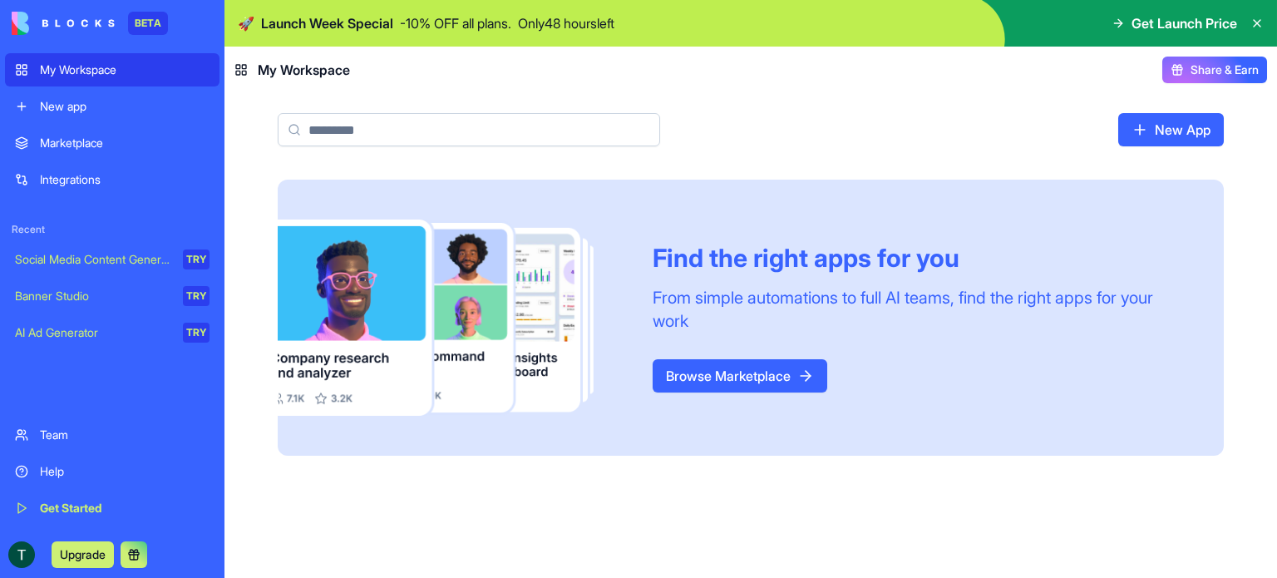
click at [746, 375] on link "Browse Marketplace" at bounding box center [740, 375] width 175 height 33
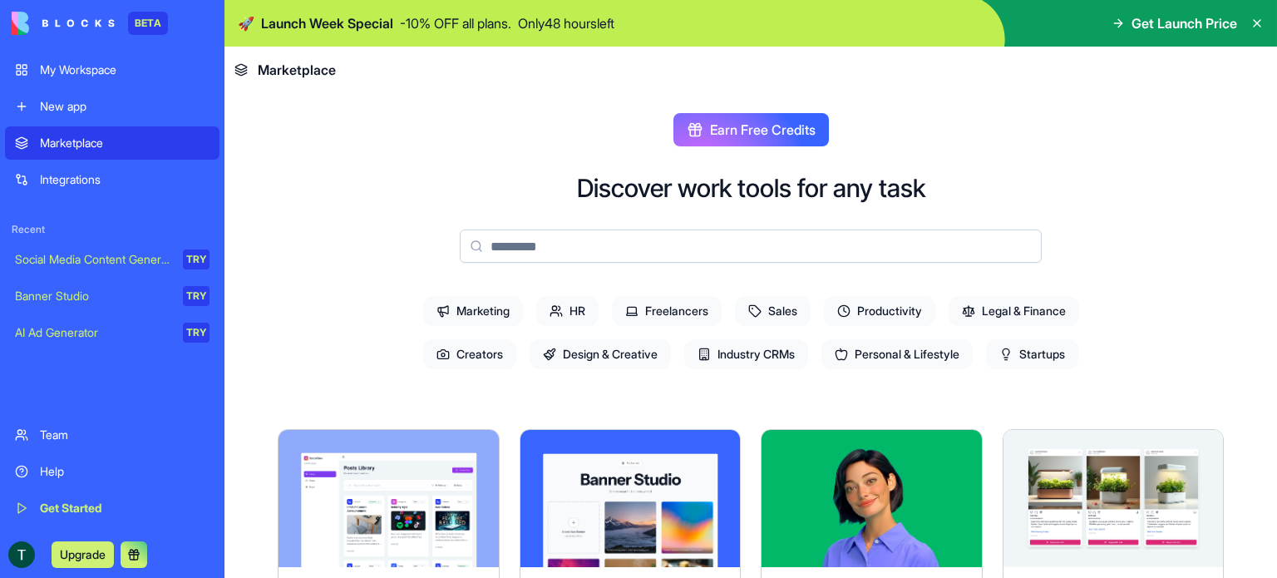
click at [520, 247] on input at bounding box center [751, 245] width 582 height 33
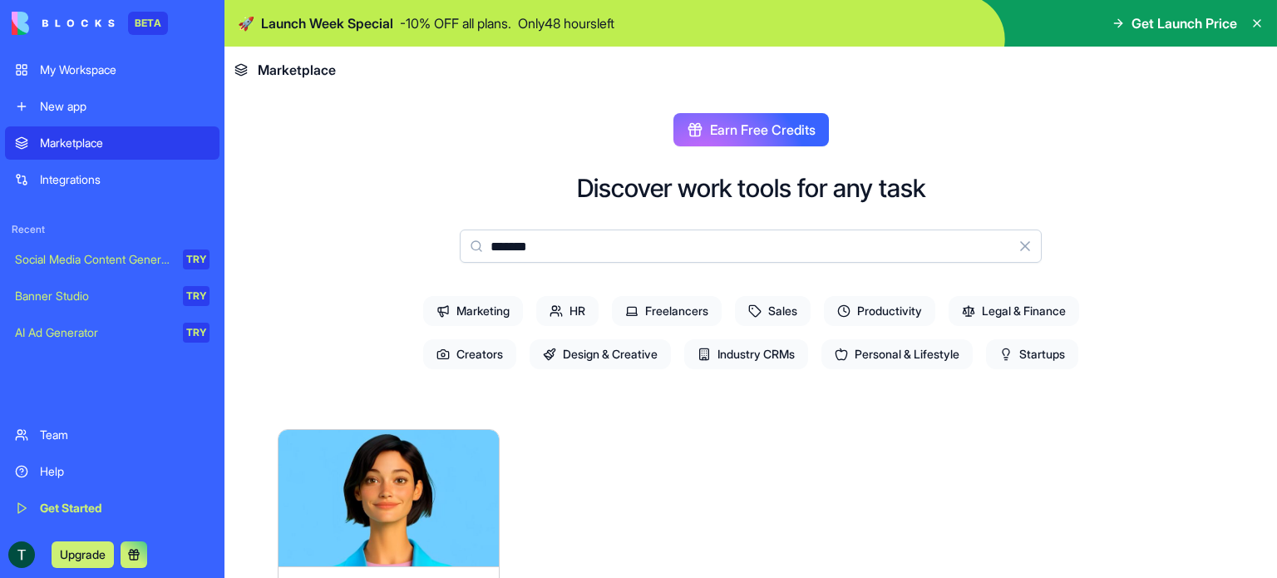
click at [509, 244] on input "*******" at bounding box center [751, 245] width 582 height 33
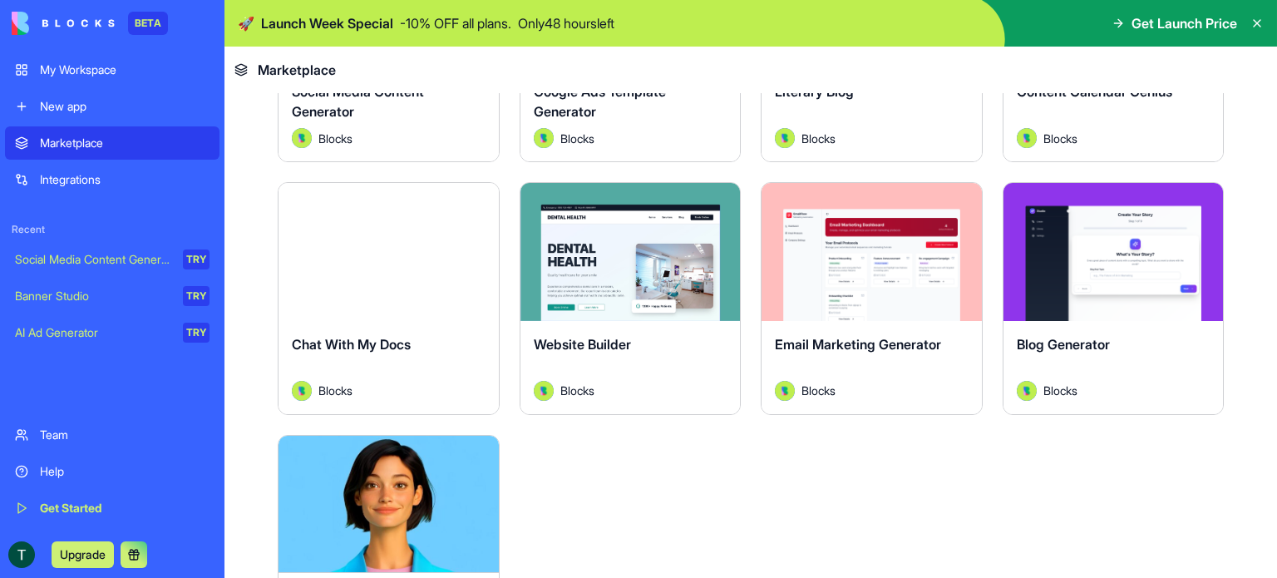
scroll to position [582, 0]
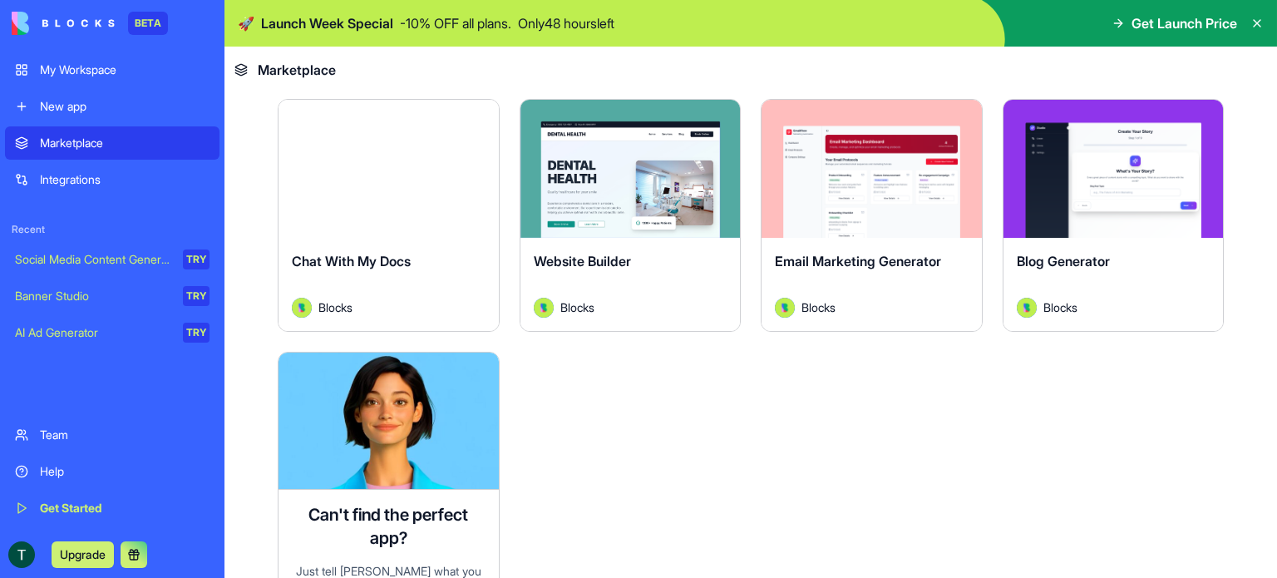
type input "*******"
click at [1073, 238] on div "Blog Generator Blocks" at bounding box center [1114, 284] width 220 height 93
click at [1092, 177] on button "Explore" at bounding box center [1113, 168] width 125 height 33
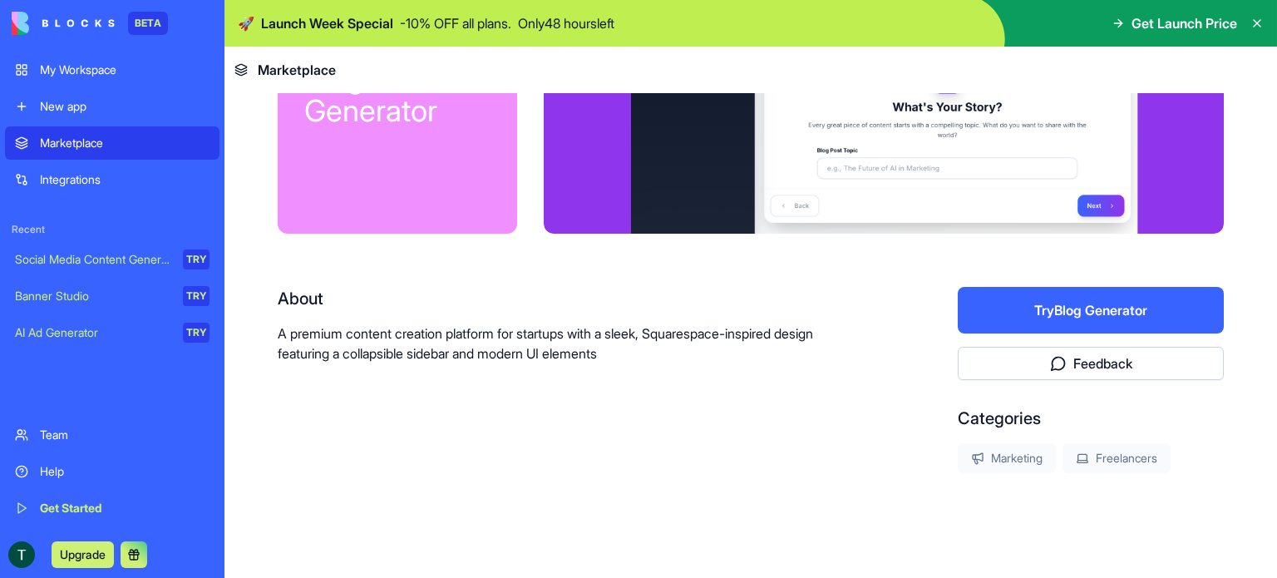
scroll to position [166, 0]
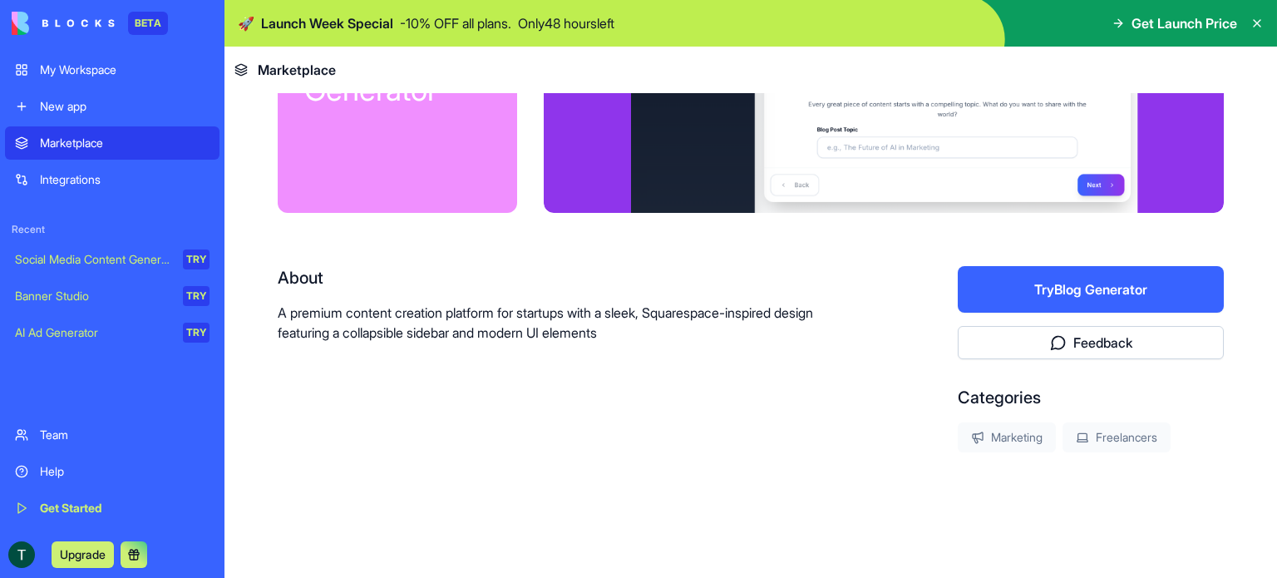
click at [1029, 285] on button "Try Blog Generator" at bounding box center [1091, 289] width 266 height 47
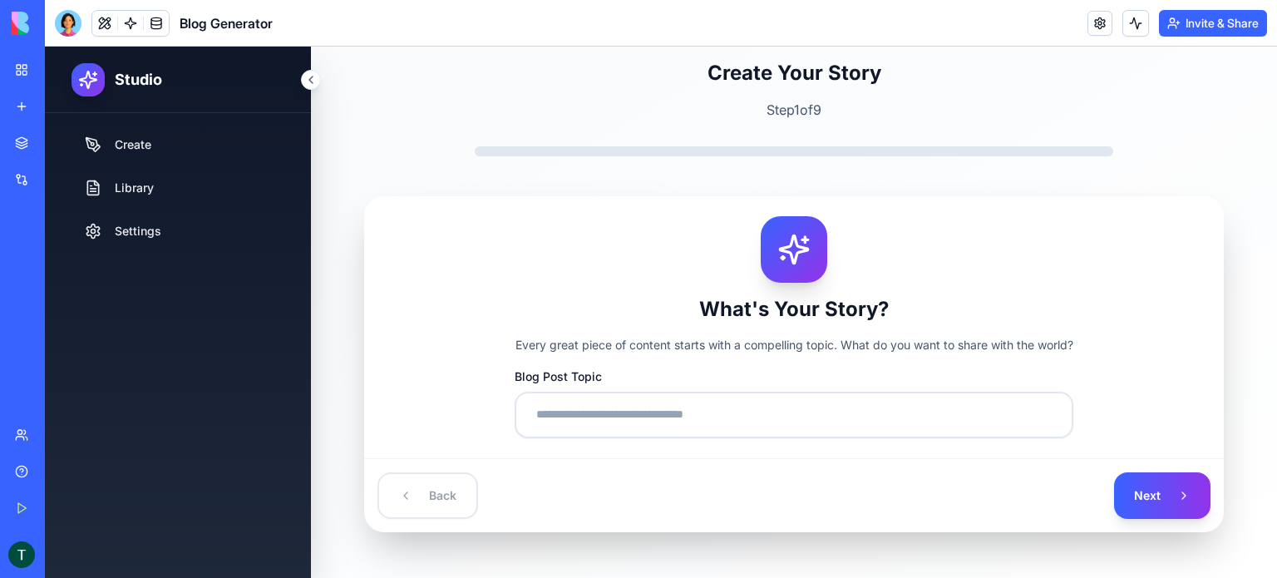
scroll to position [33, 0]
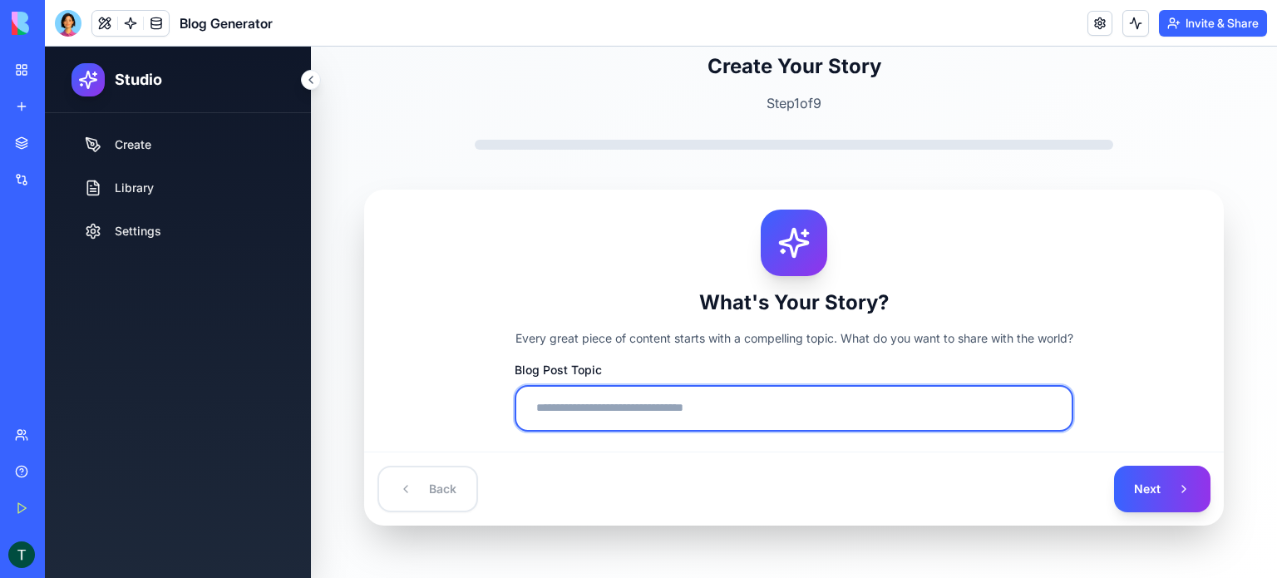
click at [609, 404] on input "Blog Post Topic" at bounding box center [794, 408] width 559 height 47
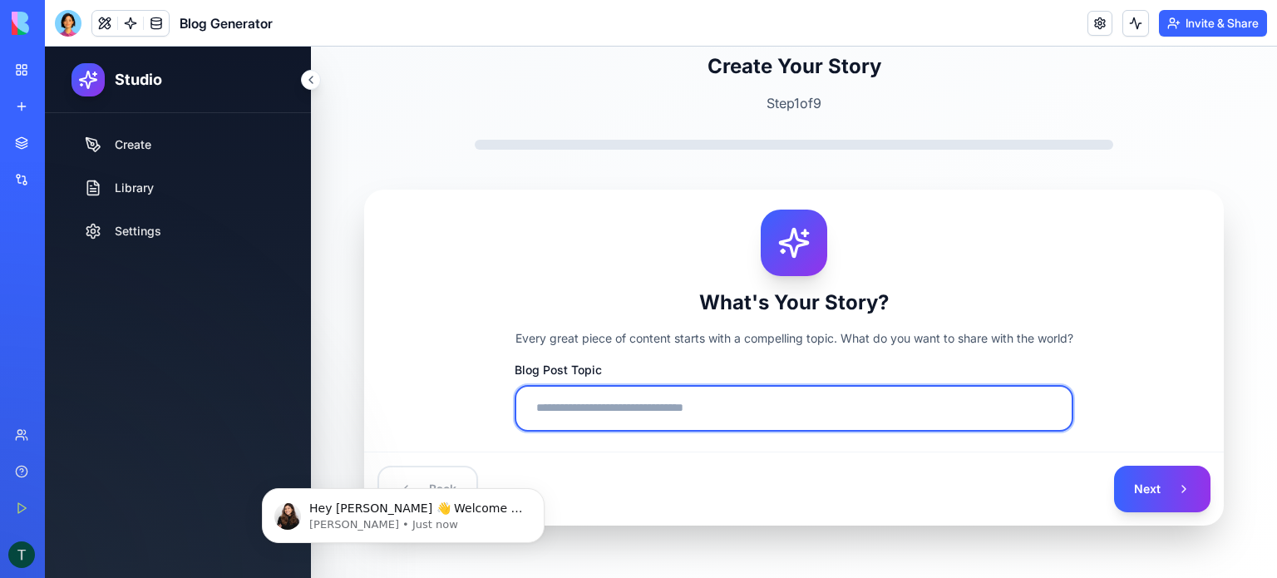
scroll to position [0, 0]
type input "**********"
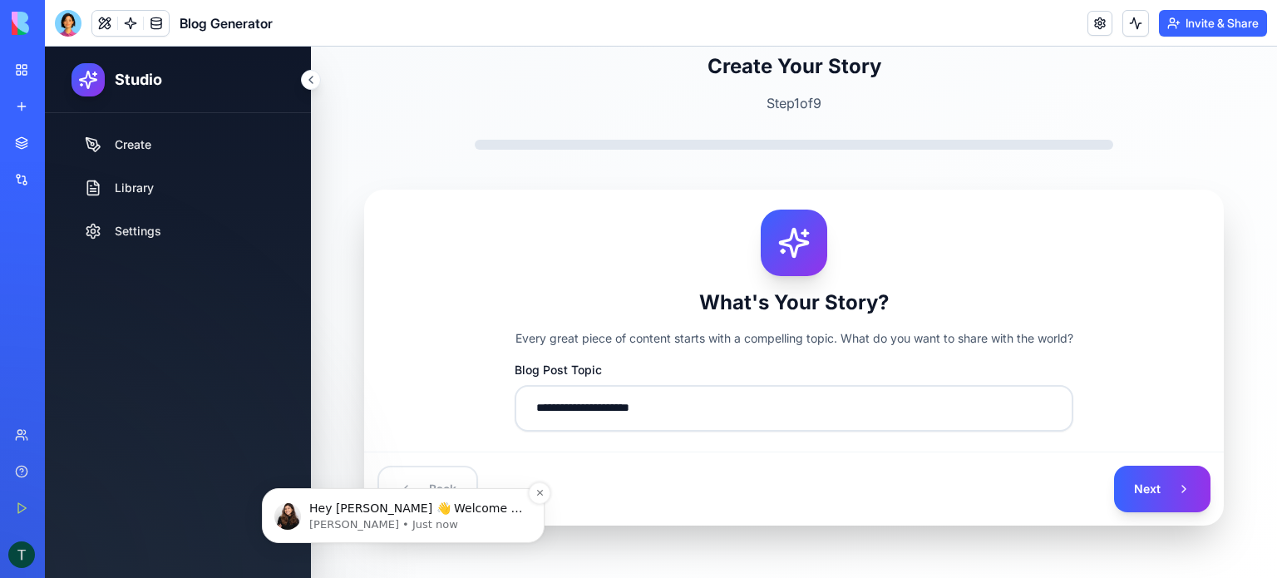
click at [447, 519] on p "[PERSON_NAME] • Just now" at bounding box center [416, 524] width 215 height 15
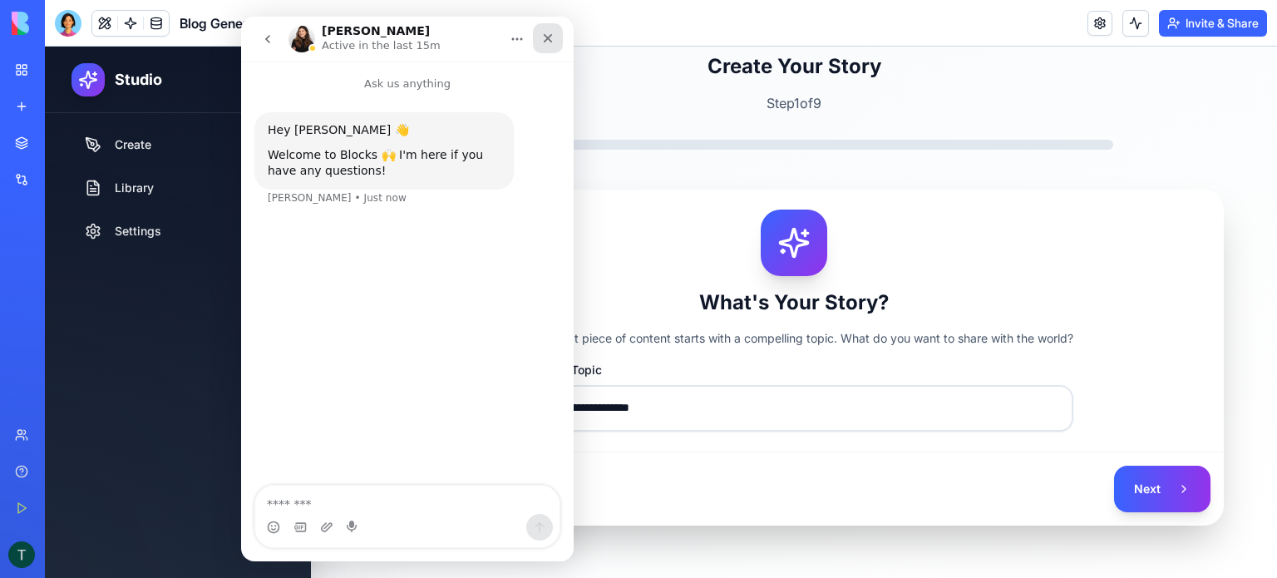
click at [545, 40] on icon "Close" at bounding box center [548, 38] width 9 height 9
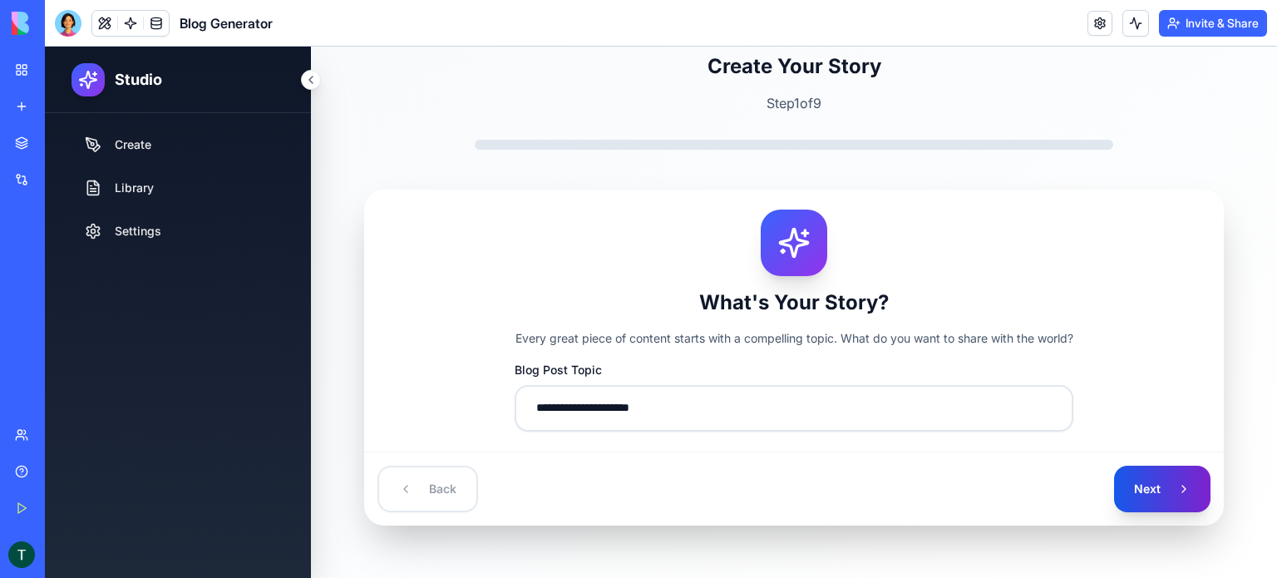
click at [1127, 476] on button "Next" at bounding box center [1162, 489] width 96 height 47
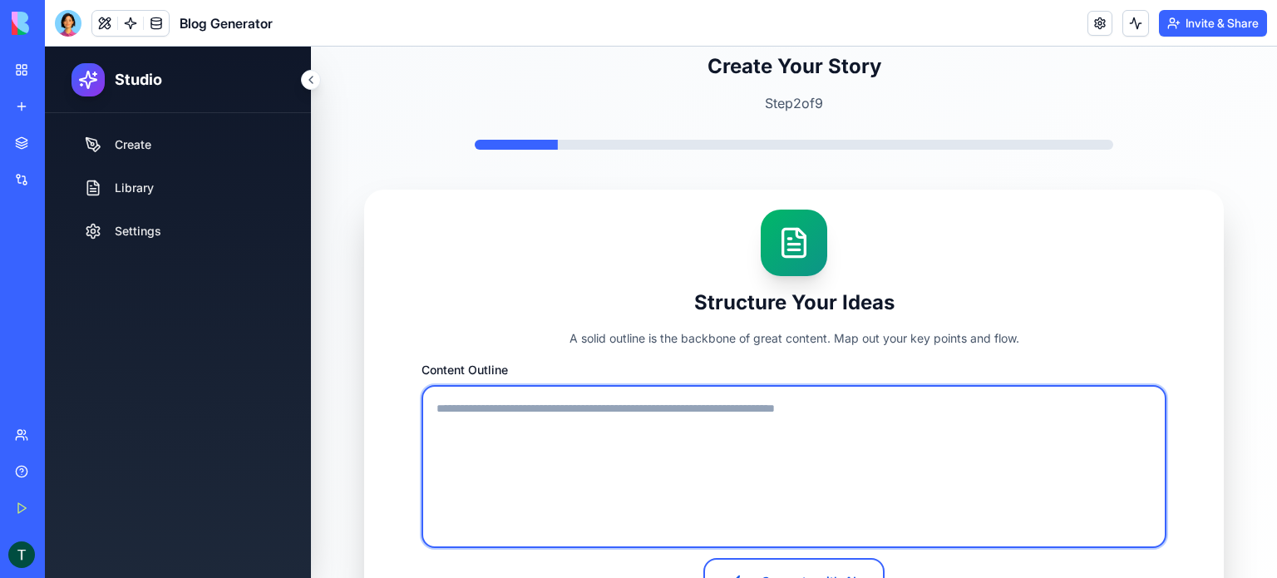
click at [643, 412] on textarea "Content Outline" at bounding box center [794, 466] width 745 height 163
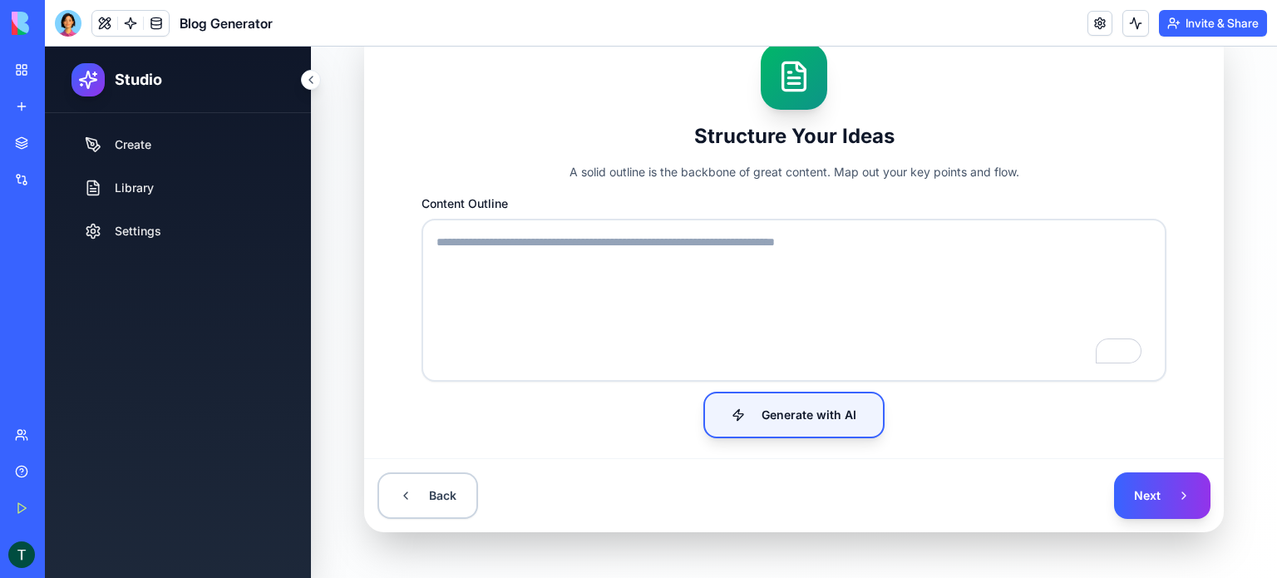
click at [773, 422] on button "Generate with AI" at bounding box center [793, 415] width 181 height 47
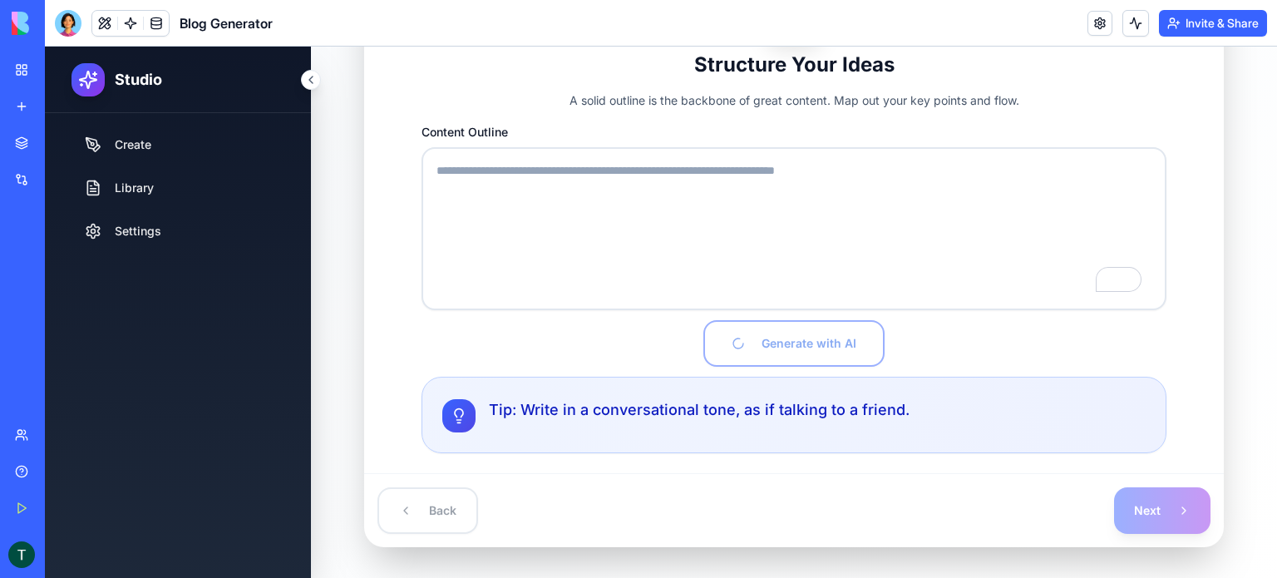
scroll to position [293, 0]
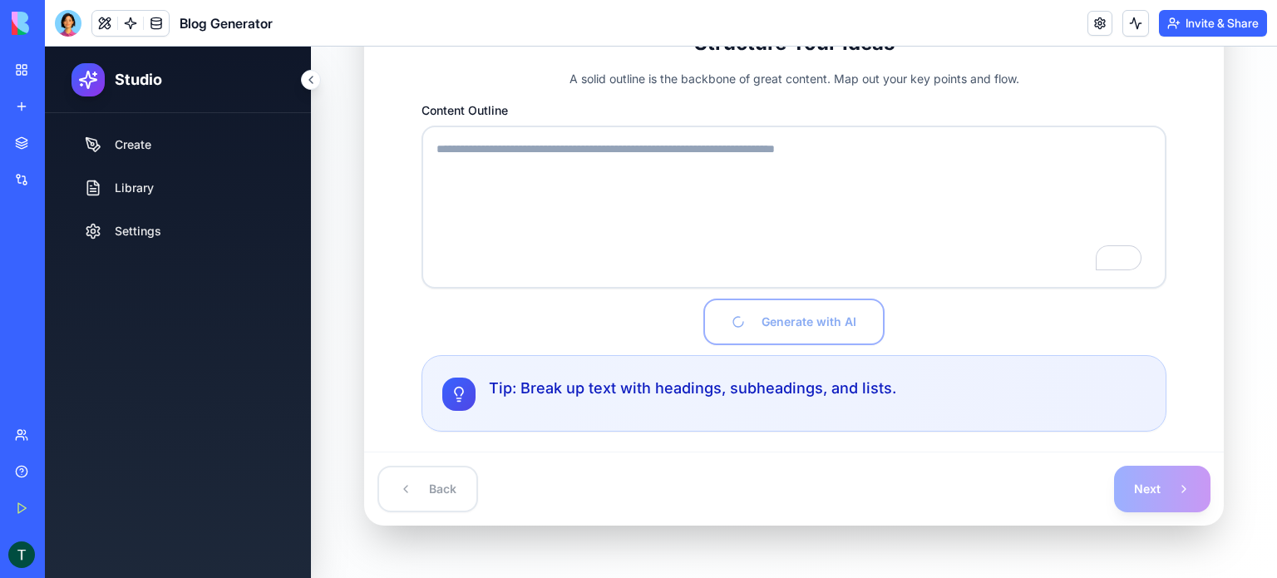
type textarea "**********"
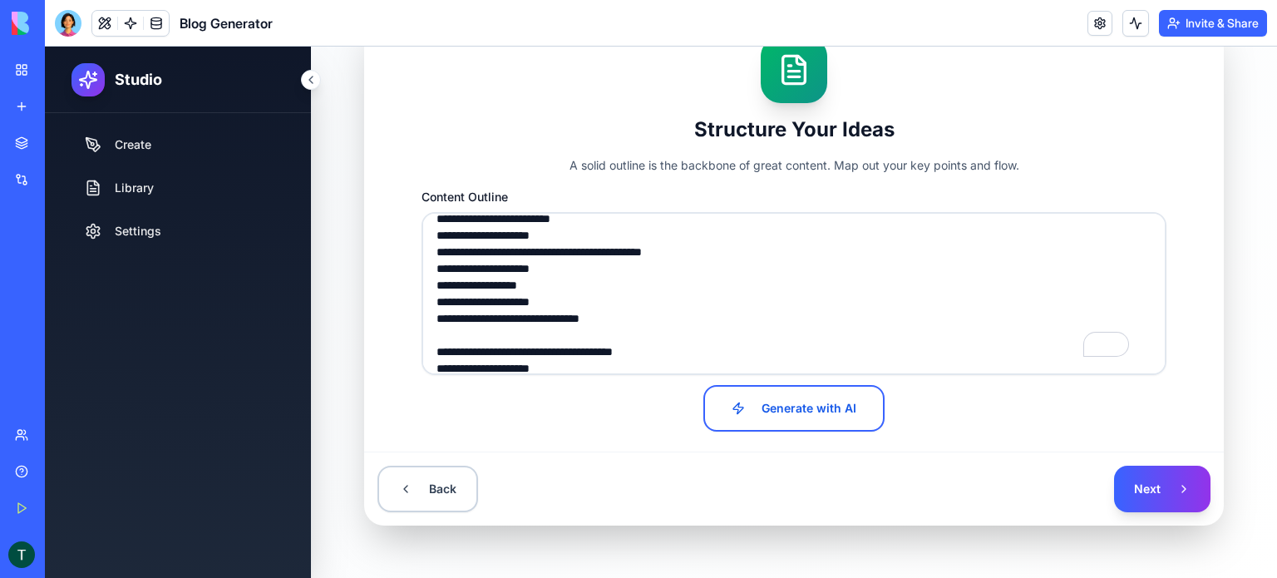
scroll to position [652, 0]
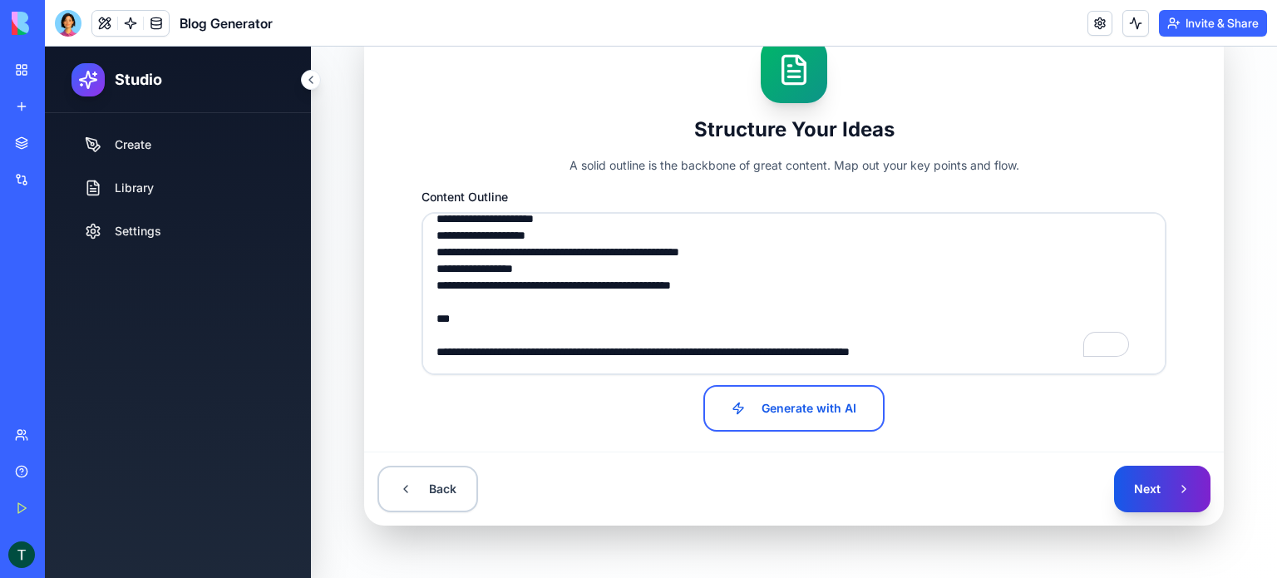
click at [1131, 480] on button "Next" at bounding box center [1162, 489] width 96 height 47
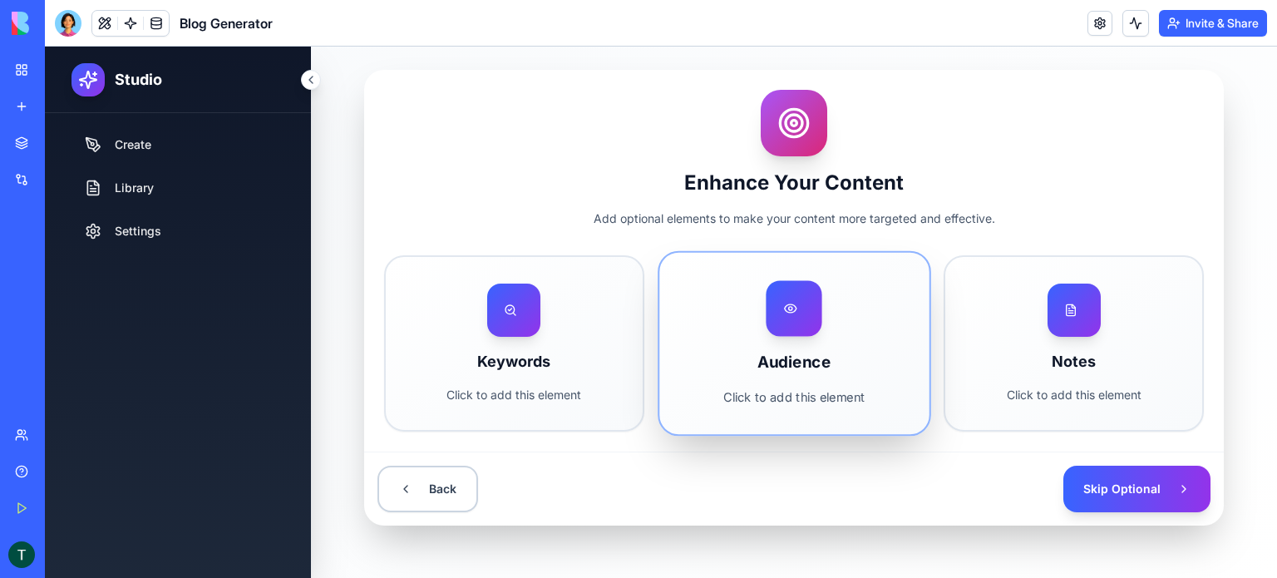
click at [801, 363] on h3 "Audience" at bounding box center [795, 362] width 214 height 24
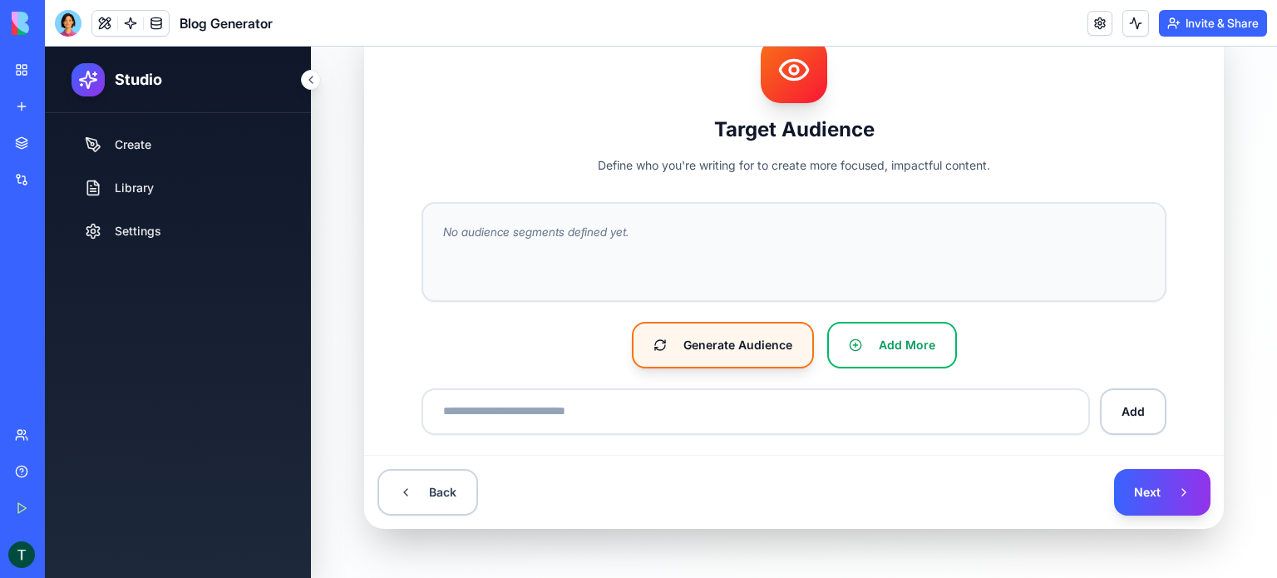
click at [737, 352] on button "Generate Audience" at bounding box center [723, 345] width 182 height 47
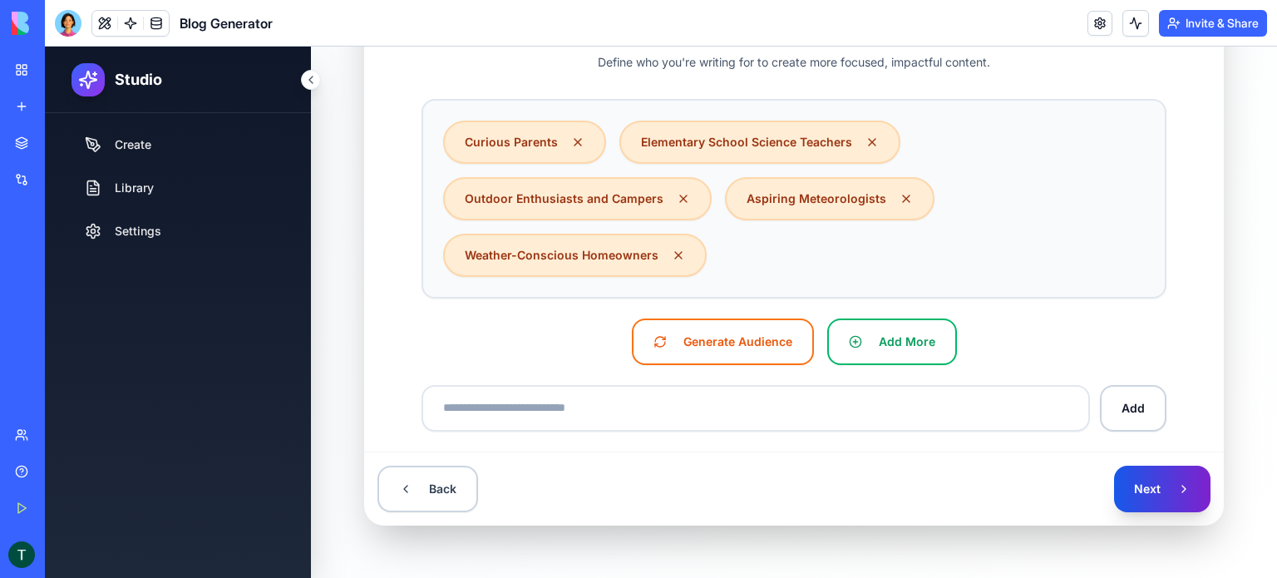
click at [1136, 497] on button "Next" at bounding box center [1162, 489] width 96 height 47
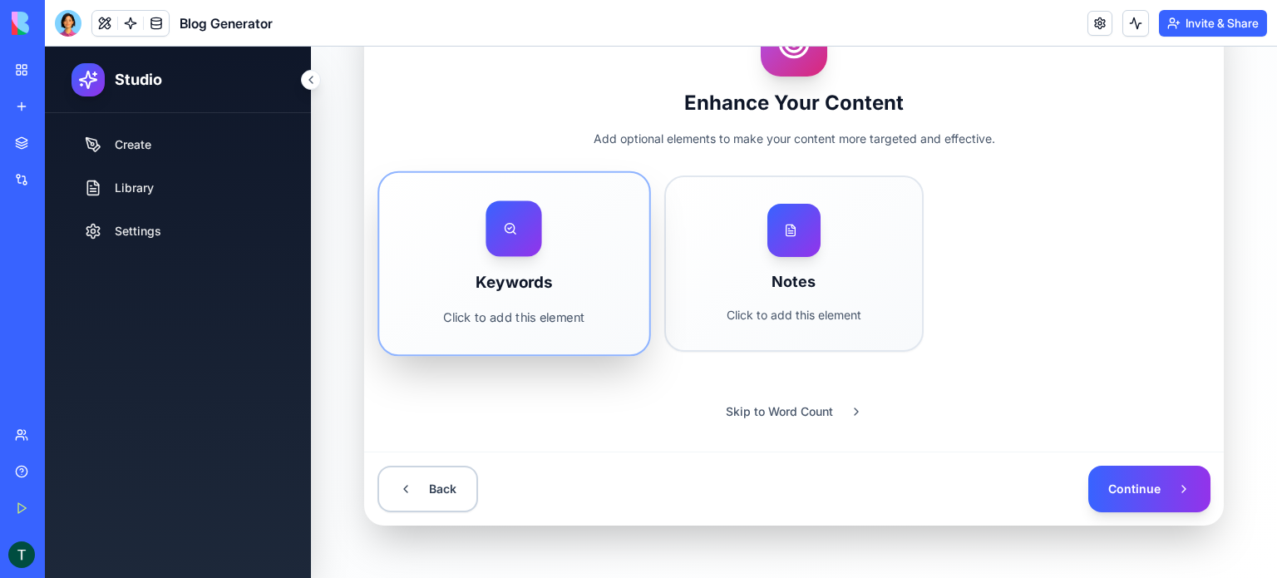
click at [567, 270] on h3 "Keywords" at bounding box center [514, 282] width 214 height 24
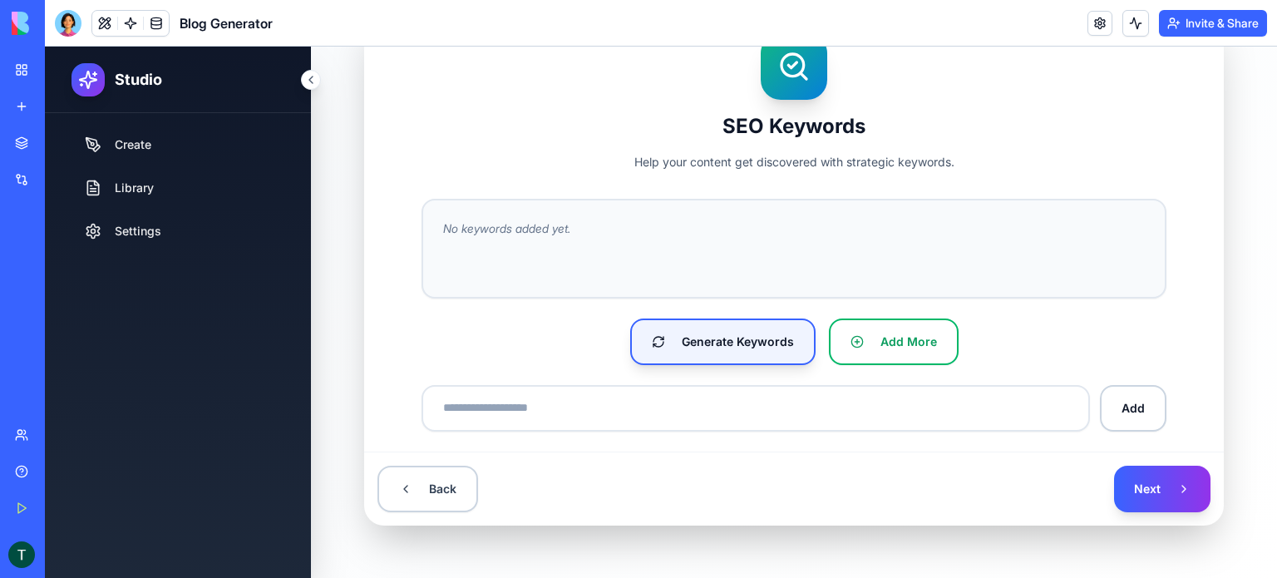
click at [733, 353] on button "Generate Keywords" at bounding box center [722, 341] width 185 height 47
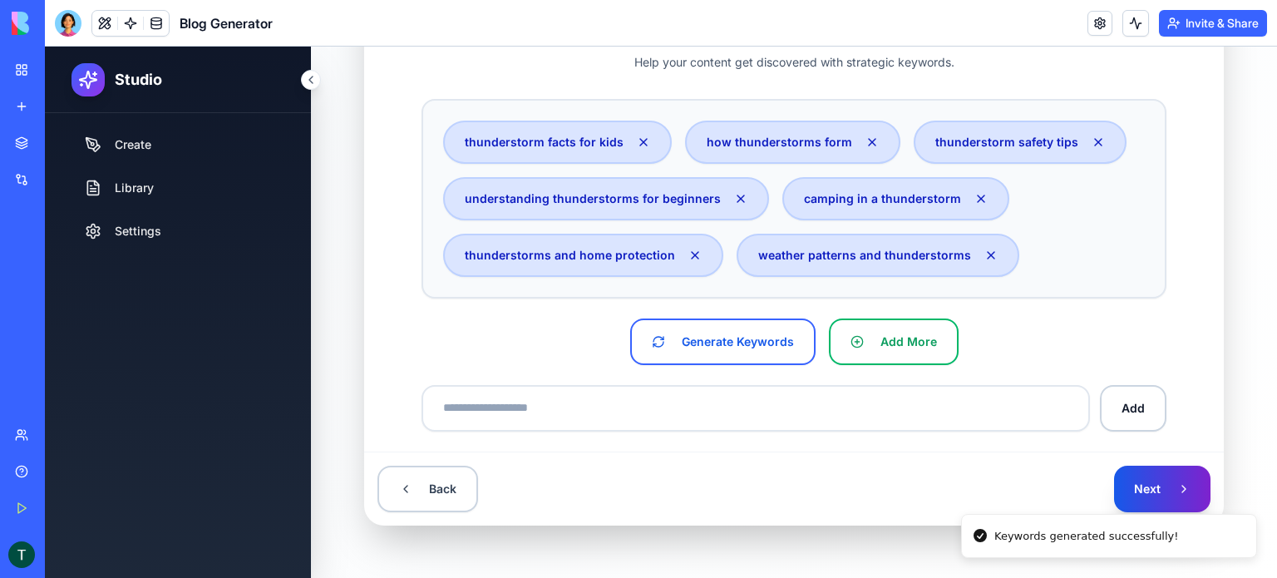
click at [1132, 477] on button "Next" at bounding box center [1162, 489] width 96 height 47
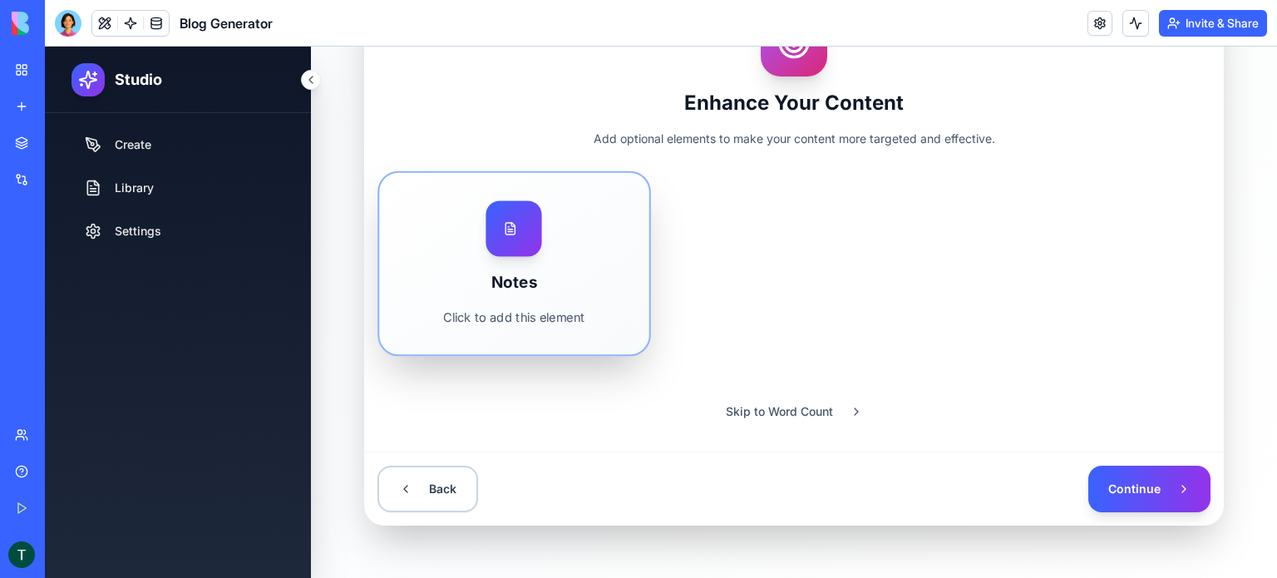
click at [589, 324] on p "Click to add this element" at bounding box center [514, 316] width 214 height 17
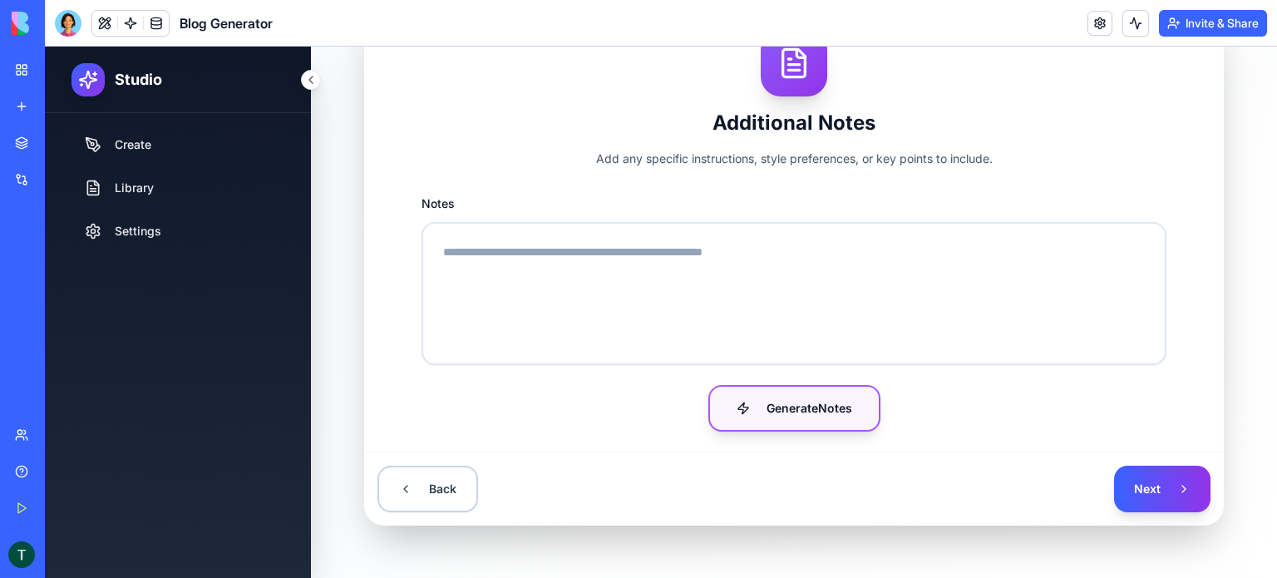
click at [767, 412] on button "Generate Notes" at bounding box center [794, 408] width 172 height 47
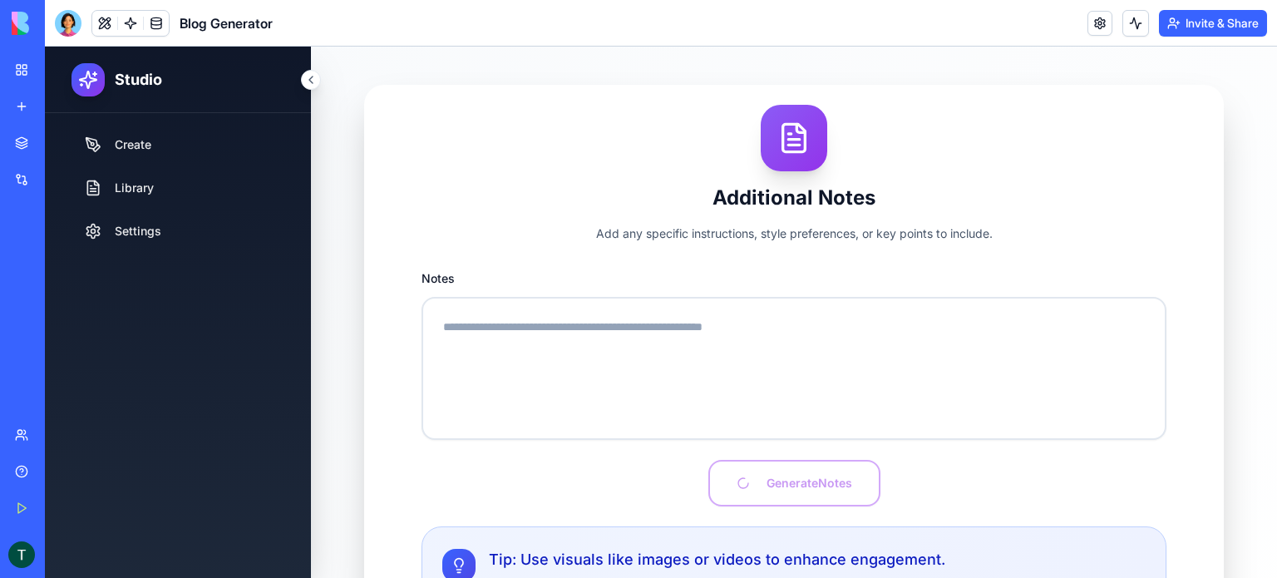
scroll to position [130, 0]
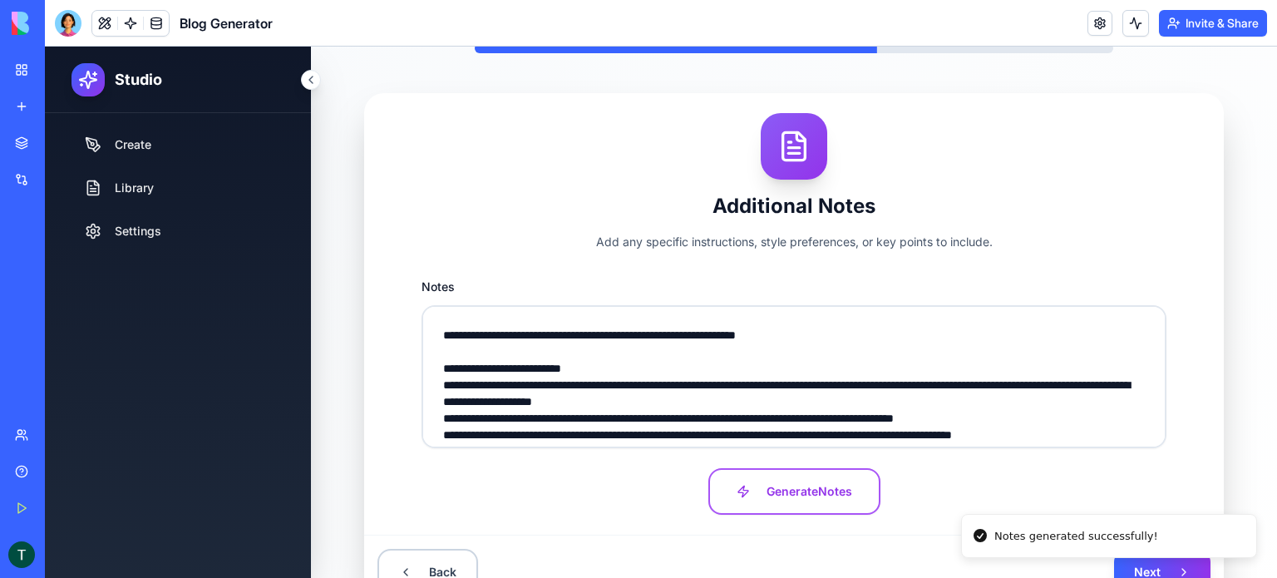
click at [85, 557] on button at bounding box center [71, 554] width 27 height 27
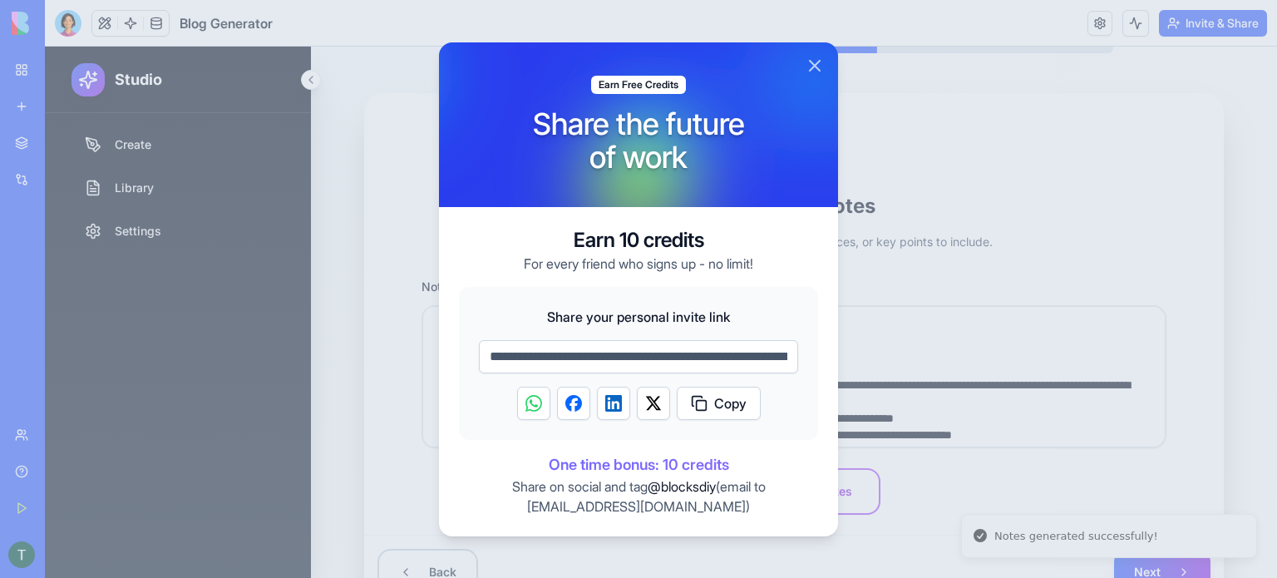
click at [817, 69] on button "Close" at bounding box center [815, 66] width 20 height 20
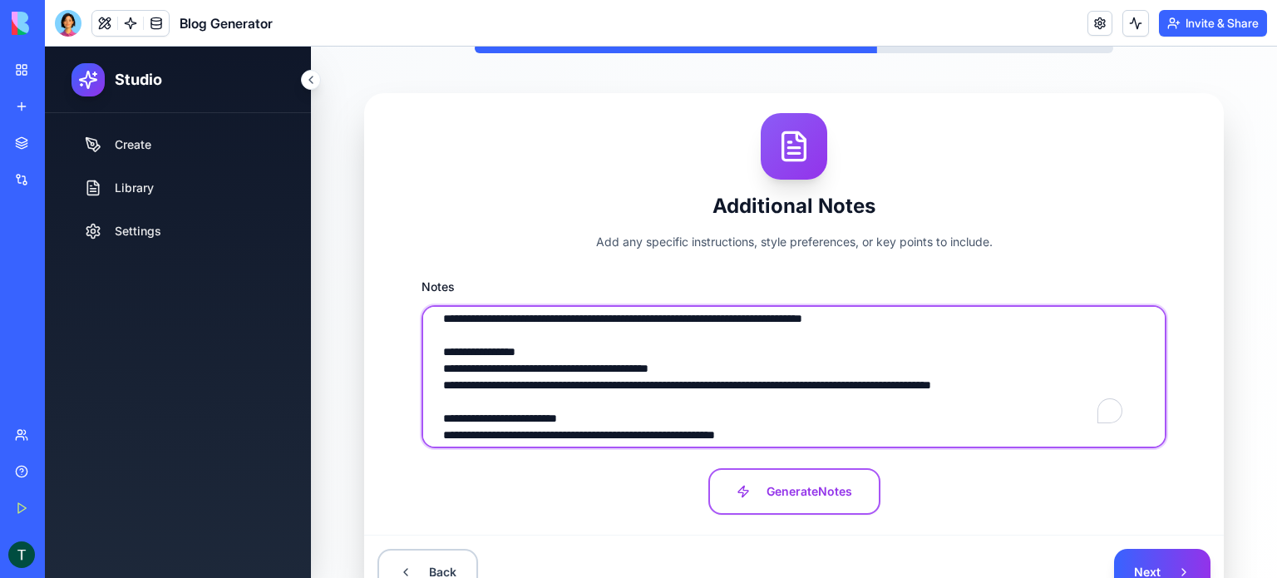
scroll to position [549, 0]
drag, startPoint x: 1084, startPoint y: 382, endPoint x: 430, endPoint y: 349, distance: 655.1
click at [430, 349] on textarea "Notes" at bounding box center [794, 376] width 745 height 143
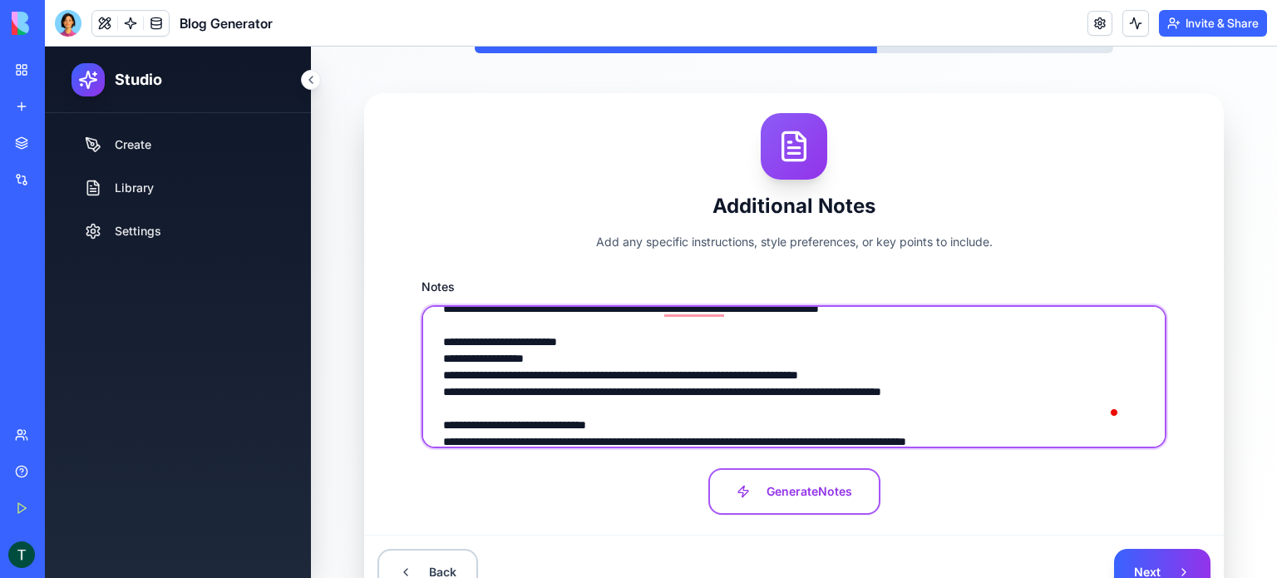
scroll to position [50, 0]
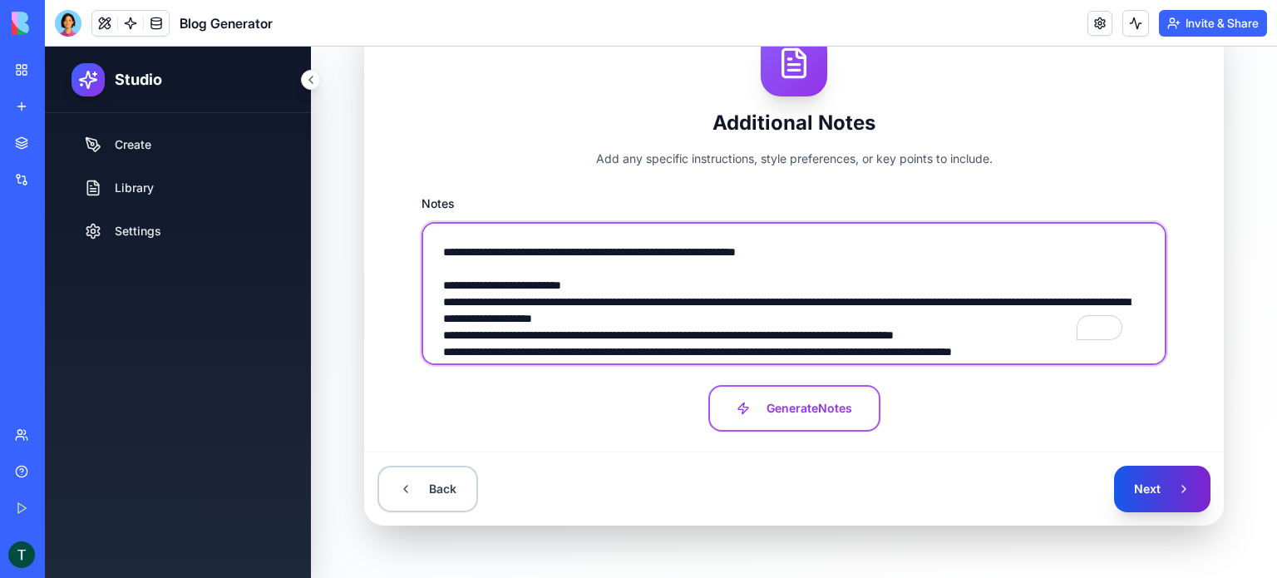
type textarea "**********"
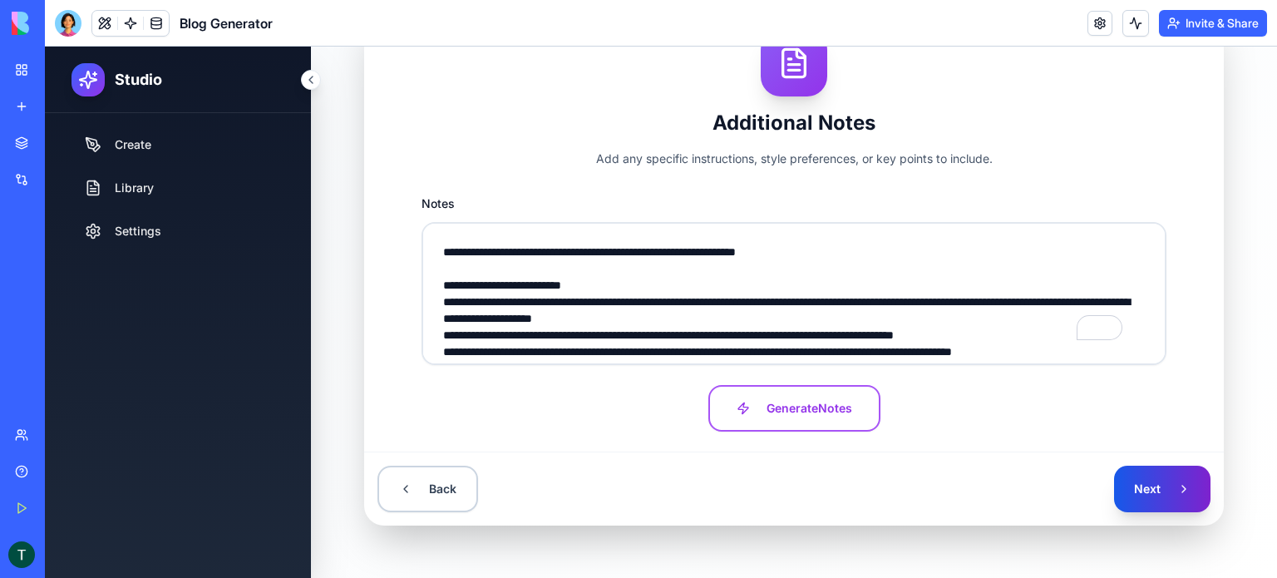
click at [1149, 499] on button "Next" at bounding box center [1162, 489] width 96 height 47
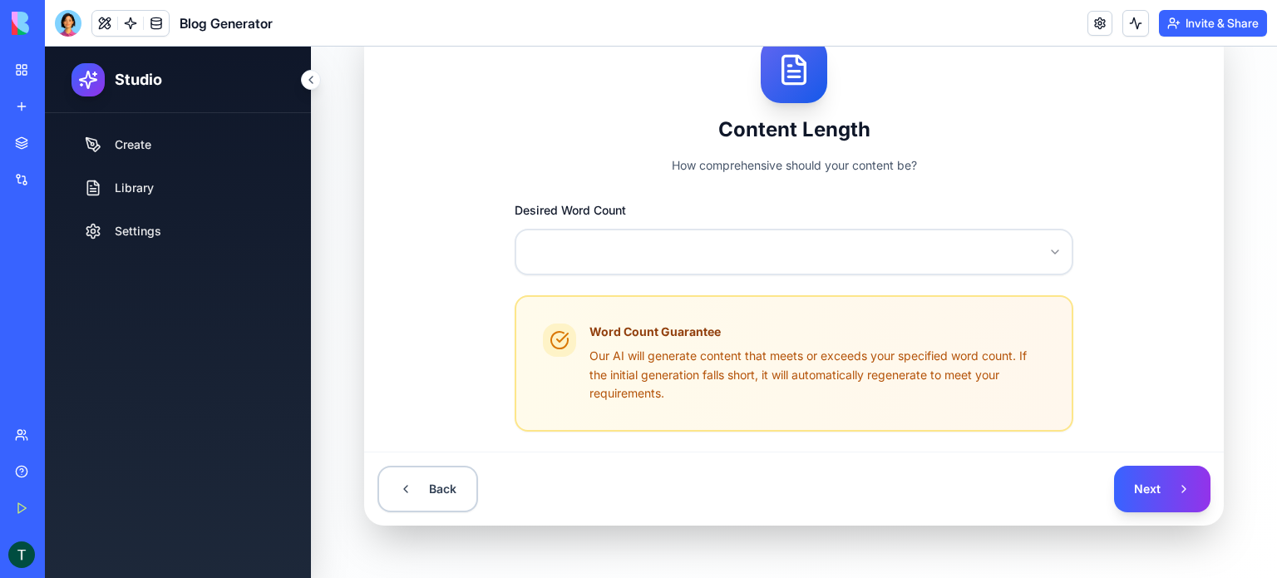
click at [647, 229] on html "**********" at bounding box center [661, 209] width 1232 height 738
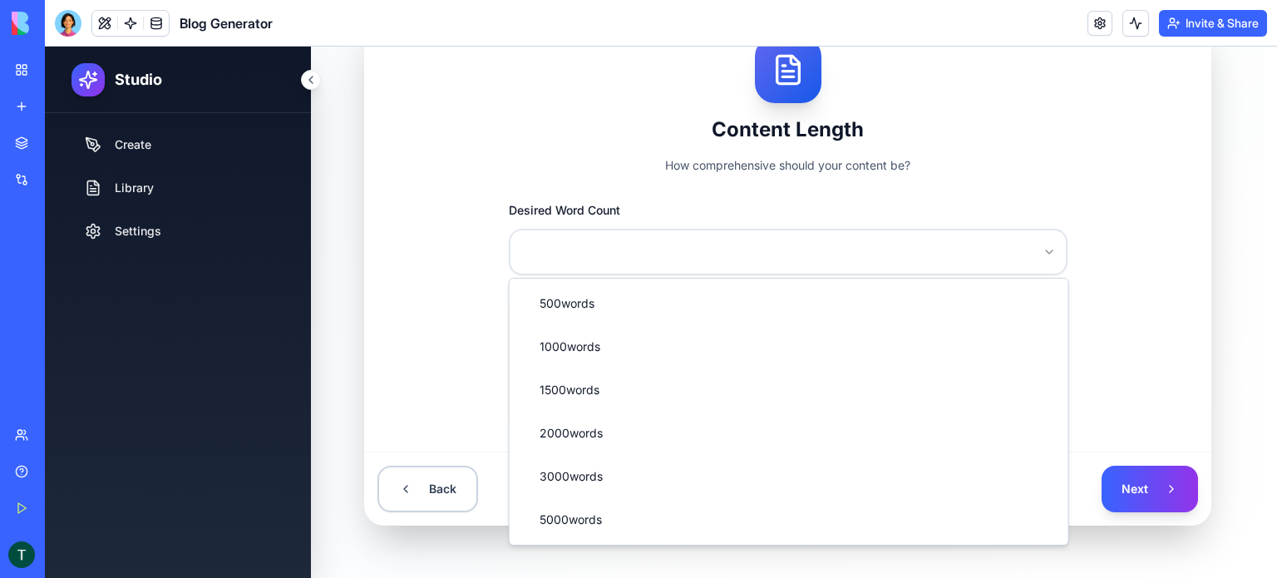
select select "****"
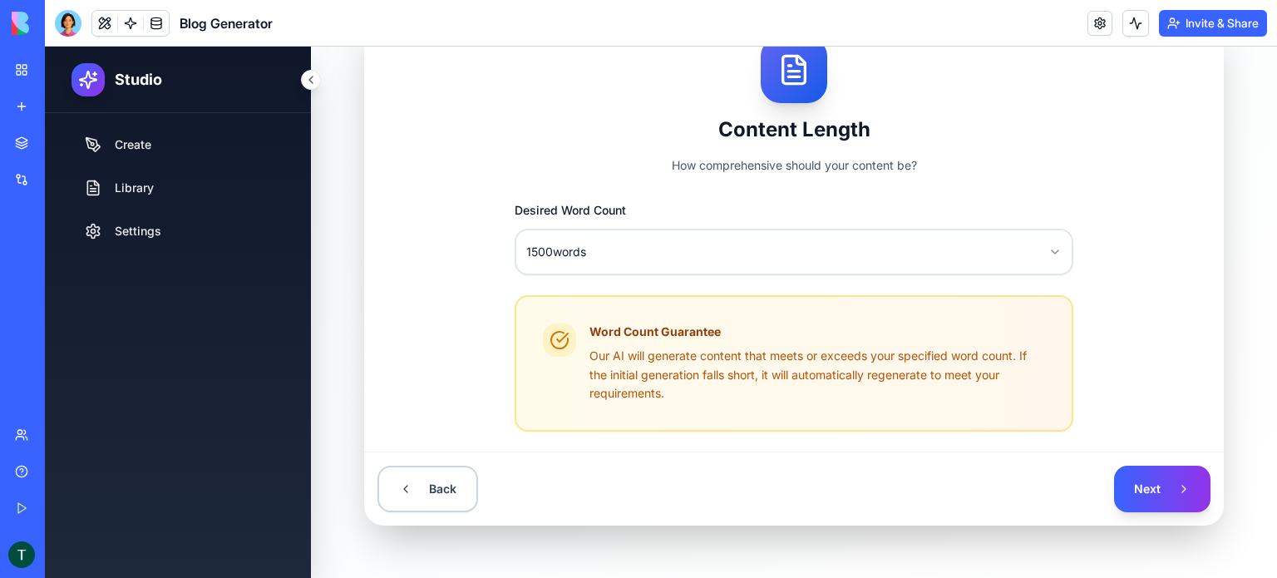
click at [1123, 460] on div "Back Next" at bounding box center [794, 488] width 860 height 74
click at [1124, 476] on button "Next" at bounding box center [1162, 489] width 96 height 47
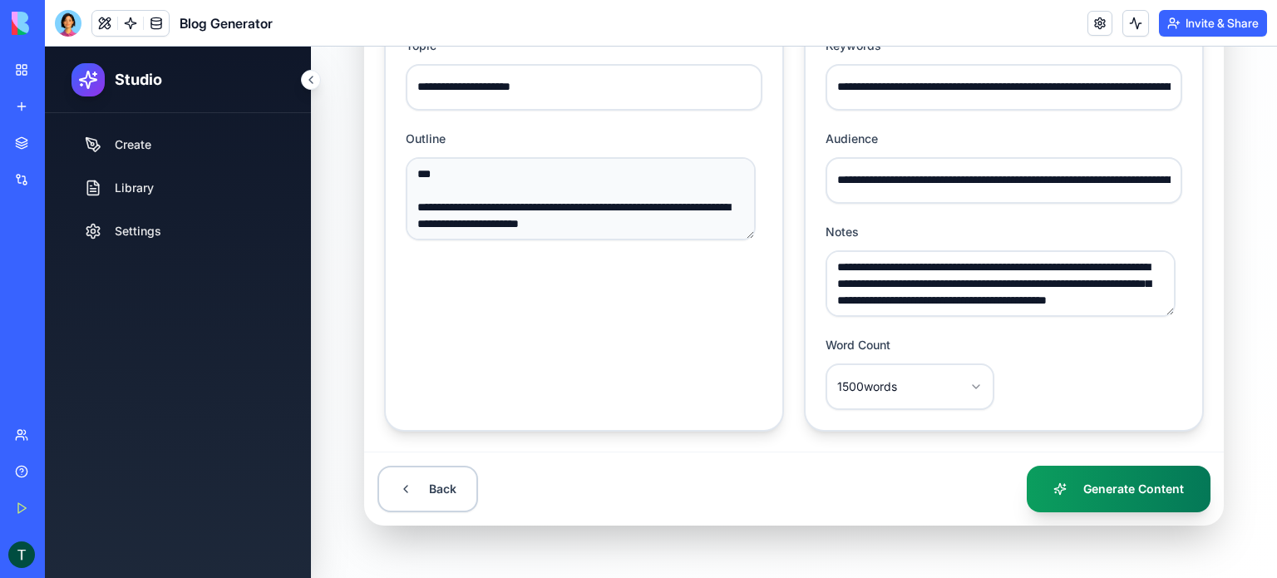
click at [1038, 471] on button "Generate Content" at bounding box center [1119, 489] width 184 height 47
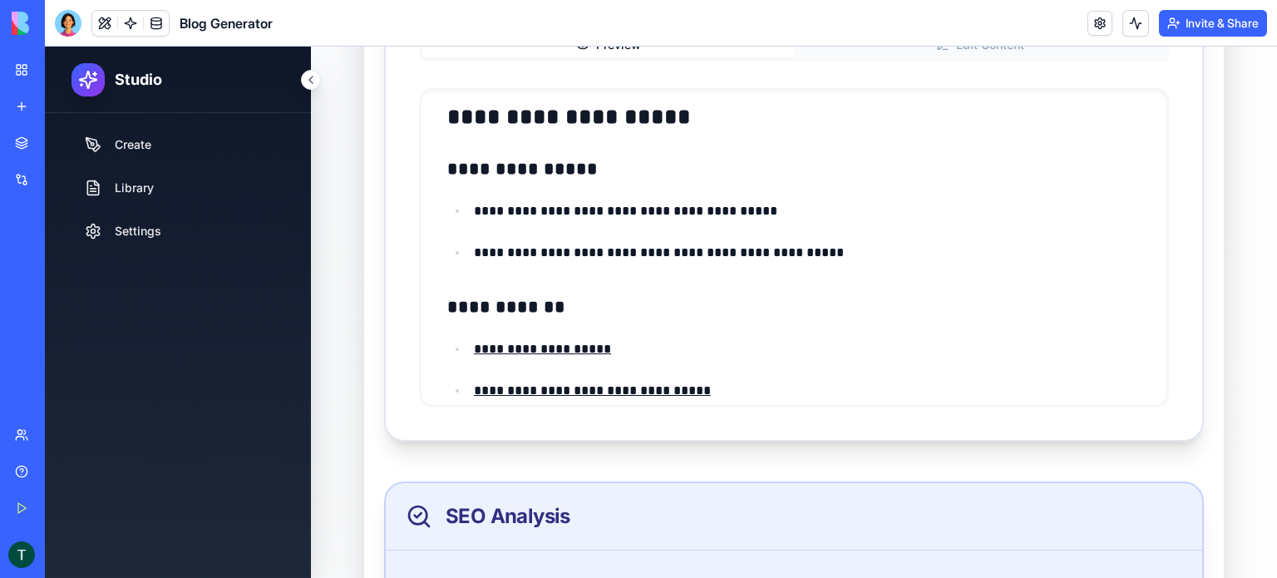
scroll to position [2910, 0]
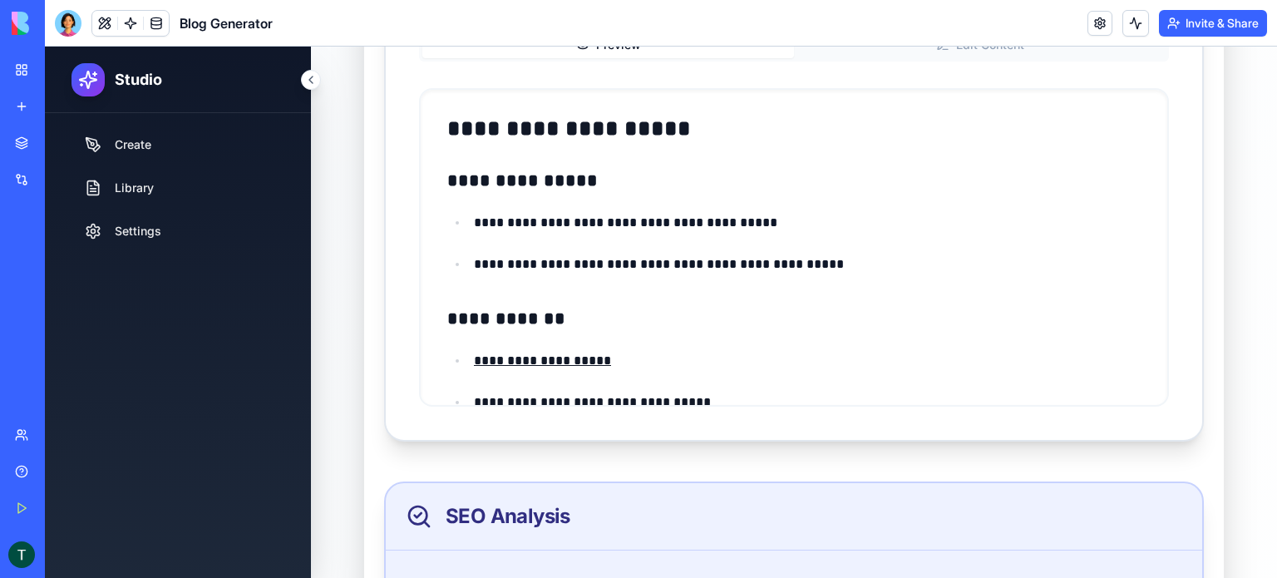
click at [547, 360] on link "**********" at bounding box center [542, 360] width 137 height 12
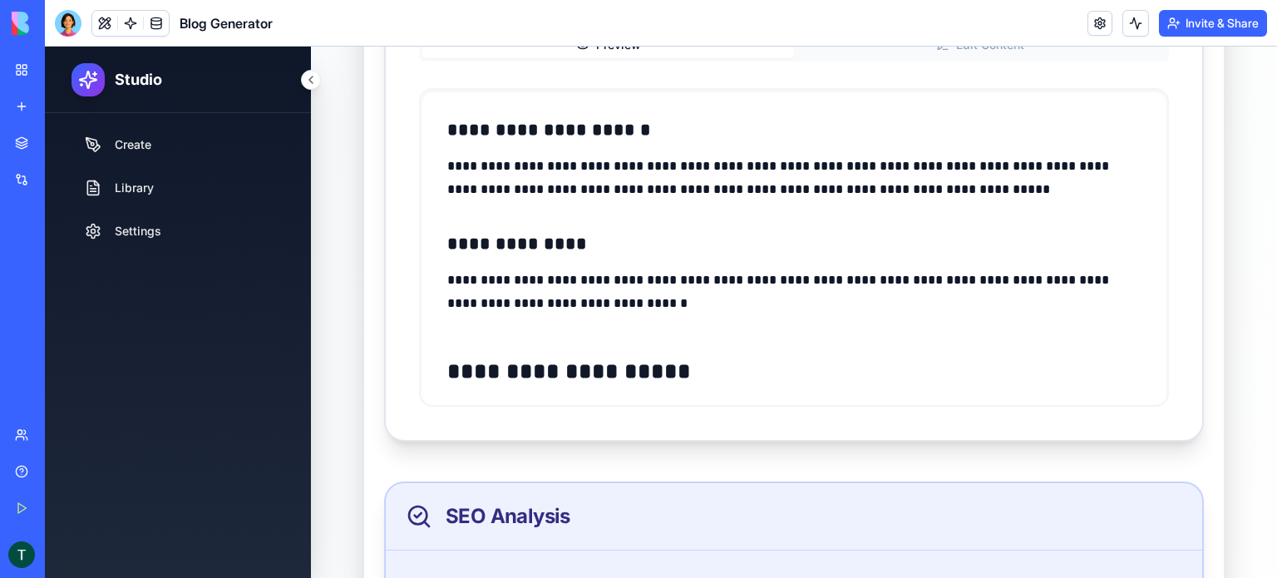
scroll to position [2661, 0]
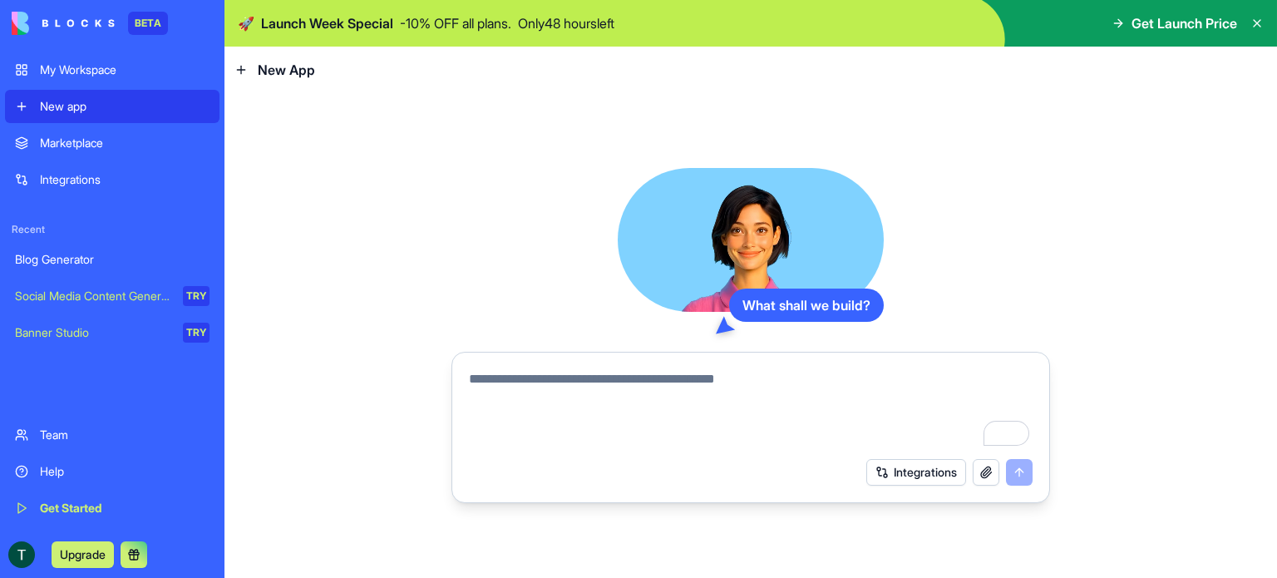
click at [95, 550] on button "Upgrade" at bounding box center [83, 554] width 62 height 27
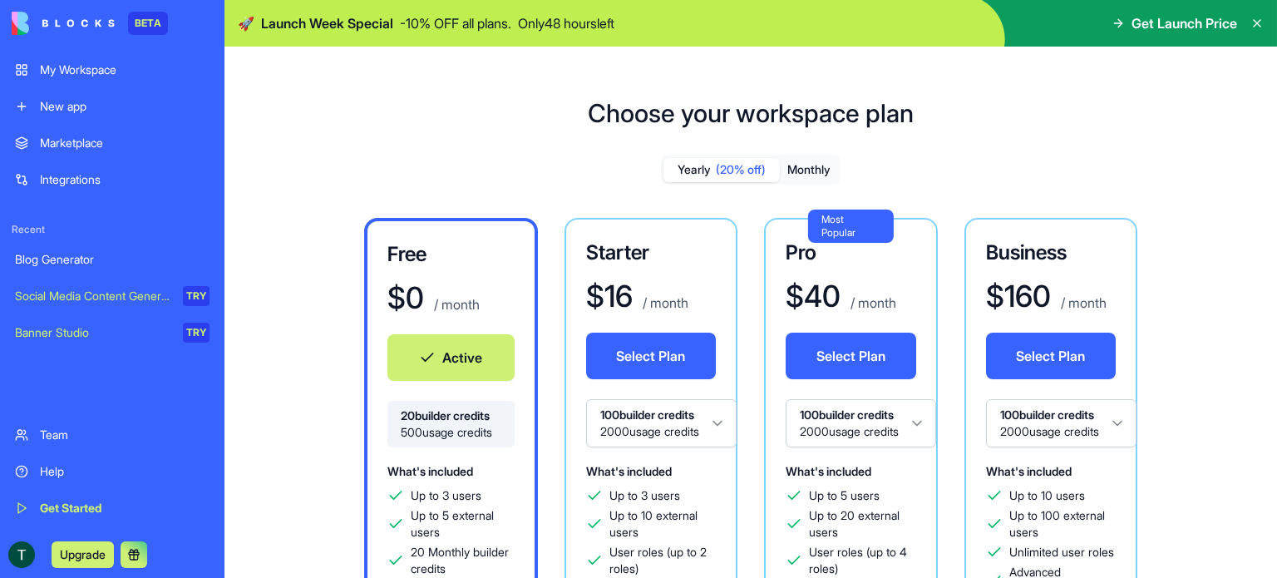
click at [828, 166] on button "Monthly" at bounding box center [809, 170] width 58 height 24
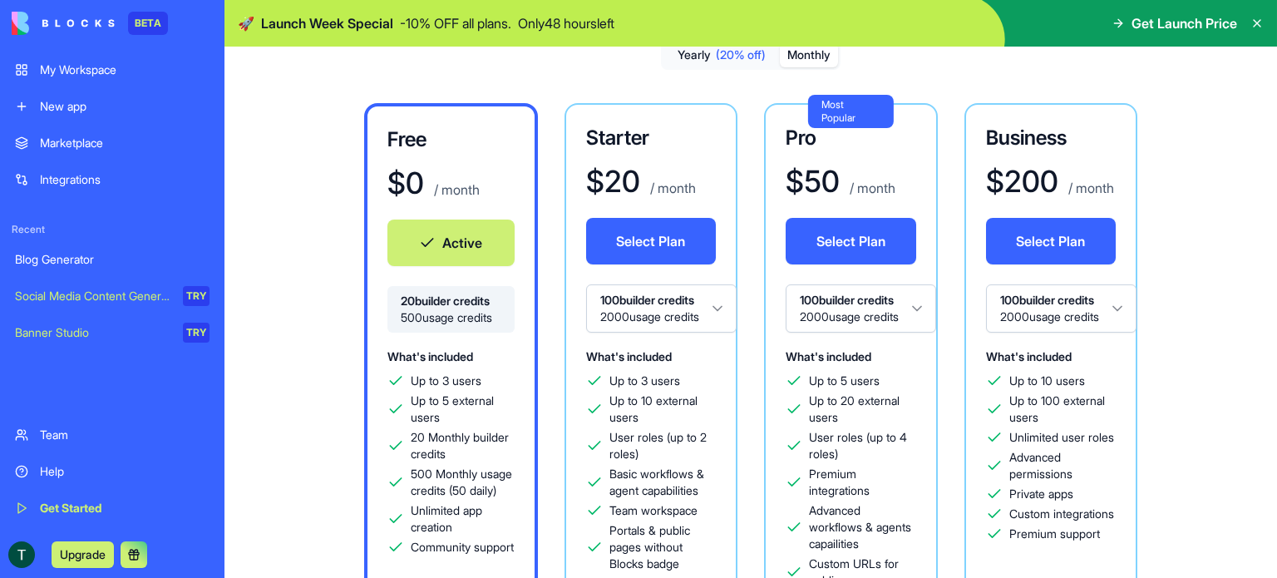
scroll to position [166, 0]
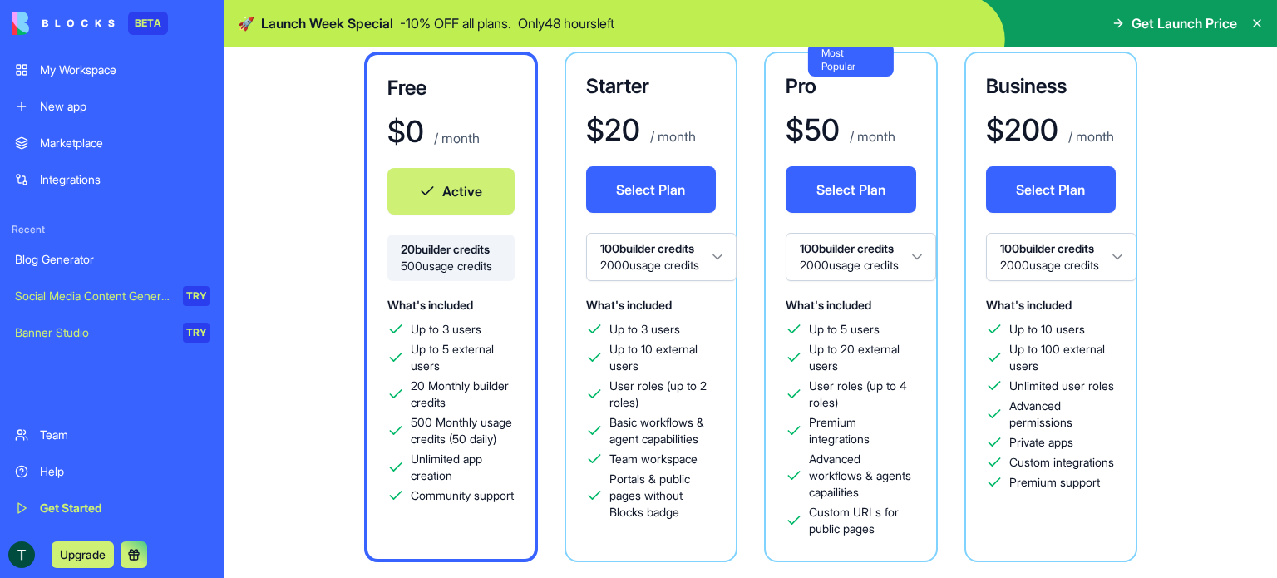
click at [703, 252] on html "BETA My Workspace New app Marketplace Integrations Recent Blog Generator Social…" at bounding box center [638, 289] width 1277 height 578
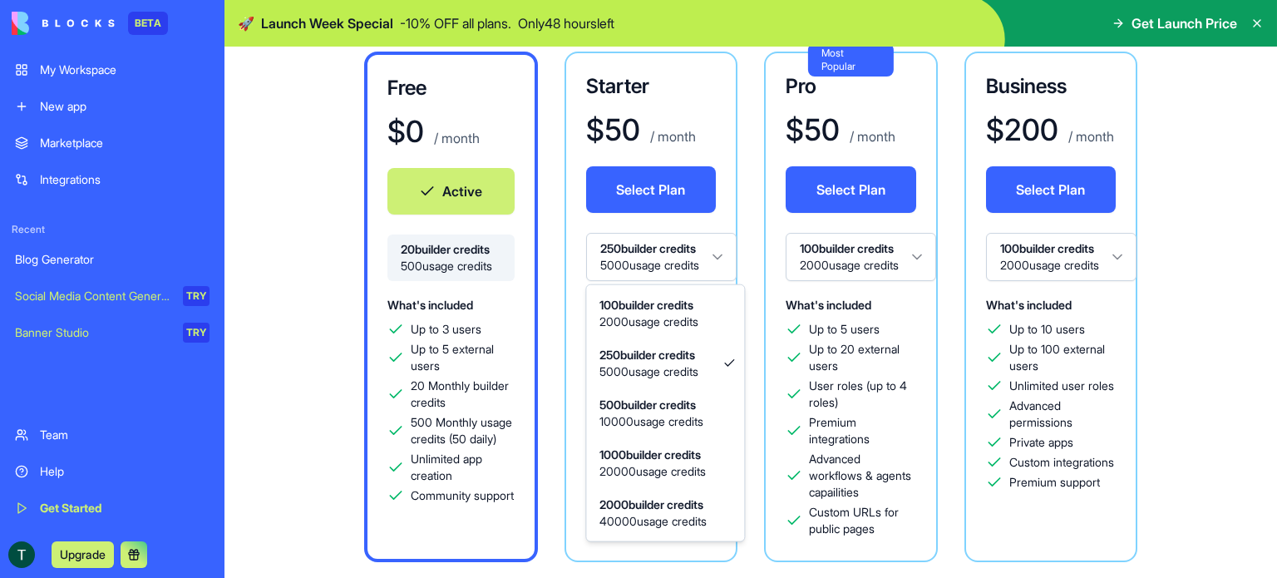
click at [688, 275] on html "BETA My Workspace New app Marketplace Integrations Recent Blog Generator Social…" at bounding box center [638, 289] width 1277 height 578
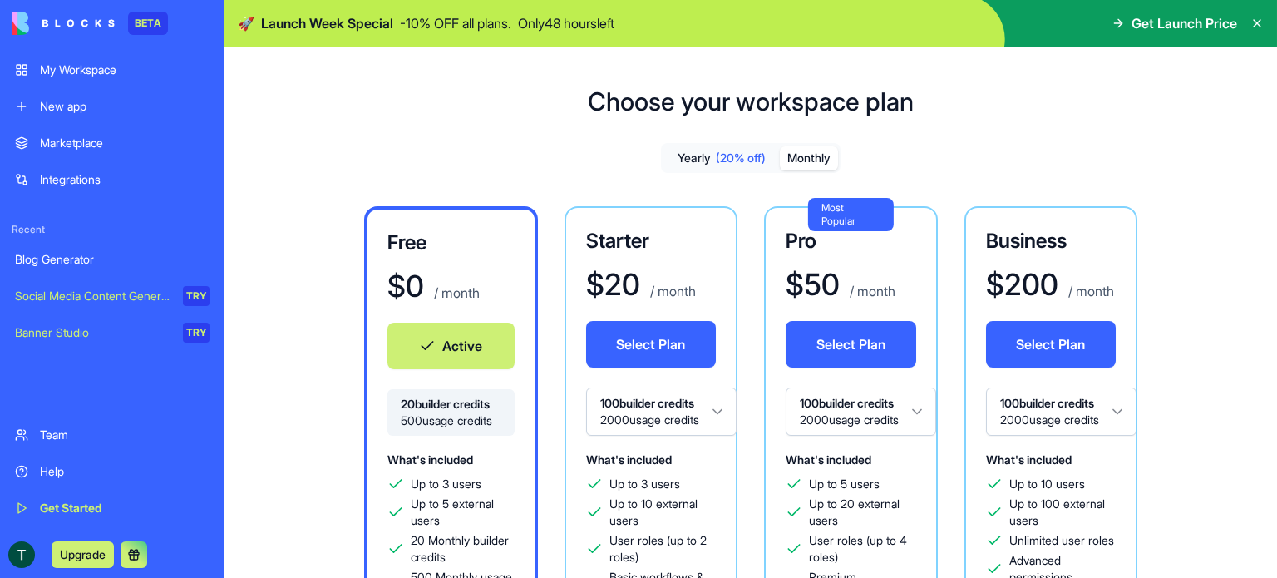
scroll to position [0, 0]
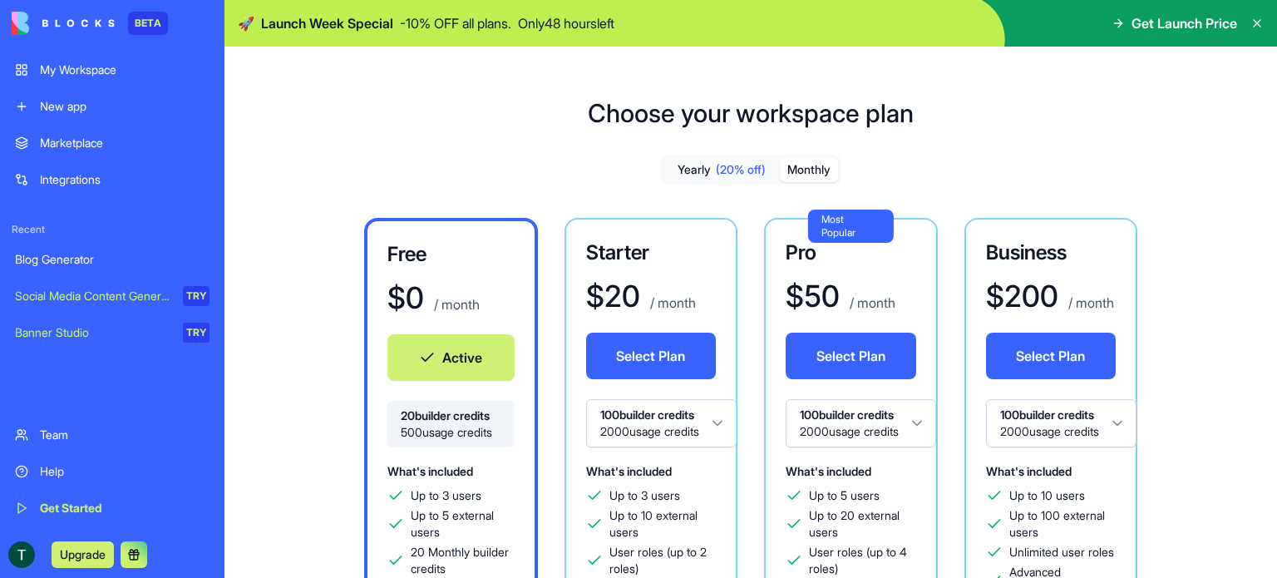
click at [80, 180] on div "Integrations" at bounding box center [125, 179] width 170 height 17
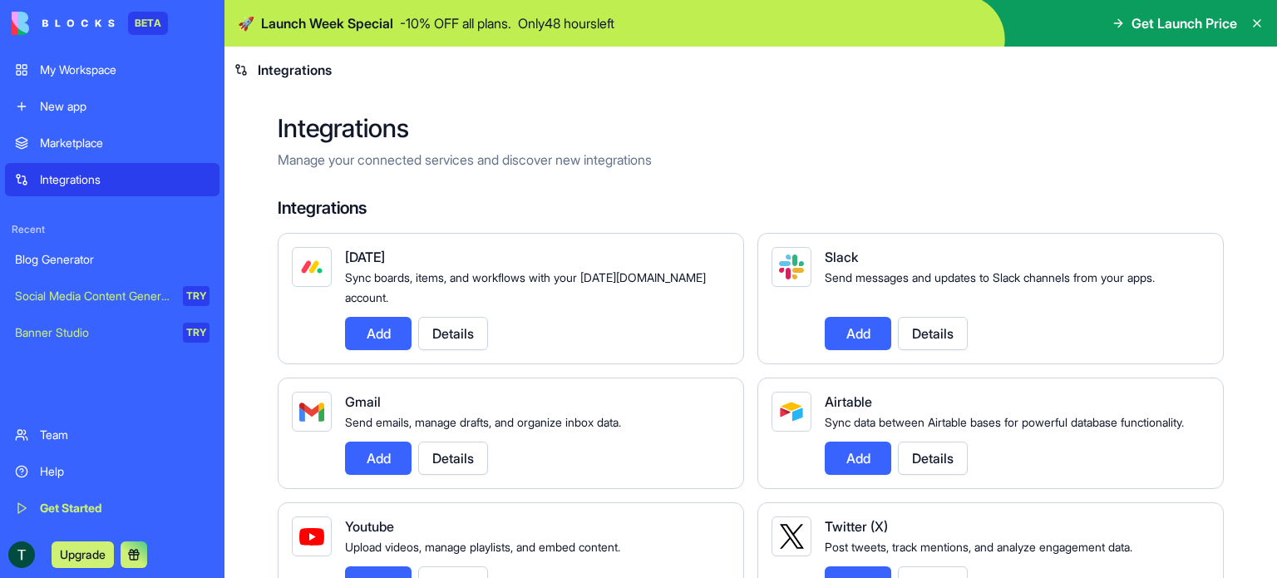
click at [91, 551] on button "Upgrade" at bounding box center [83, 554] width 62 height 27
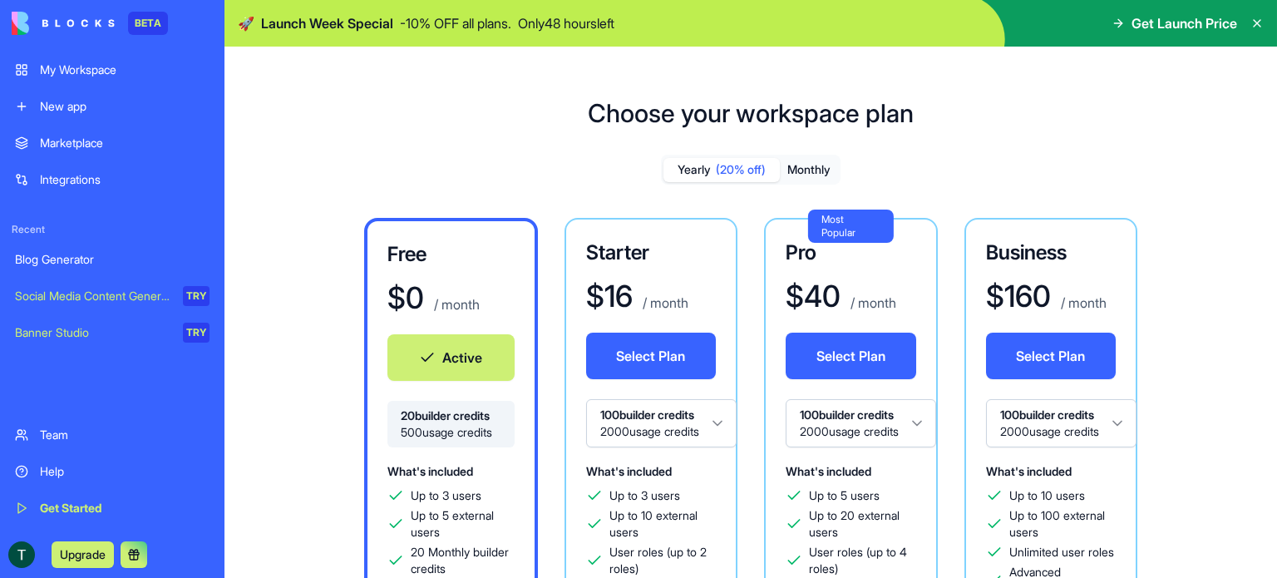
click at [1132, 25] on span "Get Launch Price" at bounding box center [1185, 23] width 106 height 20
click at [1113, 22] on icon at bounding box center [1118, 23] width 13 height 13
click at [1214, 25] on span "Get Launch Price" at bounding box center [1185, 23] width 106 height 20
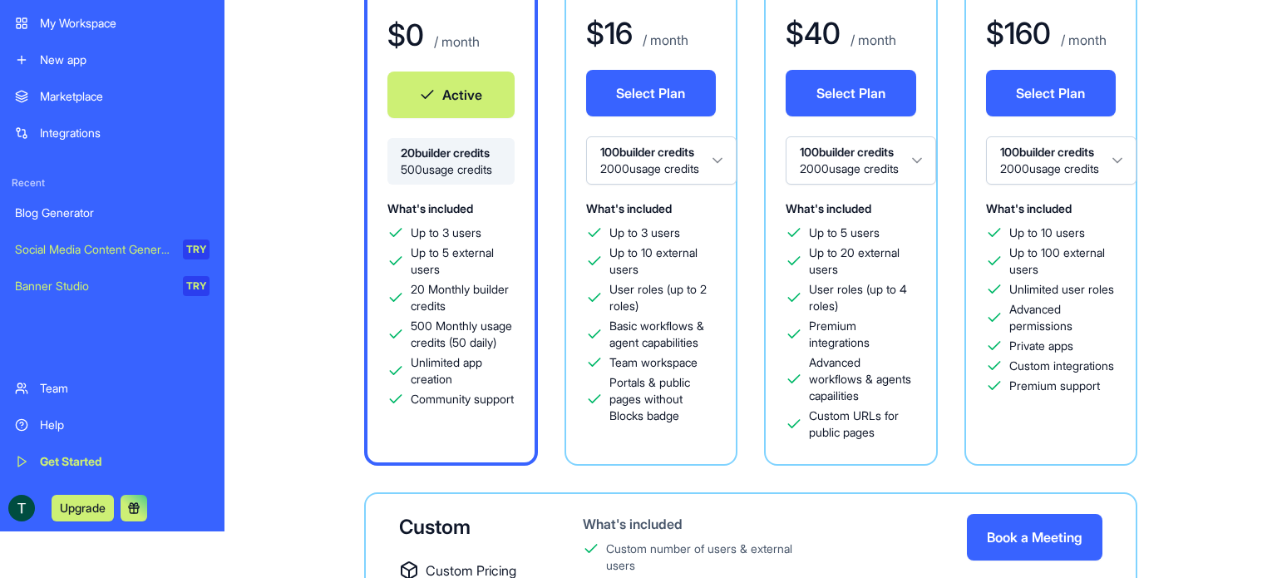
scroll to position [158, 0]
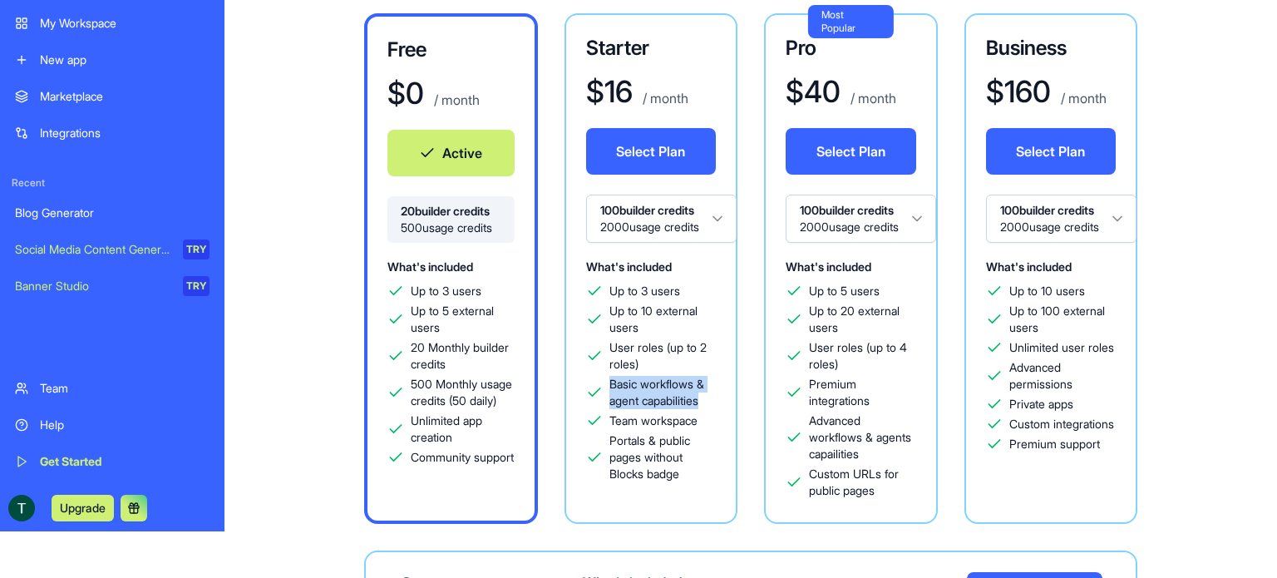
drag, startPoint x: 612, startPoint y: 385, endPoint x: 703, endPoint y: 399, distance: 91.7
click at [703, 399] on span "Basic workflows & agent capabilities" at bounding box center [662, 392] width 107 height 33
copy span "Basic workflows & agent capabilities"
click at [679, 393] on span "Basic workflows & agent capabilities" at bounding box center [662, 392] width 107 height 33
click at [636, 388] on span "Basic workflows & agent capabilities" at bounding box center [662, 392] width 107 height 33
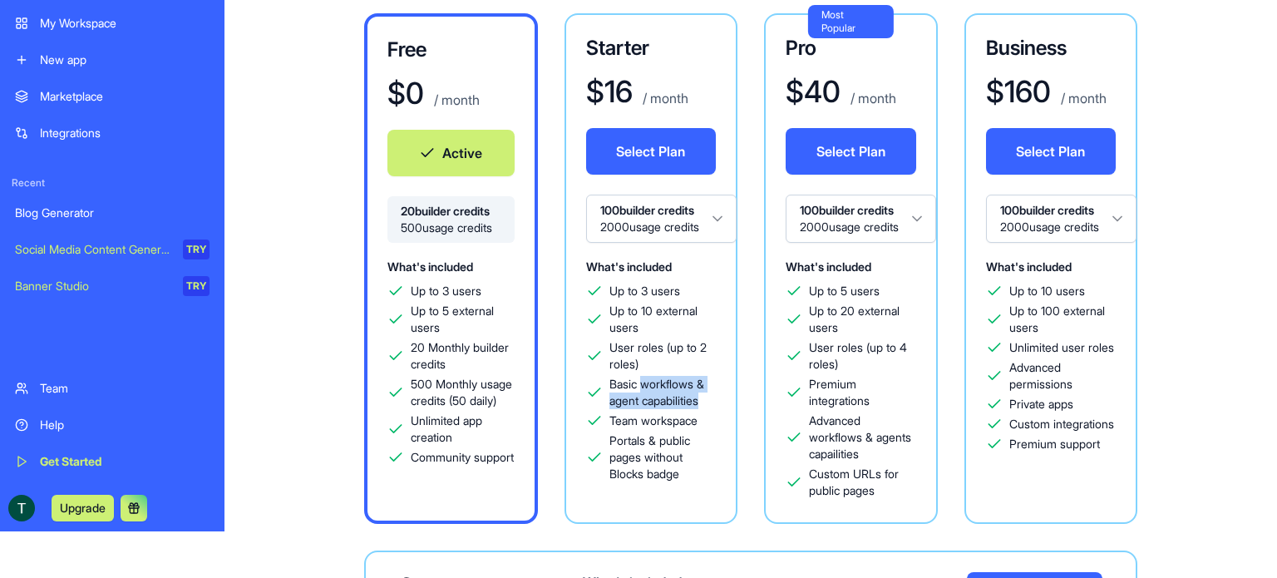
drag, startPoint x: 642, startPoint y: 382, endPoint x: 713, endPoint y: 399, distance: 73.4
click at [713, 399] on span "Basic workflows & agent capabilities" at bounding box center [662, 392] width 107 height 33
copy span "workflows & agent capabilities"
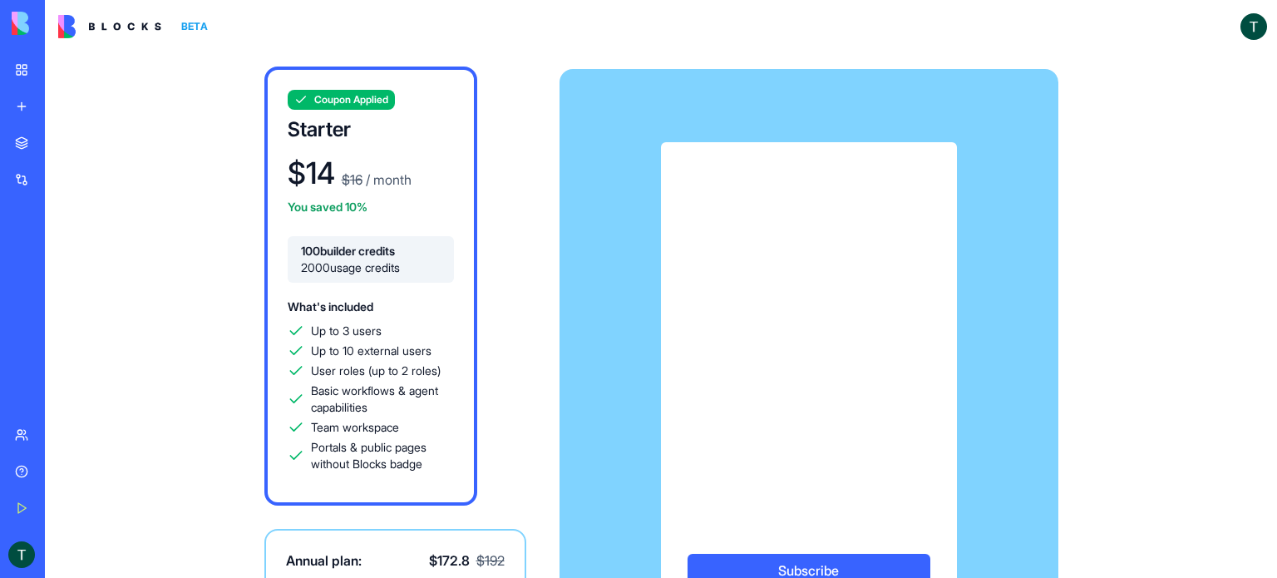
click at [211, 191] on div "Coupon Applied Starter $ 14 $ 16 / month You saved 10% 100 builder credits 2000…" at bounding box center [661, 377] width 1064 height 649
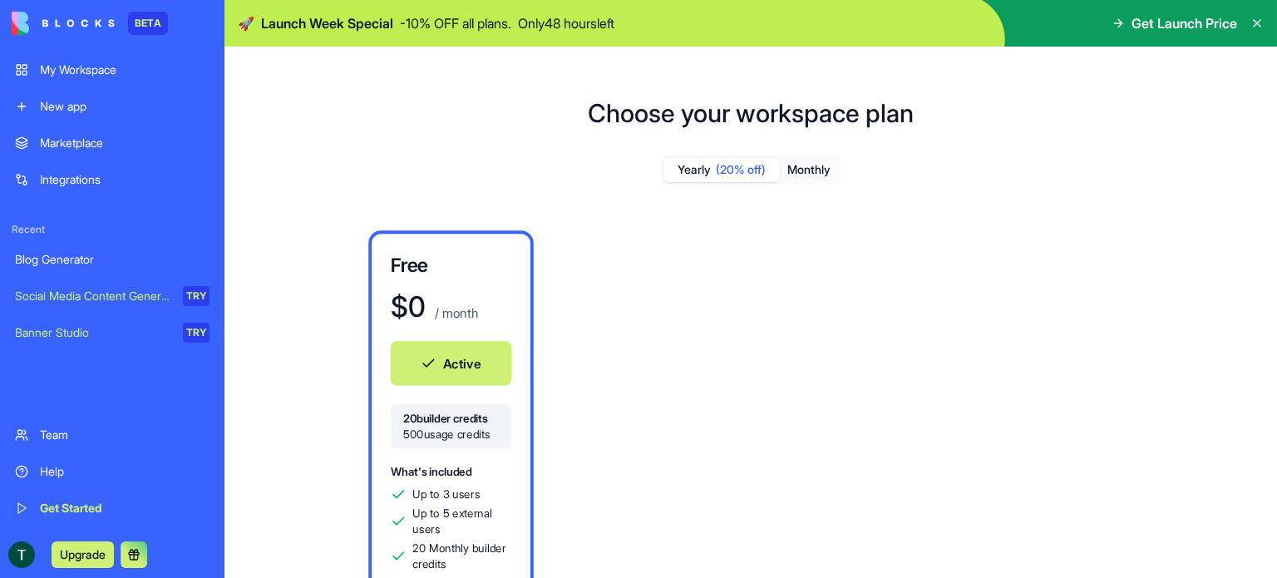
scroll to position [47, 0]
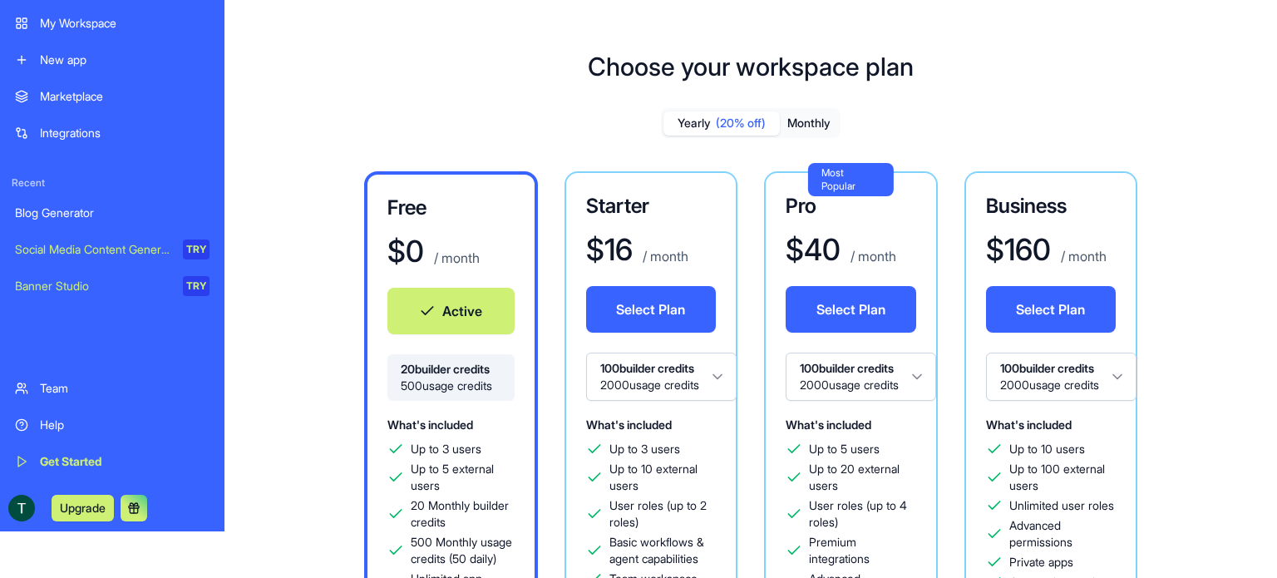
click at [842, 313] on button "Select Plan" at bounding box center [851, 309] width 131 height 47
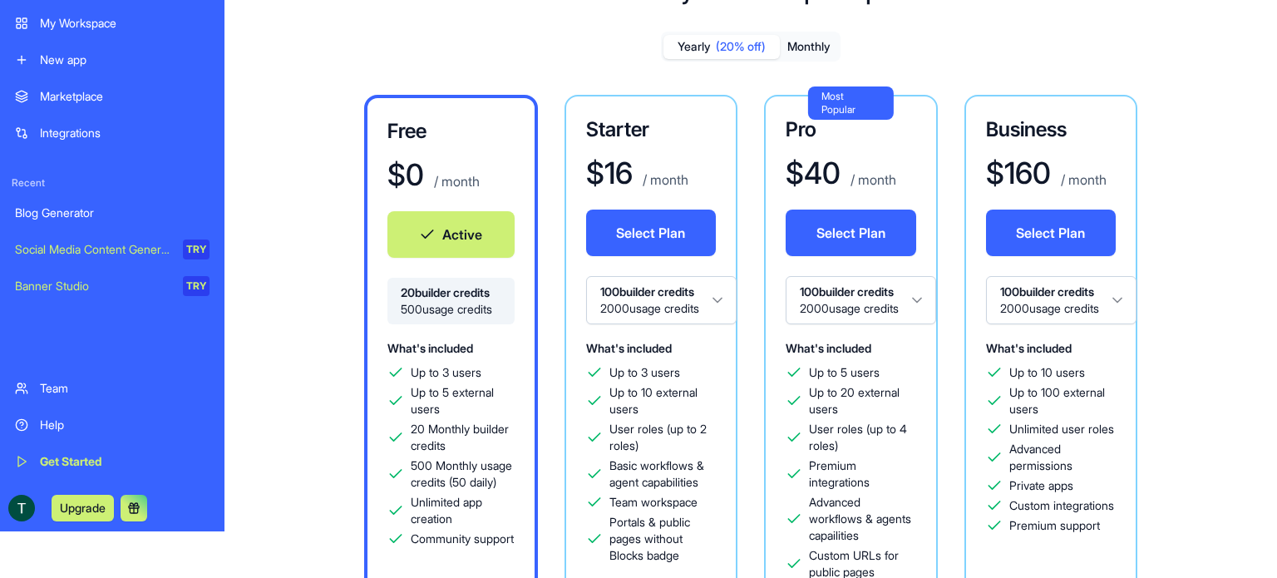
scroll to position [83, 0]
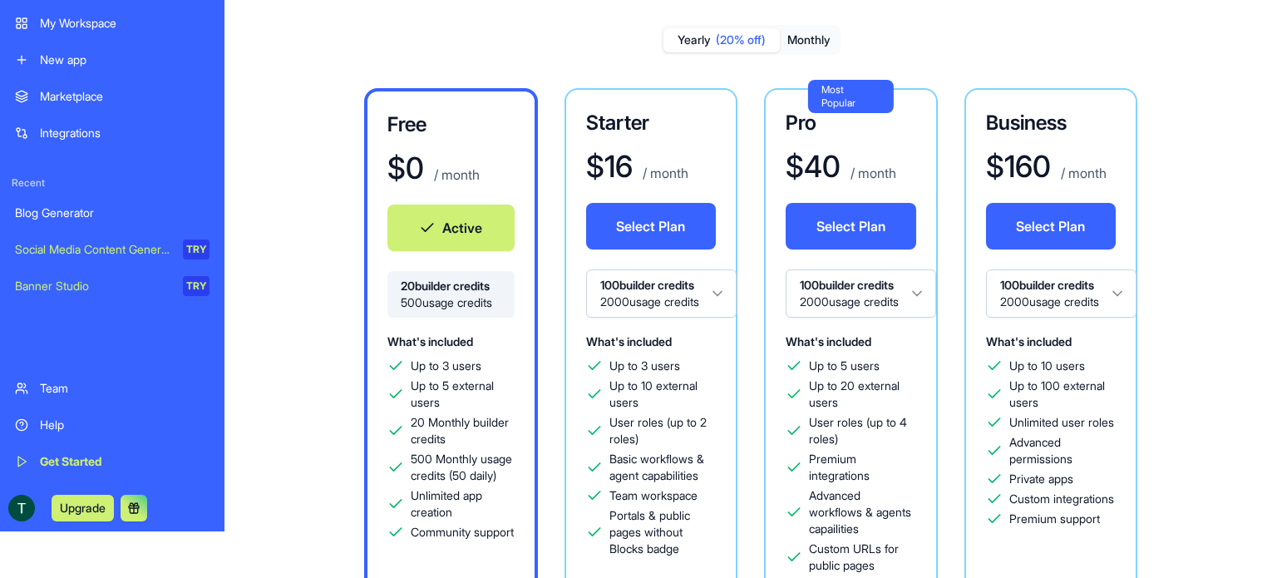
click at [900, 304] on html "BETA My Workspace New app Marketplace Integrations Recent Blog Generator Social…" at bounding box center [638, 242] width 1277 height 578
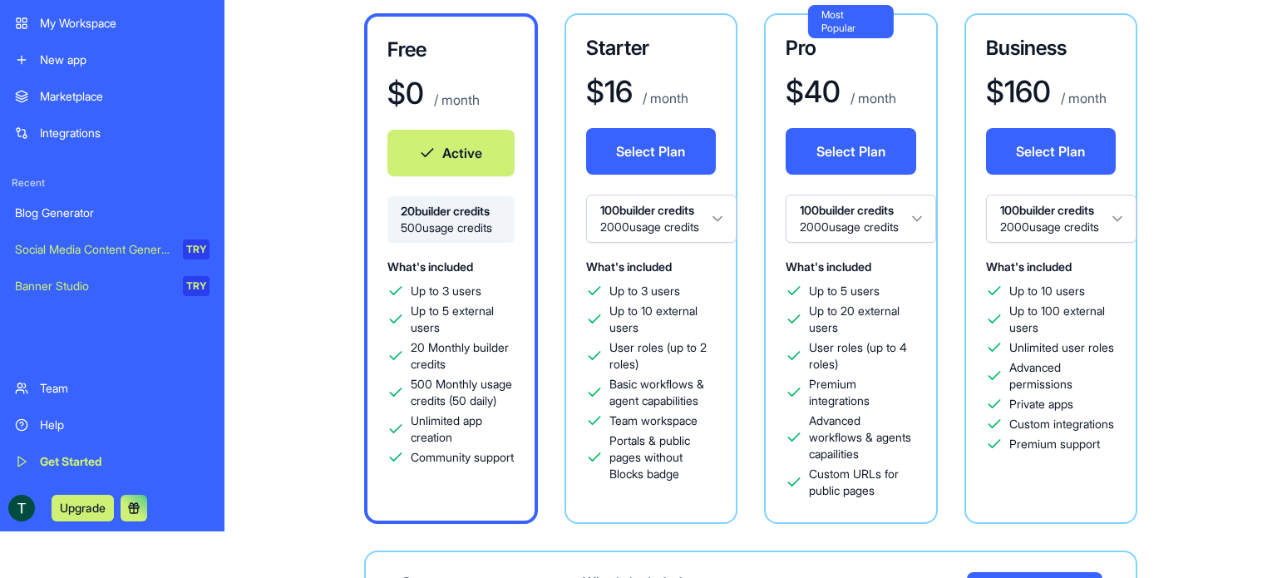
scroll to position [166, 0]
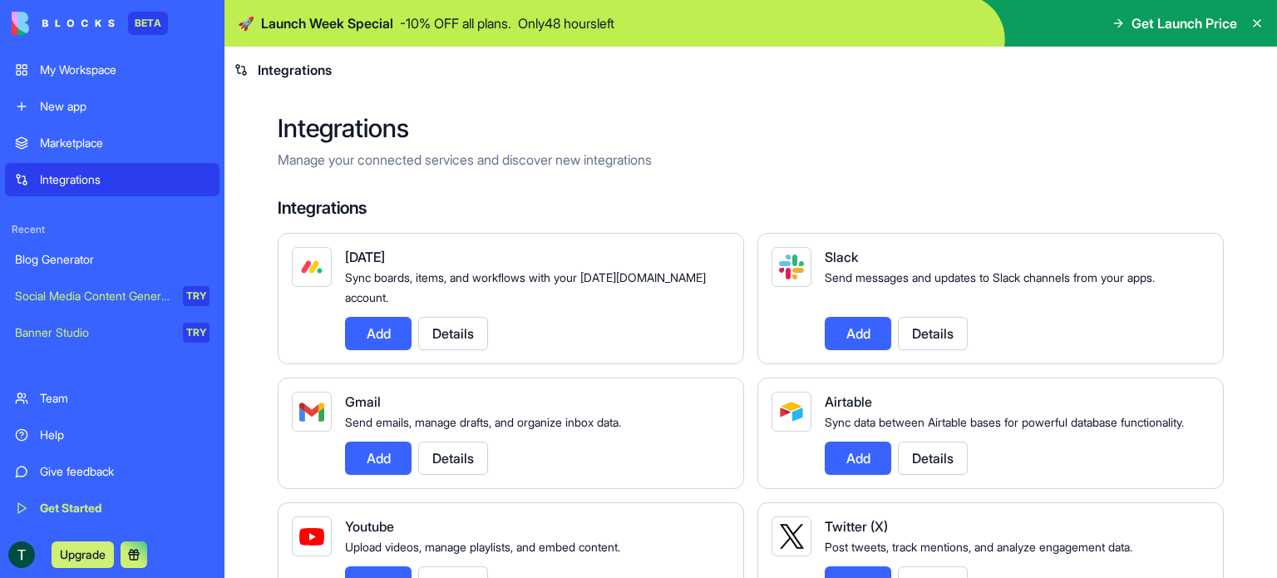
click at [76, 112] on div "New app" at bounding box center [125, 106] width 170 height 17
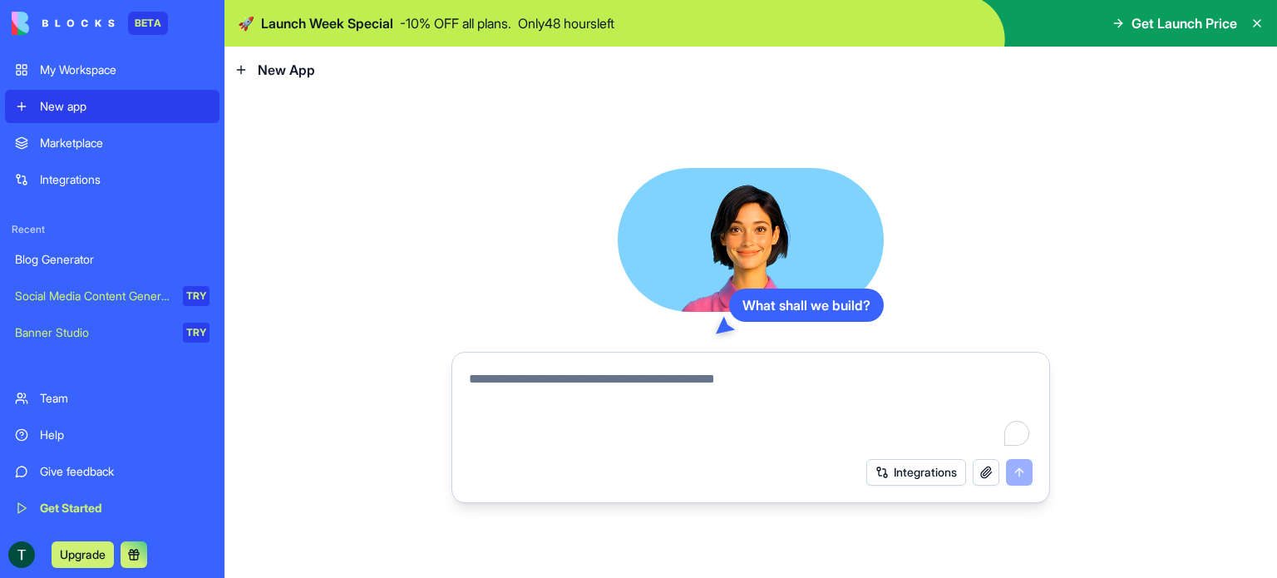
click at [526, 385] on textarea "To enrich screen reader interactions, please activate Accessibility in Grammarl…" at bounding box center [751, 409] width 564 height 80
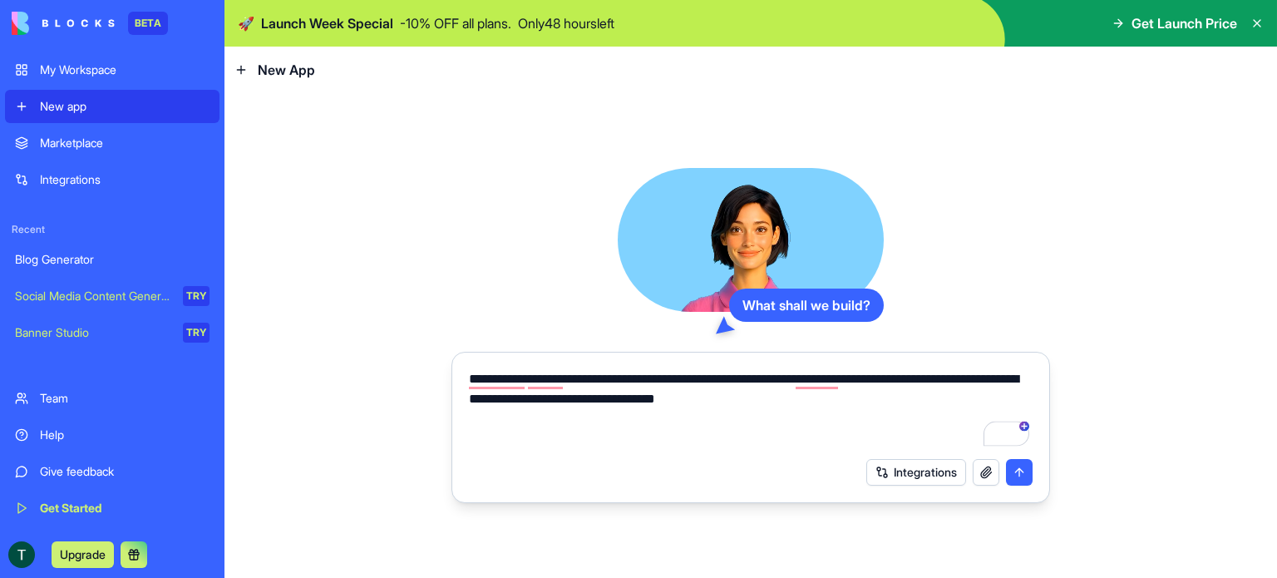
type textarea "**********"
drag, startPoint x: 931, startPoint y: 498, endPoint x: 917, endPoint y: 485, distance: 19.4
click at [930, 497] on form "**********" at bounding box center [750, 427] width 599 height 151
click at [917, 485] on button "Integrations" at bounding box center [916, 472] width 100 height 27
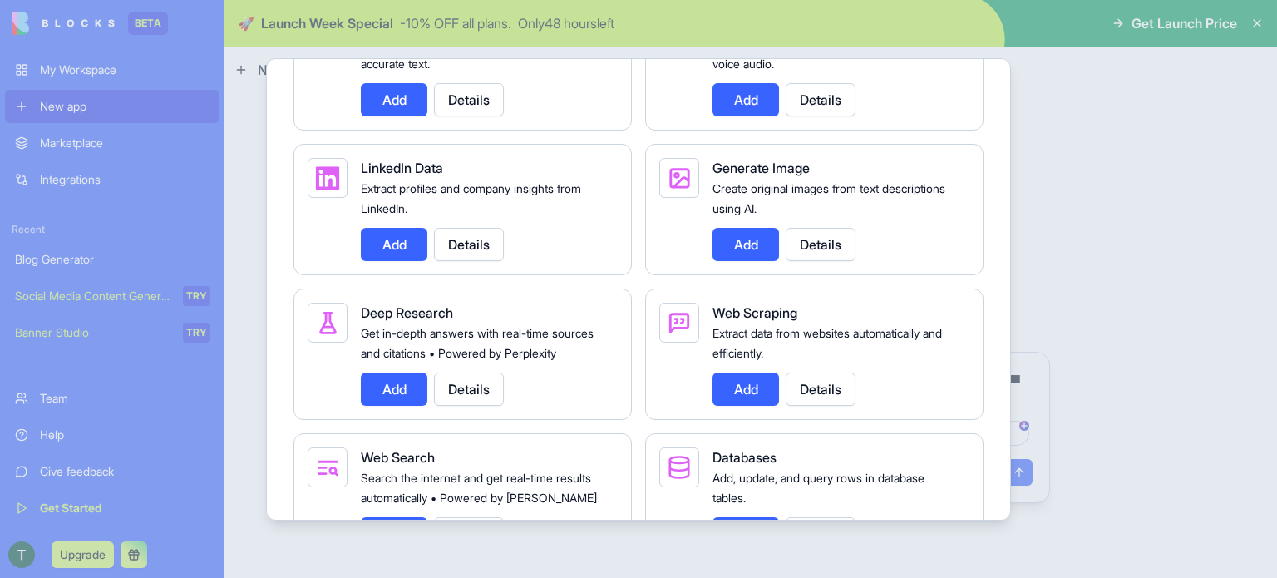
scroll to position [1995, 0]
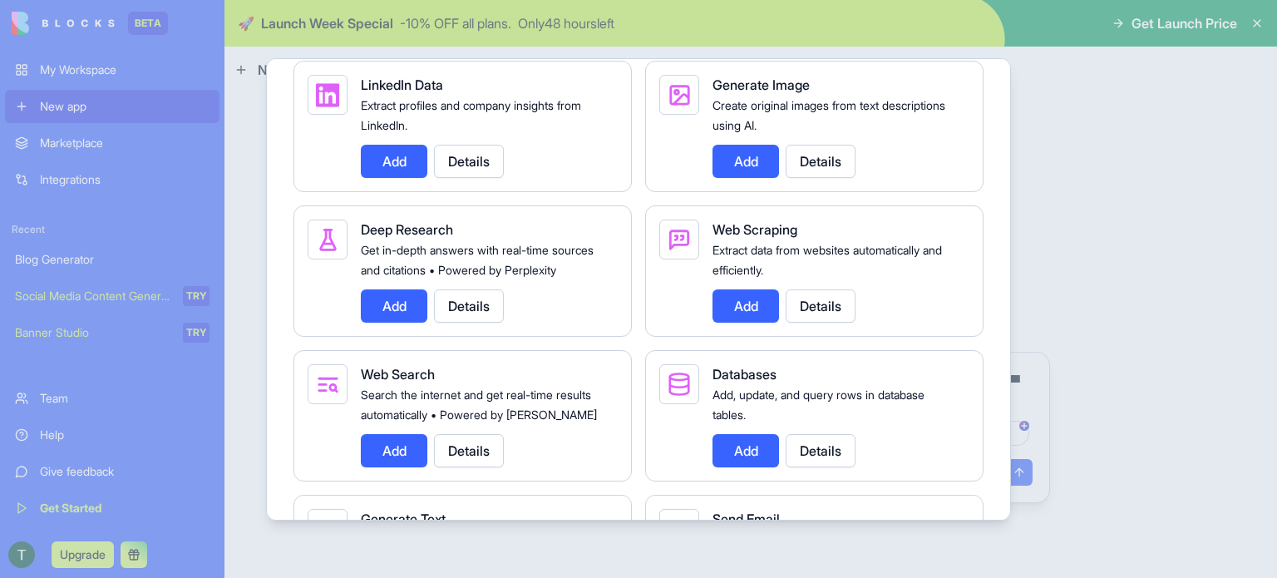
click at [732, 323] on button "Add" at bounding box center [746, 305] width 67 height 33
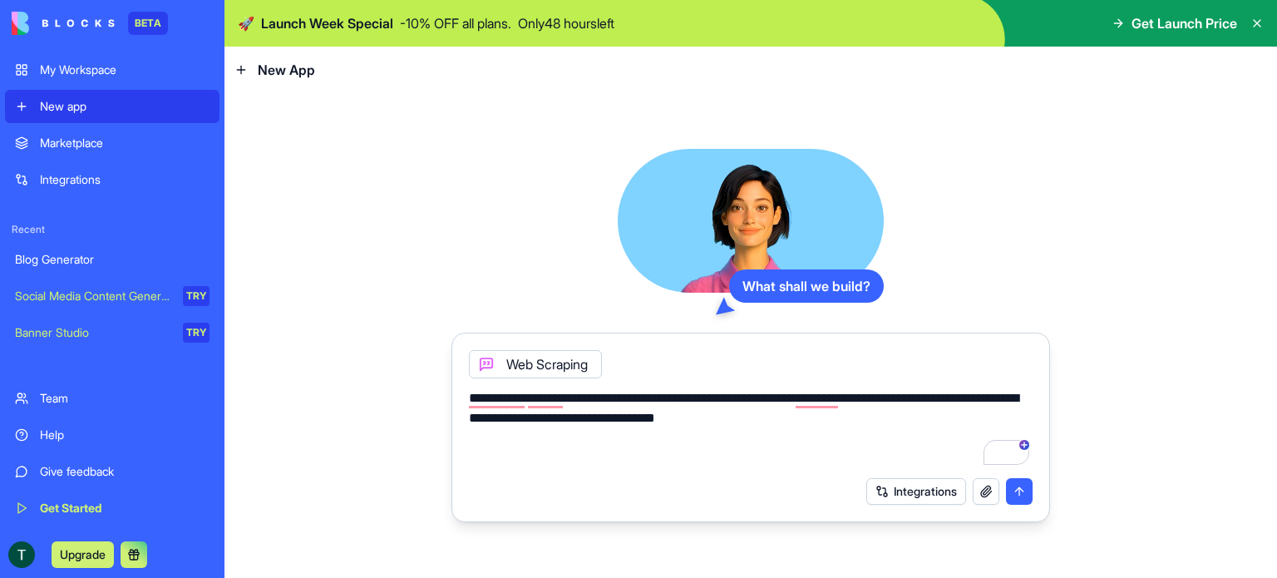
click at [887, 493] on button "Integrations" at bounding box center [916, 491] width 100 height 27
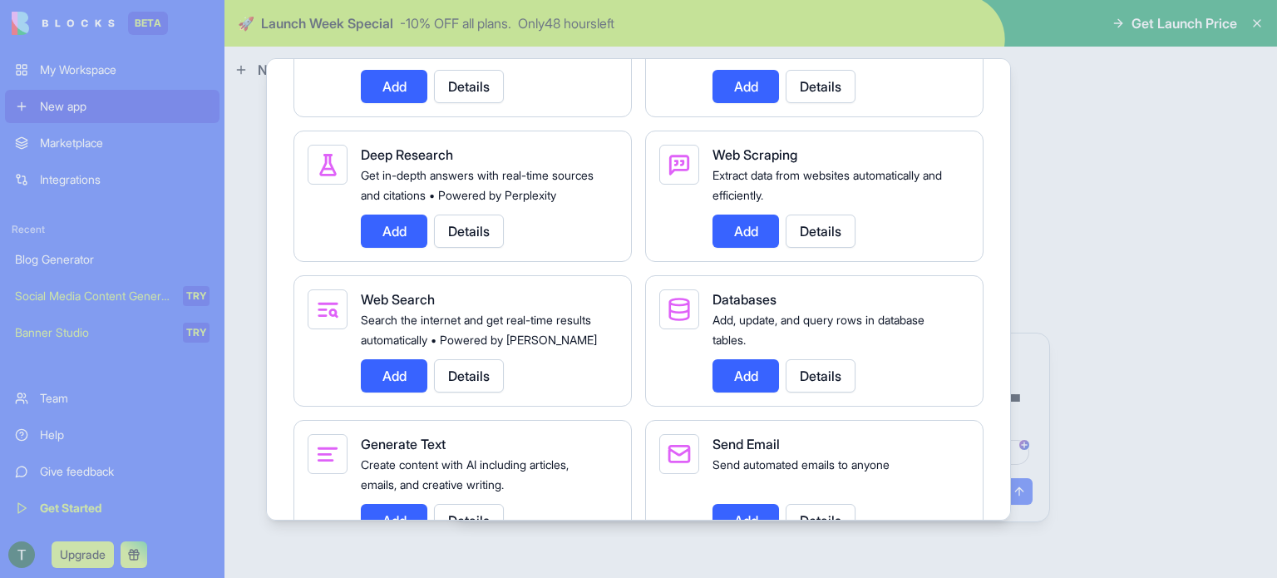
scroll to position [2079, 0]
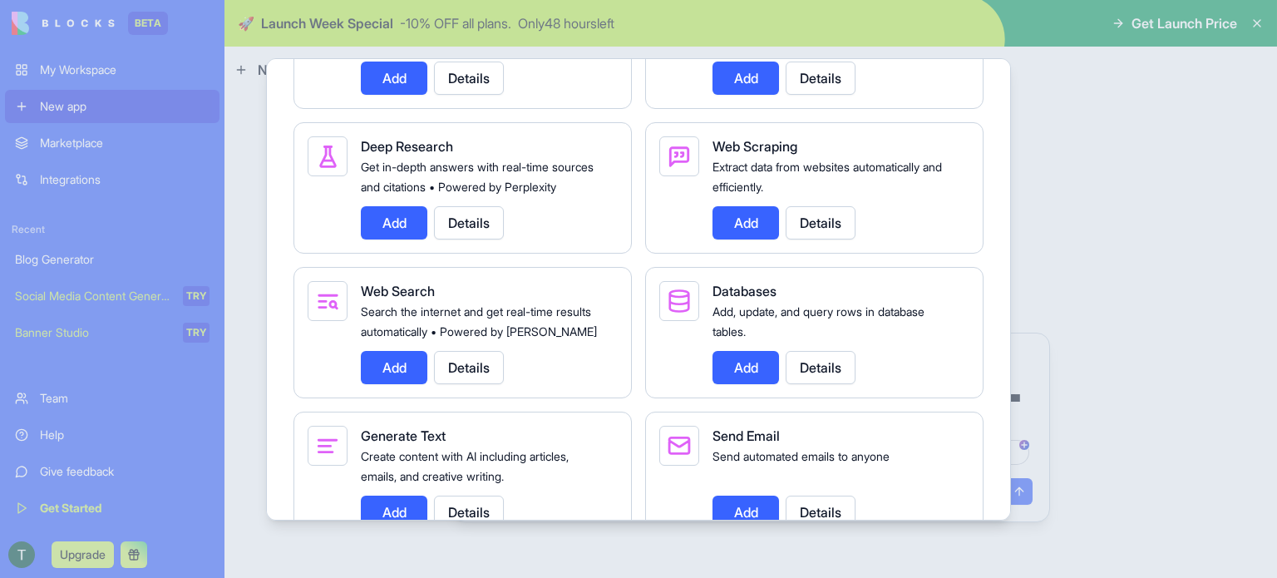
click at [403, 384] on button "Add" at bounding box center [394, 367] width 67 height 33
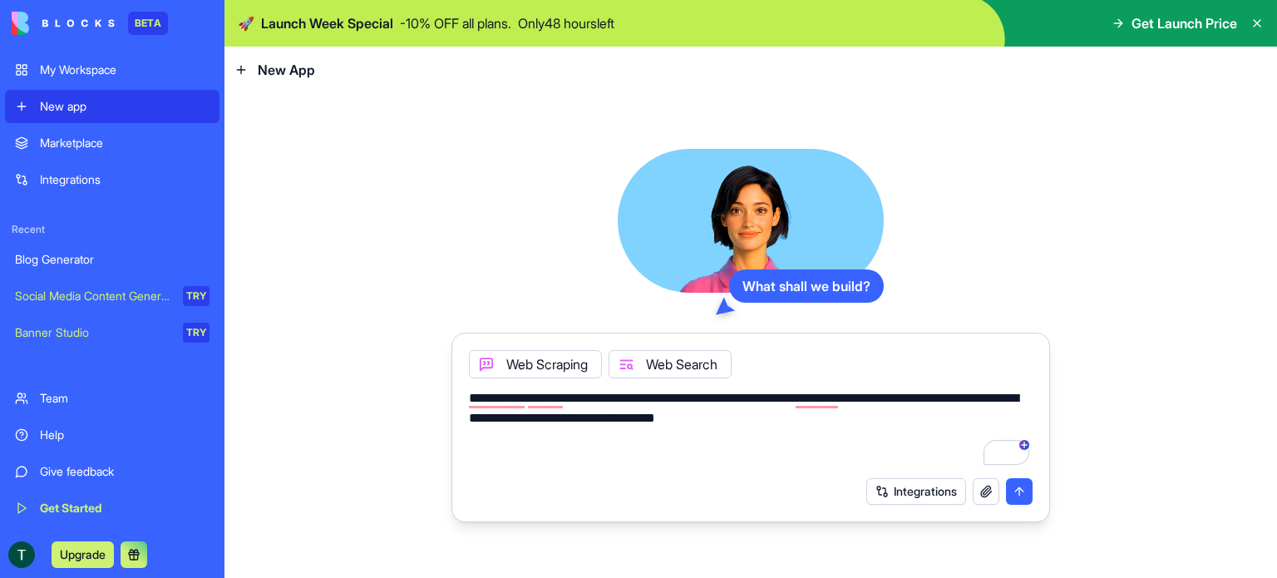
click at [1014, 493] on button "submit" at bounding box center [1019, 491] width 27 height 27
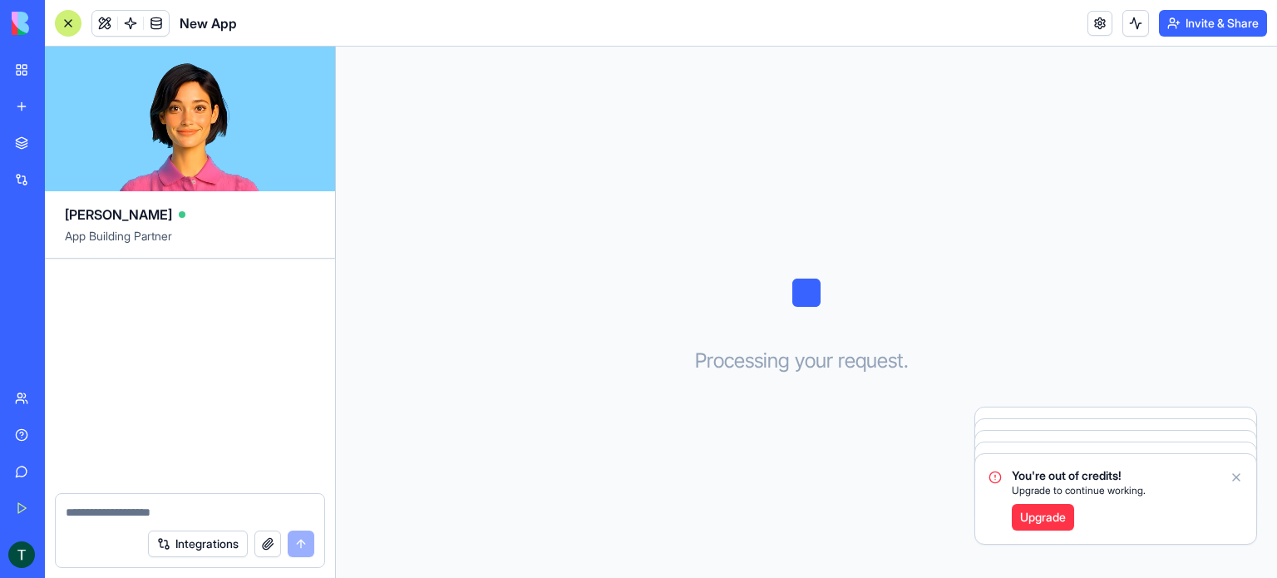
click at [1038, 510] on link "Upgrade" at bounding box center [1043, 517] width 62 height 27
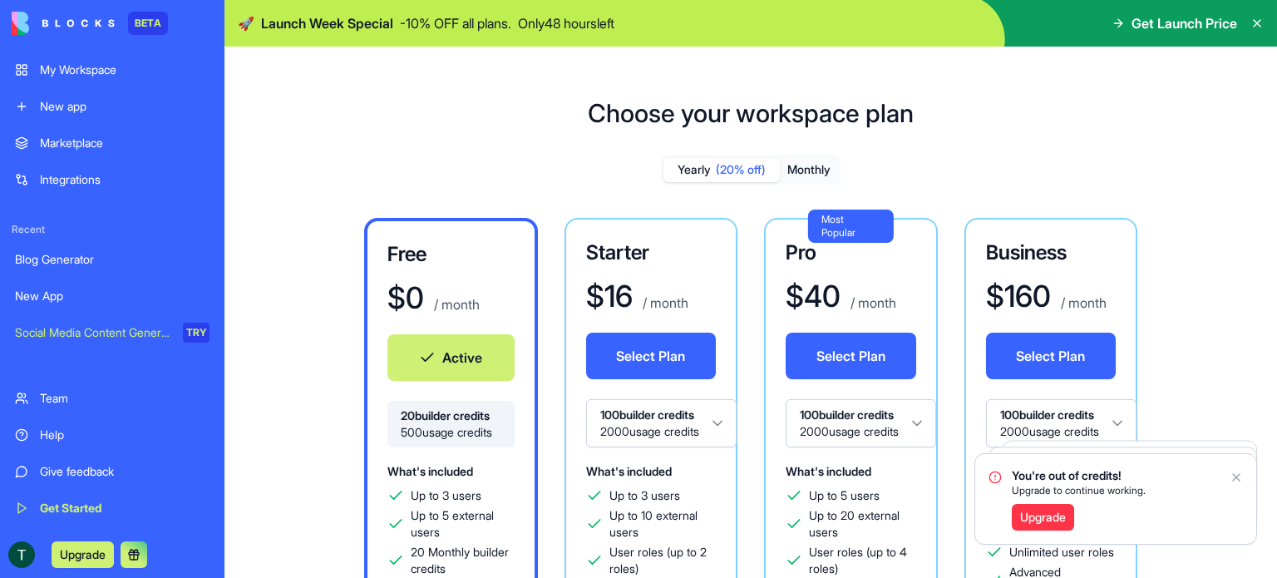
click at [74, 106] on div "New app" at bounding box center [125, 106] width 170 height 17
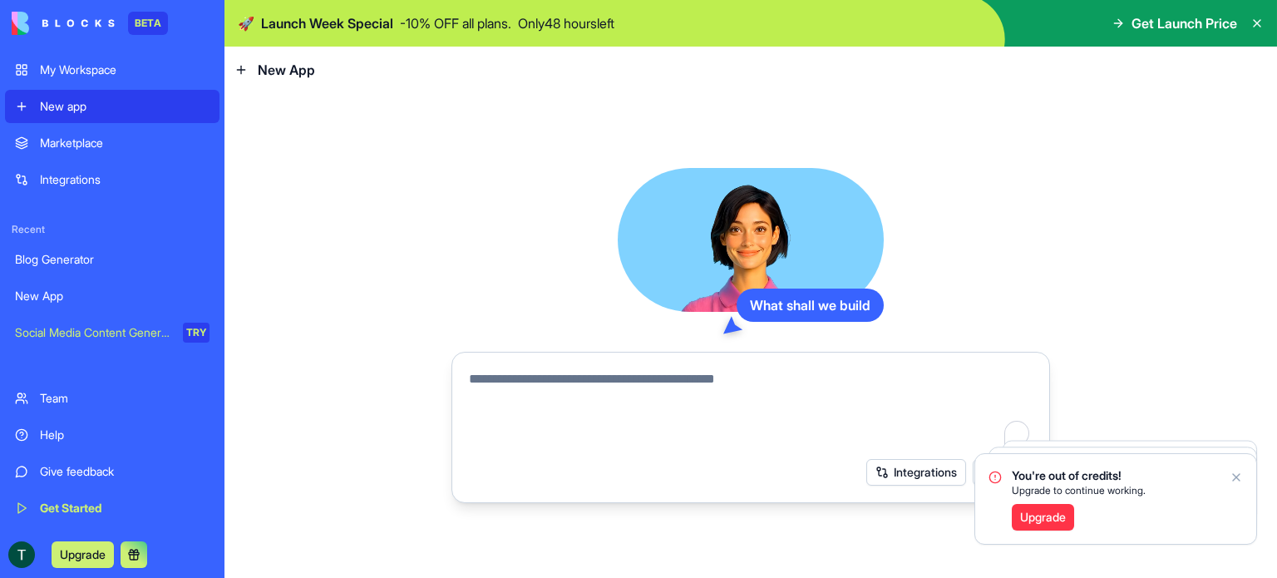
click at [94, 69] on div "My Workspace" at bounding box center [125, 70] width 170 height 17
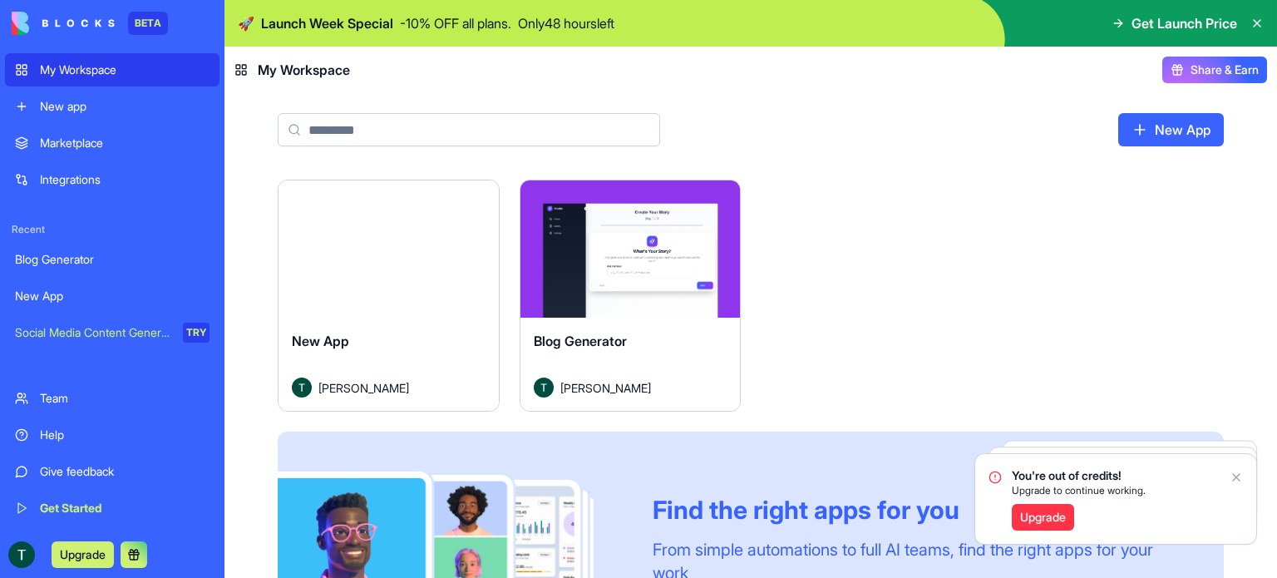
click at [474, 196] on html "BETA My Workspace New app Marketplace Integrations Recent Blog Generator New Ap…" at bounding box center [638, 289] width 1277 height 578
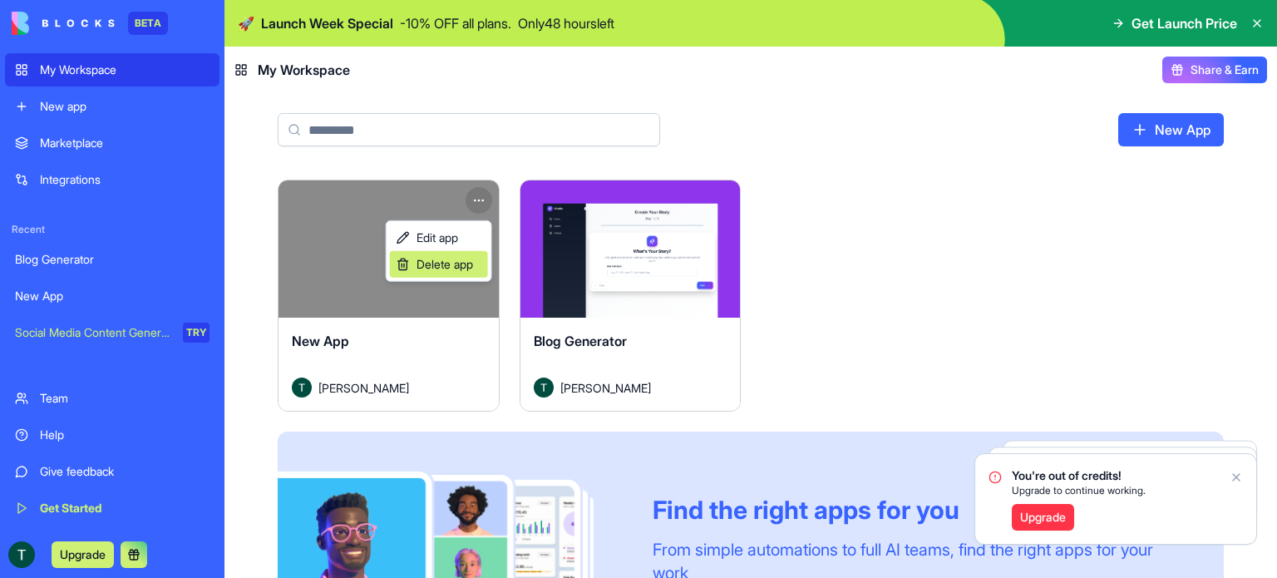
click at [449, 264] on span "Delete app" at bounding box center [445, 264] width 57 height 17
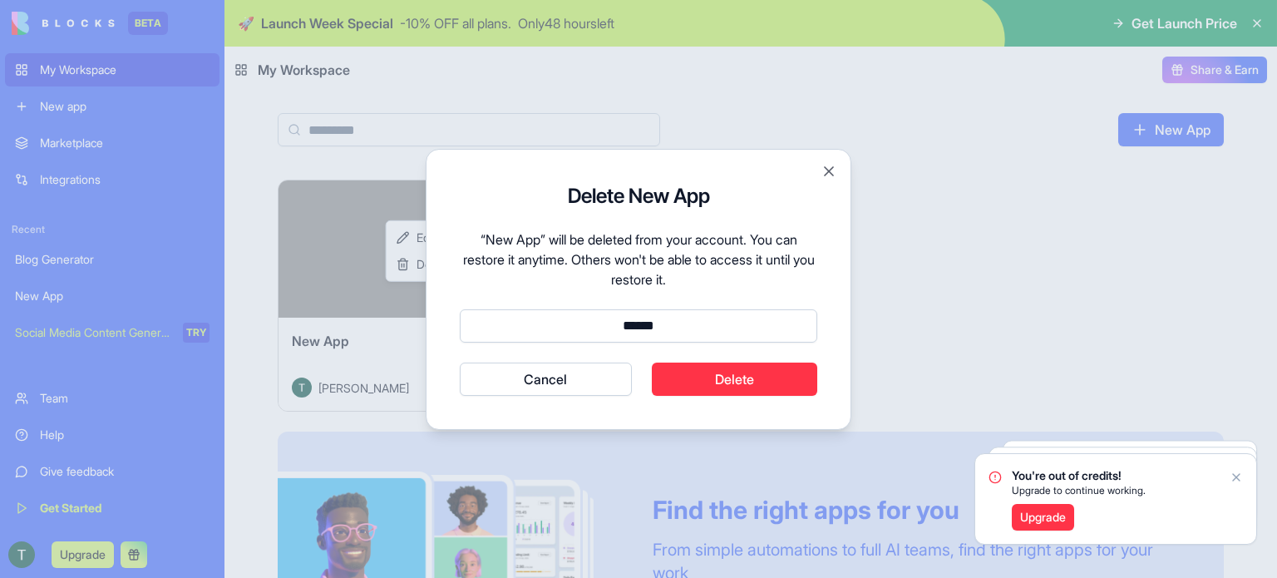
type input "******"
click at [673, 369] on button "Delete" at bounding box center [735, 379] width 166 height 33
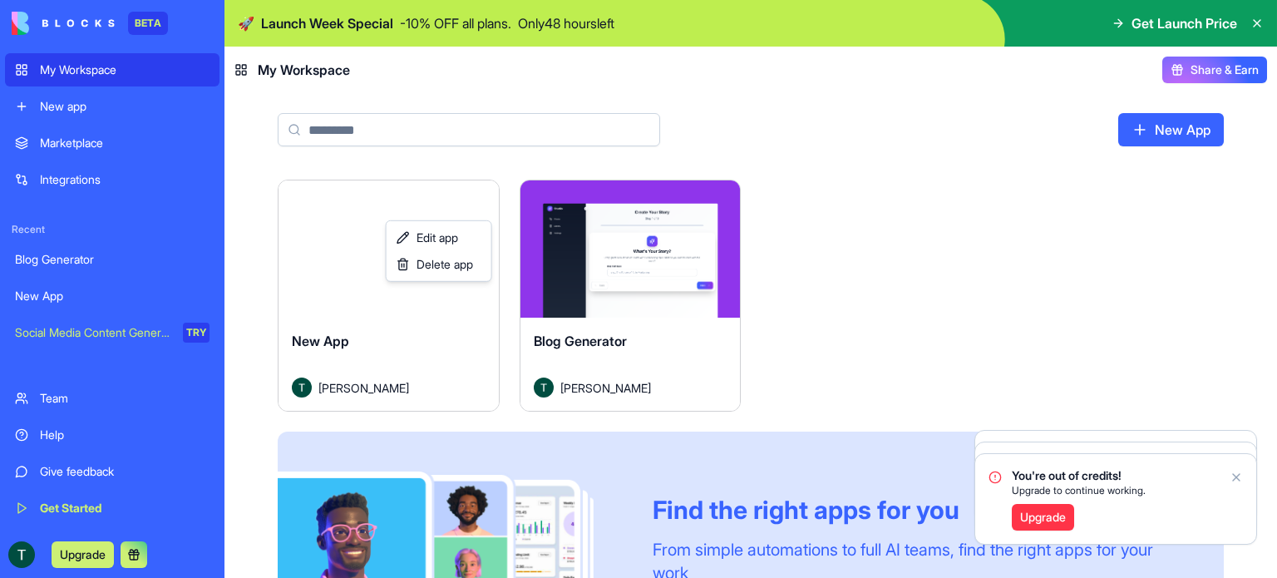
click at [1237, 467] on html "BETA My Workspace New app Marketplace Integrations Recent Blog Generator New Ap…" at bounding box center [638, 289] width 1277 height 578
click at [1234, 481] on icon "Notifications alt+T" at bounding box center [1236, 477] width 13 height 13
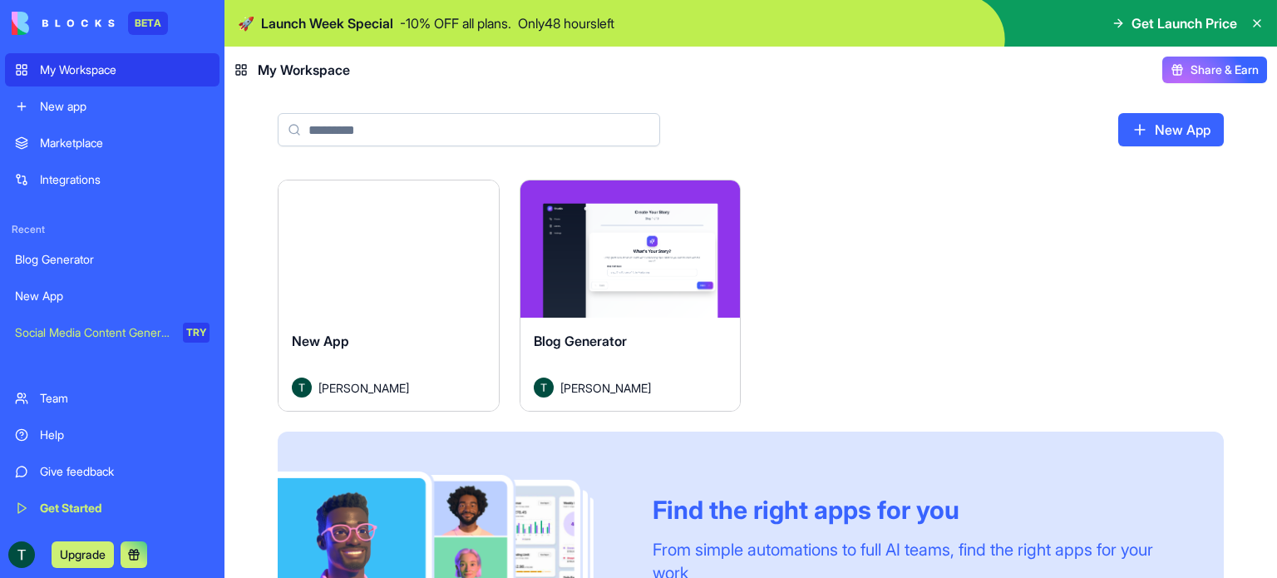
click at [1234, 480] on div "Launch New App Timothy Allsworth Launch Blog Generator Timothy Allsworth Find t…" at bounding box center [750, 454] width 1053 height 548
click at [88, 560] on button "Upgrade" at bounding box center [83, 554] width 62 height 27
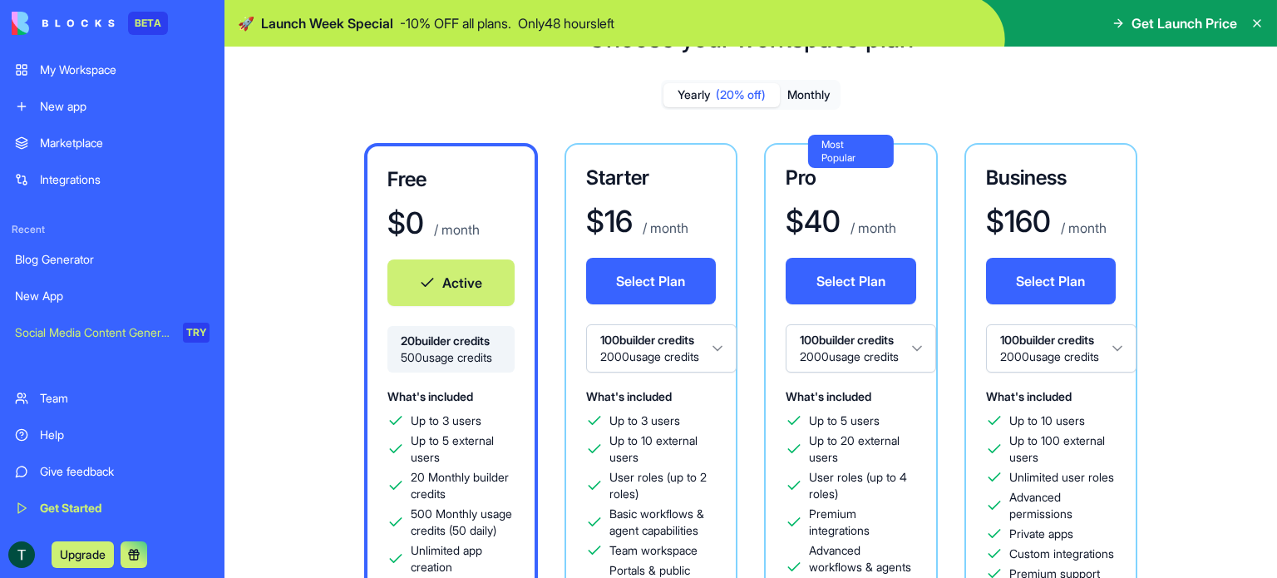
scroll to position [166, 0]
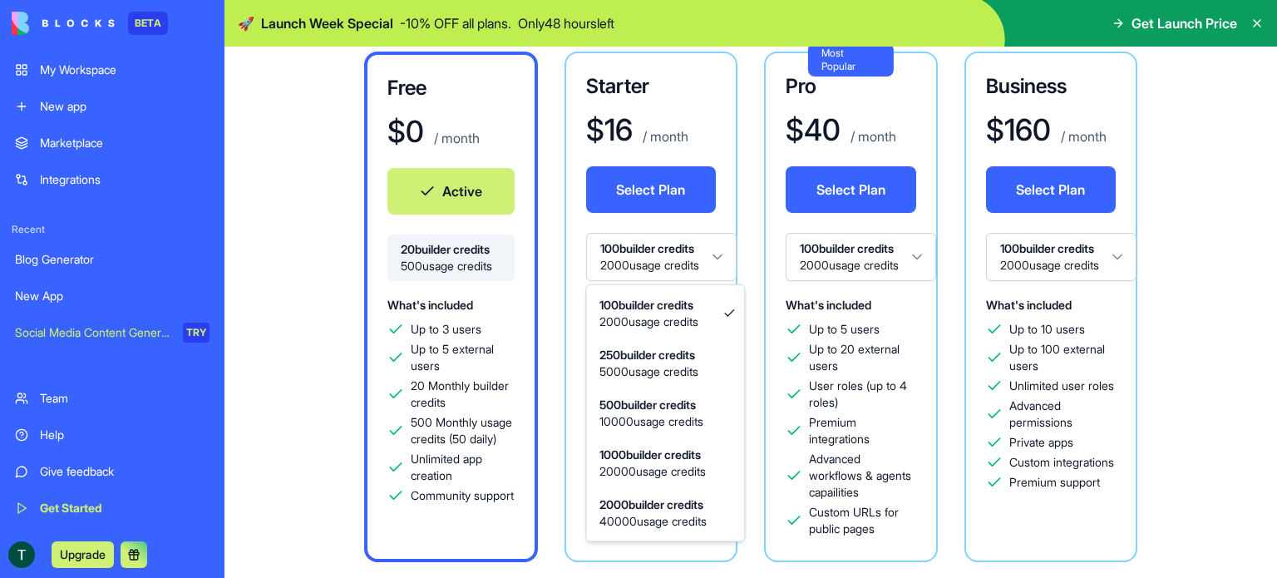
click at [708, 259] on html "BETA My Workspace New app Marketplace Integrations Recent Blog Generator New Ap…" at bounding box center [638, 289] width 1277 height 578
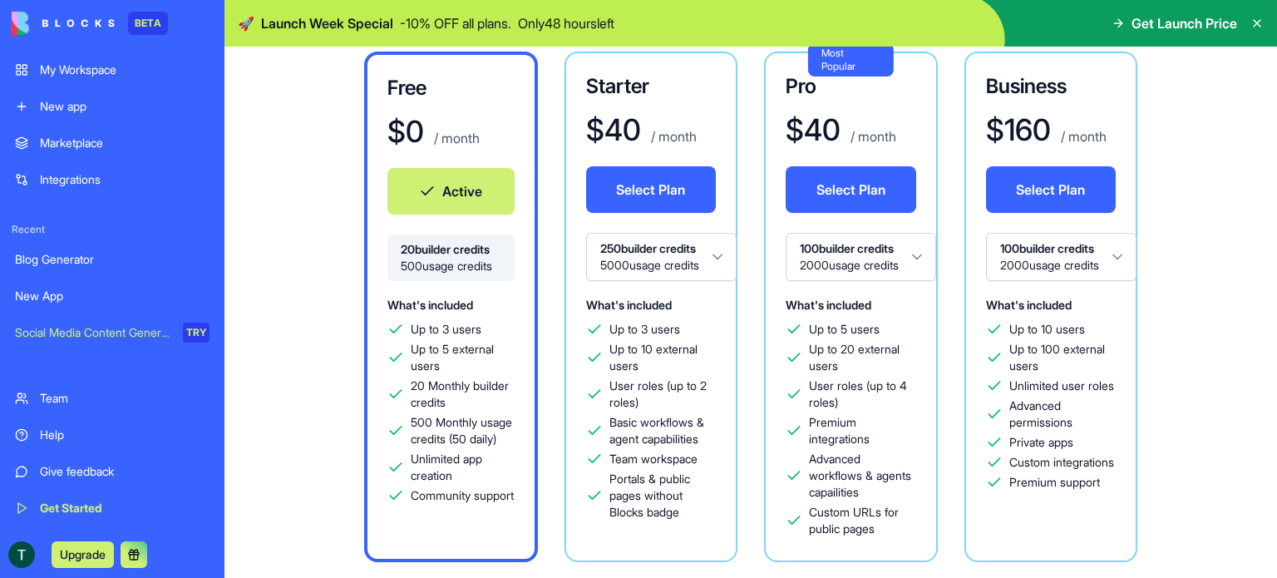
click at [681, 267] on html "BETA My Workspace New app Marketplace Integrations Recent Blog Generator New Ap…" at bounding box center [638, 289] width 1277 height 578
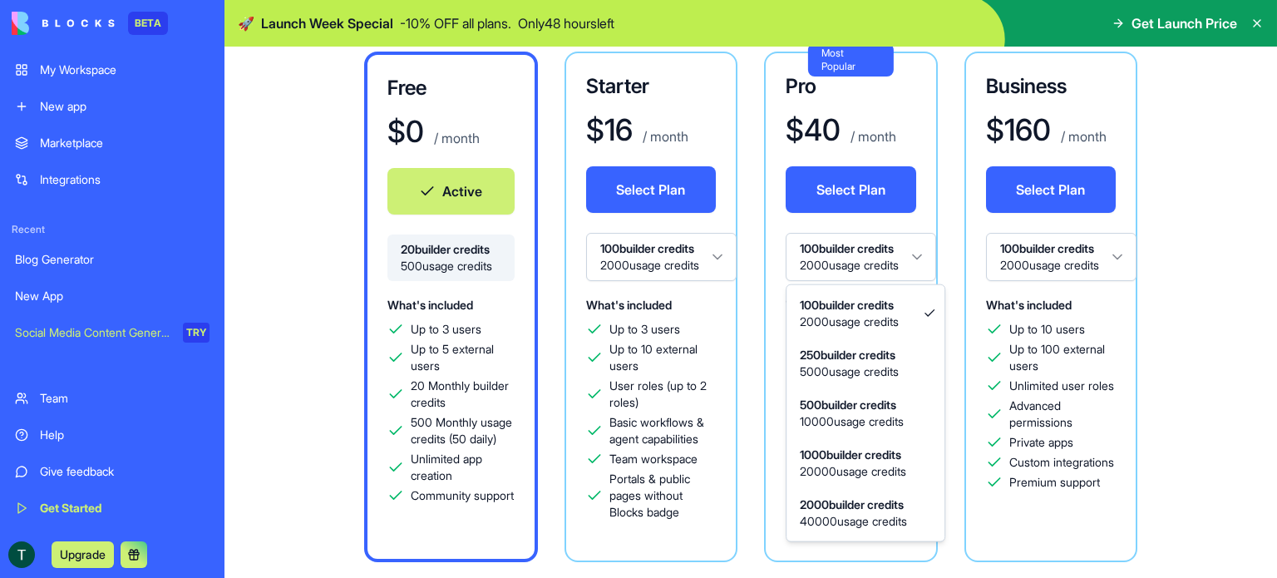
click at [807, 259] on html "BETA My Workspace New app Marketplace Integrations Recent Blog Generator New Ap…" at bounding box center [638, 289] width 1277 height 578
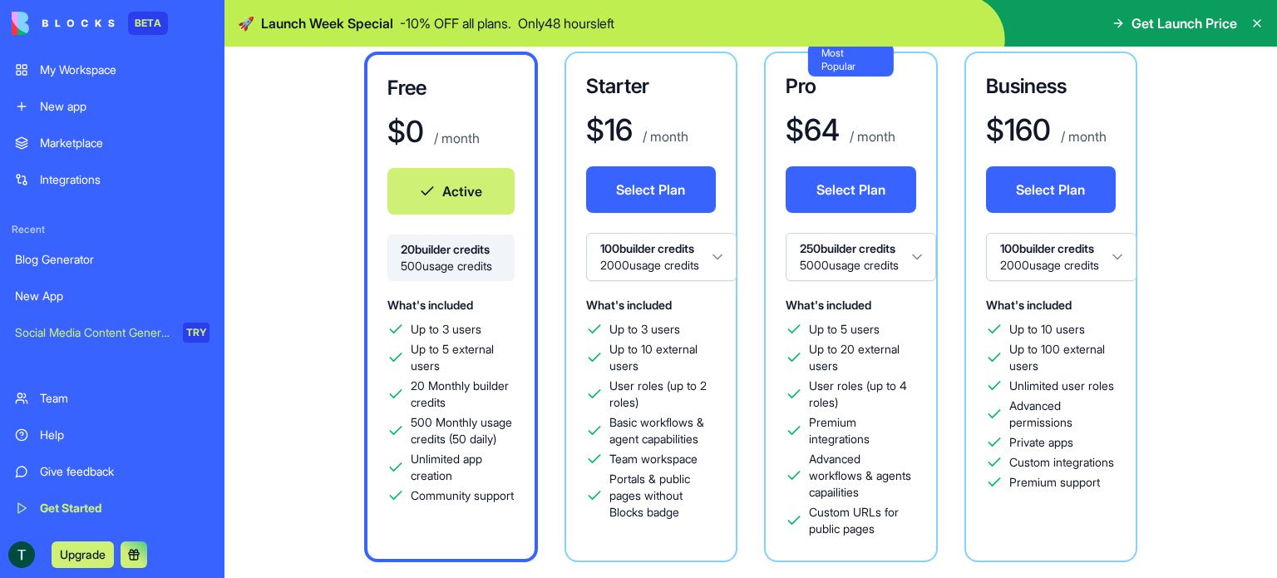
click at [662, 198] on button "Select Plan" at bounding box center [651, 189] width 131 height 47
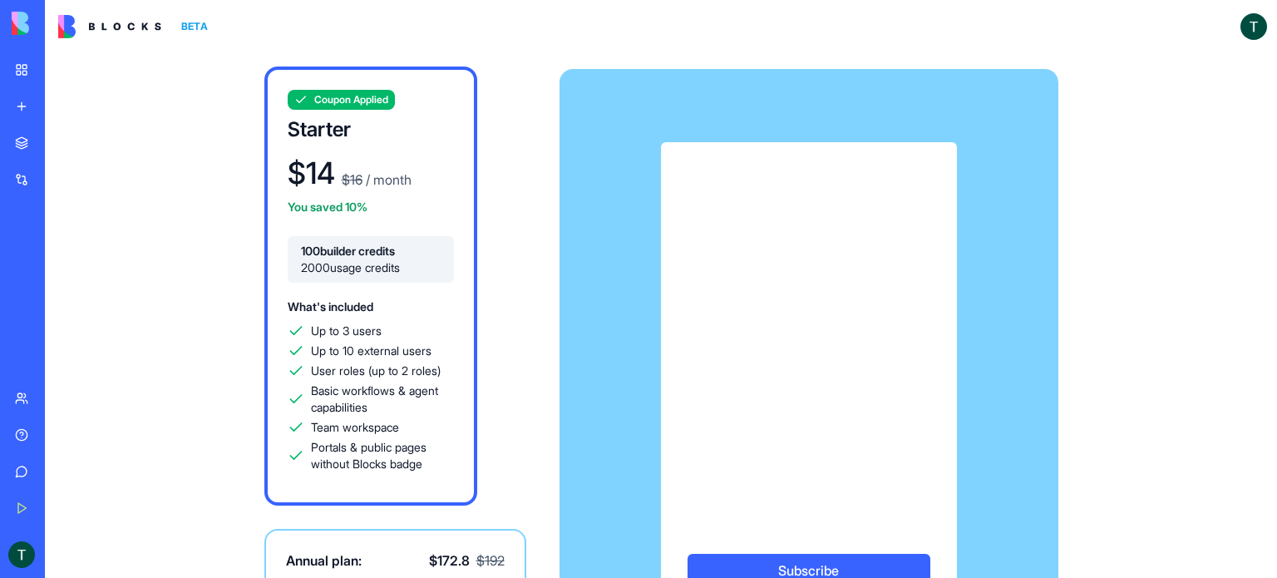
scroll to position [124, 0]
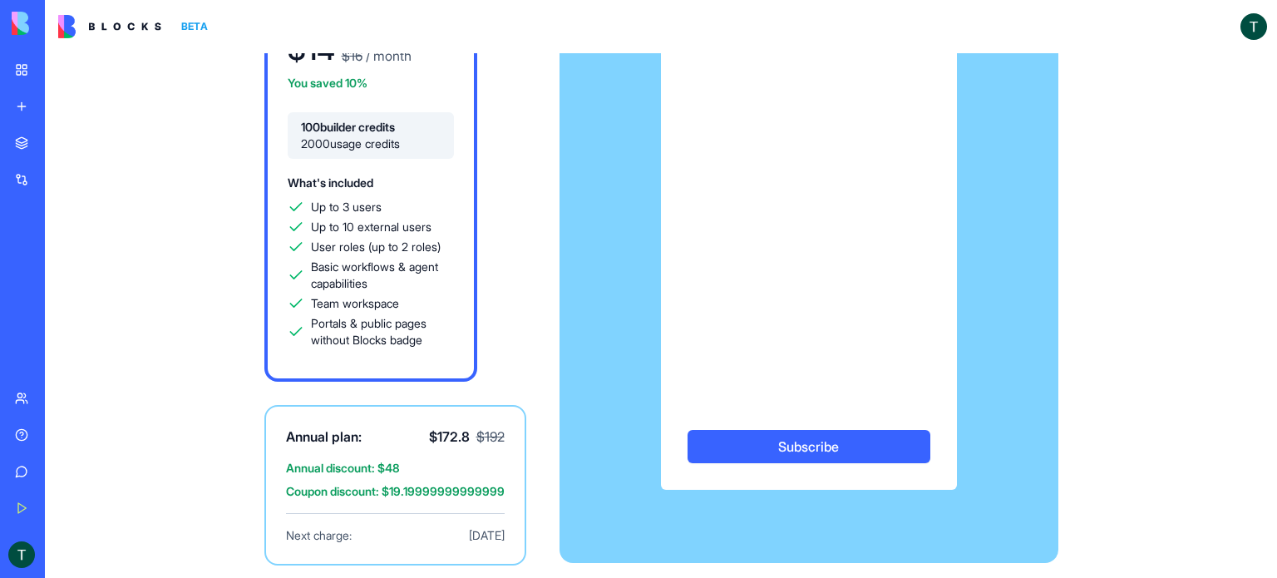
click at [792, 446] on button "Subscribe" at bounding box center [809, 446] width 243 height 33
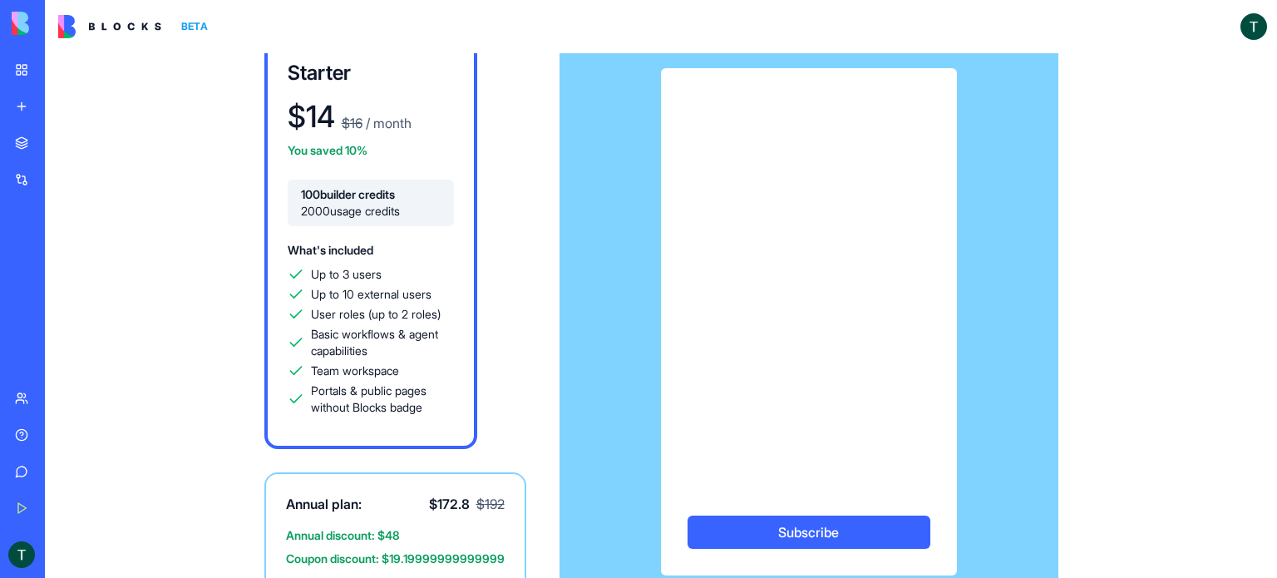
scroll to position [0, 0]
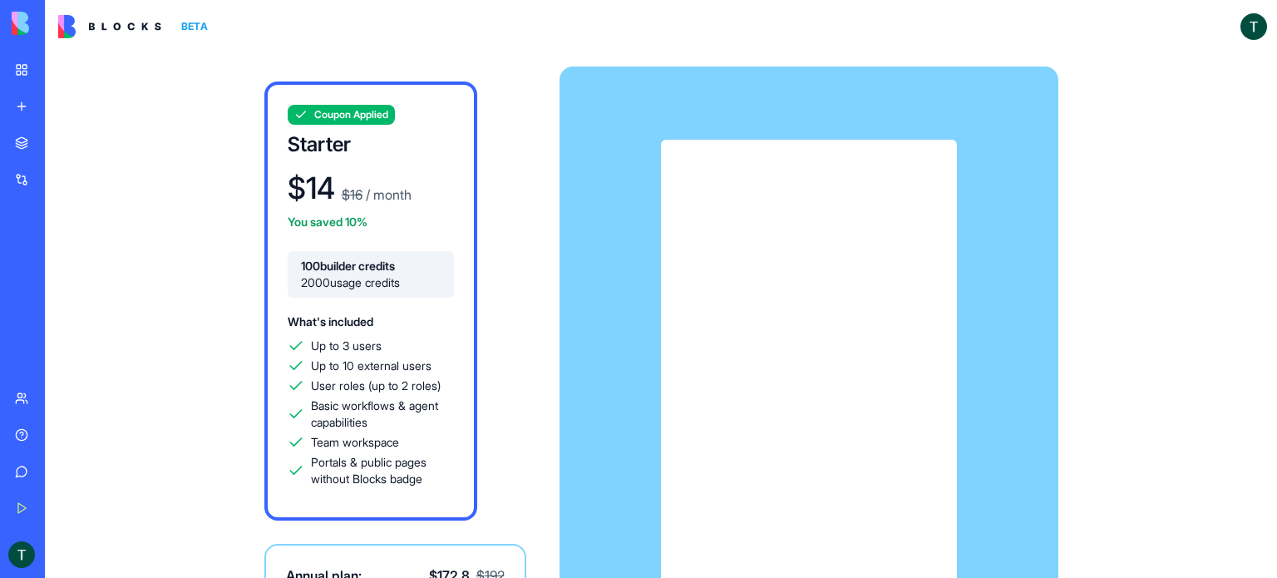
click at [69, 551] on button "Upgrade" at bounding box center [83, 554] width 62 height 27
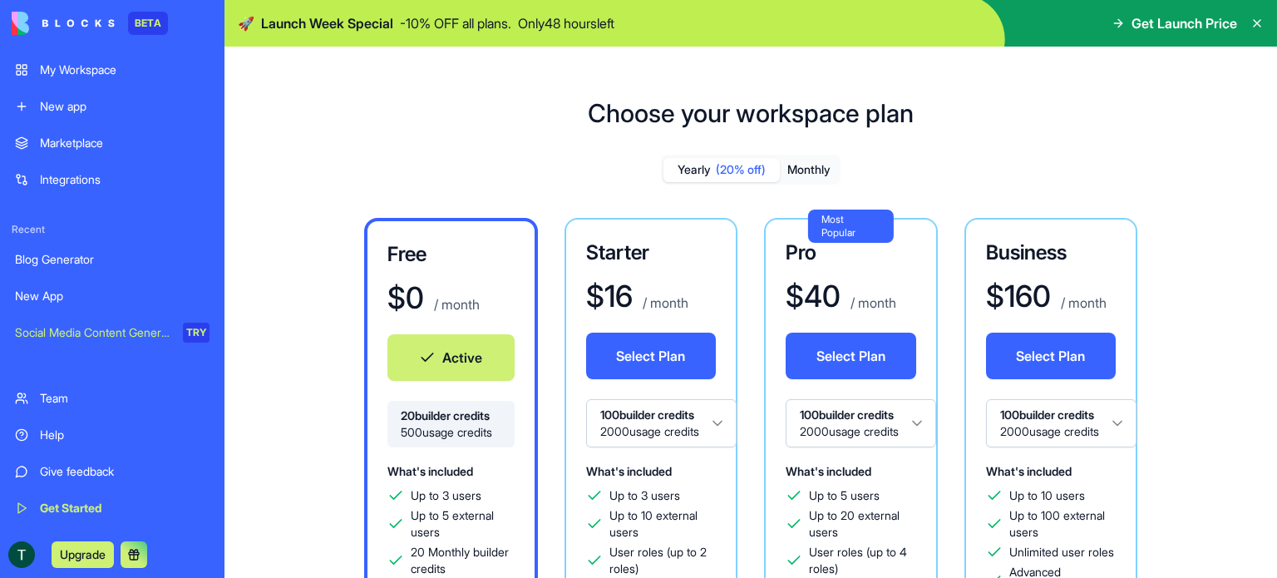
click at [816, 163] on button "Monthly" at bounding box center [809, 170] width 58 height 24
click at [630, 363] on button "Select Plan" at bounding box center [651, 356] width 131 height 47
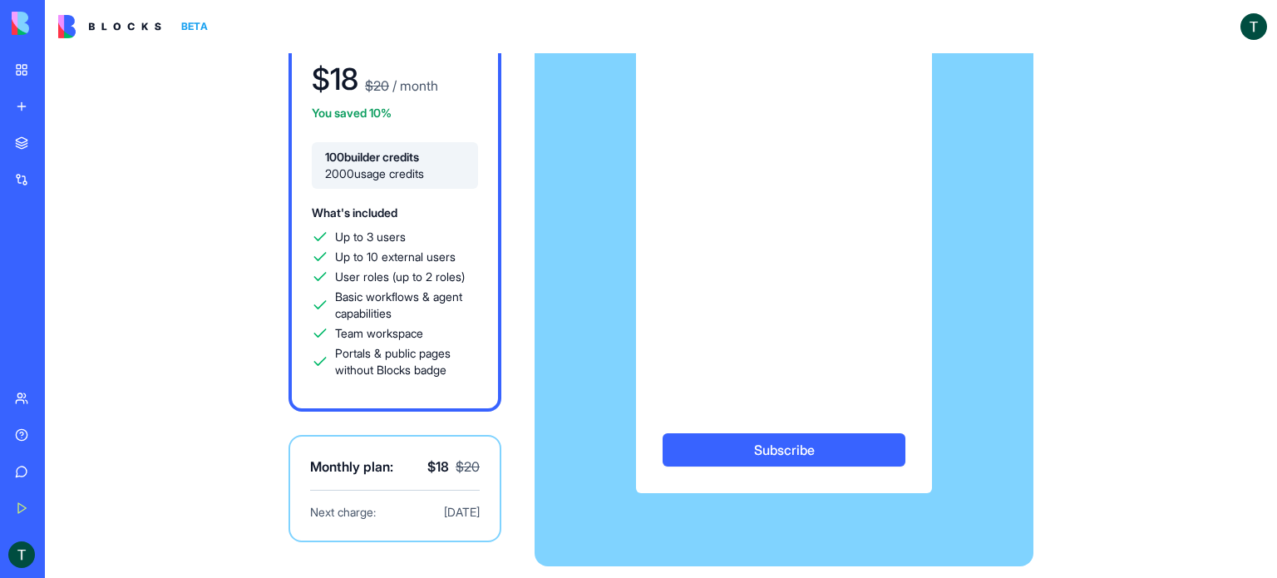
scroll to position [120, 0]
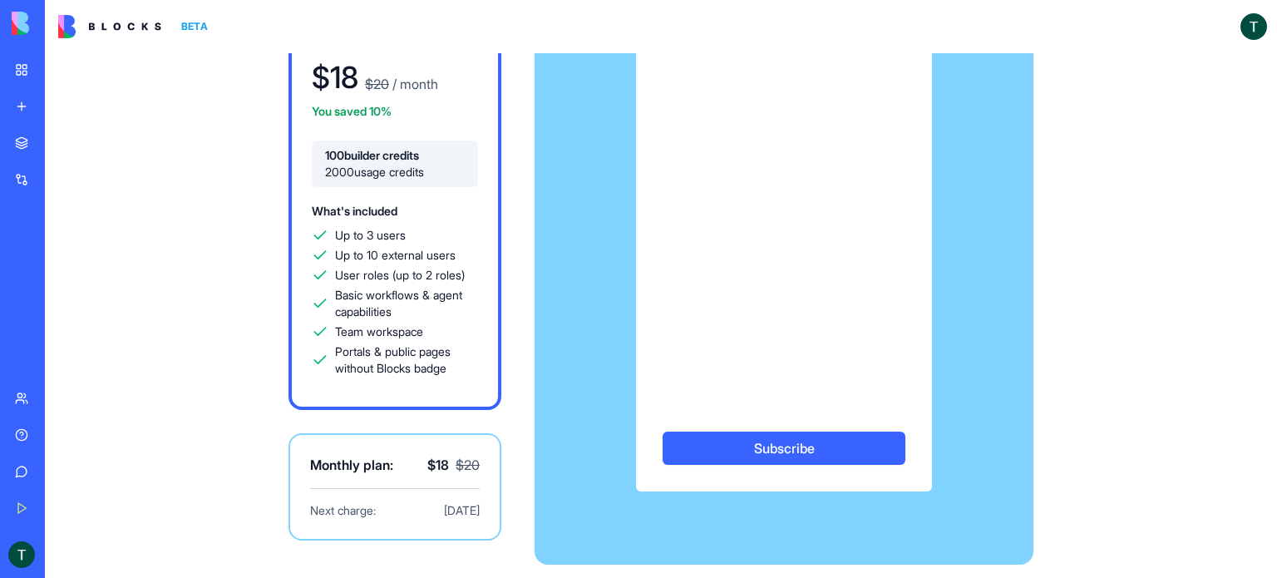
click at [764, 439] on button "Subscribe" at bounding box center [784, 448] width 243 height 33
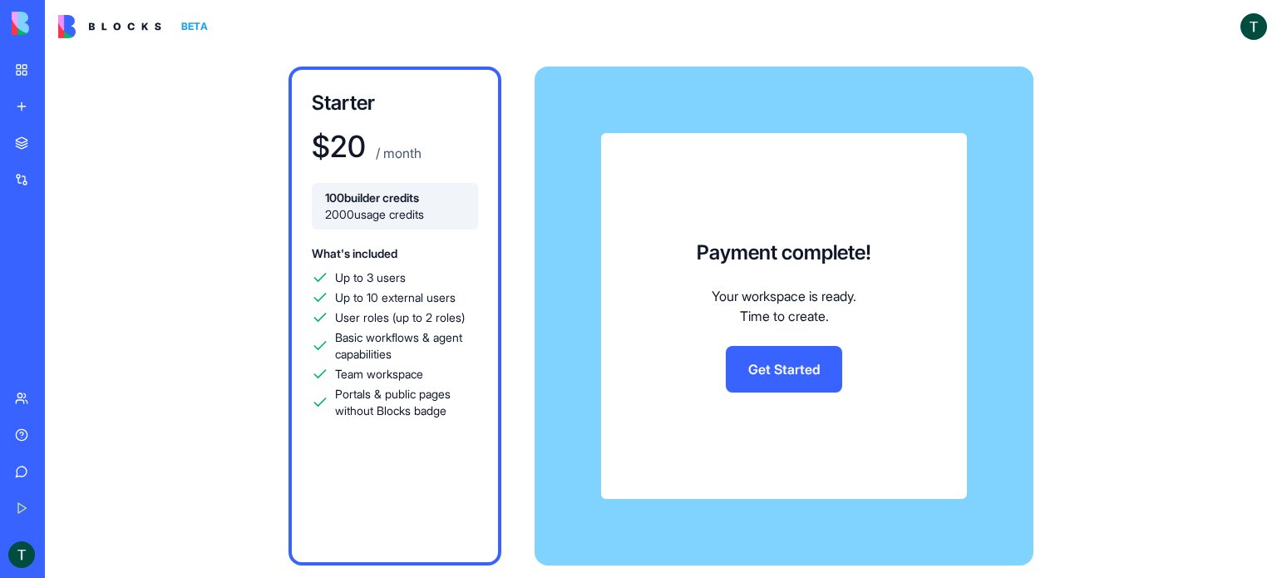
click at [754, 371] on link "Get Started" at bounding box center [784, 369] width 116 height 47
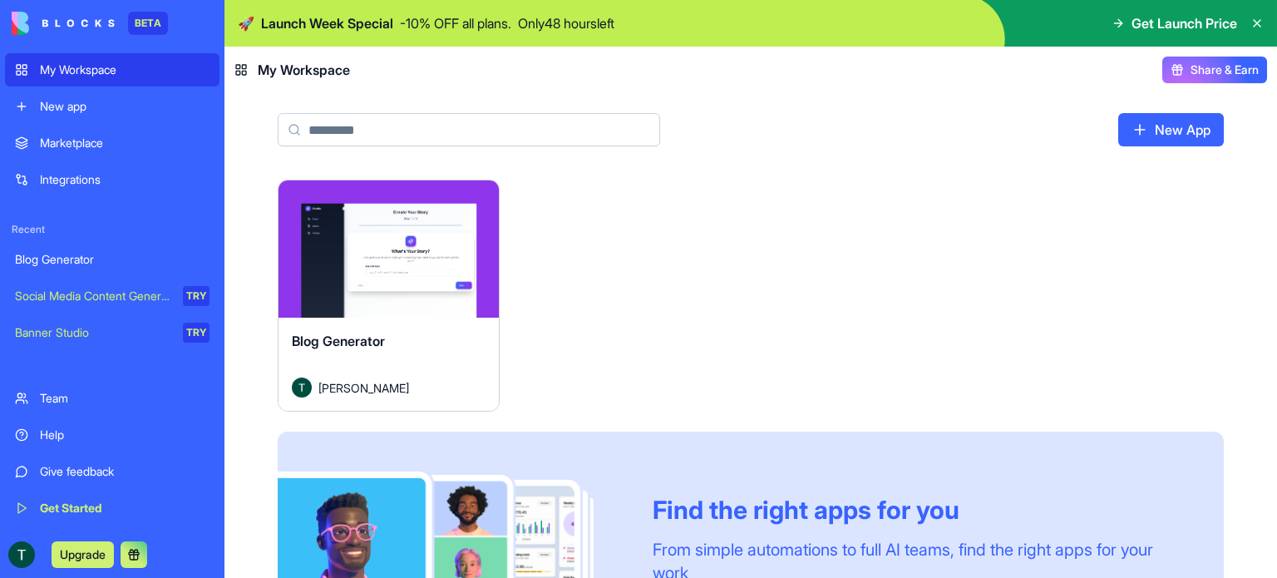
click at [67, 101] on div "New app" at bounding box center [125, 106] width 170 height 17
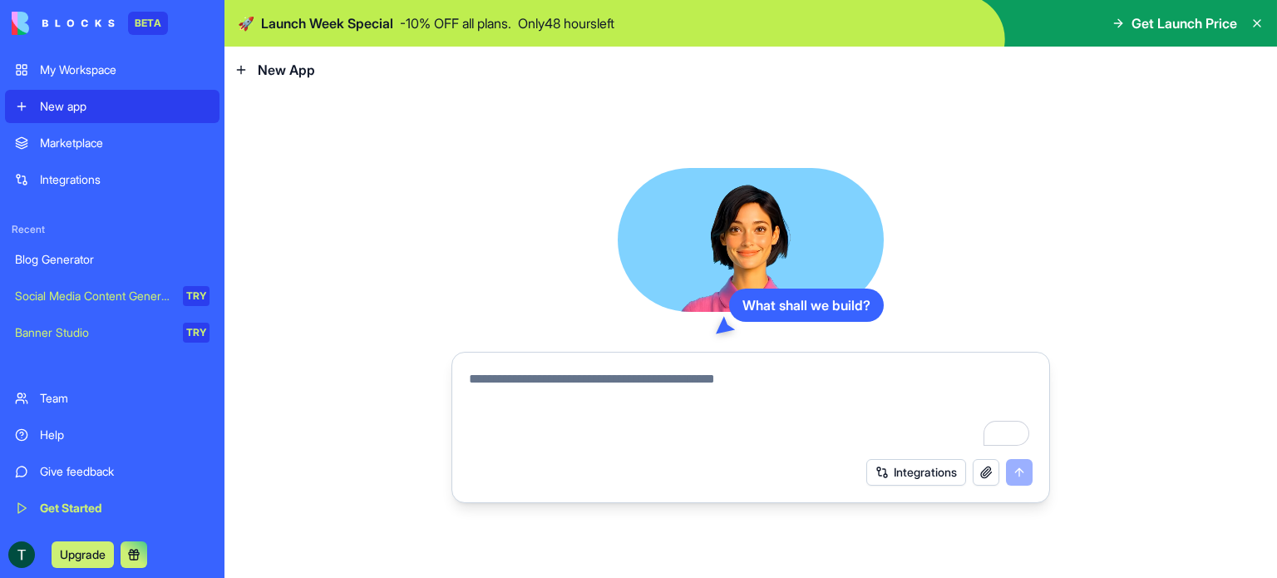
click at [575, 393] on textarea "To enrich screen reader interactions, please activate Accessibility in Grammarl…" at bounding box center [751, 409] width 564 height 80
paste textarea "**********"
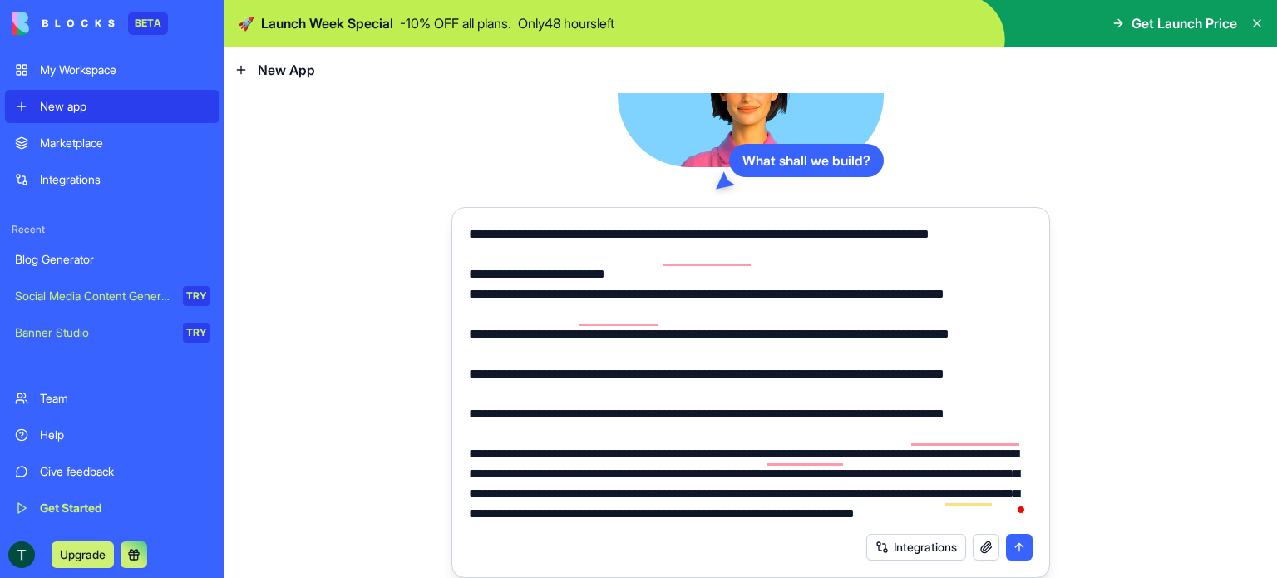
scroll to position [3412, 0]
click at [553, 451] on textarea "To enrich screen reader interactions, please activate Accessibility in Grammarl…" at bounding box center [751, 373] width 564 height 299
type textarea "**********"
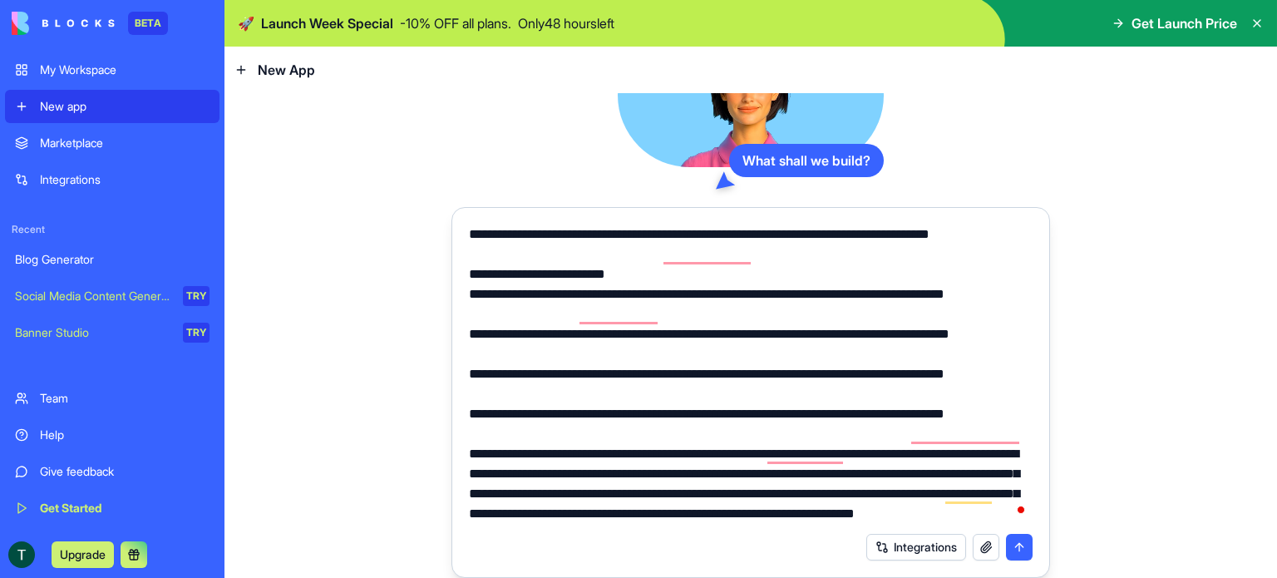
click at [894, 547] on button "Integrations" at bounding box center [916, 547] width 100 height 27
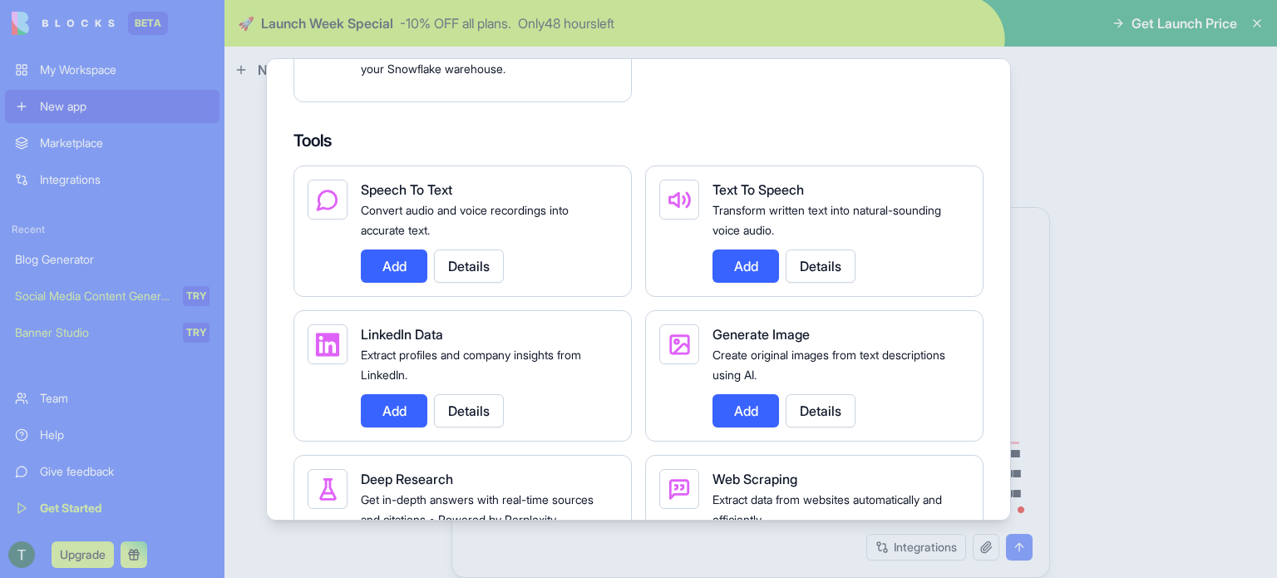
scroll to position [1912, 0]
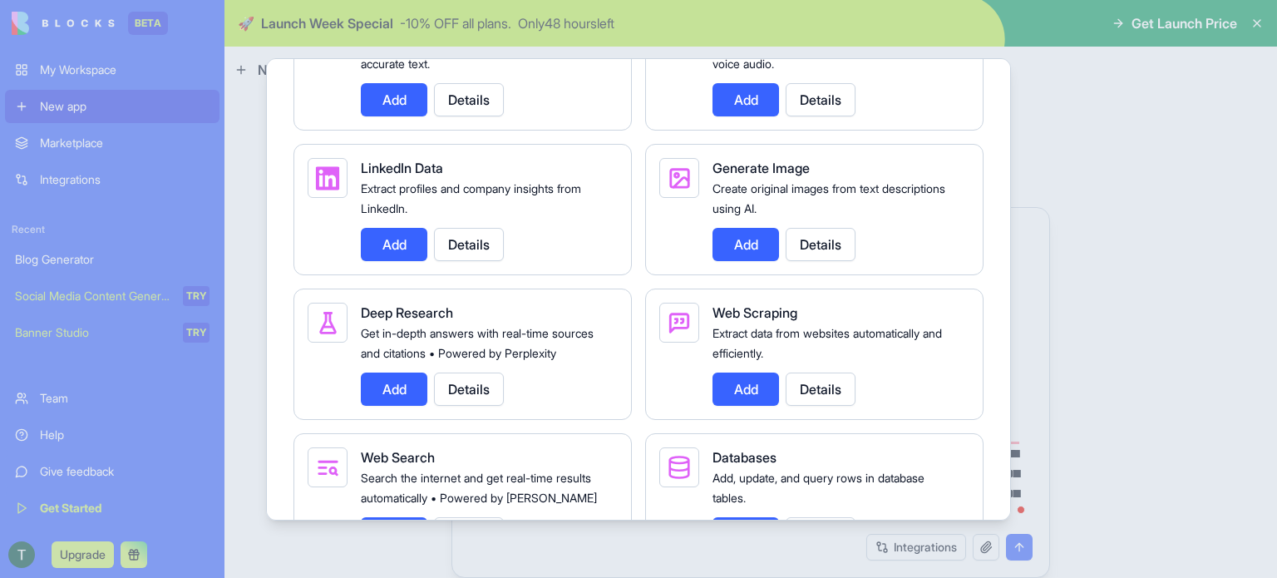
click at [736, 261] on button "Add" at bounding box center [746, 244] width 67 height 33
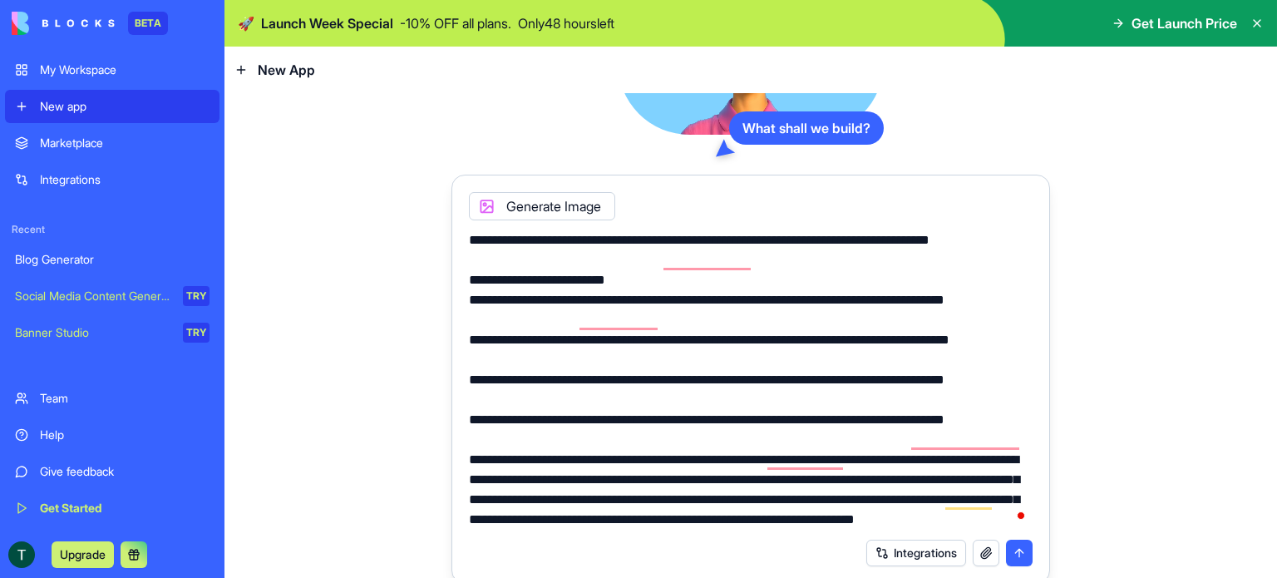
scroll to position [53, 0]
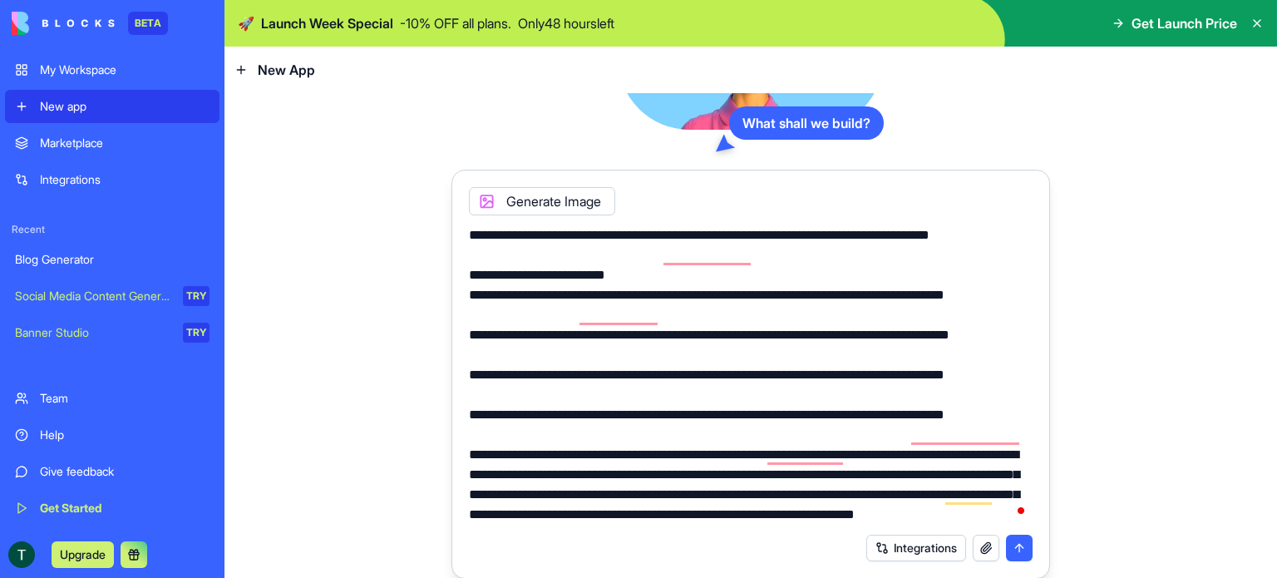
click at [900, 547] on button "Integrations" at bounding box center [916, 548] width 100 height 27
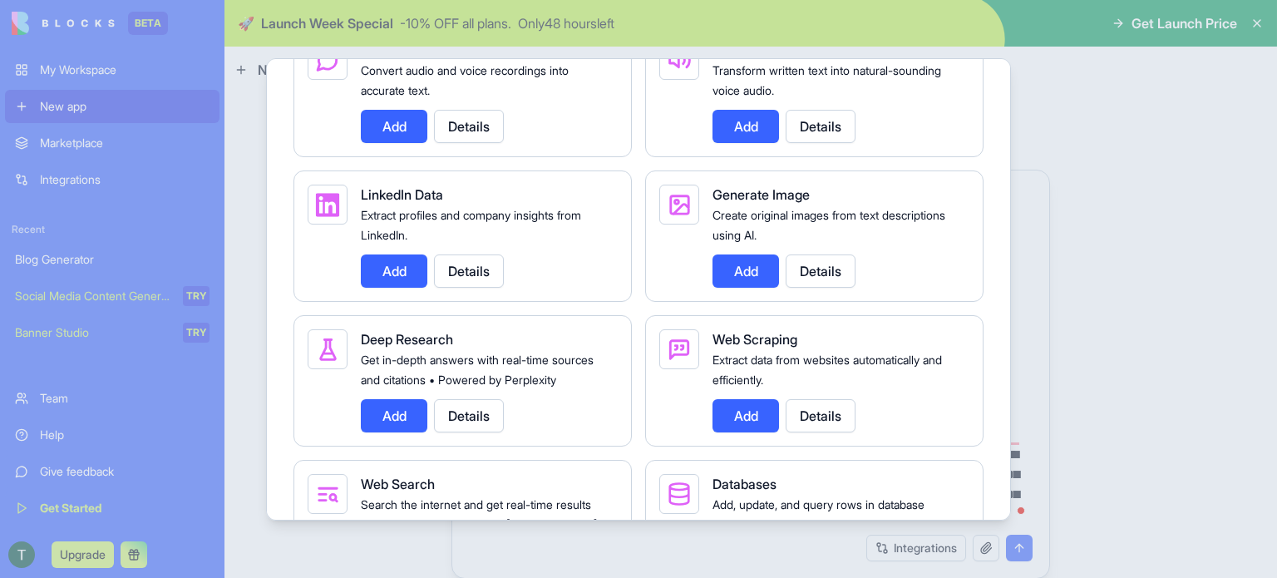
scroll to position [1912, 0]
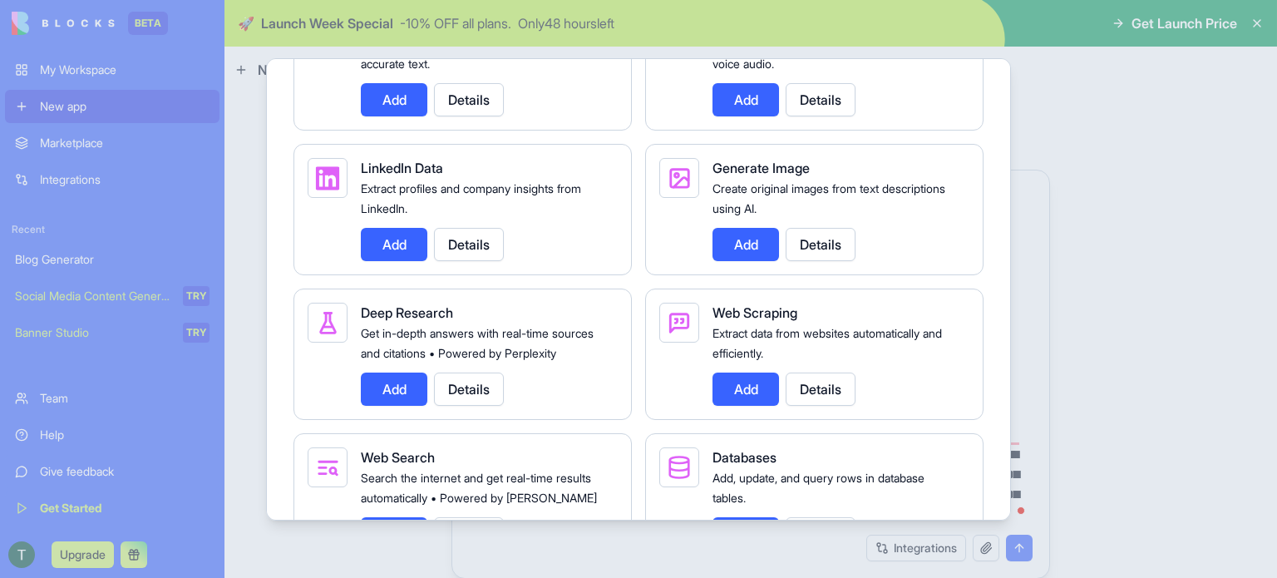
click at [401, 406] on button "Add" at bounding box center [394, 388] width 67 height 33
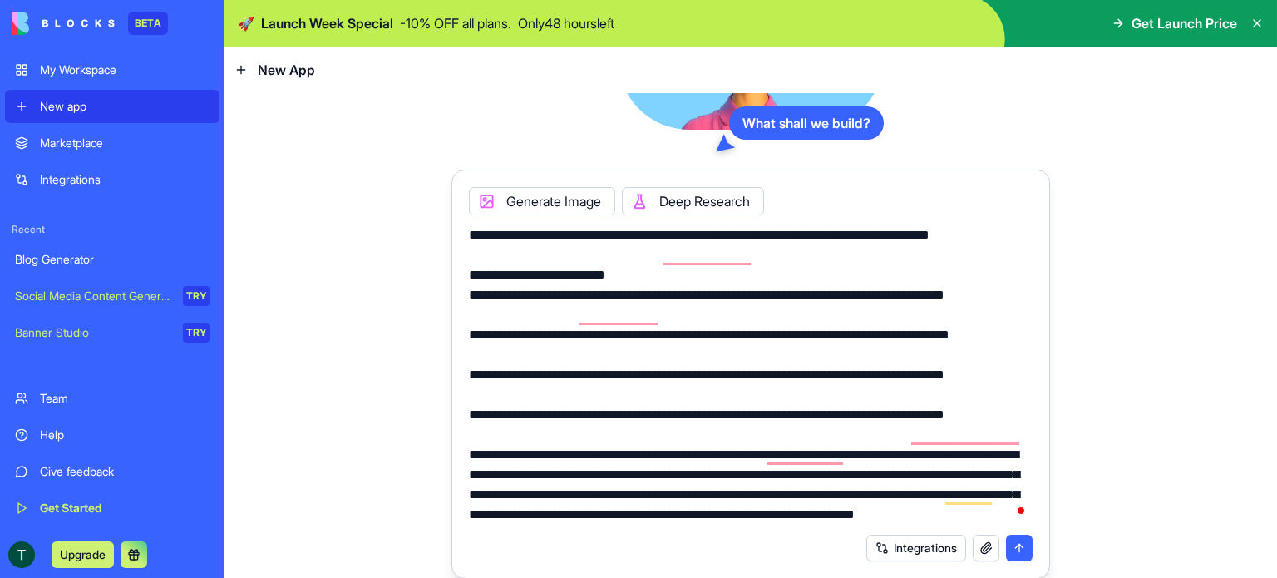
click at [885, 540] on button "Integrations" at bounding box center [916, 548] width 100 height 27
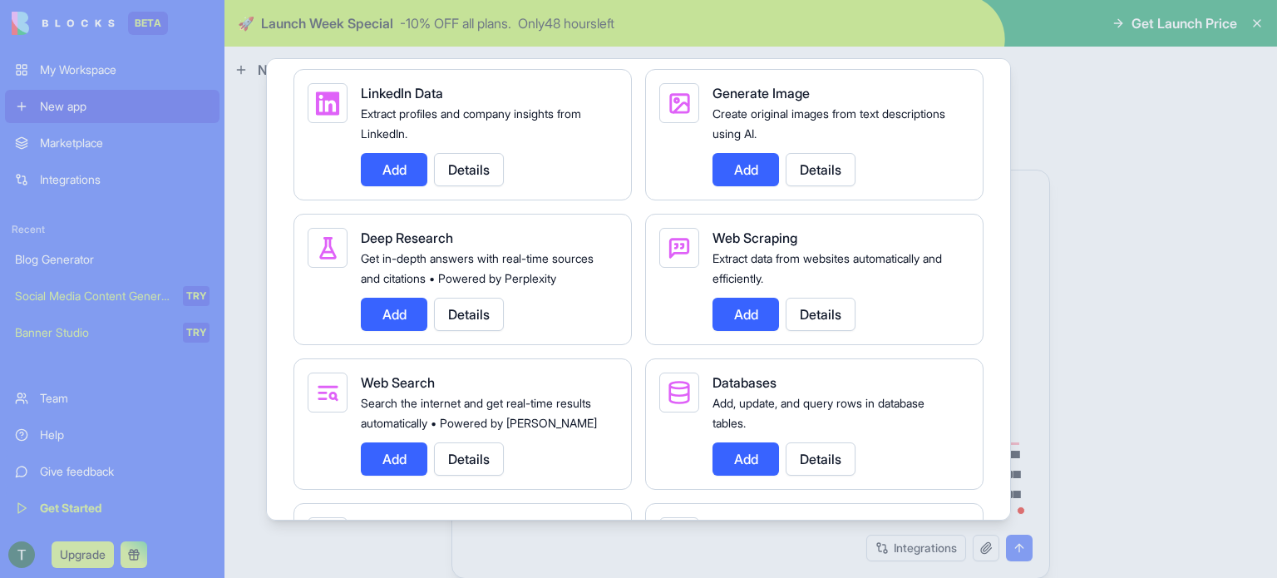
scroll to position [1995, 0]
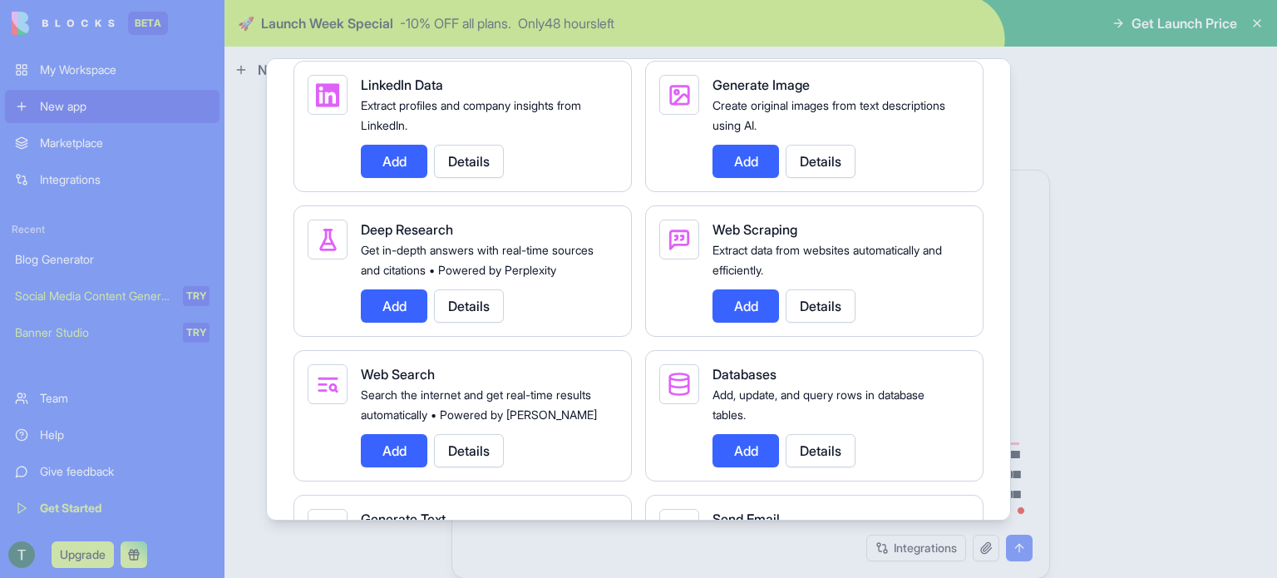
click at [728, 323] on button "Add" at bounding box center [746, 305] width 67 height 33
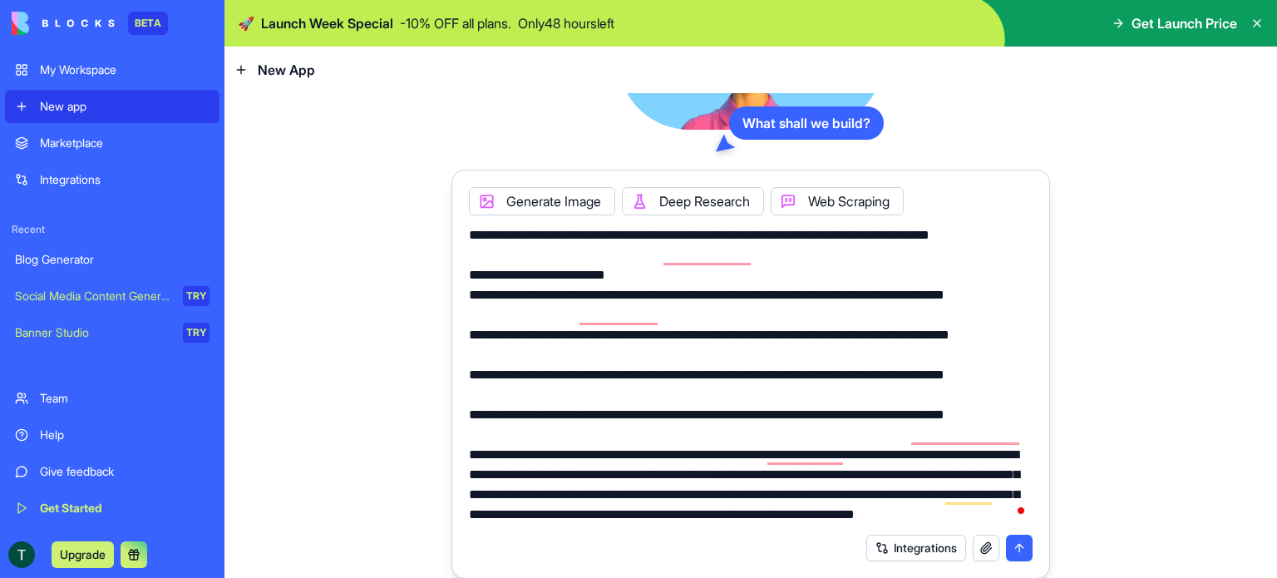
click at [878, 555] on button "Integrations" at bounding box center [916, 548] width 100 height 27
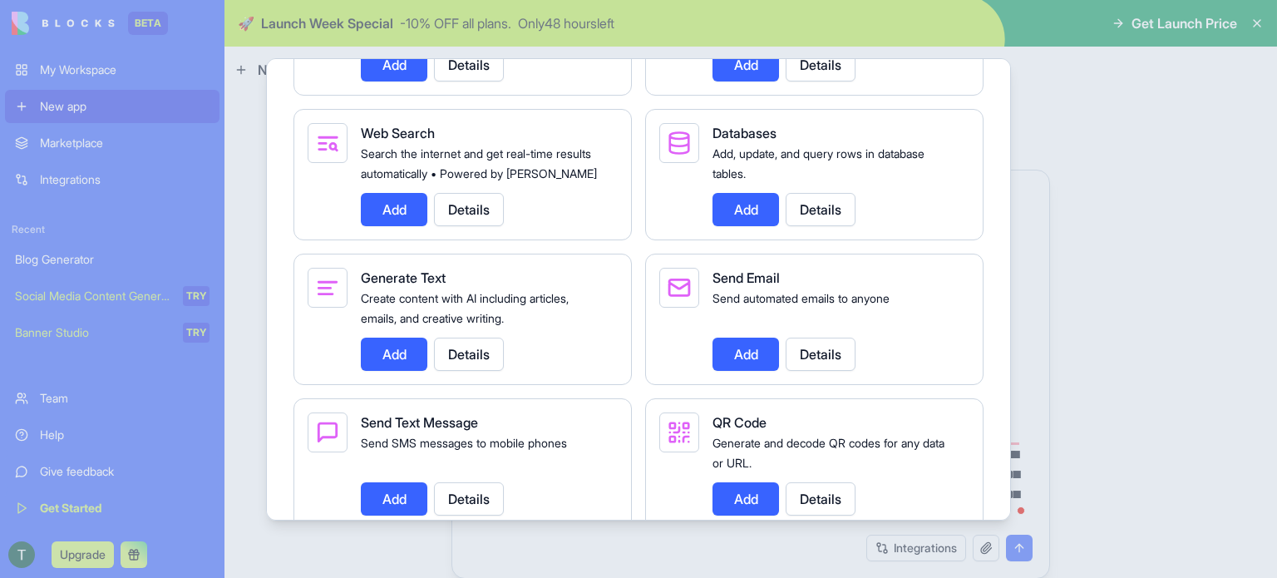
scroll to position [2202, 0]
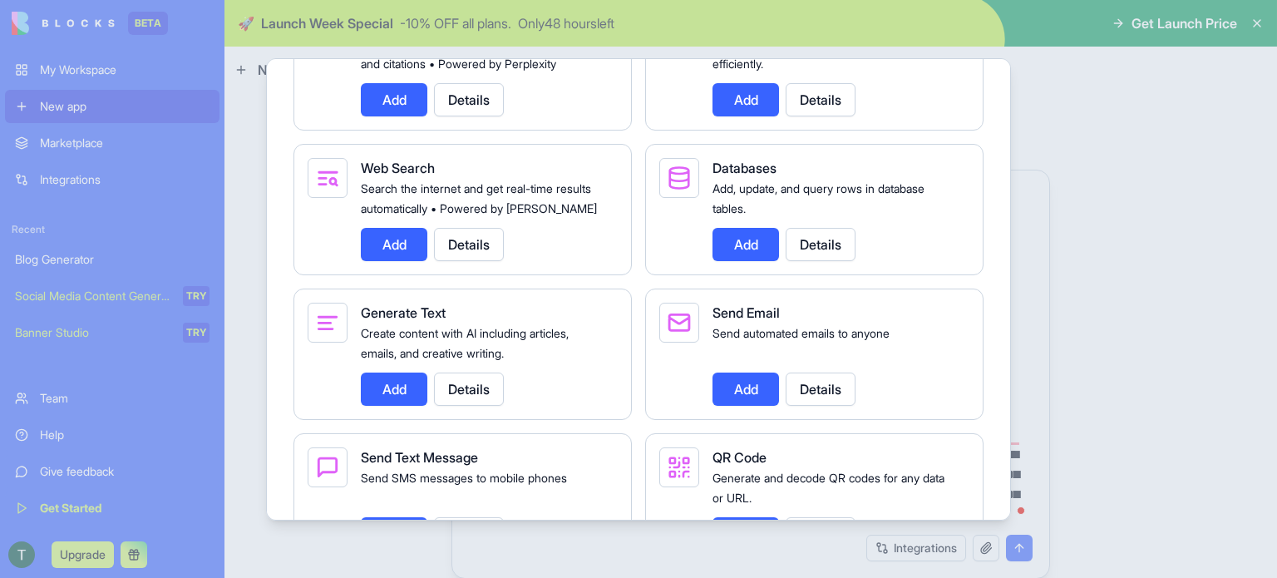
click at [397, 261] on button "Add" at bounding box center [394, 244] width 67 height 33
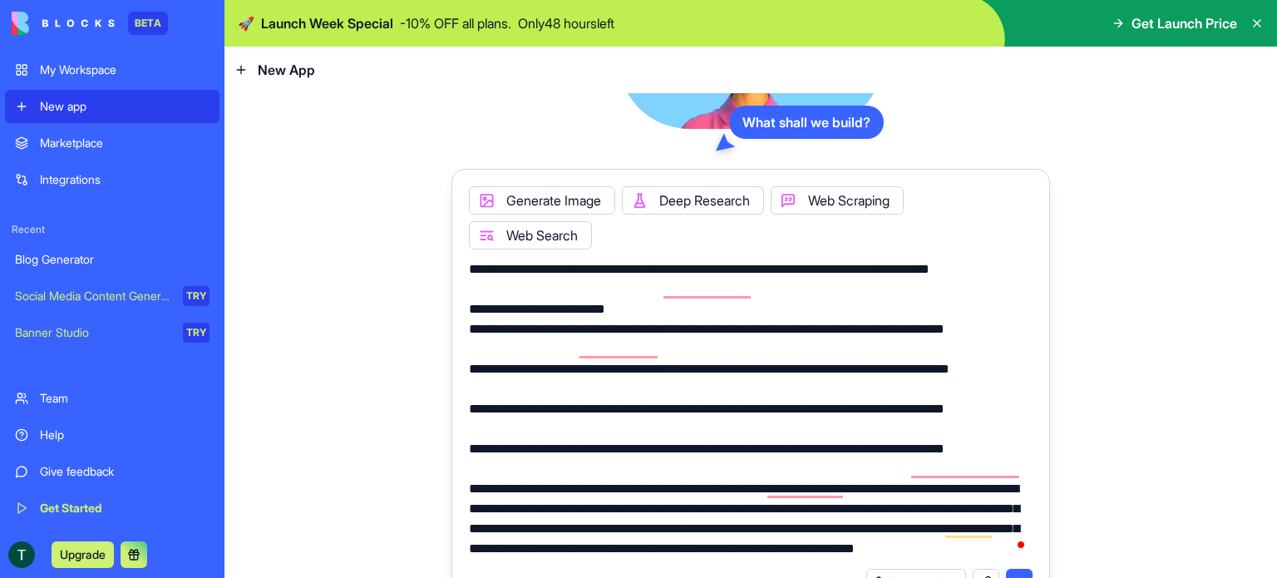
scroll to position [53, 0]
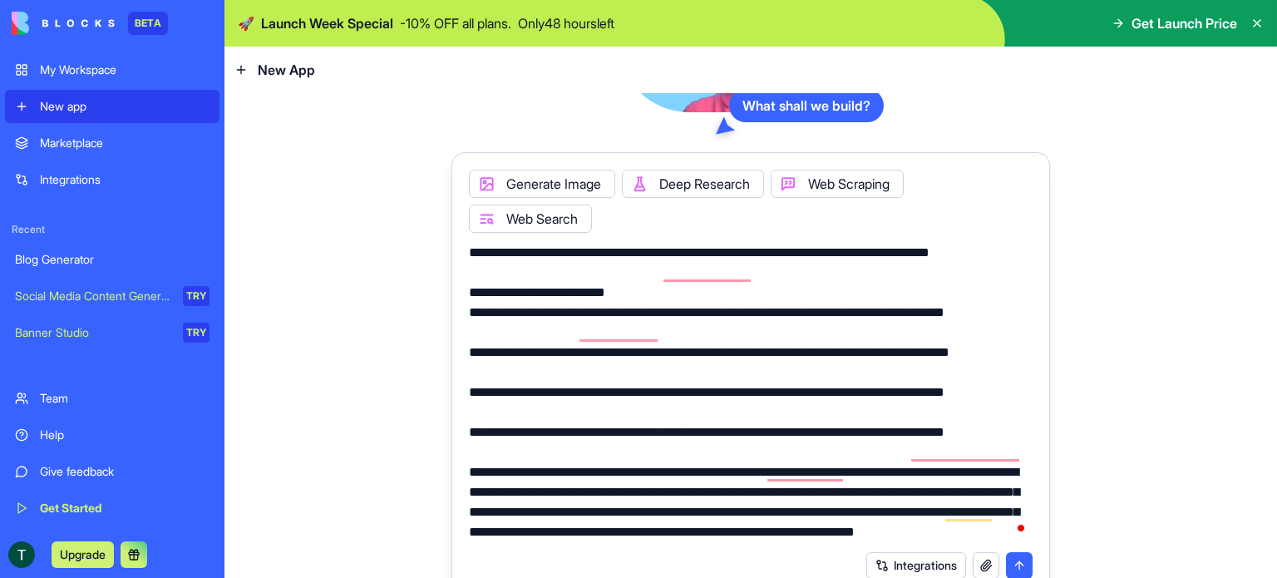
click at [884, 565] on button "Integrations" at bounding box center [916, 565] width 100 height 27
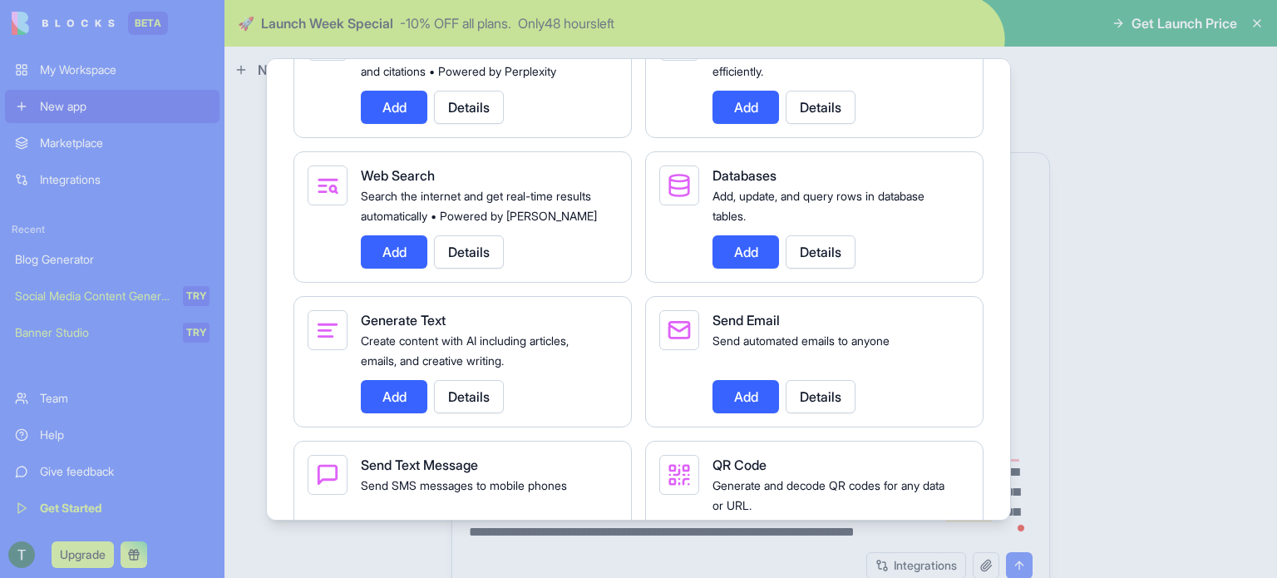
scroll to position [2245, 0]
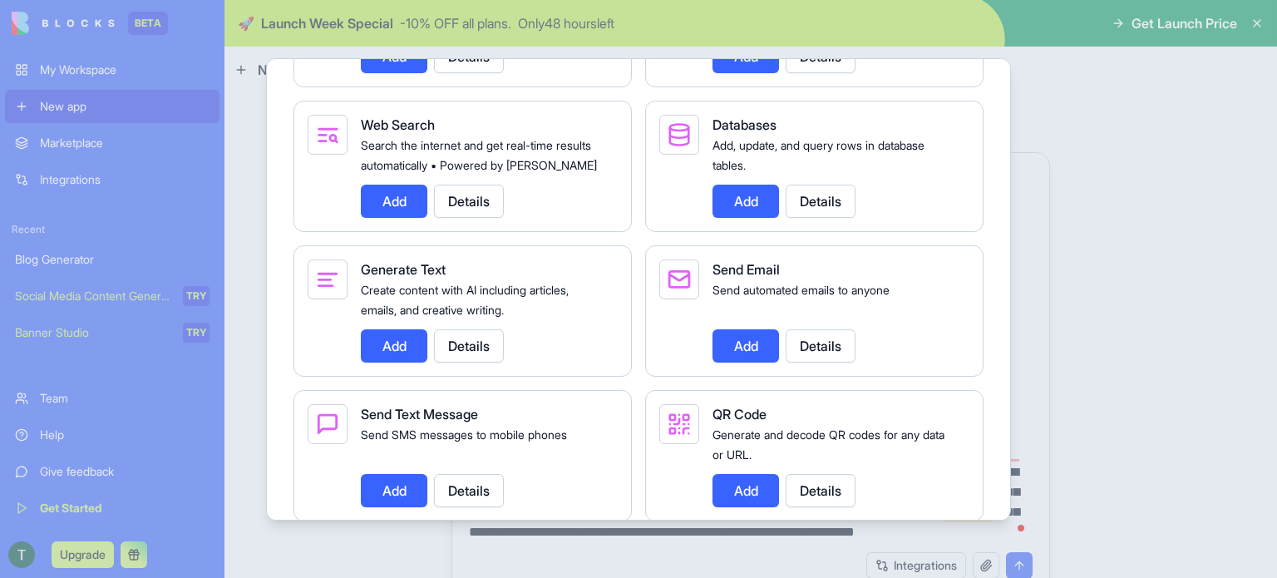
click at [395, 363] on button "Add" at bounding box center [394, 345] width 67 height 33
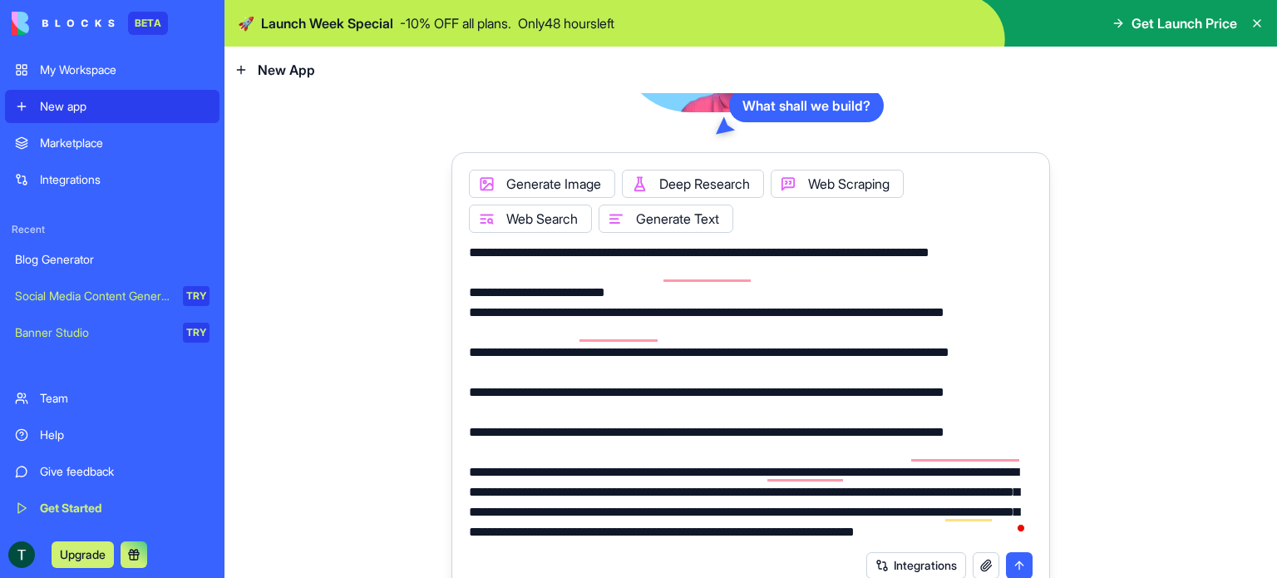
scroll to position [71, 0]
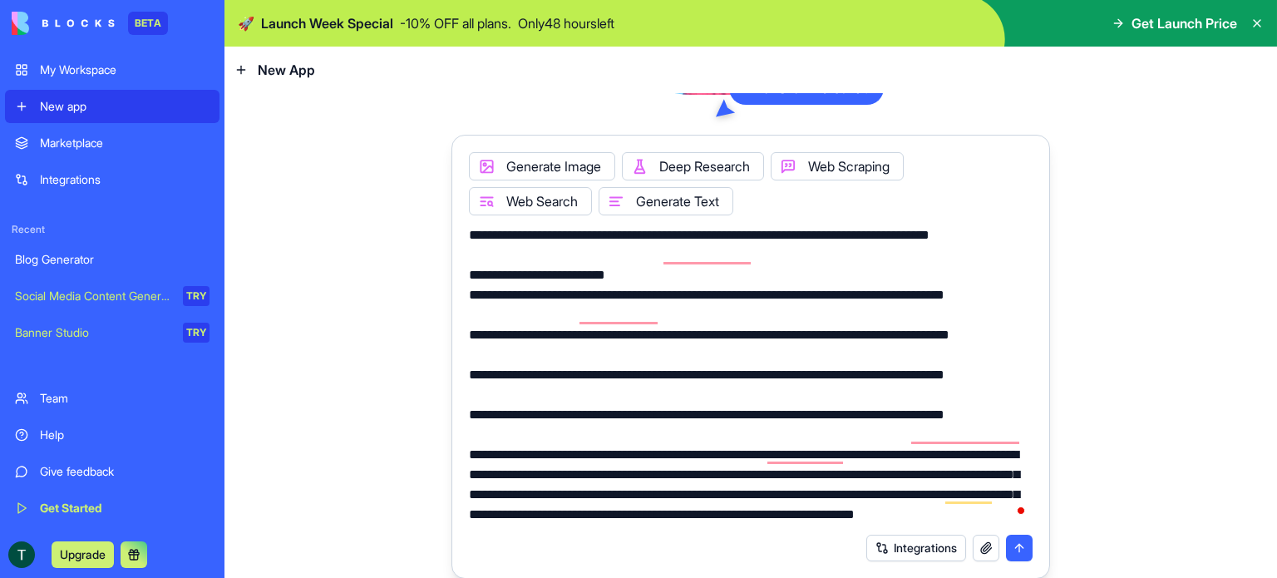
click at [880, 547] on button "Integrations" at bounding box center [916, 548] width 100 height 27
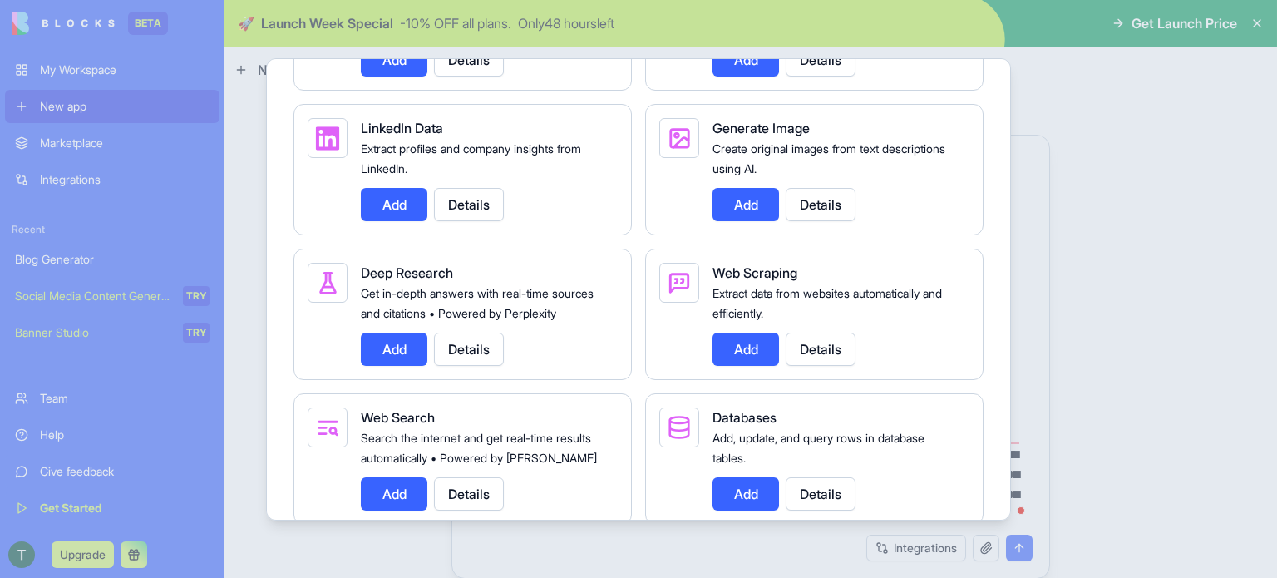
scroll to position [1869, 0]
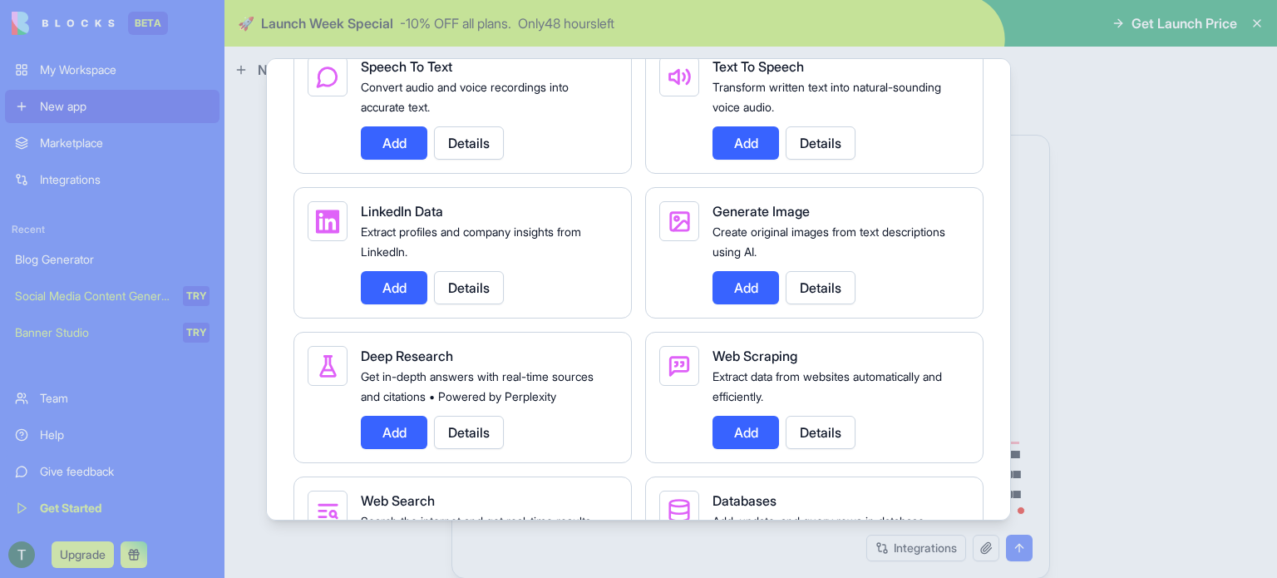
click at [1088, 159] on div at bounding box center [638, 289] width 1277 height 578
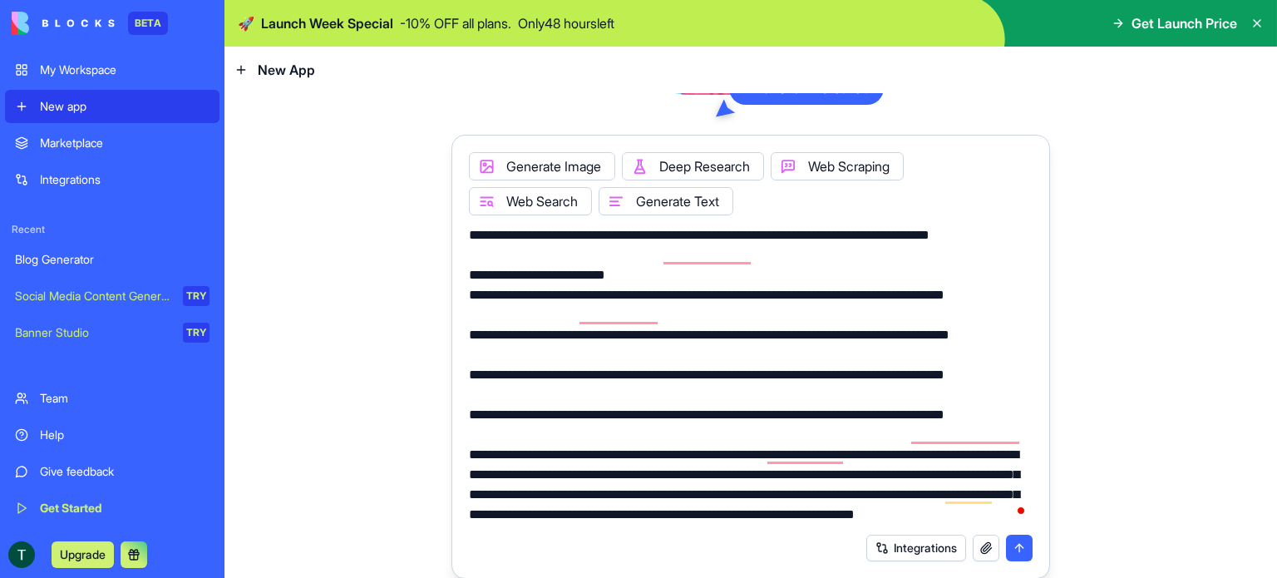
click at [1009, 551] on button "submit" at bounding box center [1019, 548] width 27 height 27
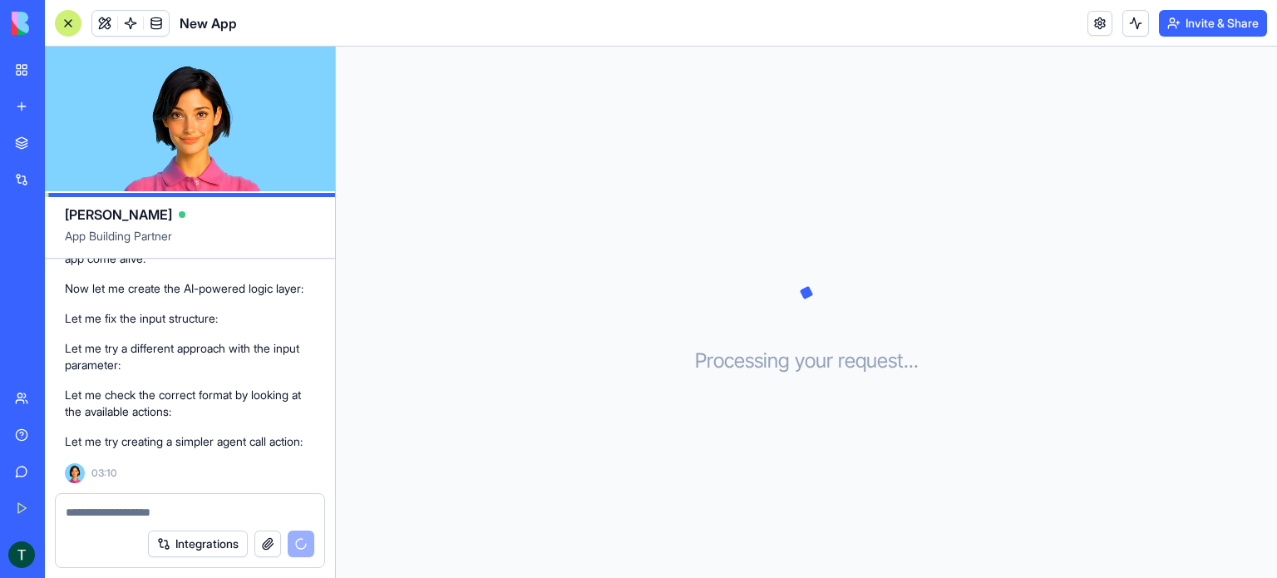
scroll to position [3552, 0]
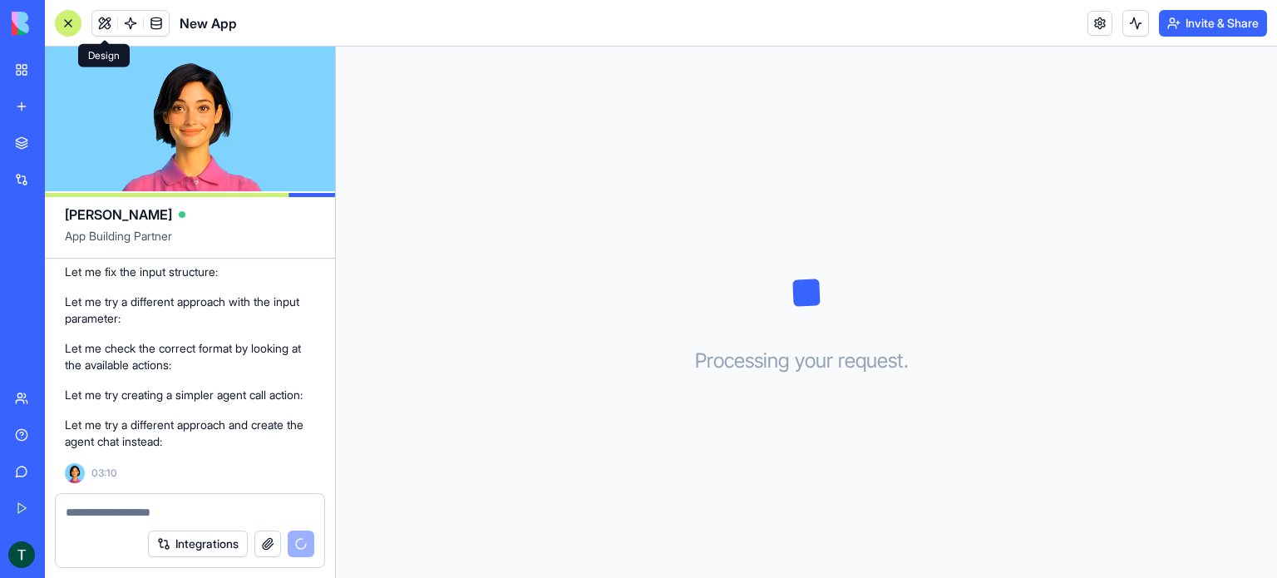
click at [102, 22] on button at bounding box center [104, 23] width 25 height 25
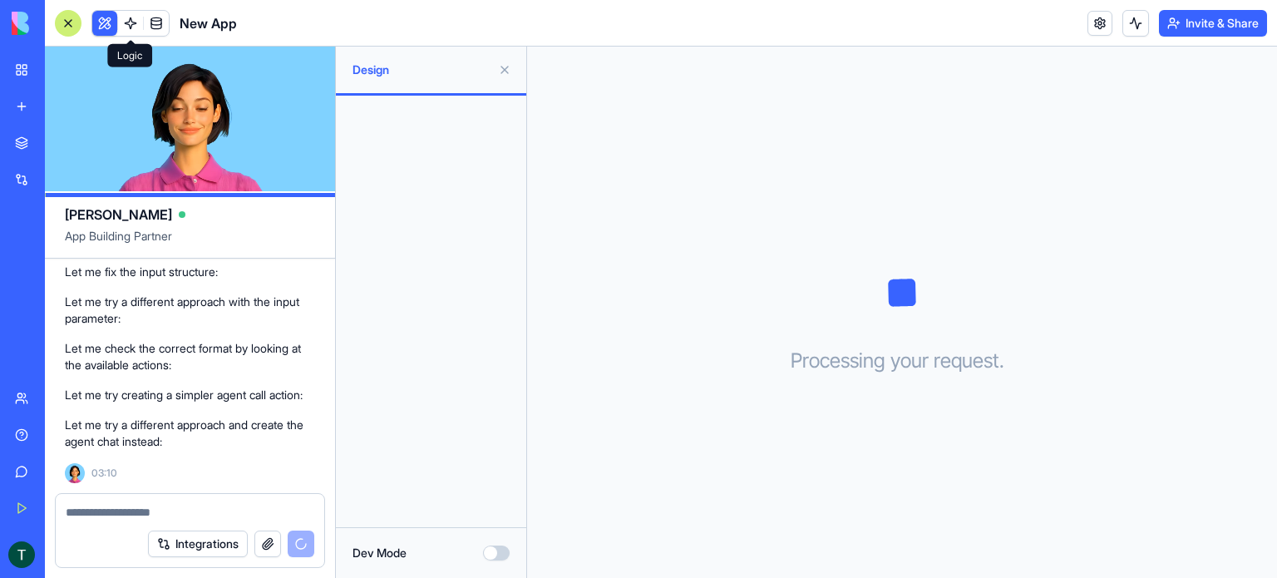
click at [128, 21] on span at bounding box center [130, 23] width 47 height 47
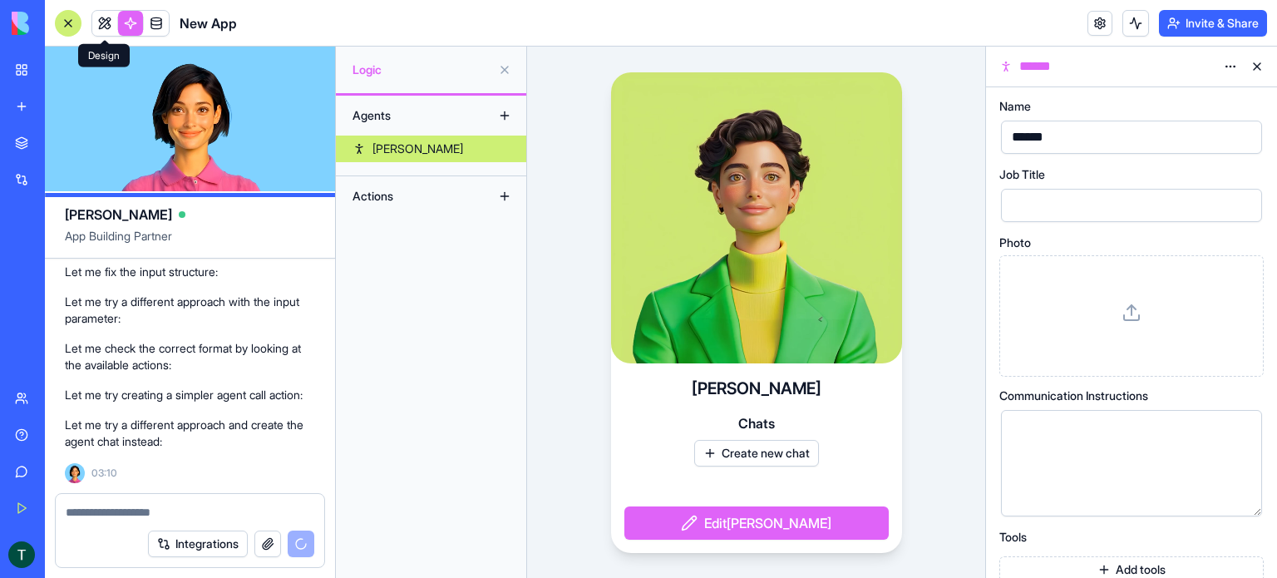
click at [106, 25] on link at bounding box center [104, 23] width 25 height 25
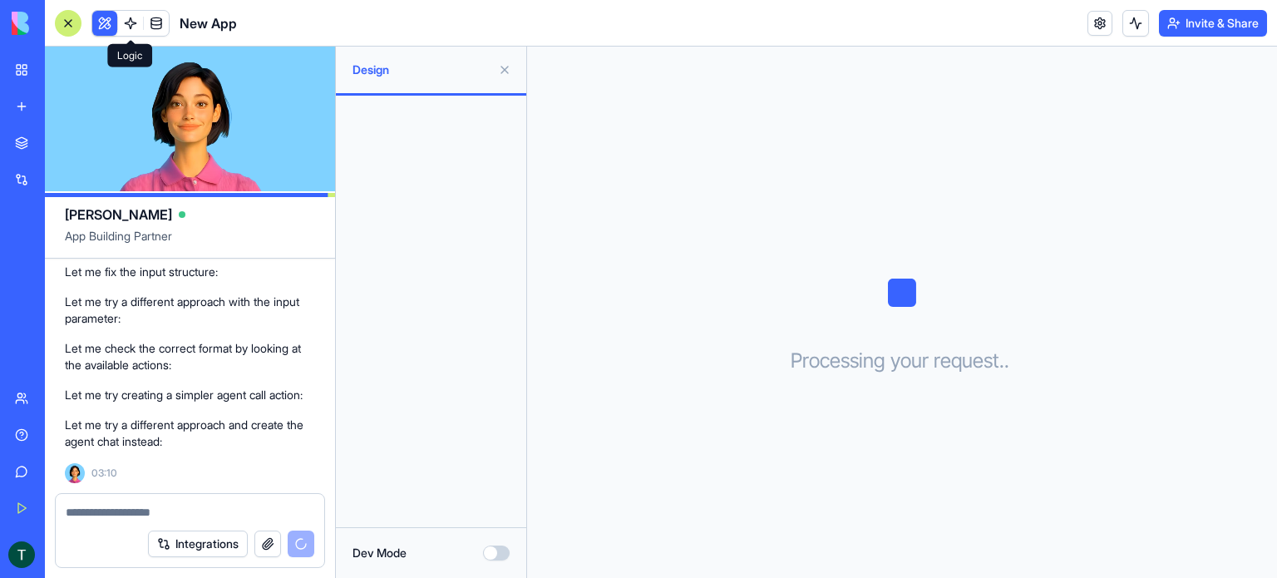
click at [126, 27] on link at bounding box center [130, 23] width 25 height 25
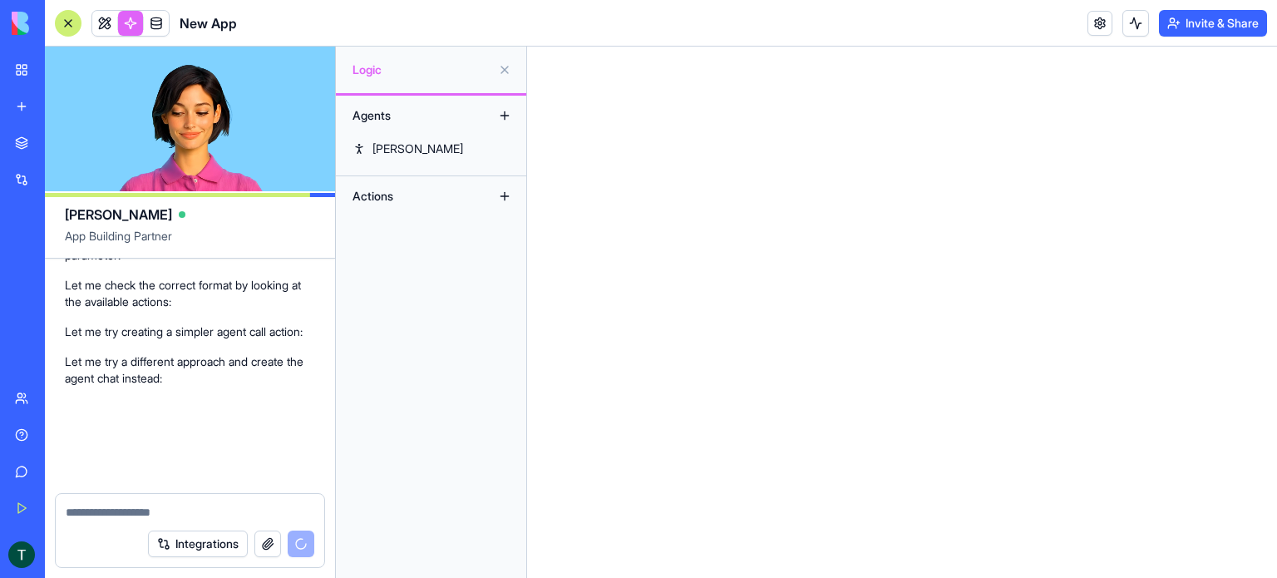
scroll to position [3615, 0]
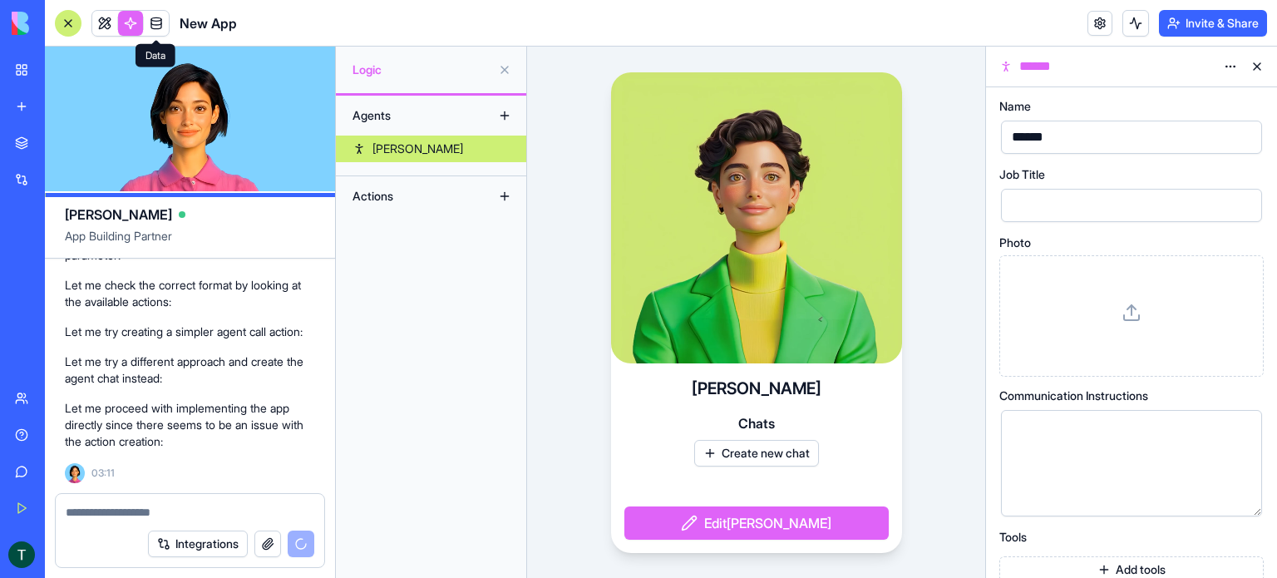
click at [158, 28] on span at bounding box center [156, 23] width 47 height 47
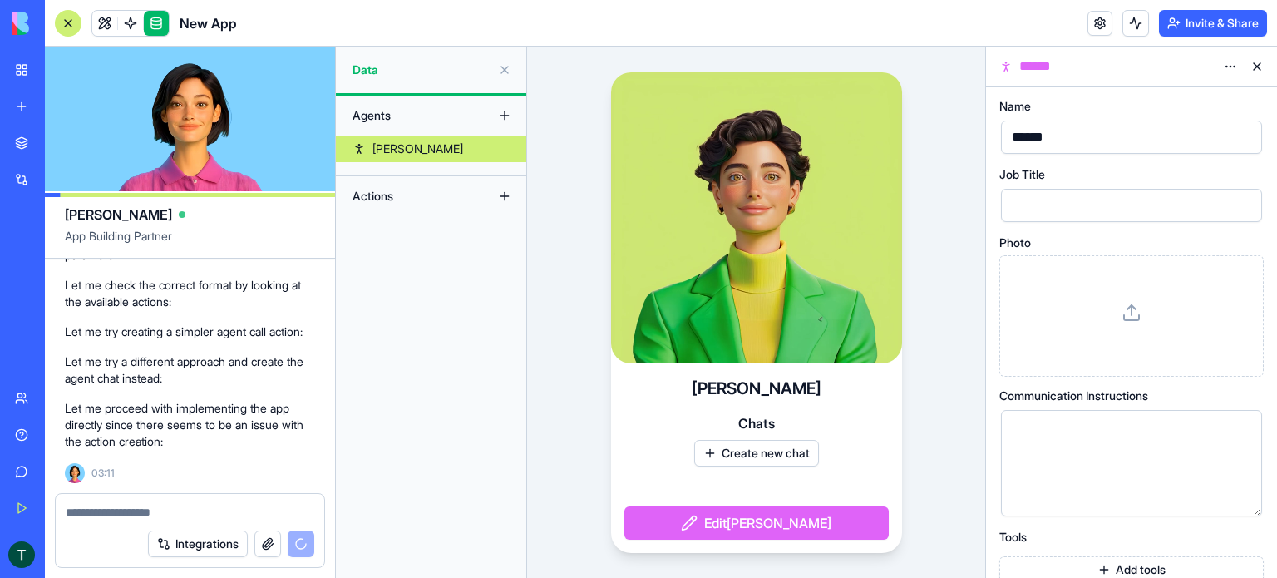
scroll to position [3645, 0]
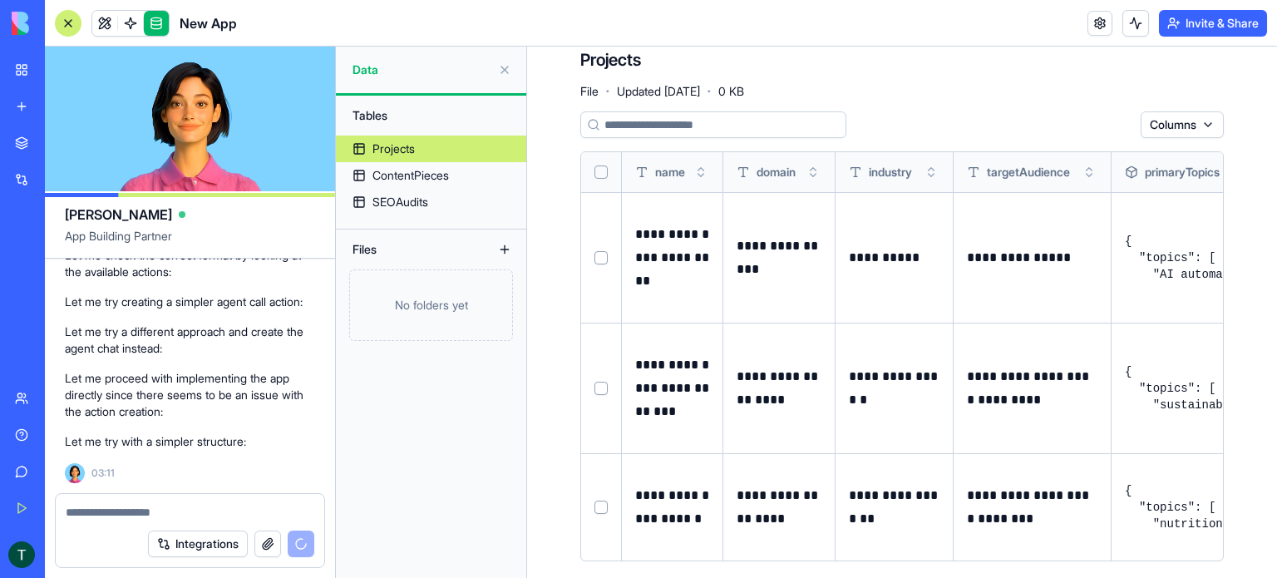
scroll to position [33, 0]
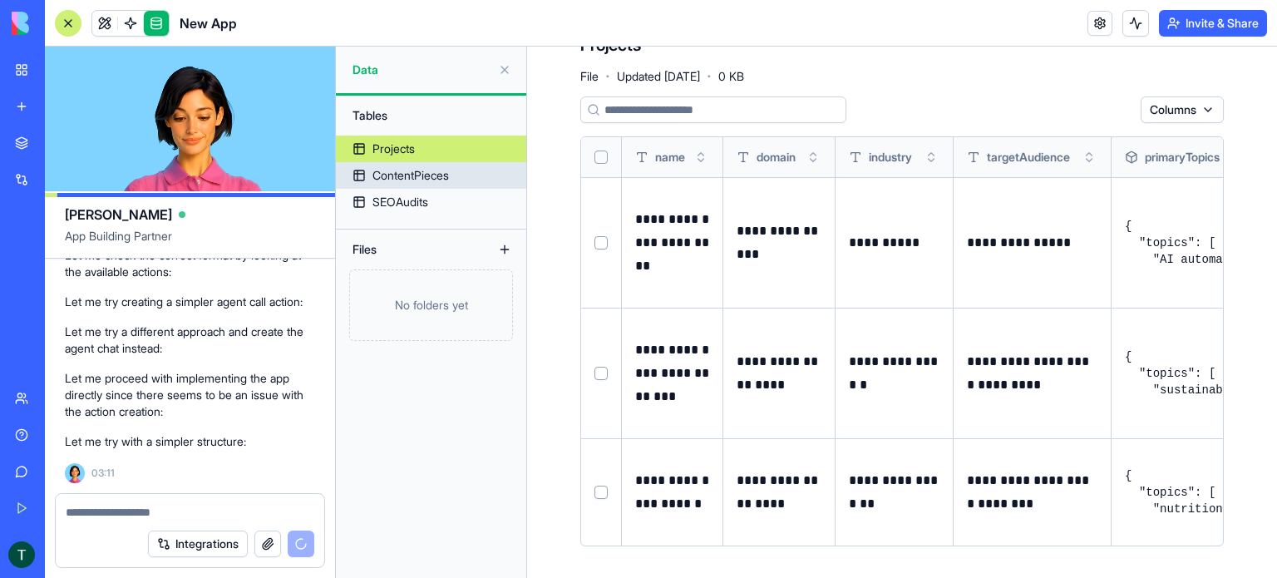
click at [417, 180] on div "ContentPieces" at bounding box center [410, 175] width 76 height 17
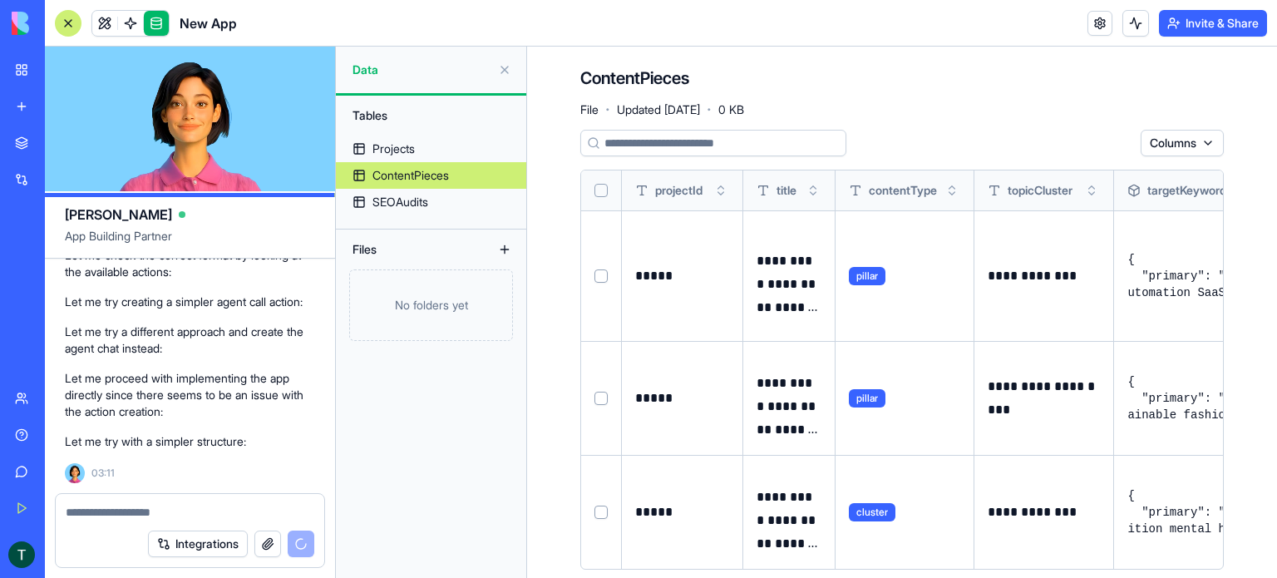
scroll to position [23, 0]
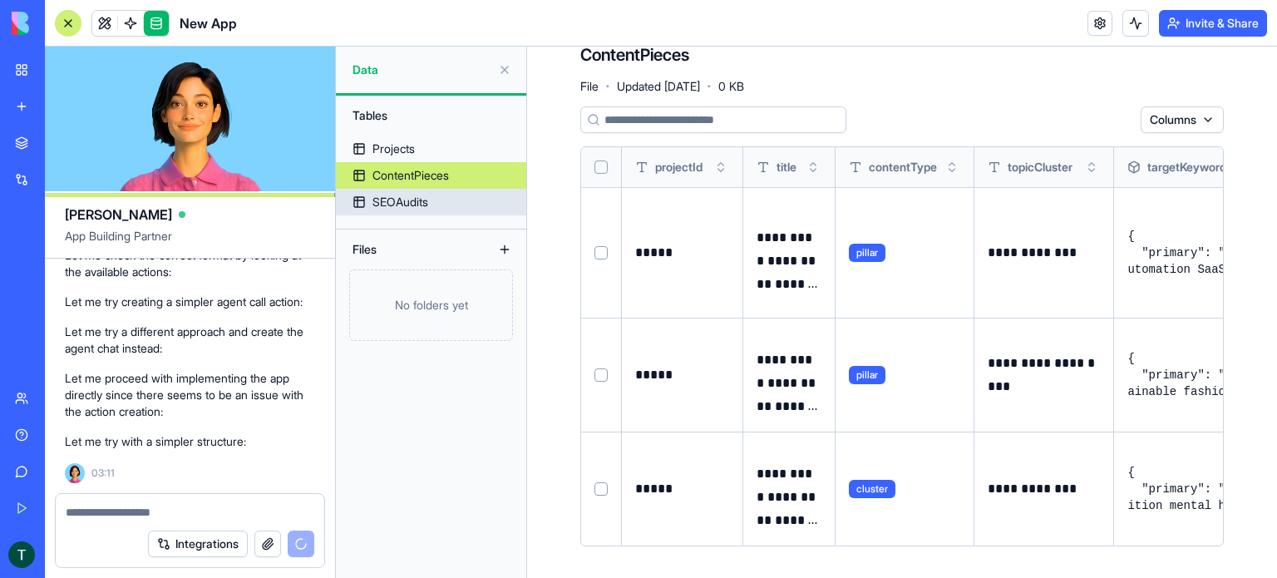
click at [417, 199] on div "SEOAudits" at bounding box center [400, 202] width 56 height 17
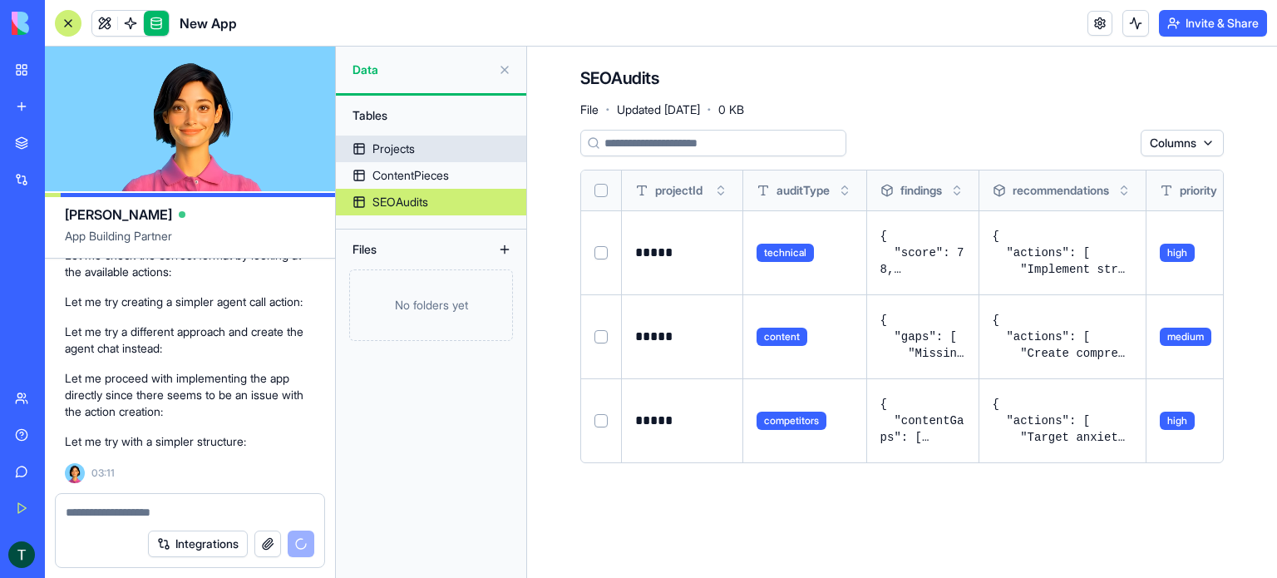
click at [402, 154] on div "Projects" at bounding box center [393, 149] width 42 height 17
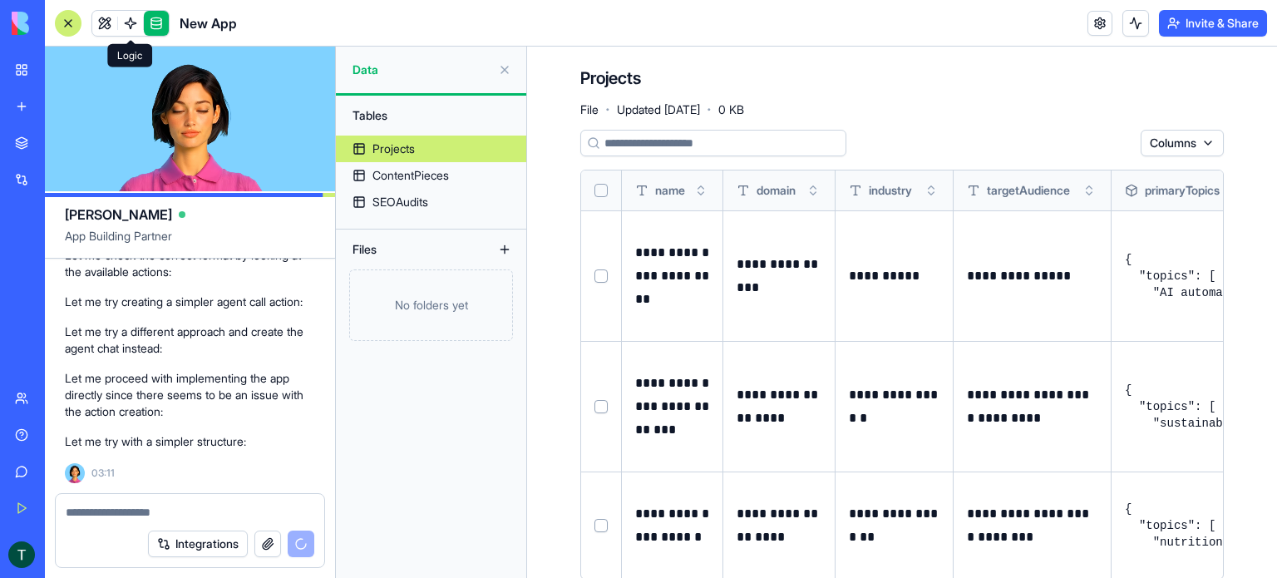
click at [123, 27] on link at bounding box center [130, 23] width 25 height 25
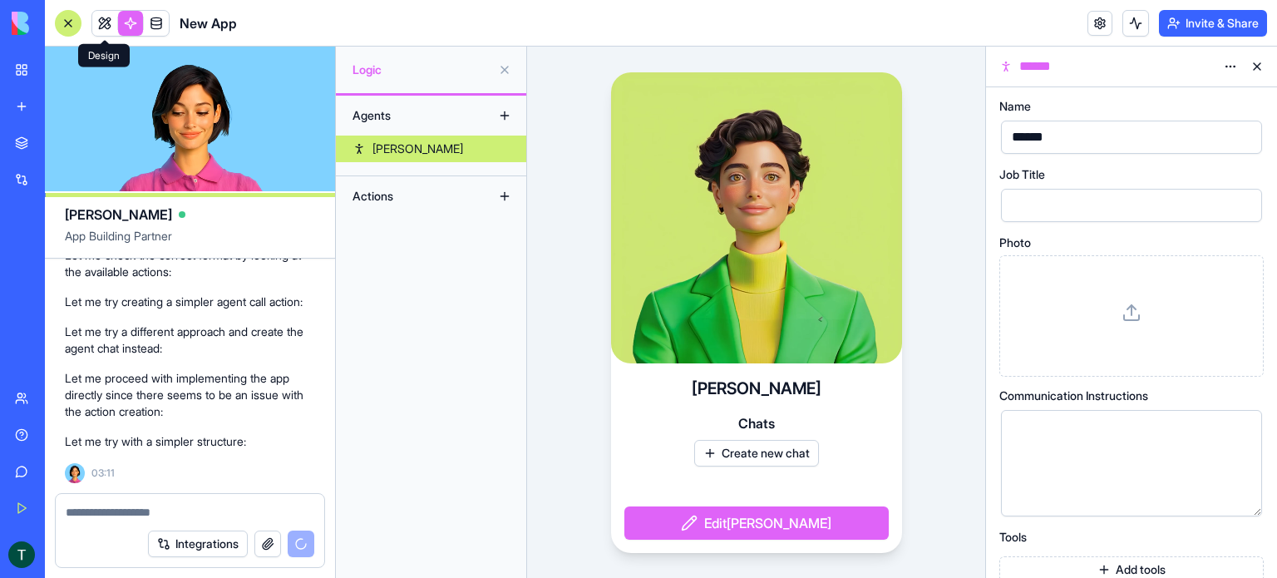
click at [107, 27] on link at bounding box center [104, 23] width 25 height 25
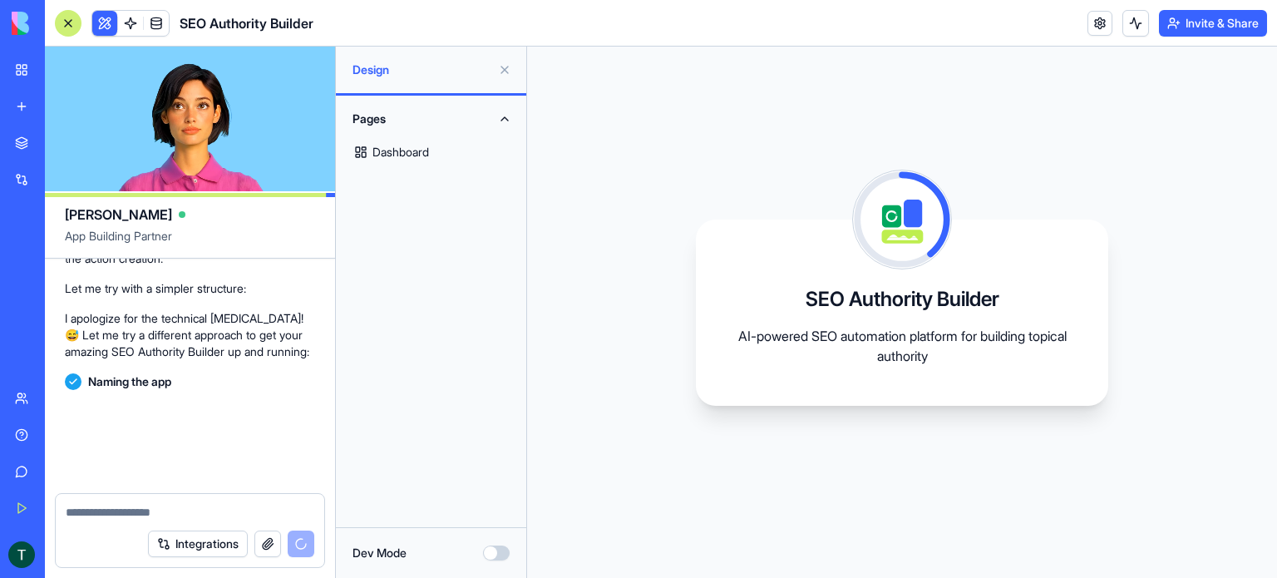
scroll to position [3815, 0]
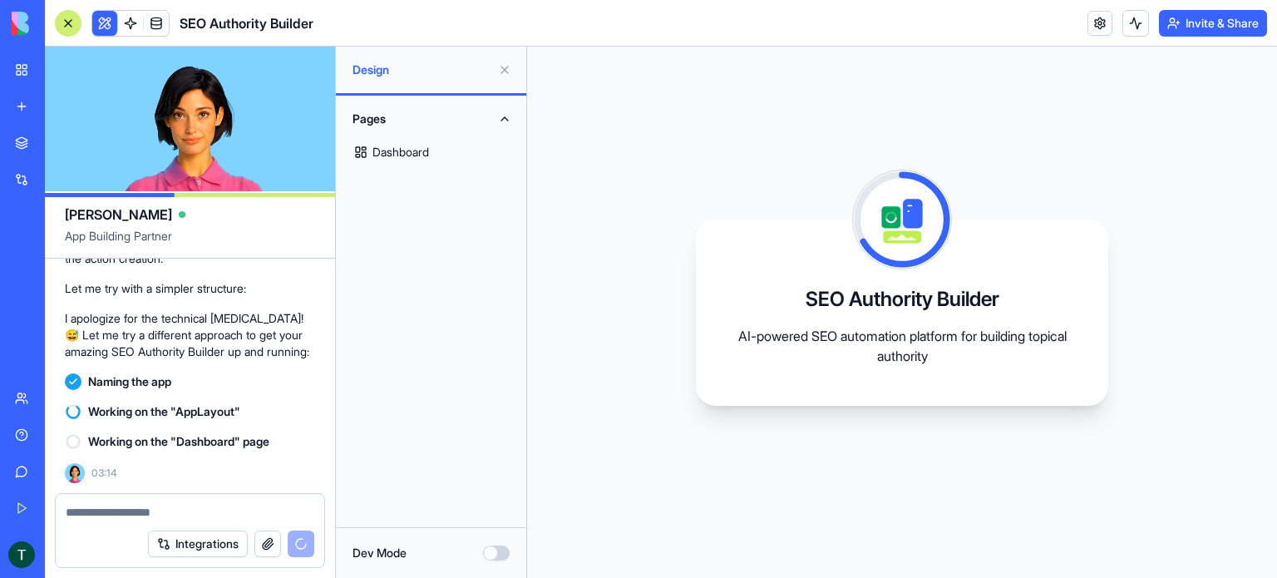
click at [403, 155] on link "Dashboard" at bounding box center [431, 152] width 170 height 40
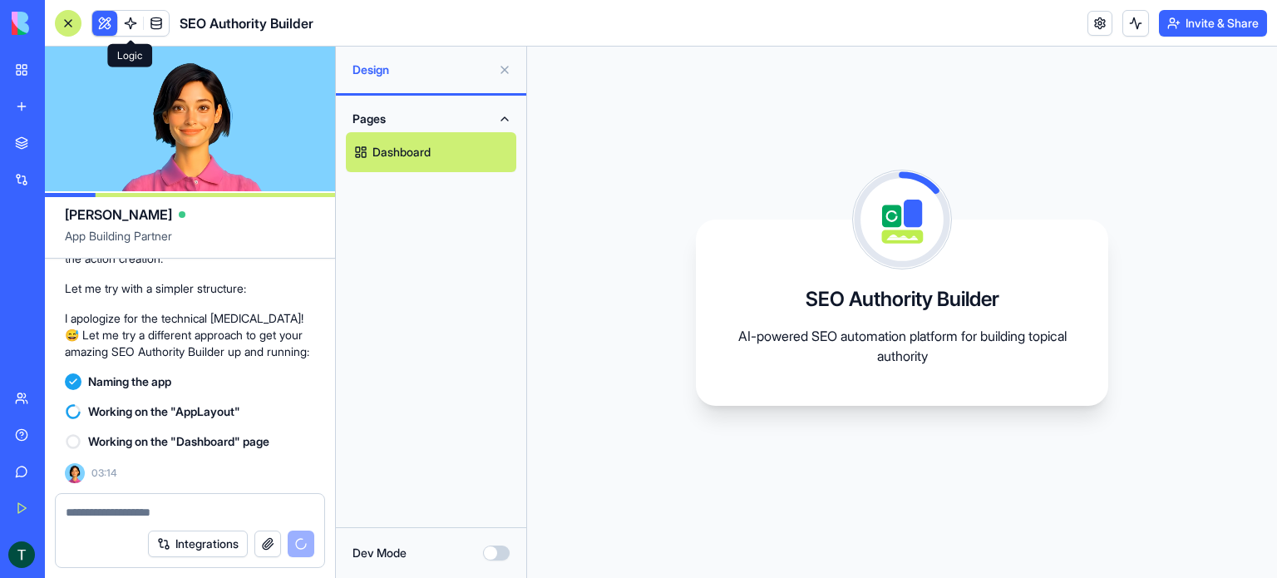
click at [124, 22] on link at bounding box center [130, 23] width 25 height 25
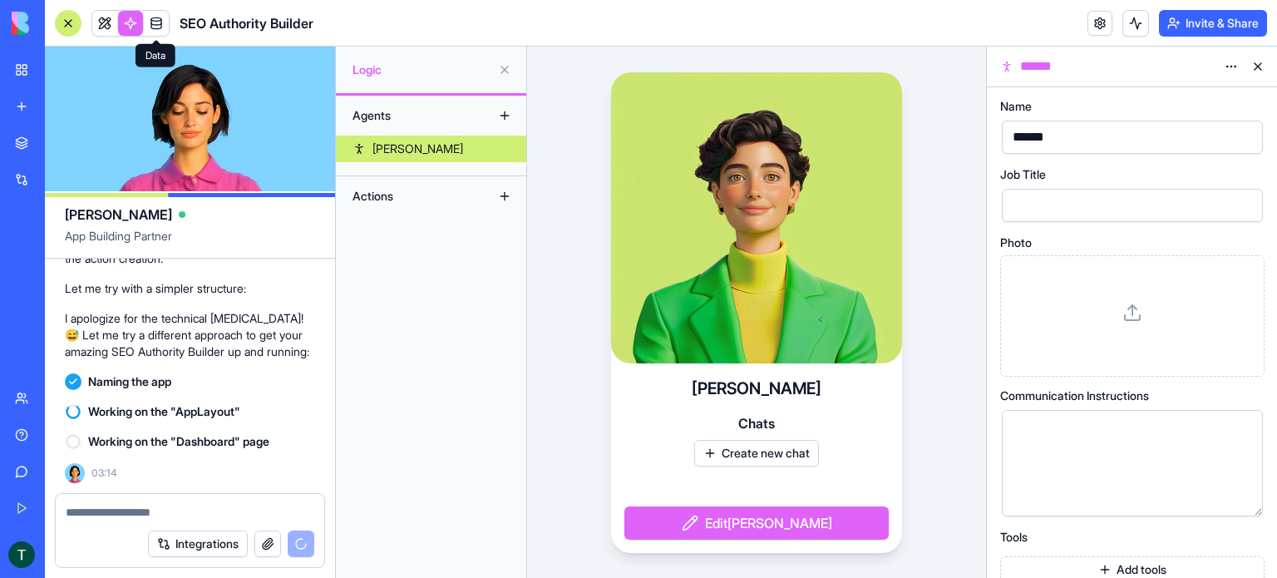
click at [154, 21] on link at bounding box center [156, 23] width 25 height 25
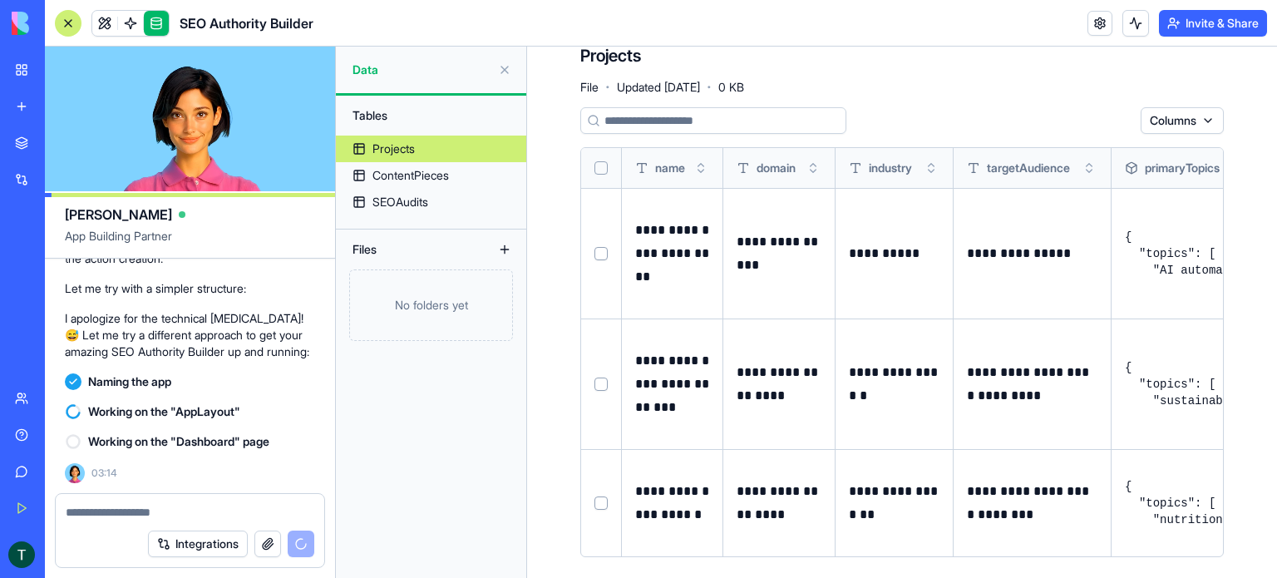
scroll to position [33, 0]
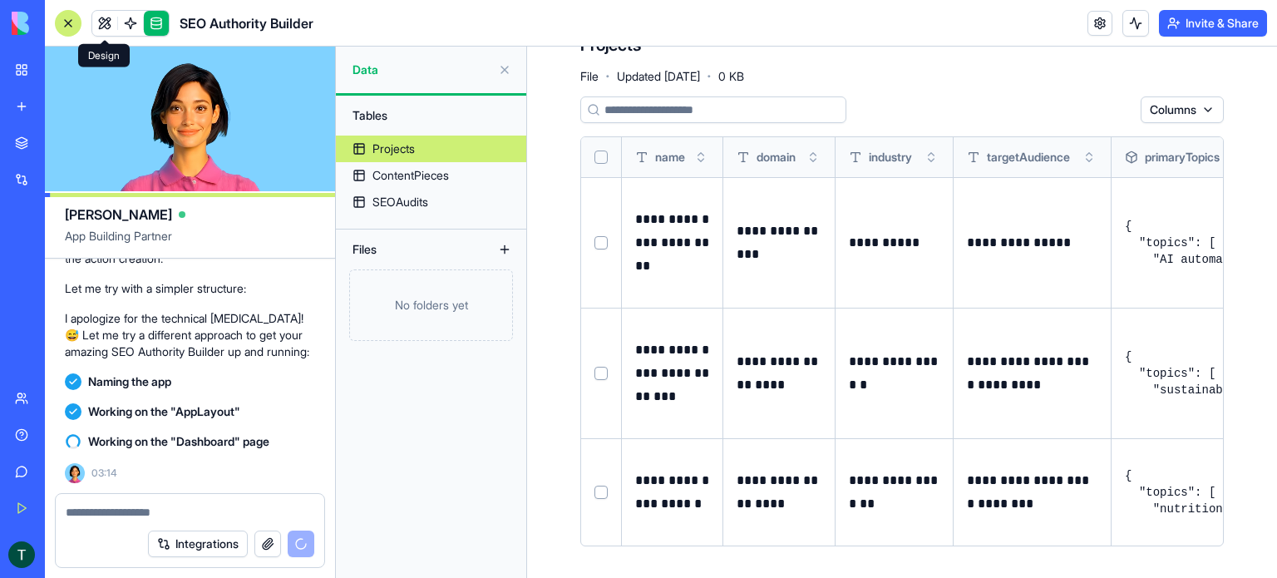
click at [110, 31] on link at bounding box center [104, 23] width 25 height 25
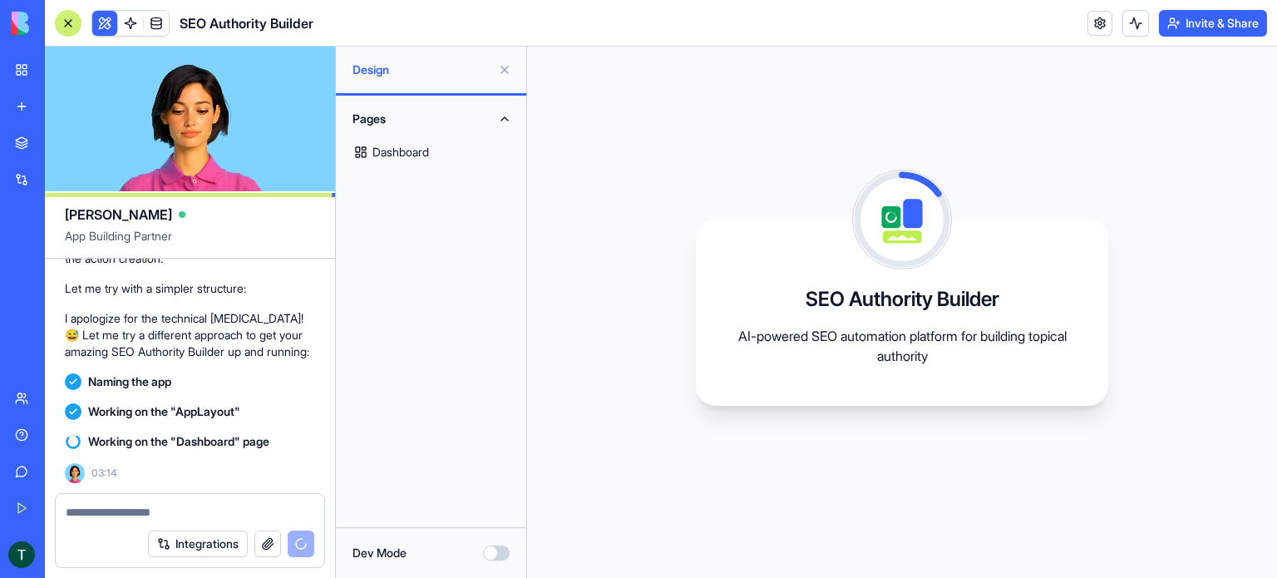
click at [499, 551] on button "Dev Mode" at bounding box center [496, 552] width 27 height 15
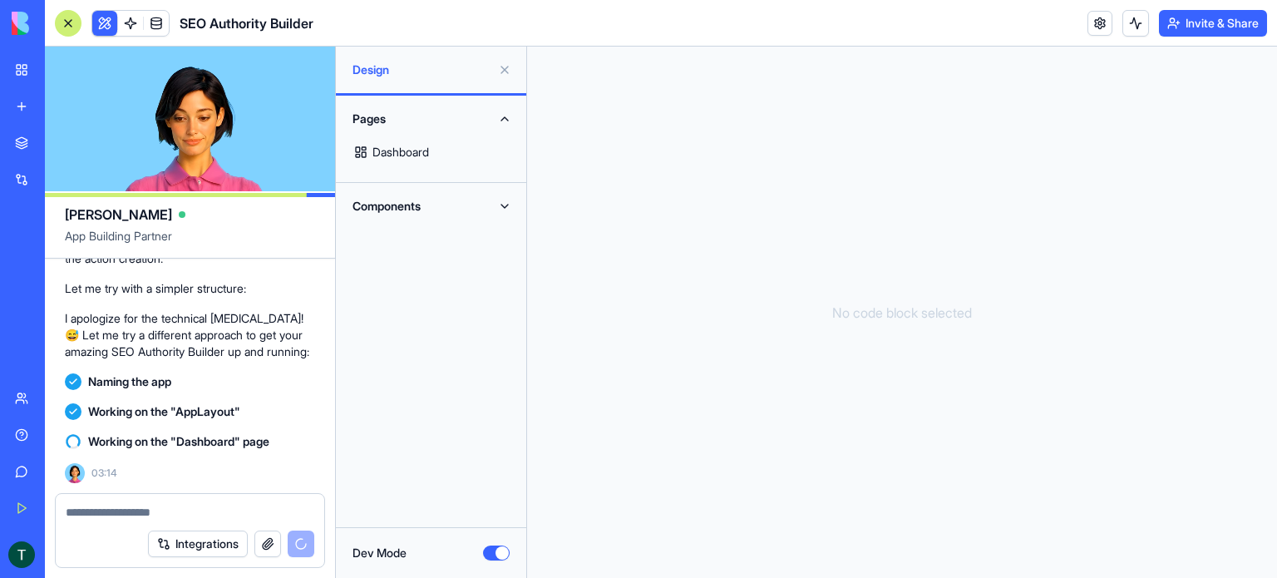
click at [489, 551] on button "Dev Mode" at bounding box center [496, 552] width 27 height 15
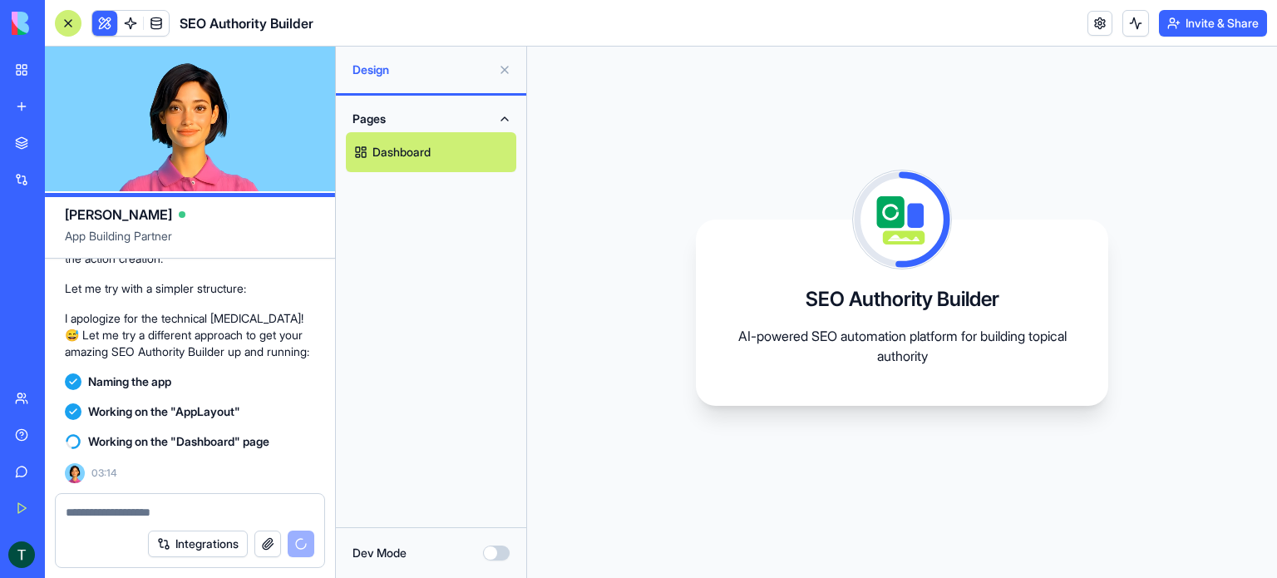
click at [380, 67] on span "Design" at bounding box center [422, 70] width 139 height 17
click at [383, 117] on button "Pages" at bounding box center [431, 119] width 170 height 27
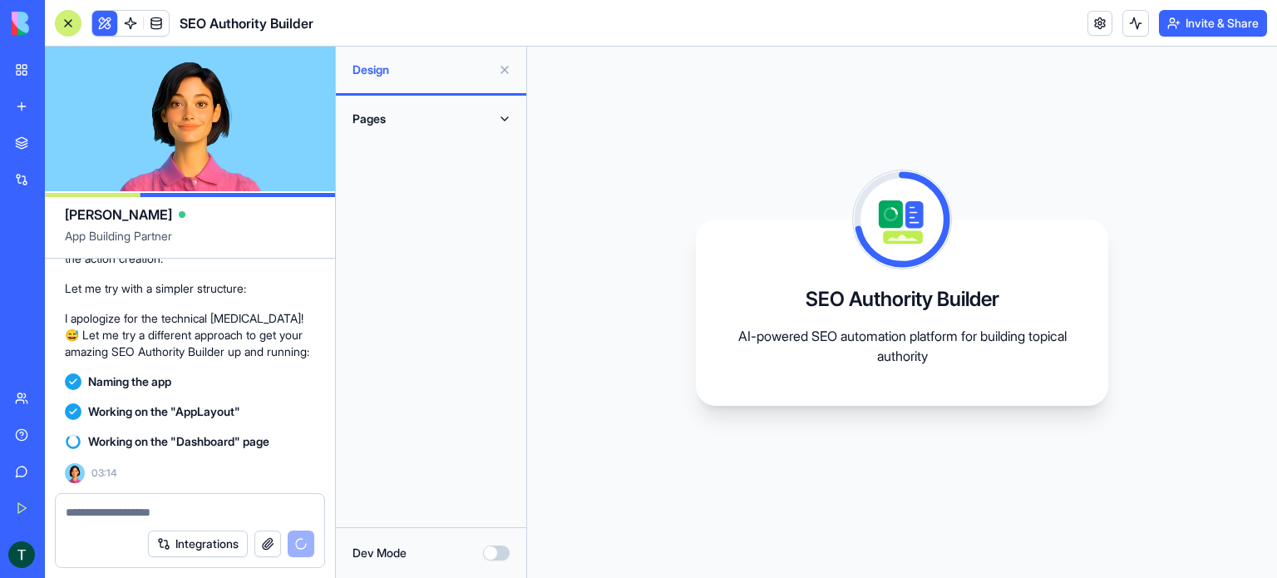
click at [383, 117] on button "Pages" at bounding box center [431, 119] width 170 height 27
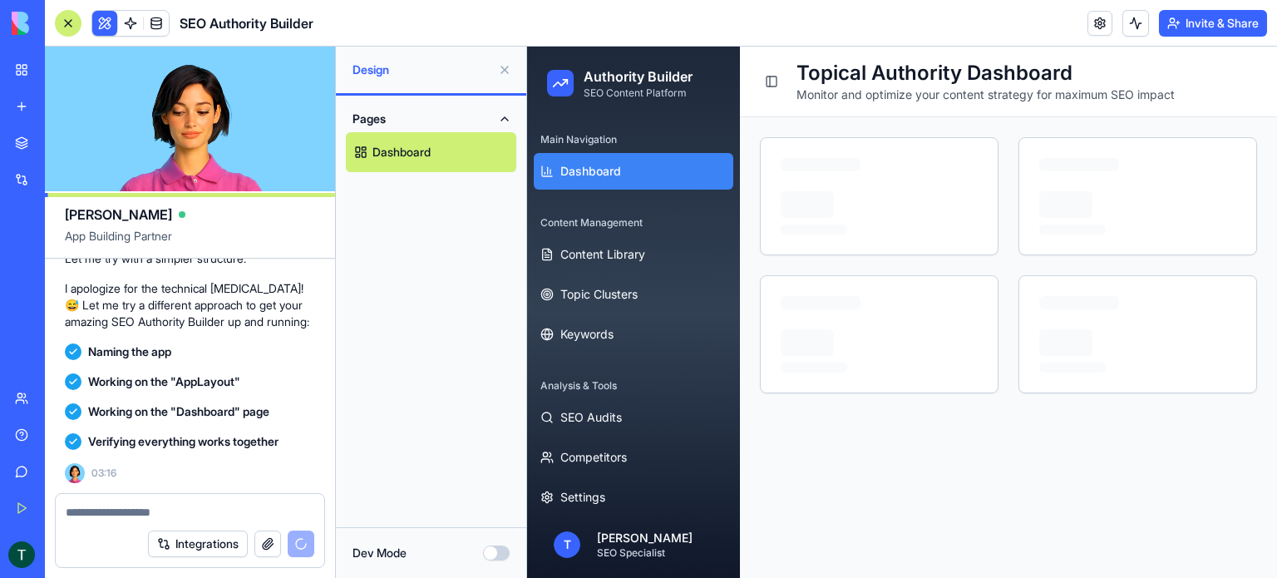
scroll to position [4207, 0]
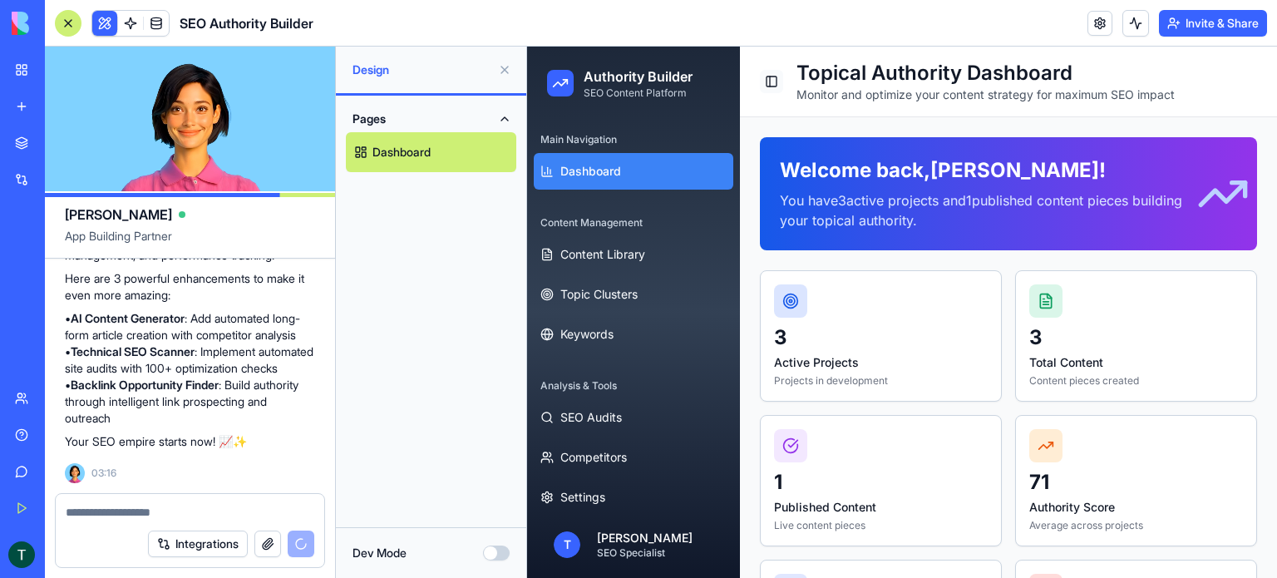
click at [776, 84] on button "Toggle Sidebar" at bounding box center [771, 81] width 23 height 23
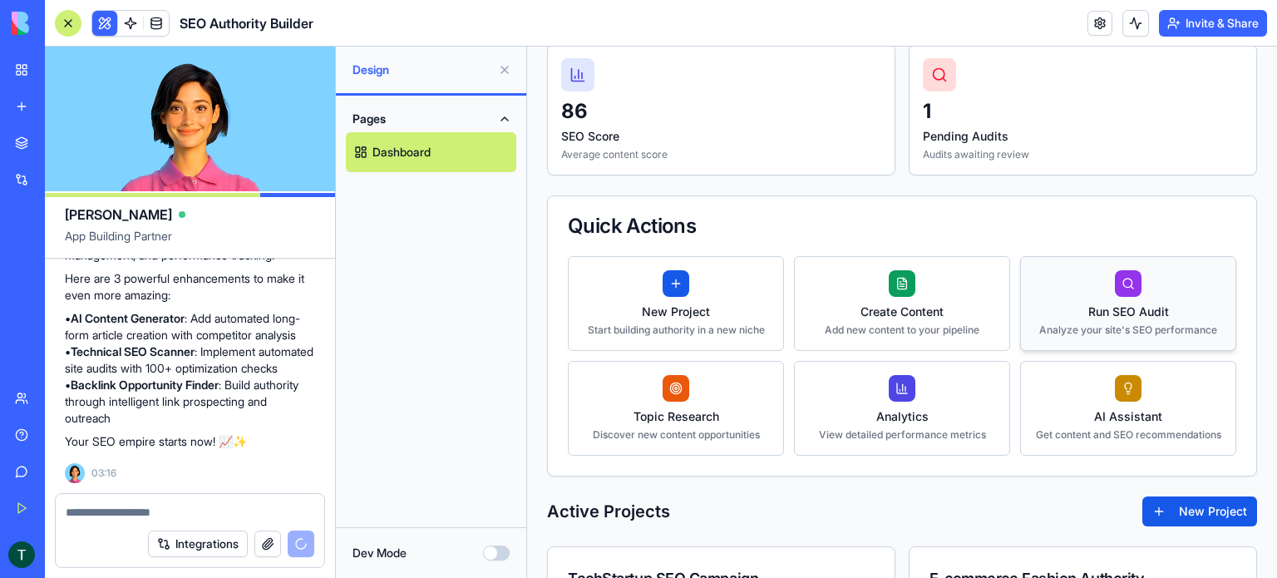
scroll to position [499, 0]
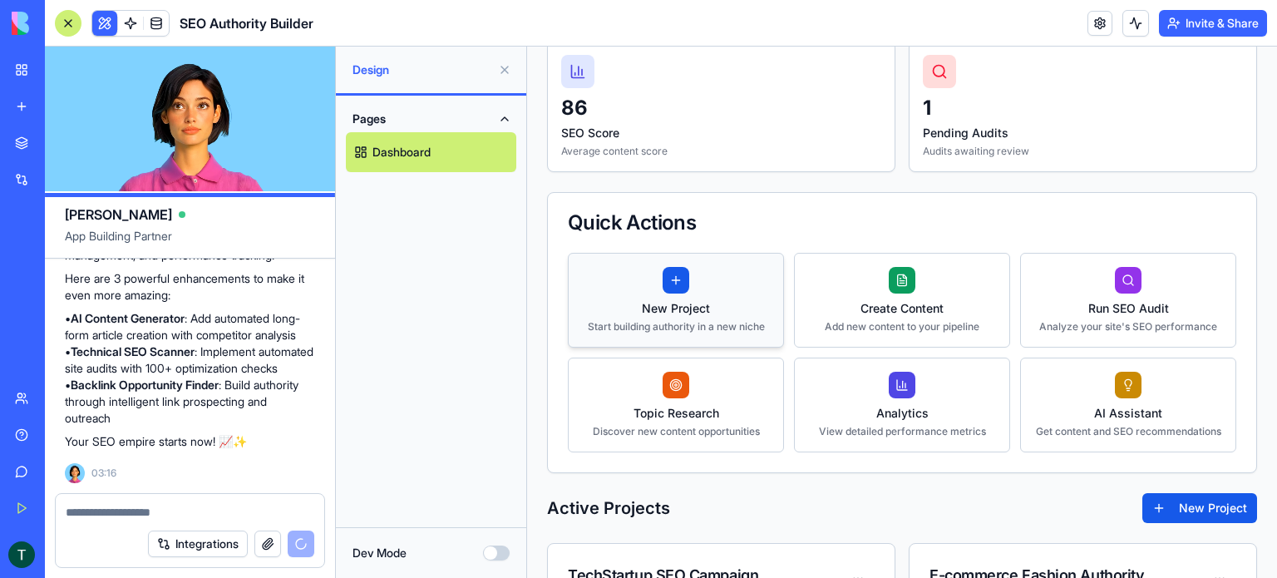
click at [667, 308] on div "New Project" at bounding box center [676, 308] width 177 height 17
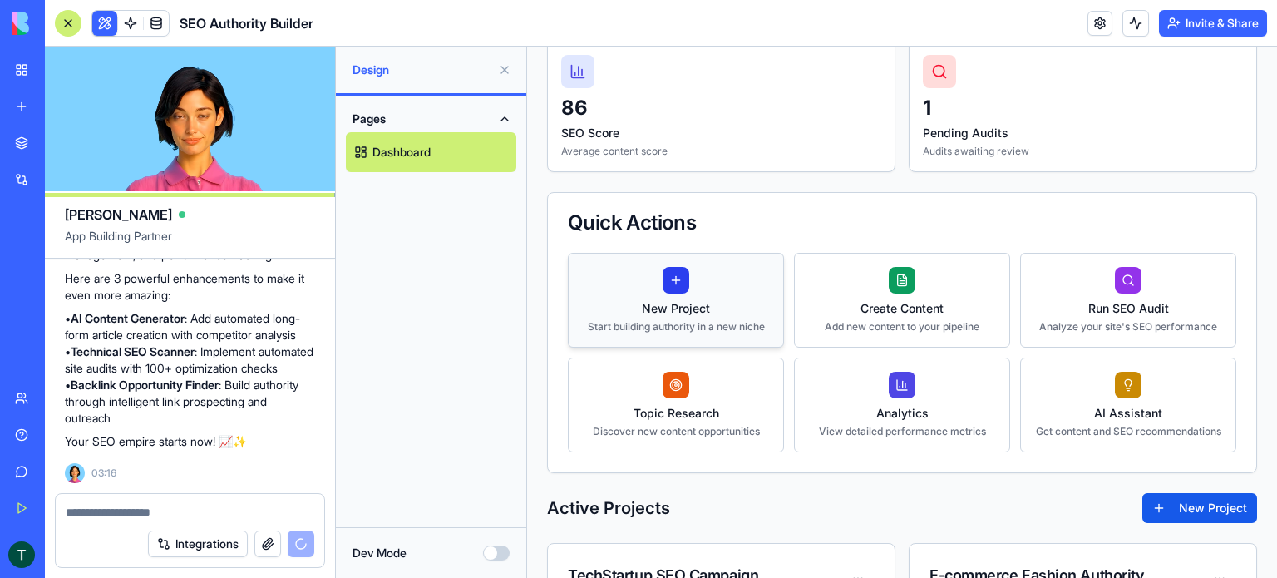
click at [665, 280] on div at bounding box center [676, 280] width 27 height 27
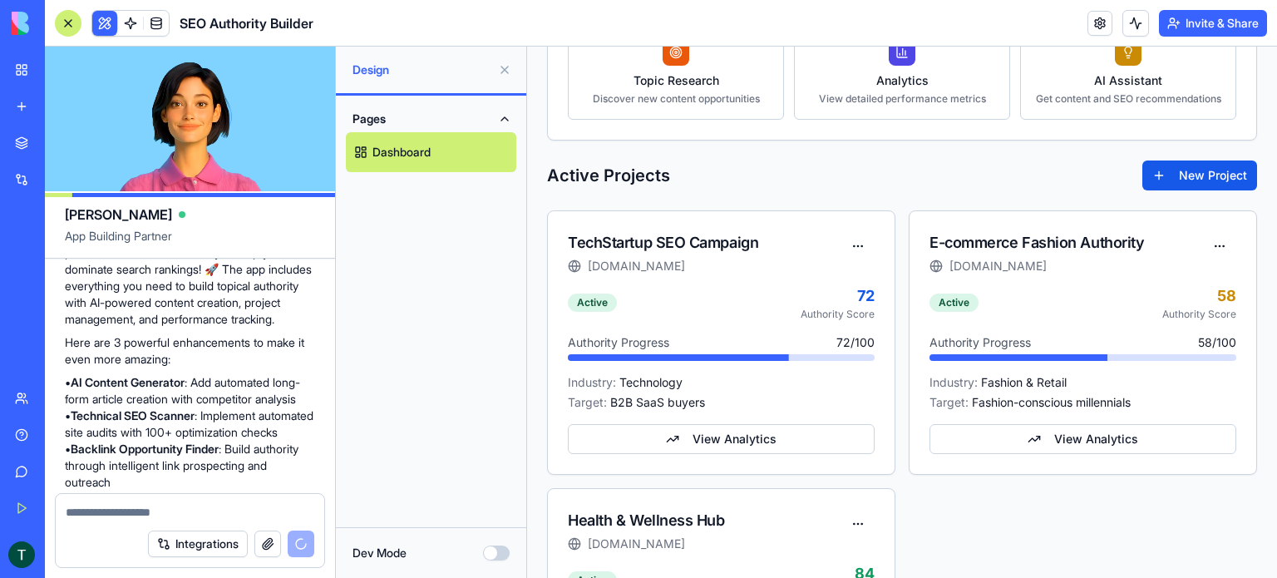
scroll to position [3874, 0]
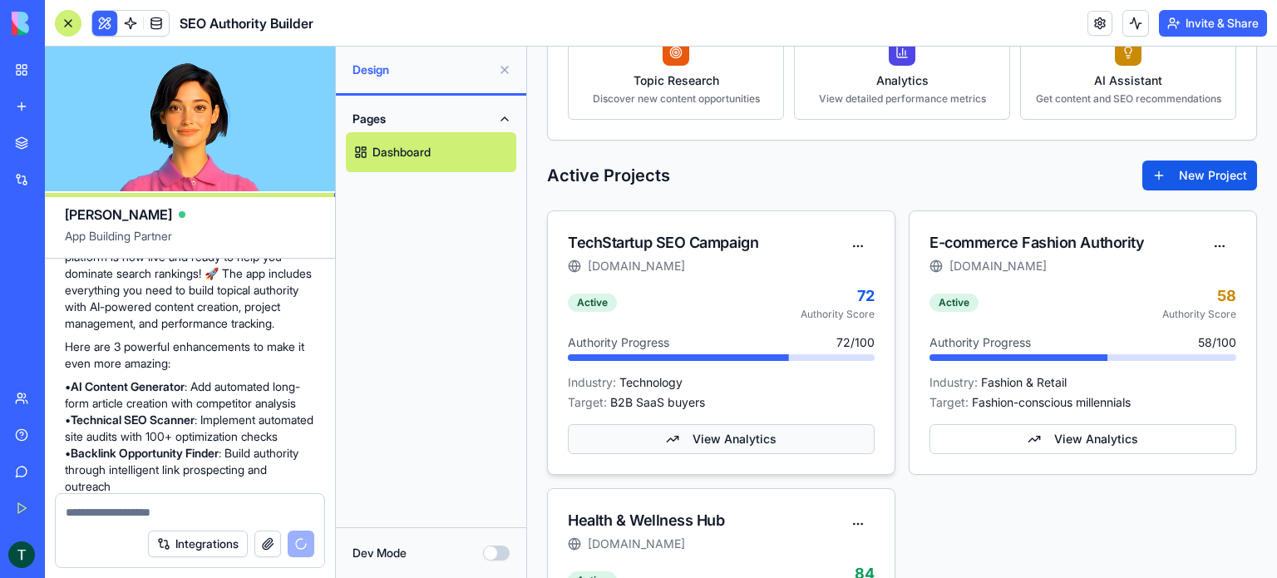
click at [710, 436] on button "View Analytics" at bounding box center [721, 439] width 307 height 30
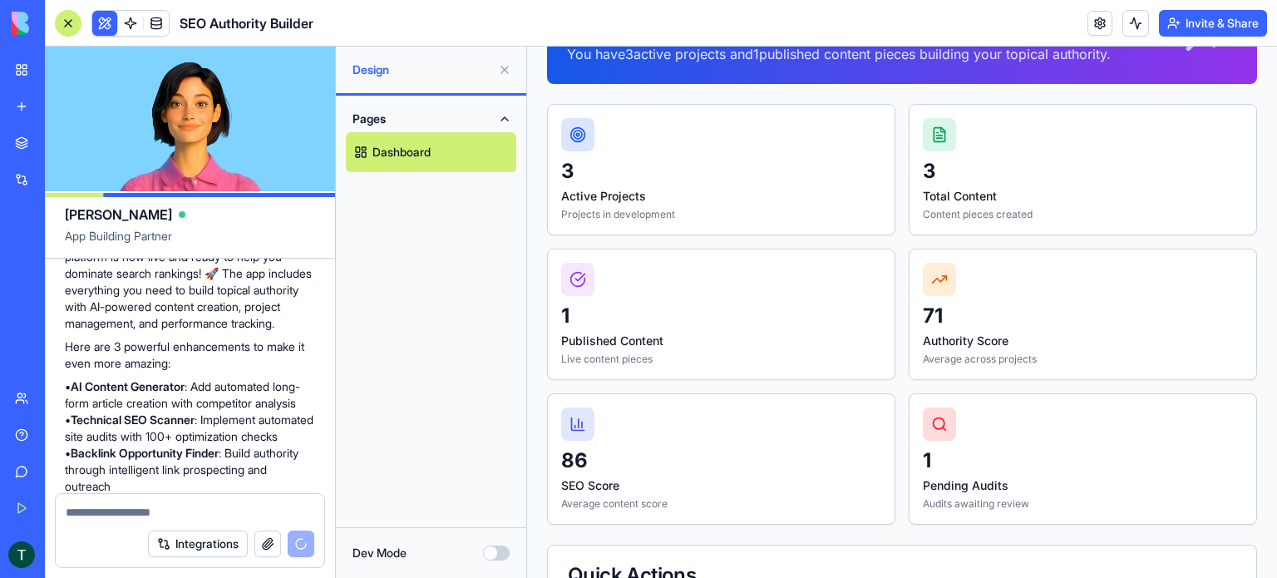
scroll to position [83, 0]
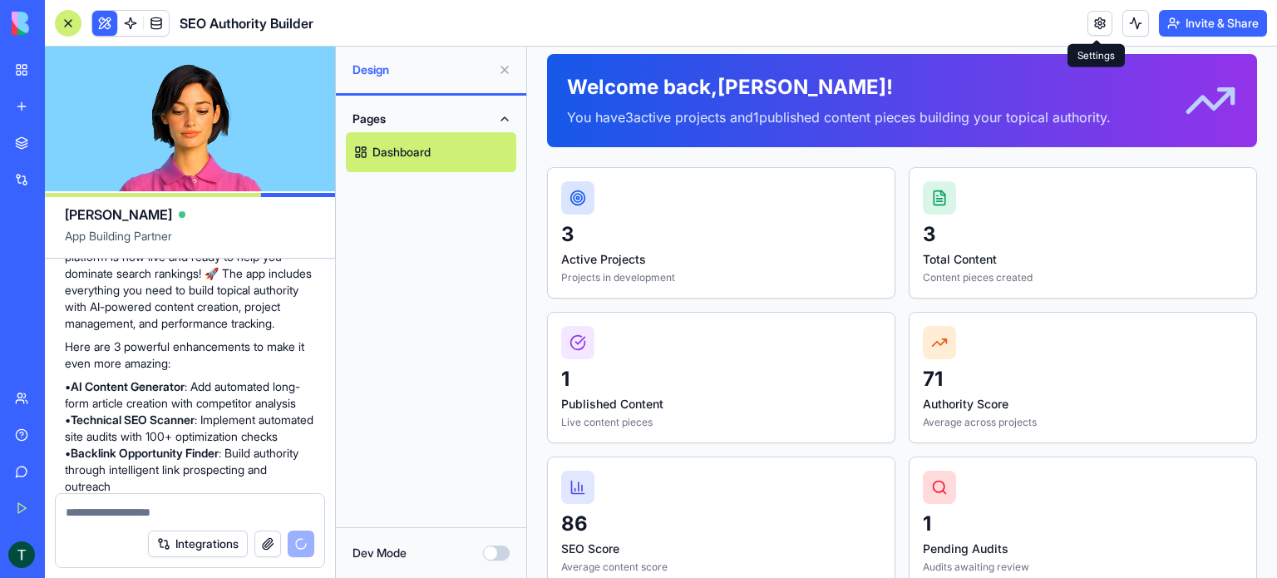
click at [1098, 30] on link at bounding box center [1100, 23] width 25 height 25
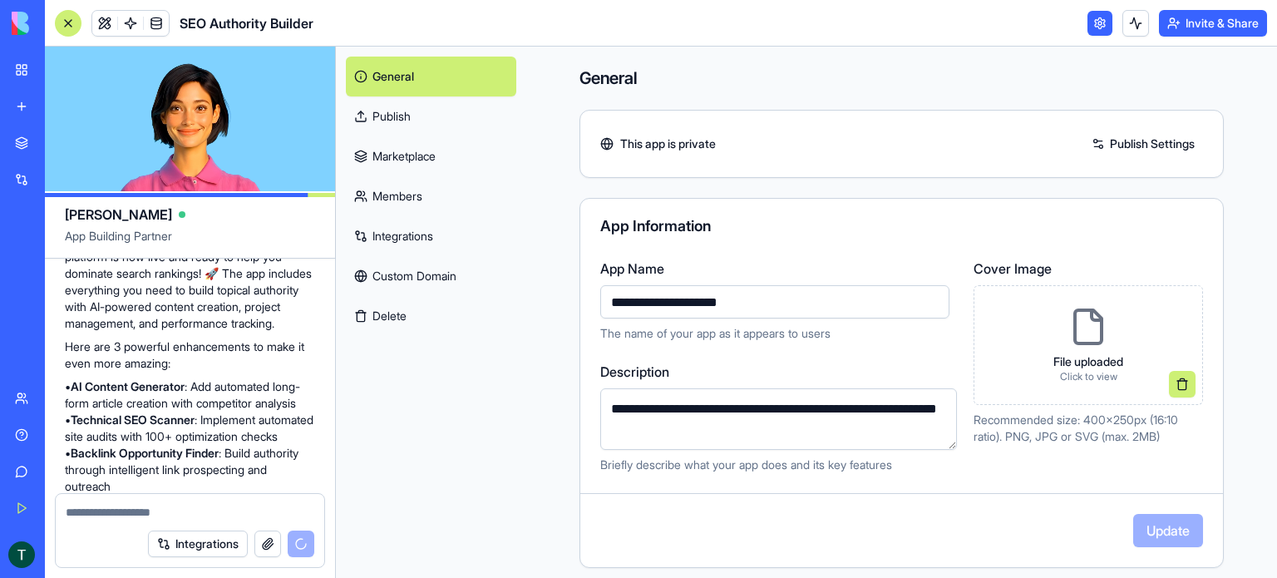
click at [1125, 143] on link "Publish Settings" at bounding box center [1143, 144] width 120 height 27
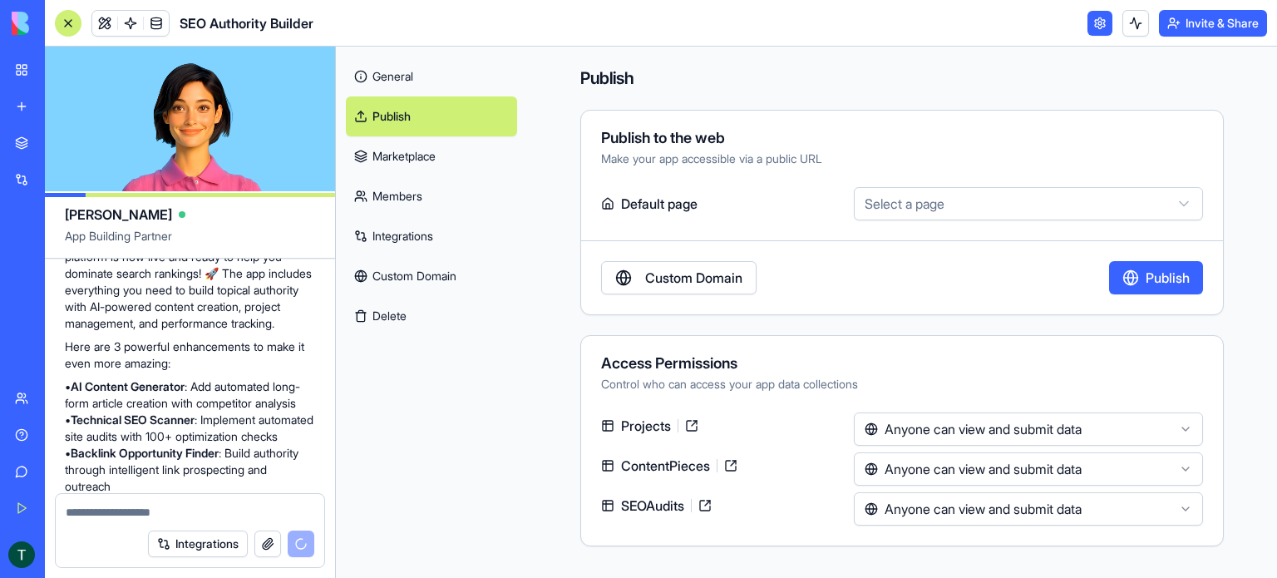
click at [954, 202] on html "BETA My Workspace New app Marketplace Integrations Recent Blog Generator New Ap…" at bounding box center [638, 289] width 1277 height 578
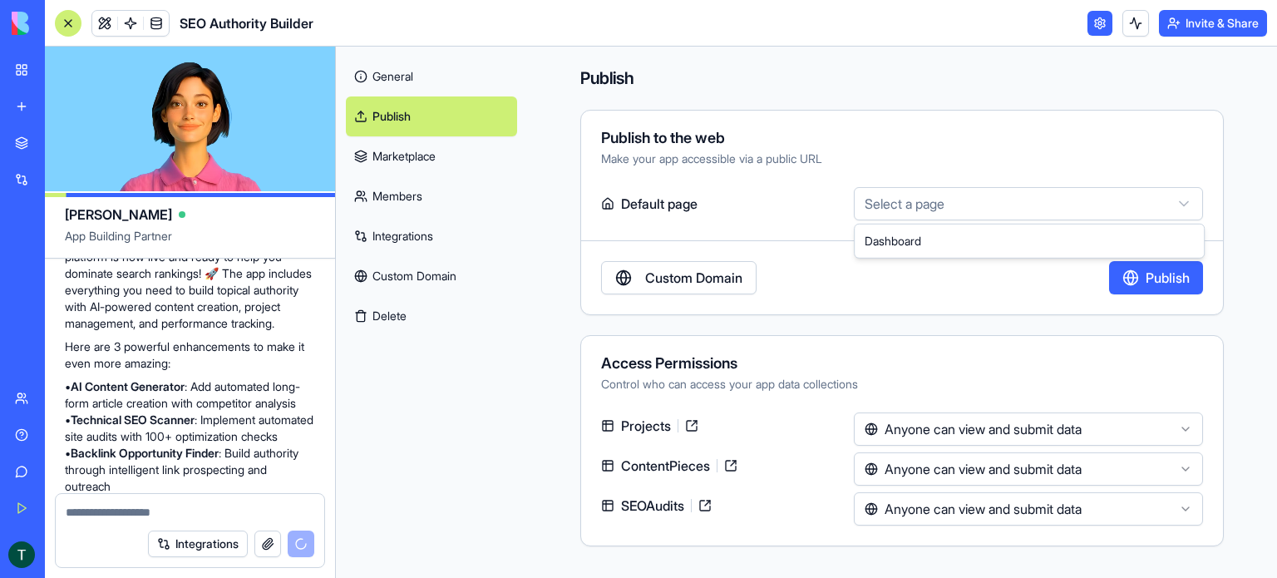
select select "**********"
click at [1147, 283] on button "Publish" at bounding box center [1156, 277] width 94 height 33
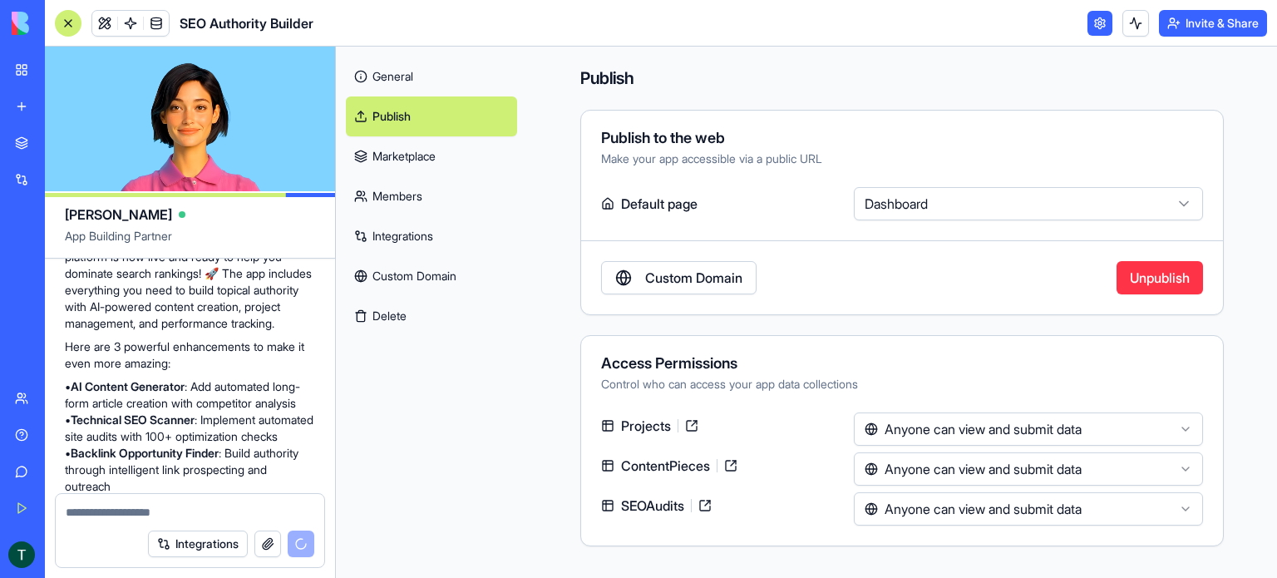
click at [695, 426] on link at bounding box center [691, 425] width 27 height 27
click at [429, 274] on link "Custom Domain" at bounding box center [431, 276] width 171 height 40
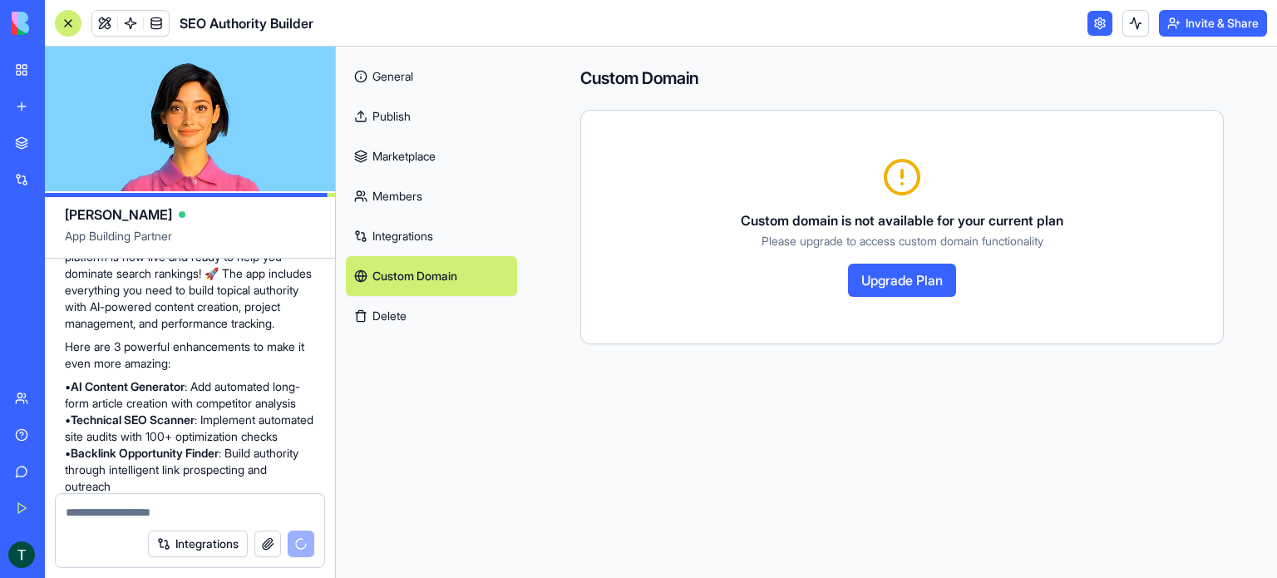
click at [389, 121] on link "Publish" at bounding box center [431, 116] width 171 height 40
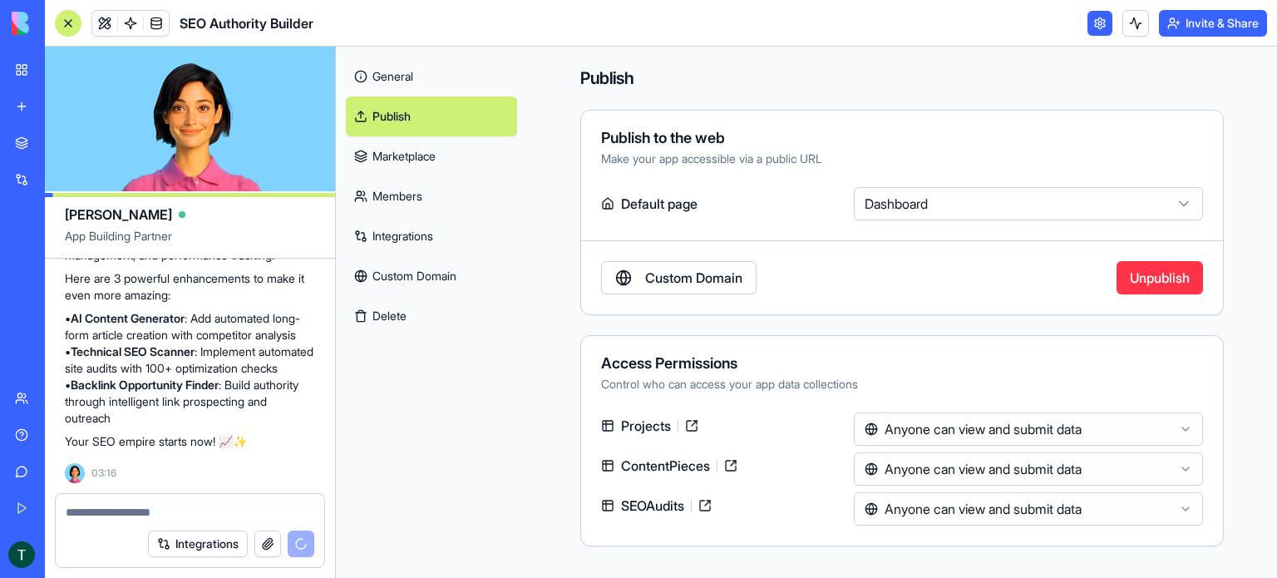
scroll to position [4124, 0]
click at [49, 72] on div "My Workspace" at bounding box center [51, 70] width 22 height 17
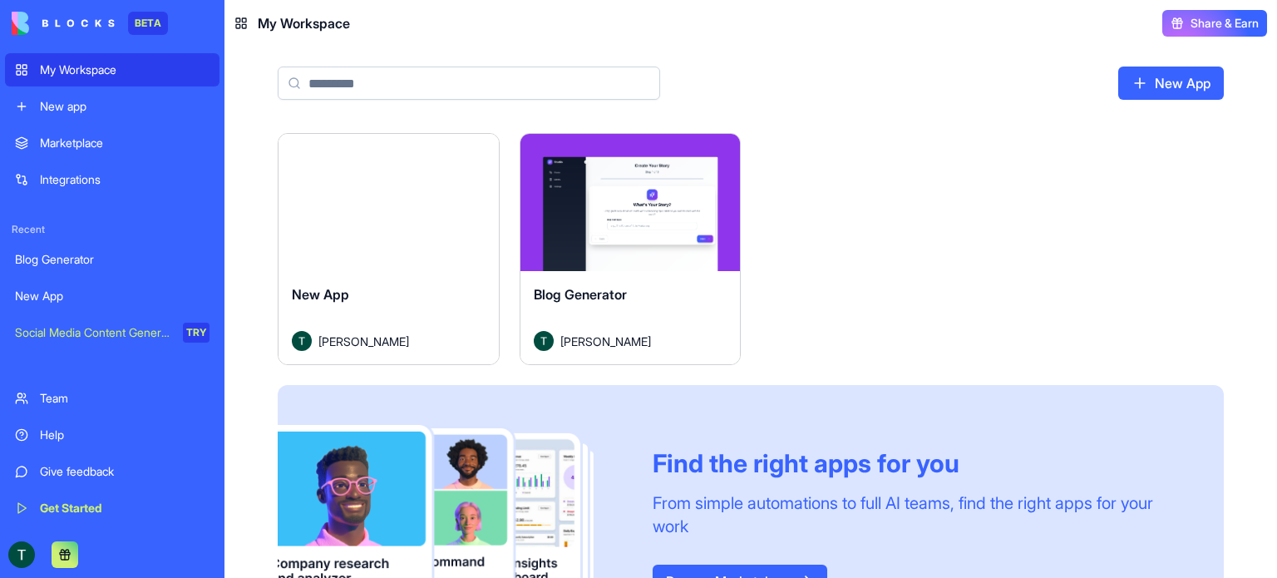
click at [379, 200] on button "Launch" at bounding box center [388, 202] width 125 height 33
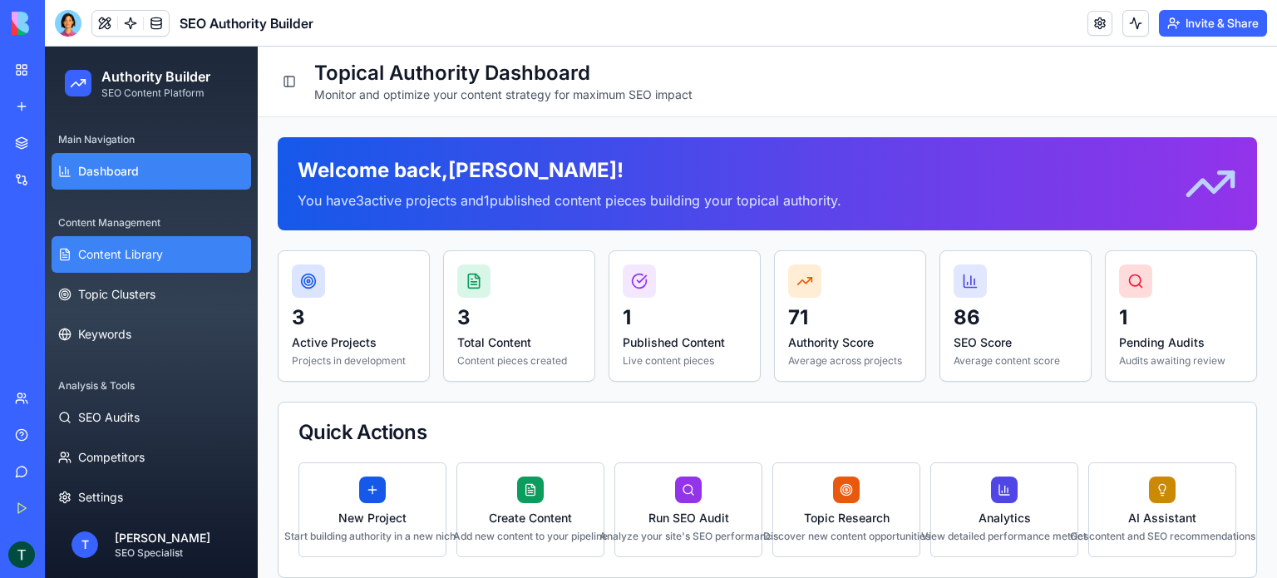
click at [123, 254] on span "Content Library" at bounding box center [120, 254] width 85 height 17
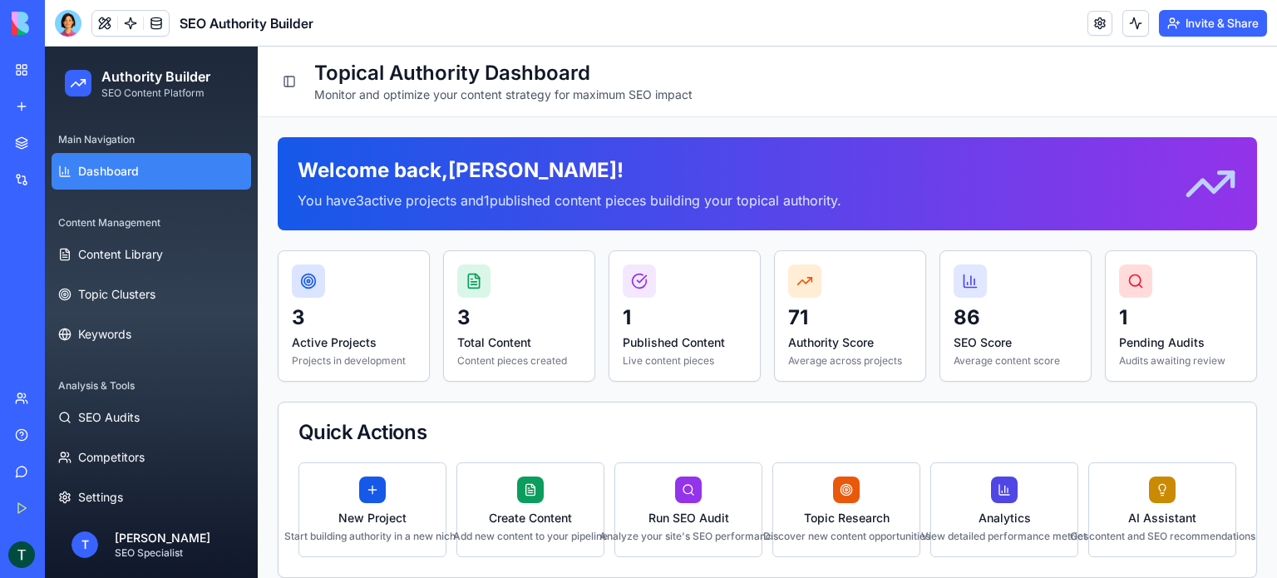
click at [1191, 185] on icon at bounding box center [1210, 183] width 53 height 53
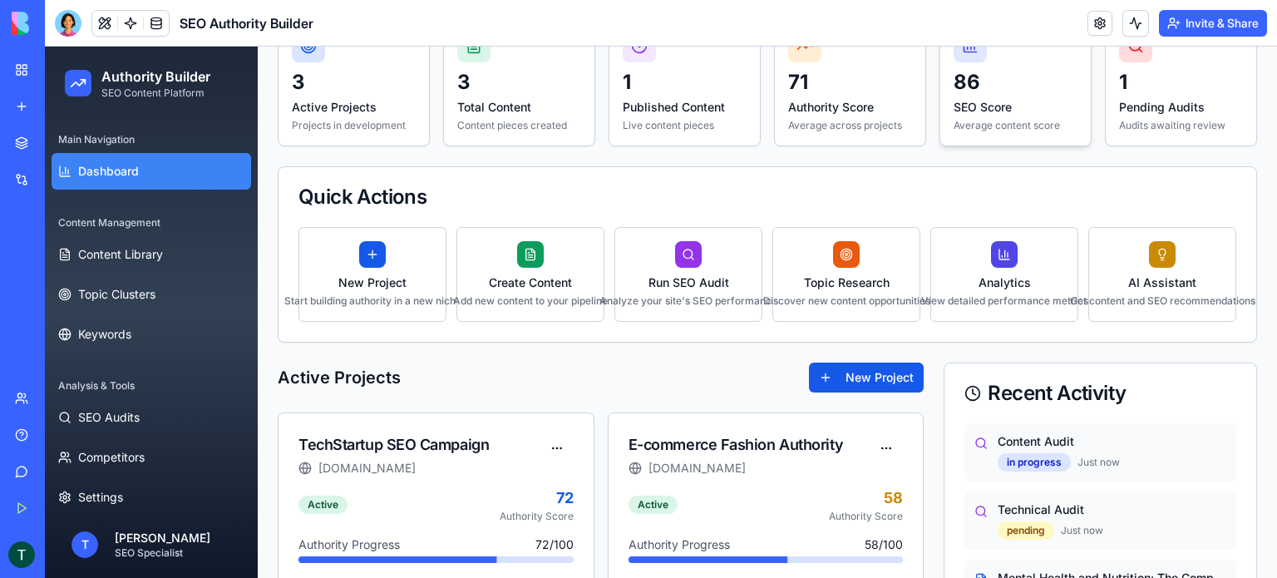
scroll to position [333, 0]
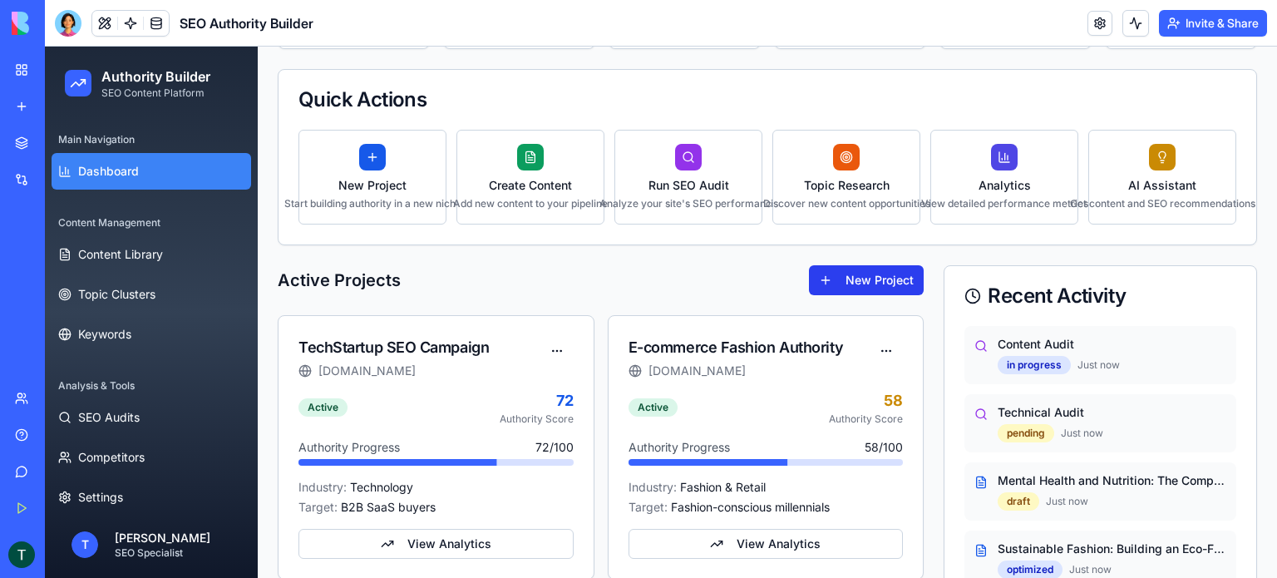
click at [836, 281] on button "New Project" at bounding box center [866, 280] width 115 height 30
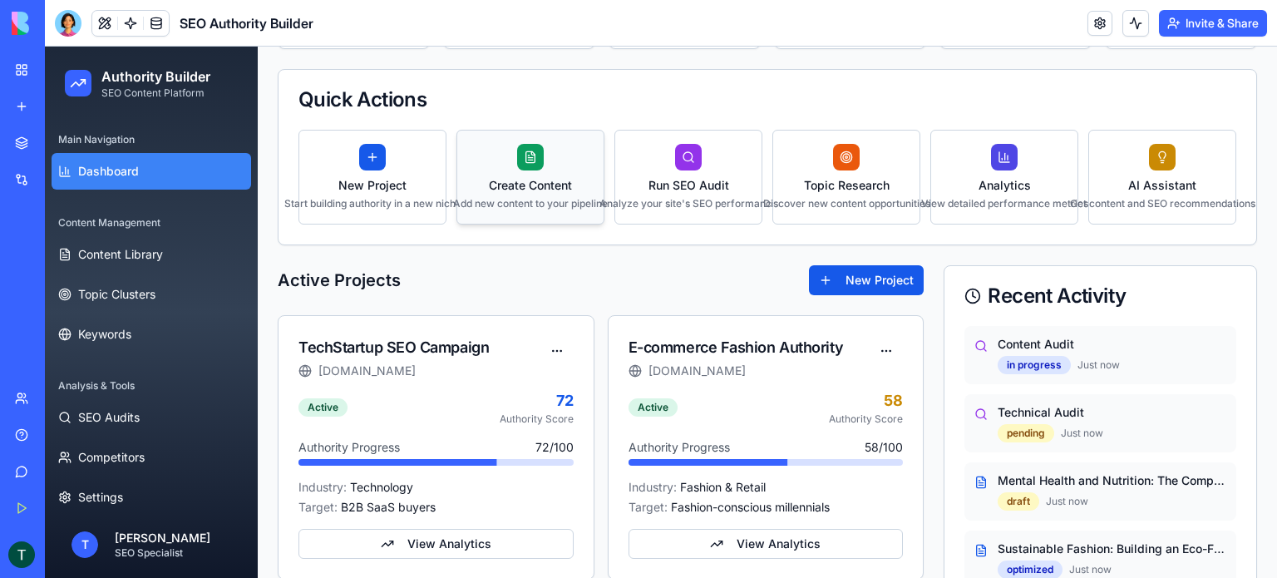
click at [535, 198] on div "Add new content to your pipeline" at bounding box center [530, 203] width 155 height 13
click at [668, 180] on div "Run SEO Audit" at bounding box center [688, 185] width 178 height 17
click at [851, 177] on div "Topic Research" at bounding box center [846, 185] width 167 height 17
click at [1001, 186] on div "Analytics" at bounding box center [1004, 185] width 167 height 17
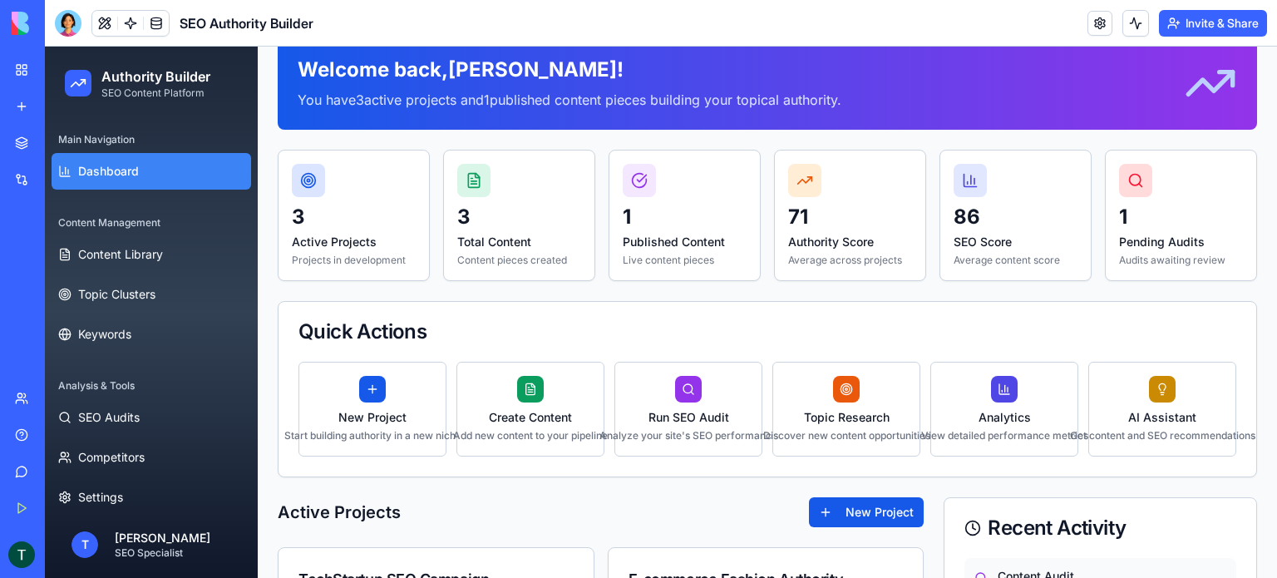
scroll to position [113, 0]
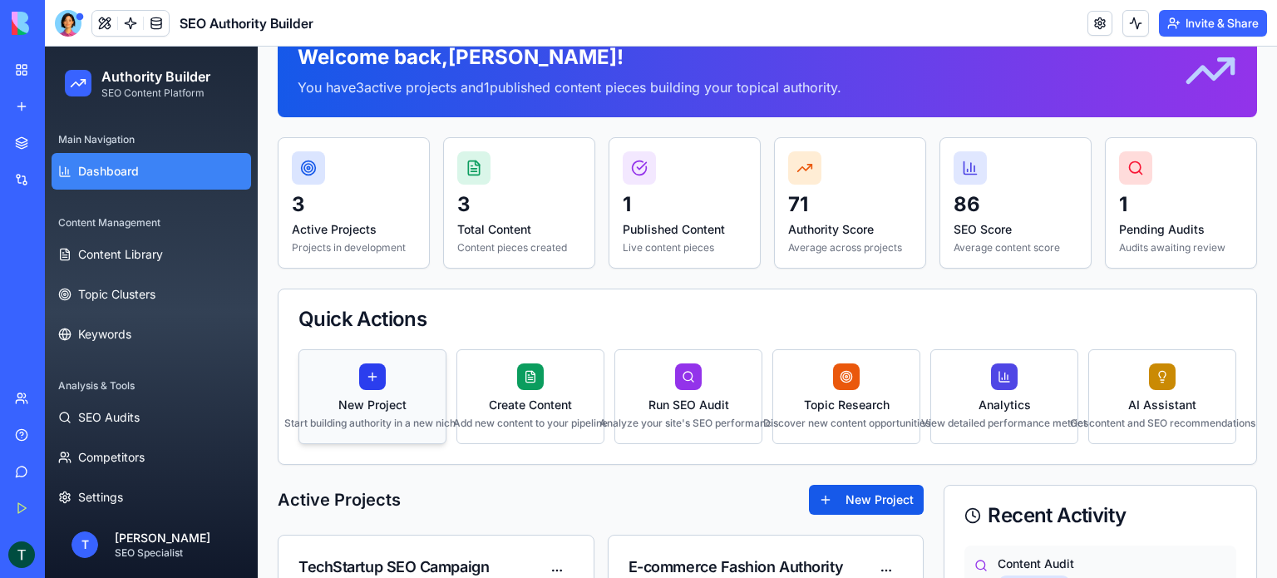
click at [379, 372] on div at bounding box center [372, 376] width 27 height 27
click at [507, 372] on button "Create Content Add new content to your pipeline" at bounding box center [530, 396] width 148 height 95
click at [678, 372] on div at bounding box center [688, 376] width 27 height 27
click at [836, 375] on div at bounding box center [846, 376] width 27 height 27
click at [978, 377] on button "Analytics View detailed performance metrics" at bounding box center [1004, 396] width 148 height 95
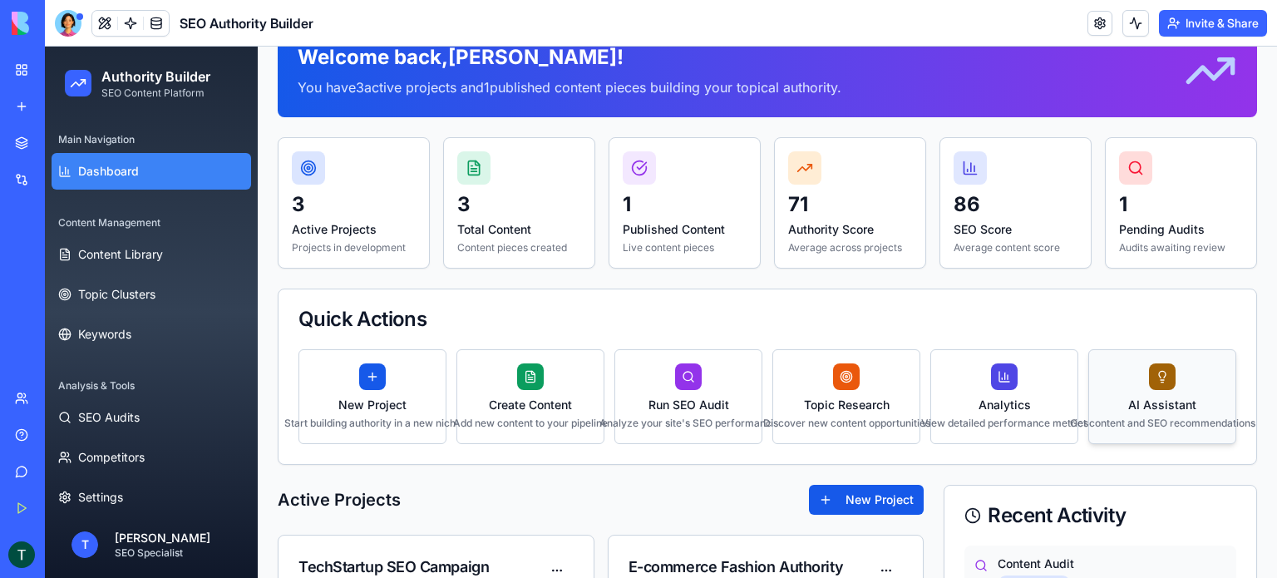
click at [1149, 377] on div at bounding box center [1162, 376] width 27 height 27
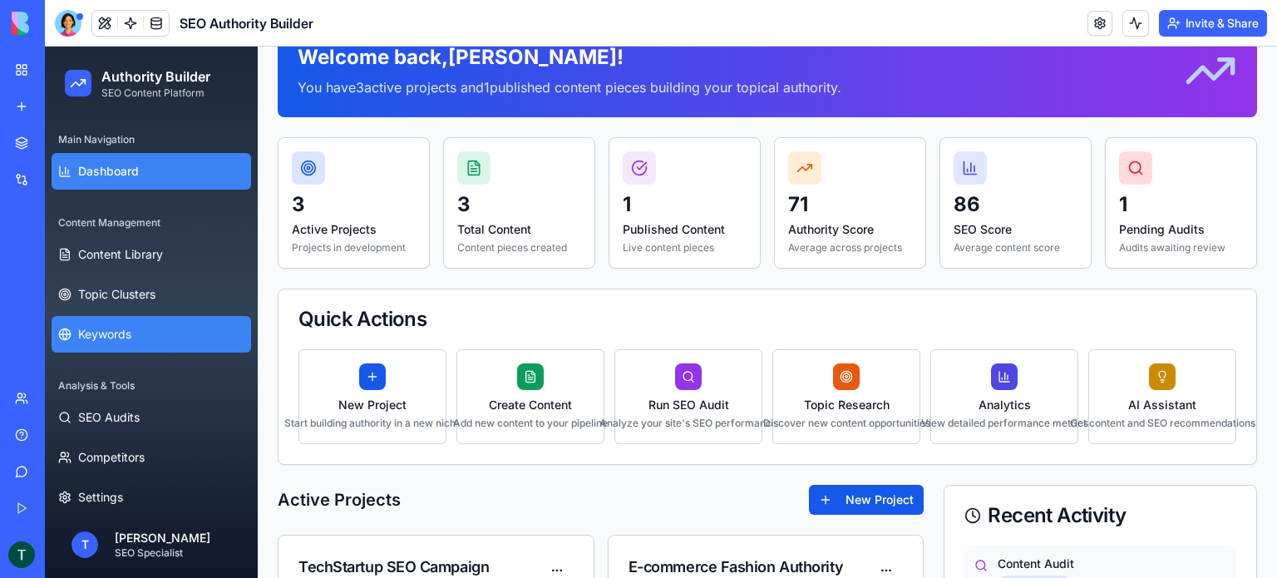
click at [88, 333] on span "Keywords" at bounding box center [104, 334] width 53 height 17
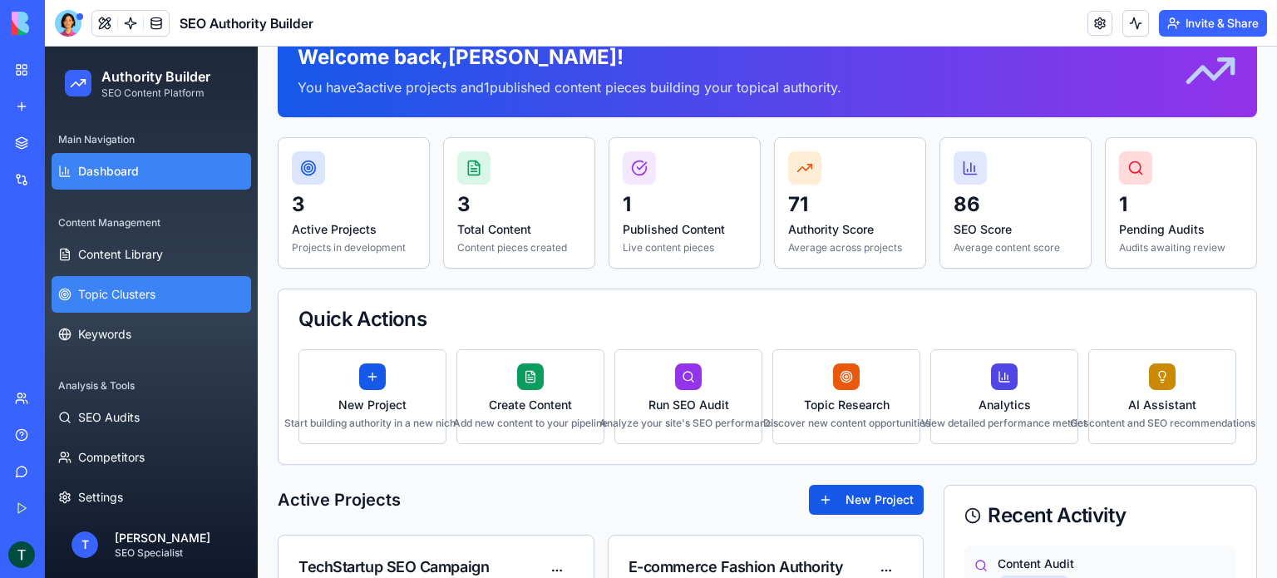
click at [100, 295] on span "Topic Clusters" at bounding box center [116, 294] width 77 height 17
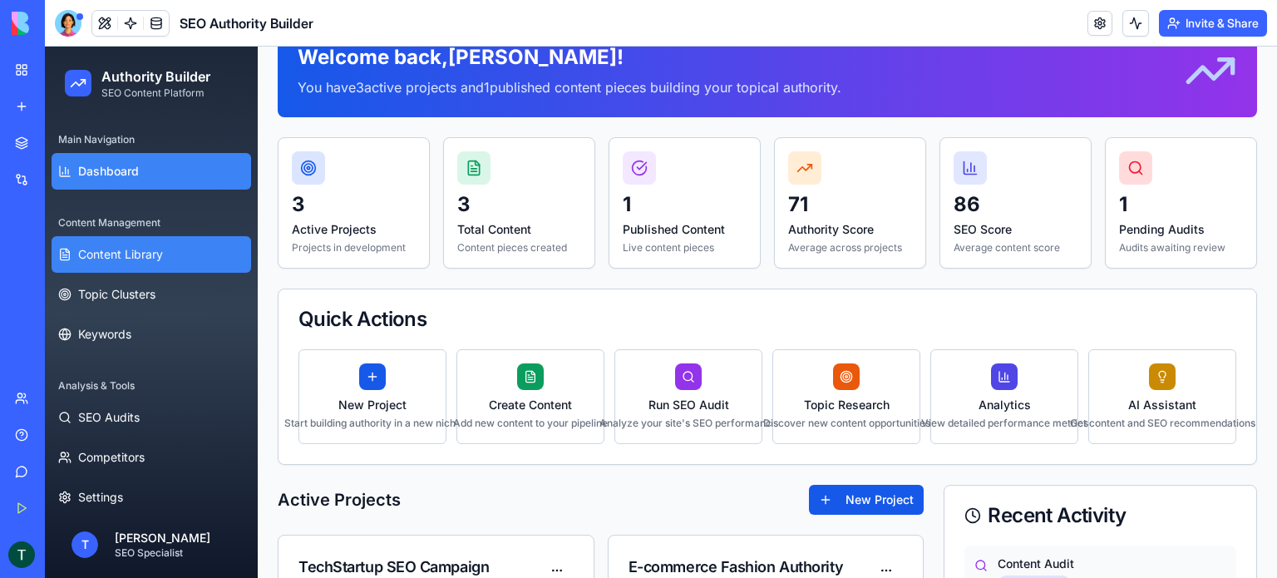
click at [104, 264] on button "Content Library" at bounding box center [152, 254] width 200 height 37
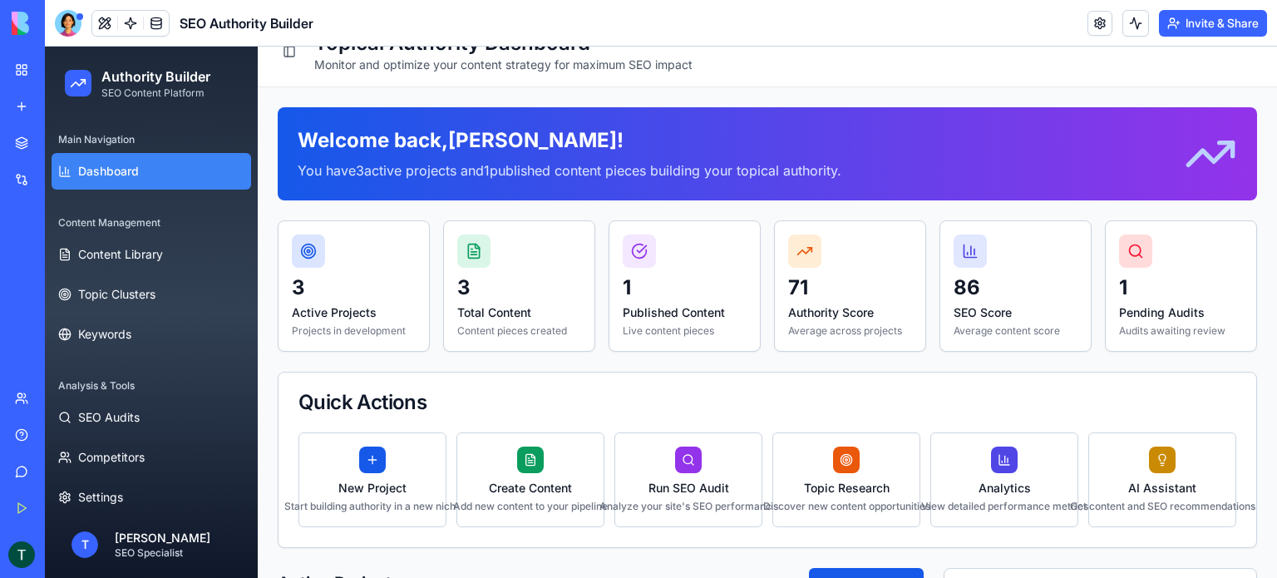
scroll to position [0, 0]
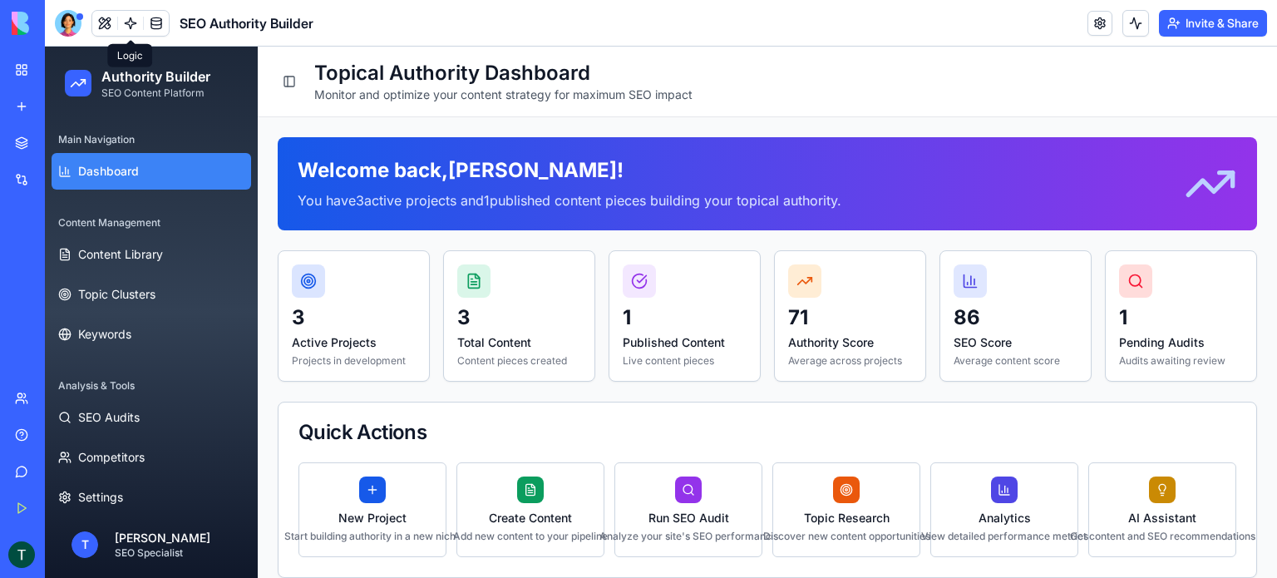
click at [128, 26] on link at bounding box center [130, 23] width 25 height 25
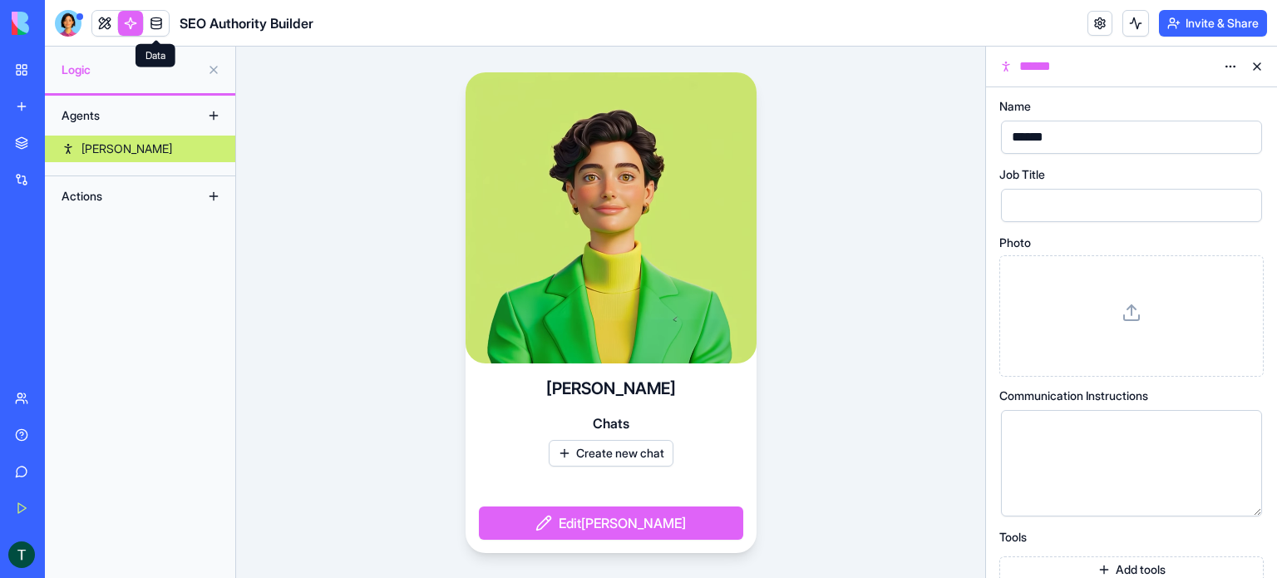
click at [160, 27] on link at bounding box center [156, 23] width 25 height 25
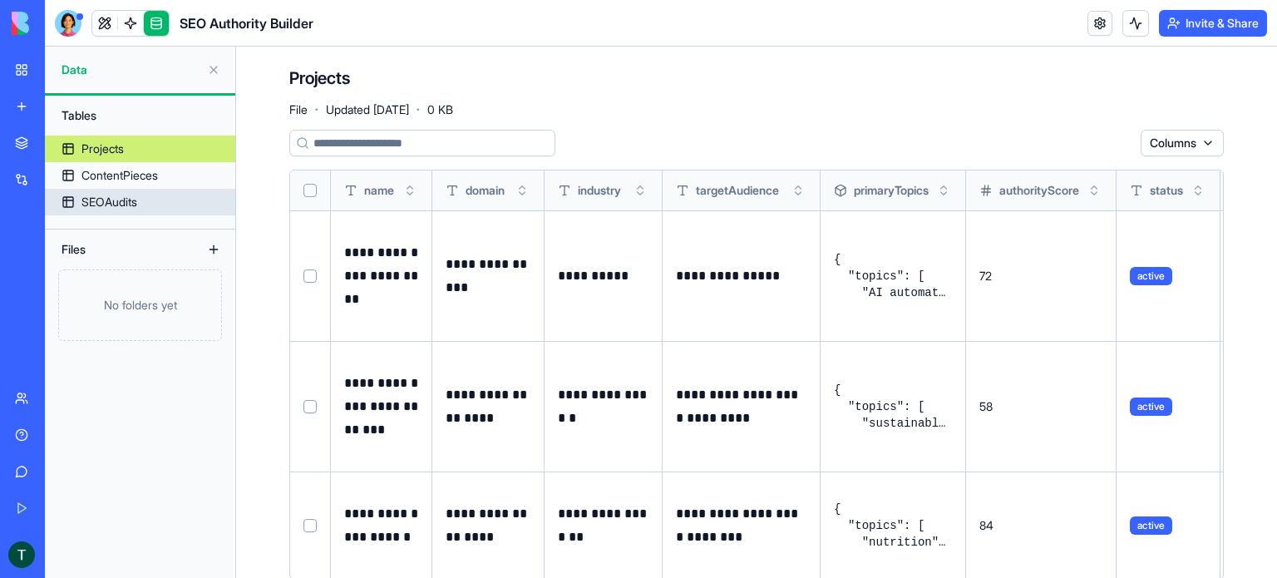
click at [113, 203] on div "SEOAudits" at bounding box center [109, 202] width 56 height 17
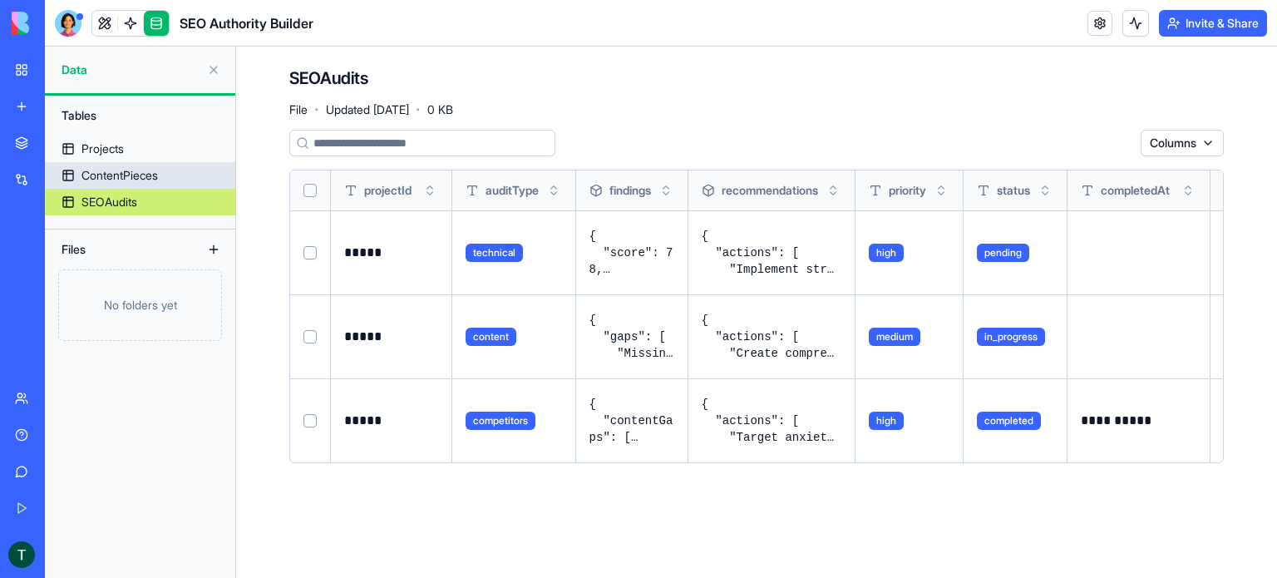
click at [118, 175] on div "ContentPieces" at bounding box center [119, 175] width 76 height 17
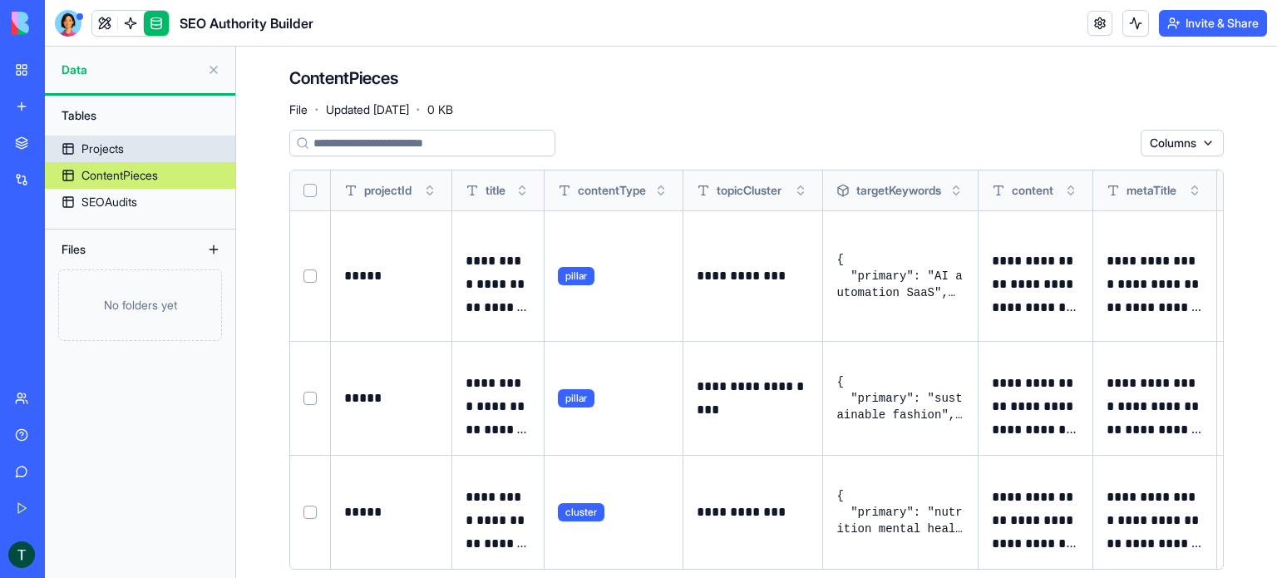
click at [107, 152] on div "Projects" at bounding box center [102, 149] width 42 height 17
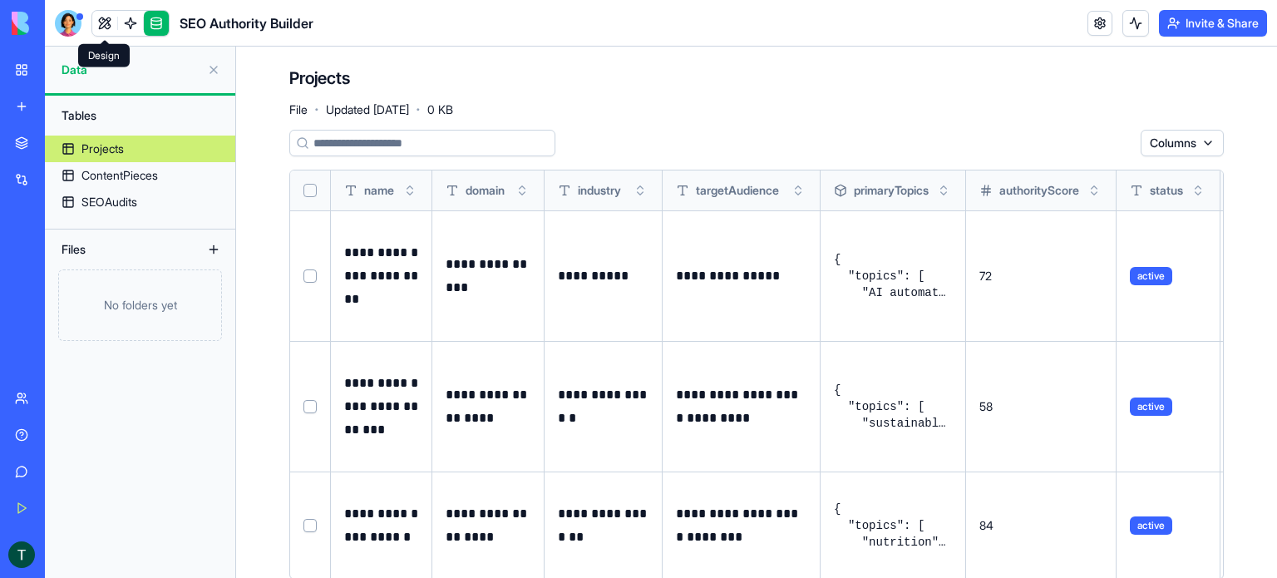
click at [95, 21] on link at bounding box center [104, 23] width 25 height 25
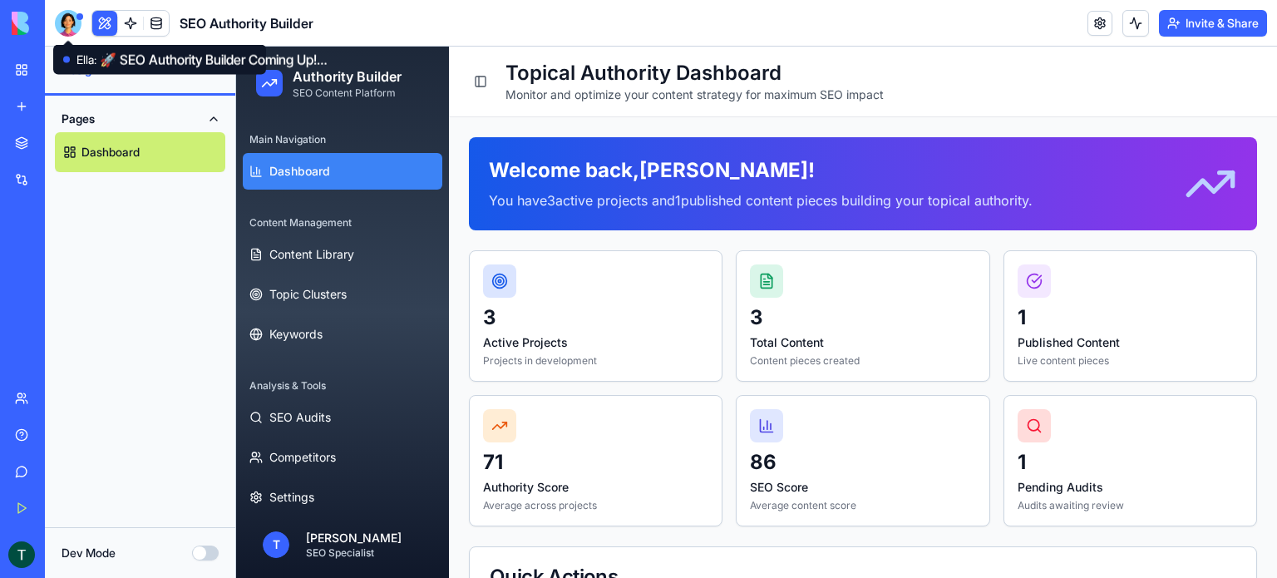
click at [70, 31] on div at bounding box center [68, 23] width 27 height 27
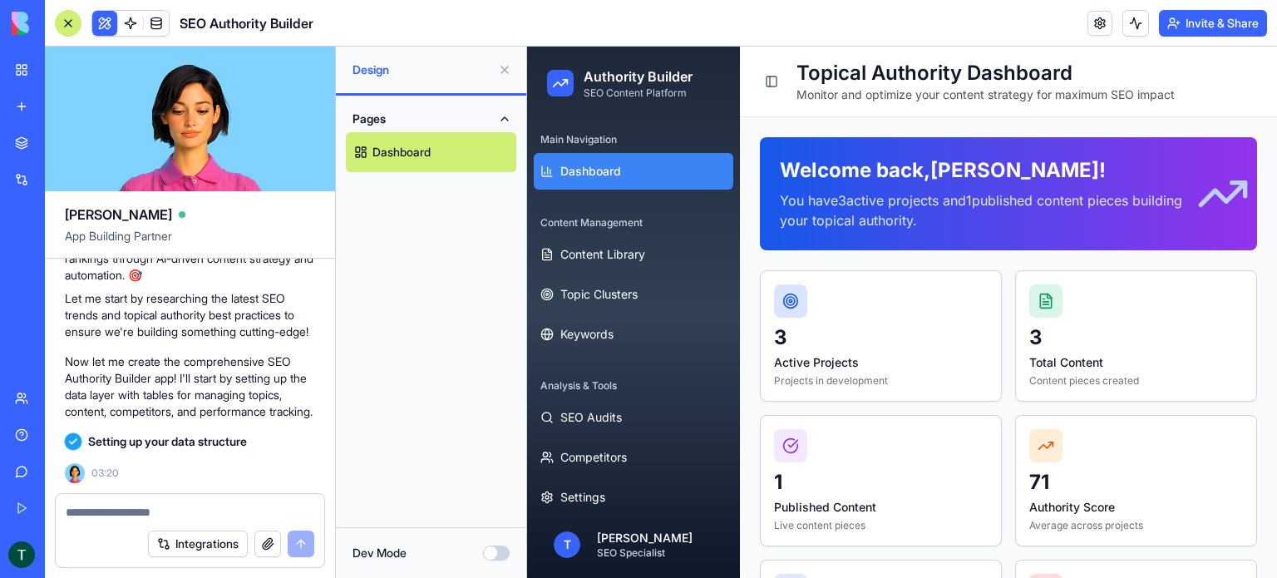
scroll to position [4570, 0]
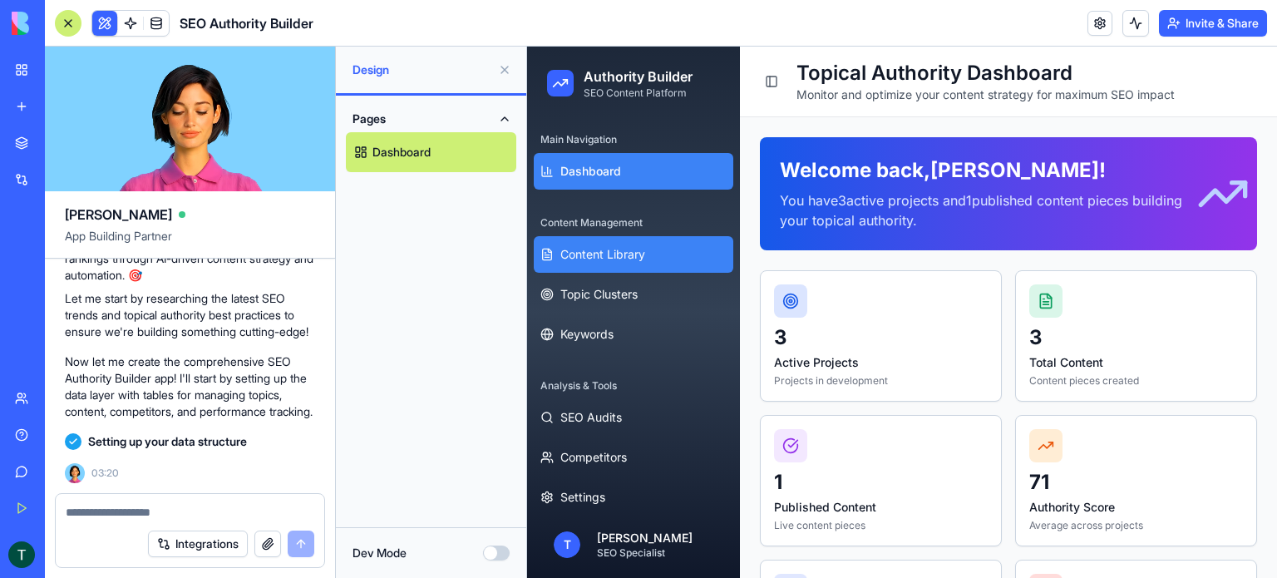
click at [578, 258] on span "Content Library" at bounding box center [602, 254] width 85 height 17
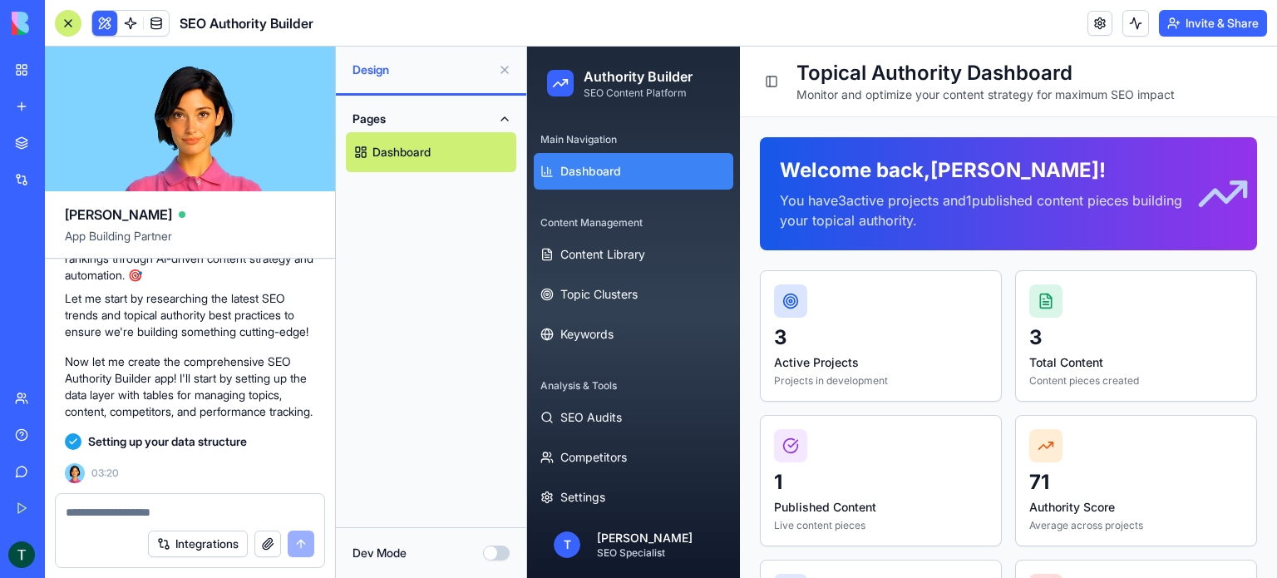
click at [151, 508] on textarea at bounding box center [190, 512] width 249 height 17
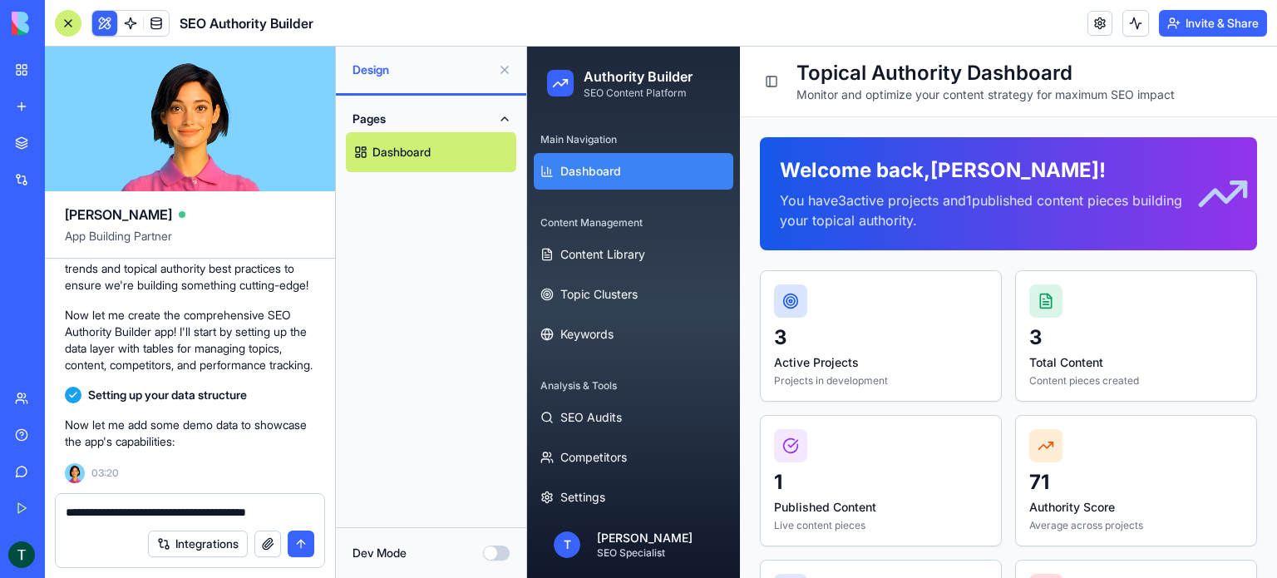
type textarea "**********"
click at [303, 546] on button "submit" at bounding box center [301, 543] width 27 height 27
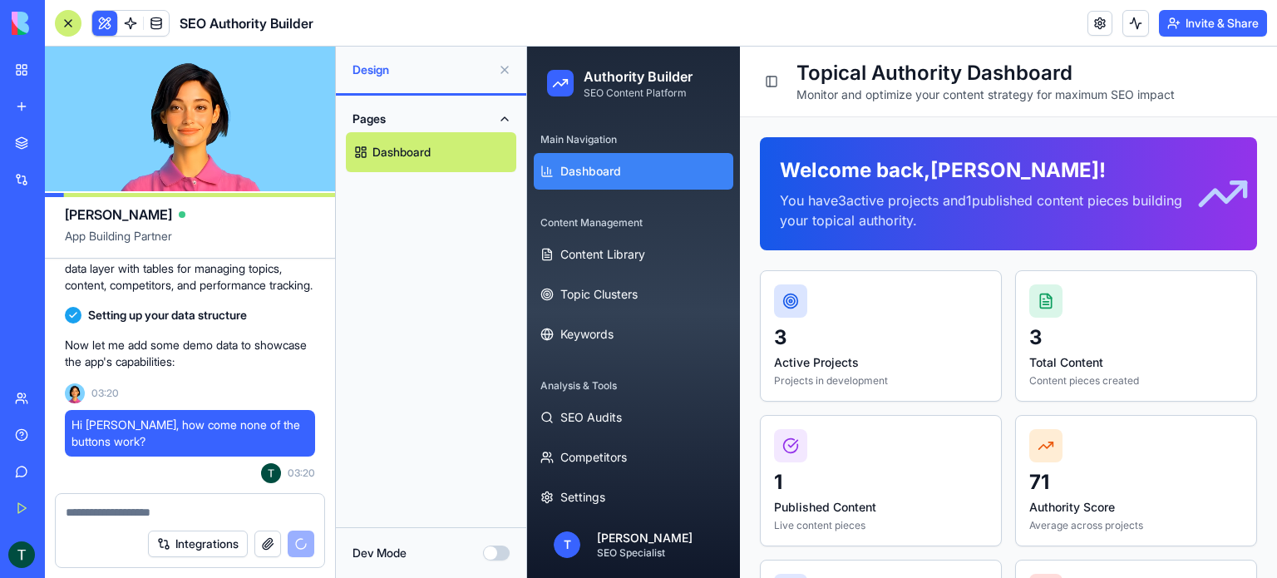
scroll to position [4776, 0]
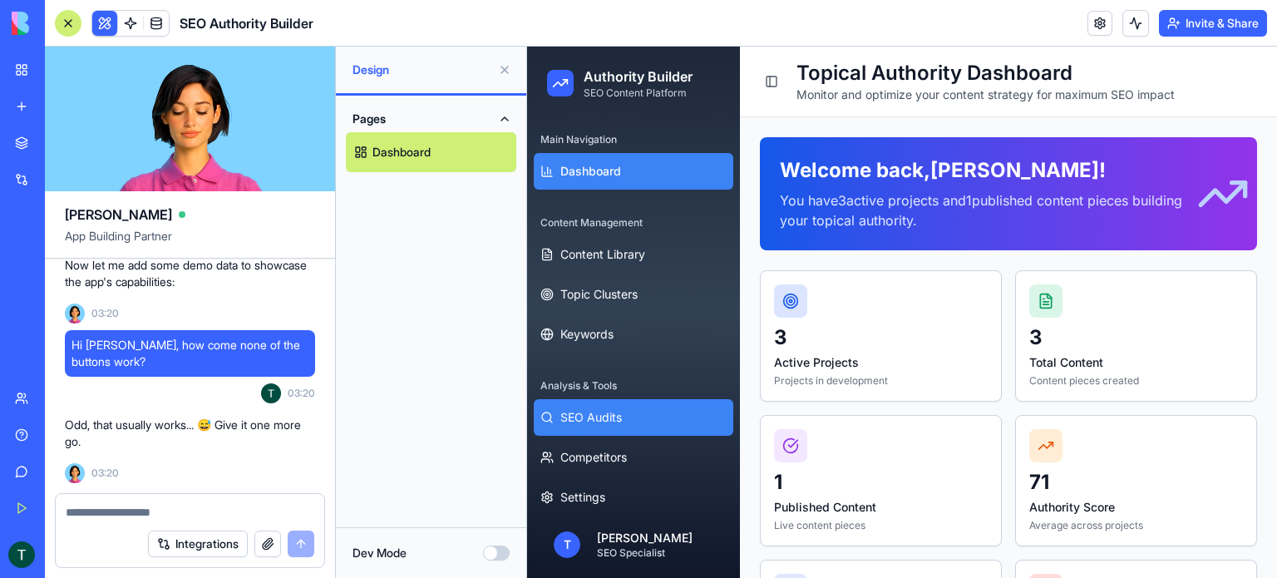
click at [592, 416] on span "SEO Audits" at bounding box center [591, 417] width 62 height 17
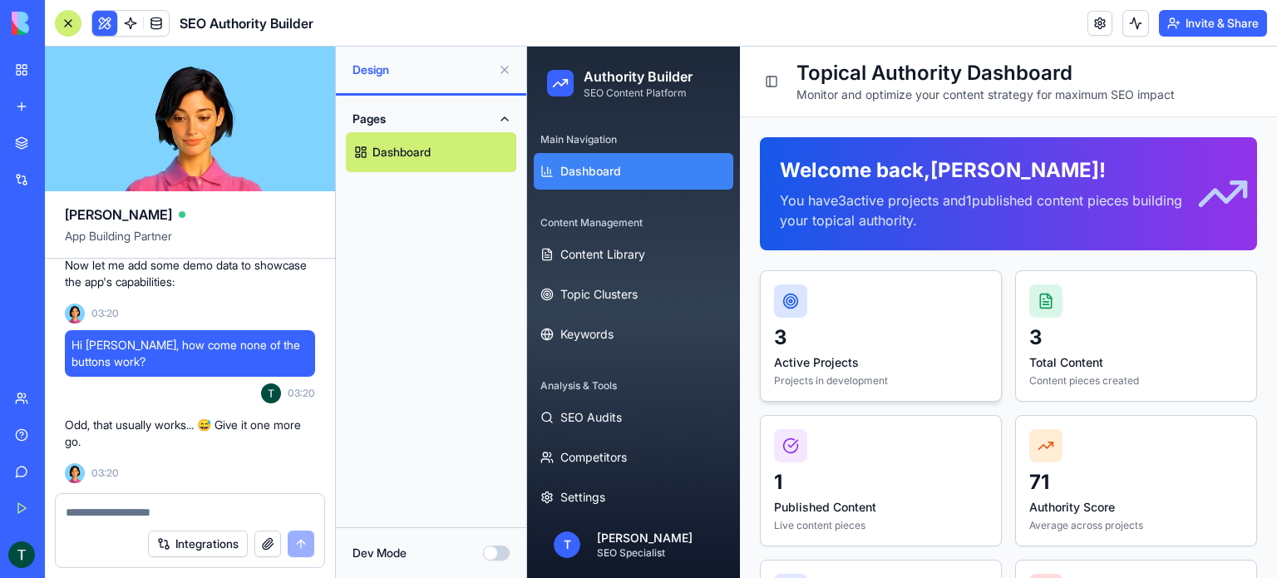
click at [813, 303] on div at bounding box center [881, 300] width 214 height 33
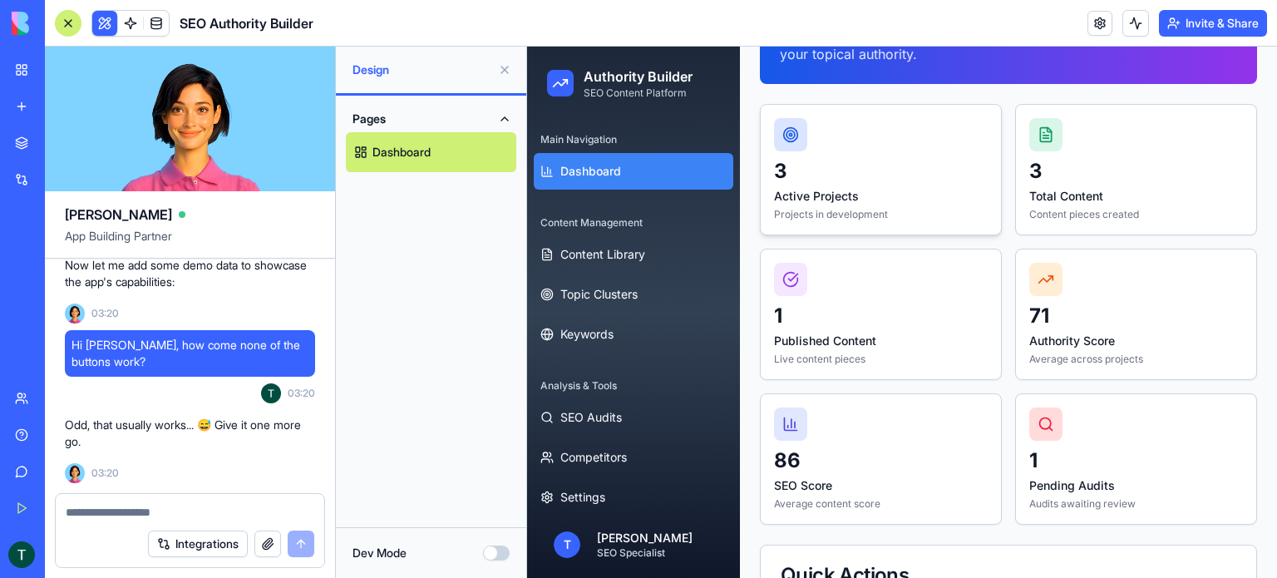
scroll to position [333, 0]
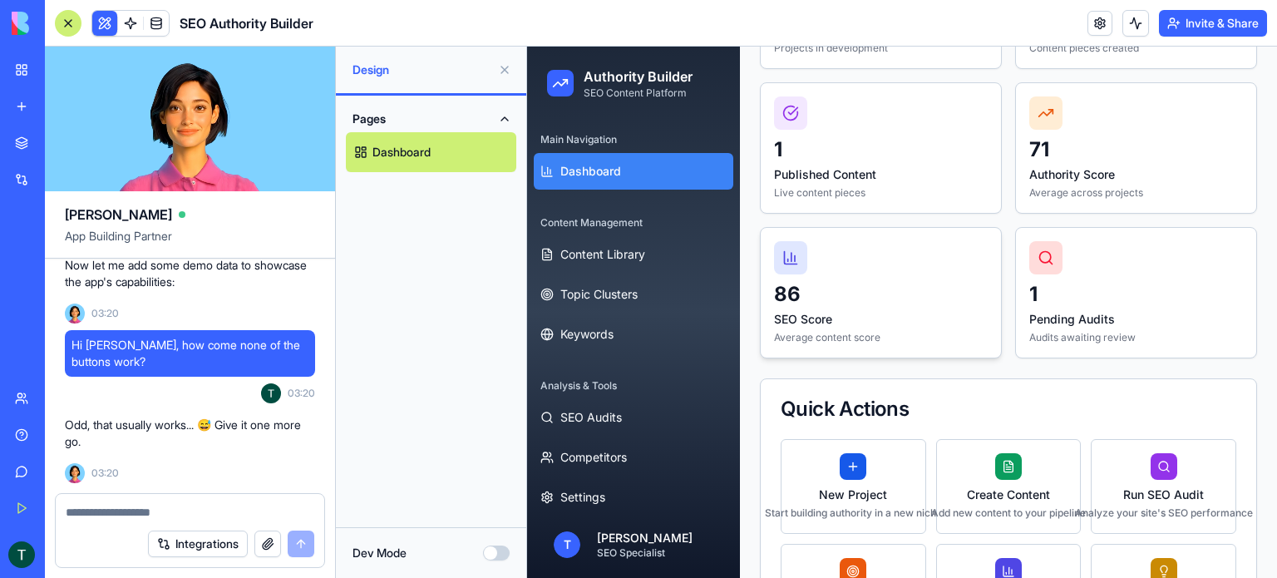
click at [856, 300] on p "86" at bounding box center [881, 294] width 214 height 27
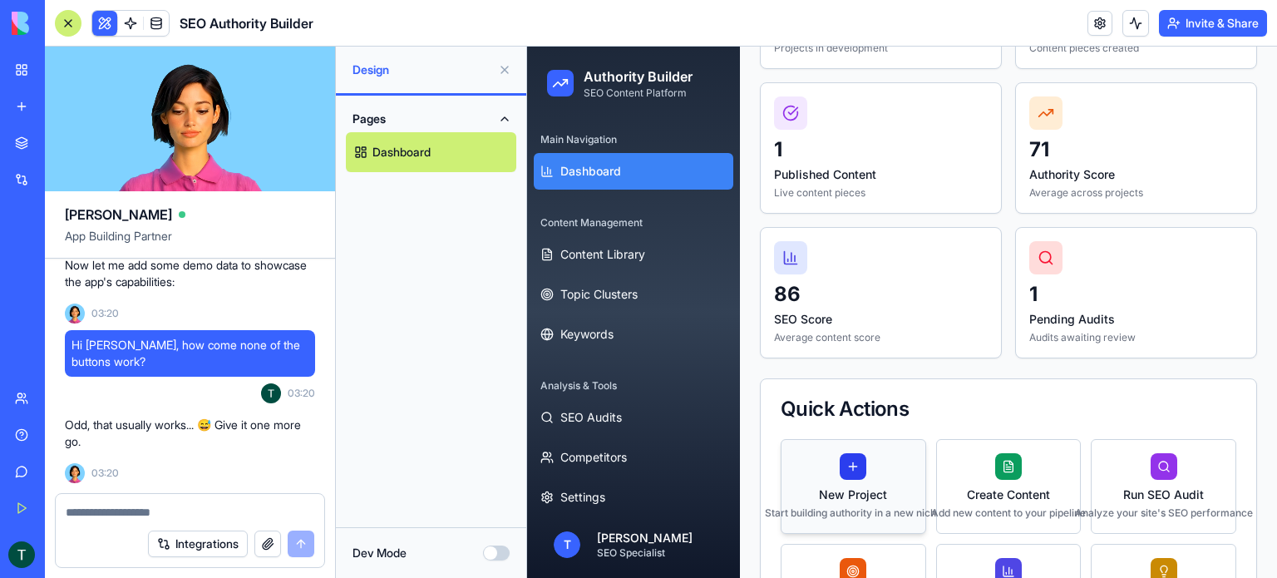
click at [846, 461] on div at bounding box center [853, 466] width 27 height 27
click at [117, 517] on textarea at bounding box center [190, 512] width 249 height 17
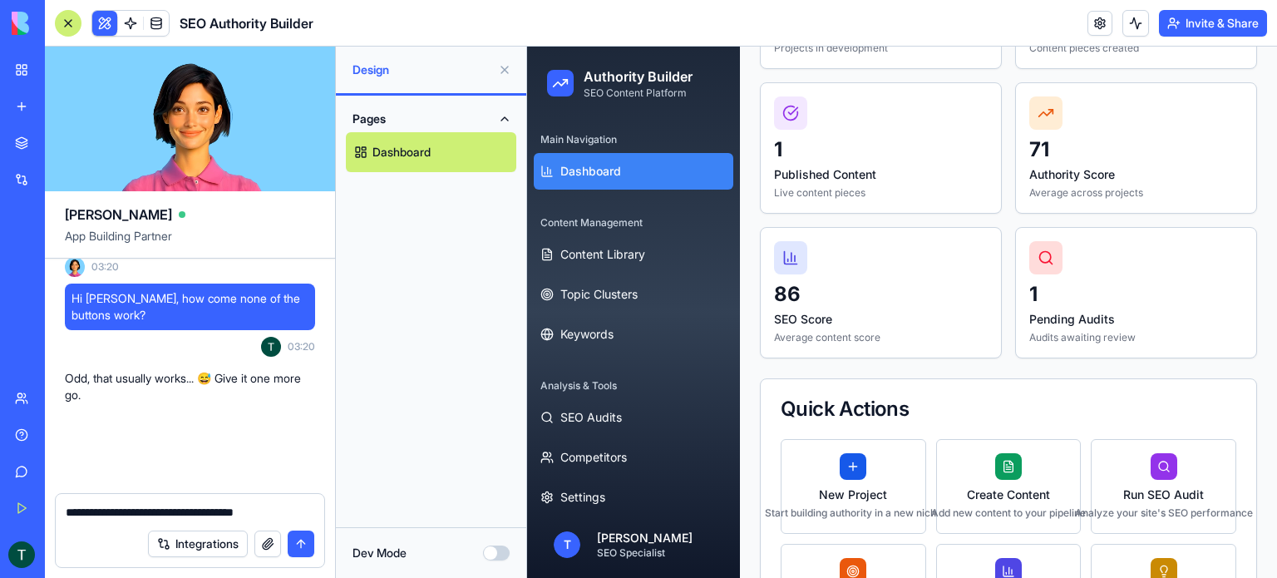
scroll to position [4822, 0]
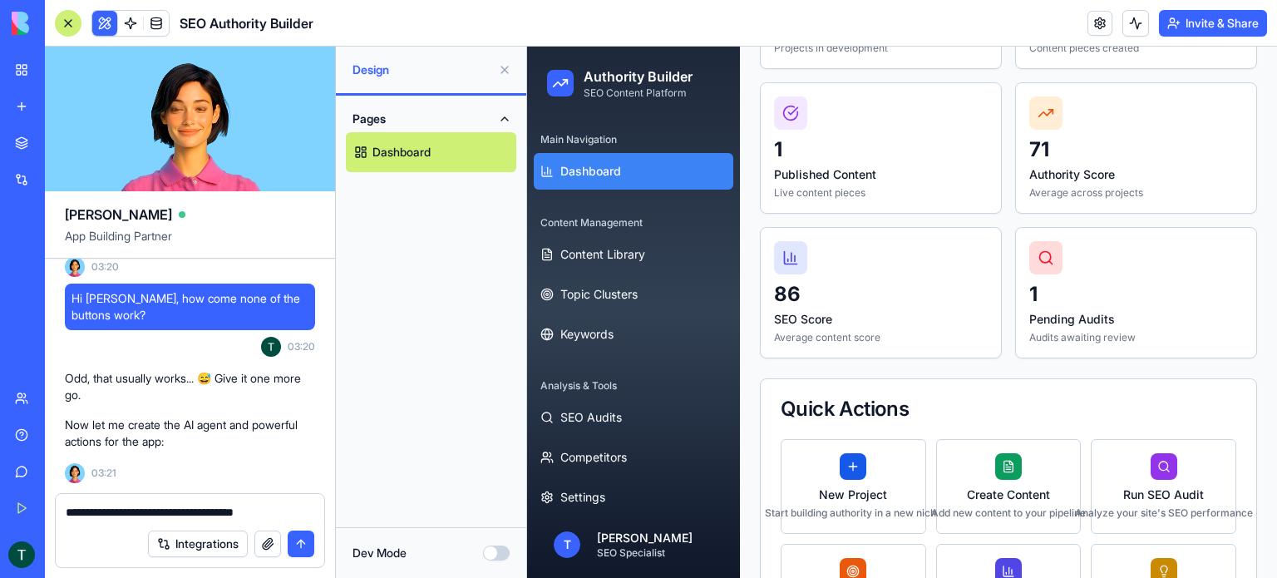
drag, startPoint x: 298, startPoint y: 515, endPoint x: 58, endPoint y: 506, distance: 239.6
click at [56, 506] on div "**********" at bounding box center [190, 507] width 269 height 27
type textarea "*********"
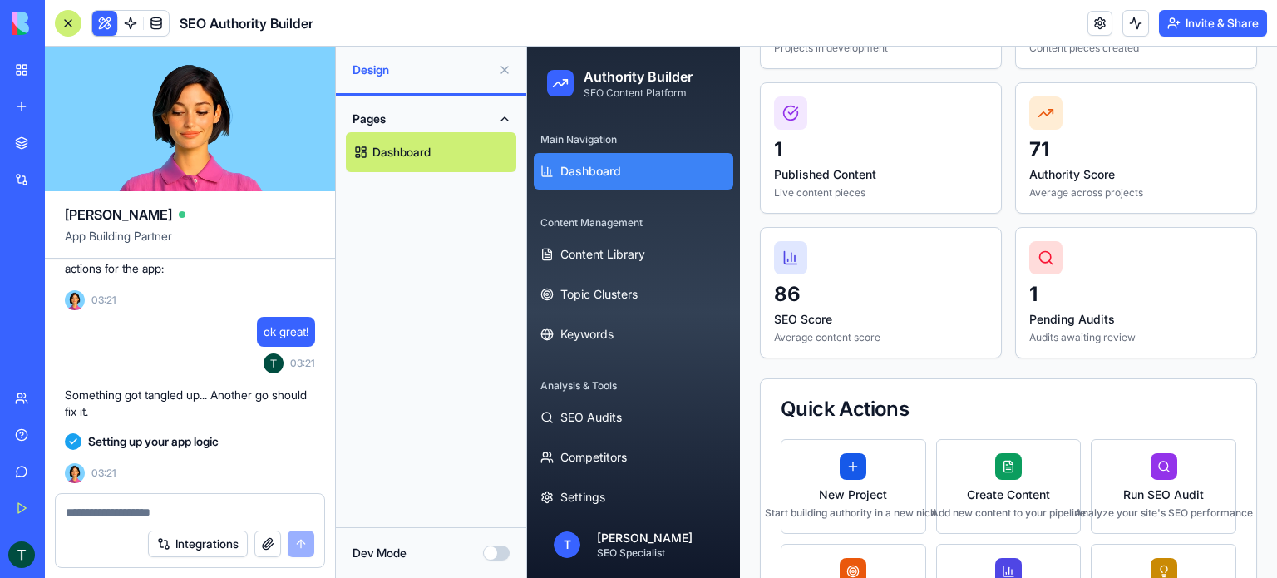
scroll to position [4995, 0]
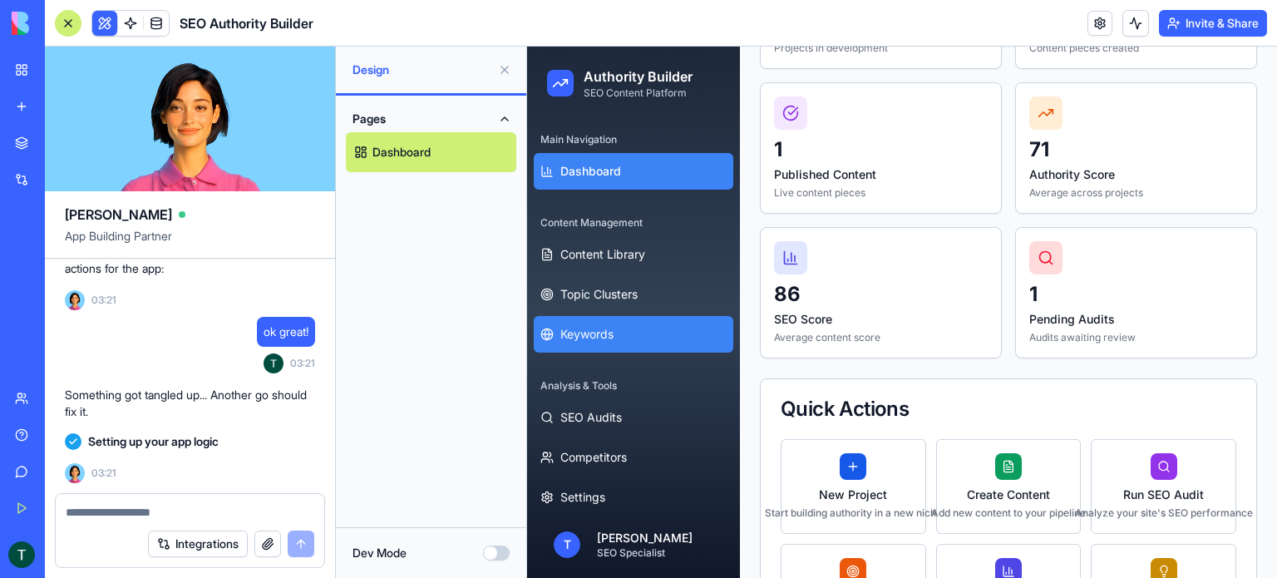
click at [570, 340] on span "Keywords" at bounding box center [586, 334] width 53 height 17
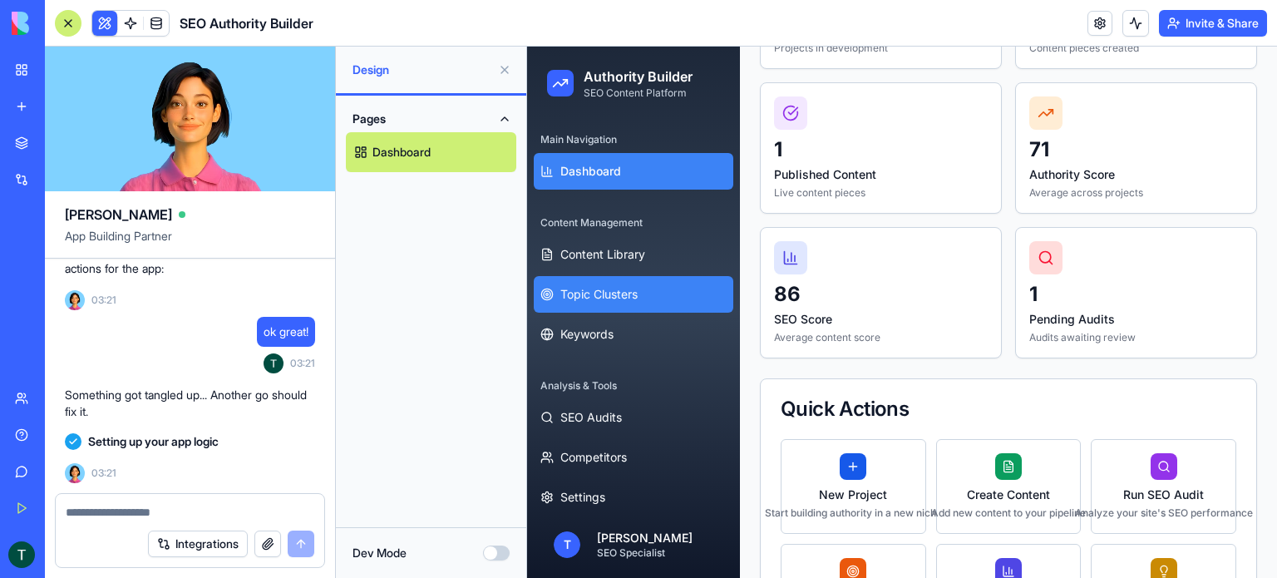
click at [573, 308] on button "Topic Clusters" at bounding box center [634, 294] width 200 height 37
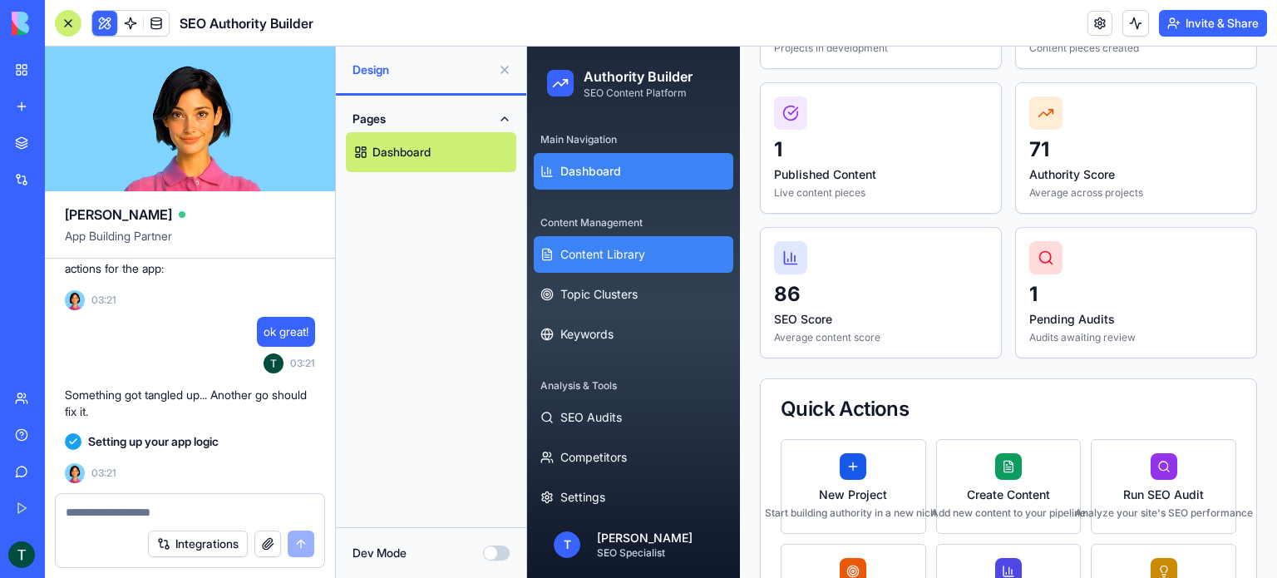
click at [588, 257] on span "Content Library" at bounding box center [602, 254] width 85 height 17
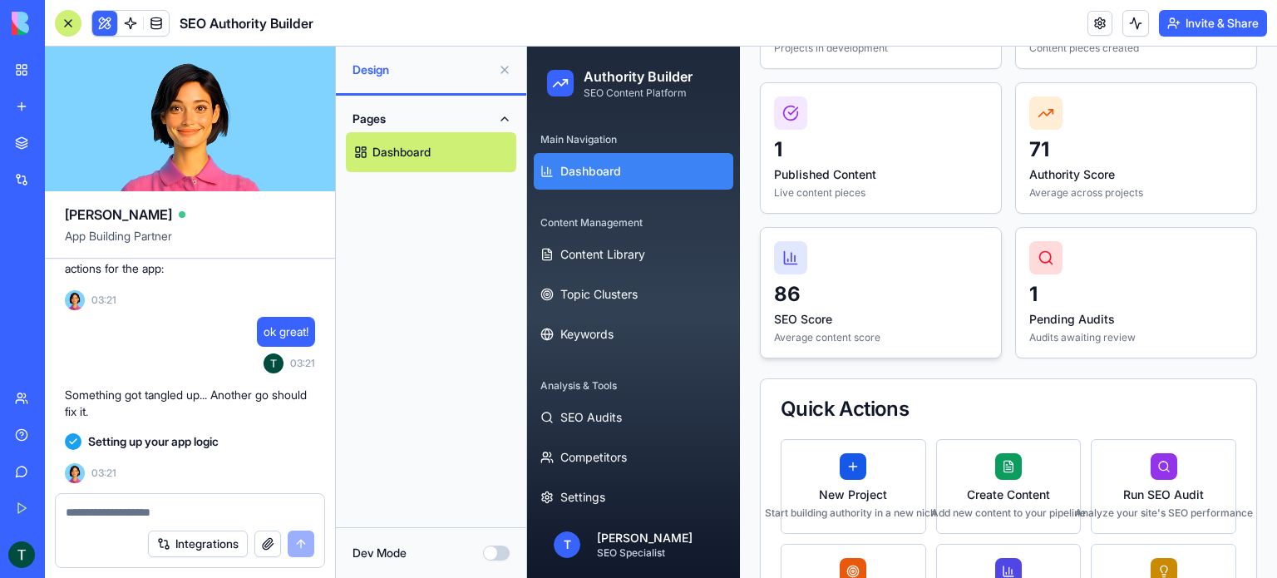
click at [802, 276] on div "86 SEO Score Average content score" at bounding box center [881, 293] width 240 height 130
click at [813, 459] on button "New Project Start building authority in a new niche" at bounding box center [853, 486] width 145 height 95
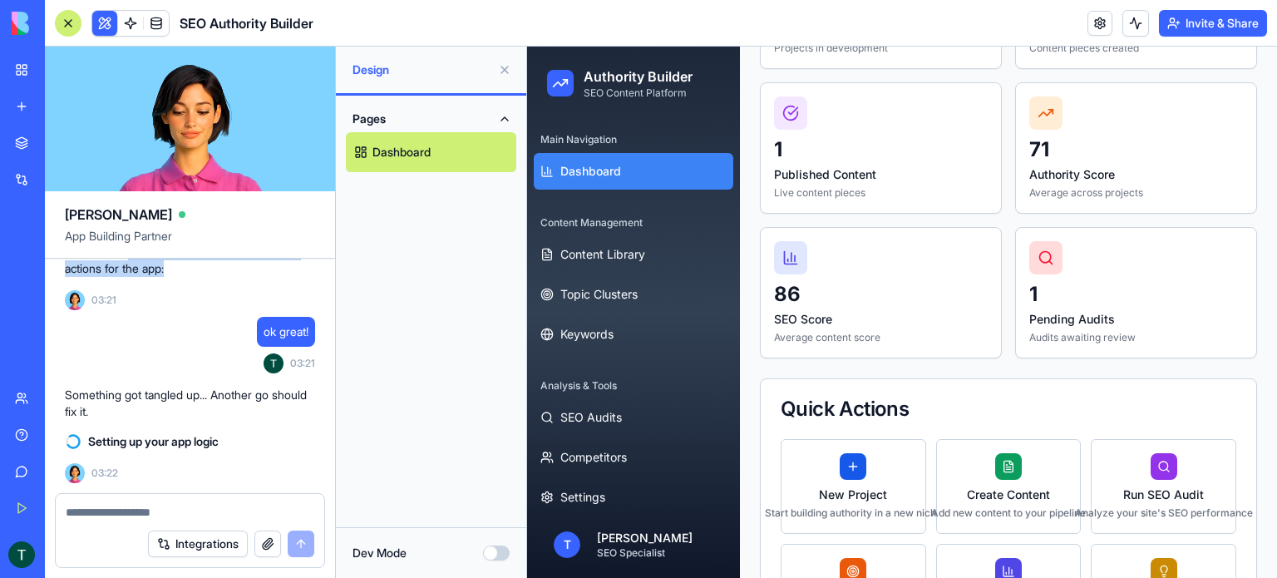
drag, startPoint x: 130, startPoint y: 334, endPoint x: 178, endPoint y: 351, distance: 51.0
click at [178, 277] on p "Now let me create the AI agent and powerful actions for the app:" at bounding box center [190, 260] width 250 height 33
copy p "create the AI agent and powerful actions for the app:"
click at [137, 511] on textarea at bounding box center [190, 512] width 249 height 17
paste textarea "**********"
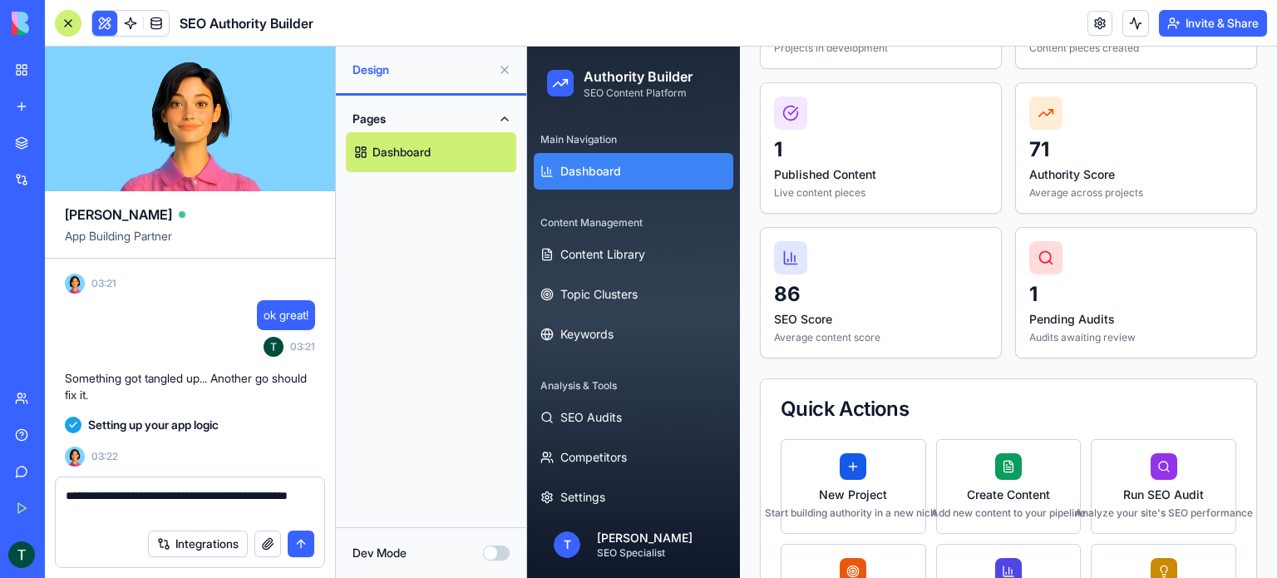
type textarea "**********"
click at [304, 550] on button "submit" at bounding box center [301, 543] width 27 height 27
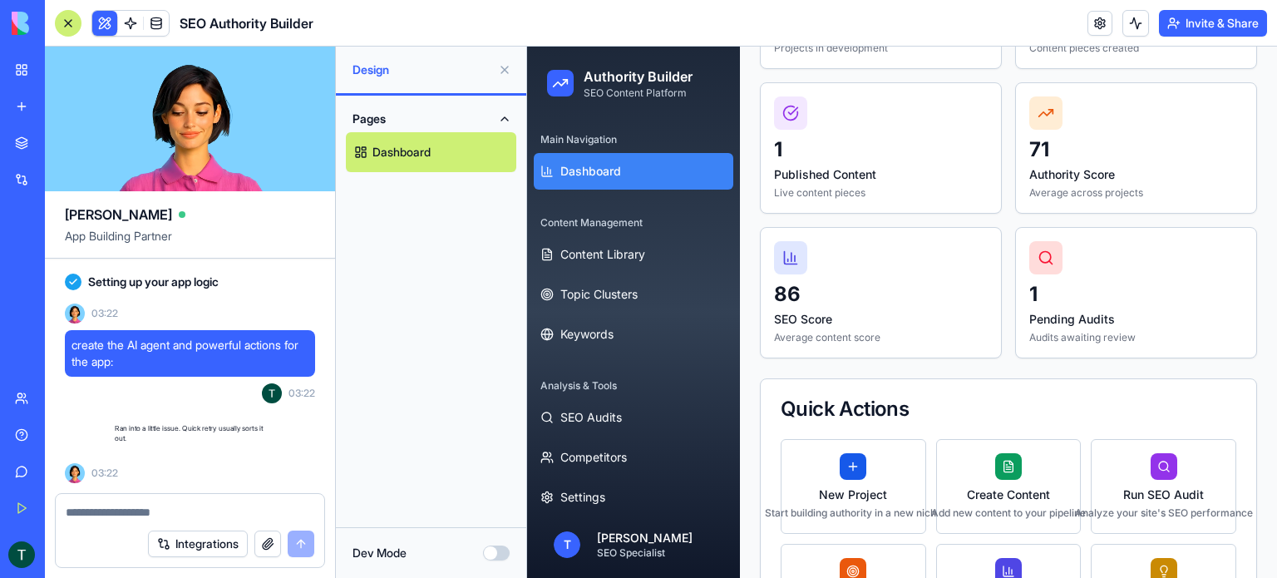
scroll to position [5155, 0]
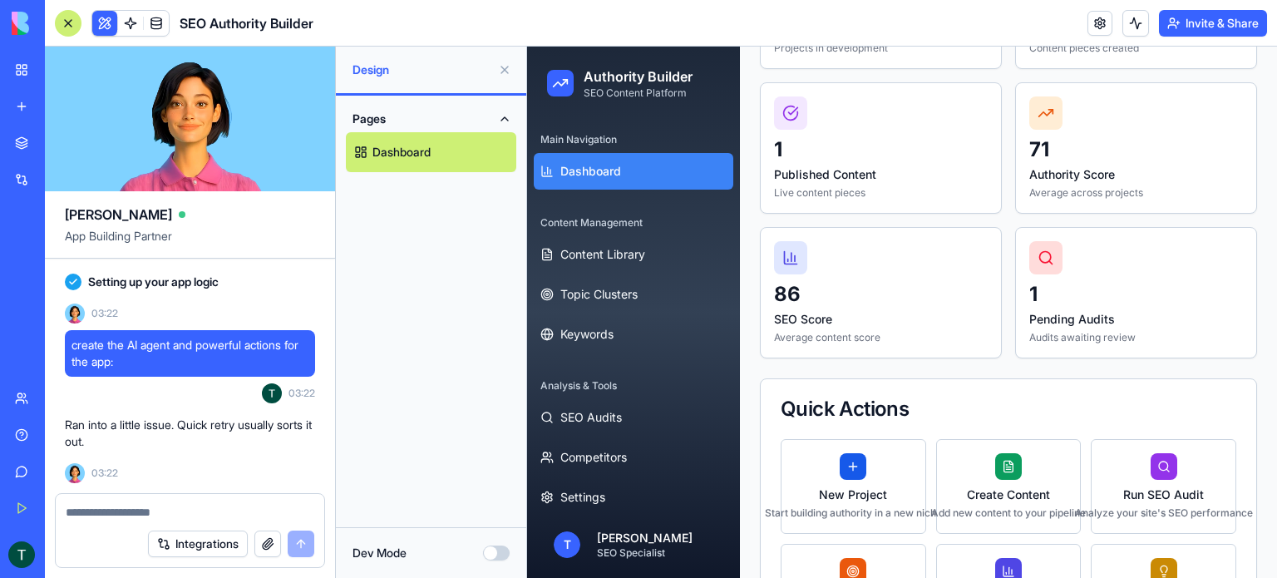
click at [196, 506] on textarea at bounding box center [190, 512] width 249 height 17
paste textarea "**********"
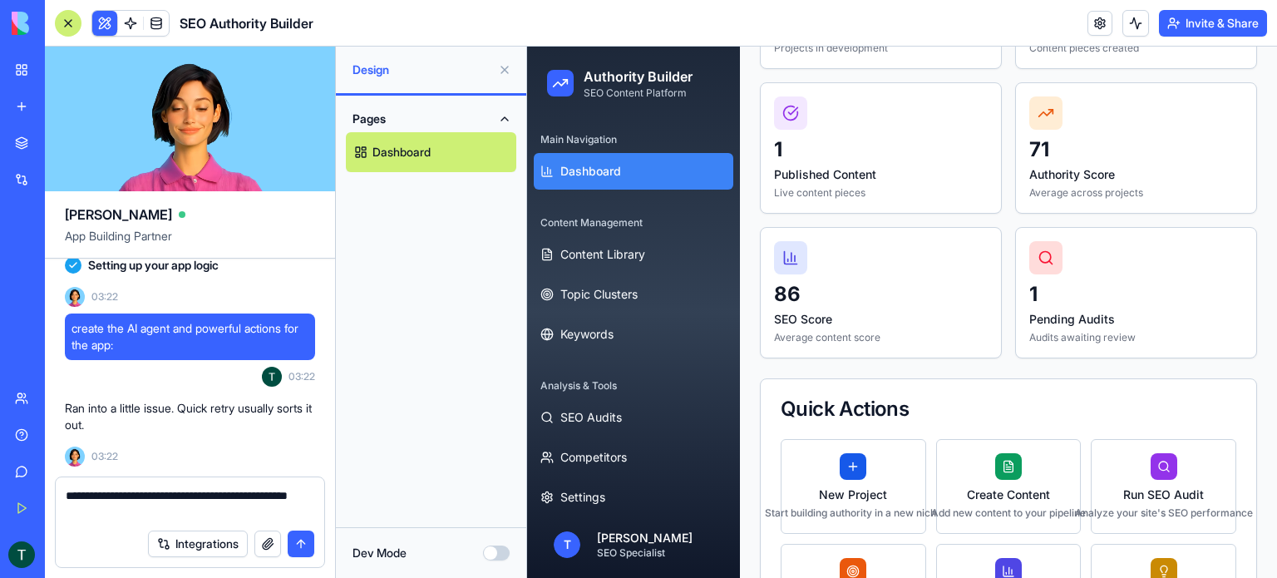
type textarea "**********"
click at [303, 548] on button "submit" at bounding box center [301, 543] width 27 height 27
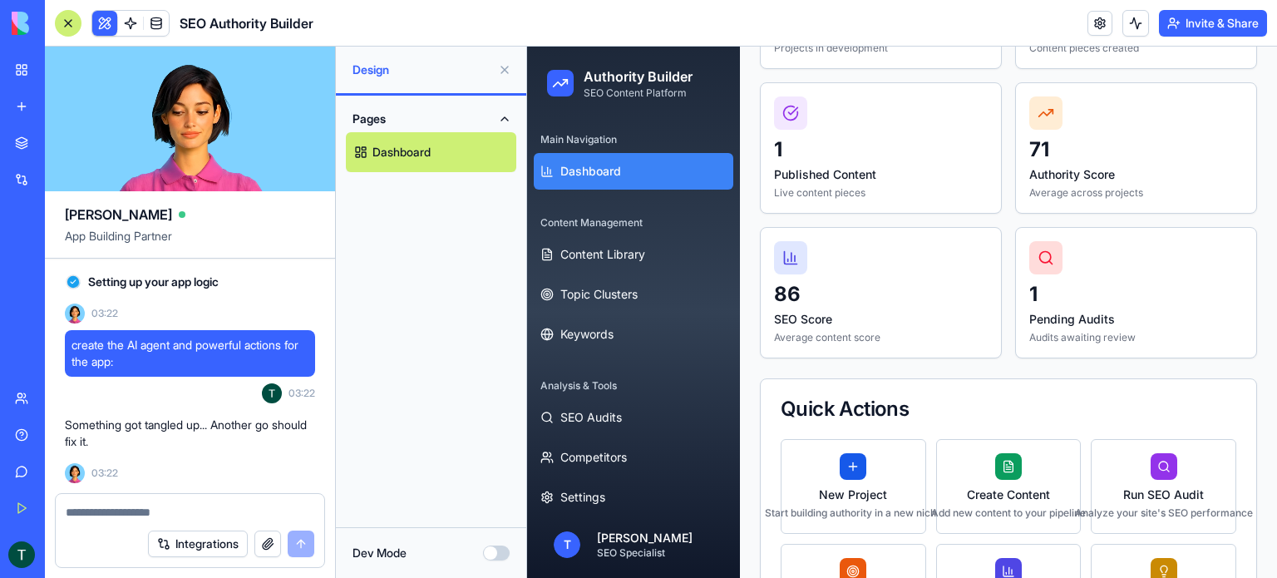
scroll to position [5285, 0]
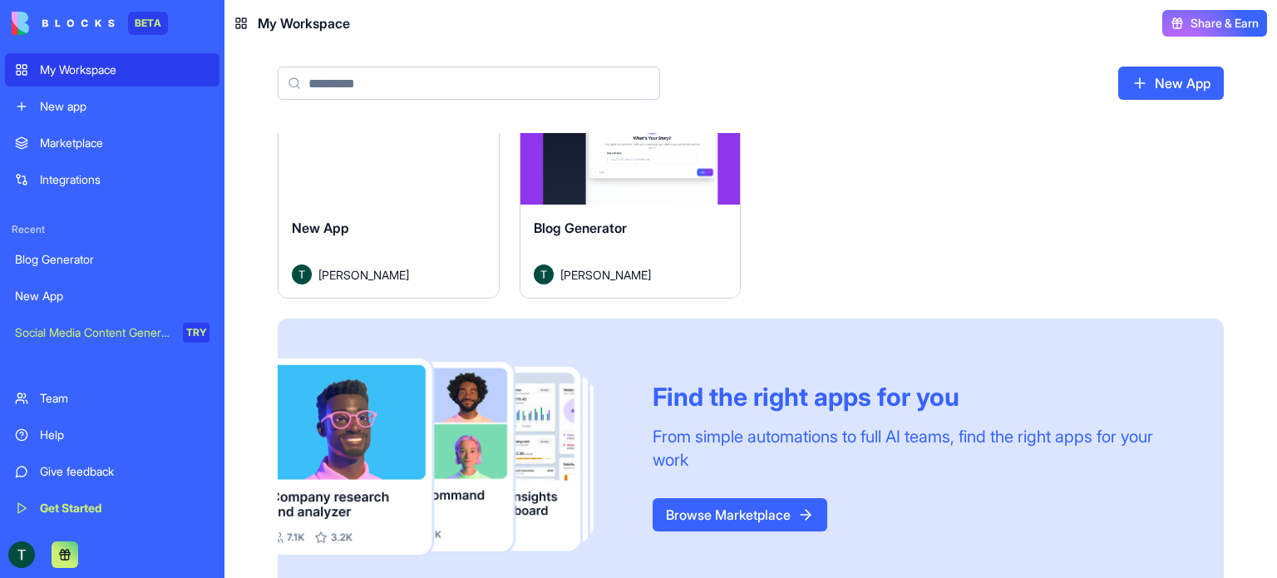
scroll to position [97, 0]
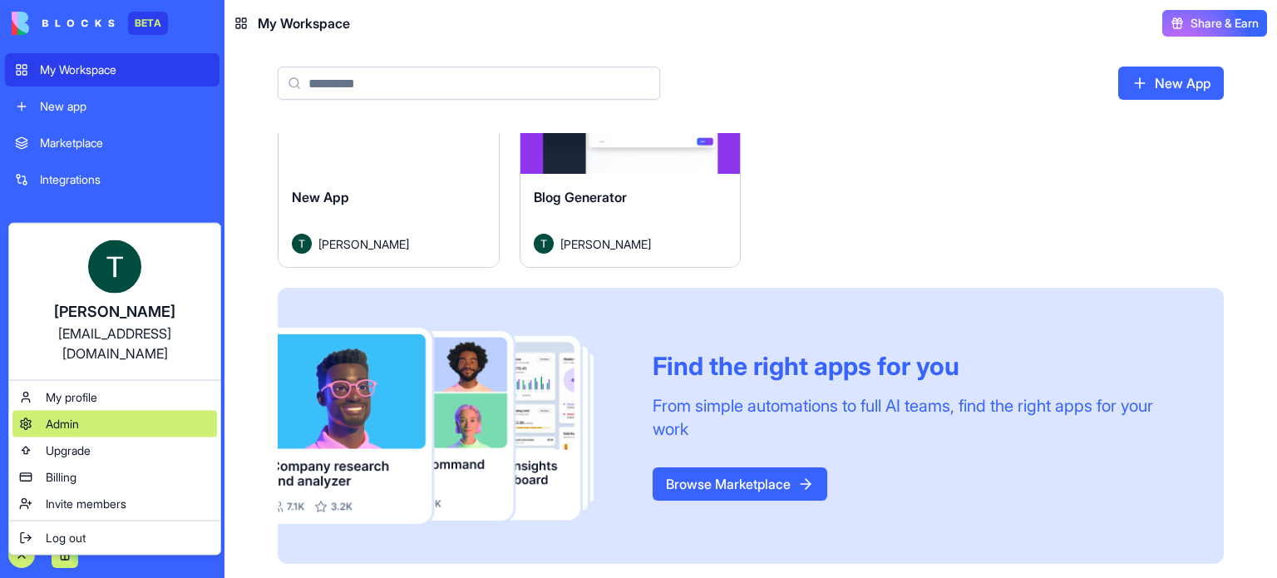
click at [72, 416] on span "Admin" at bounding box center [62, 424] width 33 height 17
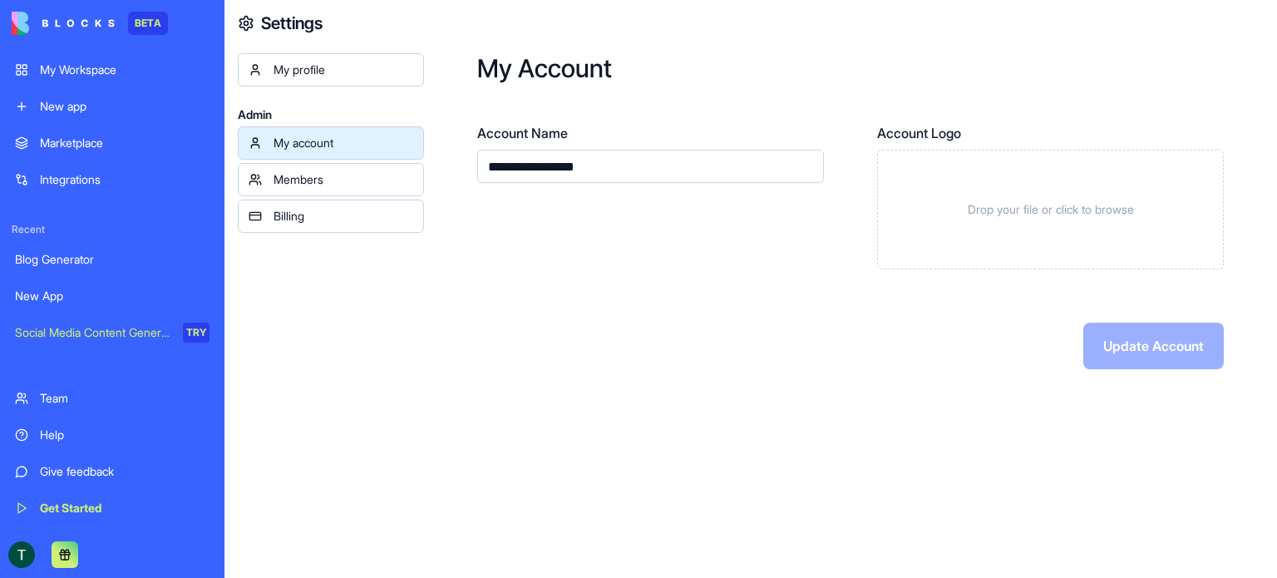
click at [310, 211] on div "Billing" at bounding box center [344, 216] width 140 height 17
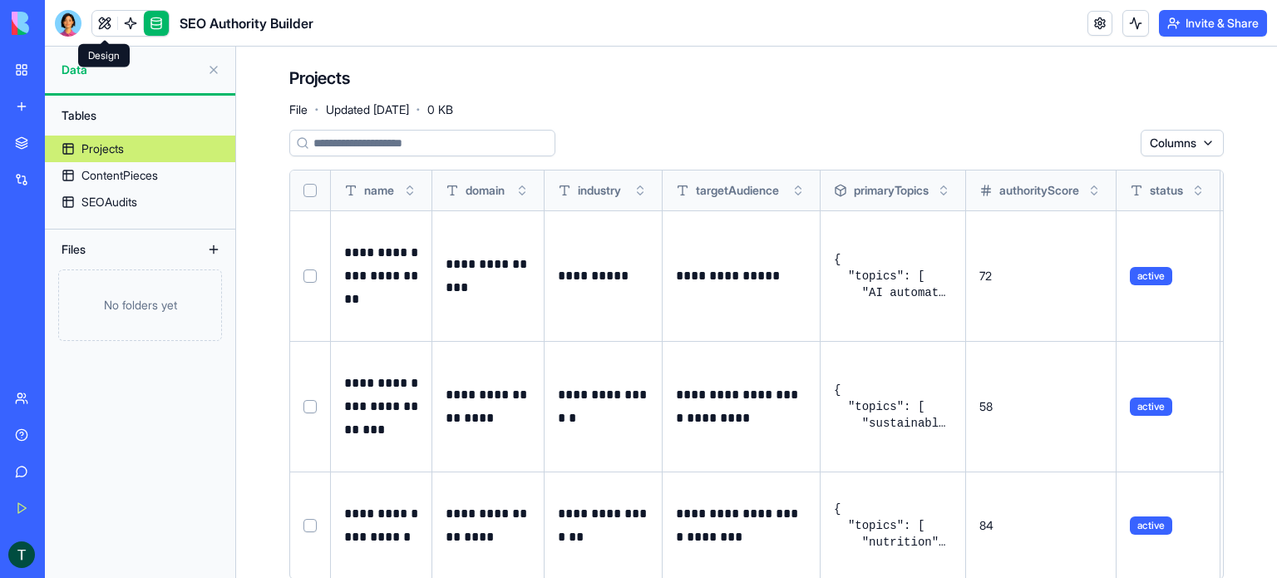
click at [109, 28] on link at bounding box center [104, 23] width 25 height 25
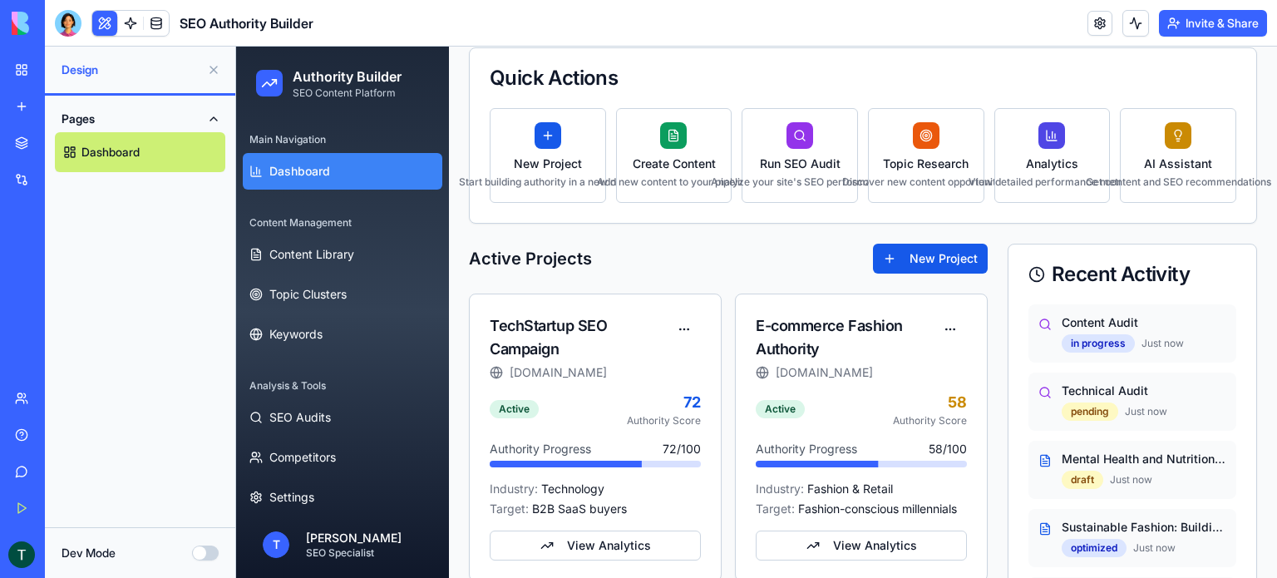
scroll to position [416, 0]
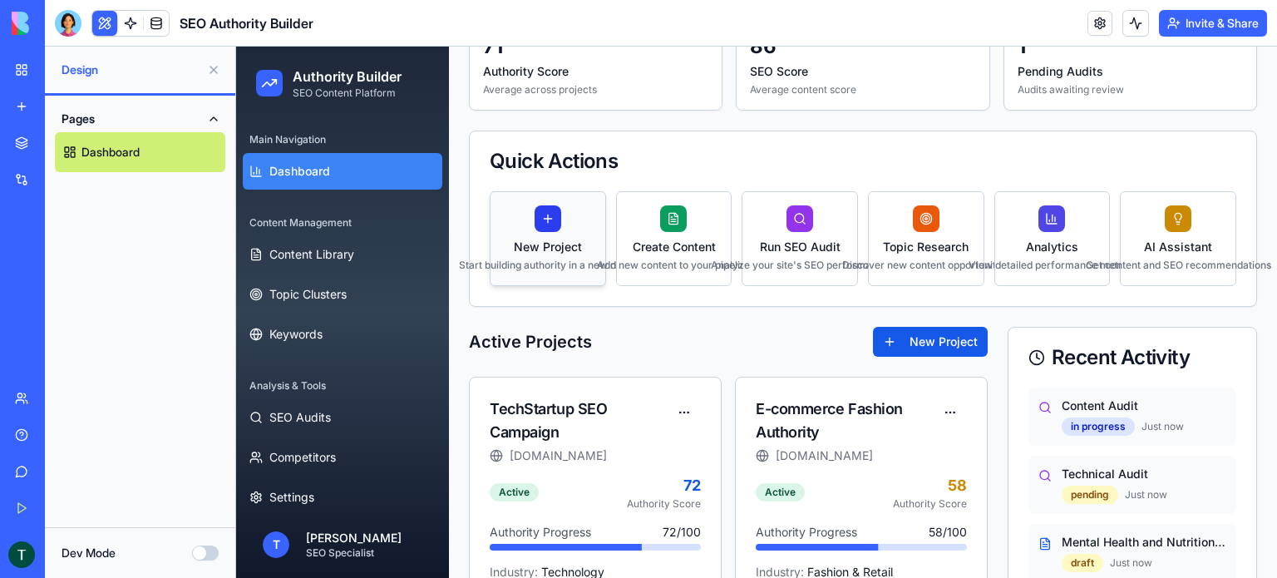
click at [547, 221] on div at bounding box center [548, 218] width 27 height 27
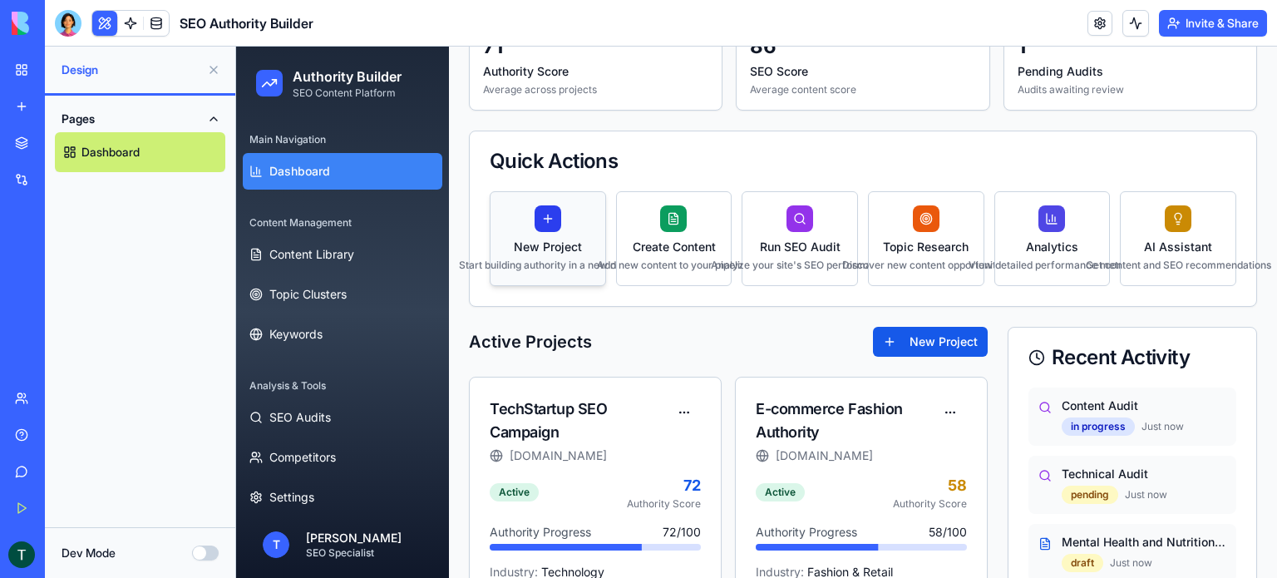
click at [547, 221] on div at bounding box center [548, 218] width 27 height 27
click at [655, 218] on button "Create Content Add new content to your pipeline" at bounding box center [674, 238] width 116 height 95
click at [778, 221] on button "Run SEO Audit Analyze your site's SEO performance" at bounding box center [800, 238] width 116 height 95
click at [888, 340] on button "New Project" at bounding box center [930, 342] width 115 height 30
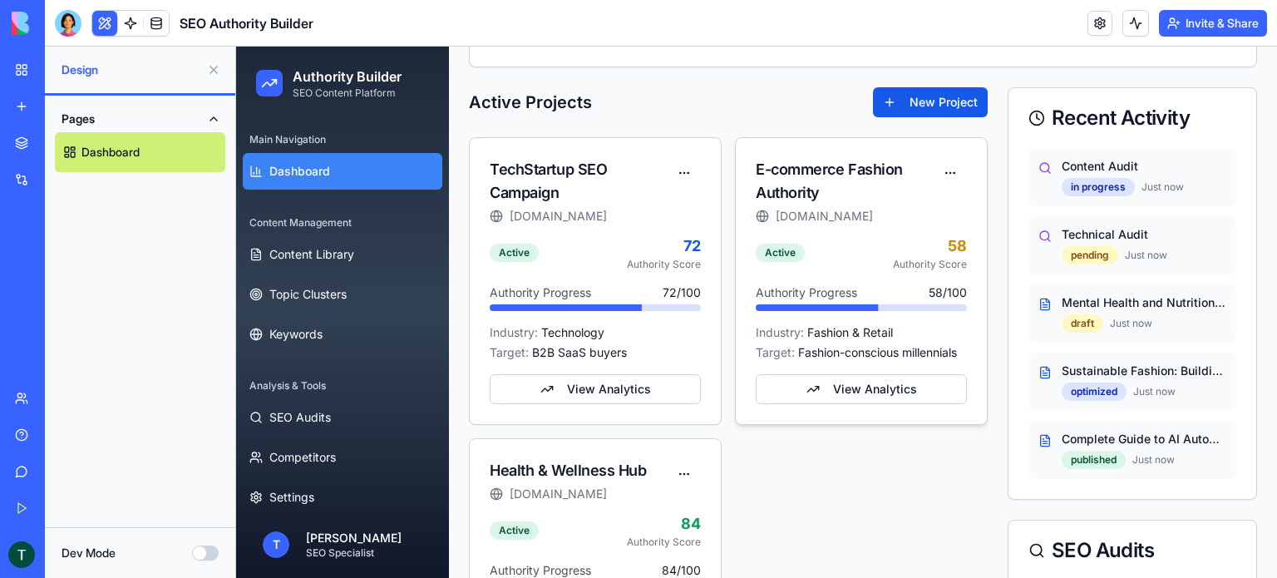
scroll to position [665, 0]
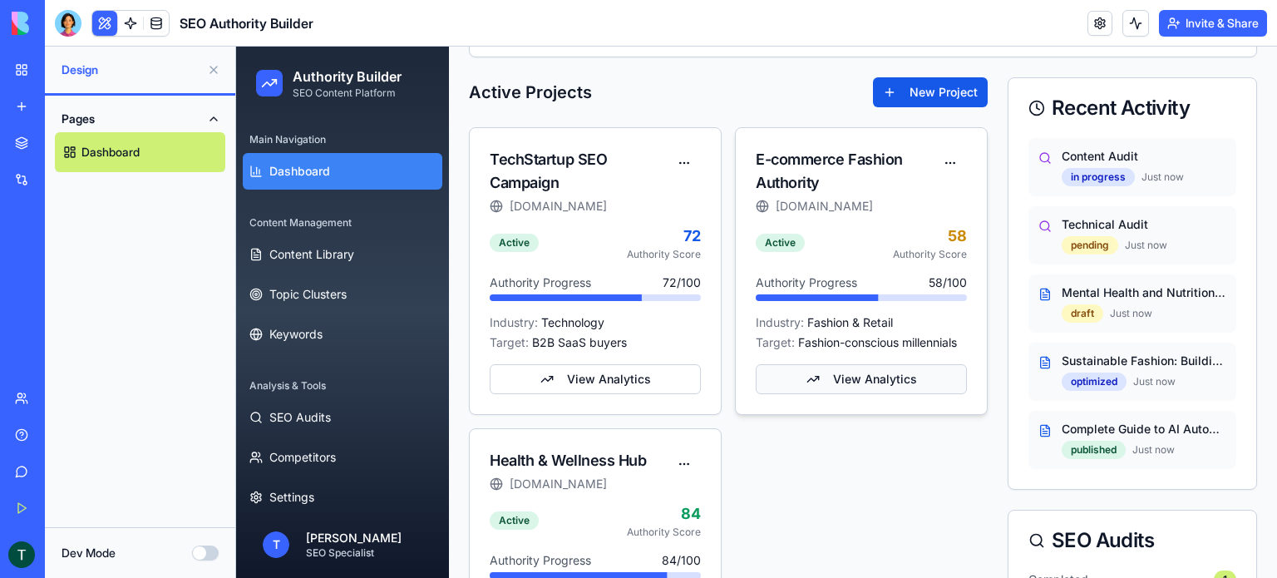
click at [809, 370] on button "View Analytics" at bounding box center [861, 379] width 211 height 30
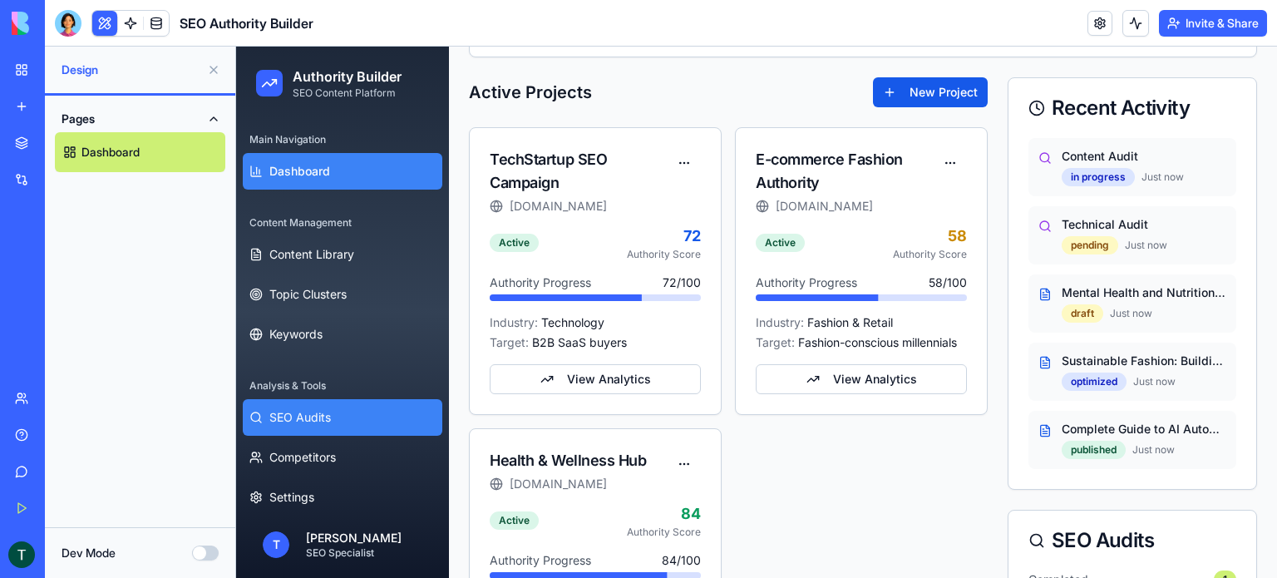
click at [308, 403] on button "SEO Audits" at bounding box center [343, 417] width 200 height 37
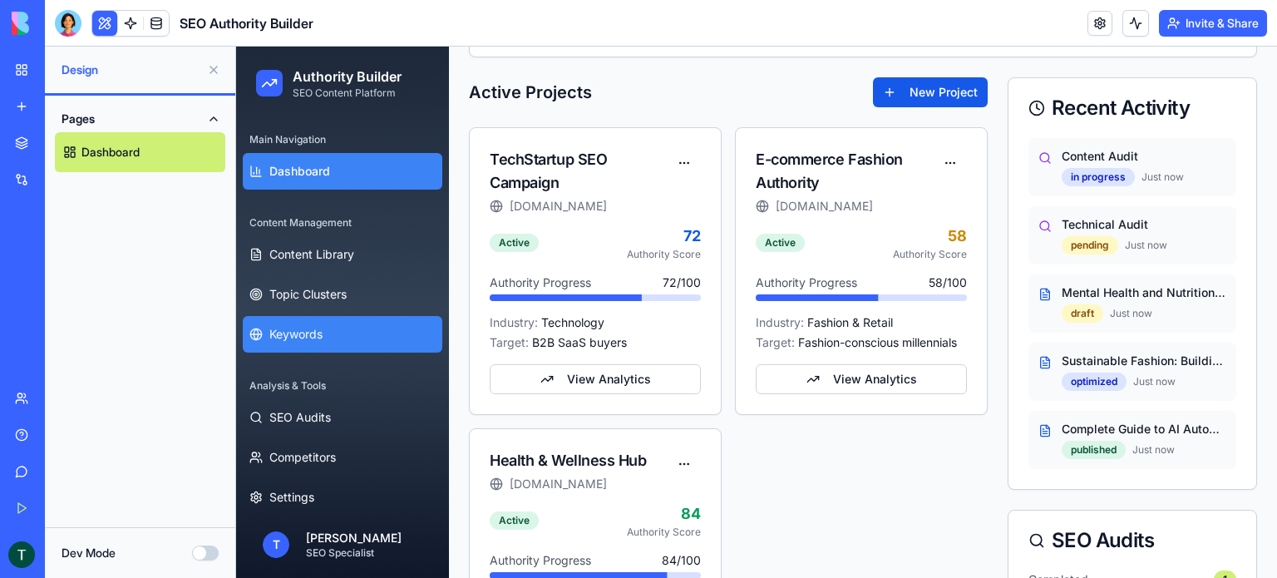
click at [304, 342] on span "Keywords" at bounding box center [295, 334] width 53 height 17
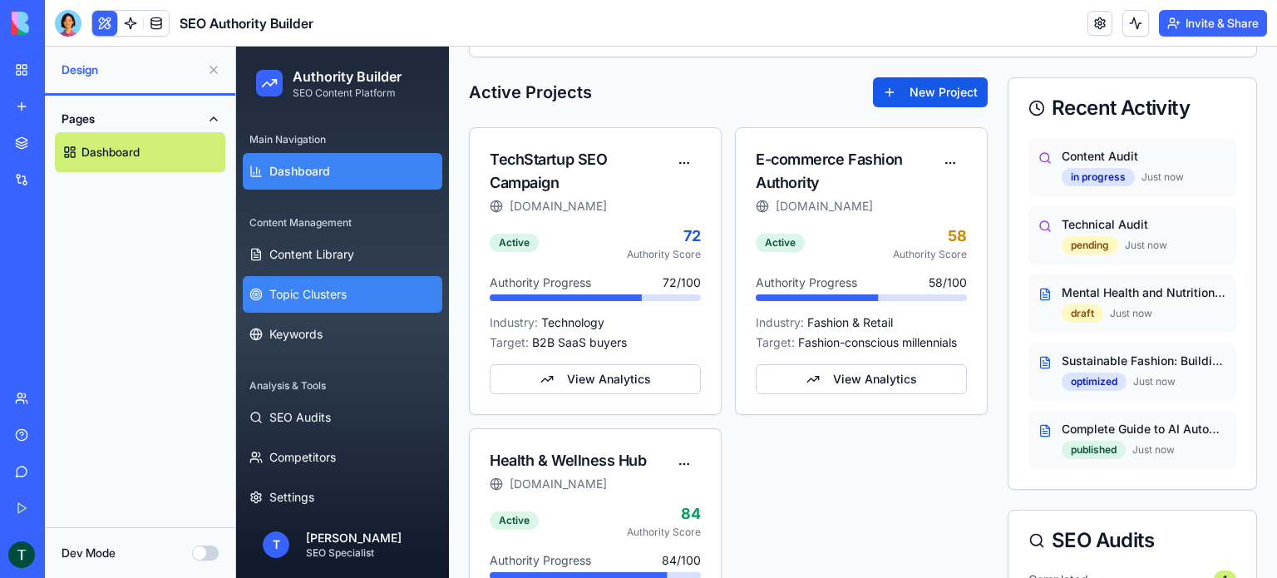
click at [307, 297] on span "Topic Clusters" at bounding box center [307, 294] width 77 height 17
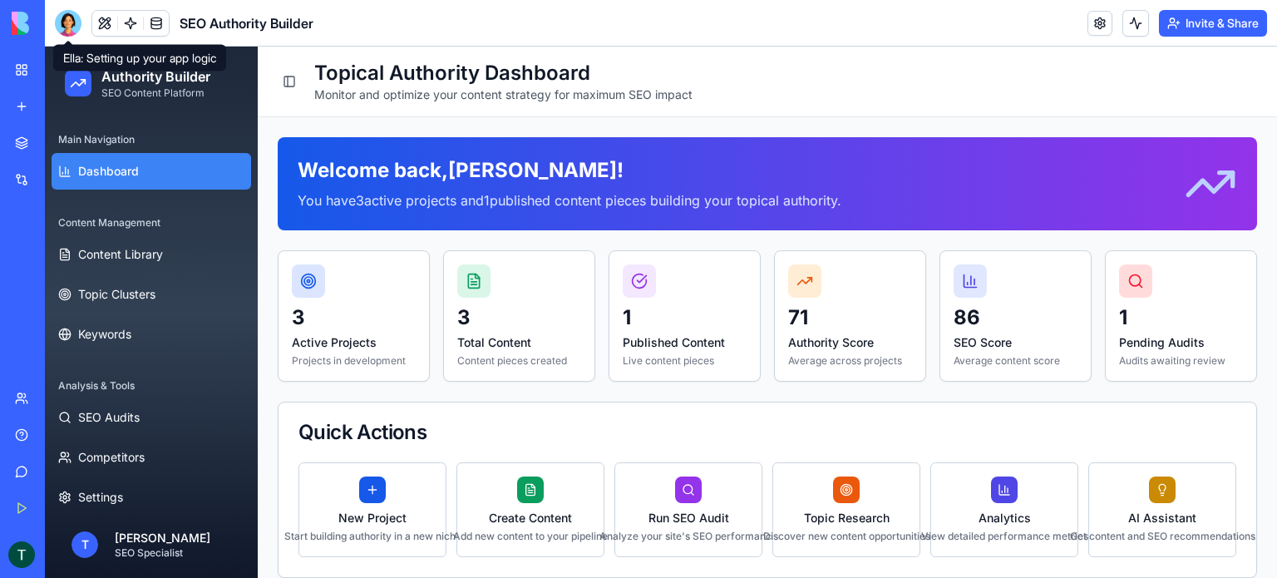
click at [70, 26] on div at bounding box center [68, 23] width 27 height 27
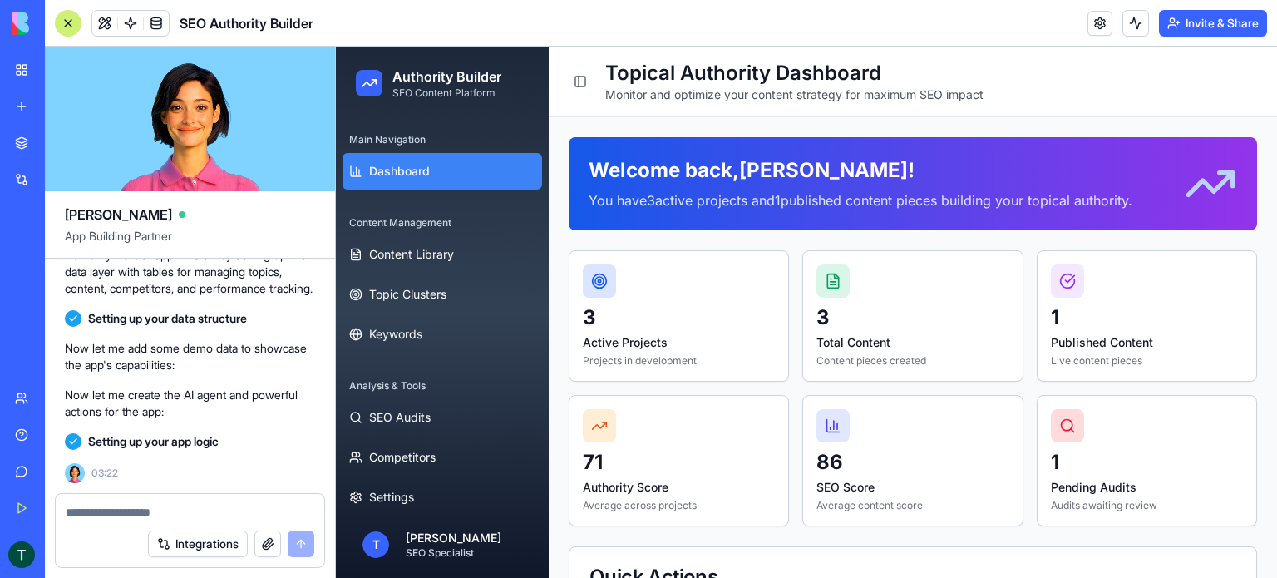
click at [165, 506] on textarea at bounding box center [190, 512] width 249 height 17
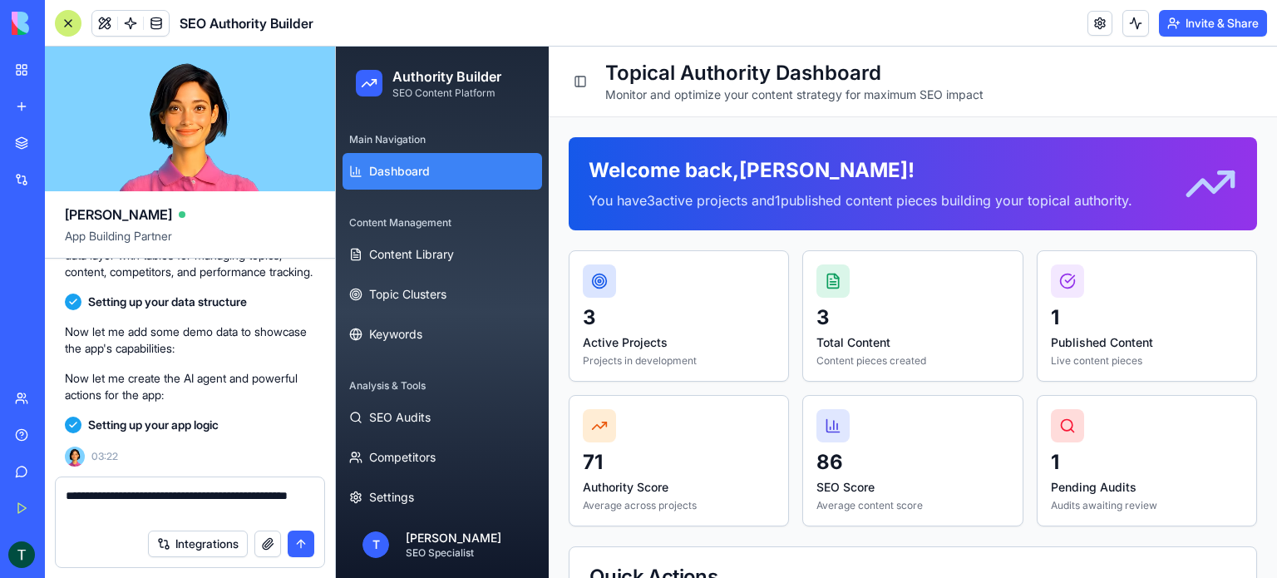
type textarea "**********"
click at [298, 540] on button "submit" at bounding box center [301, 543] width 27 height 27
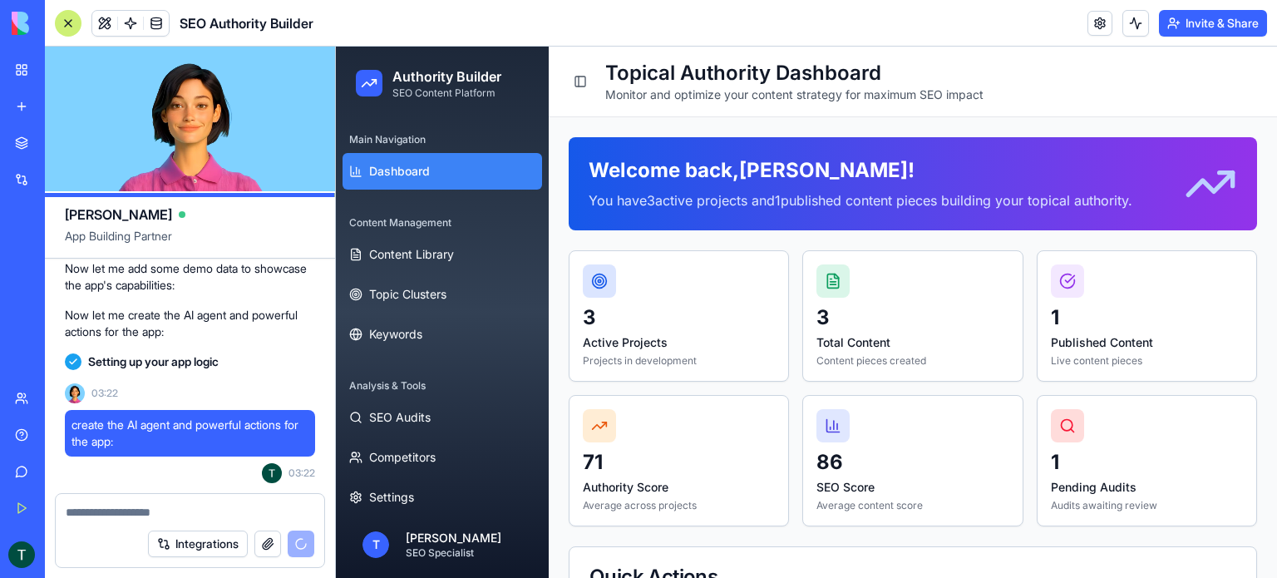
scroll to position [4852, 0]
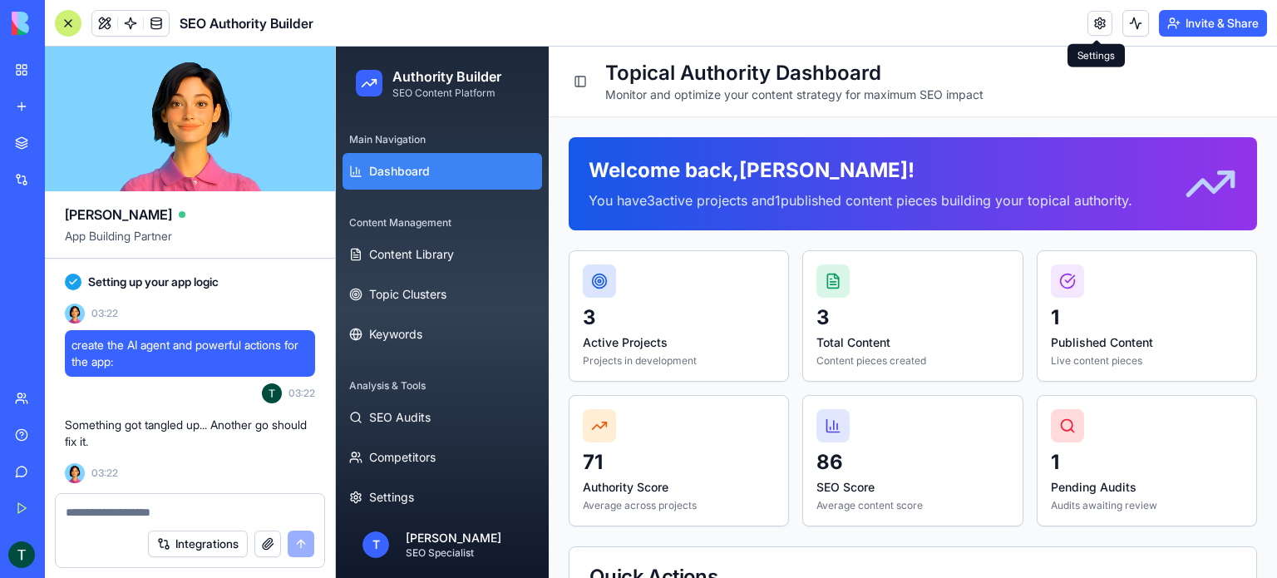
click at [1078, 25] on header "SEO Authority Builder Invite & Share" at bounding box center [661, 23] width 1232 height 47
click at [1092, 25] on link at bounding box center [1100, 23] width 25 height 25
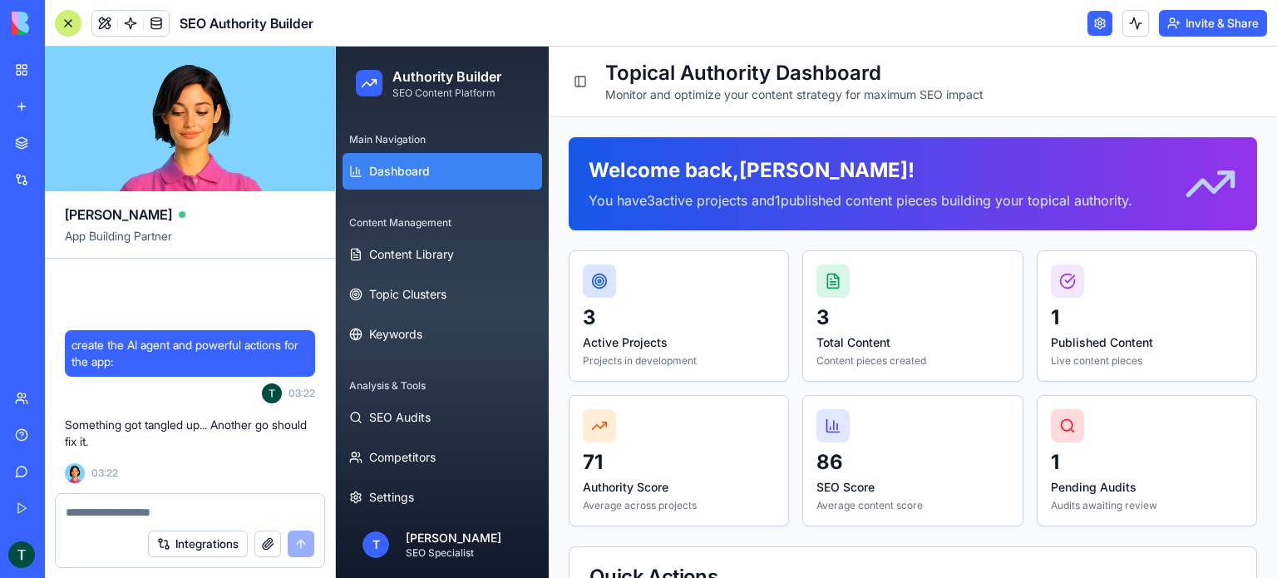
scroll to position [4899, 0]
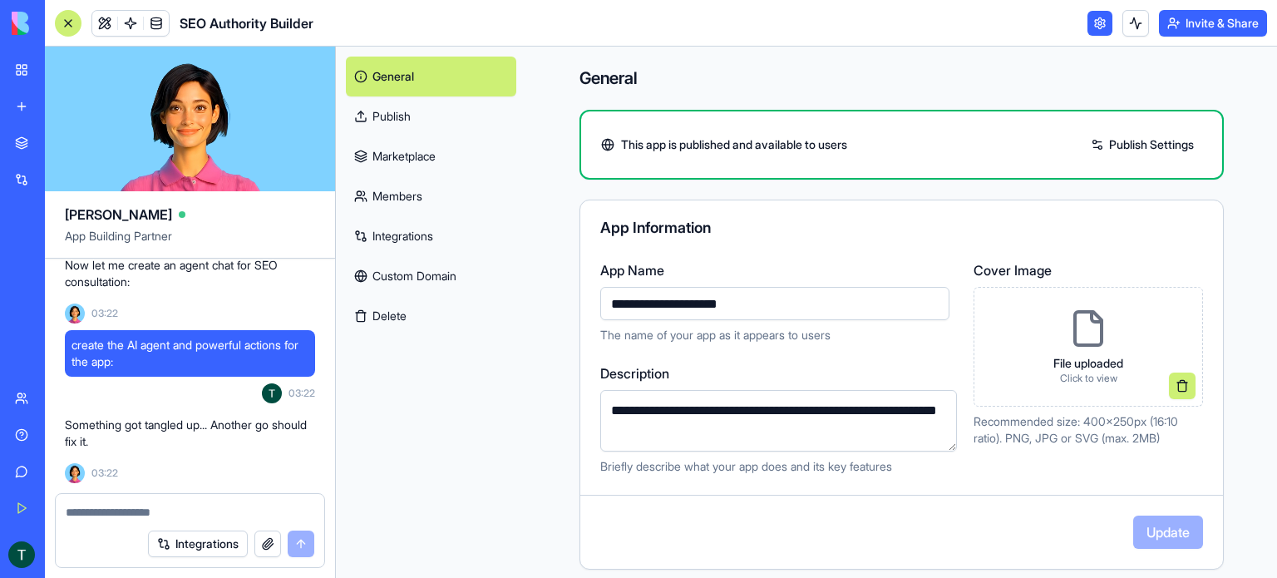
click at [1101, 145] on link "Publish Settings" at bounding box center [1143, 144] width 120 height 27
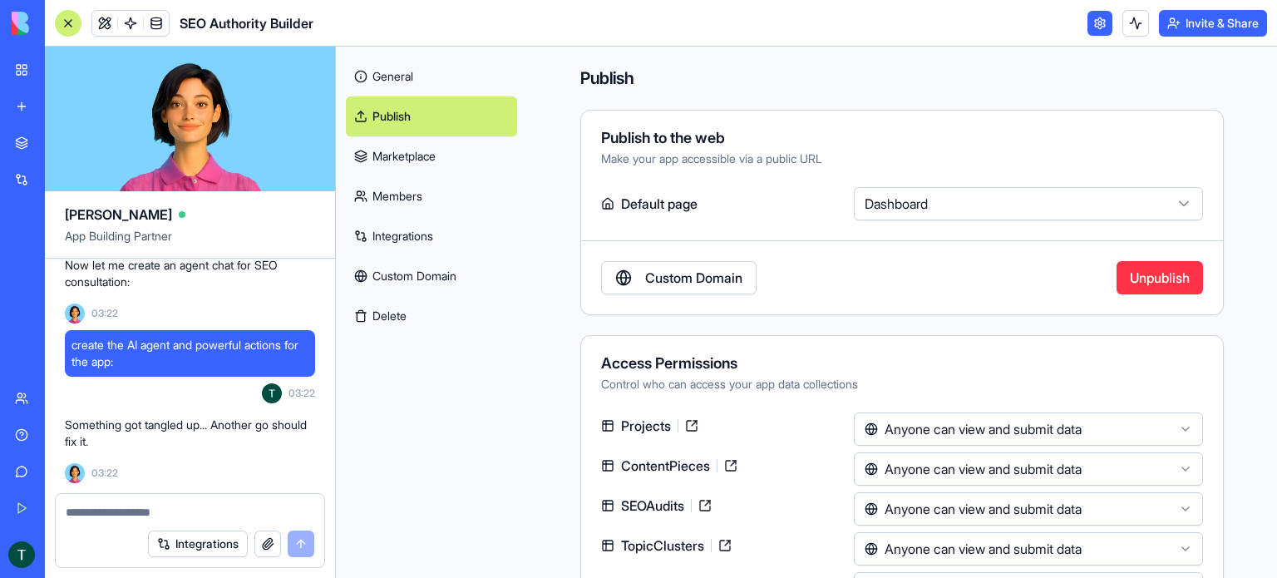
click at [896, 207] on html "BETA My Workspace New app Marketplace Integrations Recent Blog Generator SEO Au…" at bounding box center [638, 289] width 1277 height 578
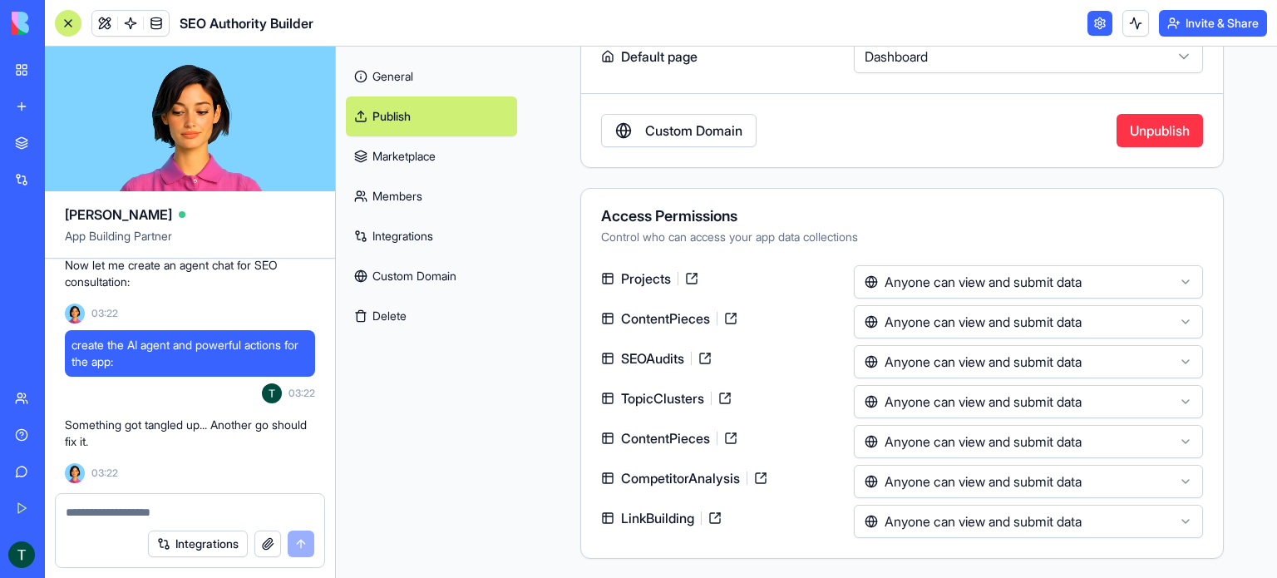
scroll to position [4945, 0]
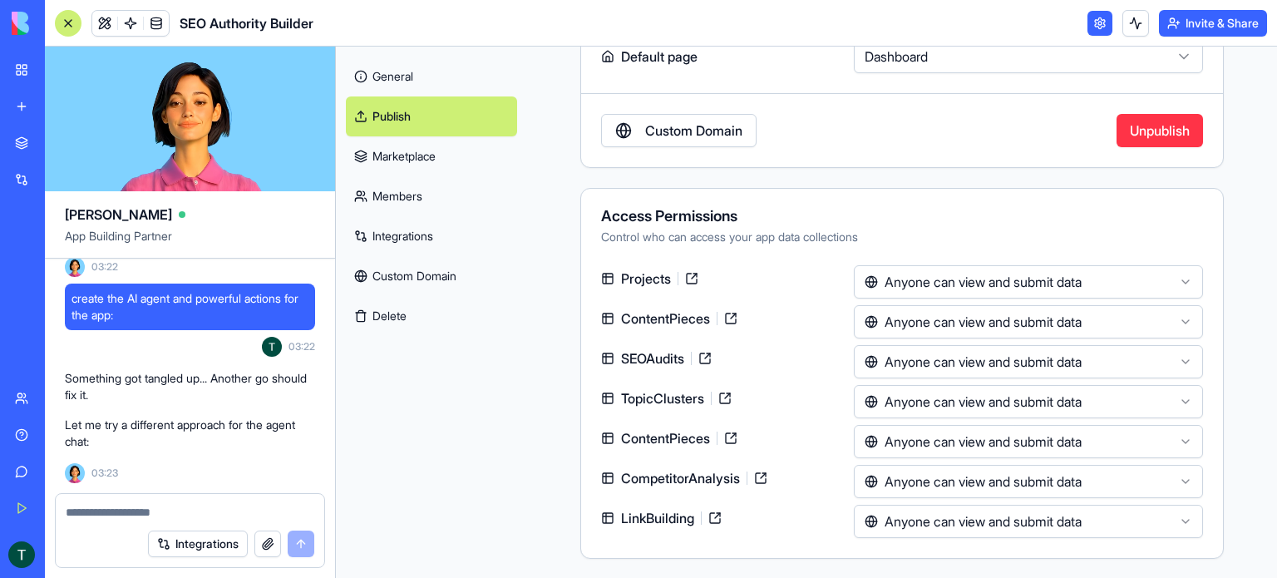
click at [1154, 131] on button "Unpublish" at bounding box center [1160, 130] width 86 height 33
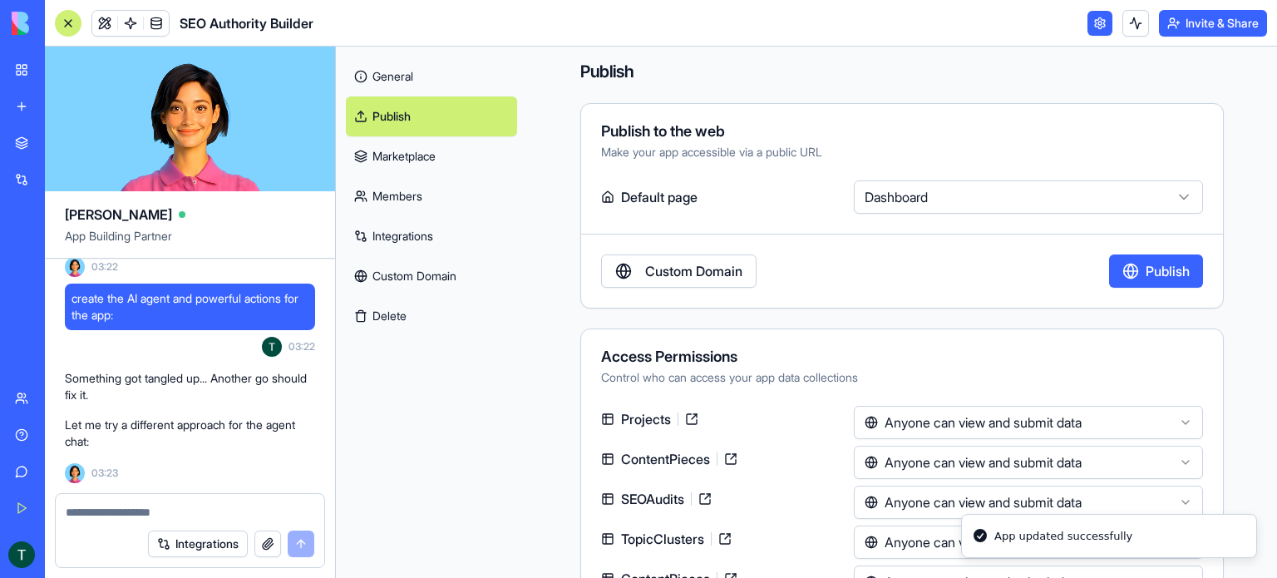
scroll to position [0, 0]
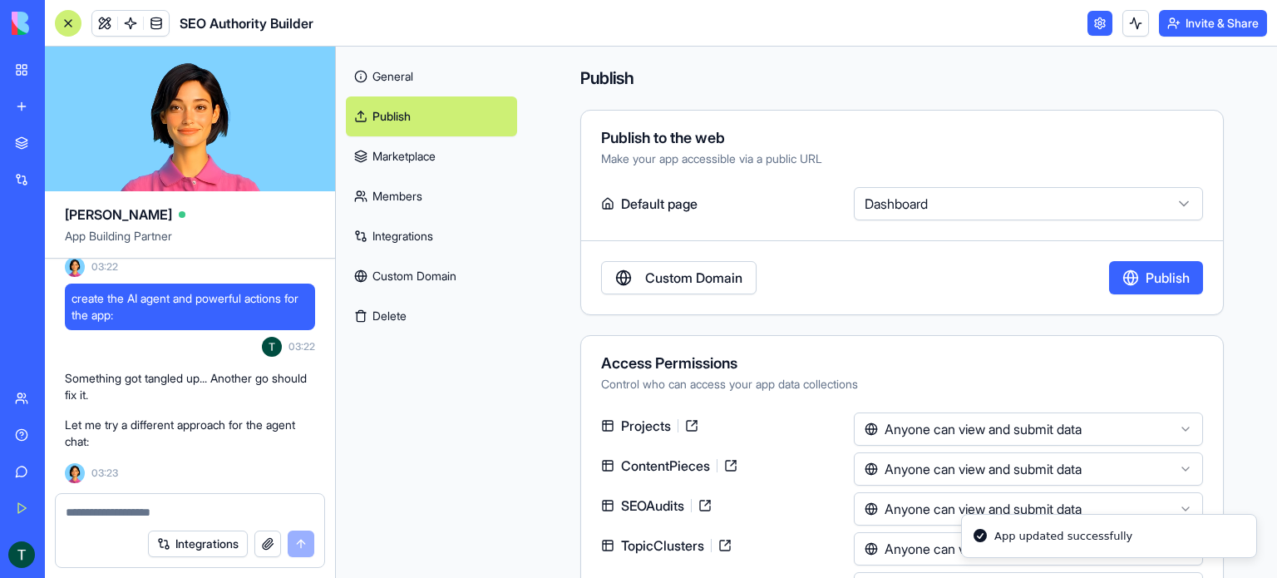
click at [966, 162] on div "Make your app accessible via a public URL" at bounding box center [902, 158] width 602 height 17
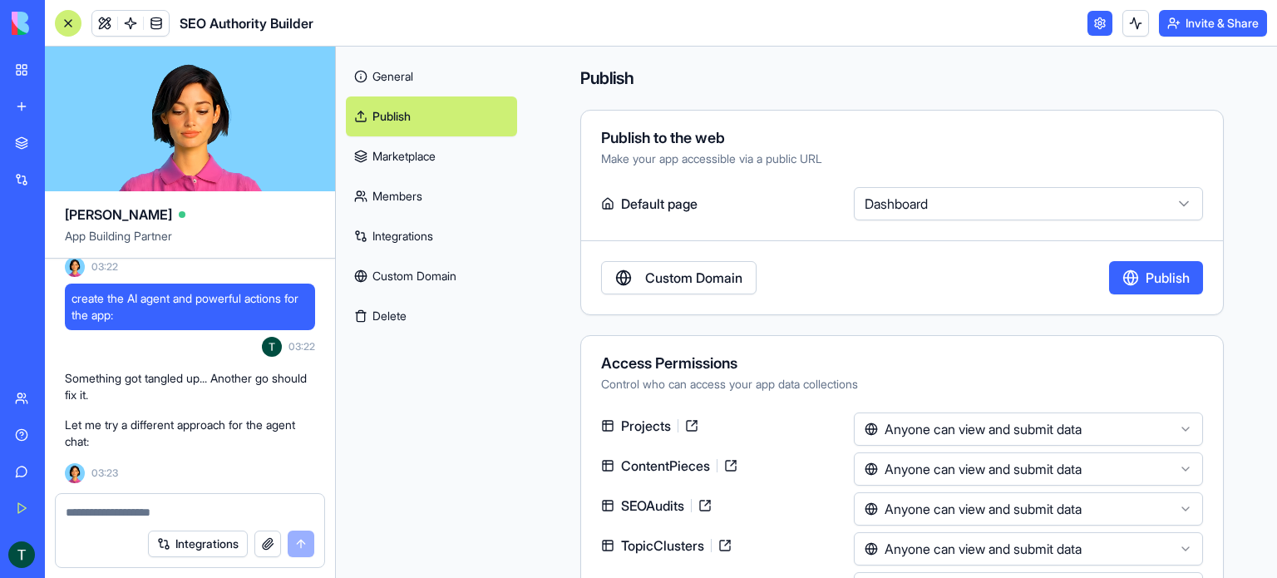
click at [1099, 23] on link at bounding box center [1100, 23] width 25 height 25
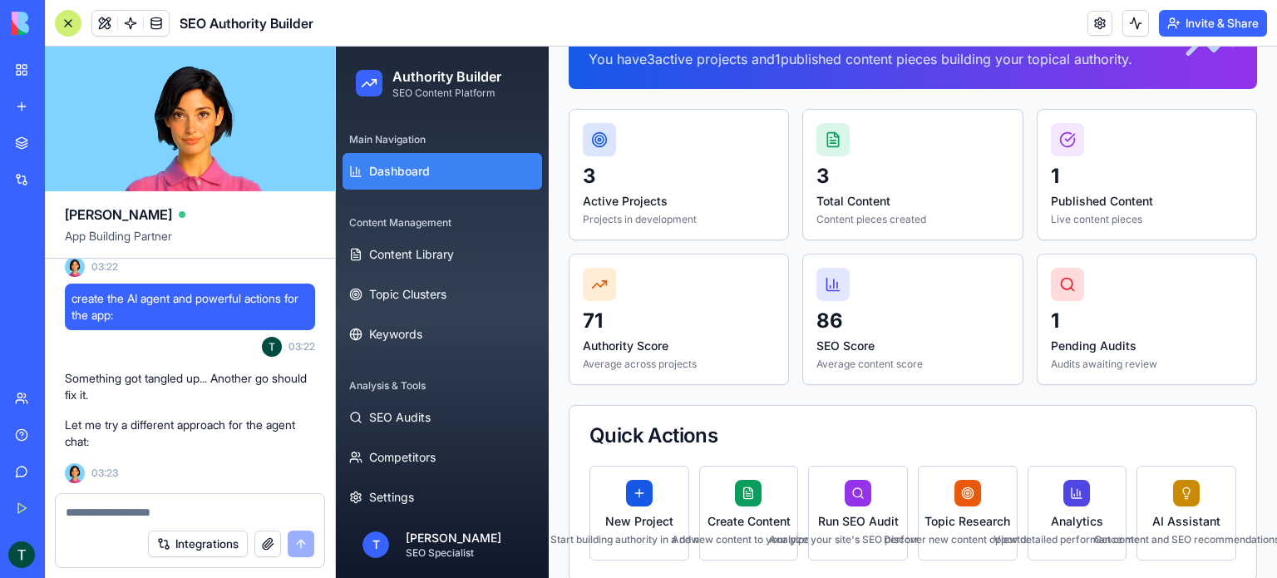
scroll to position [249, 0]
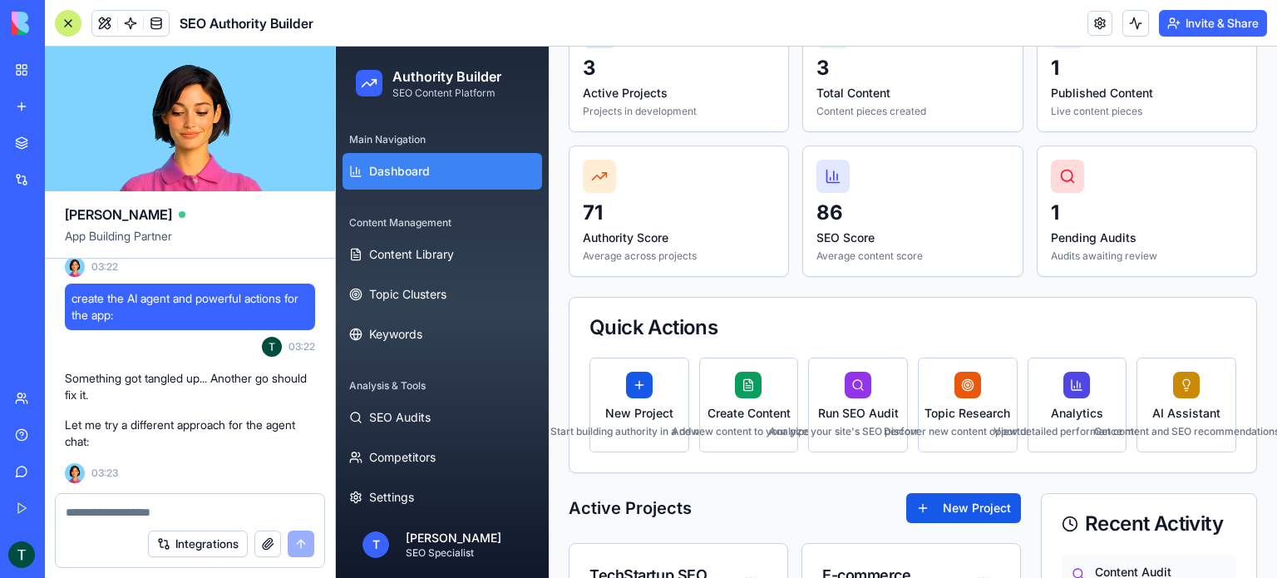
click at [150, 507] on textarea at bounding box center [190, 512] width 249 height 17
paste textarea "**********"
type textarea "**********"
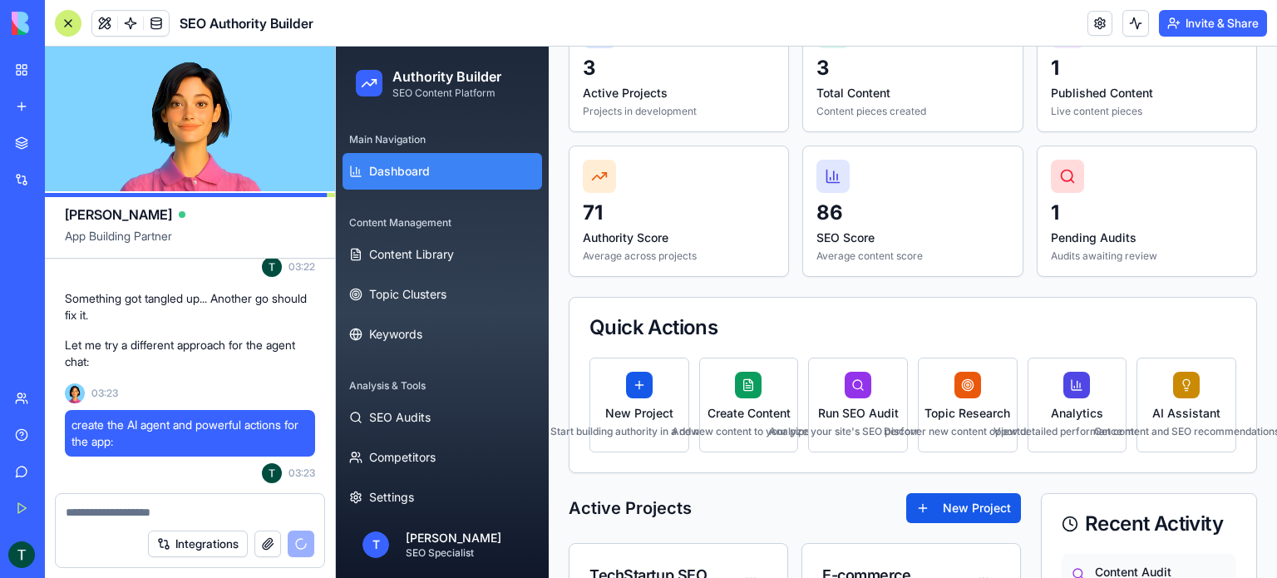
scroll to position [5105, 0]
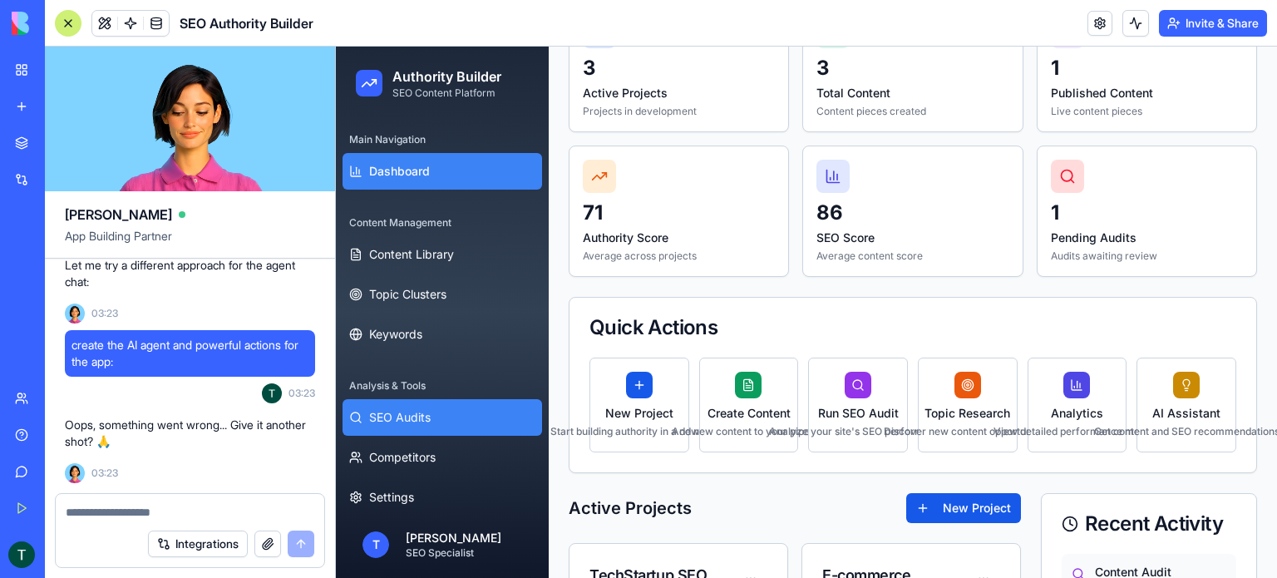
click at [382, 413] on span "SEO Audits" at bounding box center [400, 417] width 62 height 17
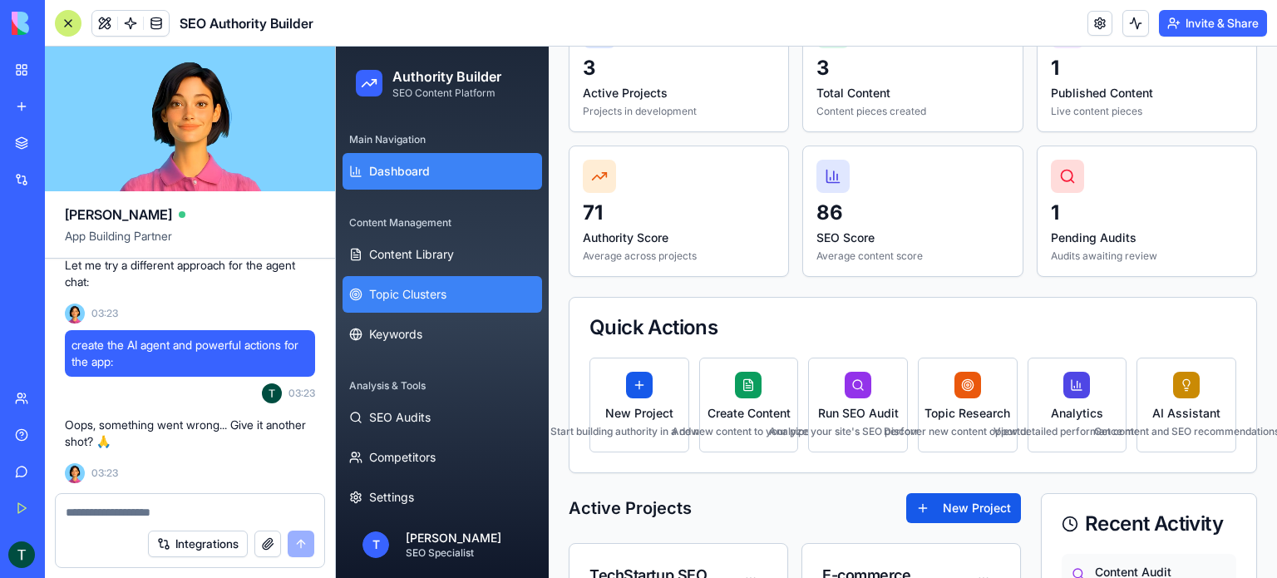
click at [399, 303] on button "Topic Clusters" at bounding box center [443, 294] width 200 height 37
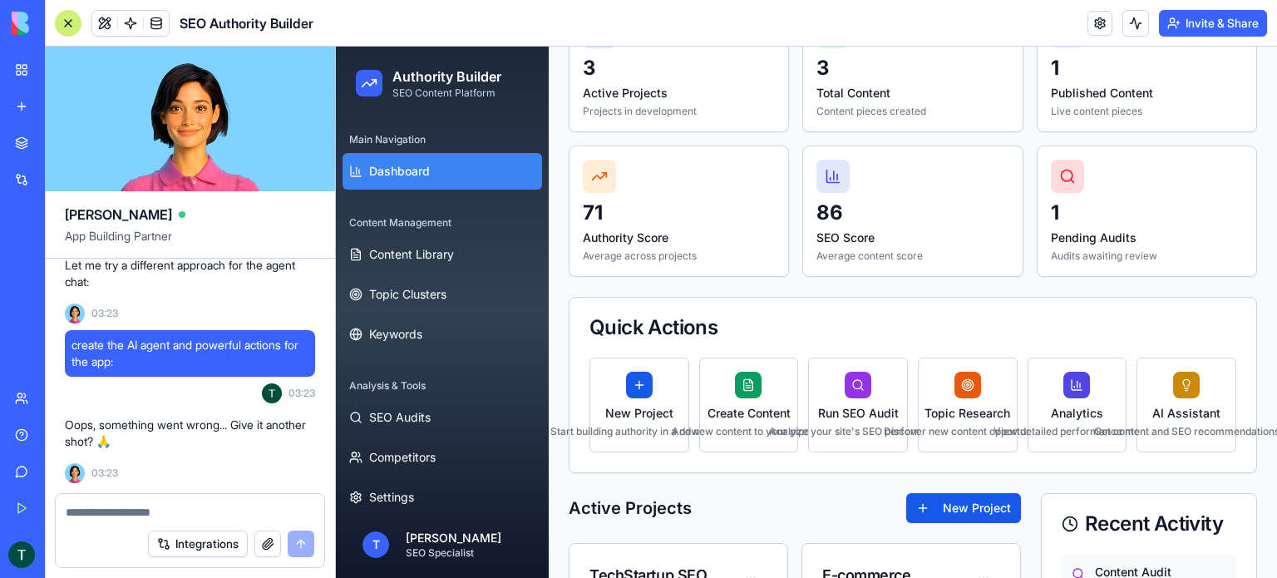
scroll to position [5152, 0]
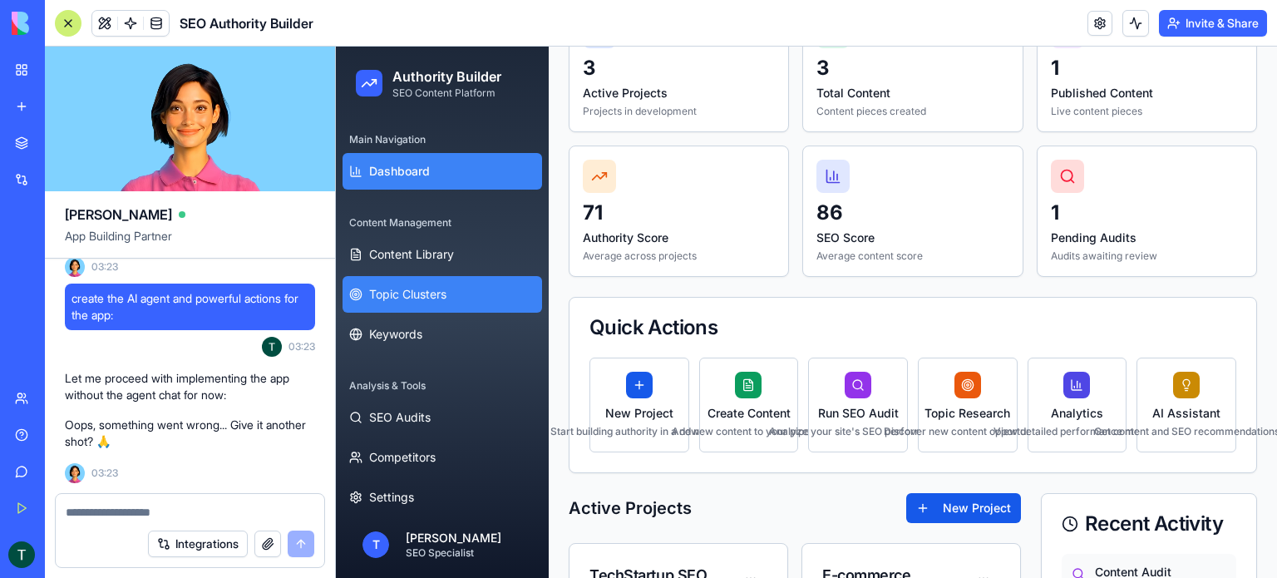
click at [416, 296] on span "Topic Clusters" at bounding box center [407, 294] width 77 height 17
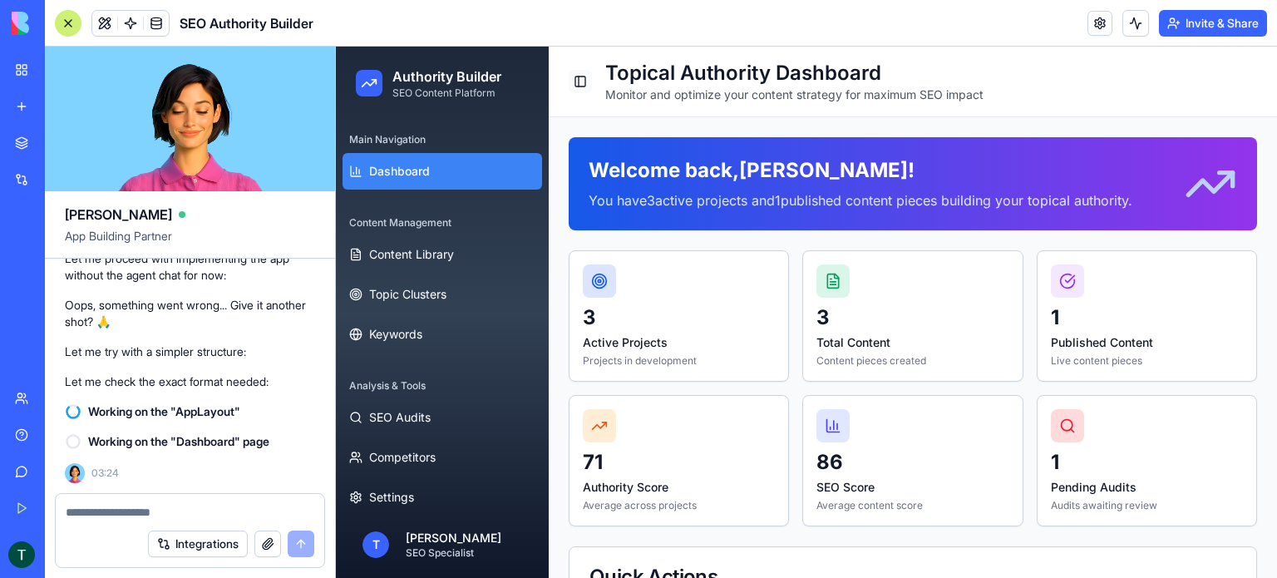
click at [576, 79] on button "Toggle Sidebar" at bounding box center [580, 81] width 23 height 23
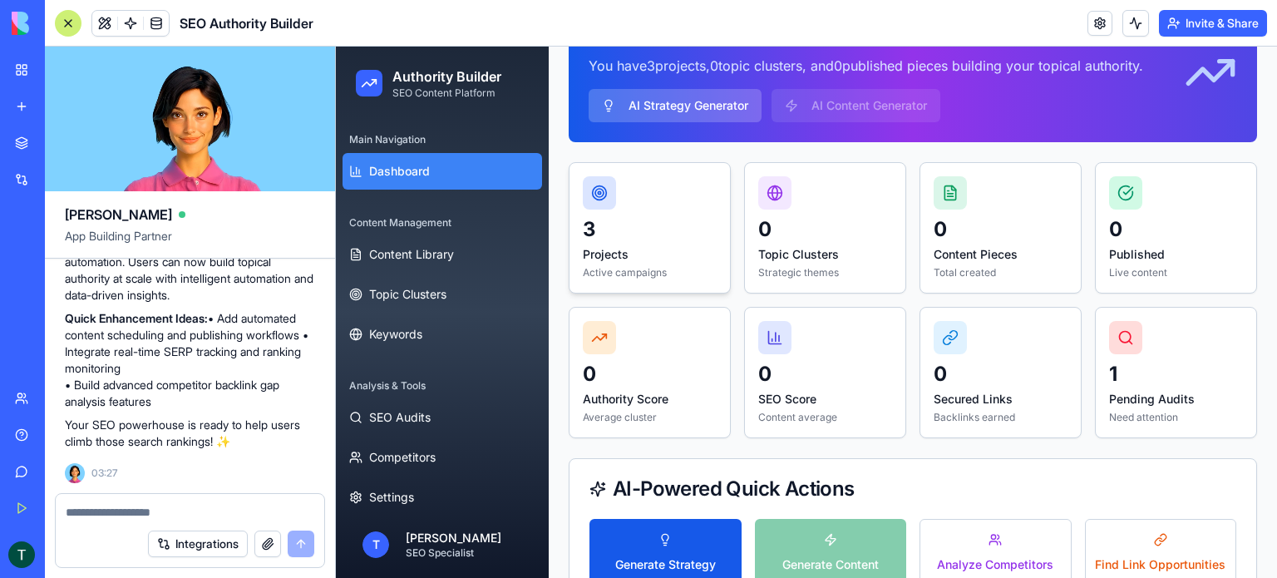
scroll to position [166, 0]
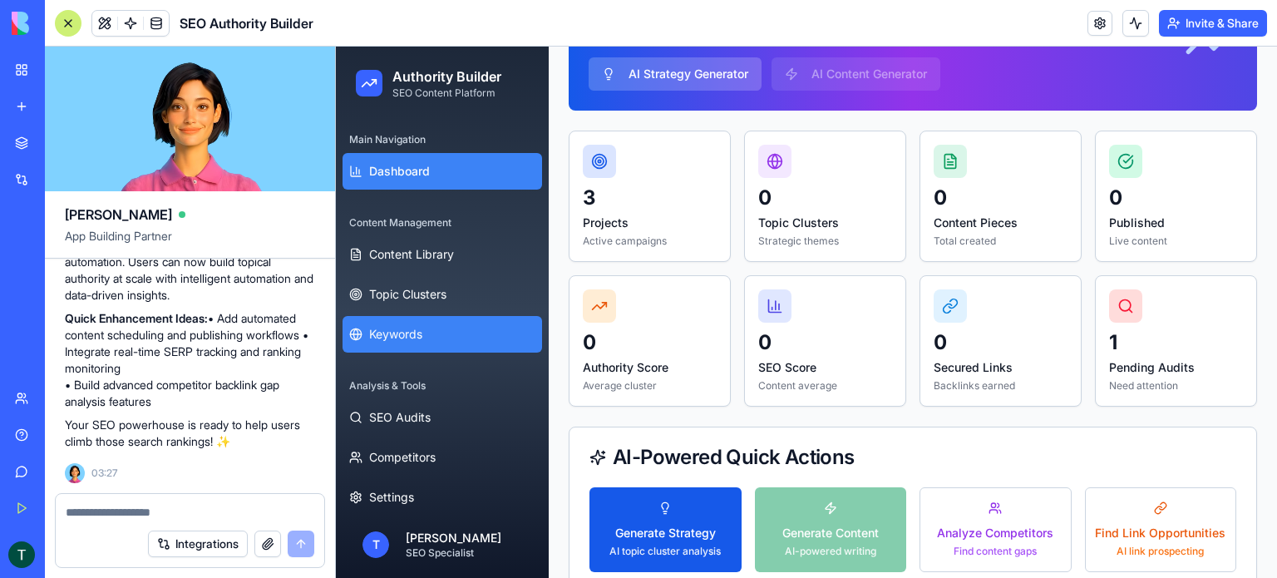
click at [415, 338] on span "Keywords" at bounding box center [395, 334] width 53 height 17
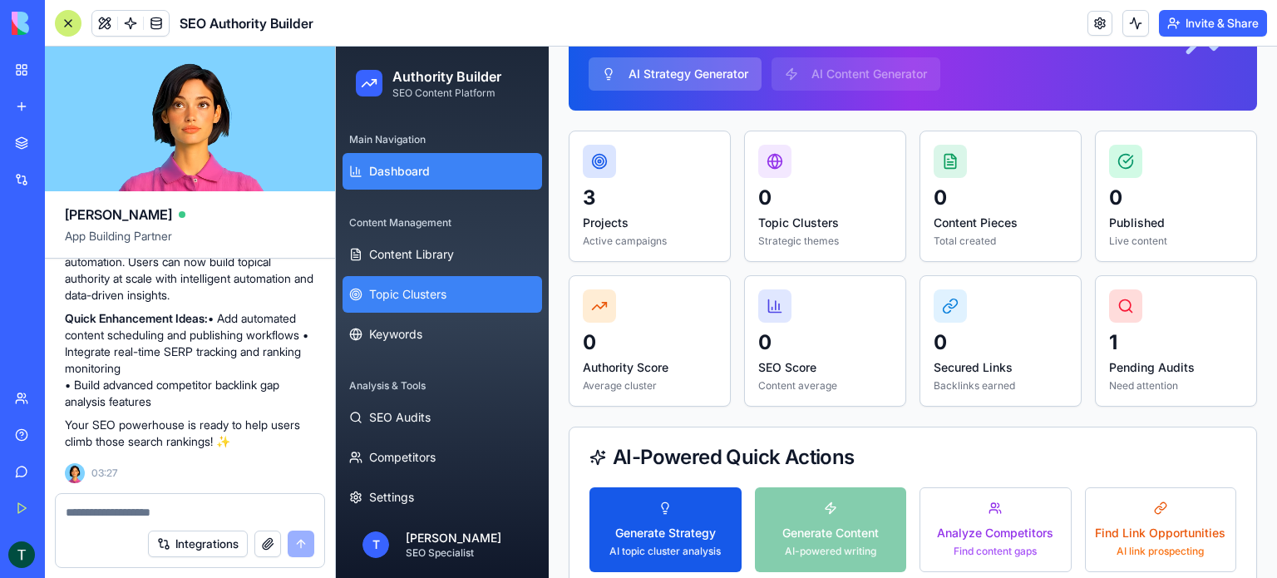
click at [405, 305] on button "Topic Clusters" at bounding box center [443, 294] width 200 height 37
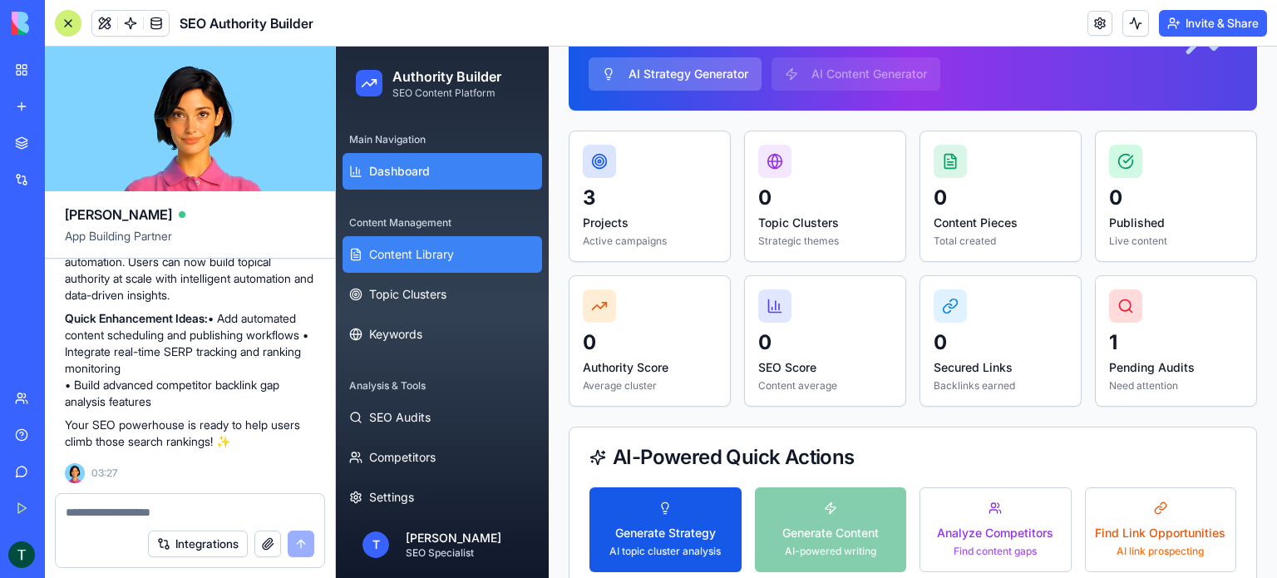
click at [403, 261] on span "Content Library" at bounding box center [411, 254] width 85 height 17
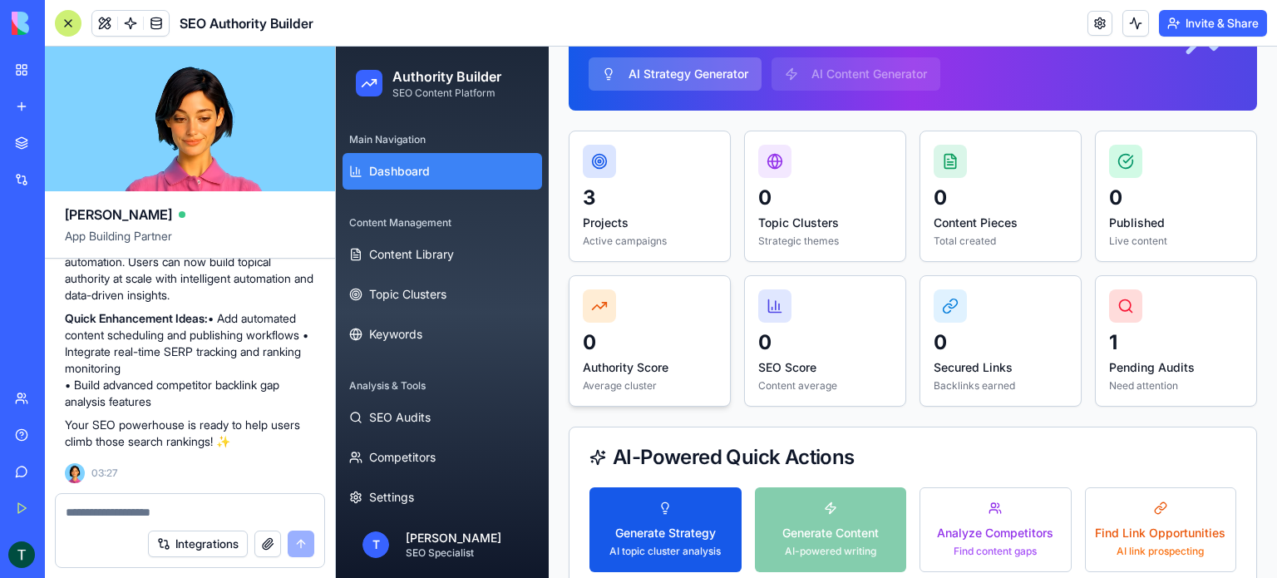
scroll to position [333, 0]
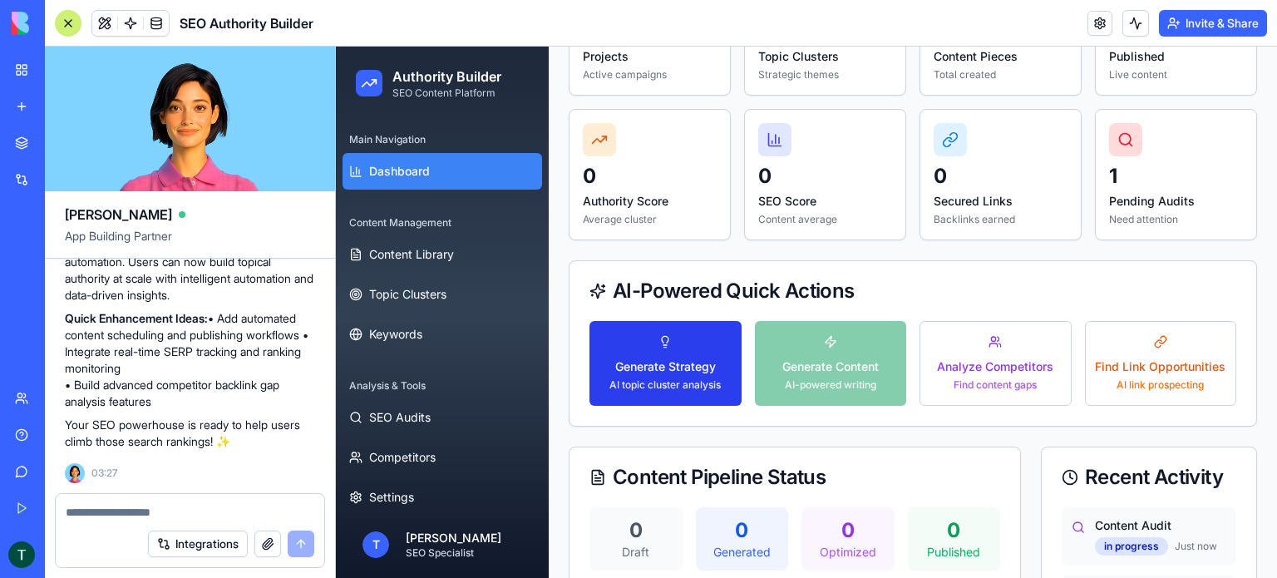
click at [664, 360] on div "Generate Strategy" at bounding box center [664, 366] width 111 height 17
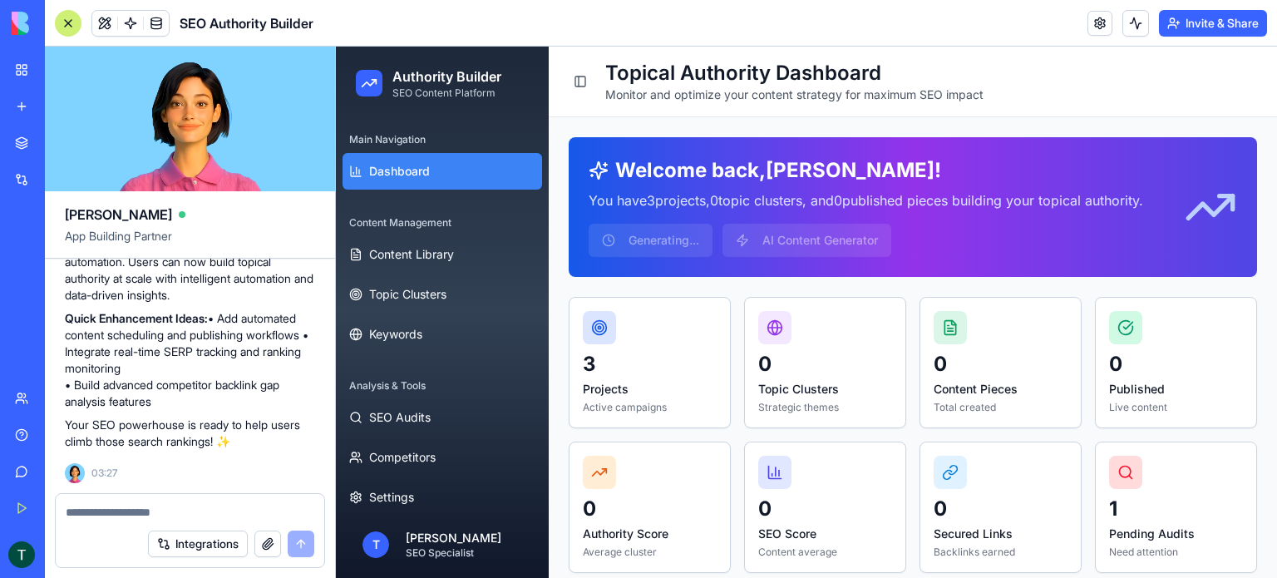
scroll to position [0, 0]
click at [579, 81] on button "Toggle Sidebar" at bounding box center [580, 81] width 23 height 23
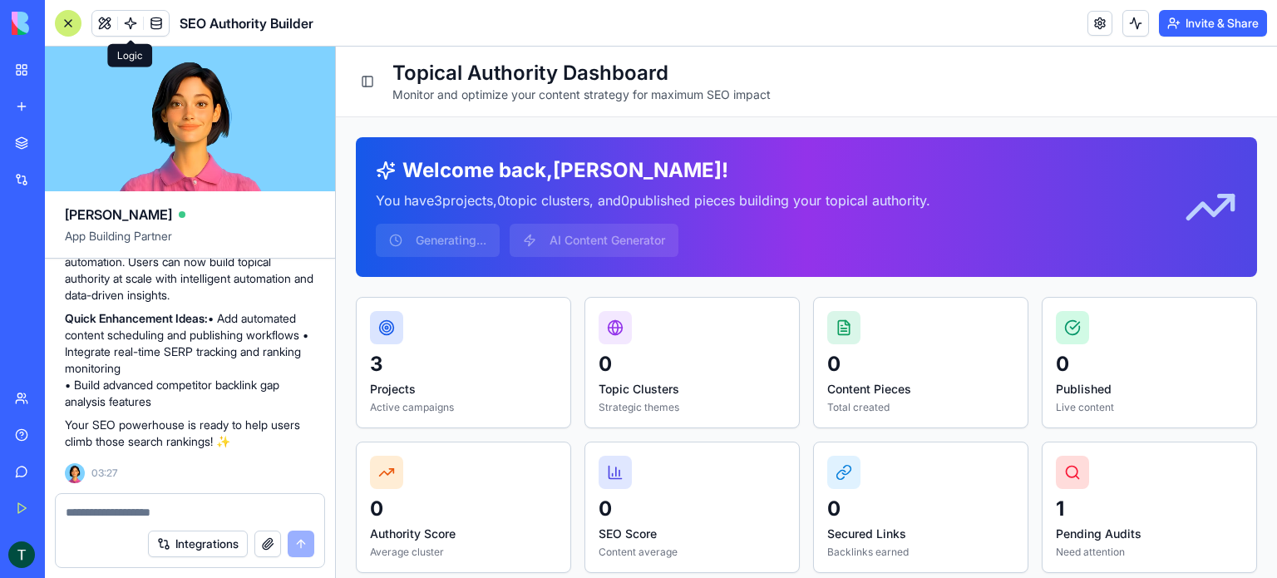
click at [126, 27] on span at bounding box center [130, 23] width 47 height 47
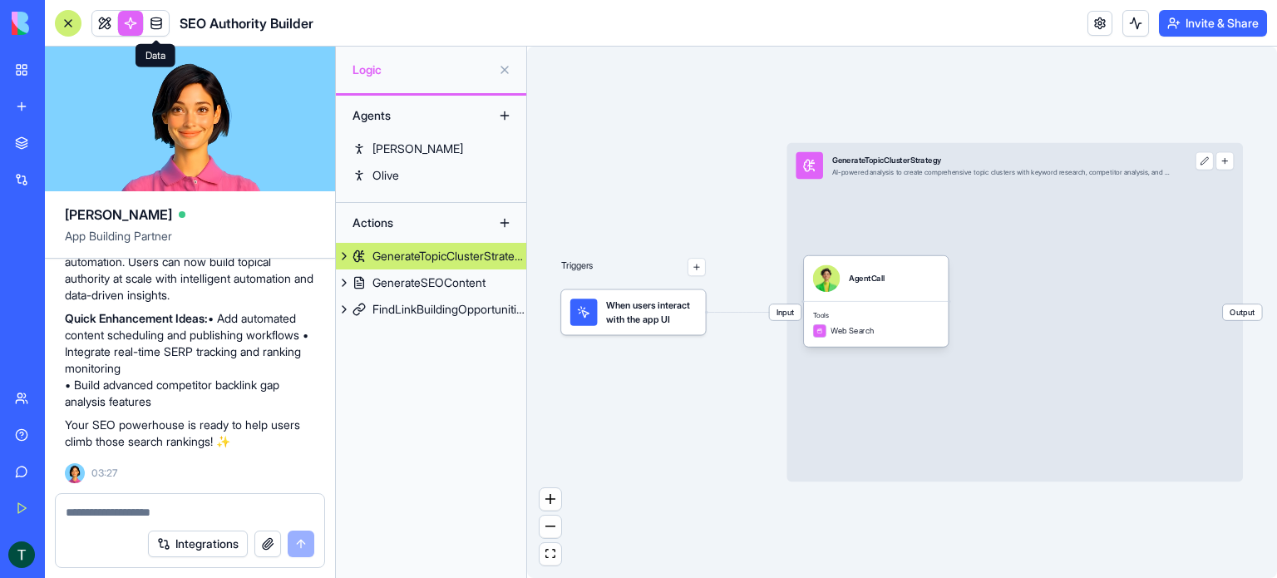
click at [162, 27] on link at bounding box center [156, 23] width 25 height 25
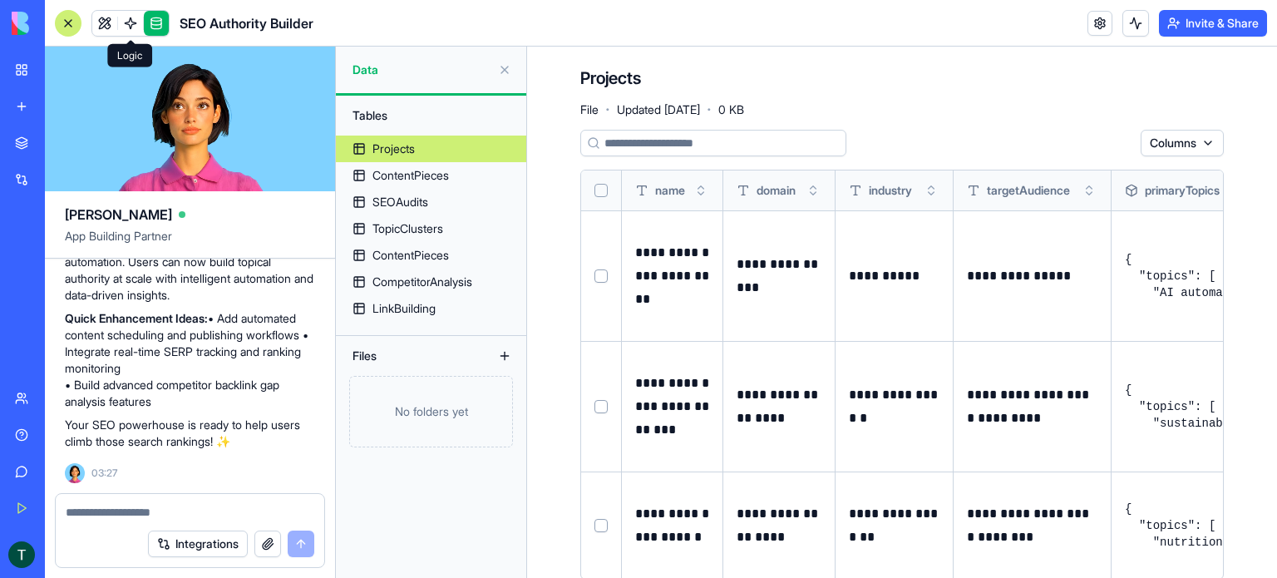
click at [127, 25] on link at bounding box center [130, 23] width 25 height 25
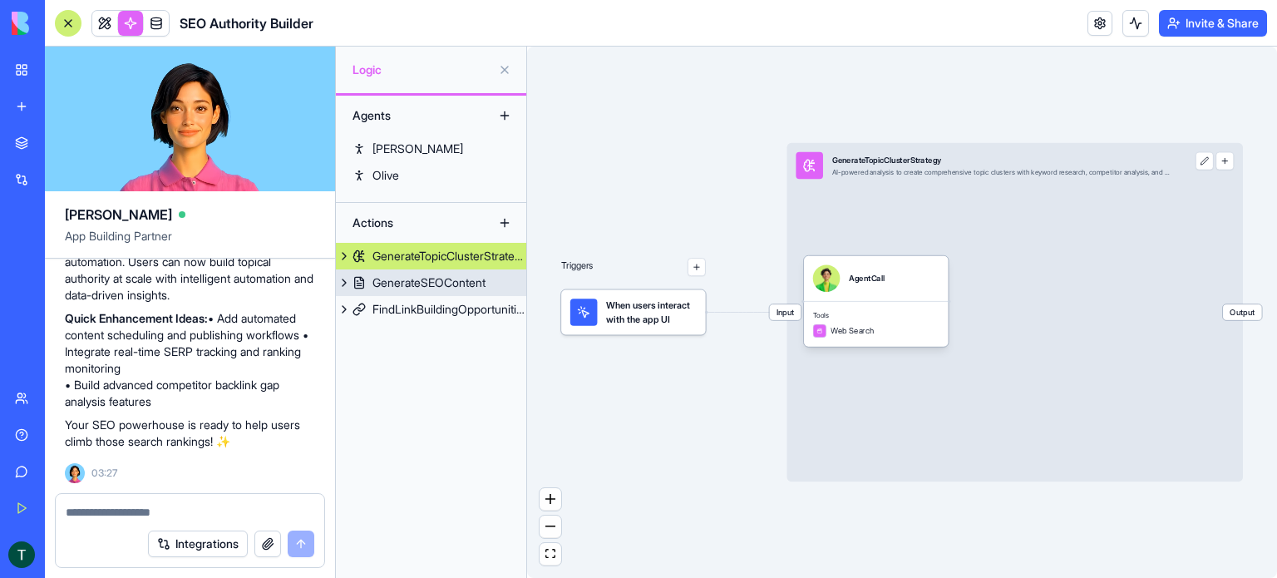
click at [404, 282] on div "GenerateSEOContent" at bounding box center [428, 282] width 113 height 17
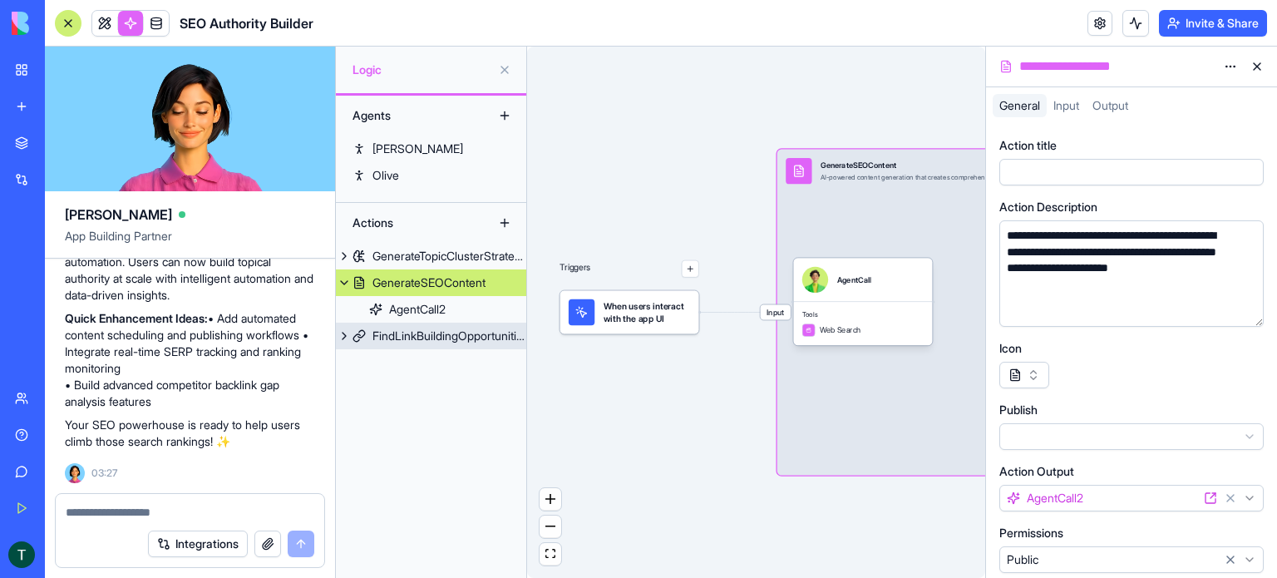
click at [408, 327] on link "FindLinkBuildingOpportunities" at bounding box center [431, 336] width 190 height 27
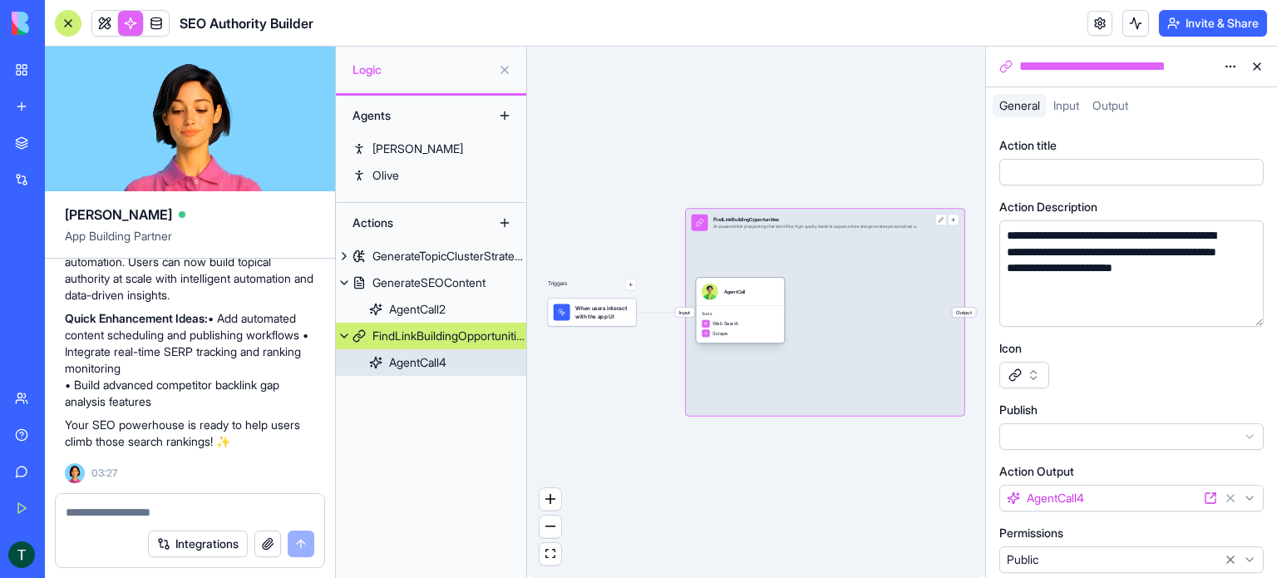
click at [406, 368] on div "AgentCall4" at bounding box center [417, 362] width 57 height 17
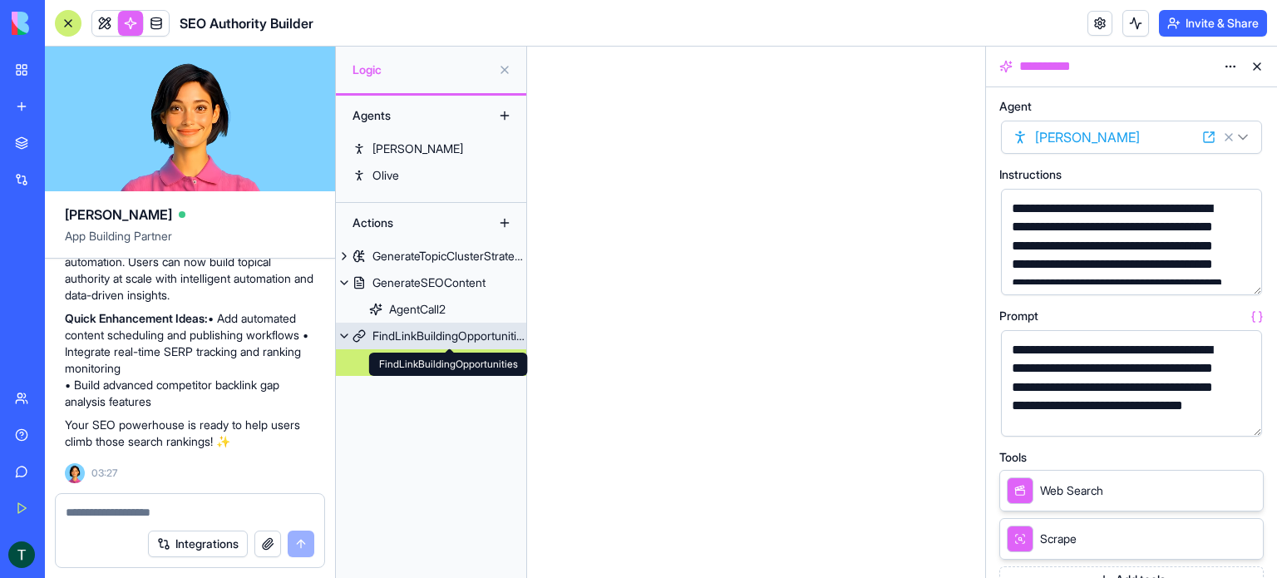
click at [412, 338] on div "FindLinkBuildingOpportunities" at bounding box center [449, 336] width 154 height 17
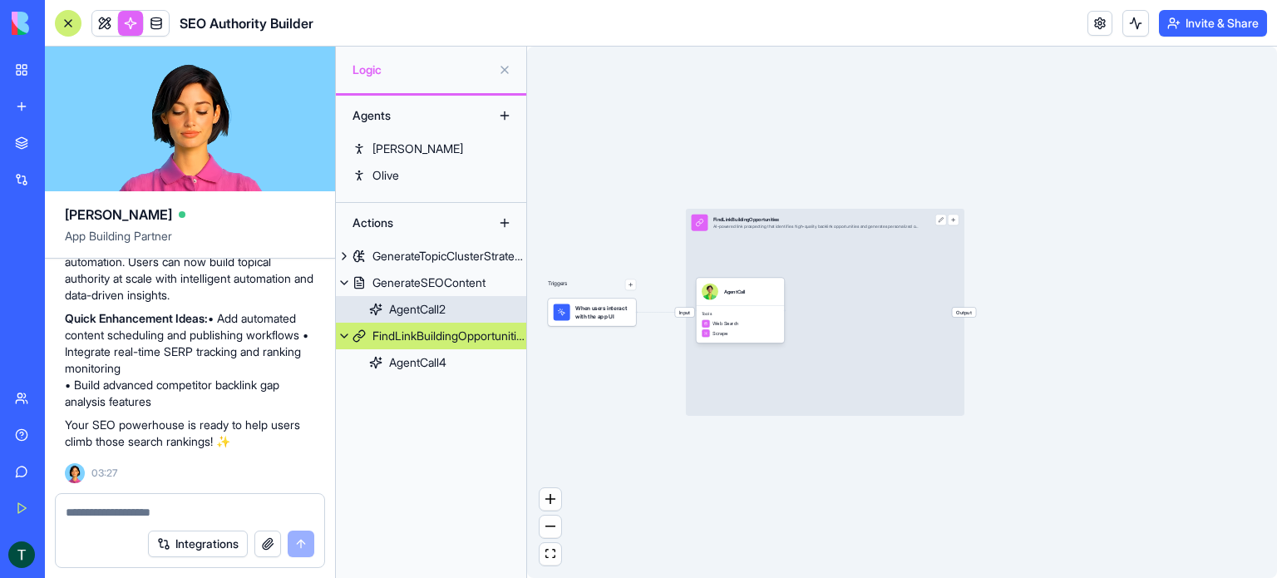
click at [412, 313] on div "AgentCall2" at bounding box center [417, 309] width 57 height 17
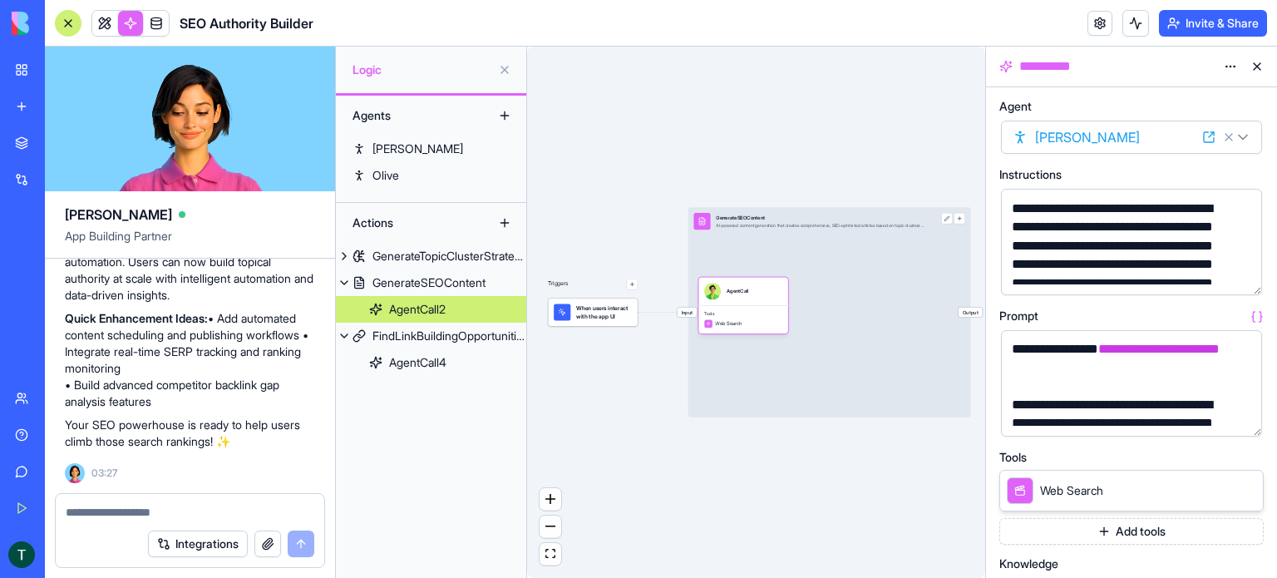
scroll to position [430, 0]
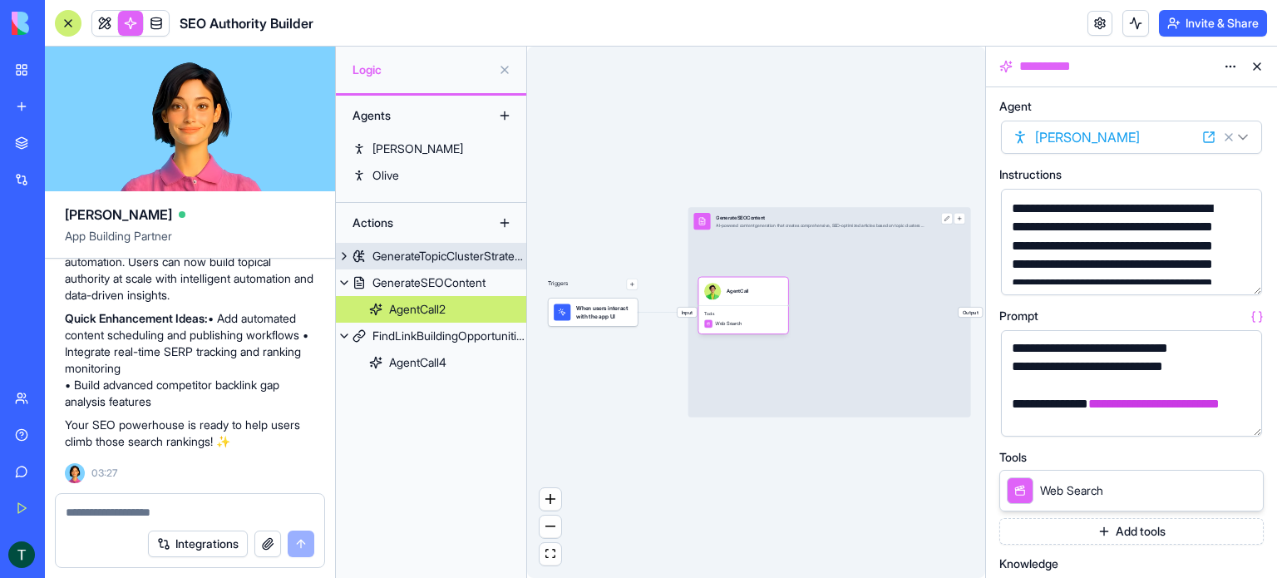
click at [419, 269] on link "GenerateTopicClusterStrategy" at bounding box center [431, 256] width 190 height 27
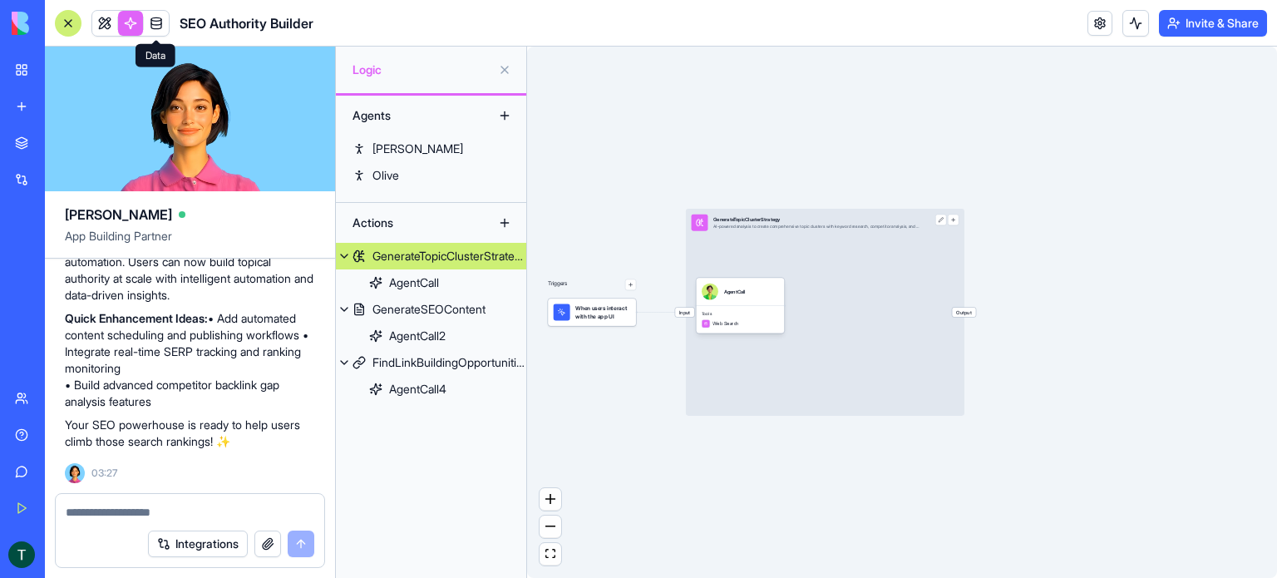
click at [155, 26] on link at bounding box center [156, 23] width 25 height 25
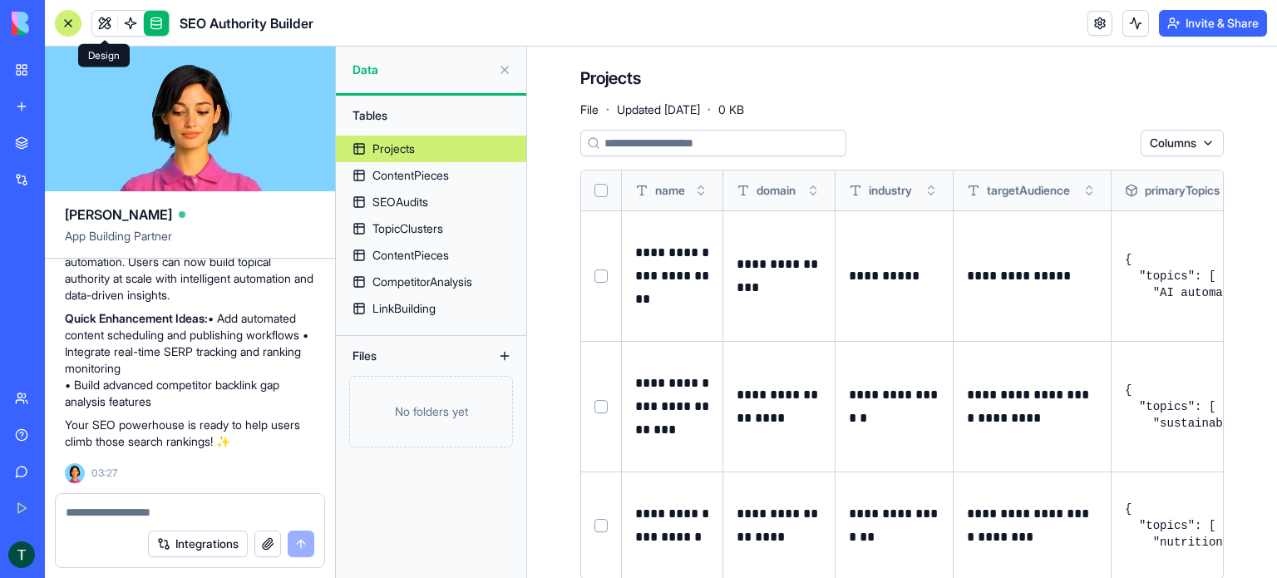
click at [101, 24] on link at bounding box center [104, 23] width 25 height 25
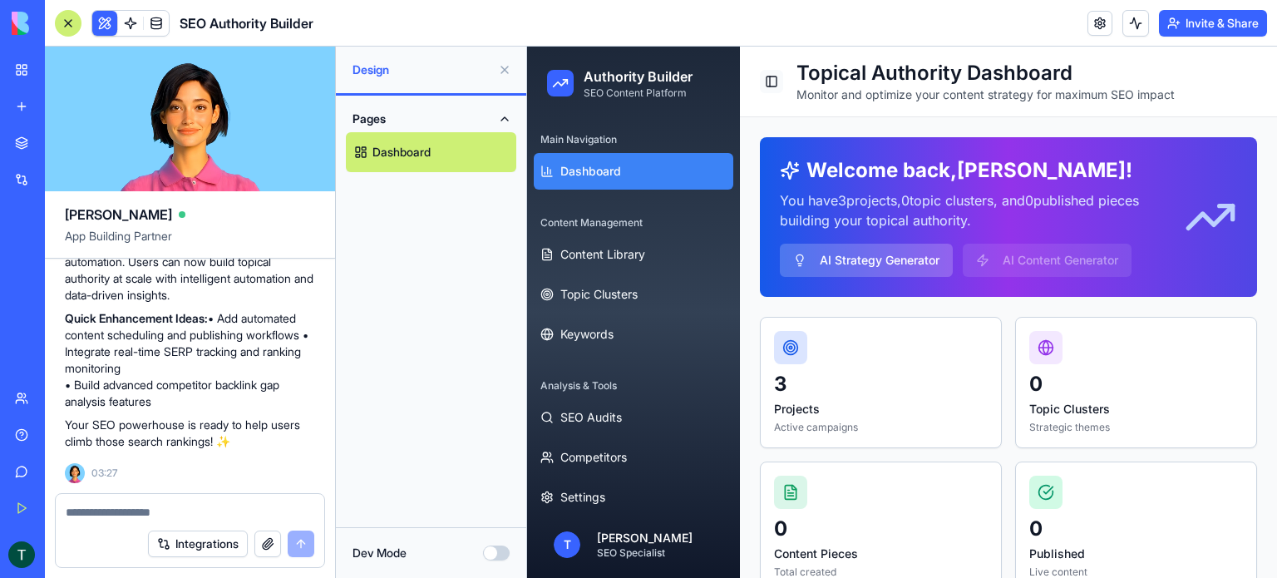
click at [772, 82] on button "Toggle Sidebar" at bounding box center [771, 81] width 23 height 23
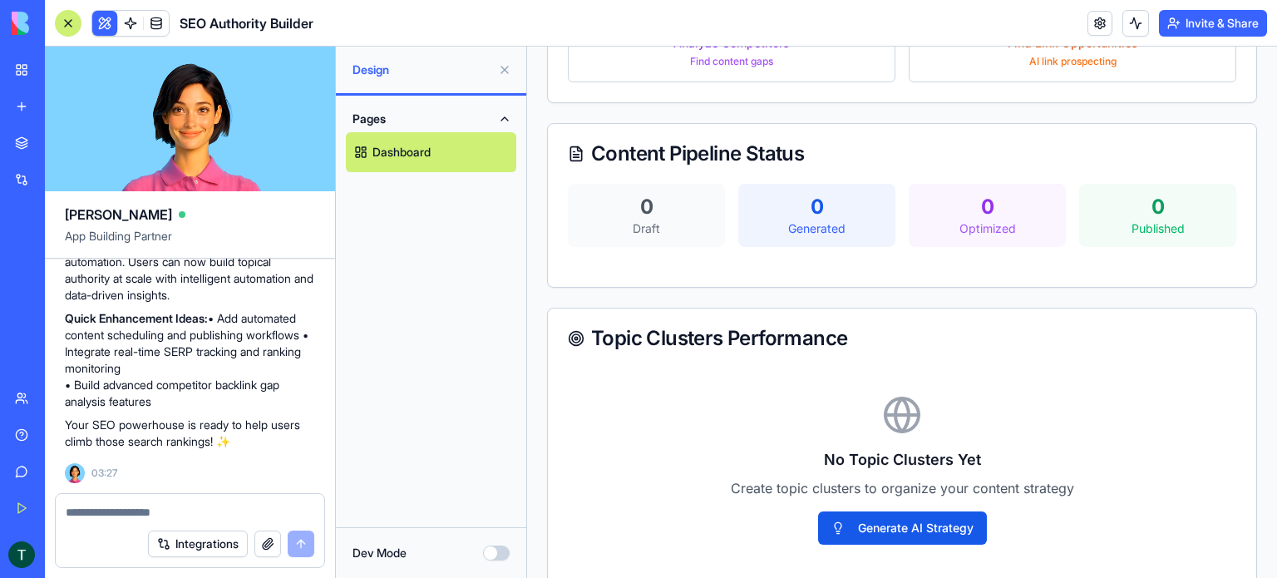
scroll to position [1164, 0]
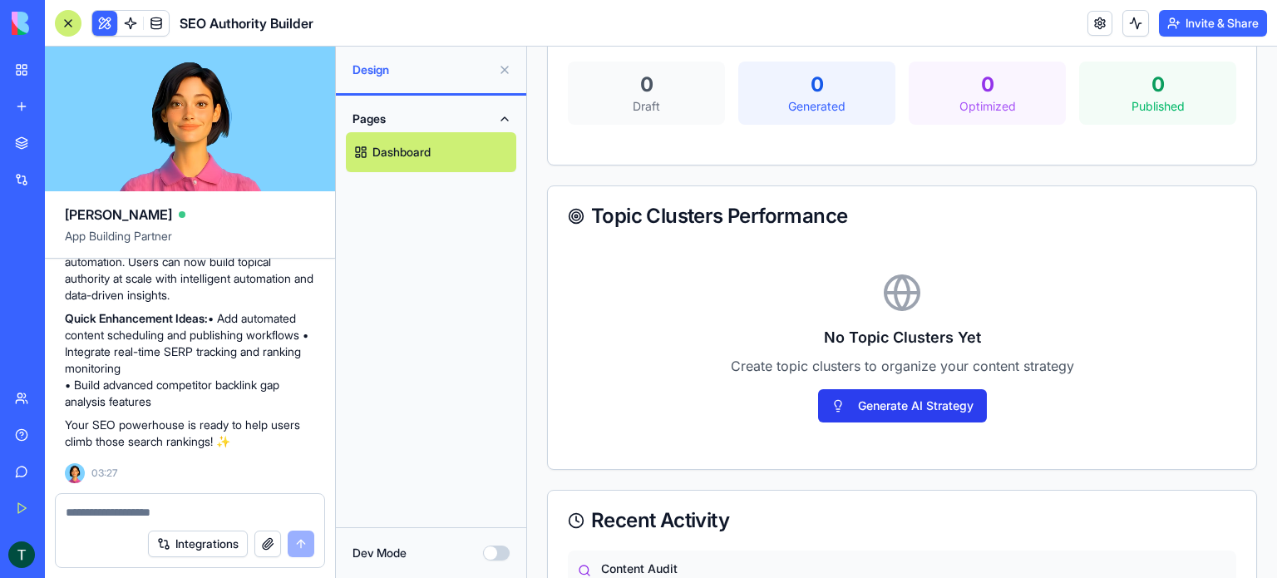
click at [852, 395] on button "Generate AI Strategy" at bounding box center [902, 405] width 169 height 33
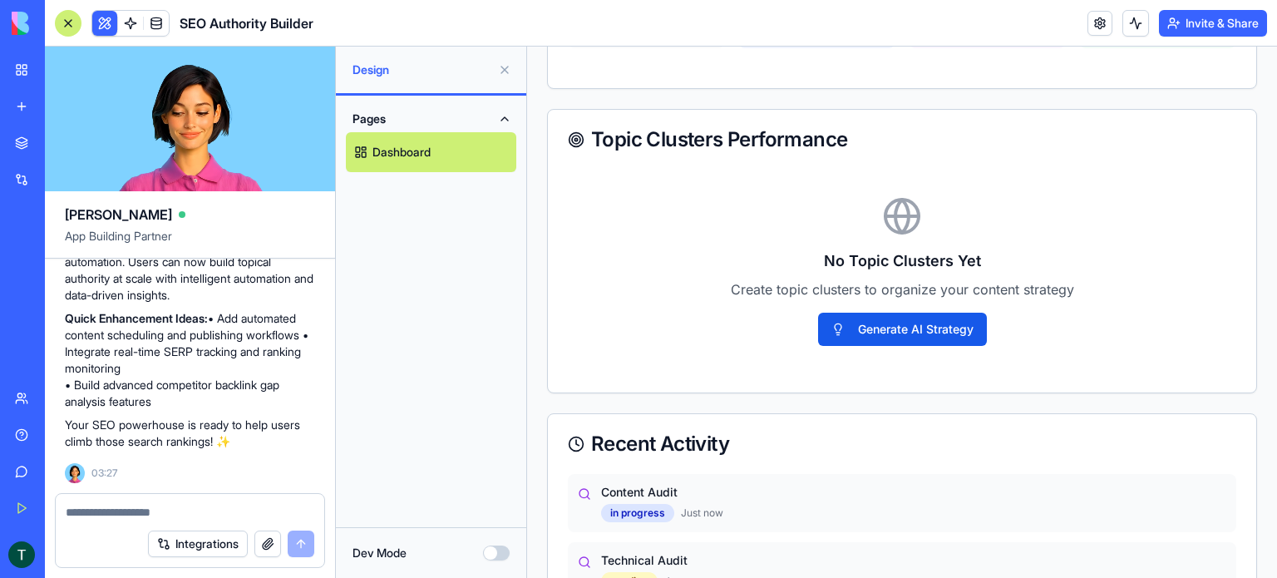
scroll to position [1330, 0]
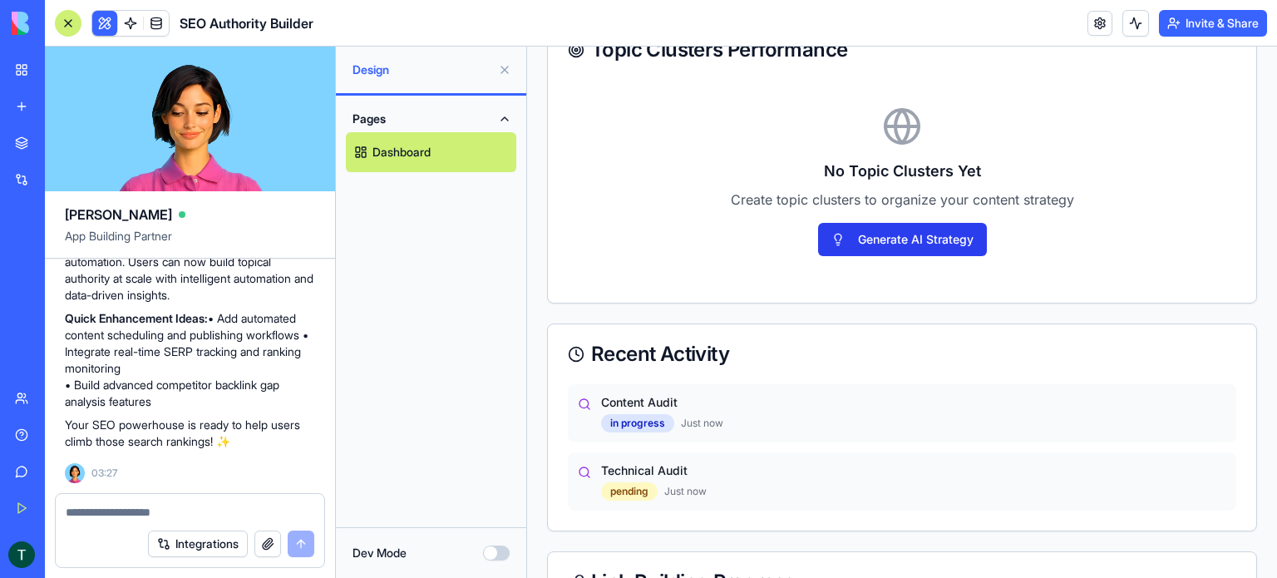
click at [870, 247] on button "Generate AI Strategy" at bounding box center [902, 239] width 169 height 33
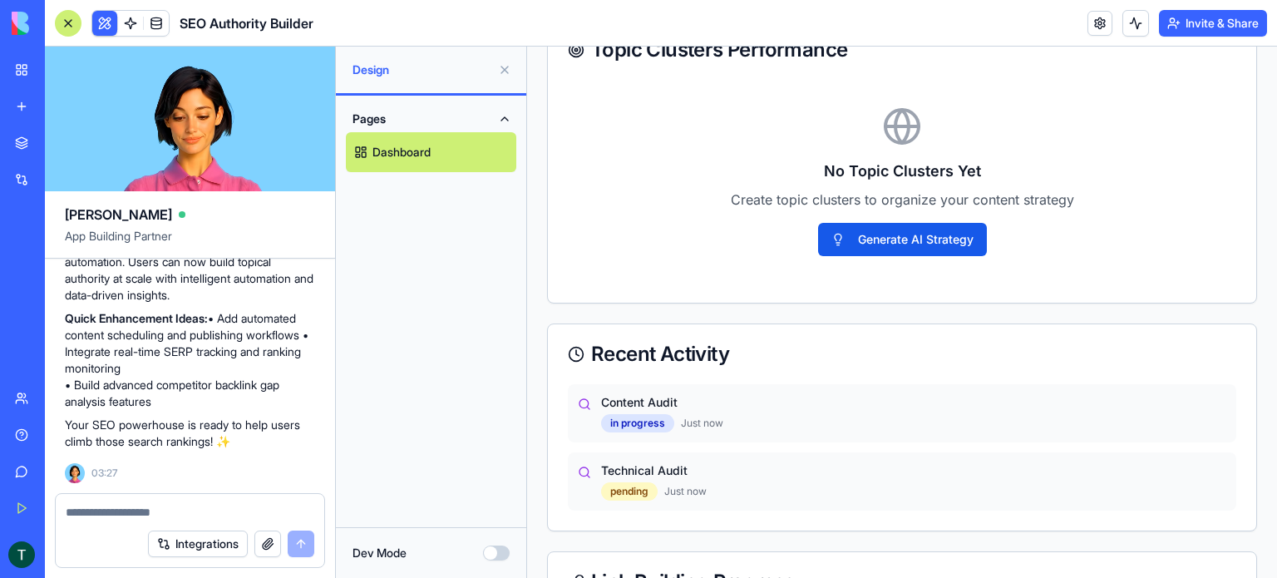
scroll to position [1413, 0]
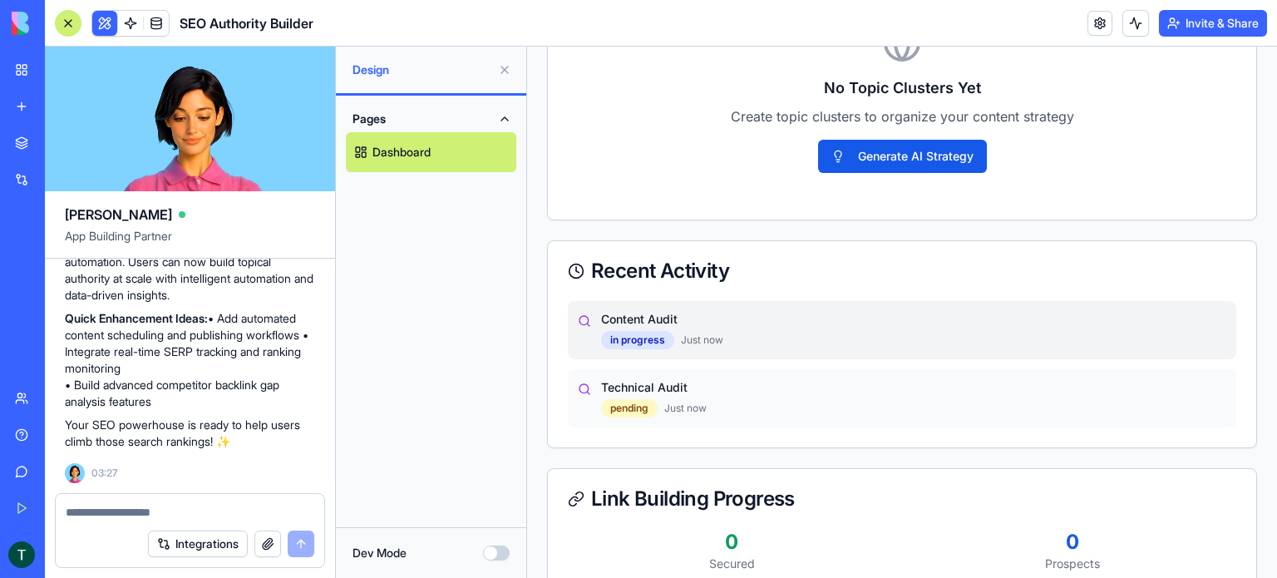
click at [644, 312] on p "Content Audit" at bounding box center [913, 319] width 625 height 17
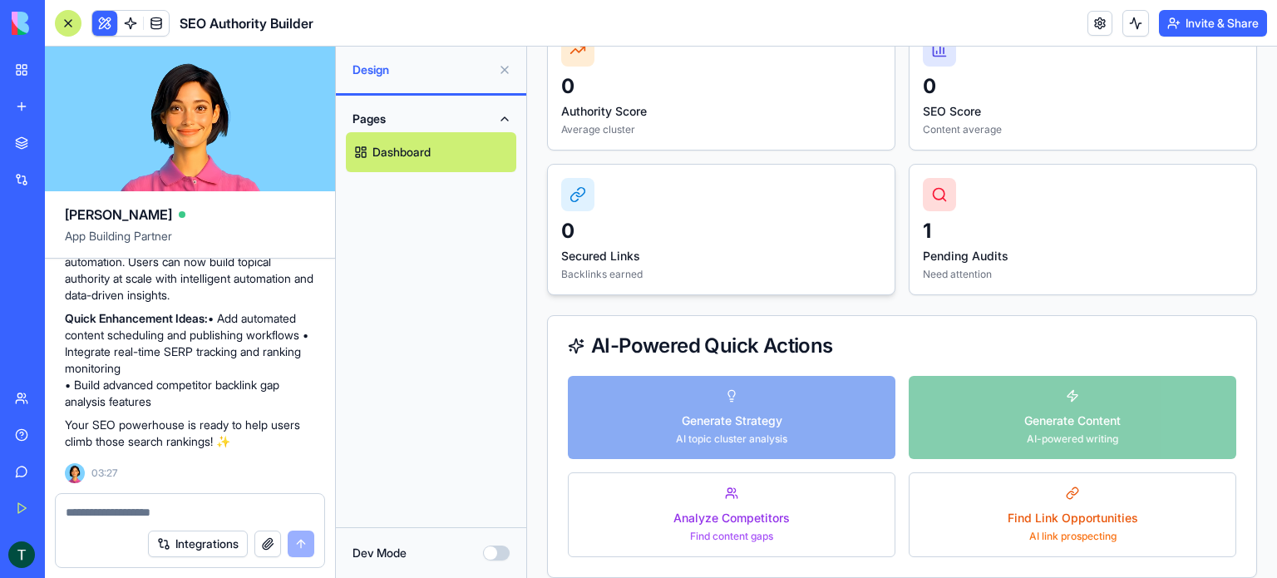
scroll to position [582, 0]
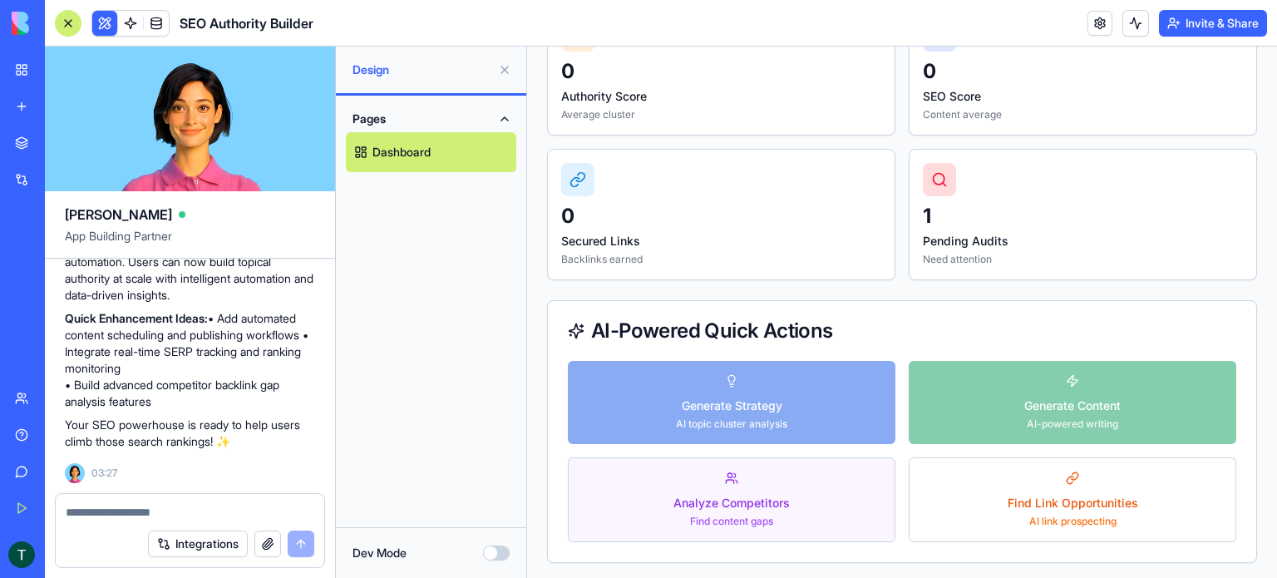
click at [752, 504] on div "Analyze Competitors" at bounding box center [731, 503] width 116 height 17
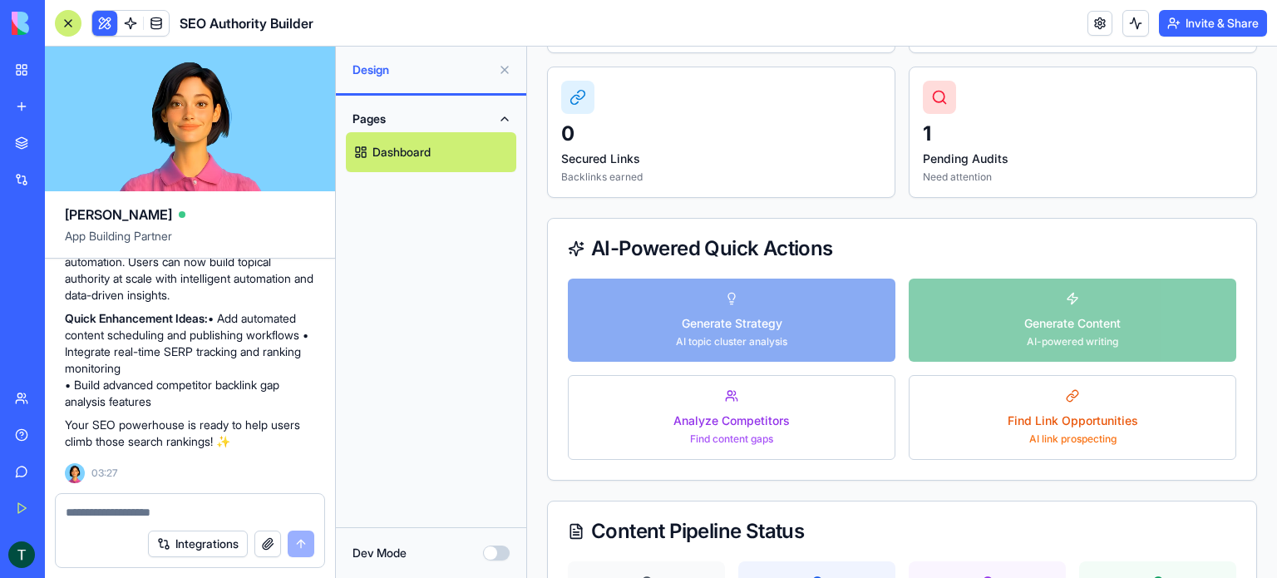
scroll to position [665, 0]
click at [1024, 319] on div "Generate Strategy AI topic cluster analysis Generate Content AI-powered writing…" at bounding box center [902, 368] width 668 height 181
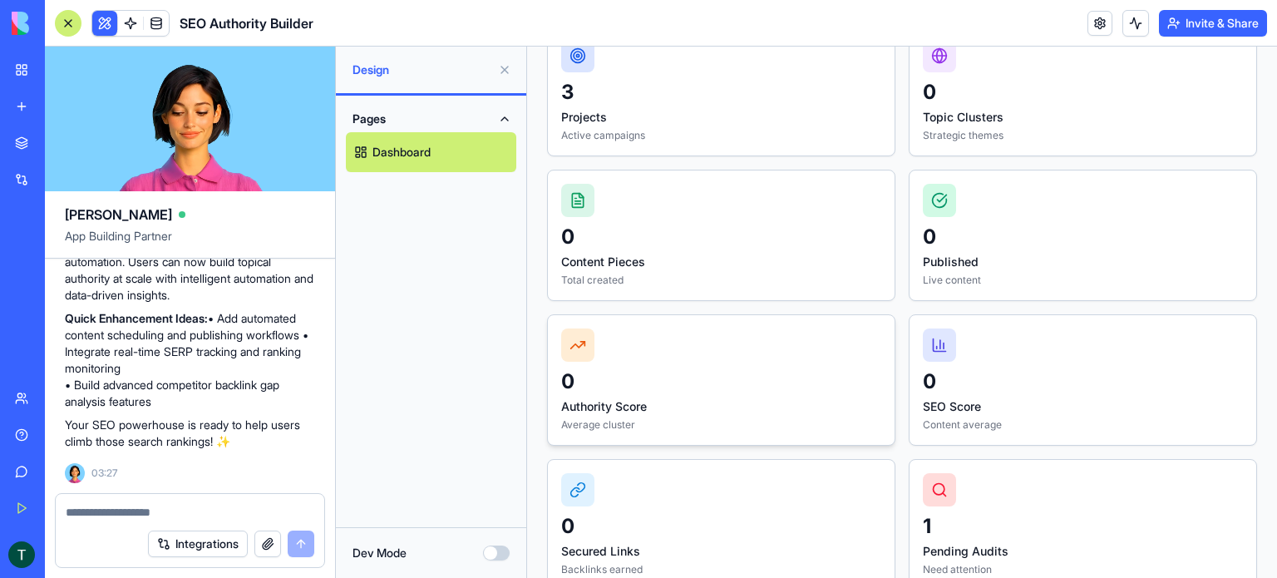
scroll to position [0, 0]
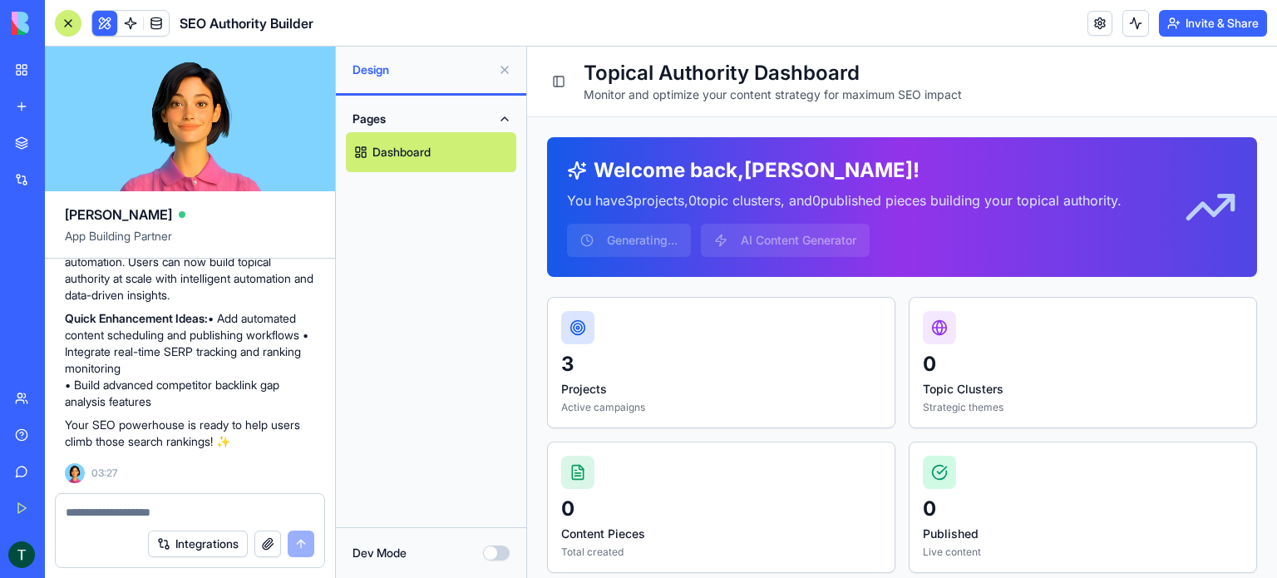
click at [169, 512] on textarea at bounding box center [190, 512] width 249 height 17
type textarea "**********"
click at [301, 545] on button "submit" at bounding box center [301, 543] width 27 height 27
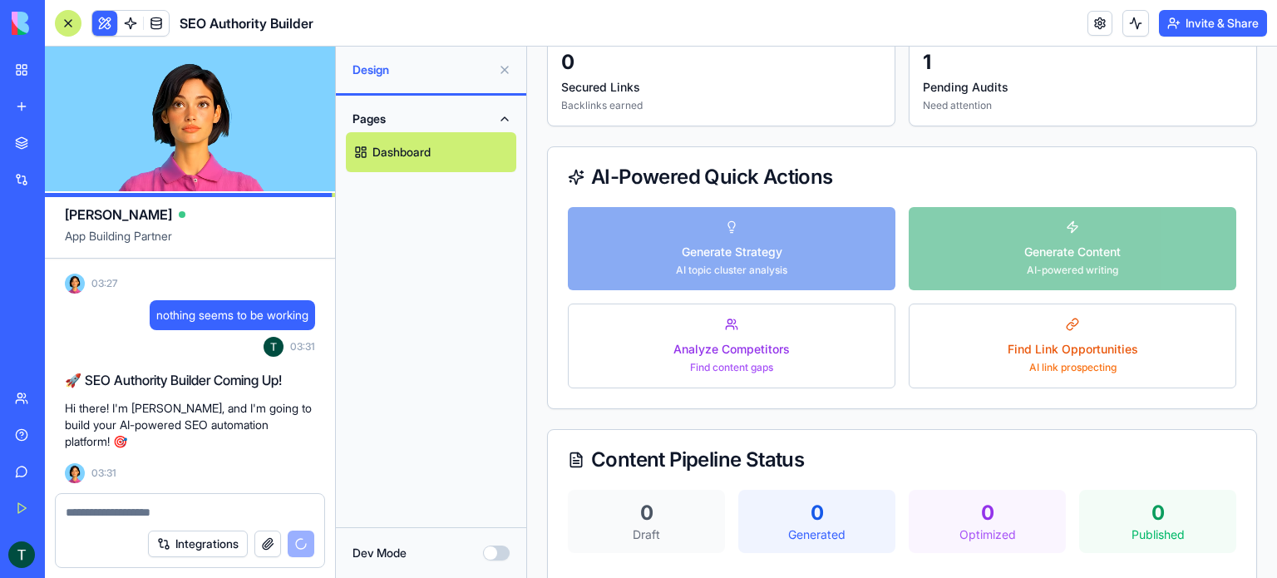
scroll to position [748, 0]
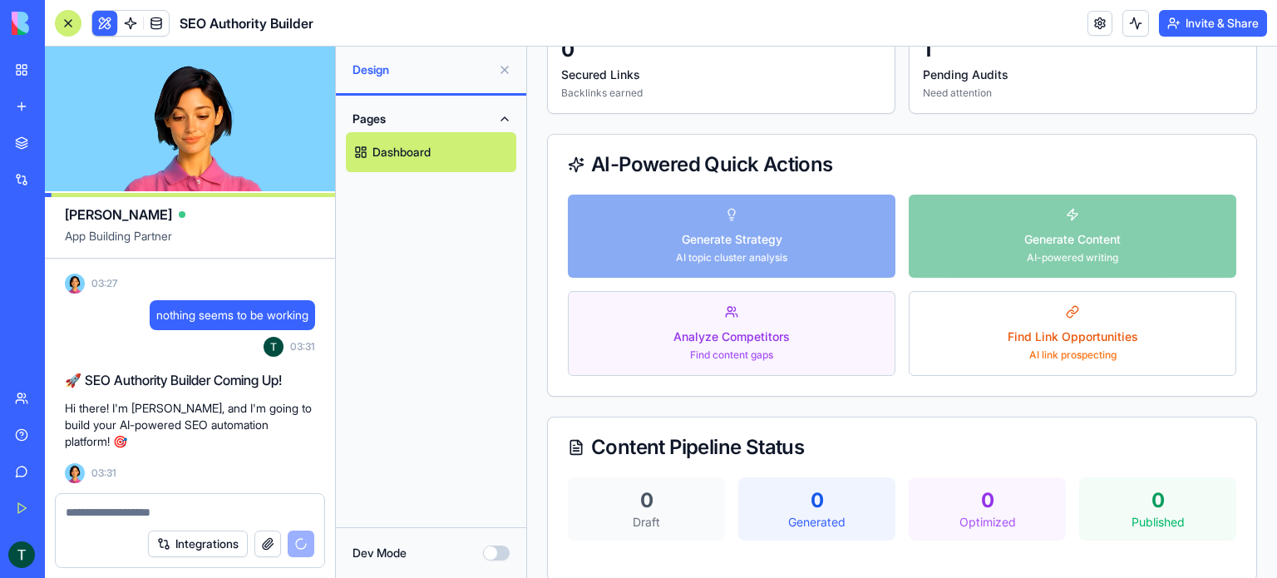
click at [735, 343] on div "Analyze Competitors" at bounding box center [731, 336] width 116 height 17
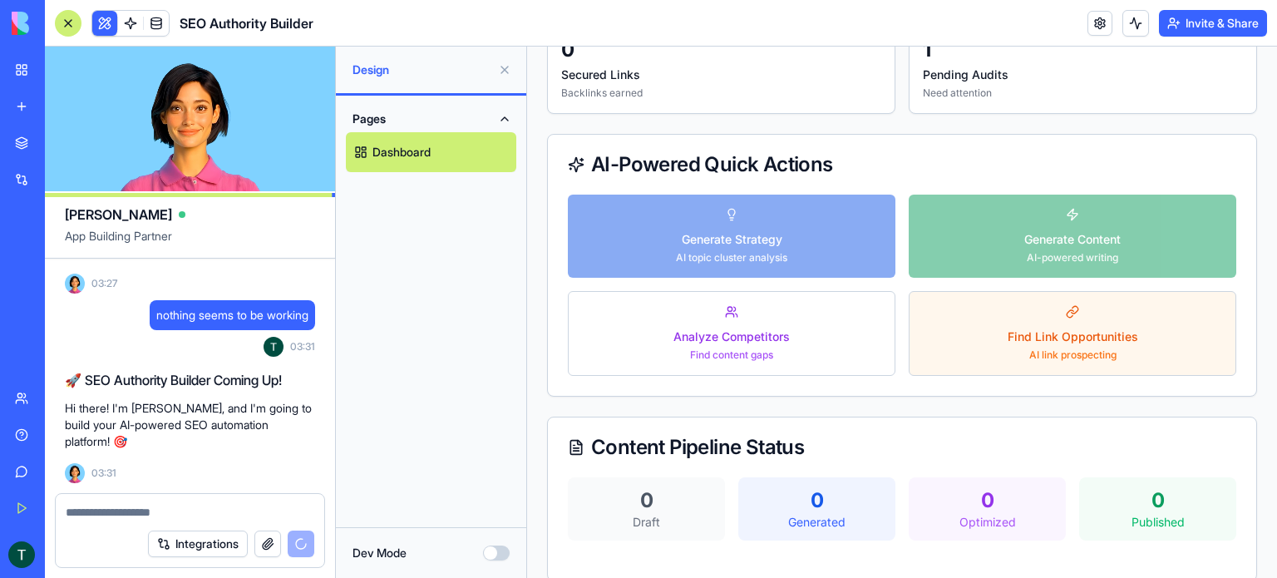
click at [1073, 357] on div "AI link prospecting" at bounding box center [1073, 354] width 131 height 13
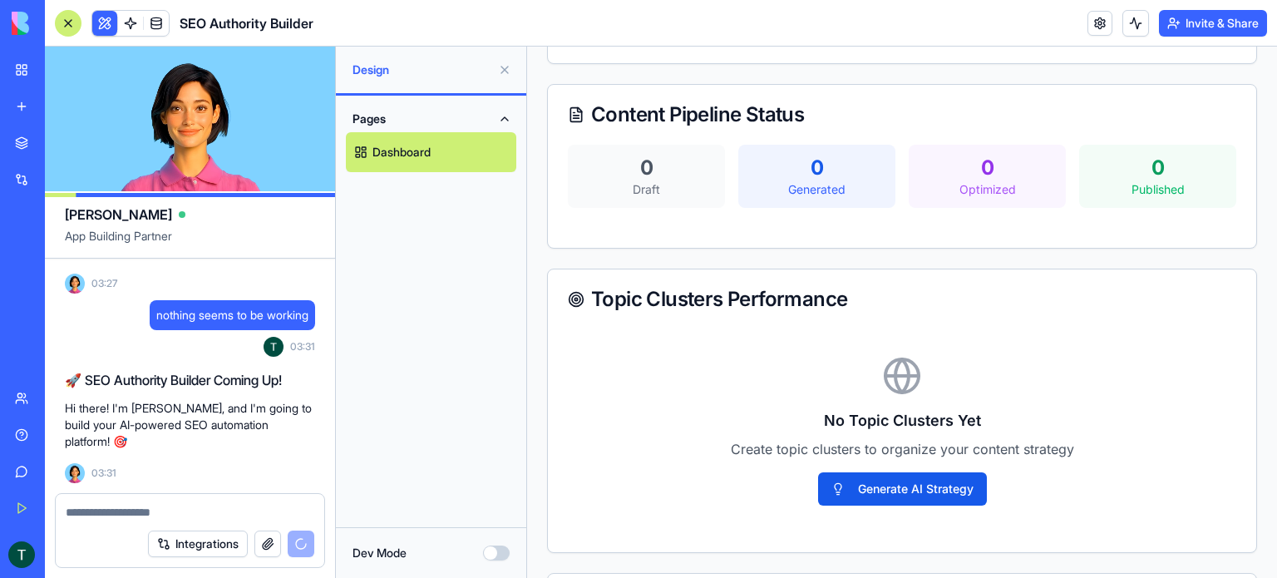
scroll to position [1247, 0]
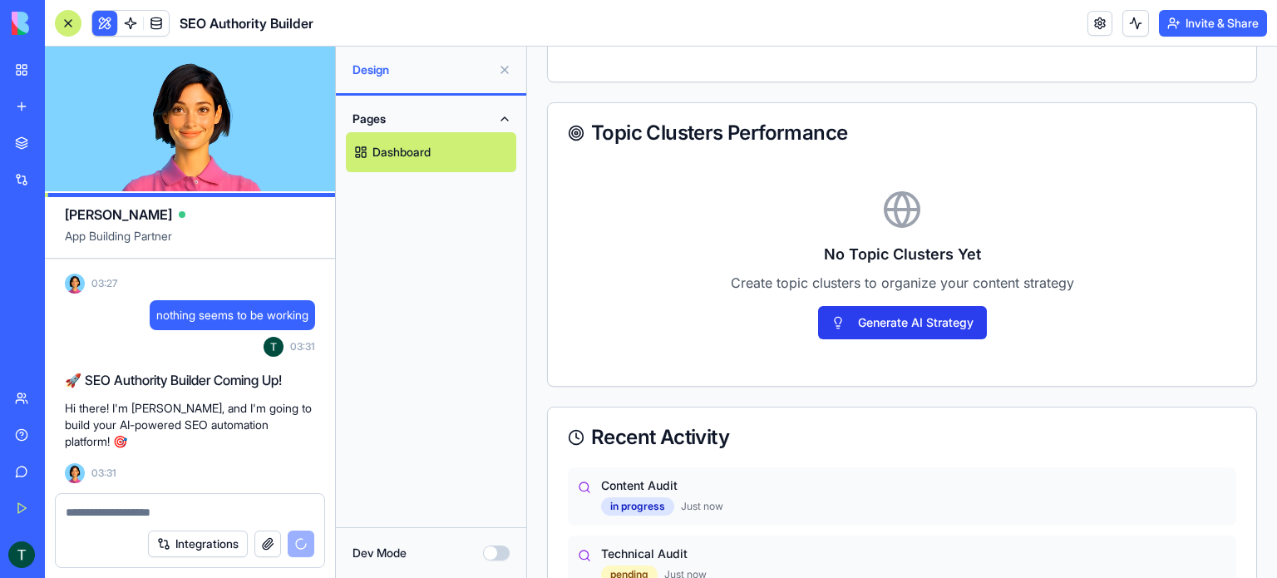
click at [890, 306] on button "Generate AI Strategy" at bounding box center [902, 322] width 169 height 33
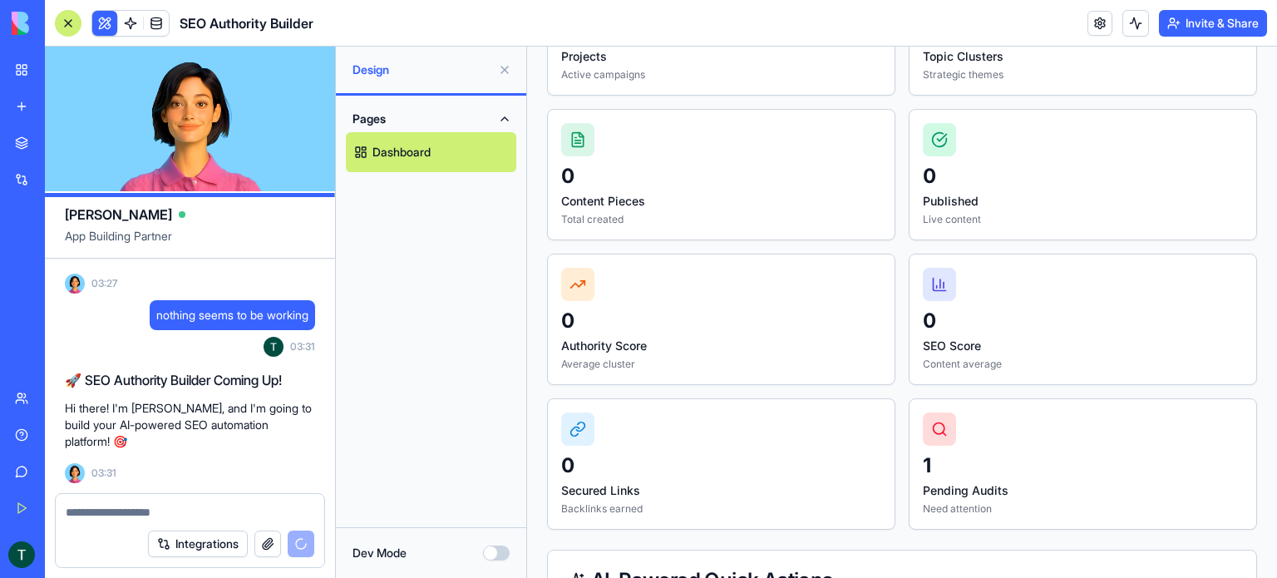
scroll to position [0, 0]
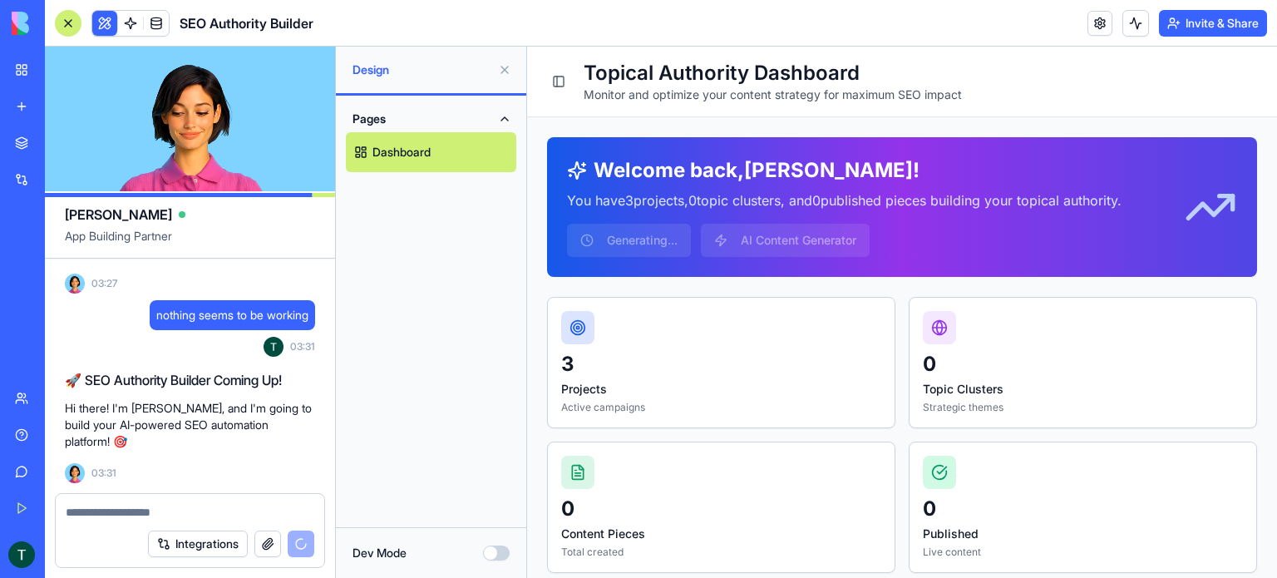
click at [501, 555] on button "Dev Mode" at bounding box center [496, 552] width 27 height 15
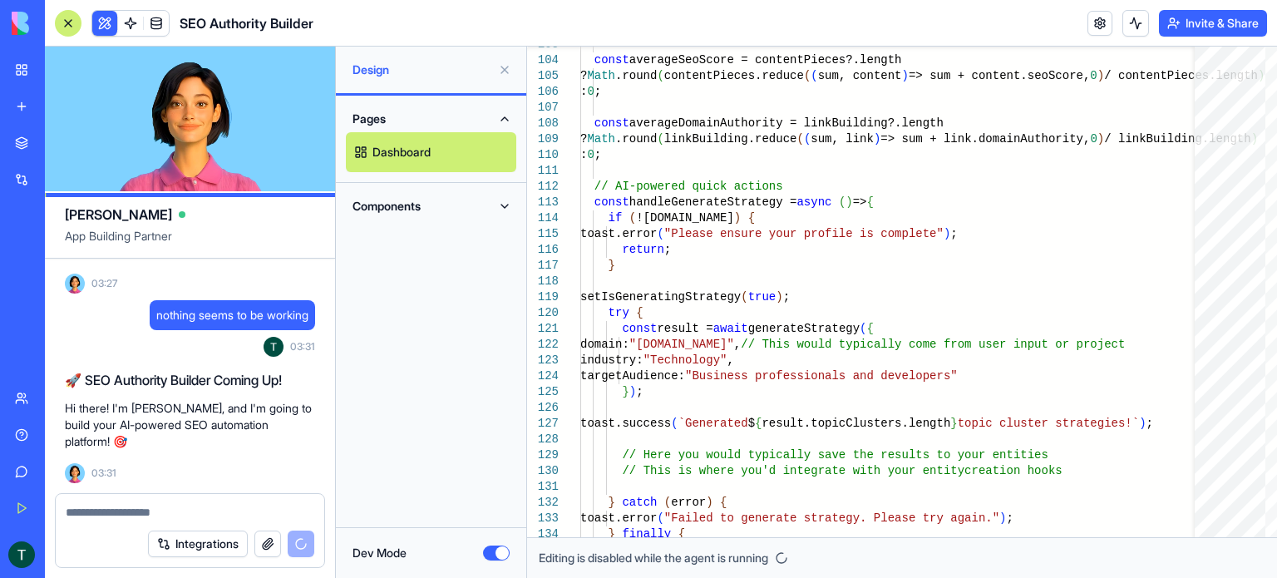
click at [496, 556] on button "Dev Mode" at bounding box center [496, 552] width 27 height 15
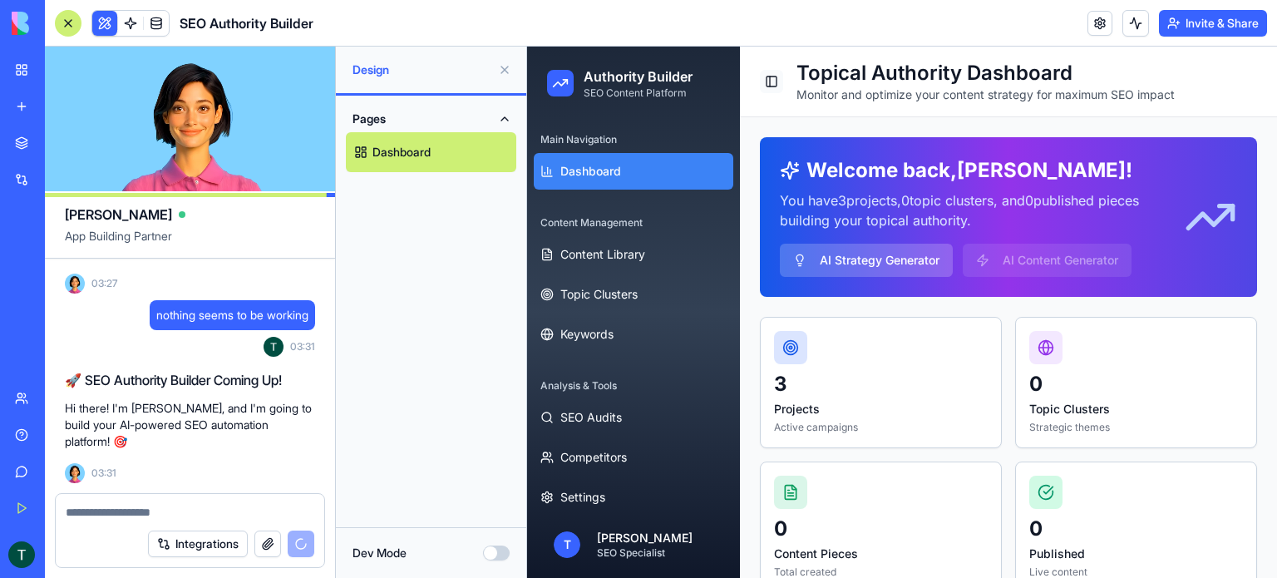
click at [775, 85] on button "Toggle Sidebar" at bounding box center [771, 81] width 23 height 23
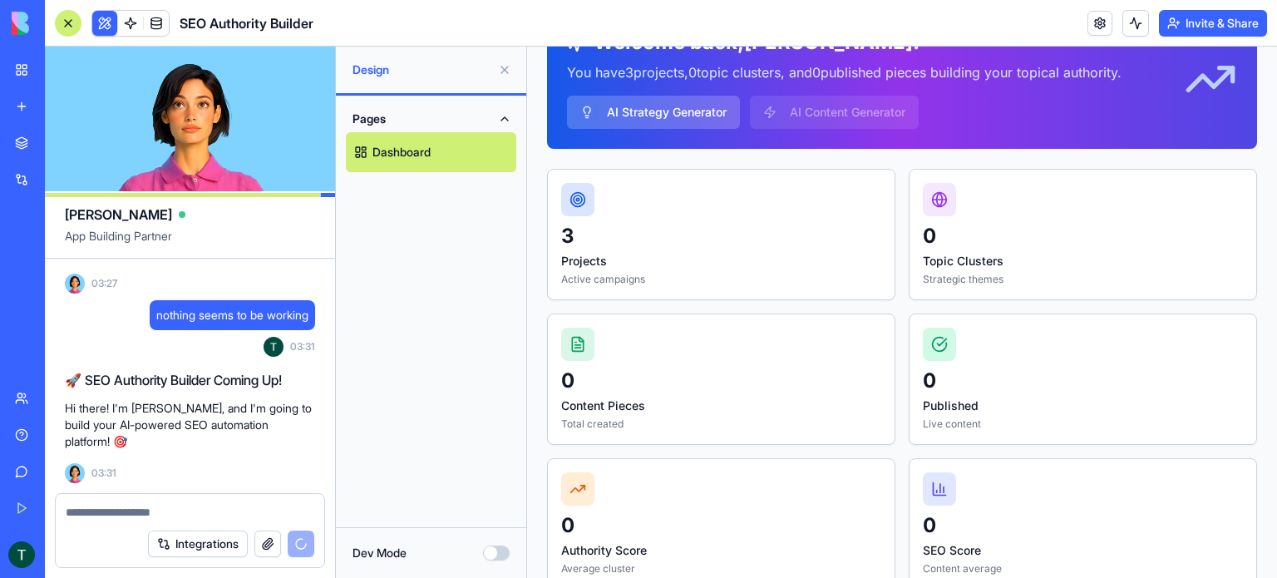
scroll to position [83, 0]
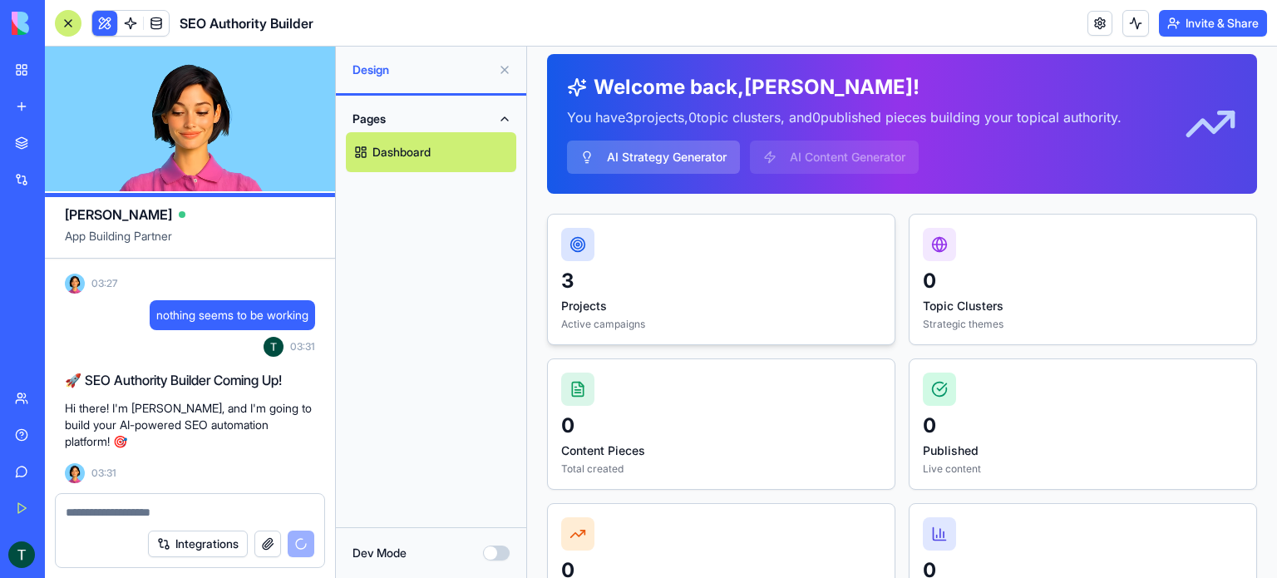
click at [588, 247] on div at bounding box center [577, 244] width 33 height 33
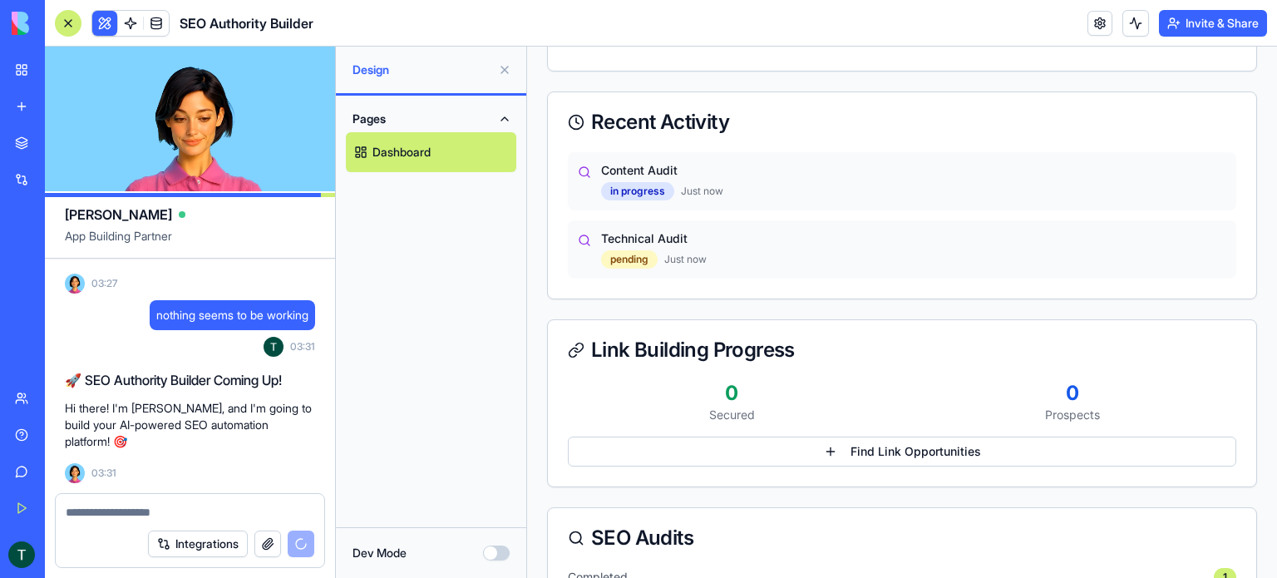
scroll to position [1580, 0]
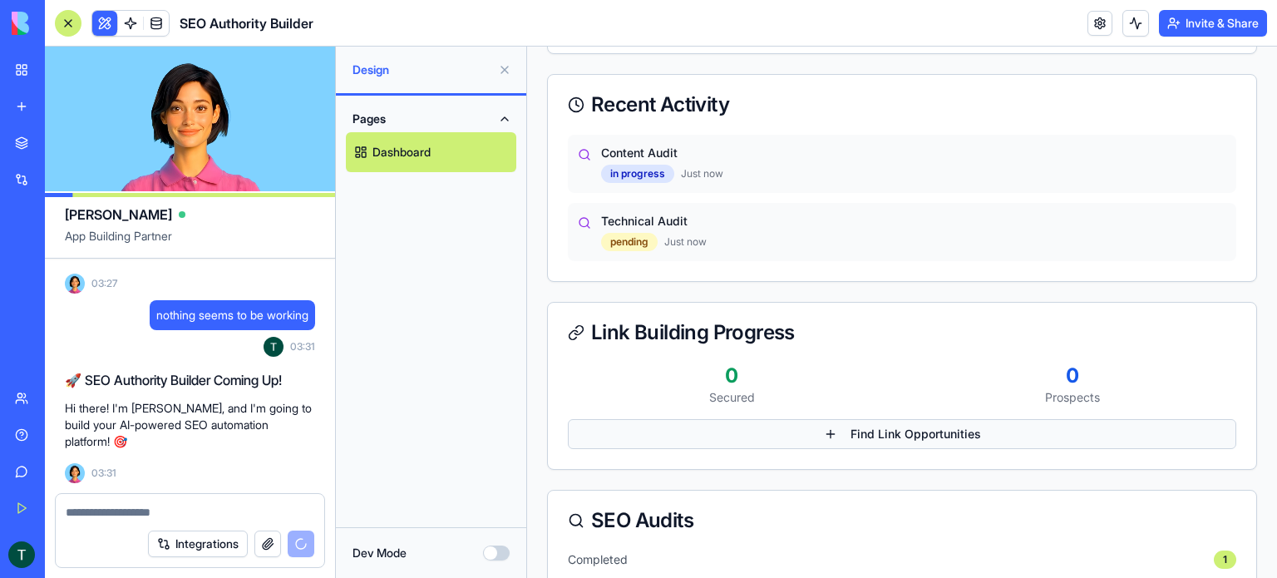
click at [784, 422] on button "Find Link Opportunities" at bounding box center [902, 434] width 668 height 30
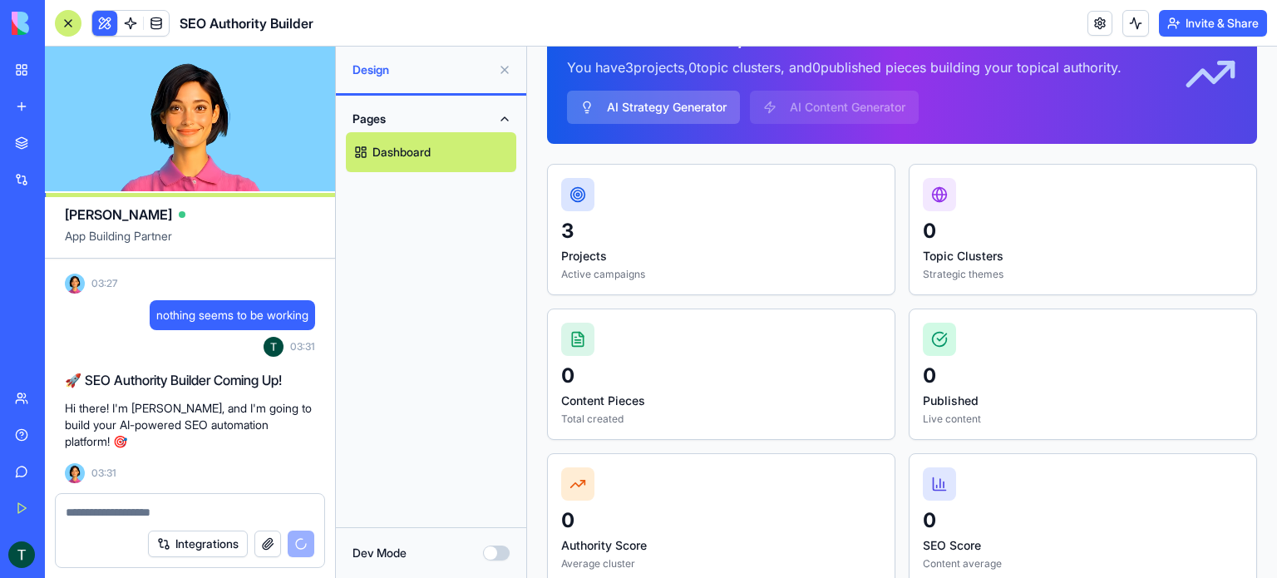
scroll to position [0, 0]
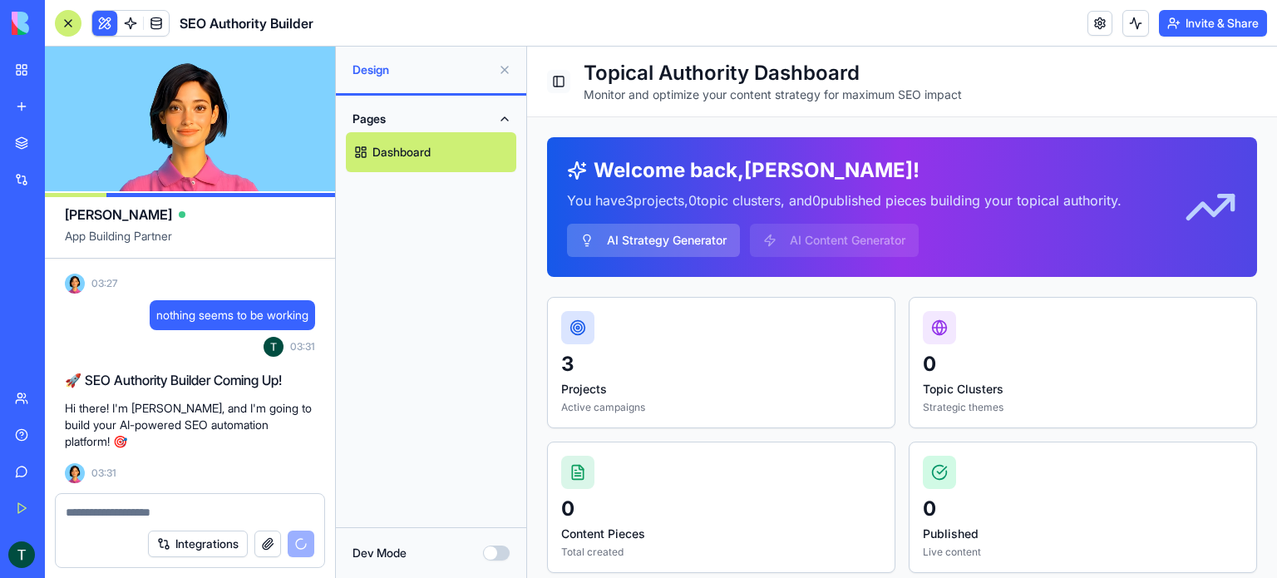
click at [554, 86] on button "Toggle Sidebar" at bounding box center [558, 81] width 23 height 23
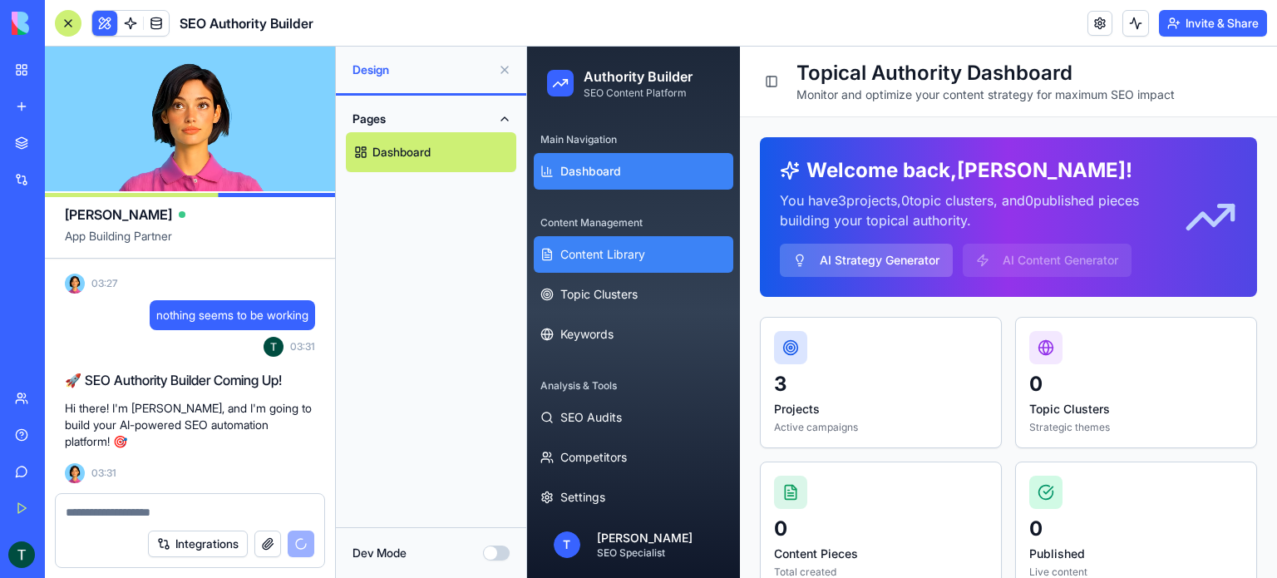
click at [605, 262] on span "Content Library" at bounding box center [602, 254] width 85 height 17
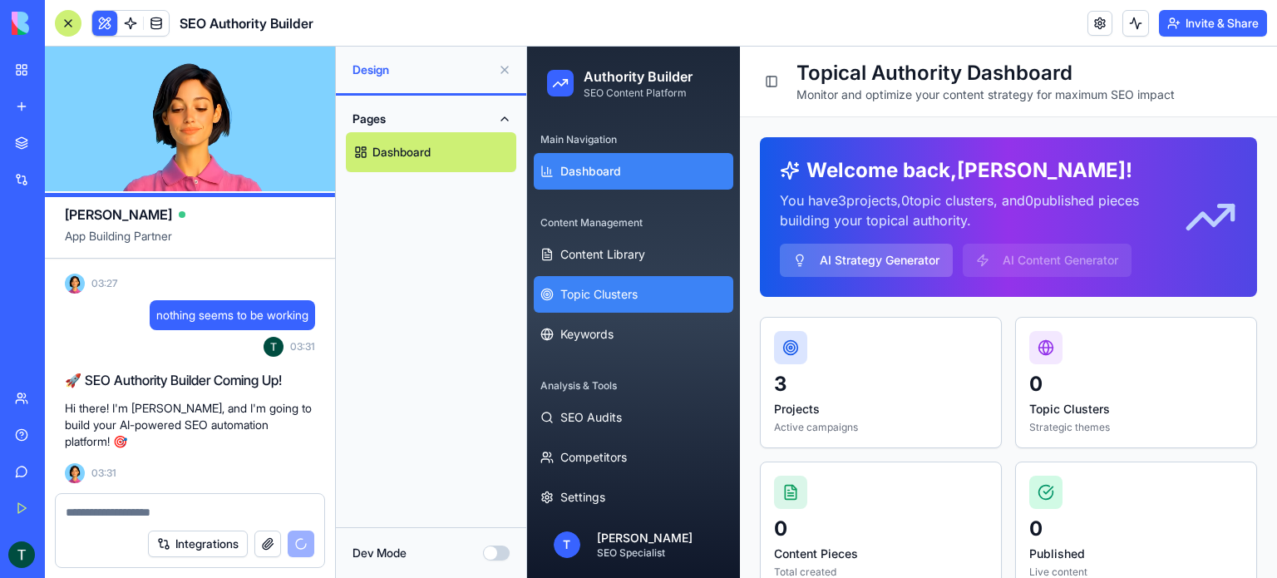
click at [608, 295] on span "Topic Clusters" at bounding box center [598, 294] width 77 height 17
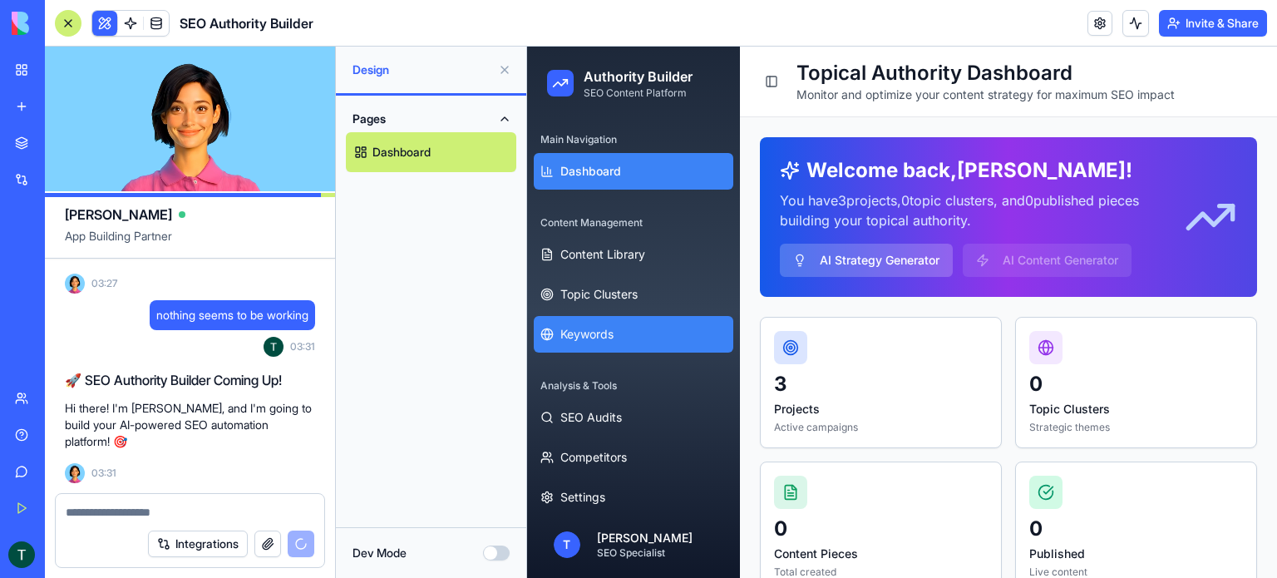
click at [597, 341] on span "Keywords" at bounding box center [586, 334] width 53 height 17
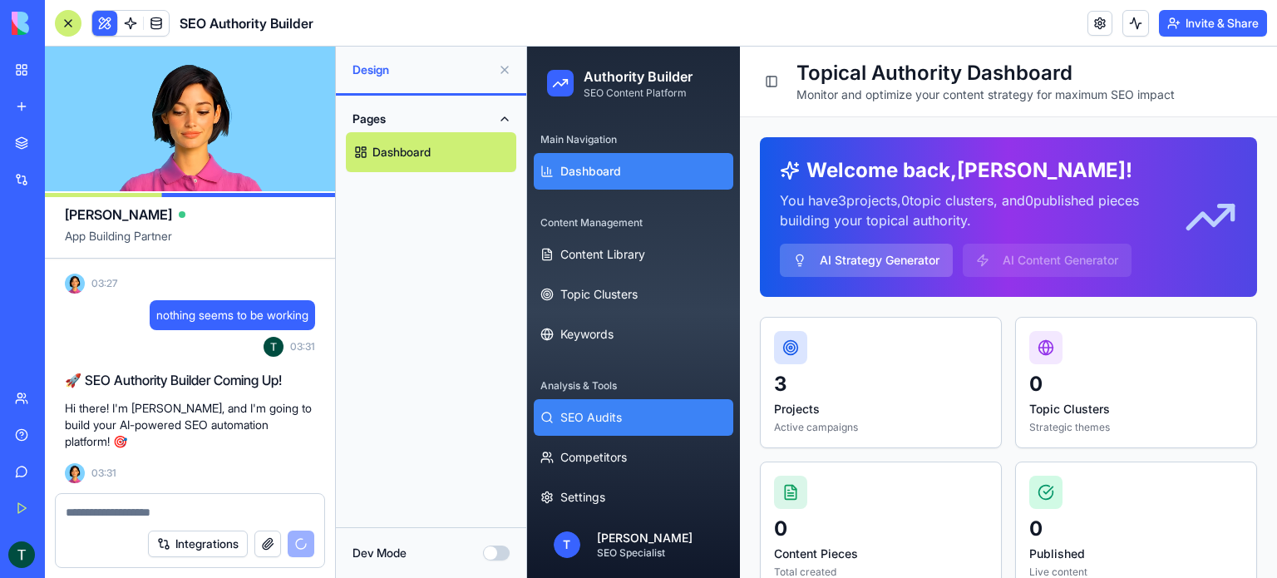
click at [586, 410] on span "SEO Audits" at bounding box center [591, 417] width 62 height 17
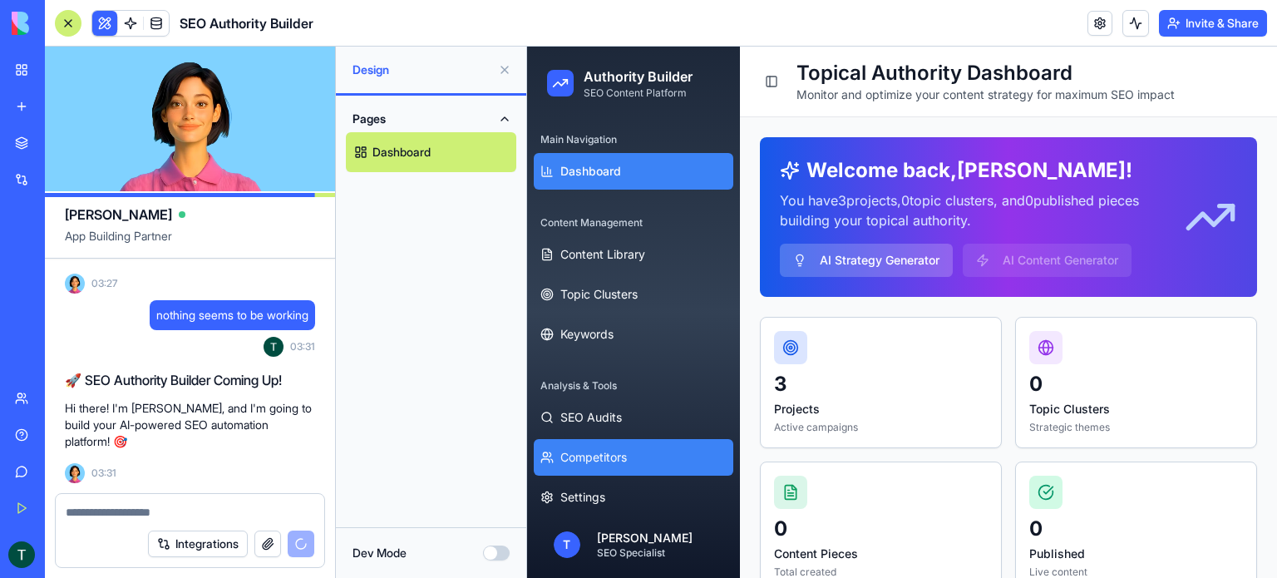
click at [593, 458] on span "Competitors" at bounding box center [593, 457] width 67 height 17
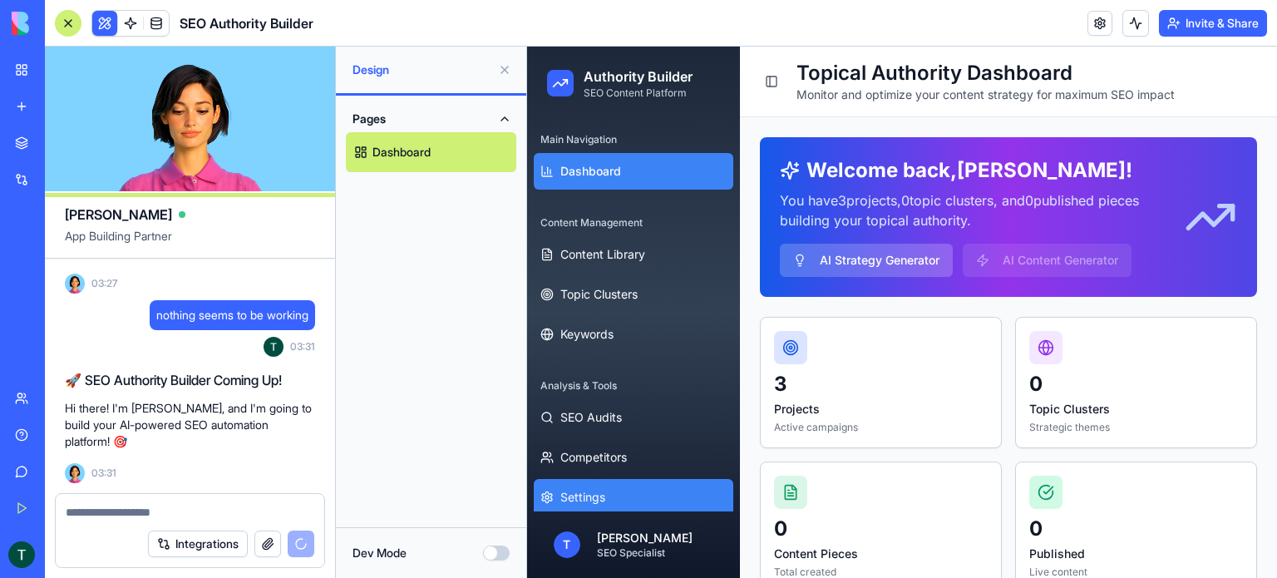
click at [591, 501] on span "Settings" at bounding box center [582, 497] width 45 height 17
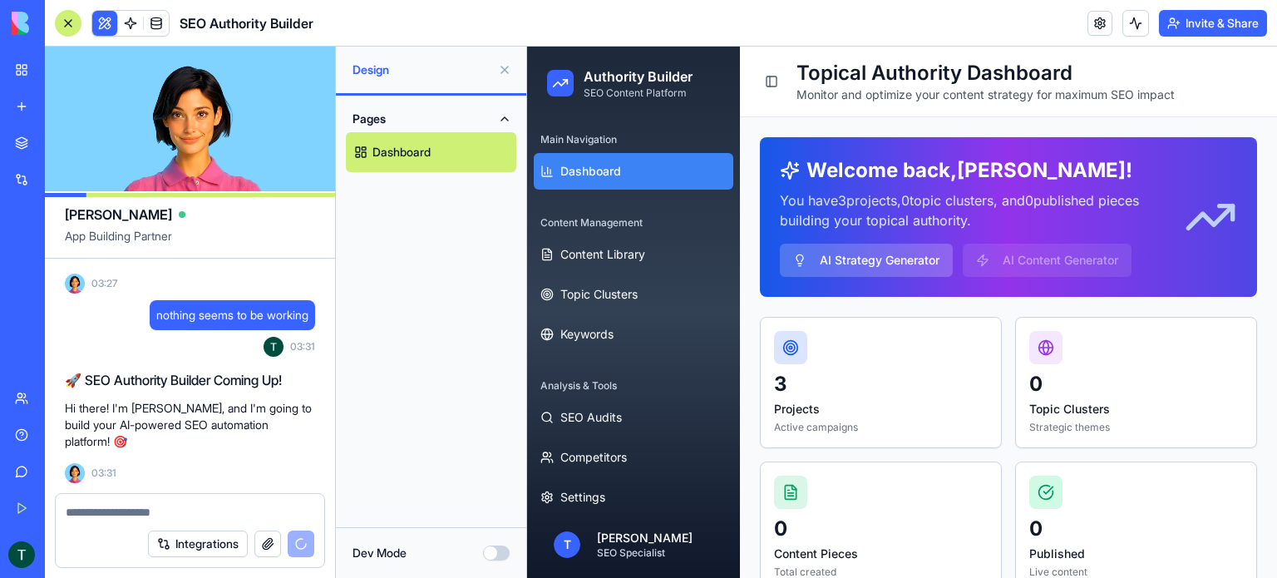
click at [590, 180] on link "Dashboard" at bounding box center [634, 171] width 200 height 37
click at [585, 229] on div "Content Management" at bounding box center [634, 223] width 200 height 27
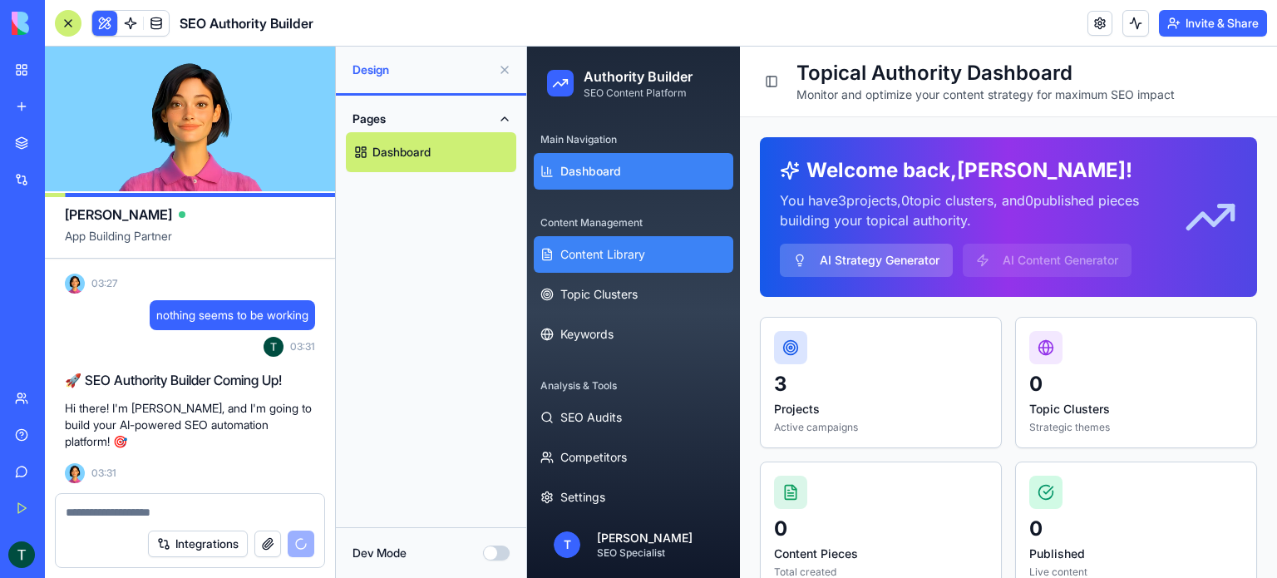
click at [584, 254] on span "Content Library" at bounding box center [602, 254] width 85 height 17
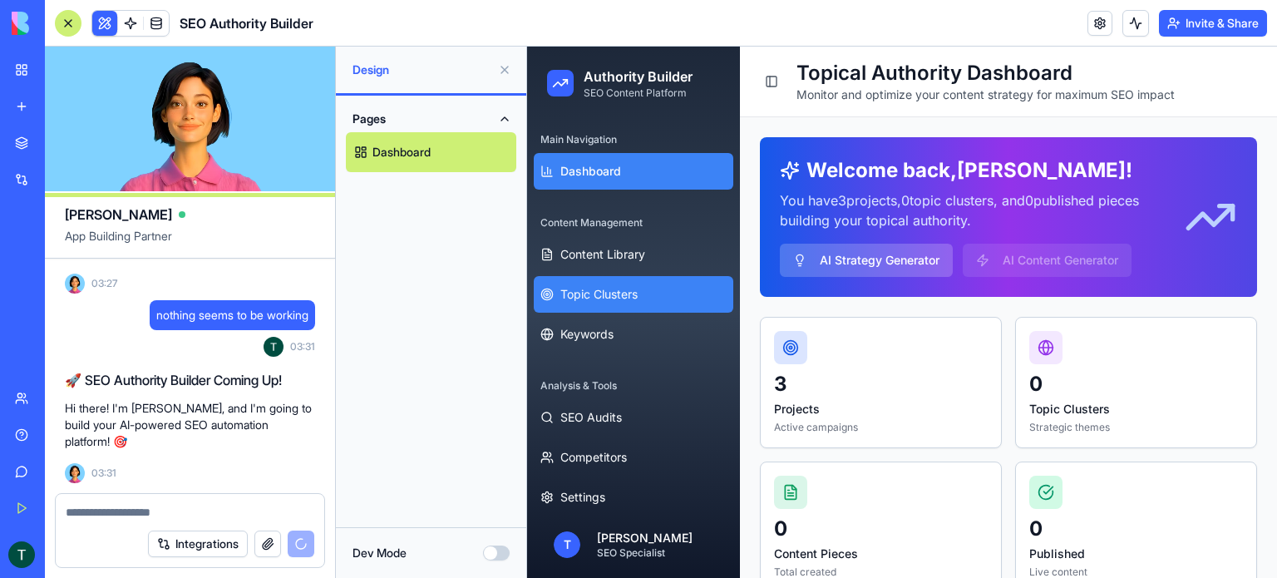
click at [586, 297] on span "Topic Clusters" at bounding box center [598, 294] width 77 height 17
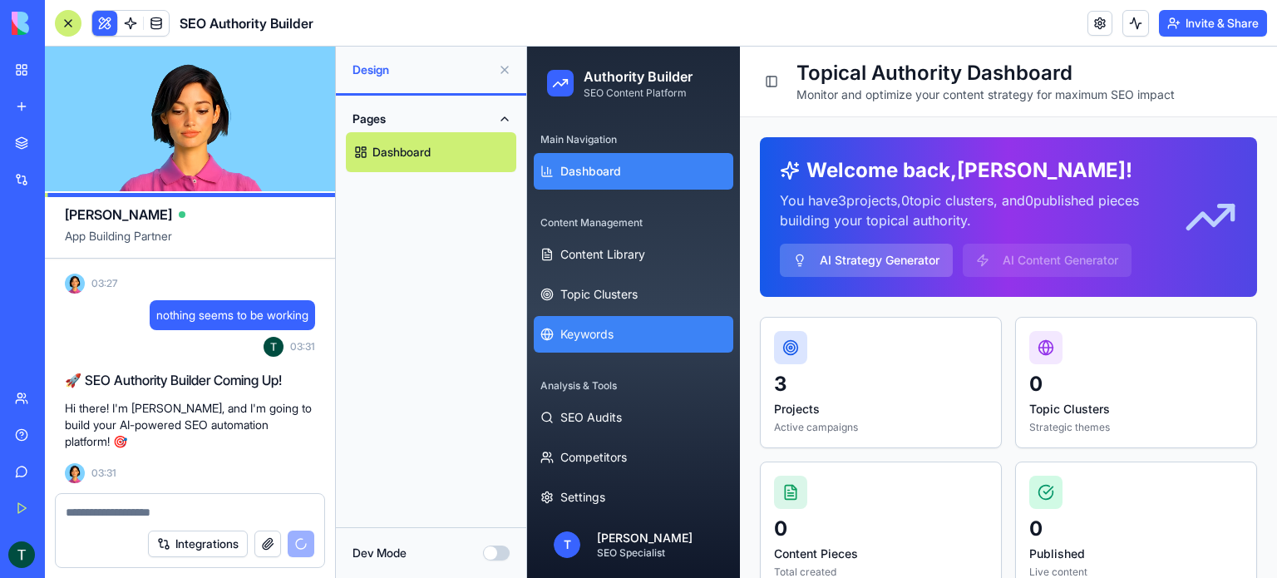
click at [584, 325] on button "Keywords" at bounding box center [634, 334] width 200 height 37
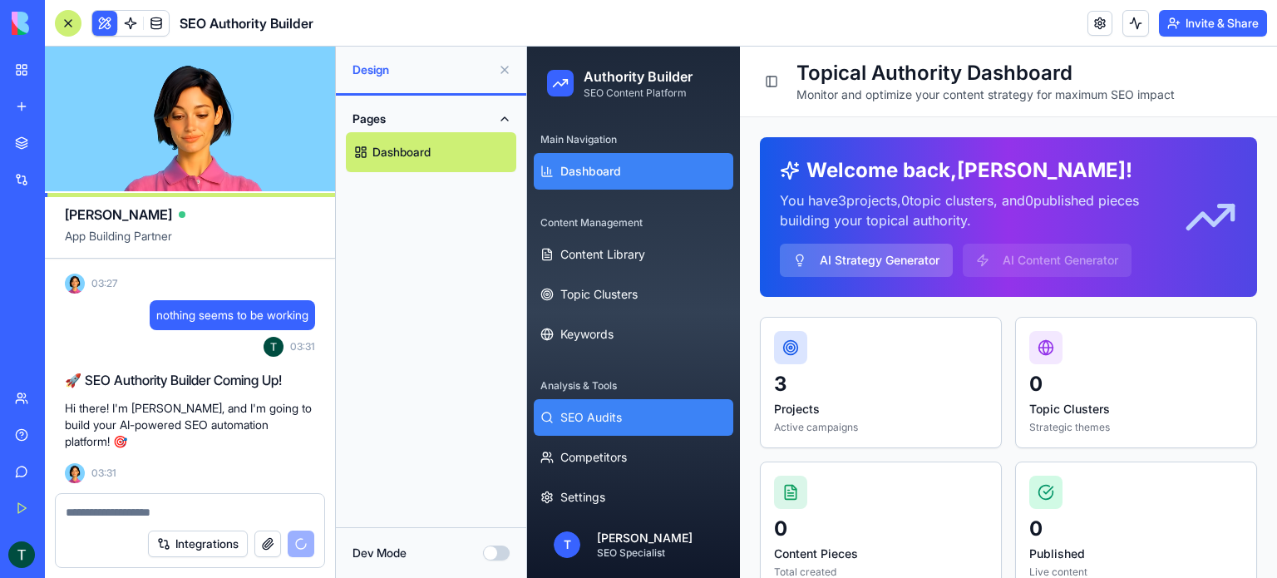
click at [579, 407] on button "SEO Audits" at bounding box center [634, 417] width 200 height 37
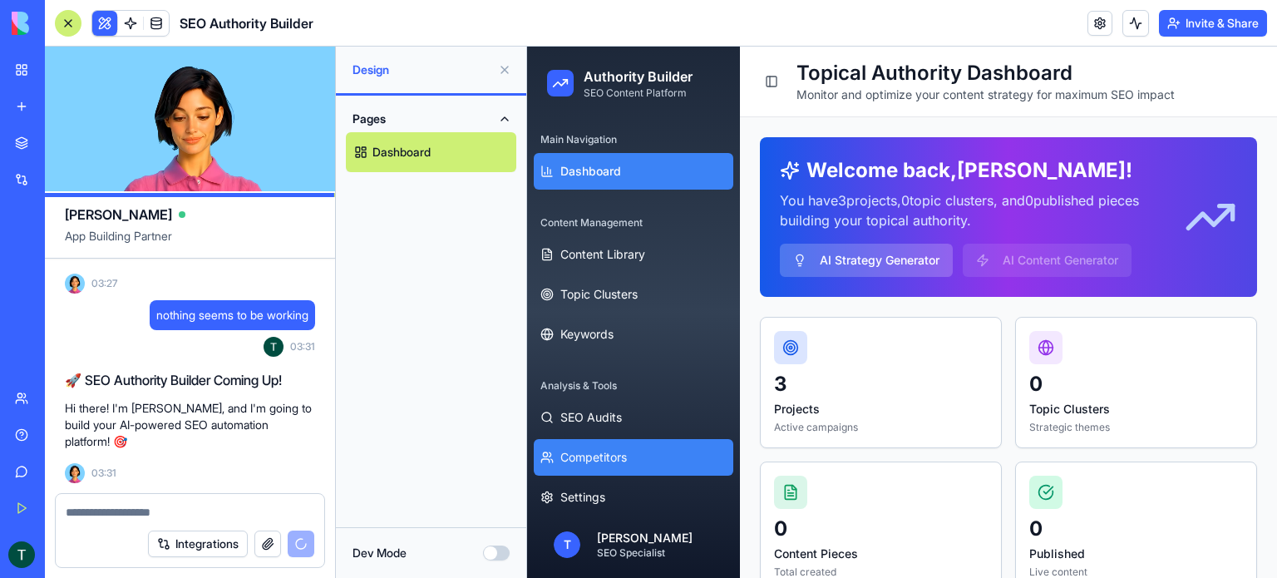
click at [578, 453] on span "Competitors" at bounding box center [593, 457] width 67 height 17
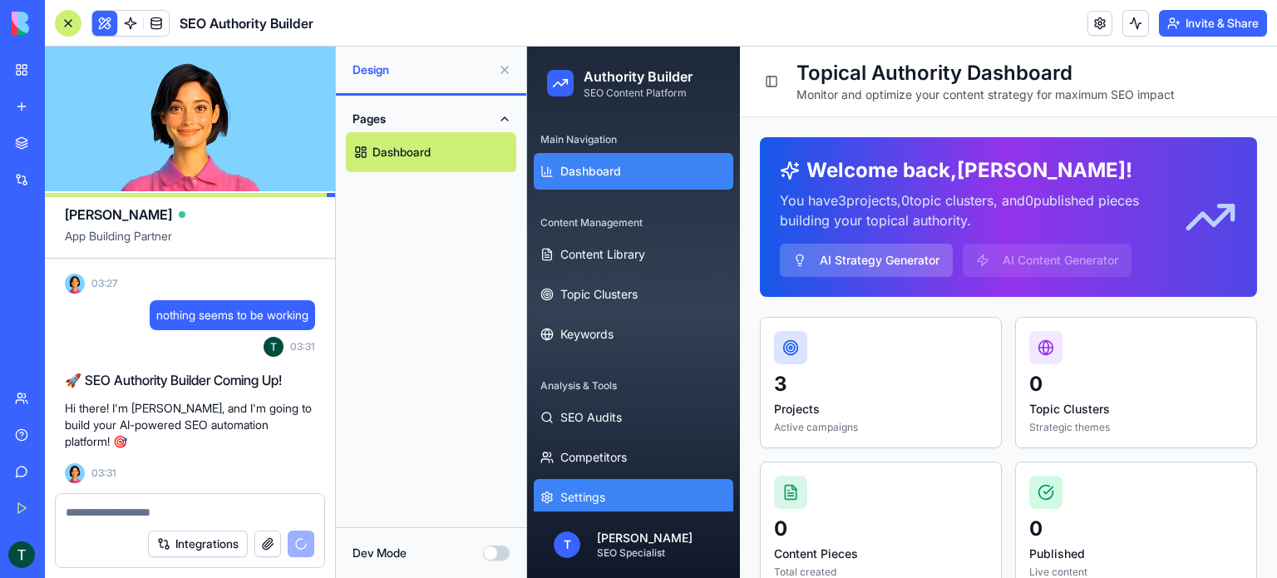
click at [580, 491] on span "Settings" at bounding box center [582, 497] width 45 height 17
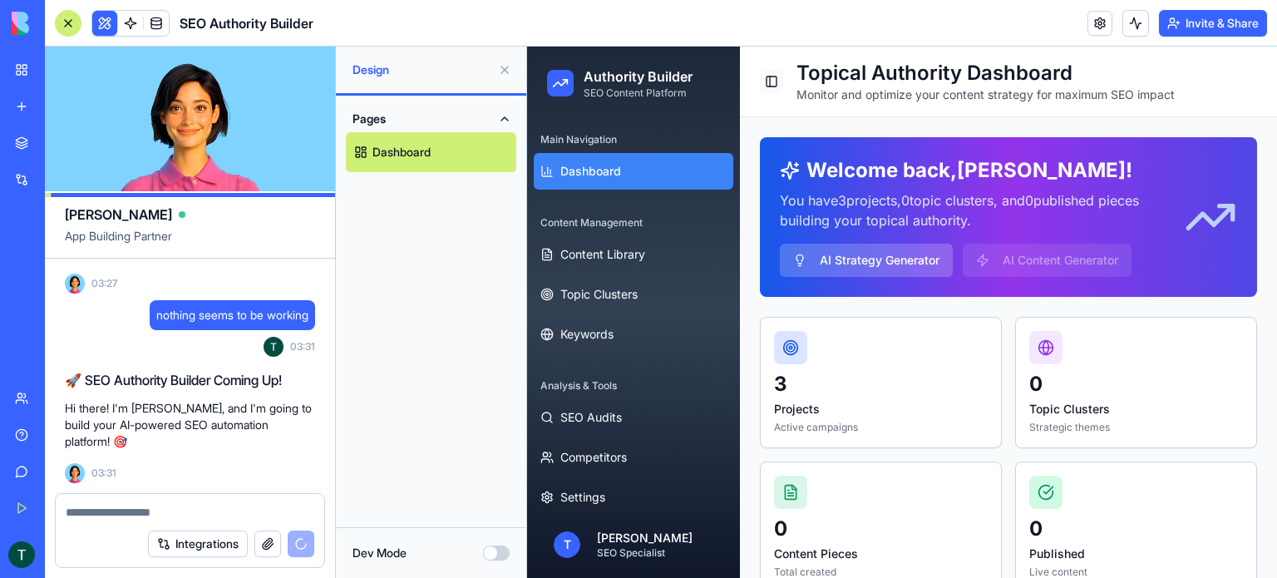
click at [765, 84] on button "Toggle Sidebar" at bounding box center [771, 81] width 23 height 23
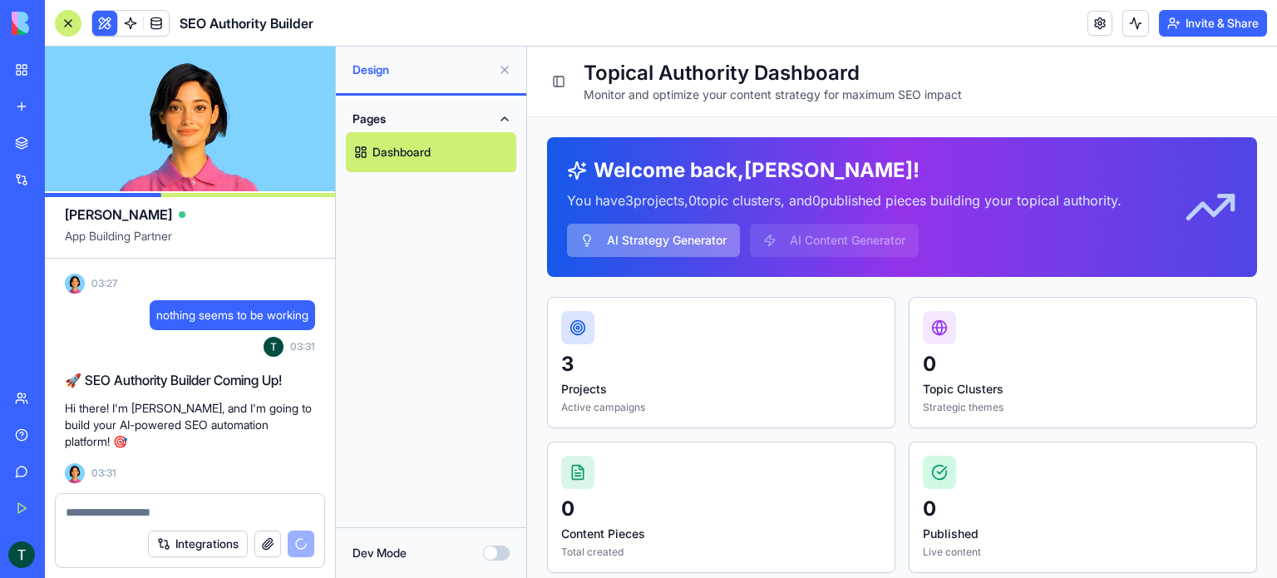
click at [679, 237] on button "AI Strategy Generator" at bounding box center [653, 240] width 173 height 33
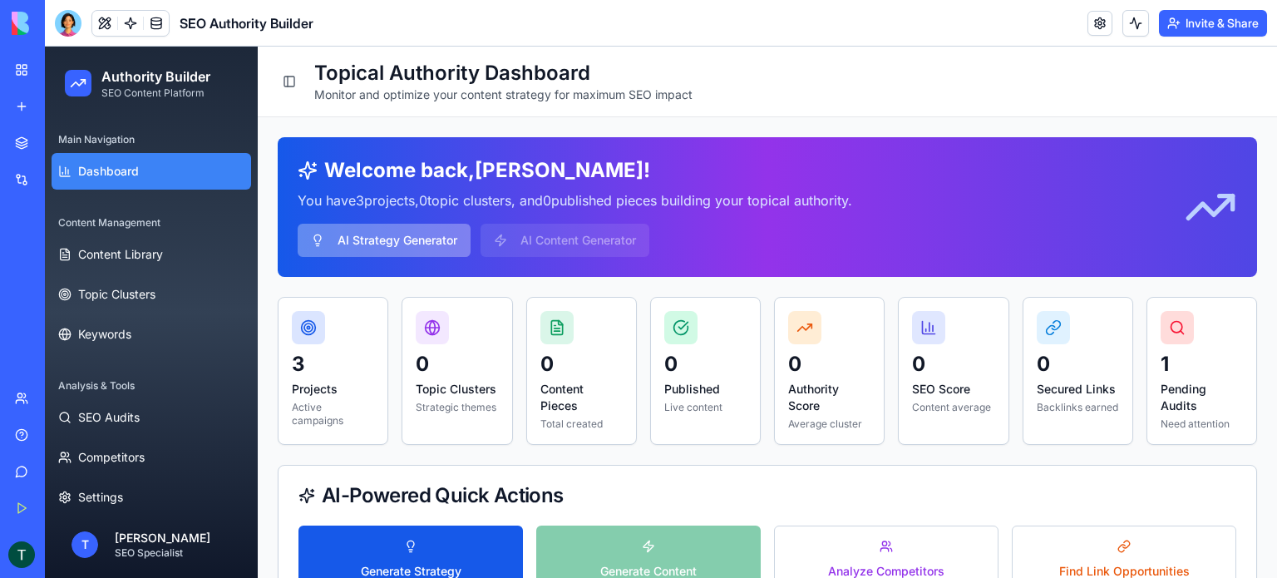
scroll to position [166, 0]
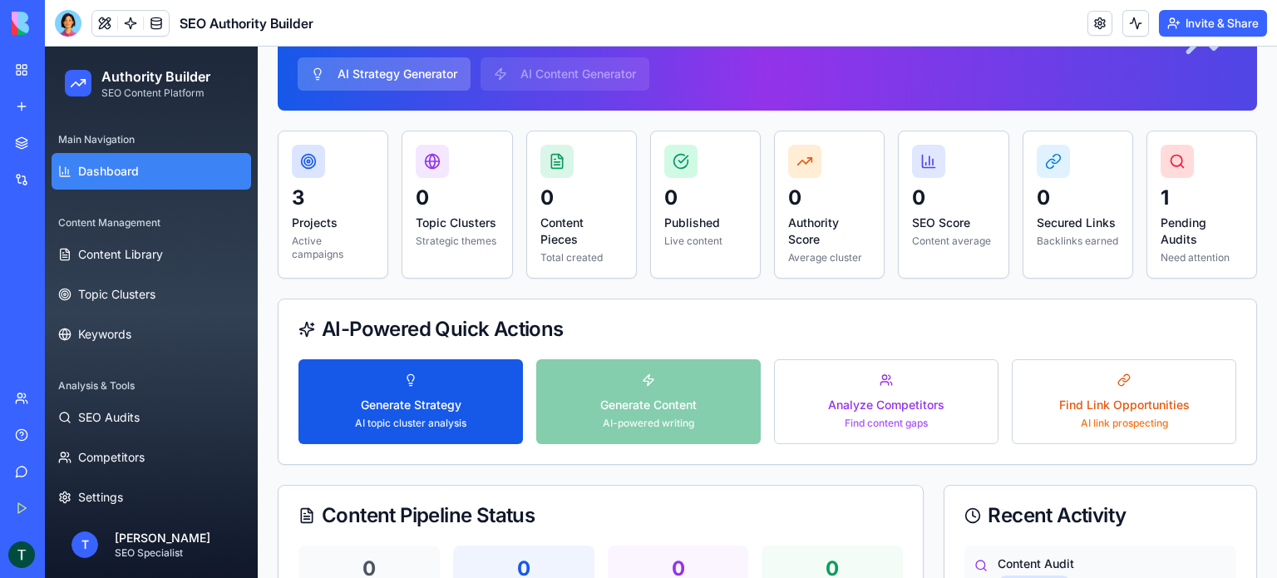
click at [639, 404] on div "Generate Strategy AI topic cluster analysis Generate Content AI-powered writing…" at bounding box center [767, 401] width 938 height 85
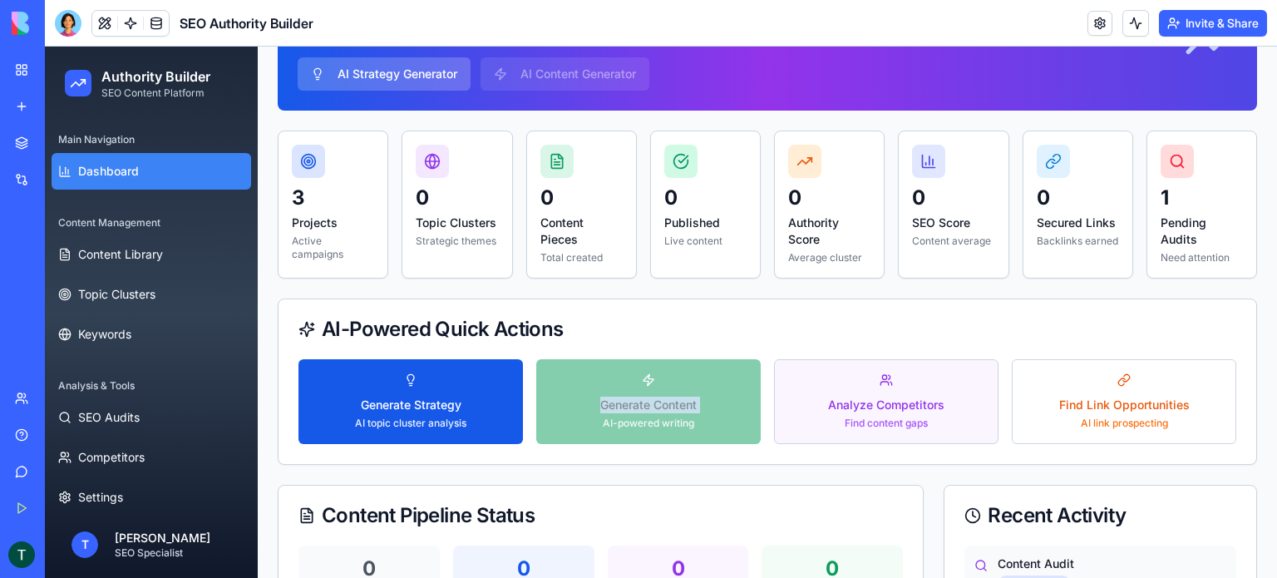
click at [831, 407] on div "Analyze Competitors" at bounding box center [886, 405] width 116 height 17
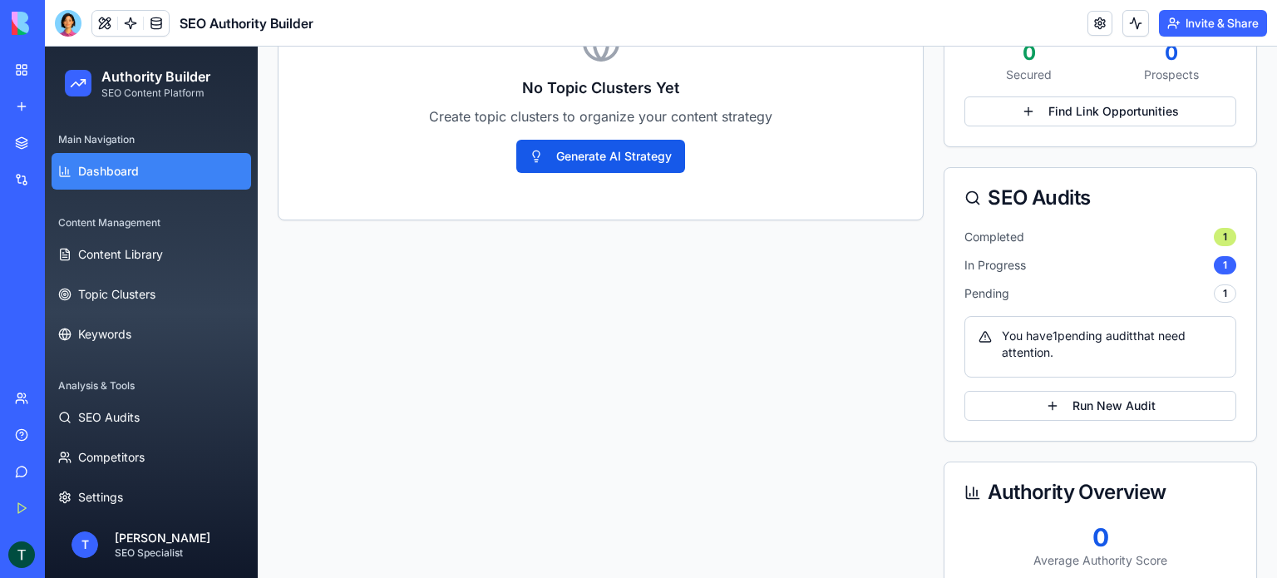
scroll to position [900, 0]
click button "Run New Audit"
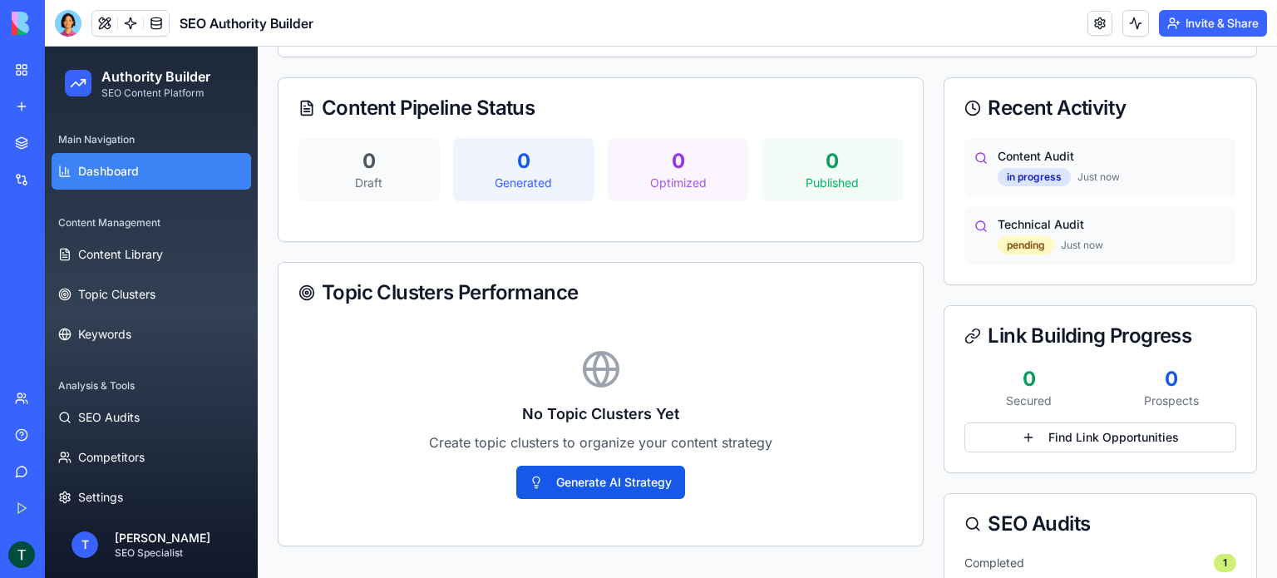
scroll to position [568, 0]
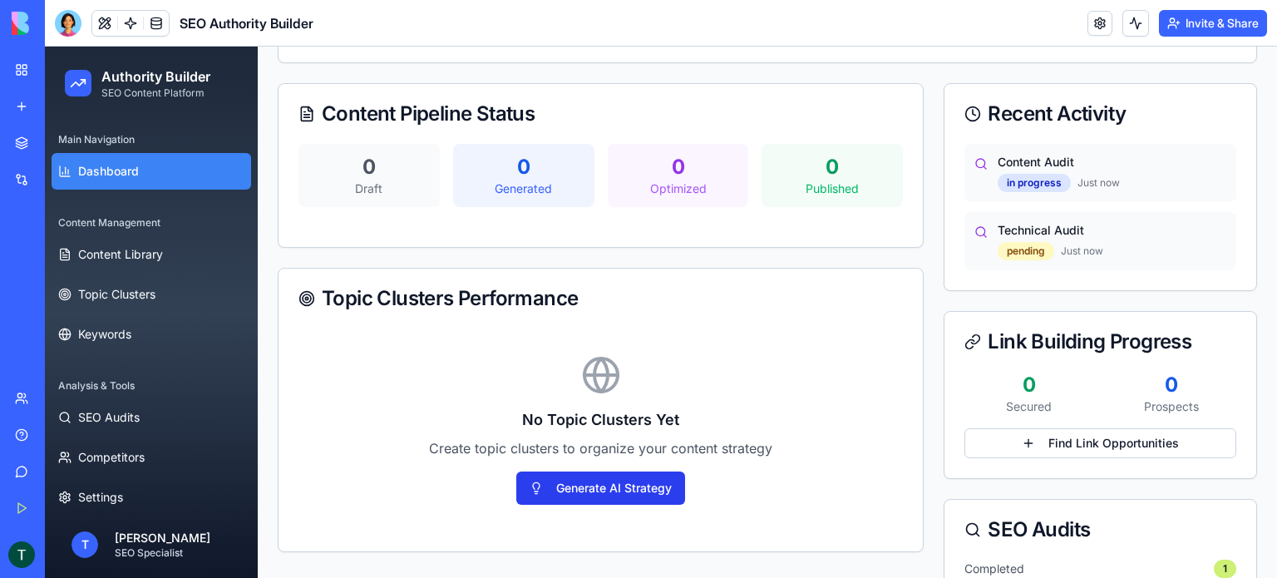
click button "Generate AI Strategy"
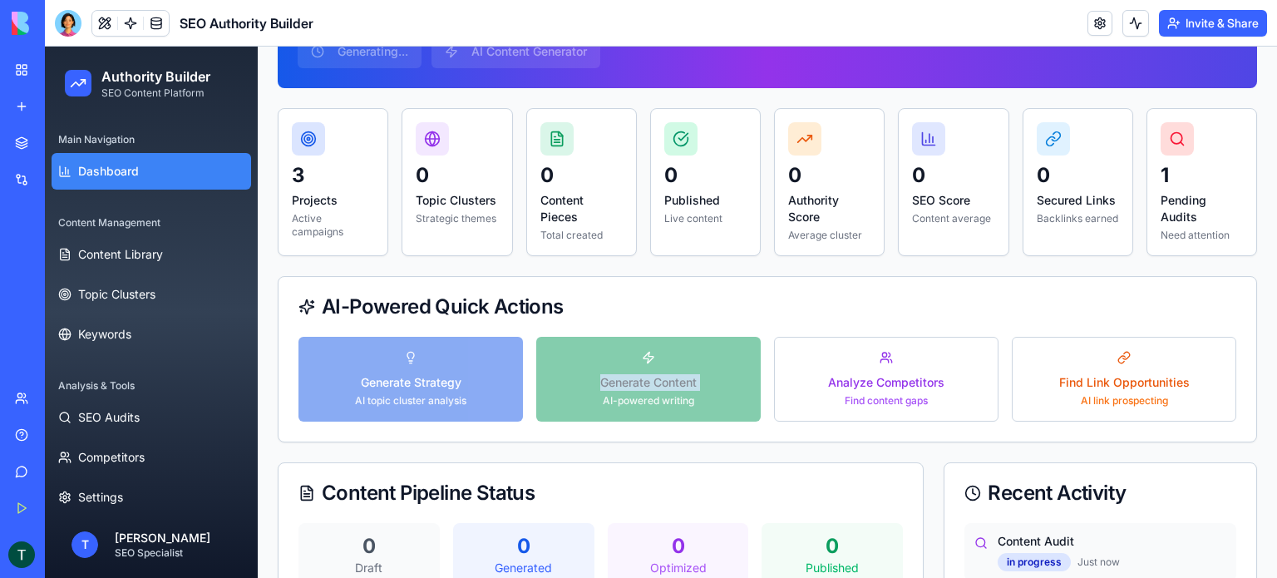
scroll to position [0, 0]
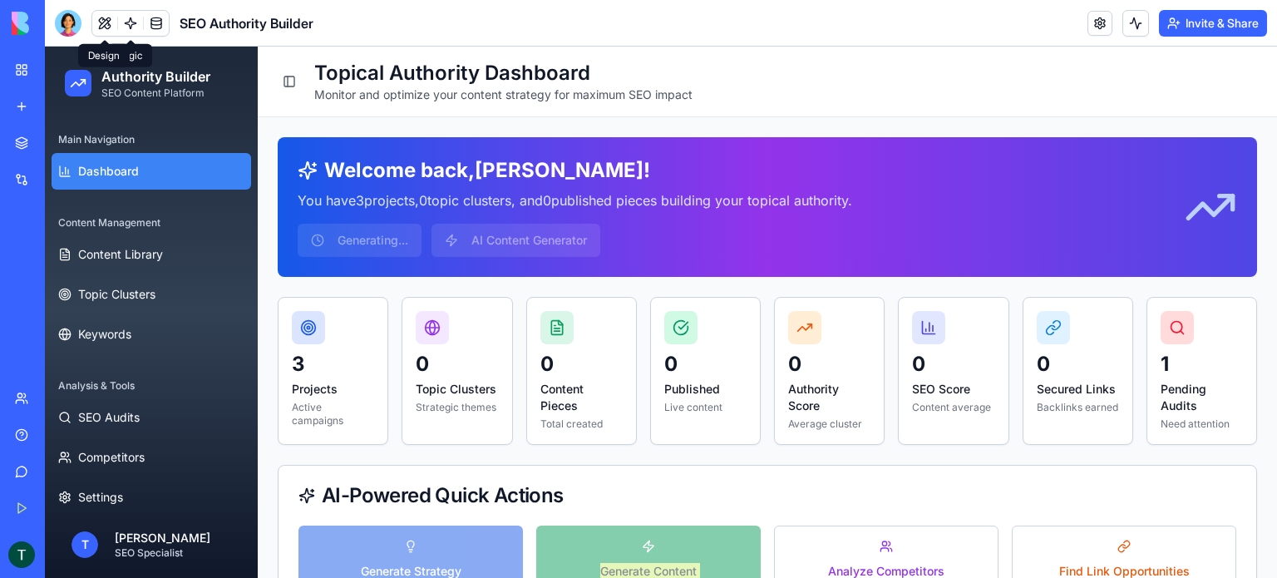
click button
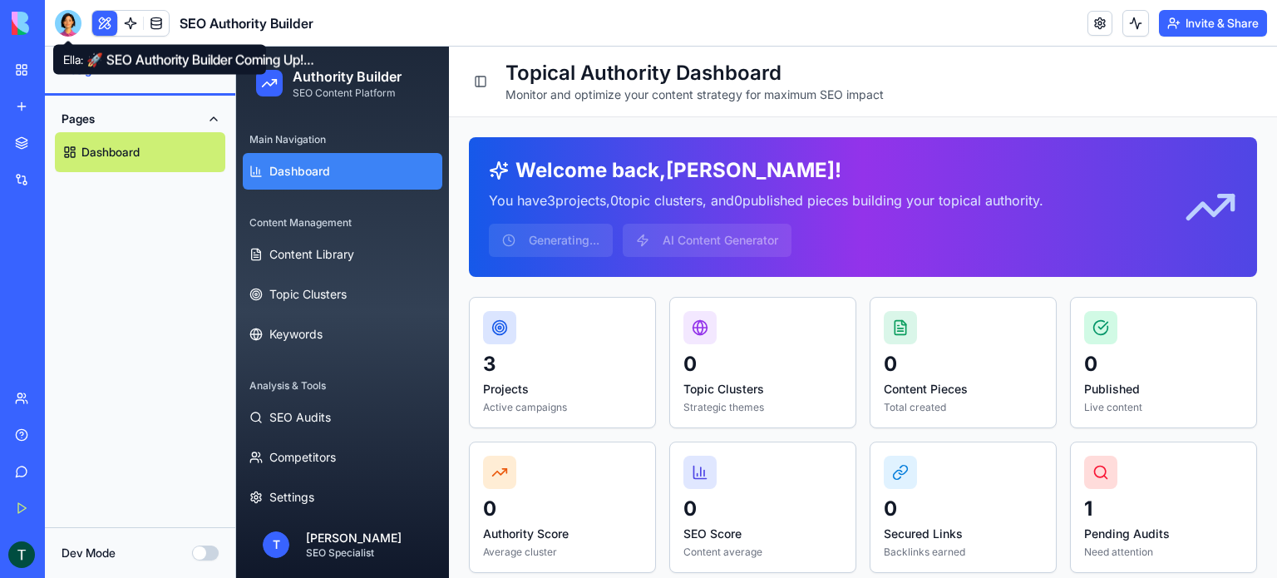
click div
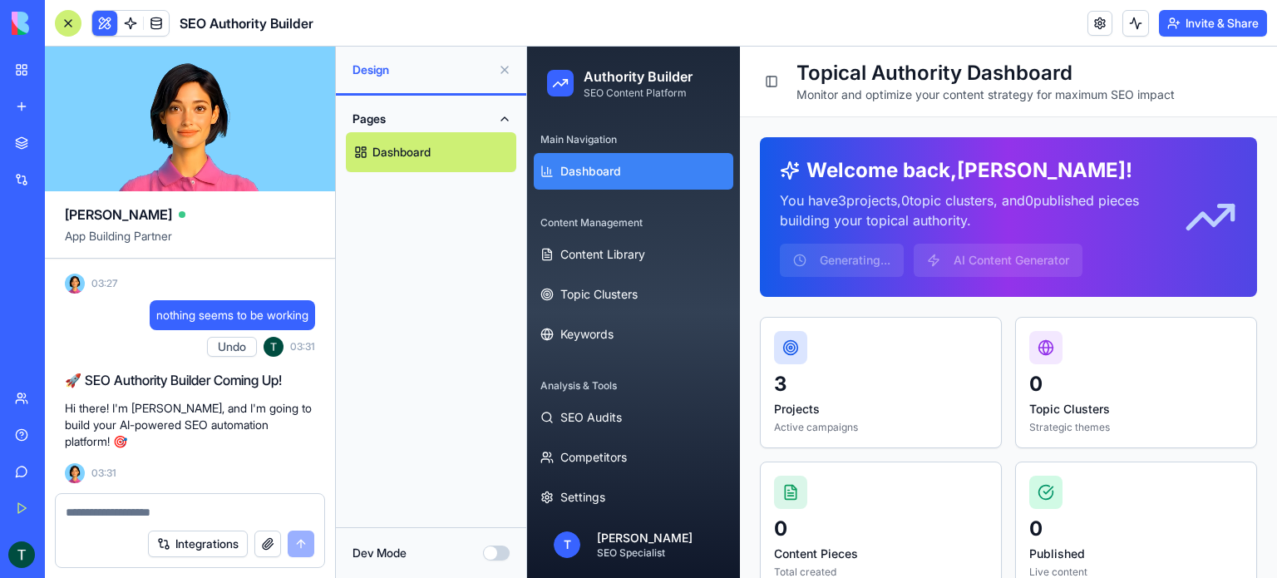
click span "nothing seems to be working"
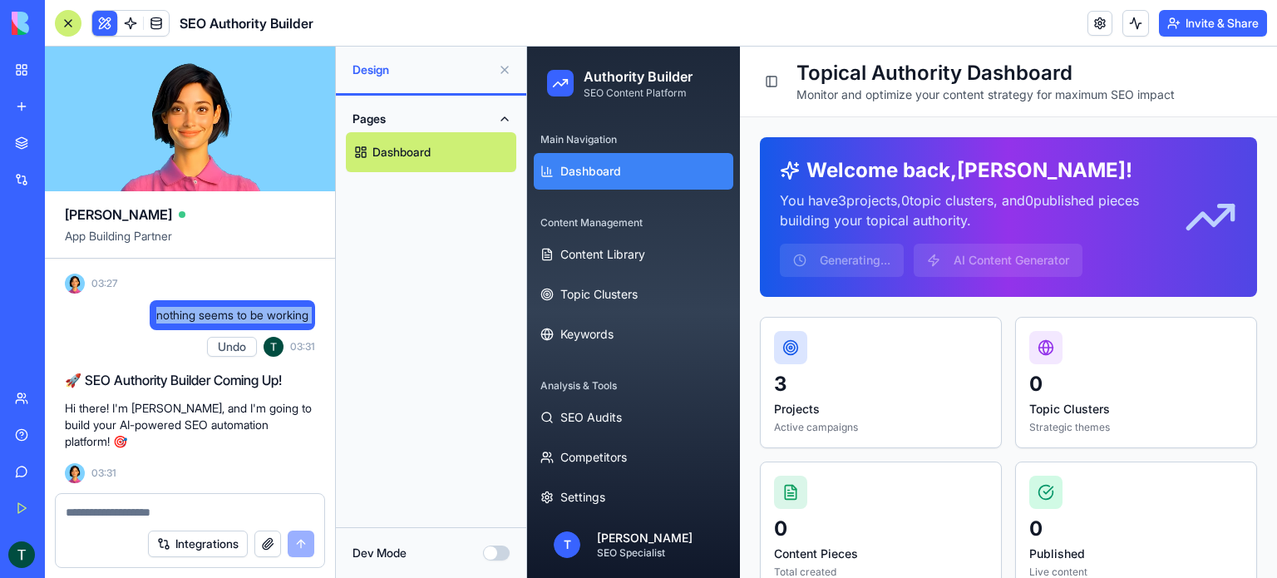
click span "nothing seems to be working"
copy span "nothing seems to be working"
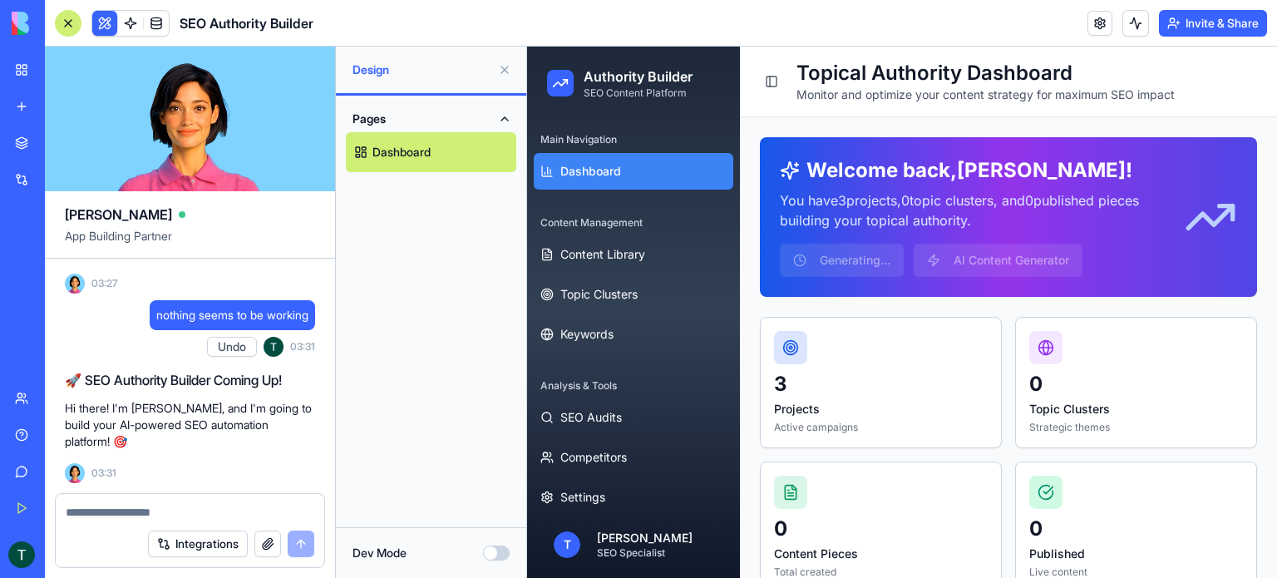
click textarea
paste textarea "**********"
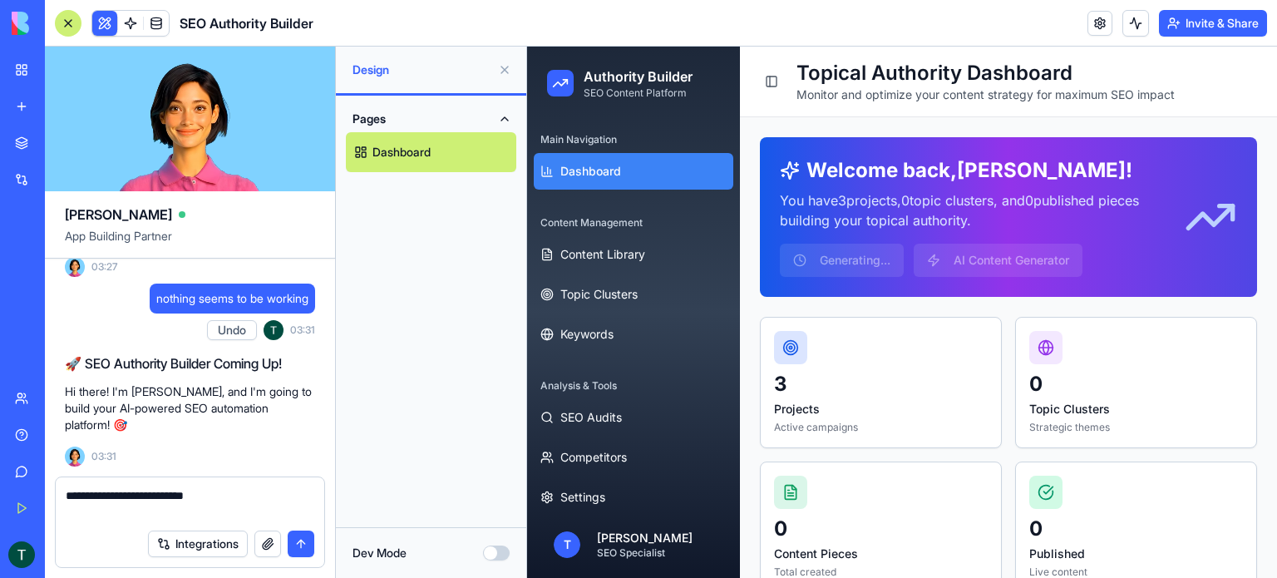
type textarea "**********"
click button "submit"
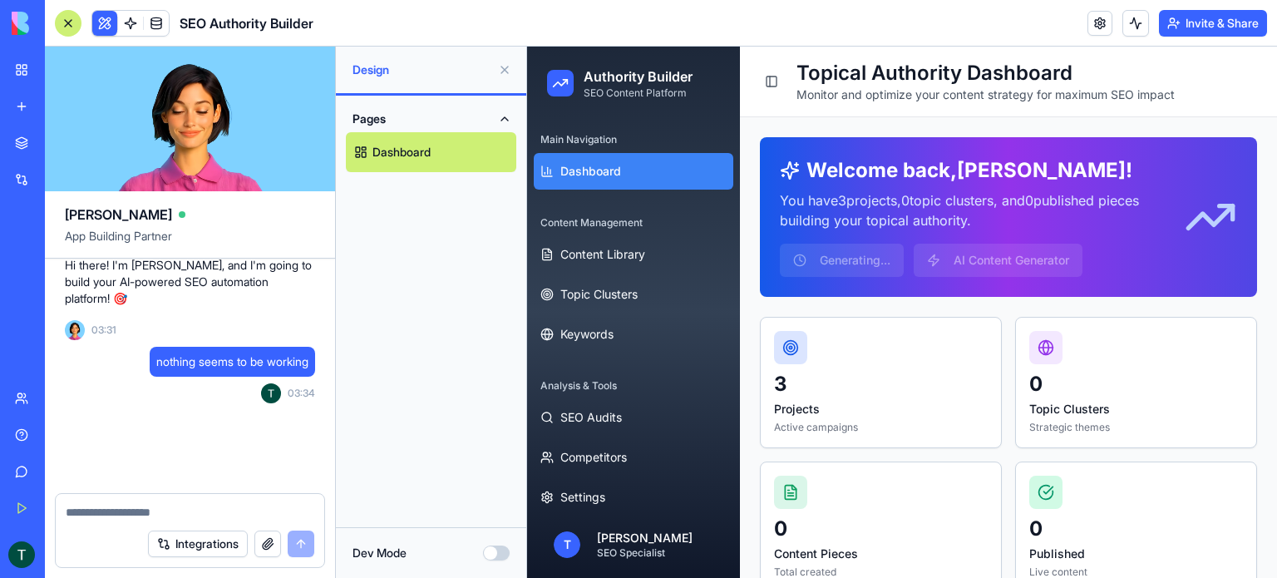
scroll to position [5571, 0]
click textarea
paste textarea "**********"
type textarea "**********"
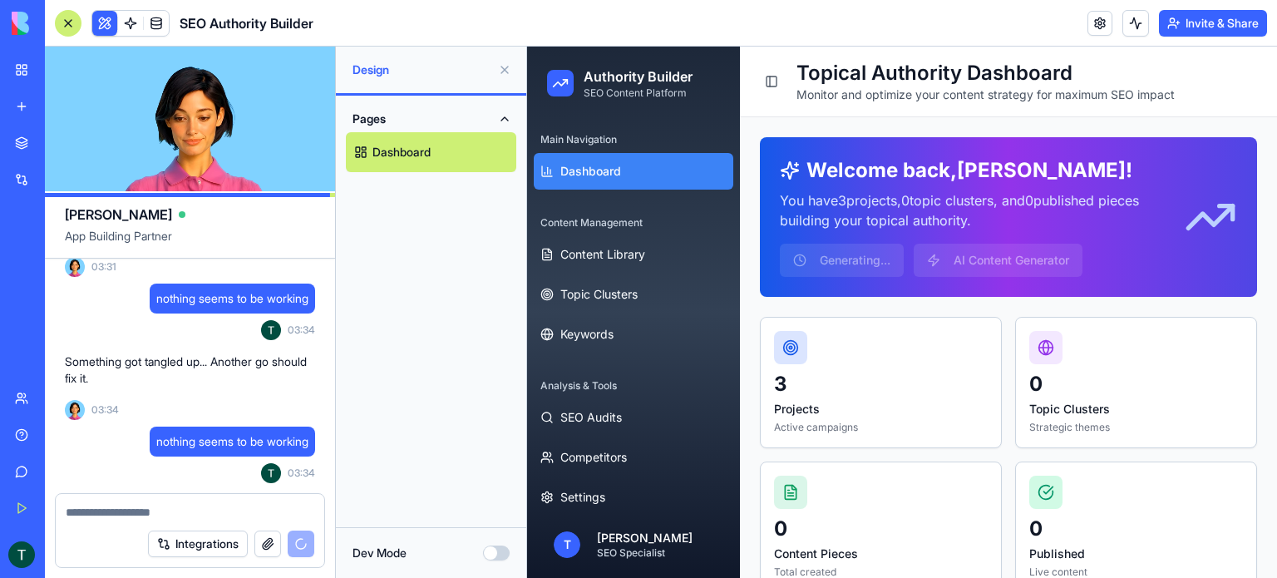
scroll to position [5714, 0]
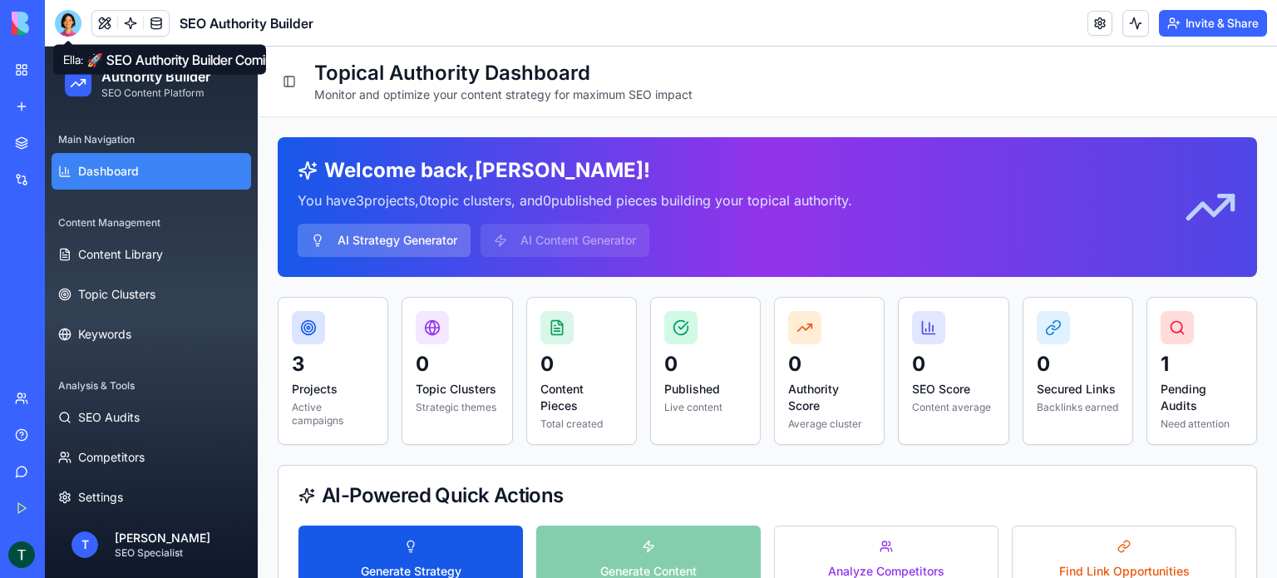
click at [72, 27] on div at bounding box center [68, 23] width 27 height 27
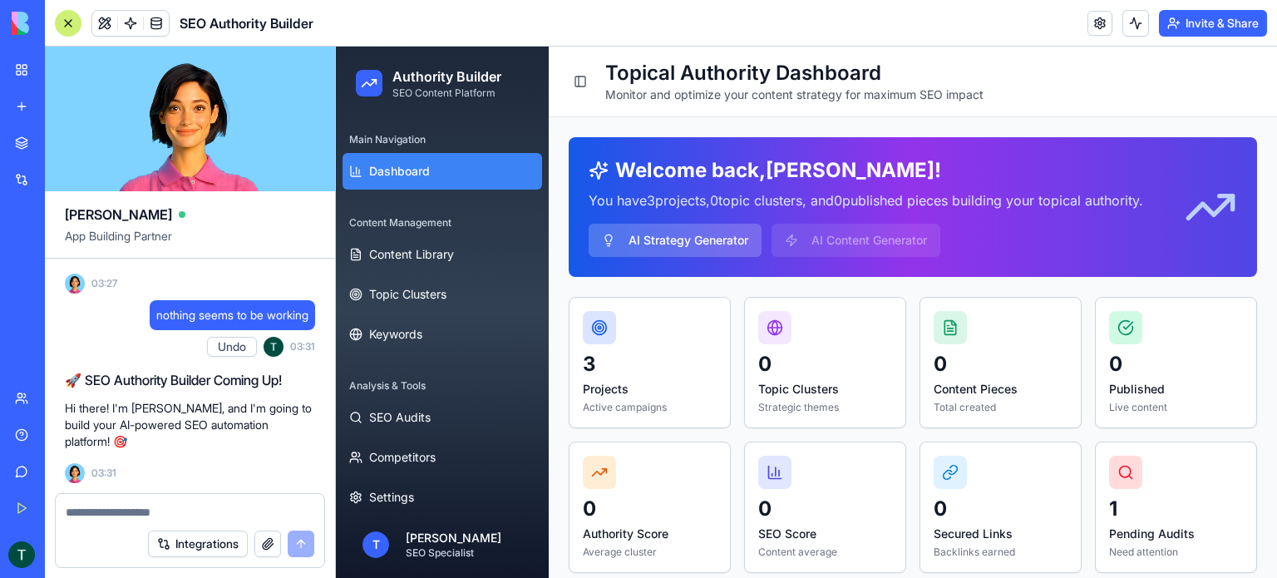
click at [145, 509] on textarea at bounding box center [190, 512] width 249 height 17
type textarea "**********"
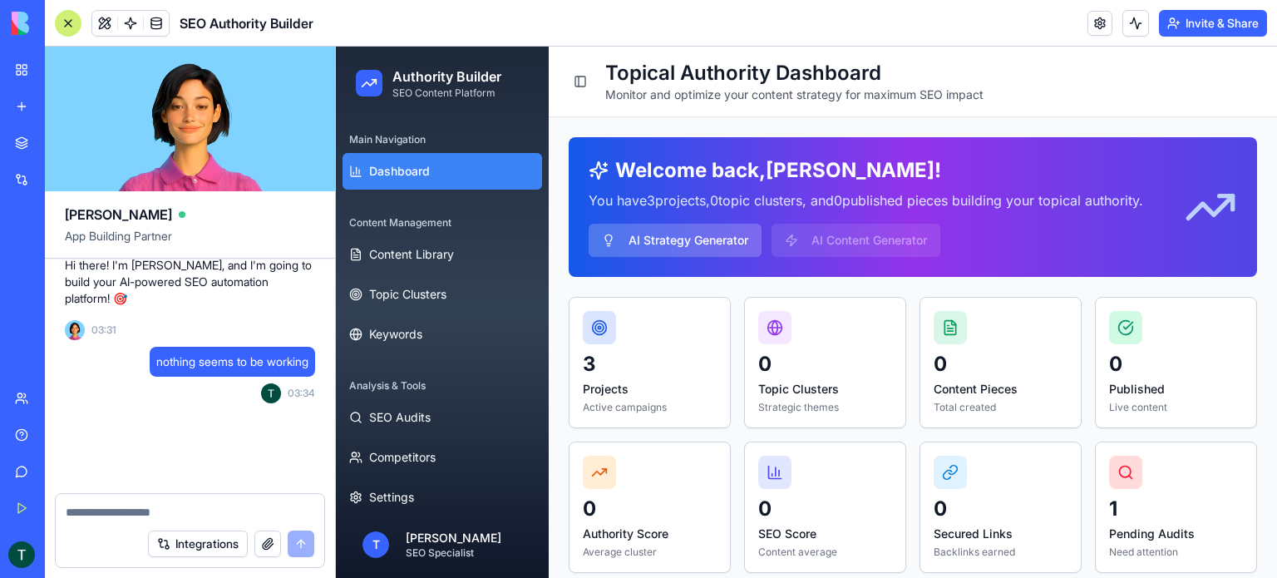
scroll to position [5571, 0]
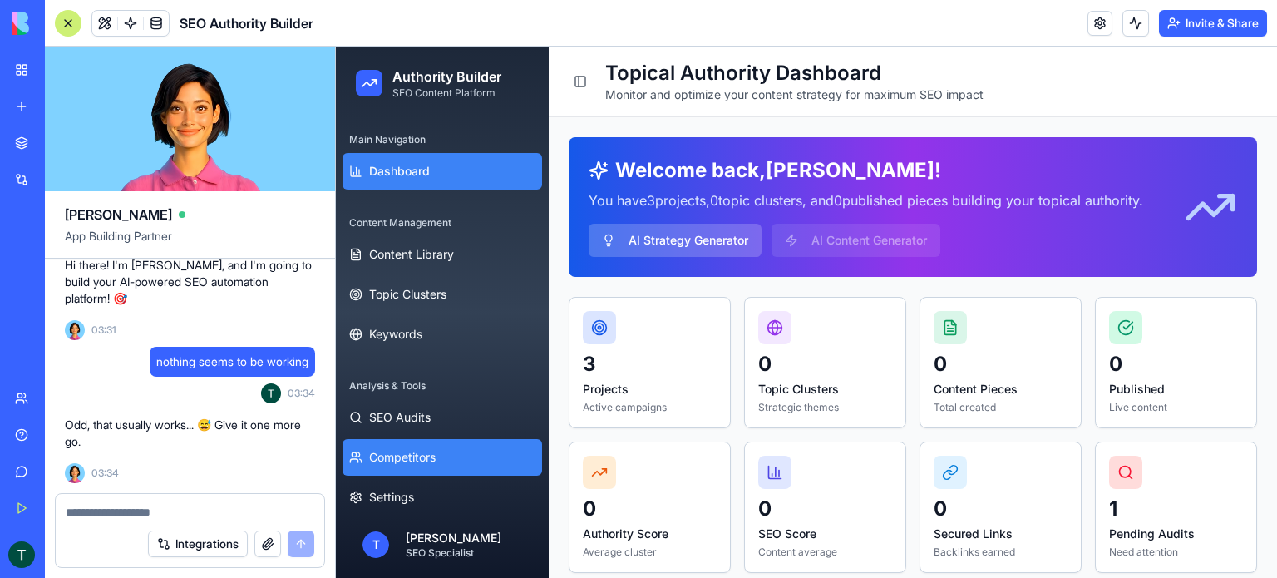
click at [446, 451] on button "Competitors" at bounding box center [443, 457] width 200 height 37
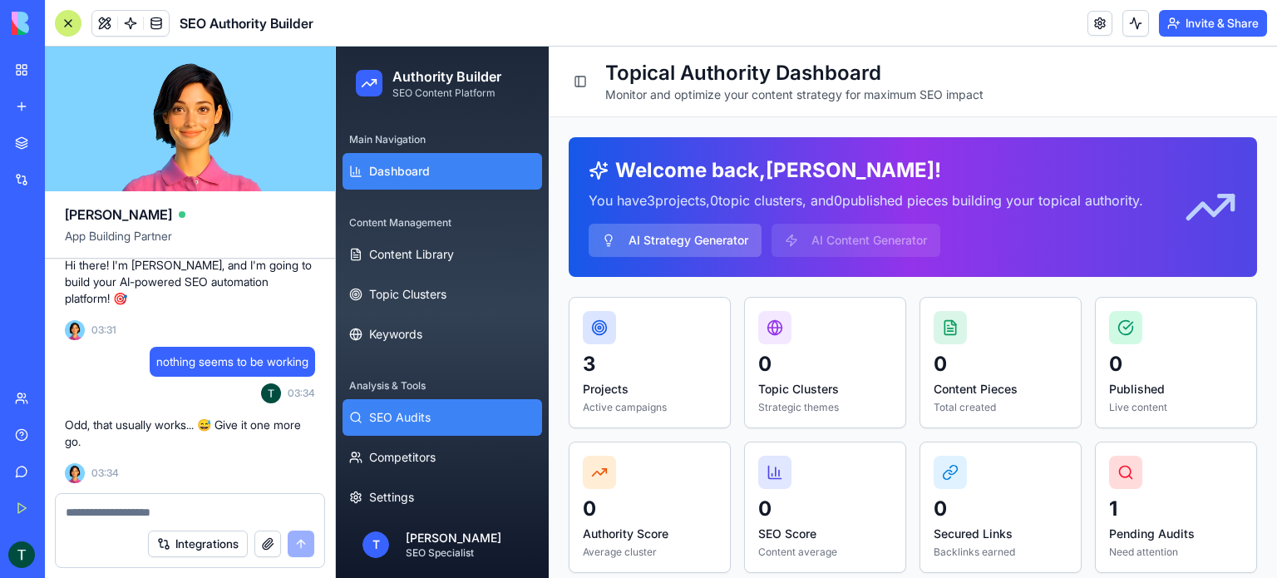
click at [420, 416] on span "SEO Audits" at bounding box center [400, 417] width 62 height 17
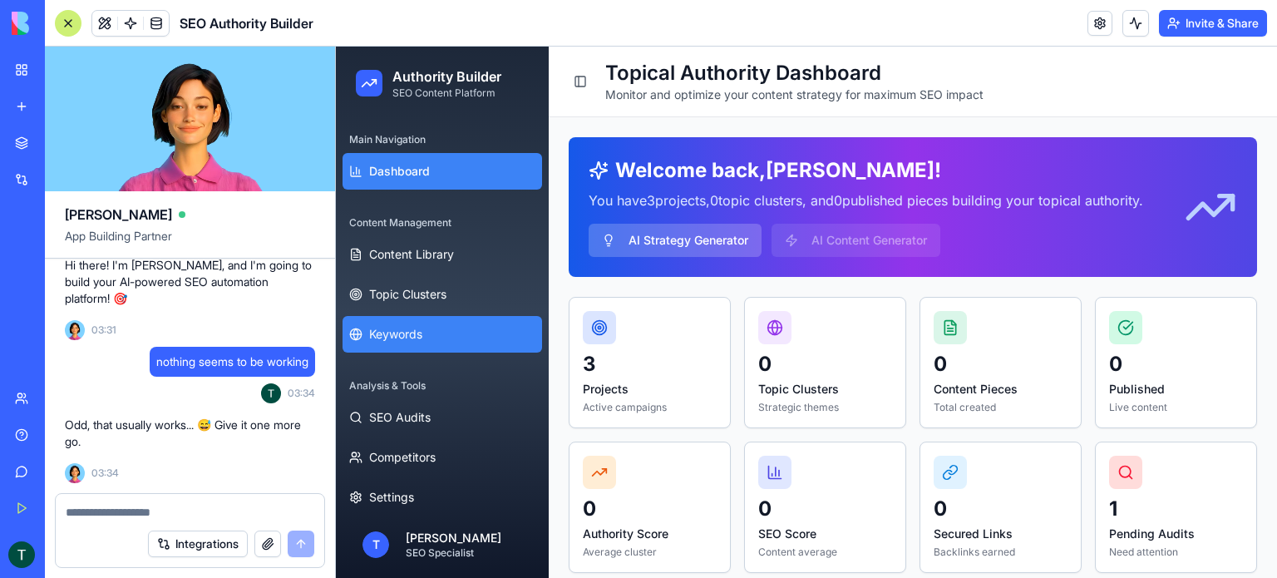
click at [399, 321] on button "Keywords" at bounding box center [443, 334] width 200 height 37
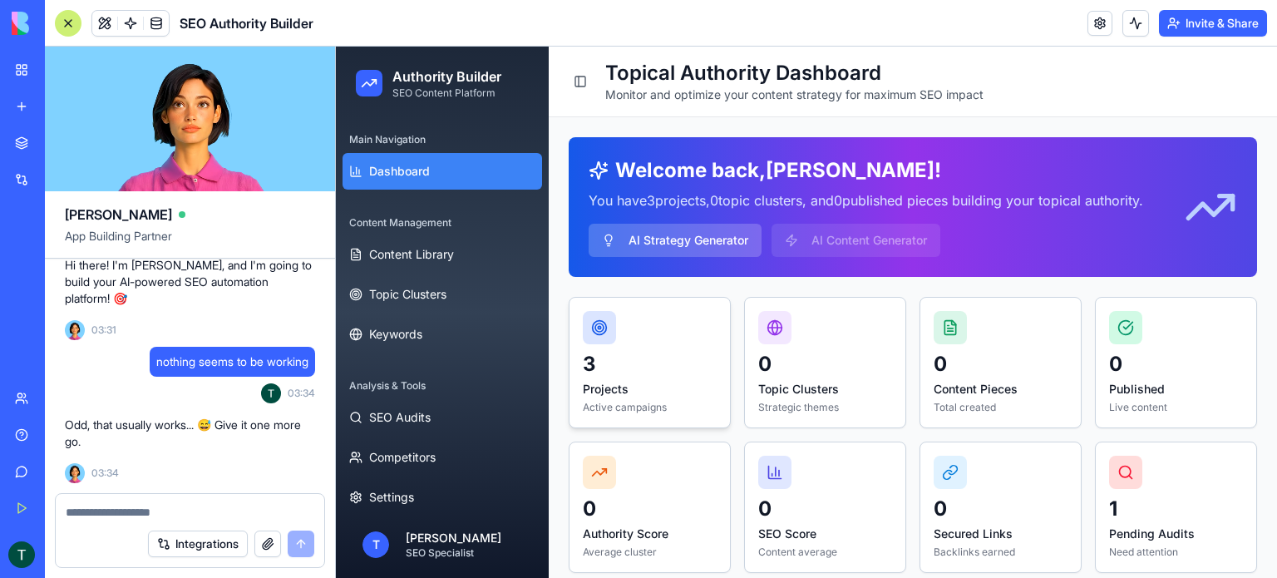
click at [612, 364] on p "3" at bounding box center [650, 364] width 134 height 27
click at [782, 382] on p "Topic Clusters" at bounding box center [825, 389] width 134 height 17
click at [960, 382] on p "Content Pieces" at bounding box center [1001, 389] width 134 height 17
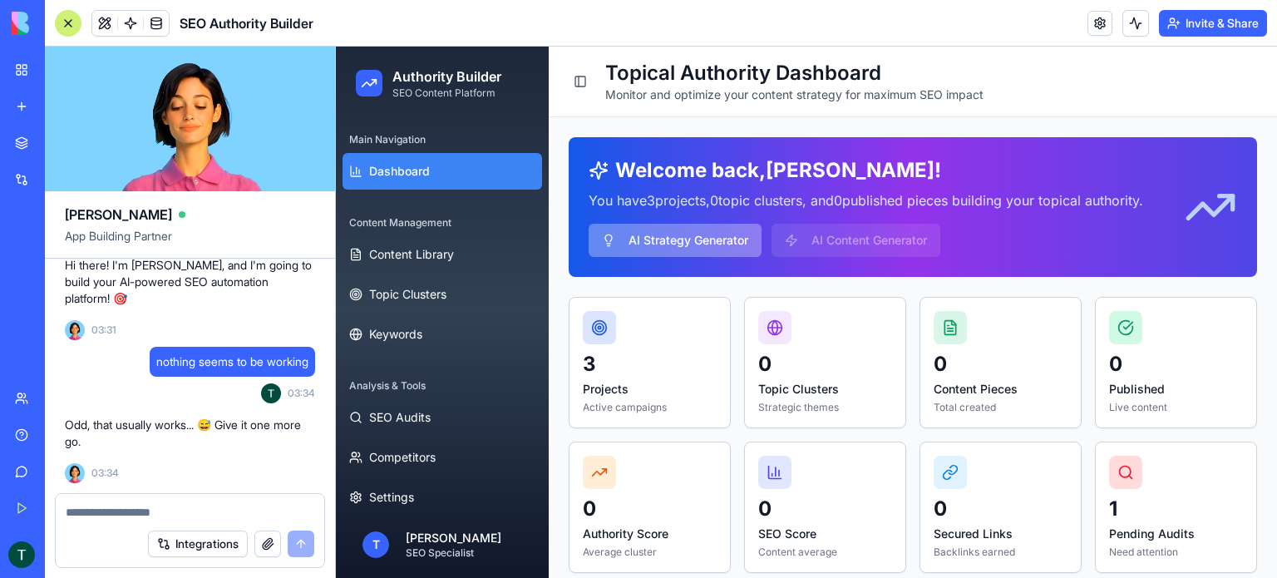
click at [680, 245] on button "AI Strategy Generator" at bounding box center [675, 240] width 173 height 33
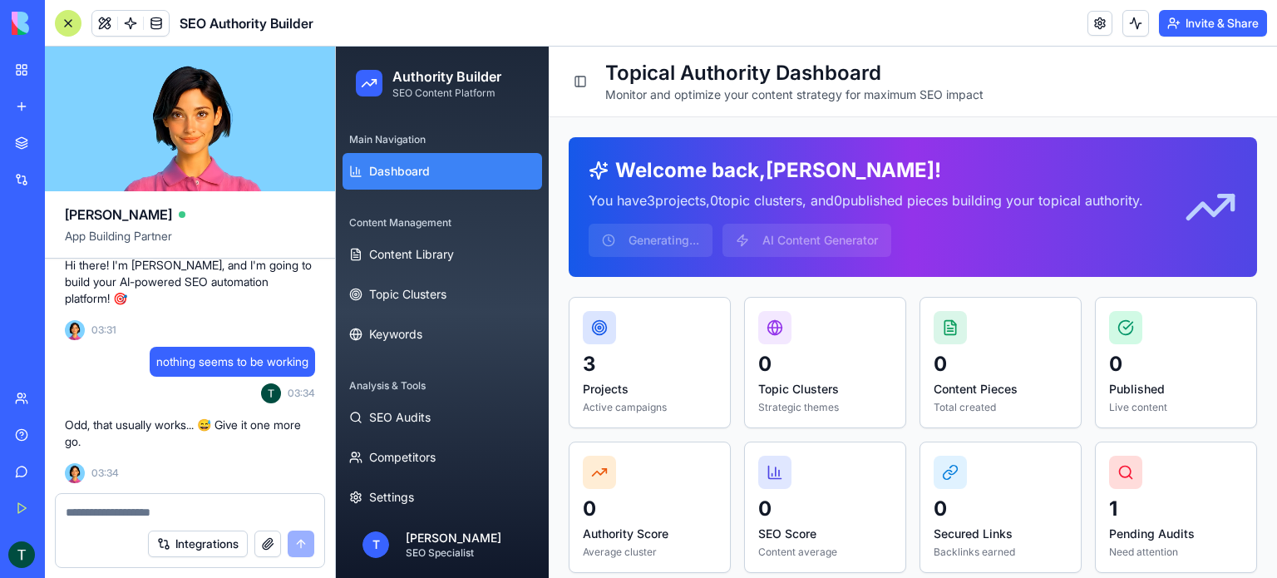
click at [142, 504] on textarea at bounding box center [190, 512] width 249 height 17
paste textarea "**********"
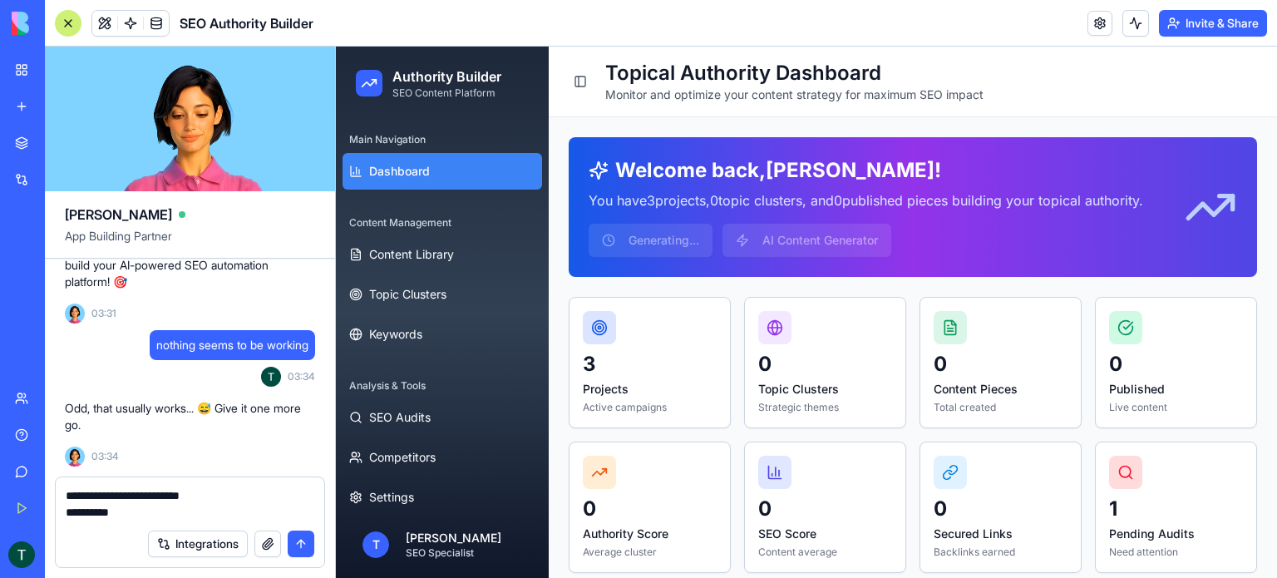
type textarea "**********"
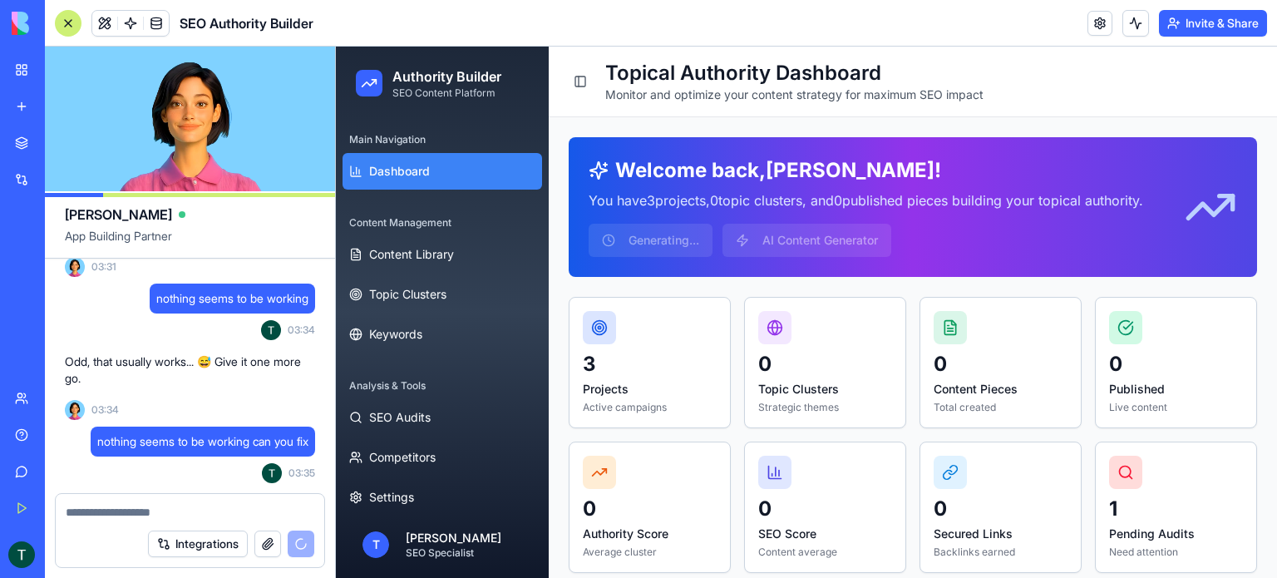
scroll to position [5714, 0]
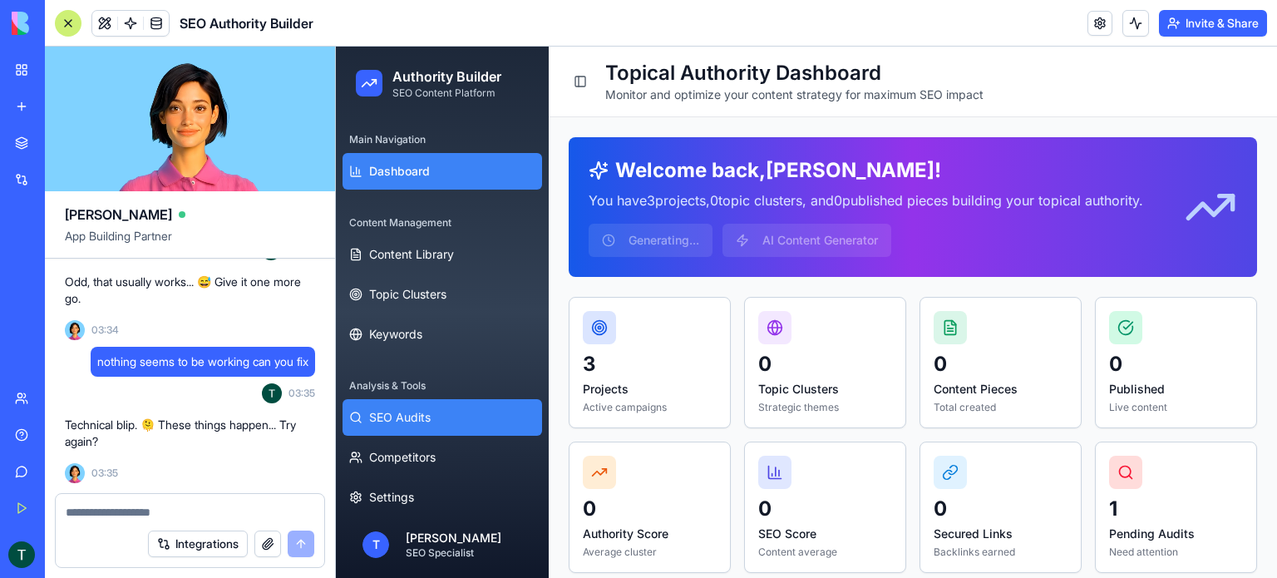
click at [385, 403] on button "SEO Audits" at bounding box center [443, 417] width 200 height 37
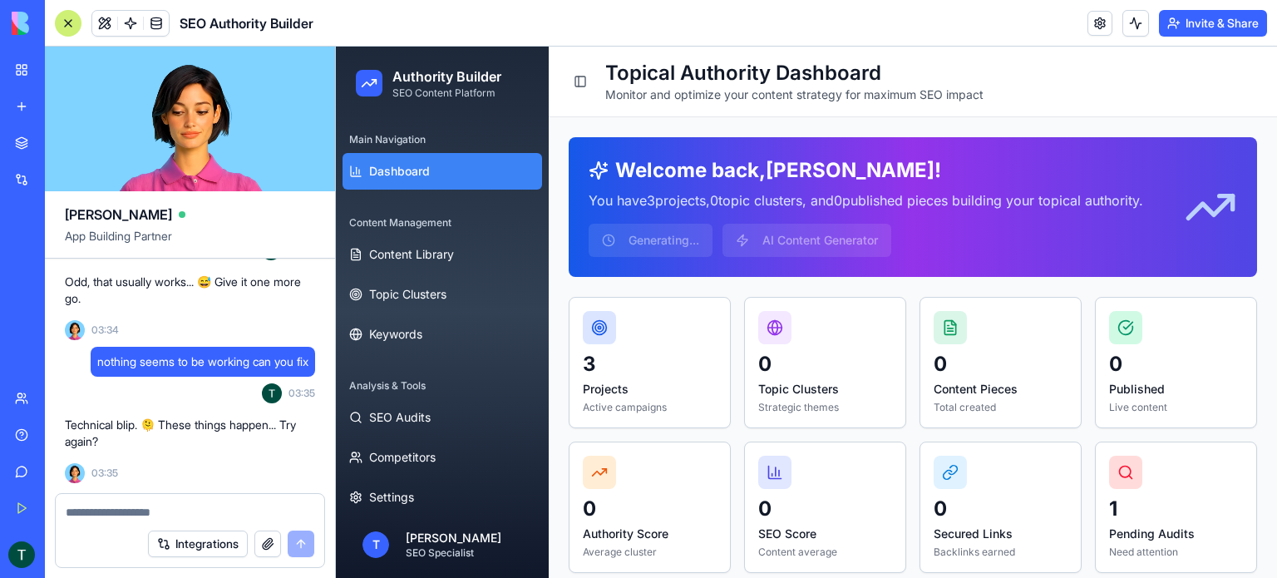
click at [123, 505] on textarea at bounding box center [190, 512] width 249 height 17
type textarea "******"
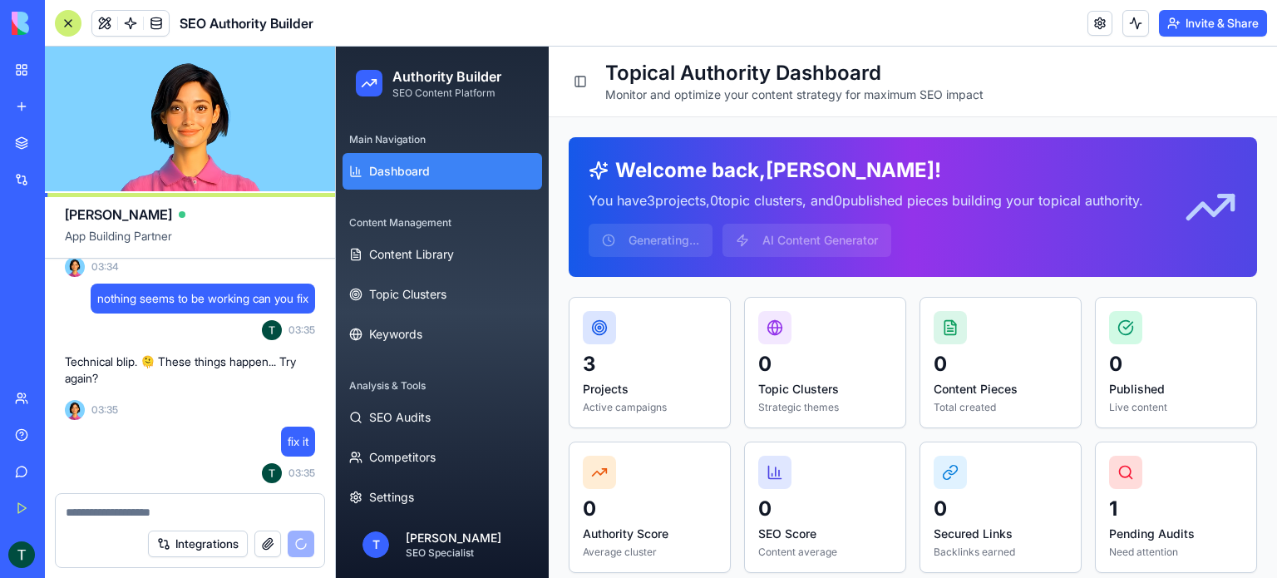
scroll to position [5857, 0]
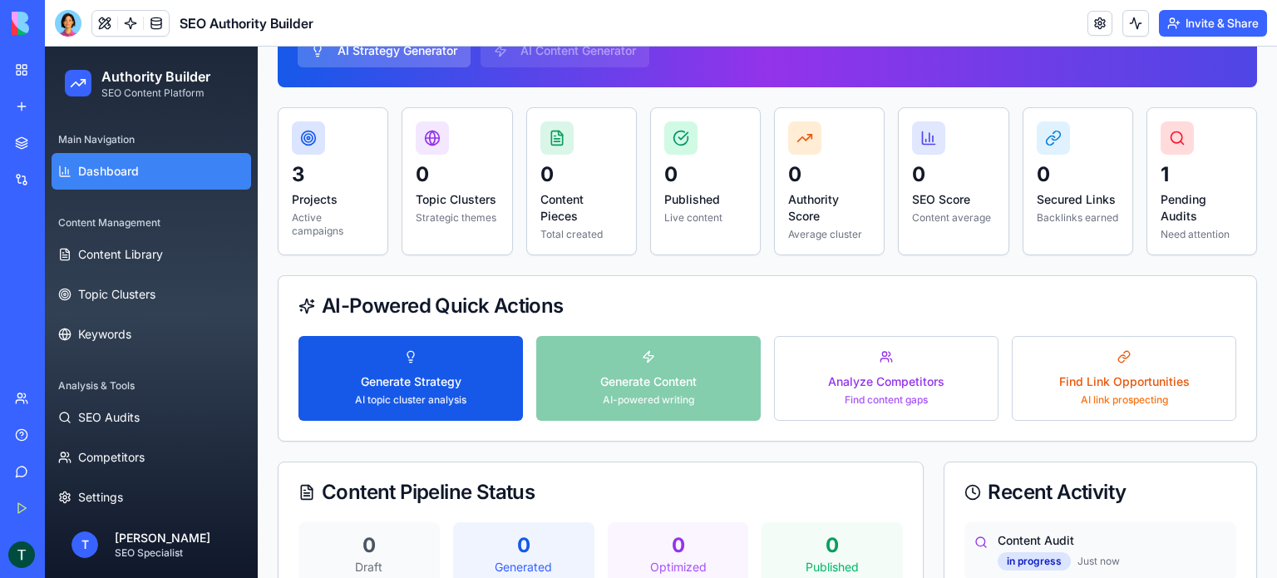
scroll to position [249, 0]
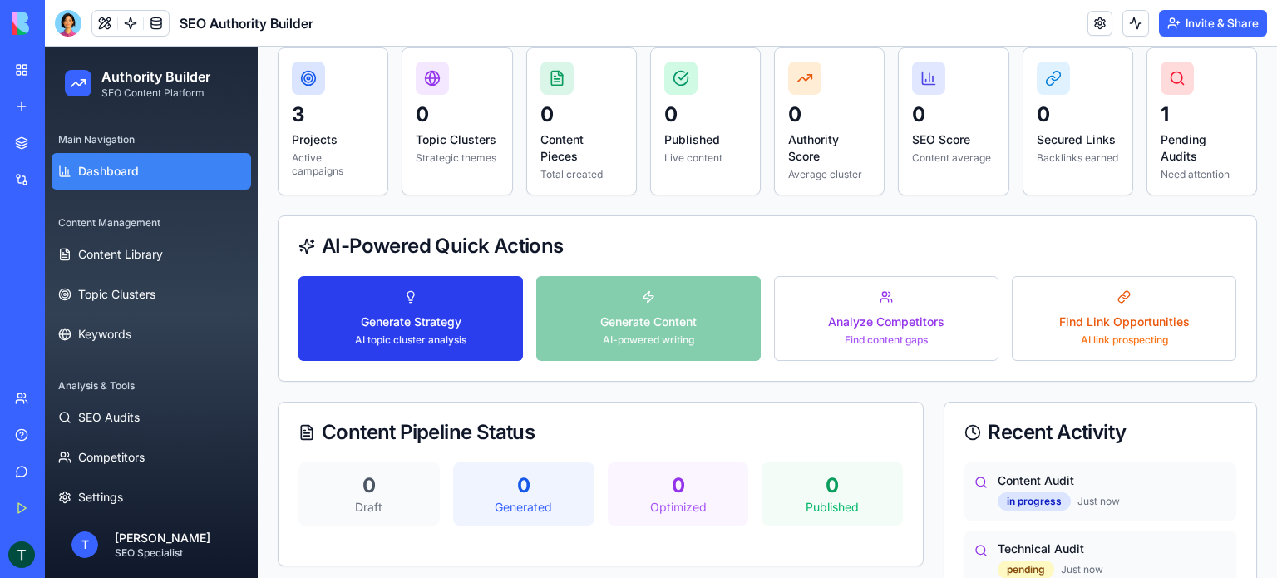
click at [402, 307] on button "Generate Strategy AI topic cluster analysis" at bounding box center [410, 318] width 224 height 85
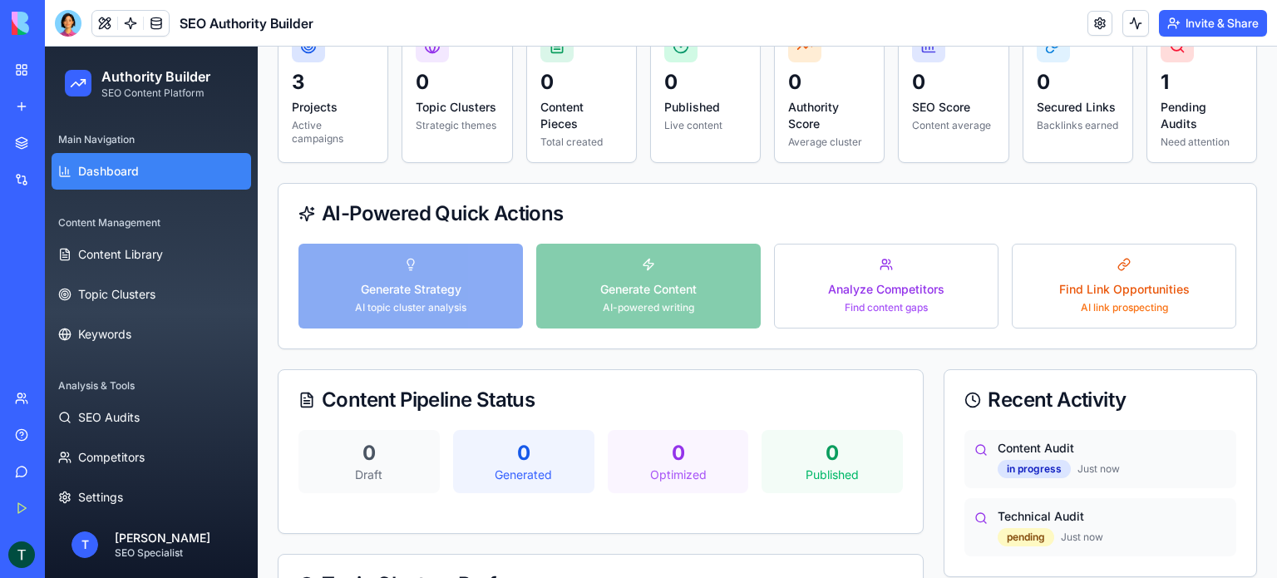
scroll to position [333, 0]
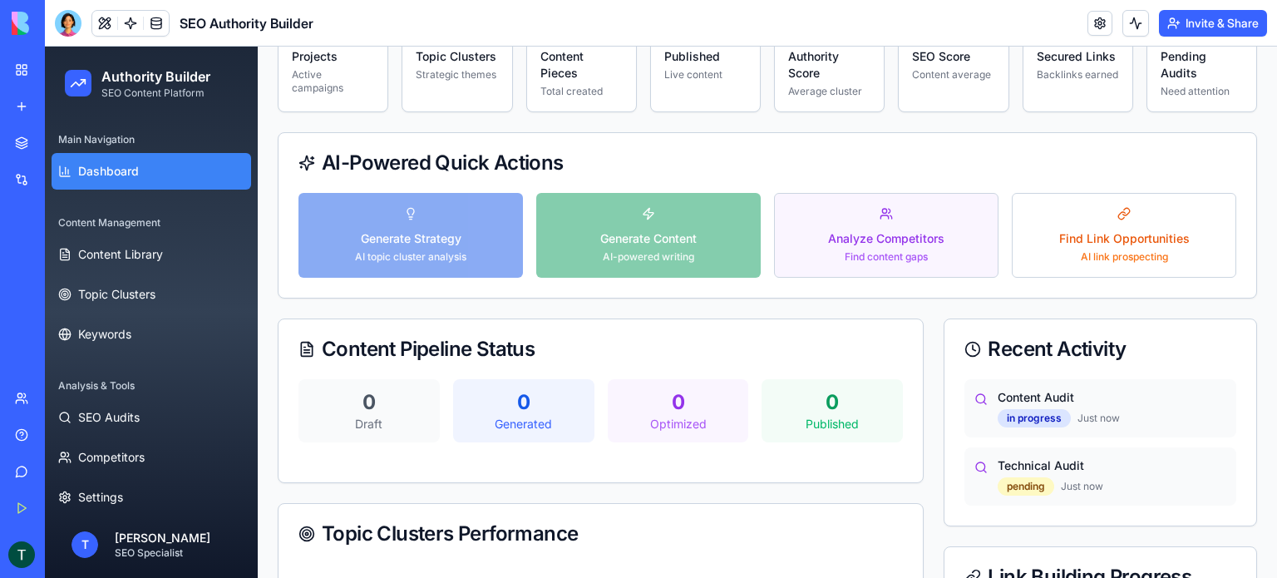
click at [875, 237] on div "Analyze Competitors" at bounding box center [886, 238] width 116 height 17
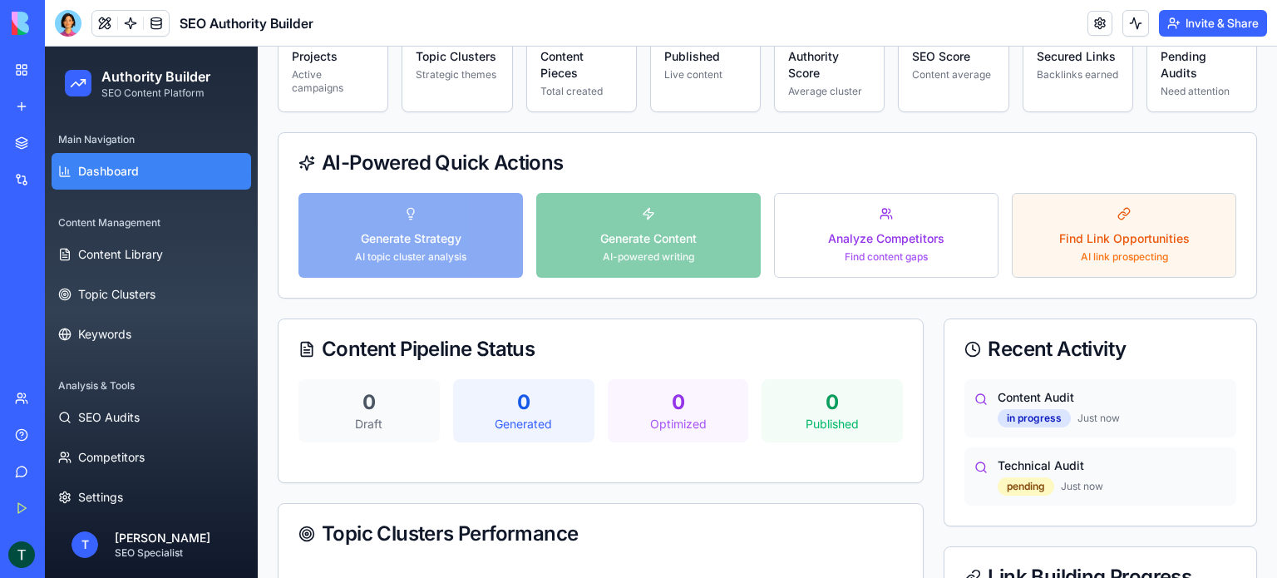
click at [1119, 247] on div "Find Link Opportunities AI link prospecting" at bounding box center [1124, 246] width 131 height 33
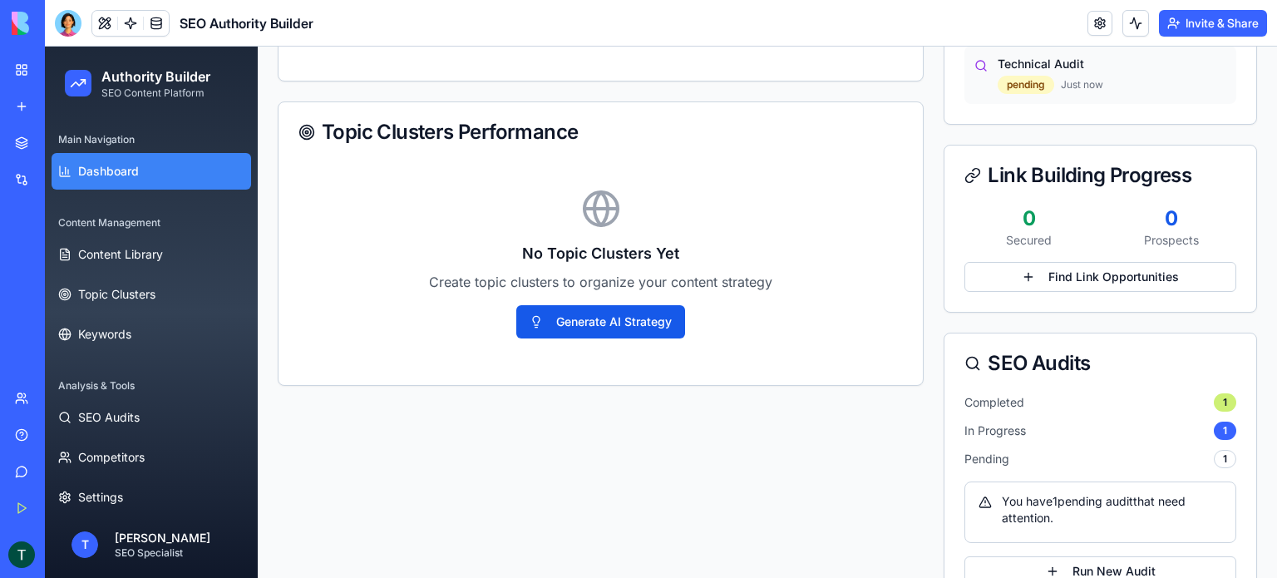
scroll to position [831, 0]
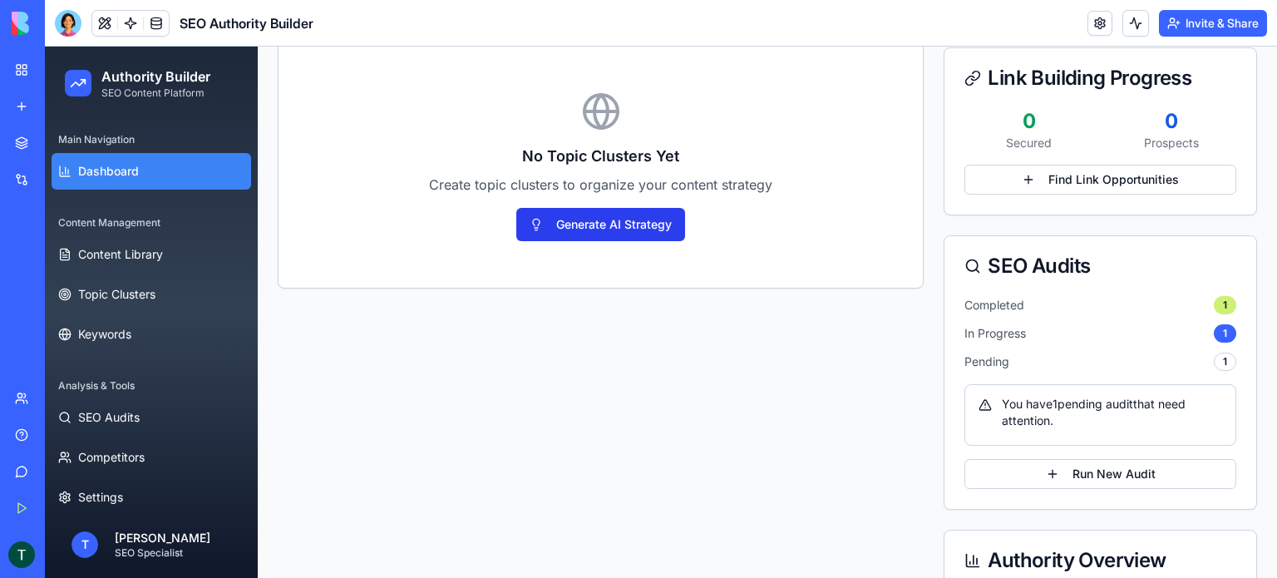
click at [612, 218] on button "Generate AI Strategy" at bounding box center [600, 224] width 169 height 33
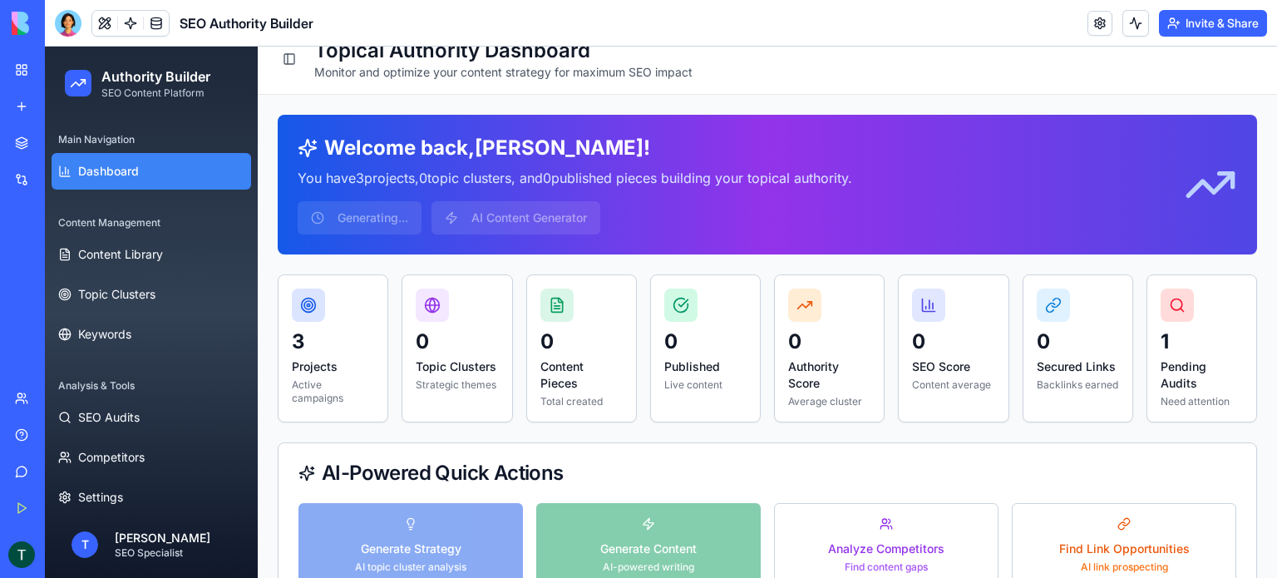
scroll to position [0, 0]
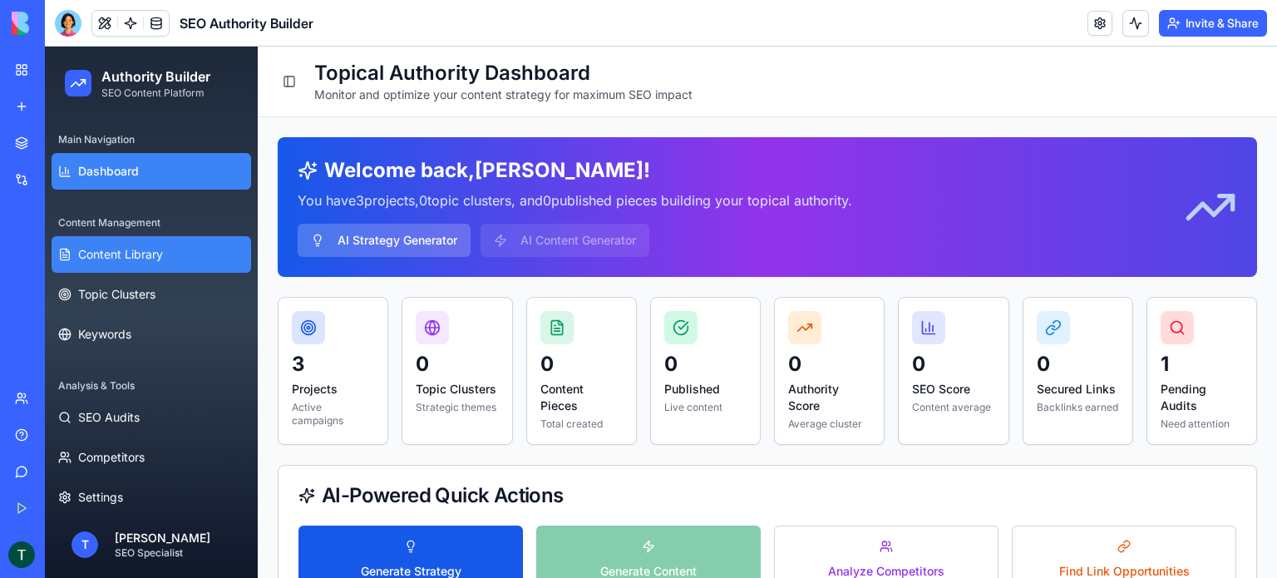
click at [111, 261] on span "Content Library" at bounding box center [120, 254] width 85 height 17
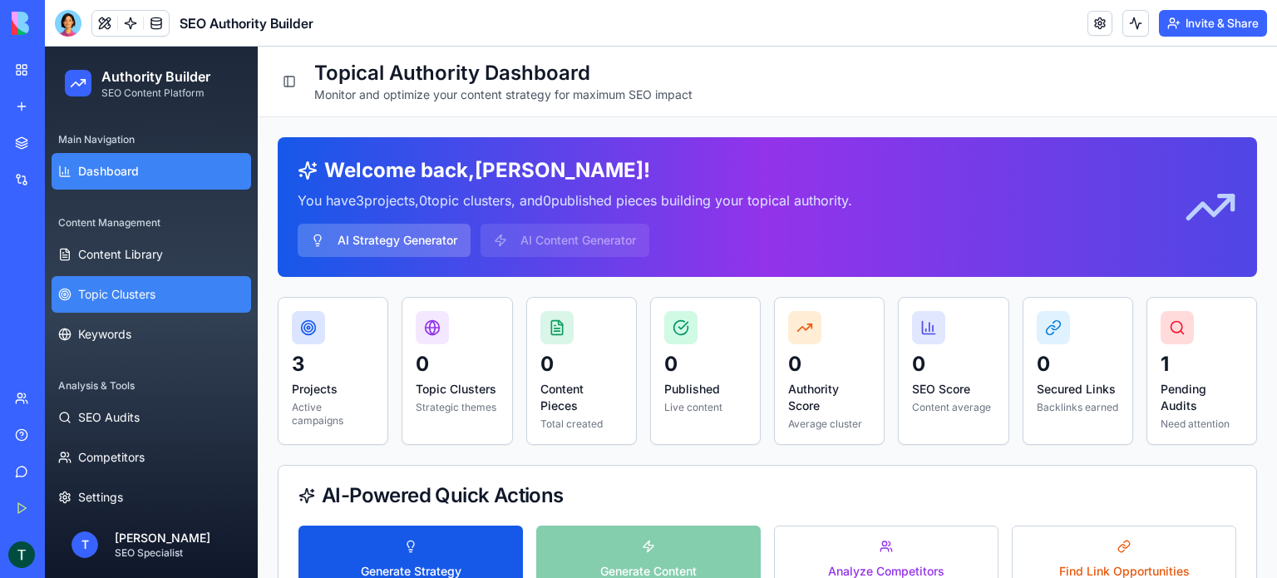
click at [110, 286] on span "Topic Clusters" at bounding box center [116, 294] width 77 height 17
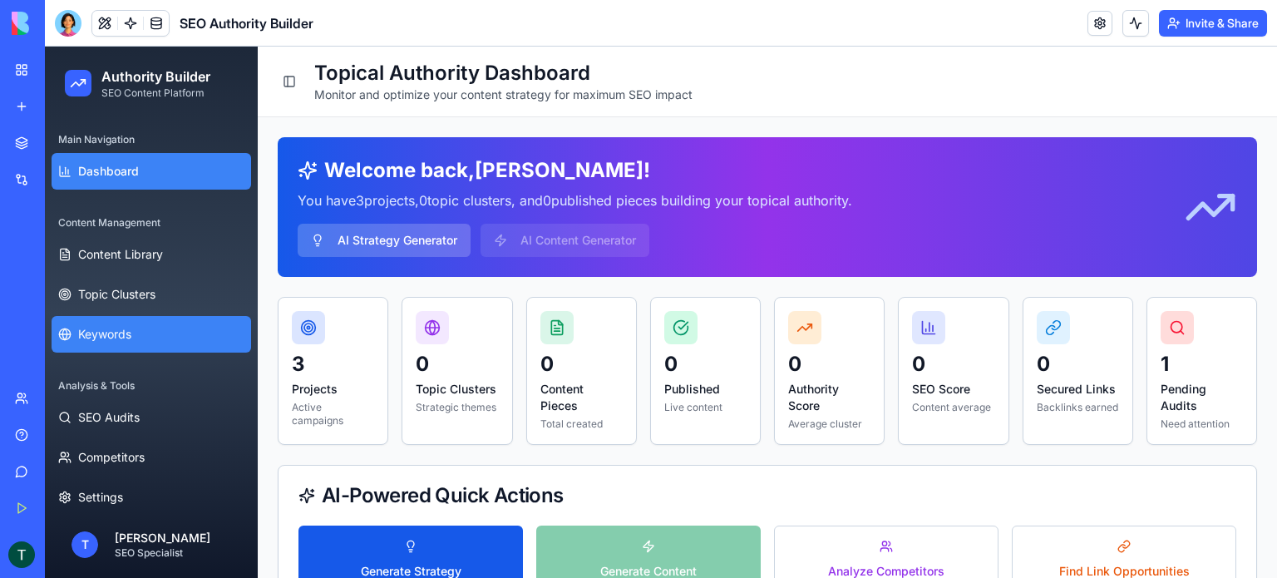
click at [106, 318] on button "Keywords" at bounding box center [152, 334] width 200 height 37
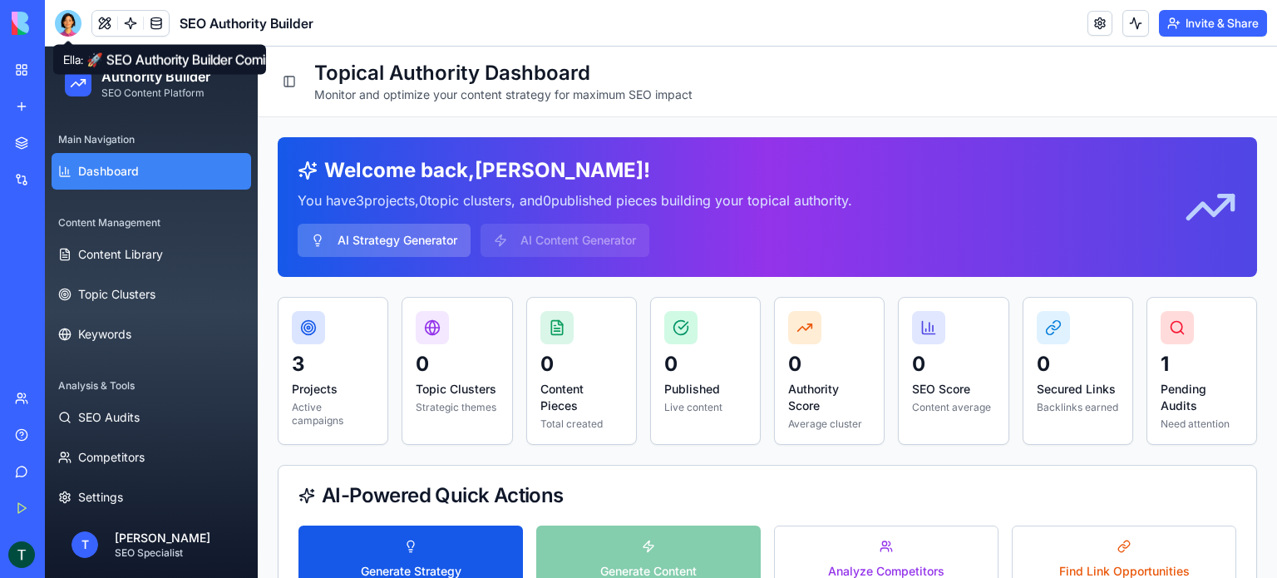
click at [74, 27] on div at bounding box center [68, 23] width 27 height 27
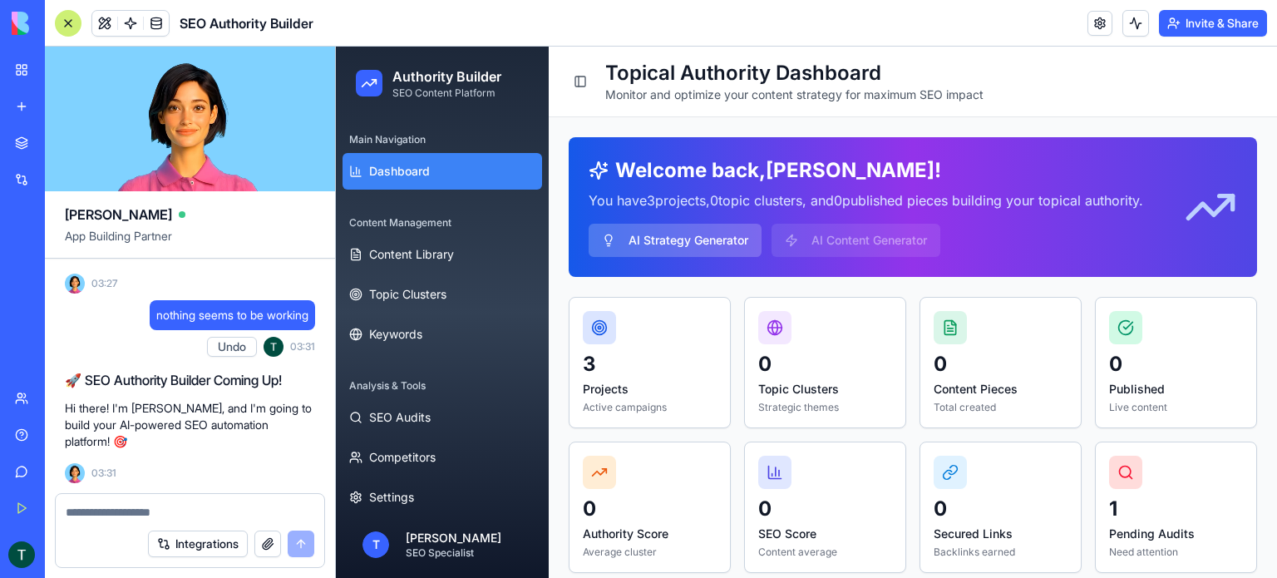
click at [164, 506] on textarea at bounding box center [190, 512] width 249 height 17
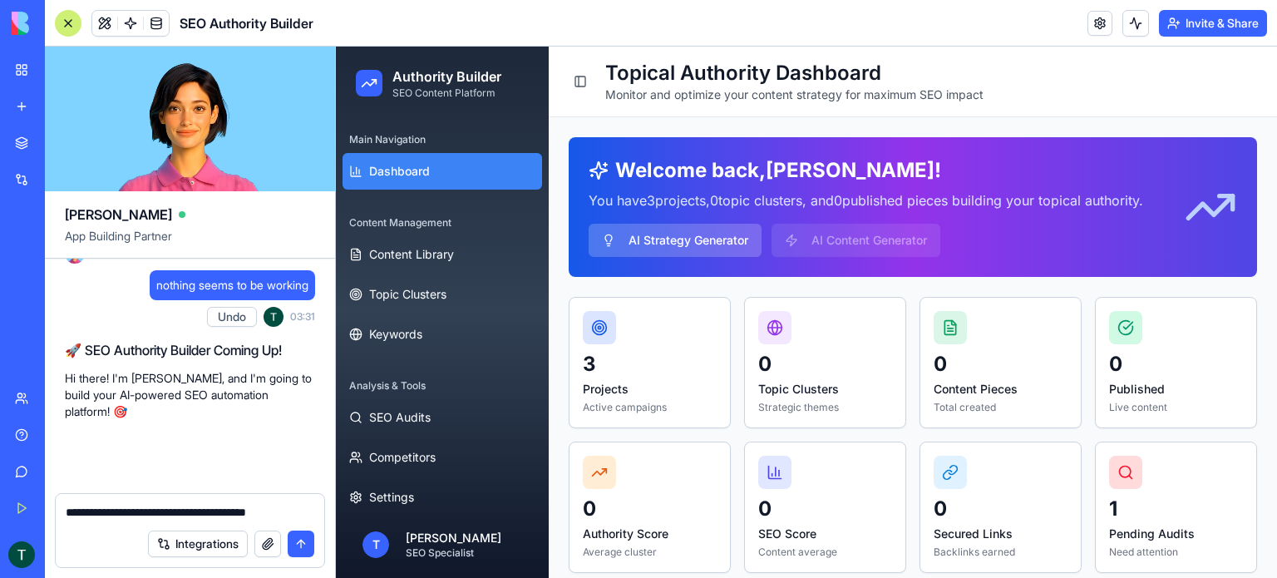
scroll to position [5457, 0]
type textarea "**********"
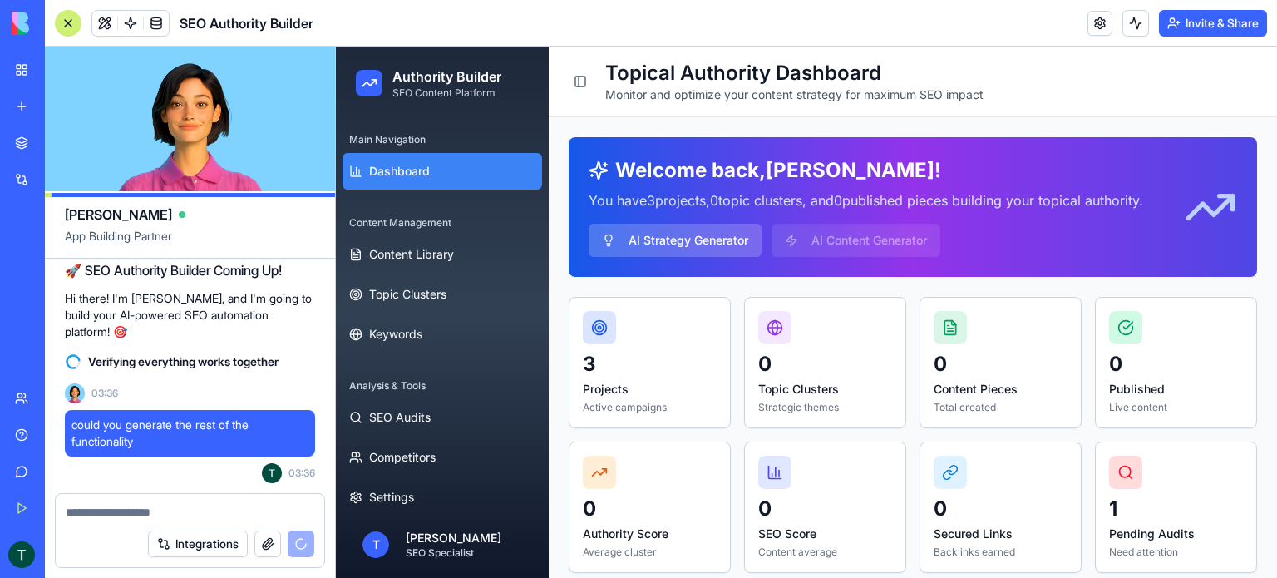
scroll to position [5617, 0]
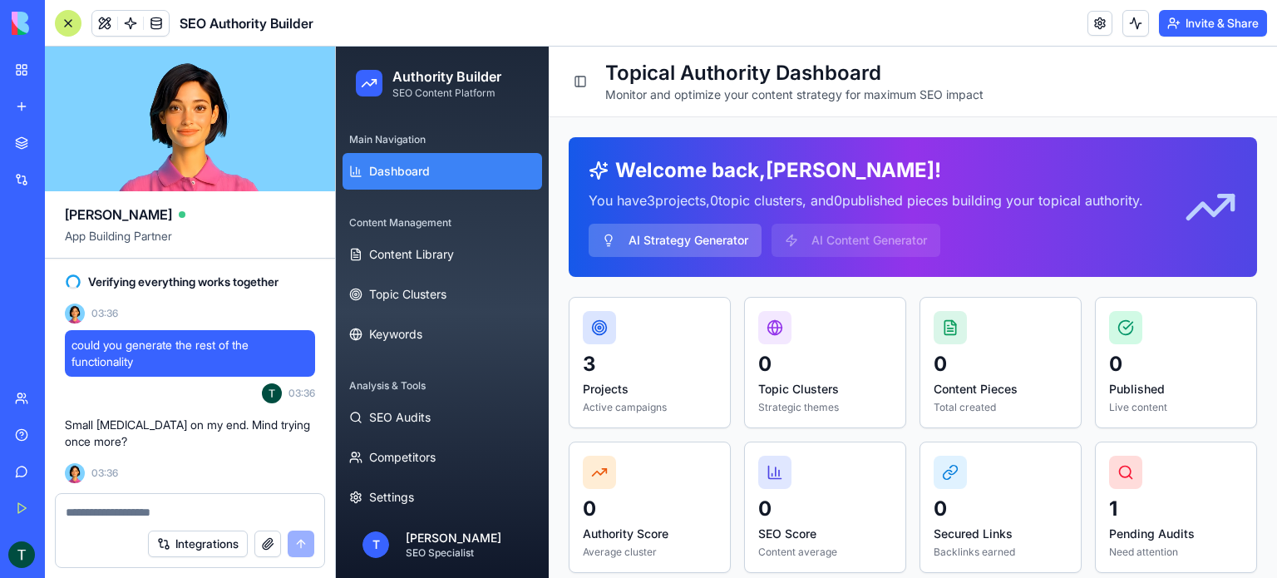
click at [129, 359] on span "could you generate the rest of the functionality" at bounding box center [190, 353] width 237 height 33
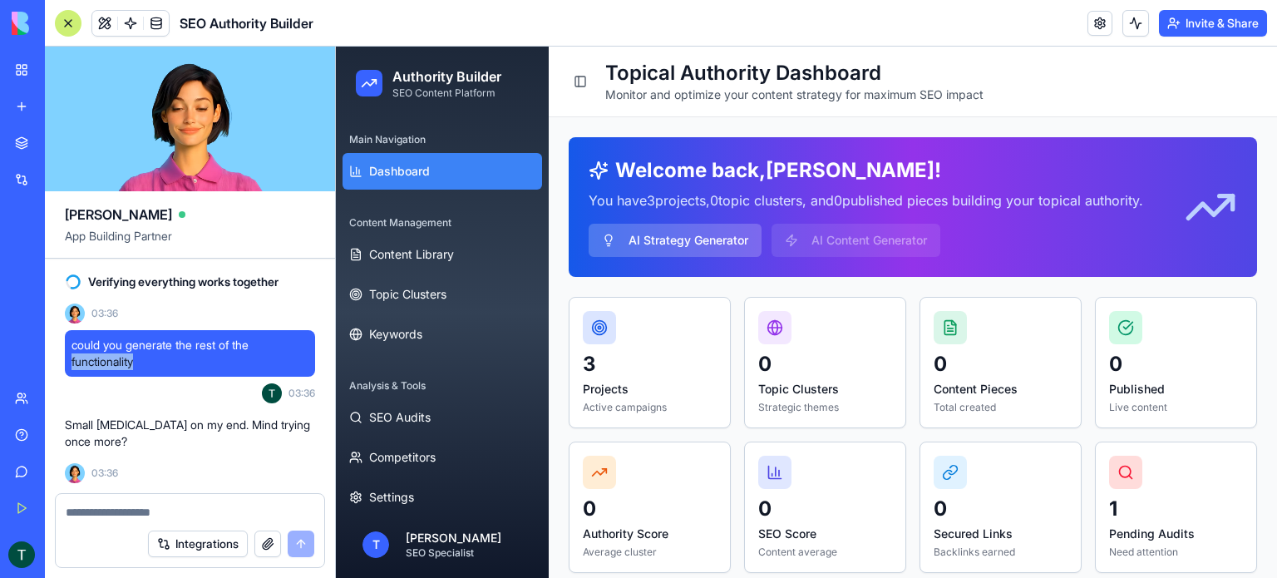
click at [129, 359] on span "could you generate the rest of the functionality" at bounding box center [190, 353] width 237 height 33
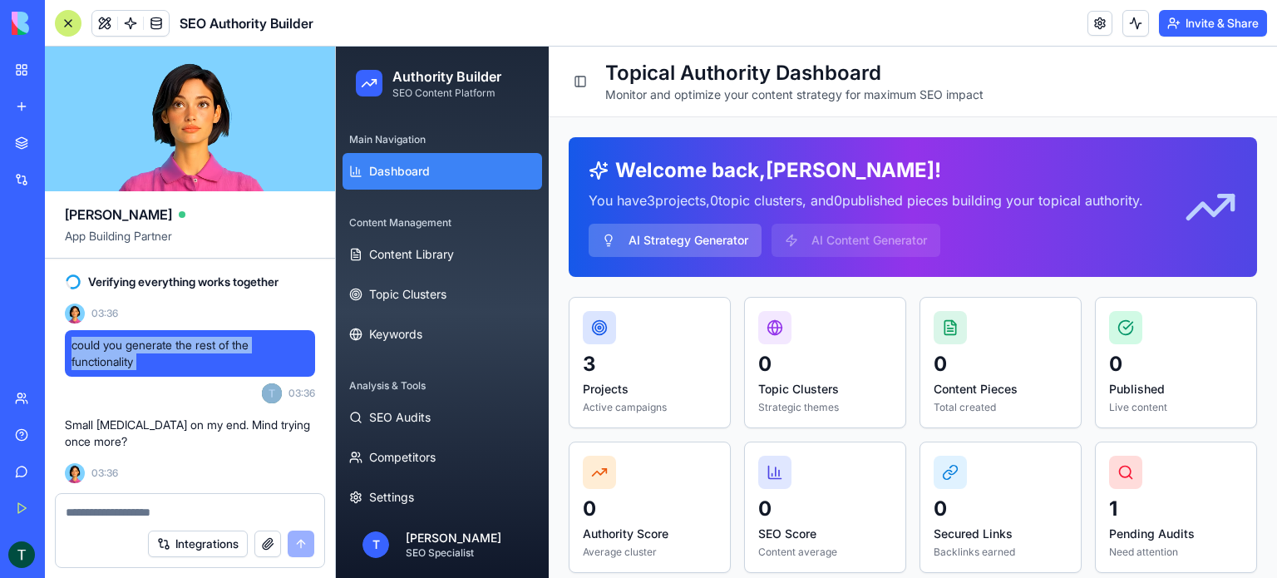
click at [129, 359] on span "could you generate the rest of the functionality" at bounding box center [190, 353] width 237 height 33
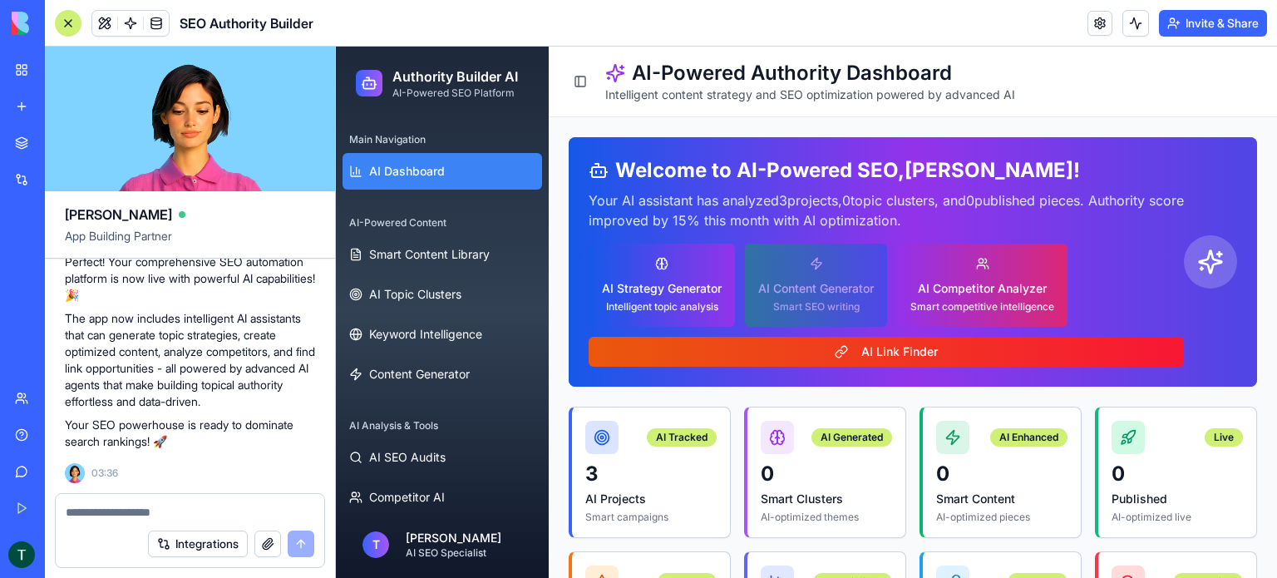
scroll to position [5877, 0]
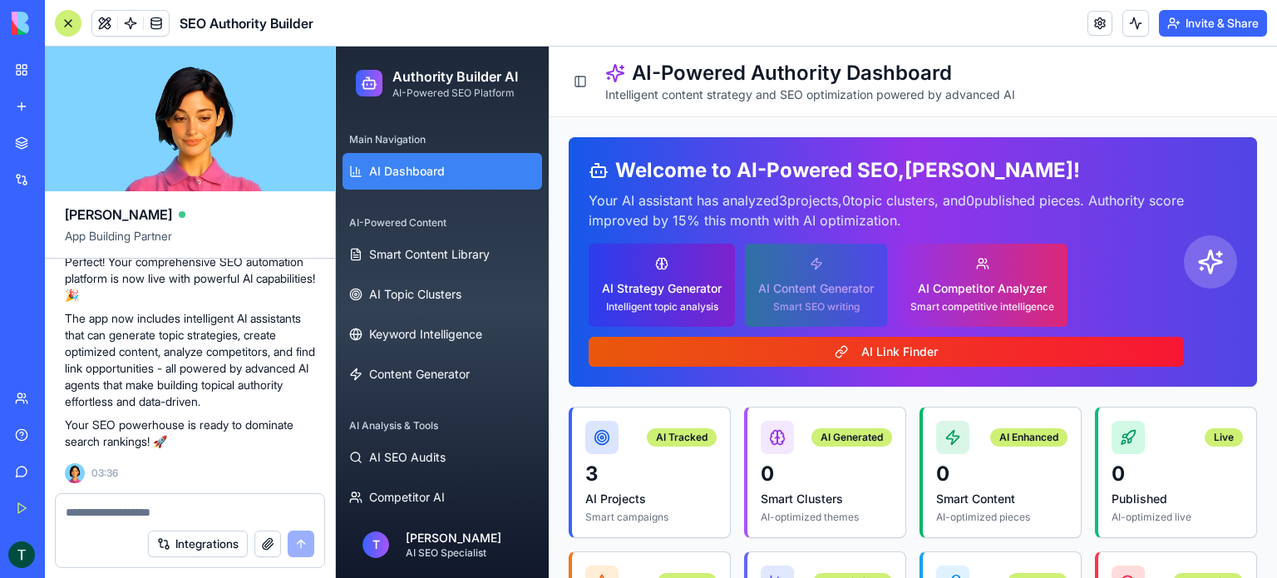
click at [687, 300] on div "Intelligent topic analysis" at bounding box center [662, 306] width 120 height 13
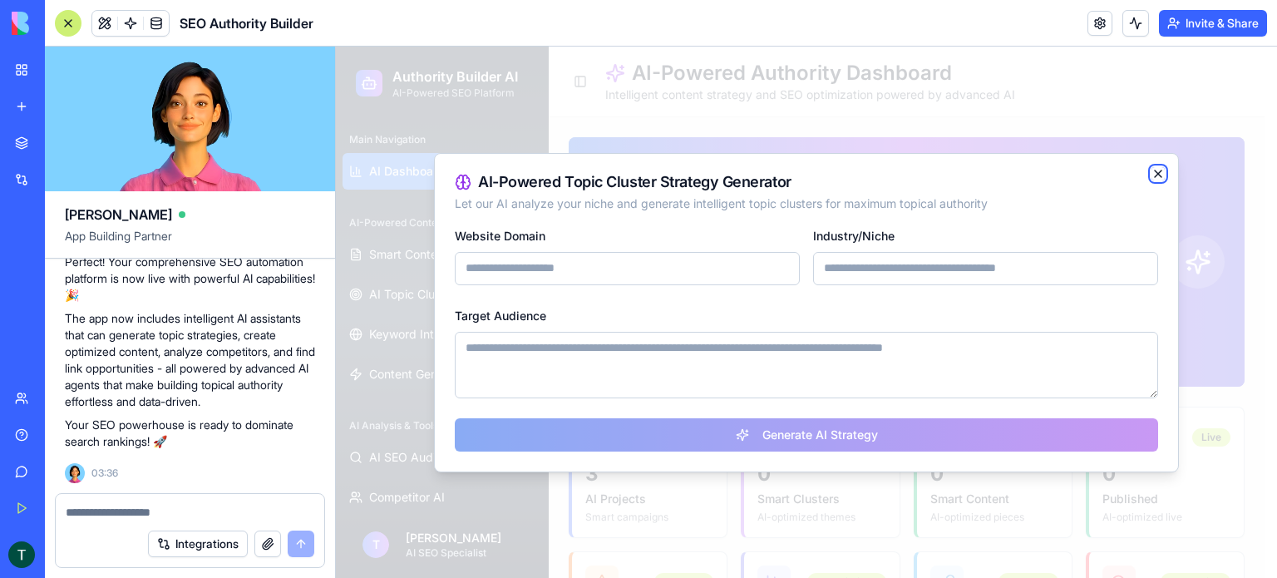
click at [1157, 177] on icon "button" at bounding box center [1158, 173] width 13 height 13
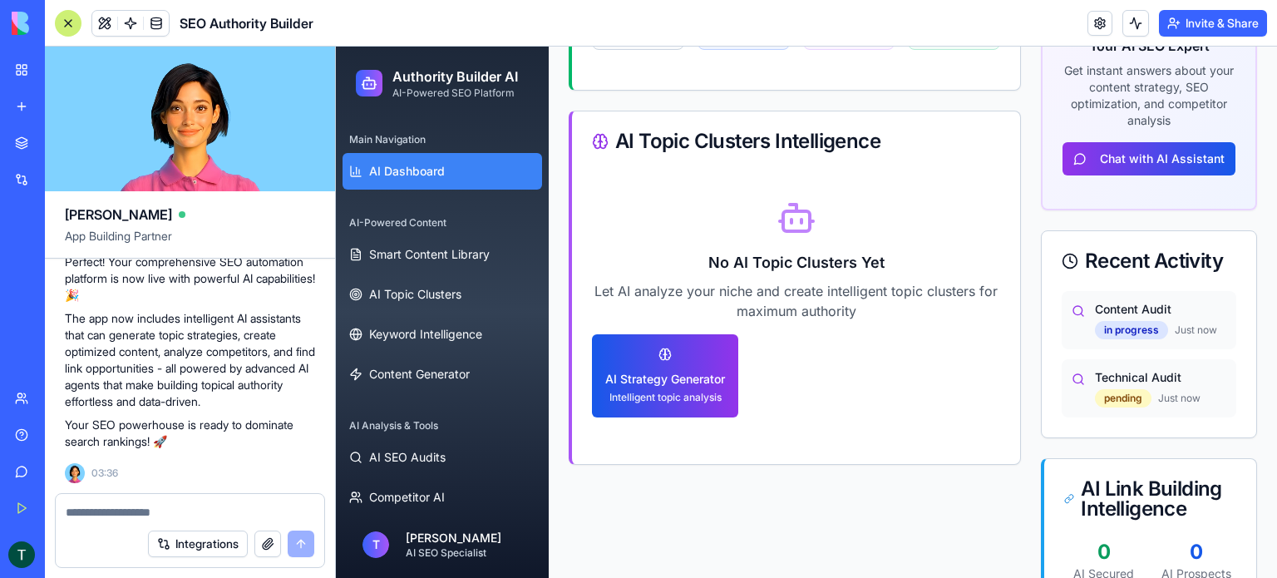
scroll to position [831, 0]
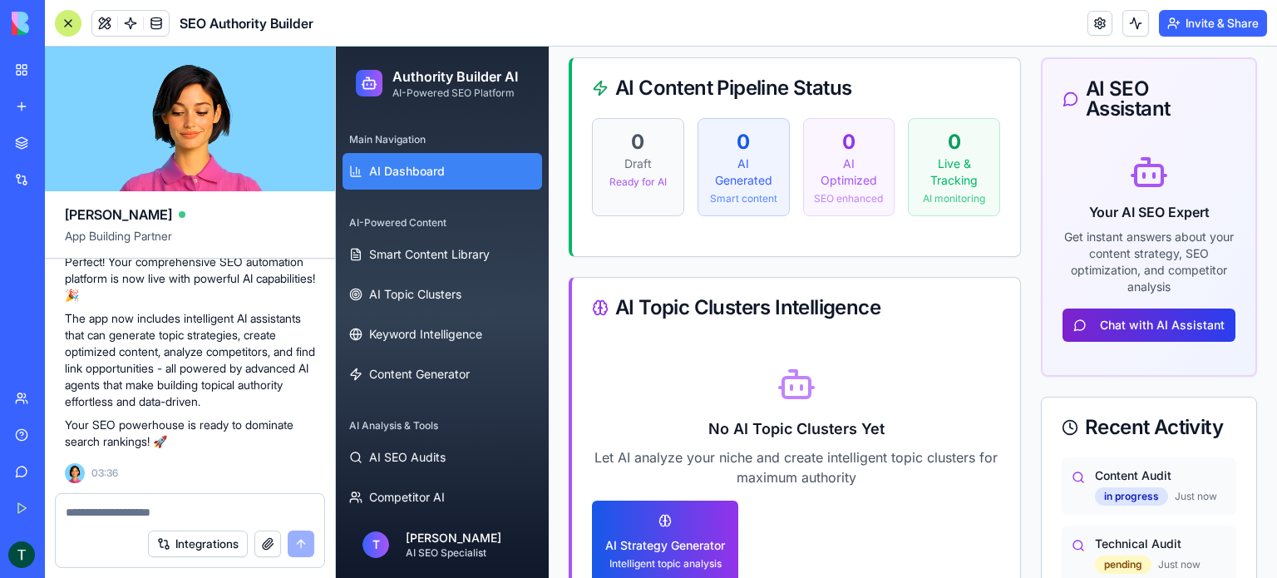
click at [1124, 328] on button "Chat with AI Assistant" at bounding box center [1149, 324] width 173 height 33
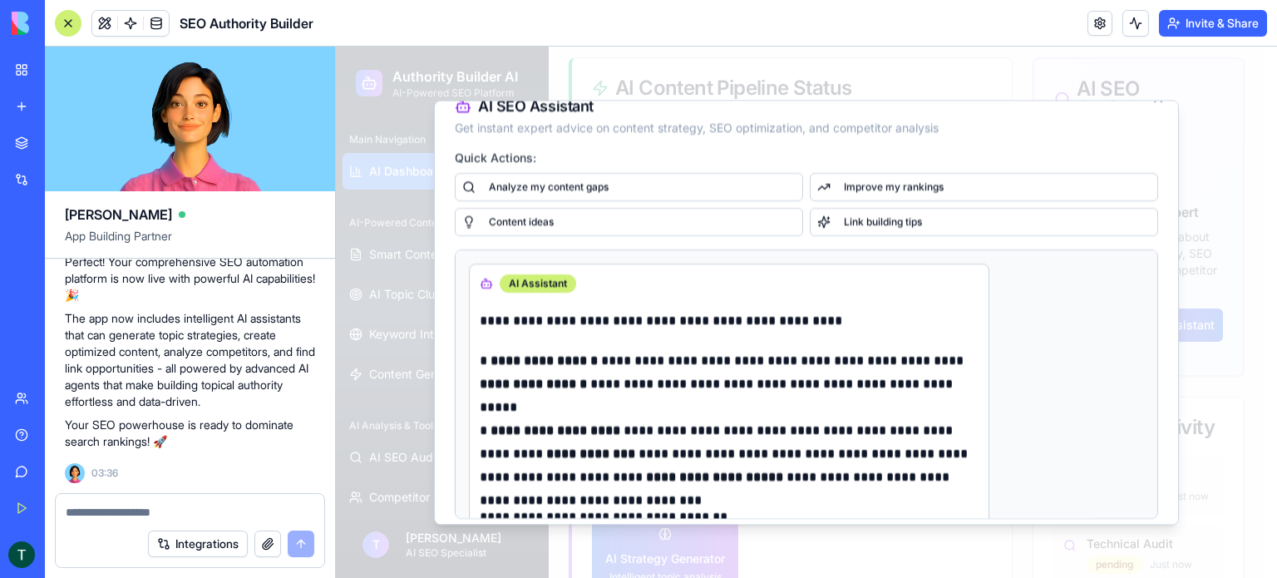
scroll to position [0, 0]
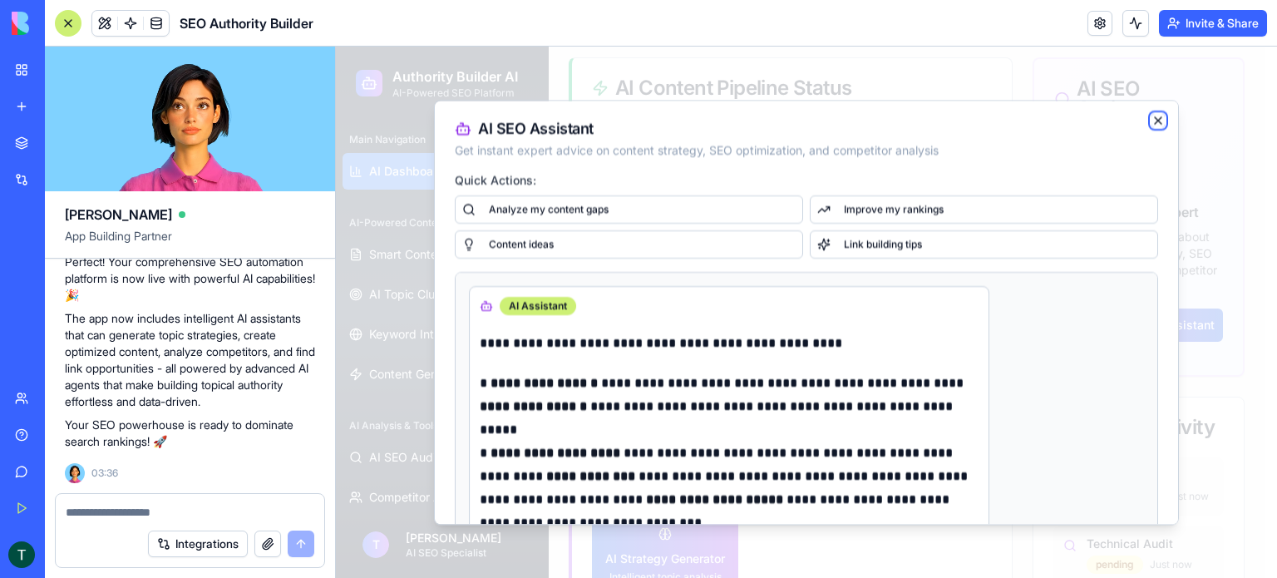
click at [1152, 116] on icon "button" at bounding box center [1158, 120] width 13 height 13
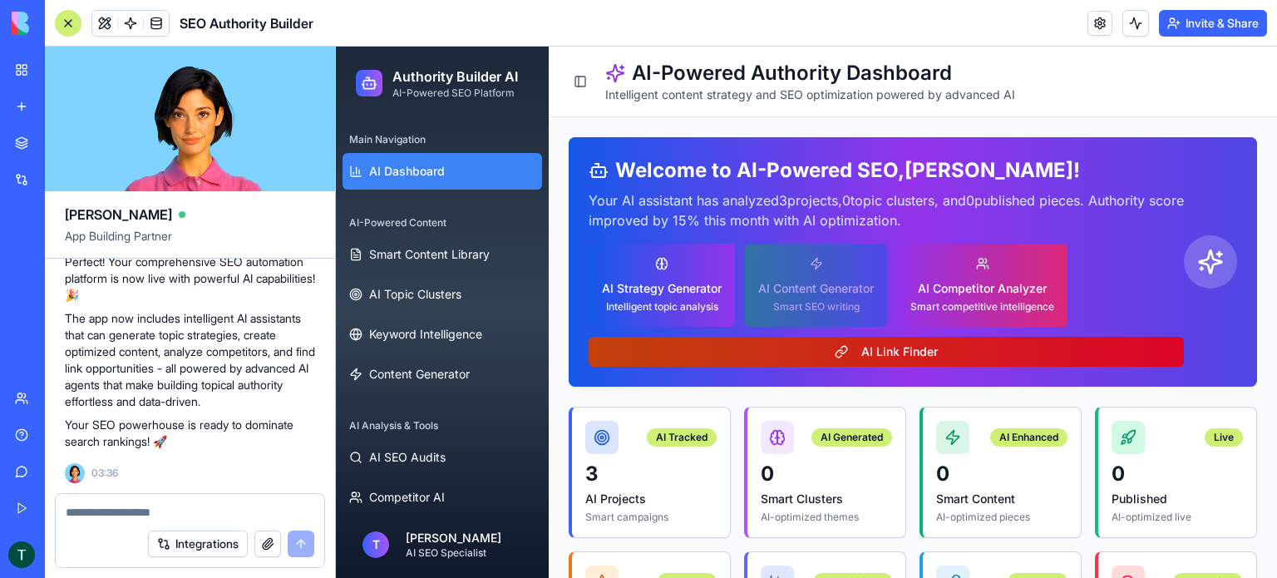
click at [862, 355] on button "AI Link Finder" at bounding box center [886, 352] width 595 height 30
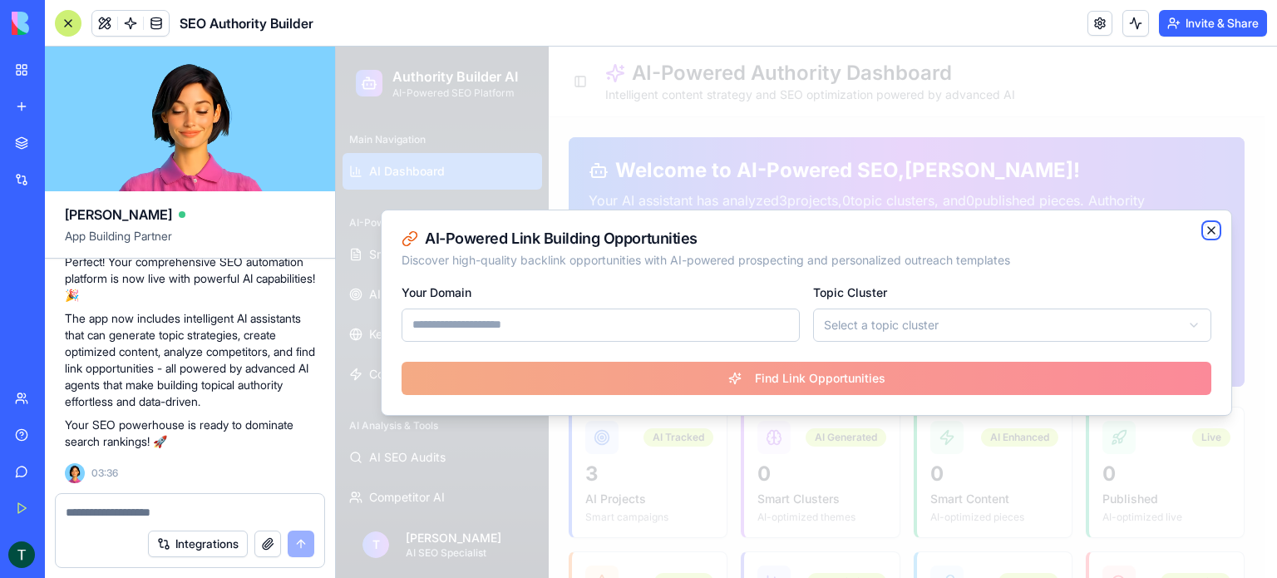
click at [1207, 228] on icon "button" at bounding box center [1211, 230] width 13 height 13
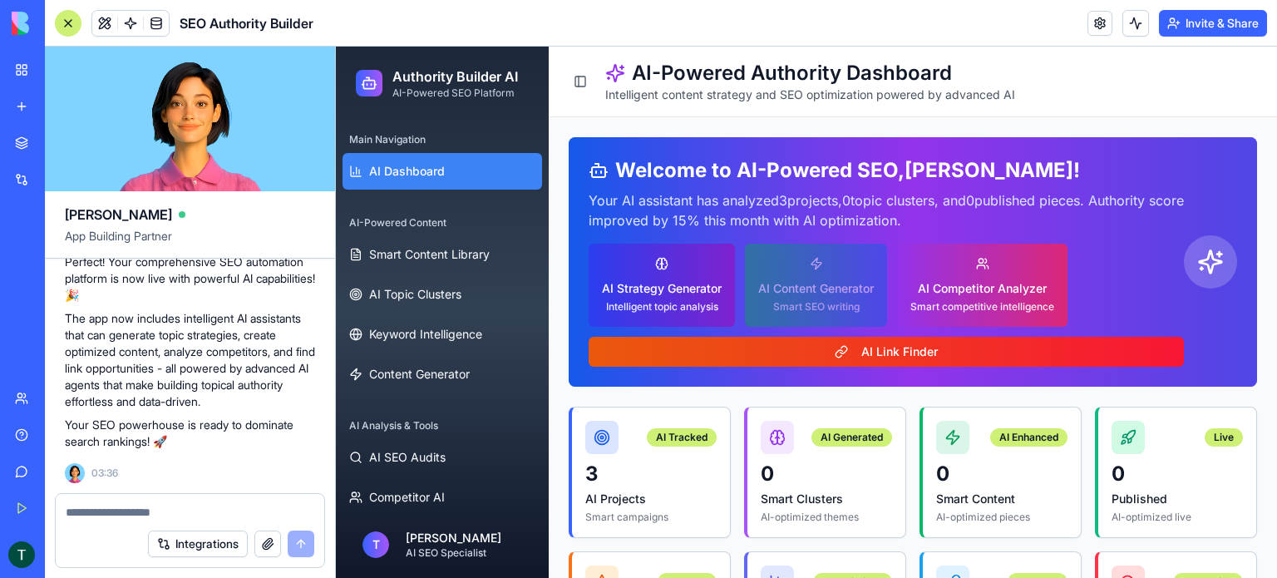
click at [663, 304] on div "Intelligent topic analysis" at bounding box center [662, 306] width 120 height 13
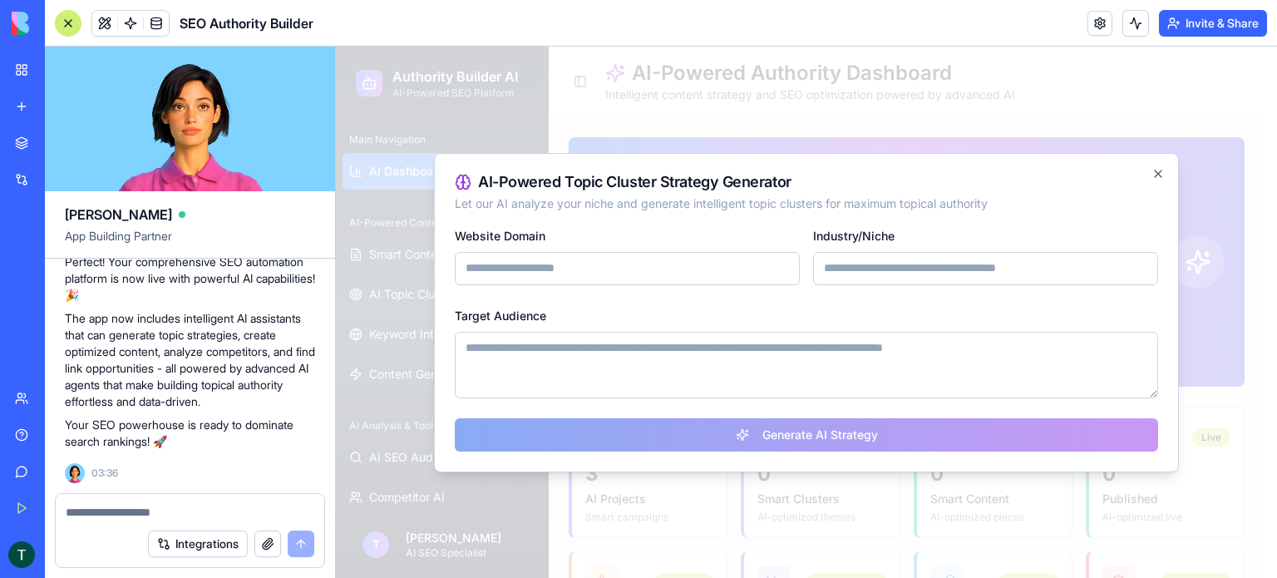
click at [599, 277] on input "Website Domain" at bounding box center [627, 268] width 345 height 33
type input "**********"
click at [862, 271] on input "Industry/Niche" at bounding box center [985, 268] width 345 height 33
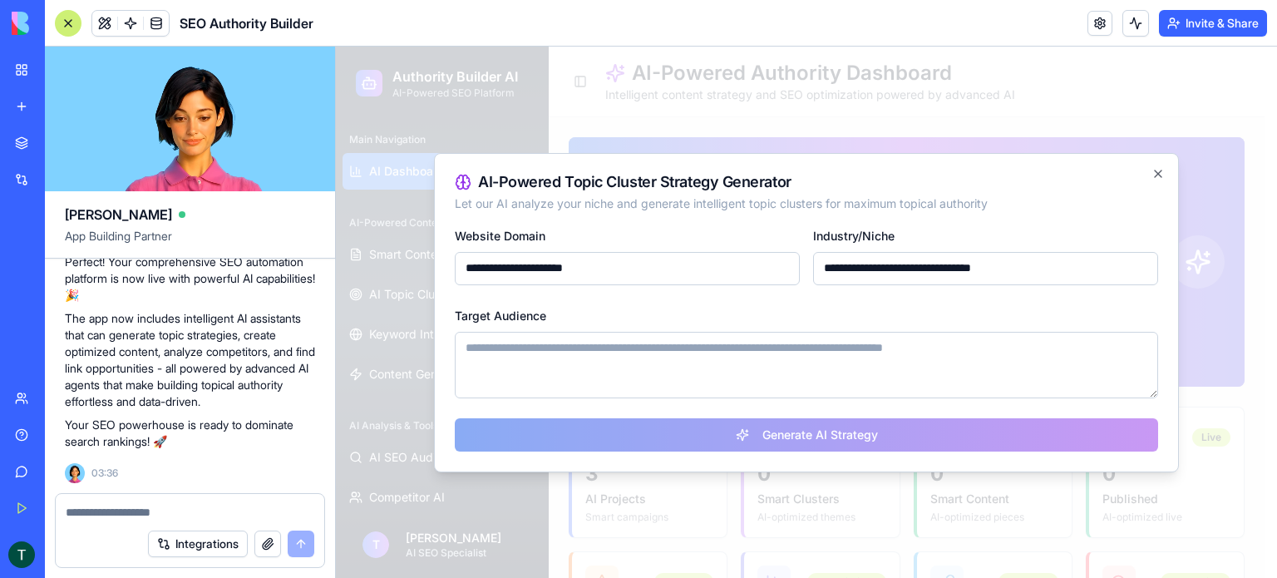
type input "**********"
click at [682, 355] on textarea "Target Audience" at bounding box center [806, 365] width 703 height 67
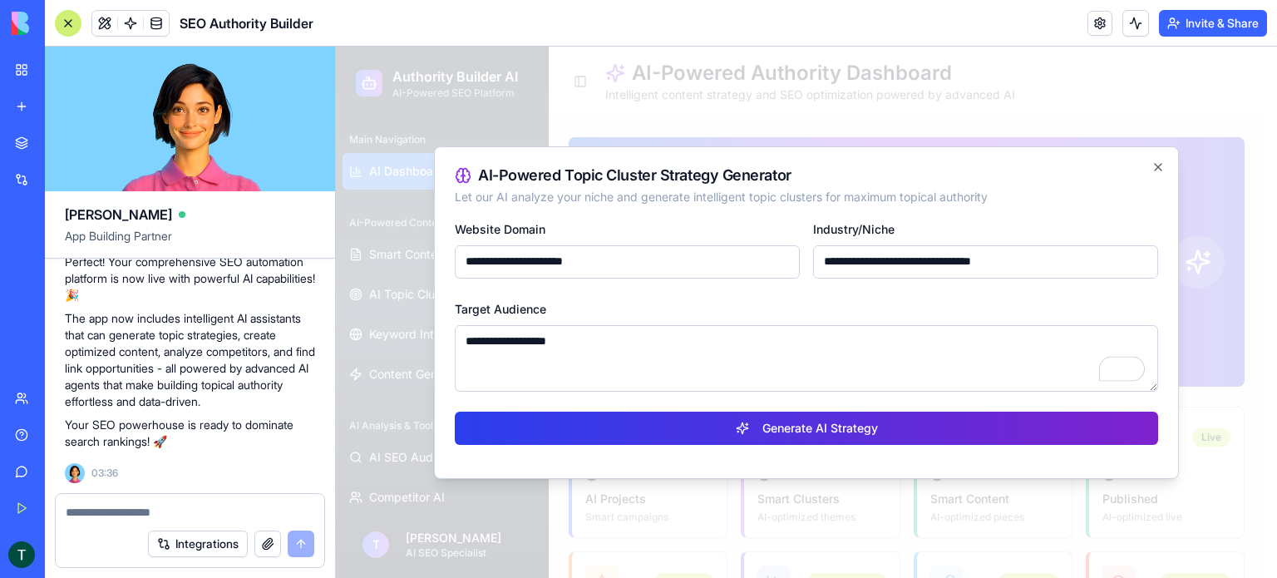
type textarea "**********"
click at [745, 423] on button "Generate AI Strategy" at bounding box center [806, 428] width 703 height 33
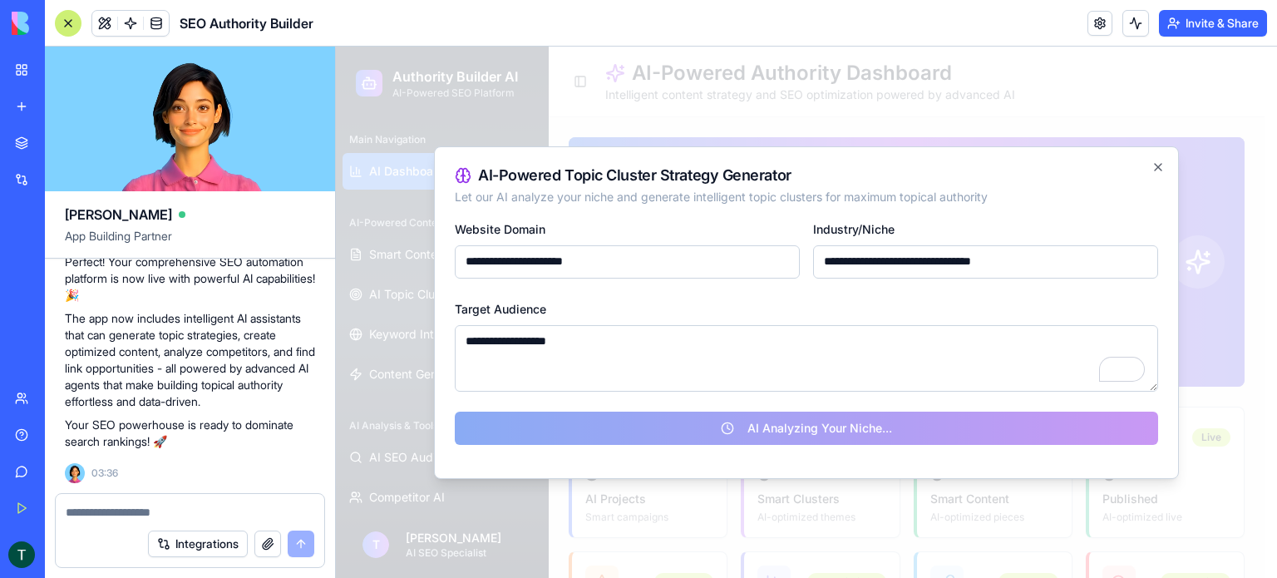
scroll to position [5877, 0]
click at [1150, 165] on div "**********" at bounding box center [806, 312] width 745 height 333
click at [1153, 165] on icon "button" at bounding box center [1158, 166] width 13 height 13
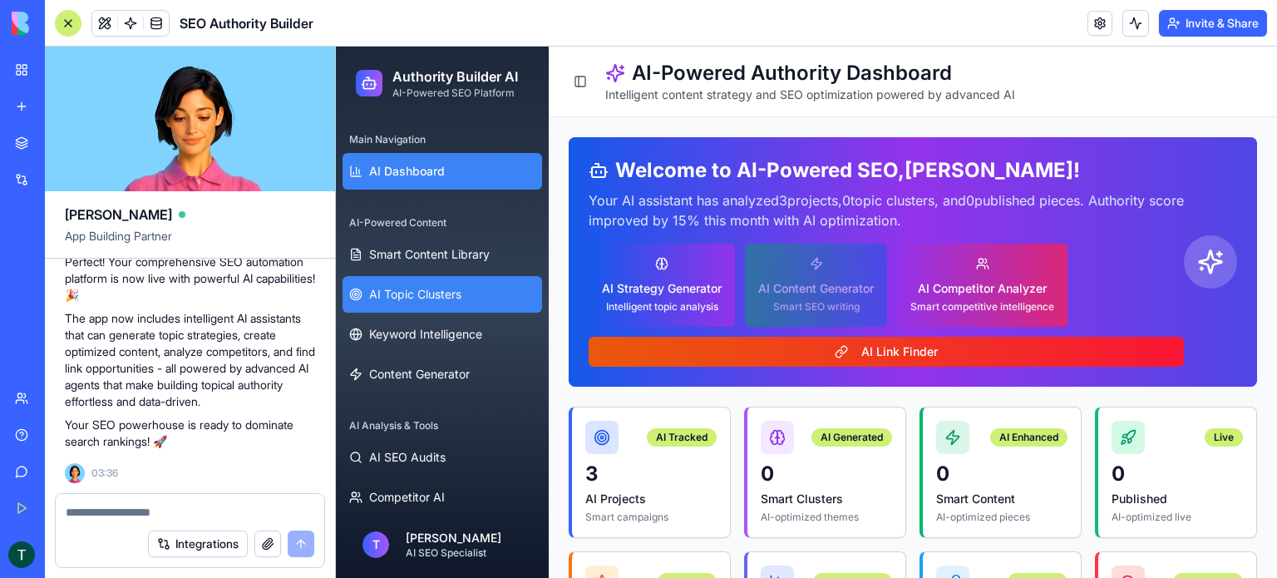
click at [456, 293] on span "AI Topic Clusters" at bounding box center [415, 294] width 92 height 17
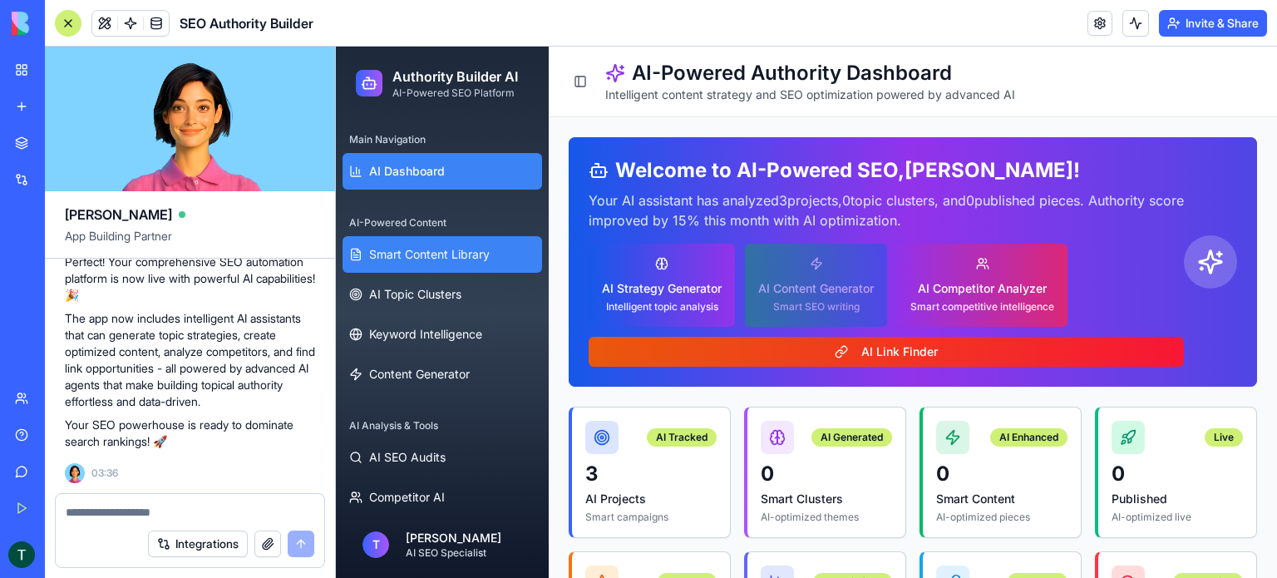
click at [446, 254] on span "Smart Content Library" at bounding box center [429, 254] width 121 height 17
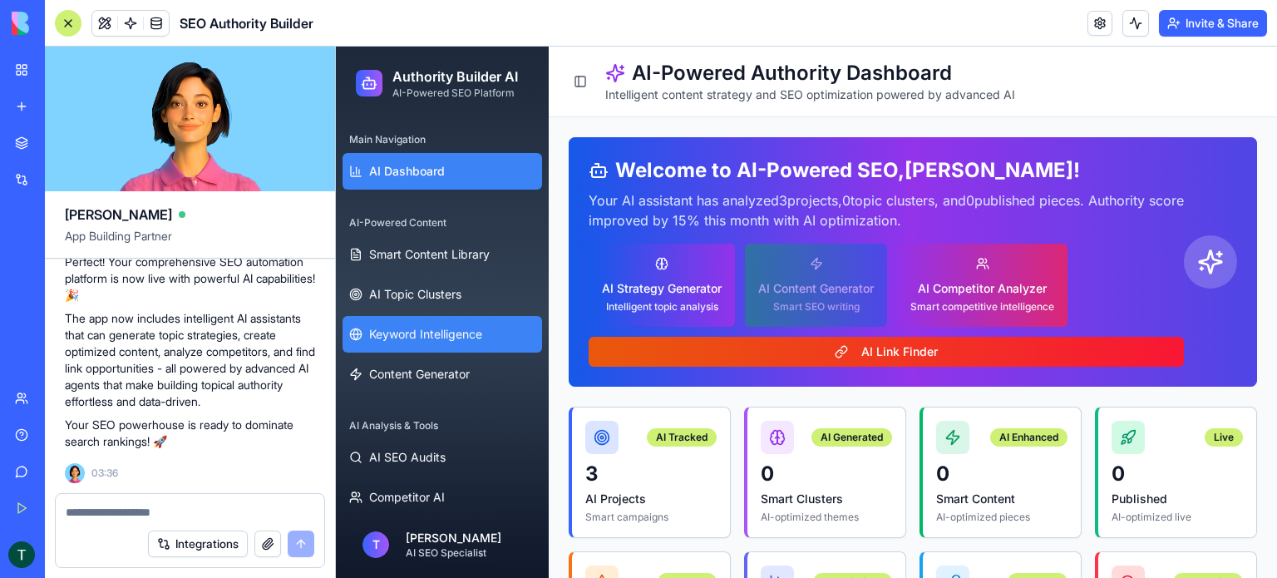
click at [442, 332] on span "Keyword Intelligence" at bounding box center [425, 334] width 113 height 17
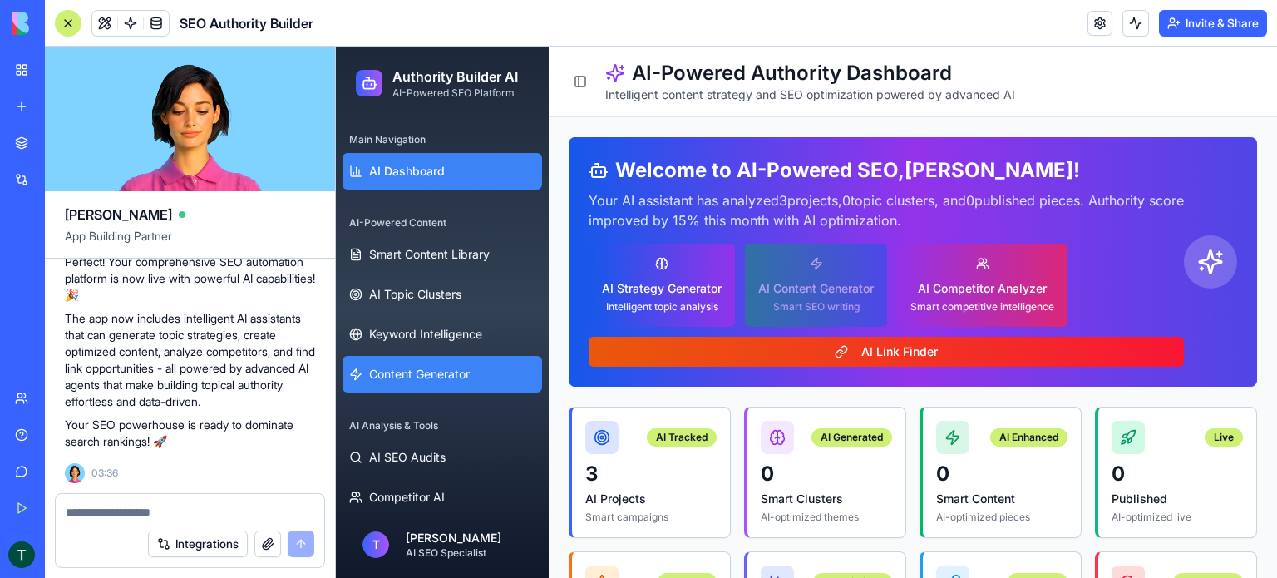
click at [440, 376] on span "Content Generator" at bounding box center [419, 374] width 101 height 17
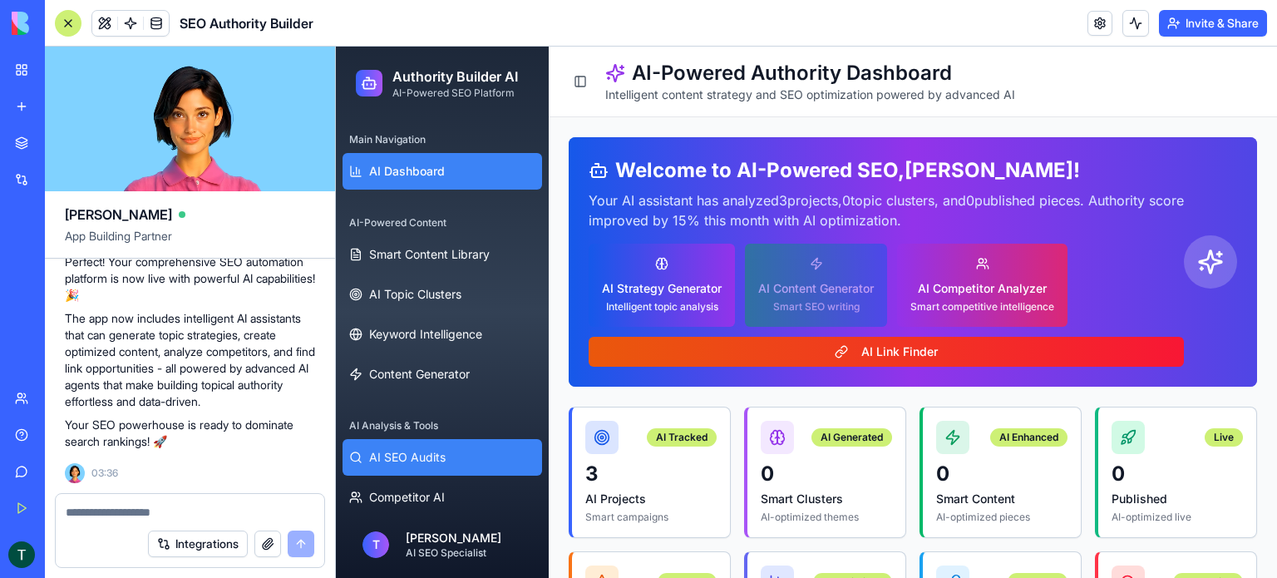
click at [427, 456] on span "AI SEO Audits" at bounding box center [407, 457] width 76 height 17
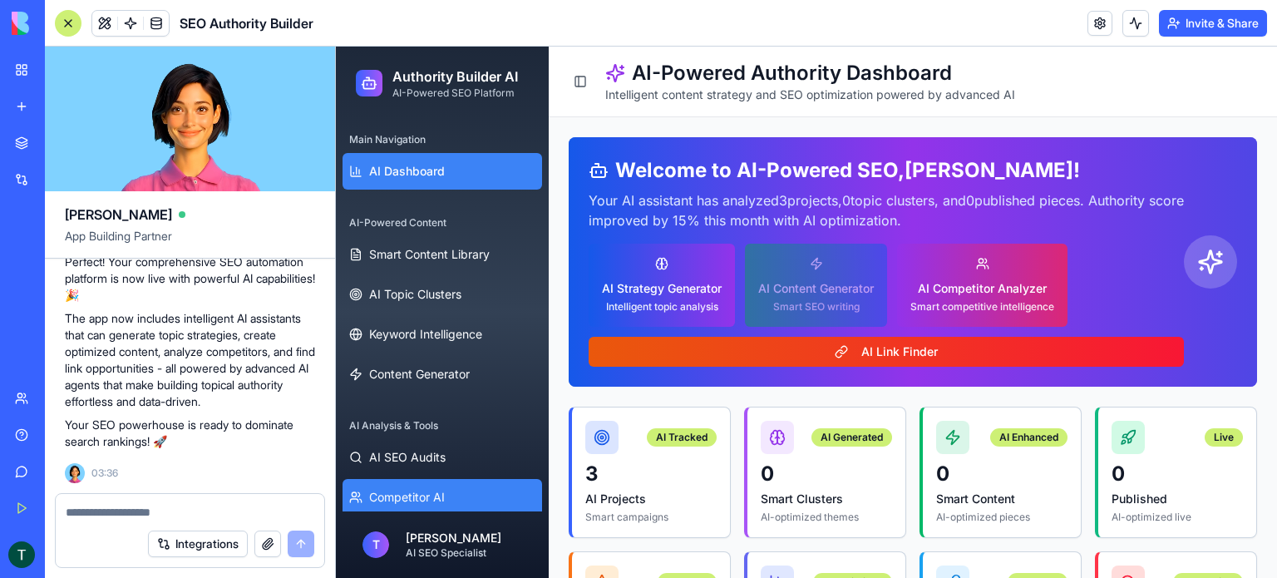
click at [422, 494] on span "Competitor AI" at bounding box center [407, 497] width 76 height 17
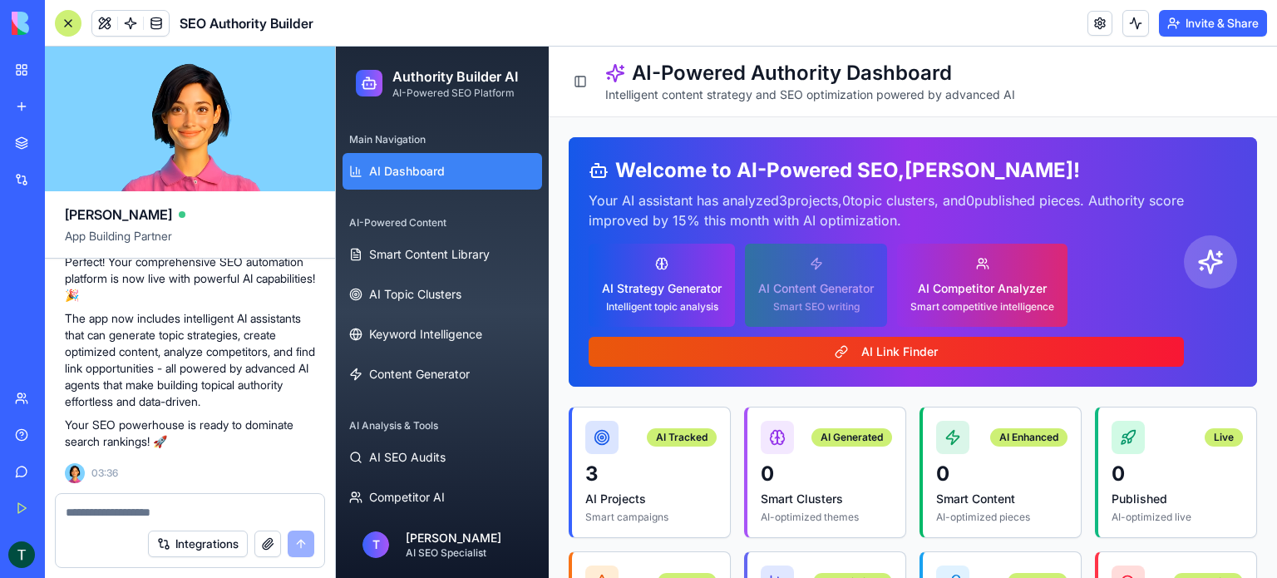
click at [195, 478] on div "✨ Your AI-Powered SEO Authority Builder is Ready! Perfect! Your comprehensive S…" at bounding box center [190, 340] width 250 height 286
click at [1094, 25] on link at bounding box center [1100, 23] width 25 height 25
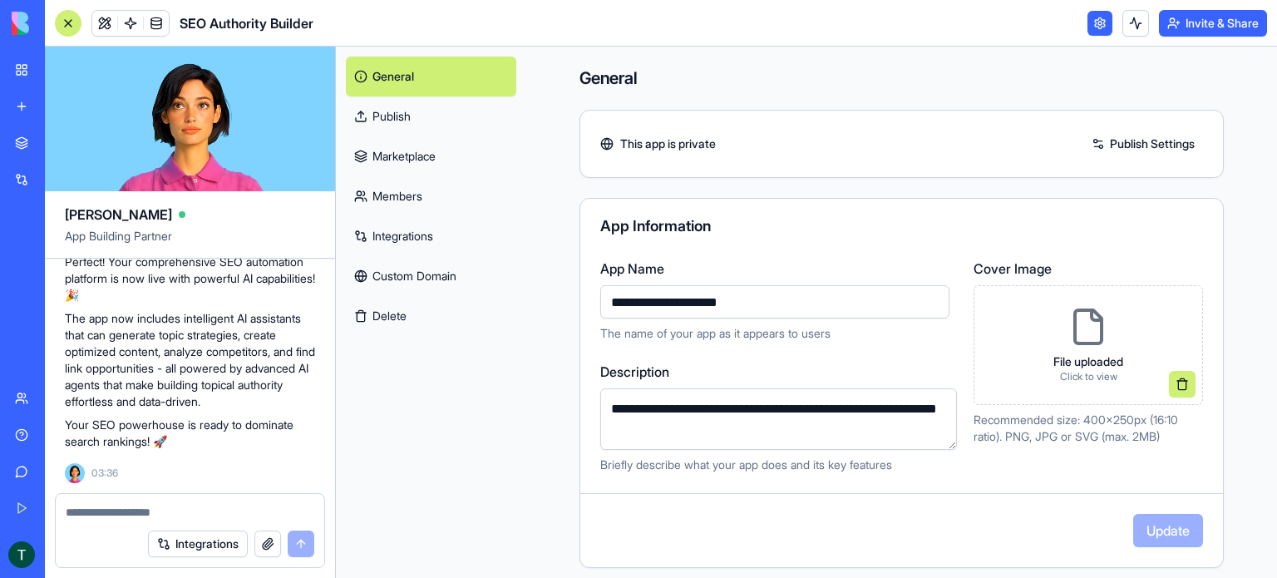
click at [1106, 151] on link "Publish Settings" at bounding box center [1143, 144] width 120 height 27
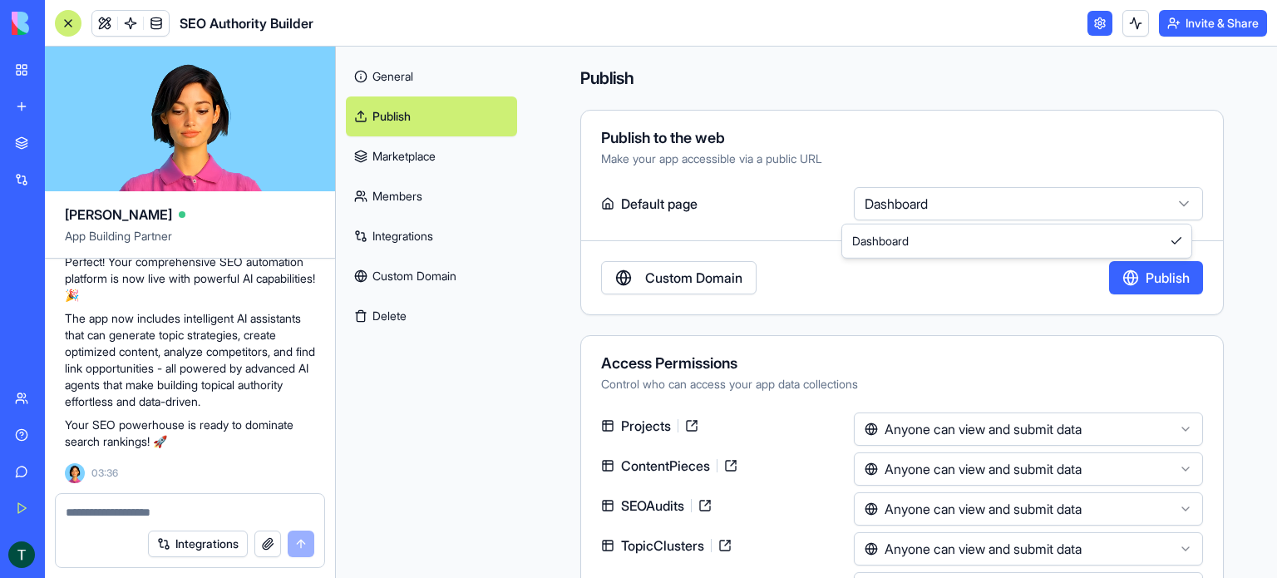
click at [984, 207] on html "BETA My Workspace New app Marketplace Integrations Recent Blog Generator SEO Au…" at bounding box center [638, 289] width 1277 height 578
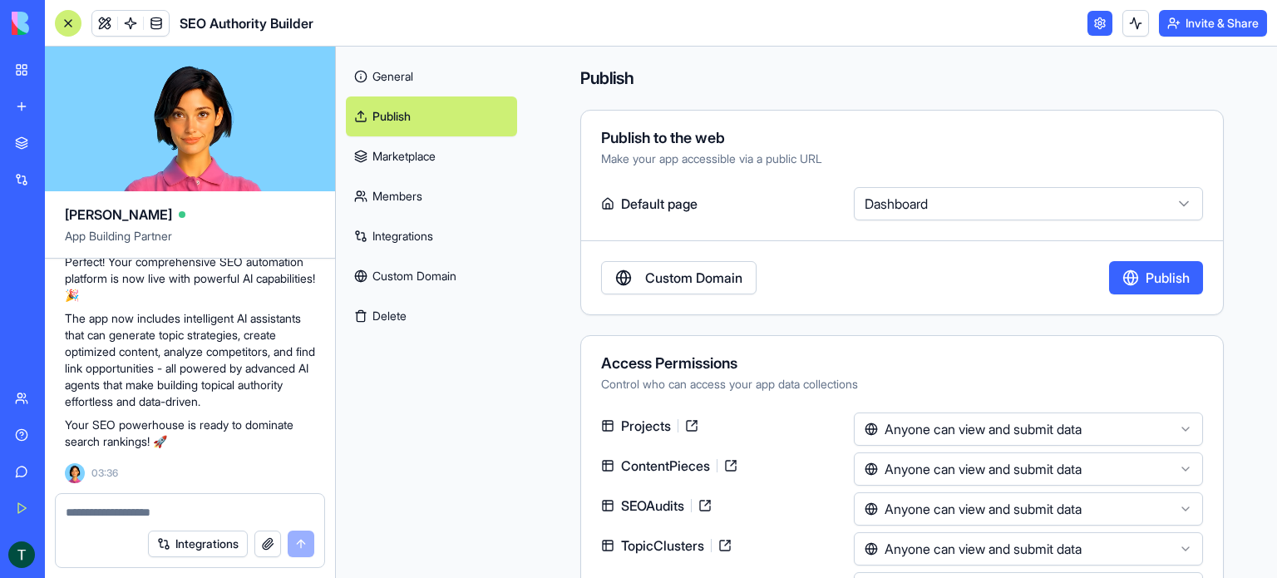
click at [1132, 281] on button "Publish" at bounding box center [1156, 277] width 94 height 33
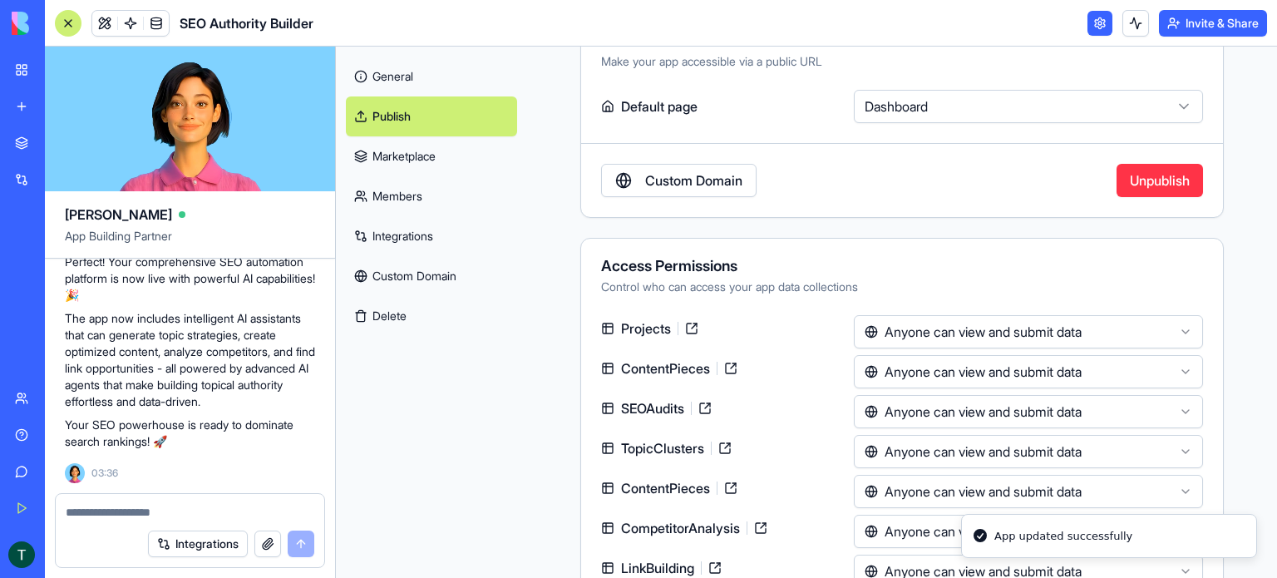
scroll to position [147, 0]
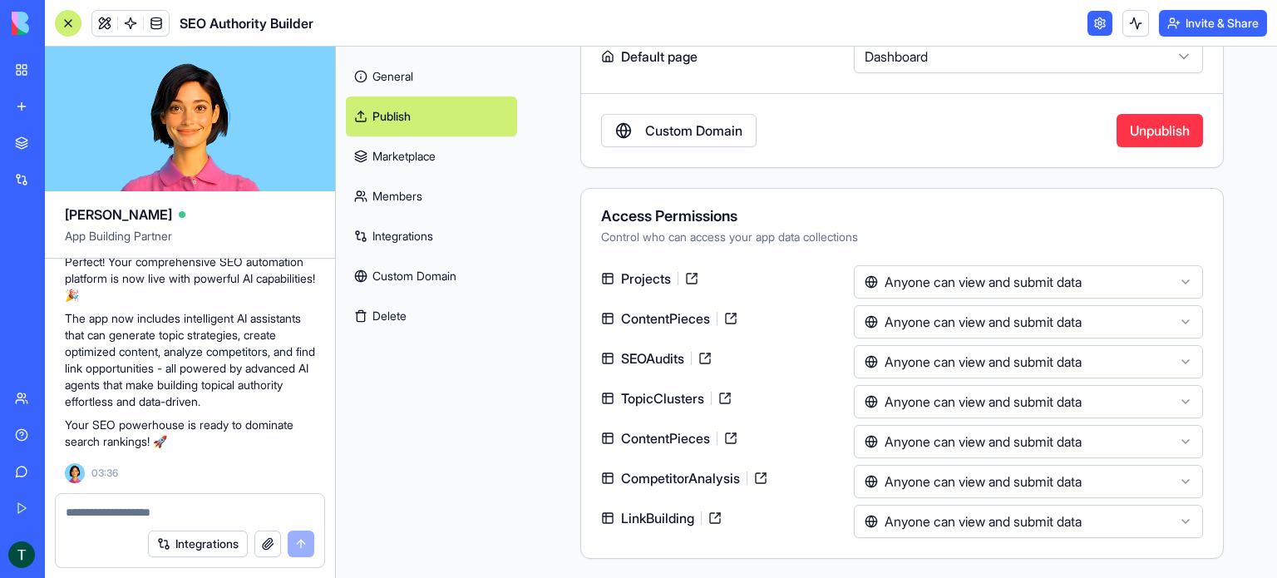
click at [404, 208] on link "Members" at bounding box center [431, 196] width 171 height 40
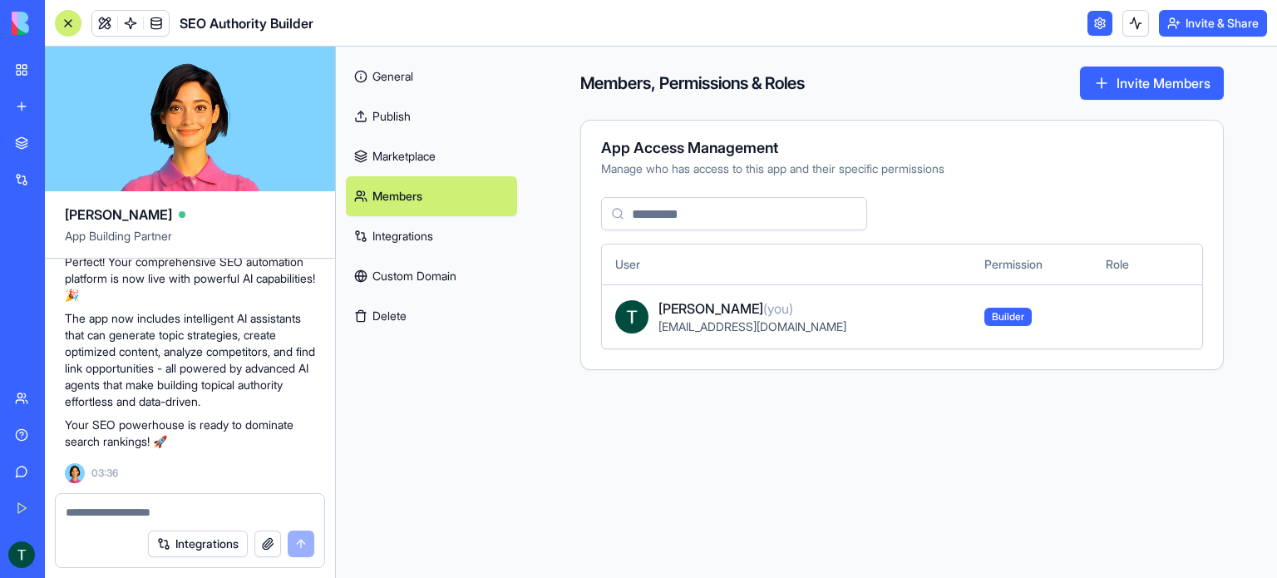
click at [411, 157] on link "Marketplace" at bounding box center [431, 156] width 171 height 40
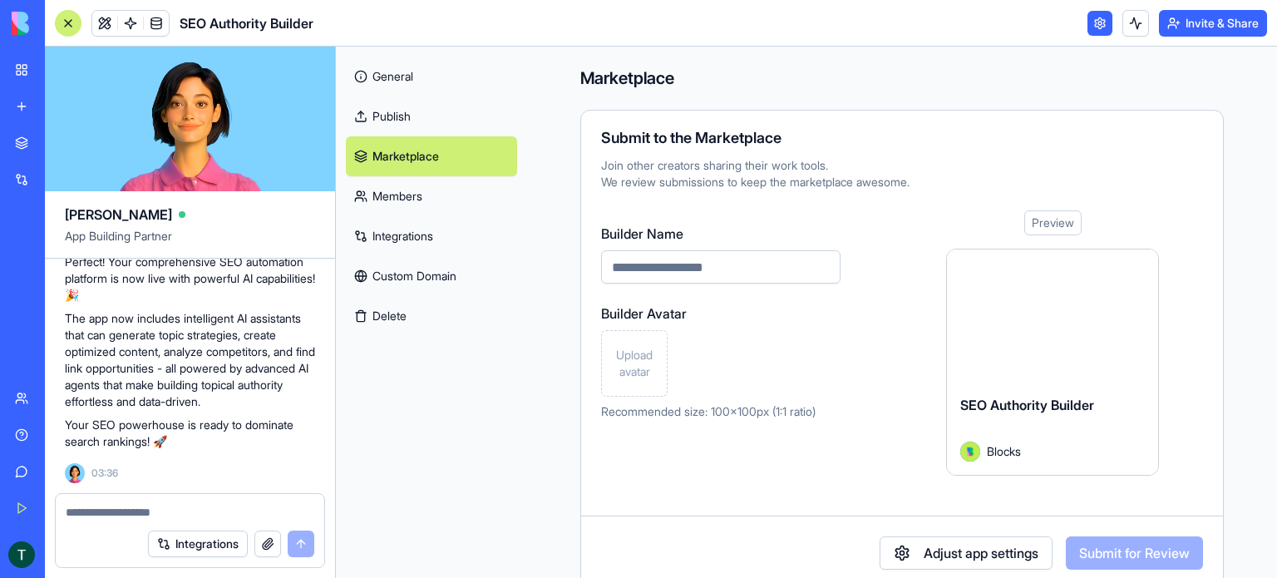
click at [402, 234] on link "Integrations" at bounding box center [431, 236] width 171 height 40
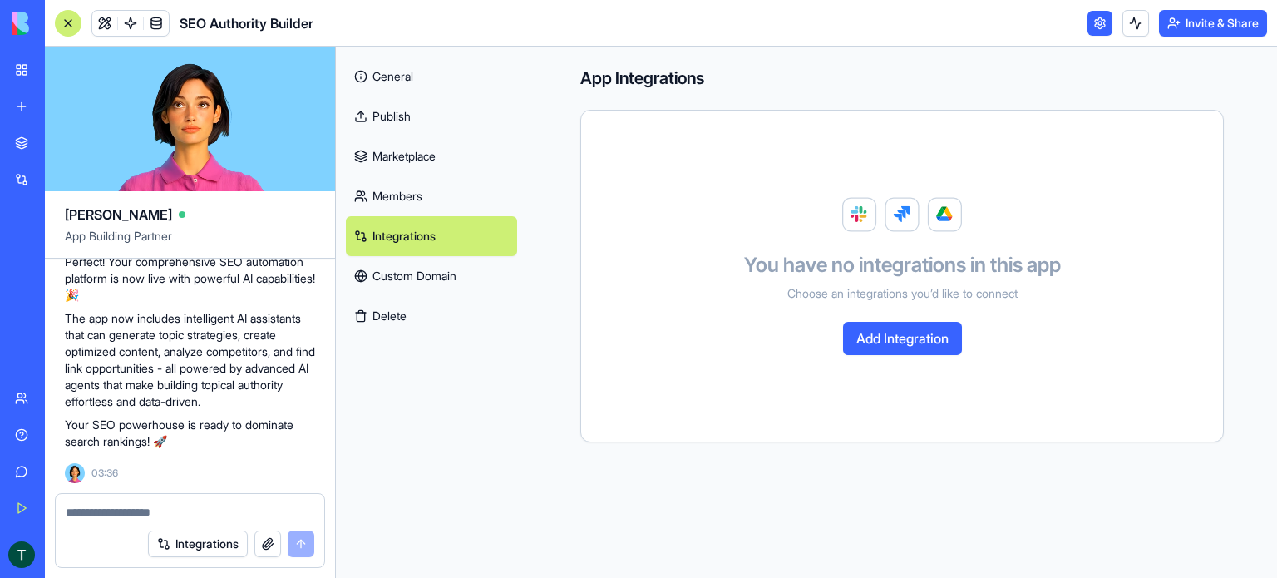
click at [899, 340] on button "Add Integration" at bounding box center [902, 338] width 119 height 33
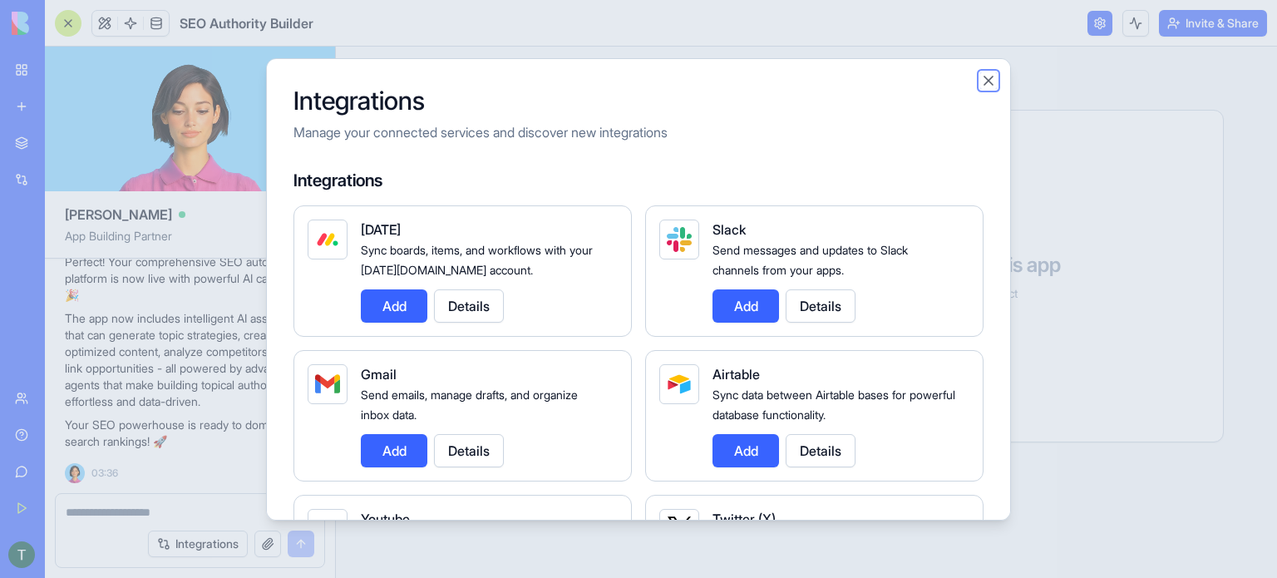
click at [988, 83] on button "Close" at bounding box center [988, 80] width 17 height 17
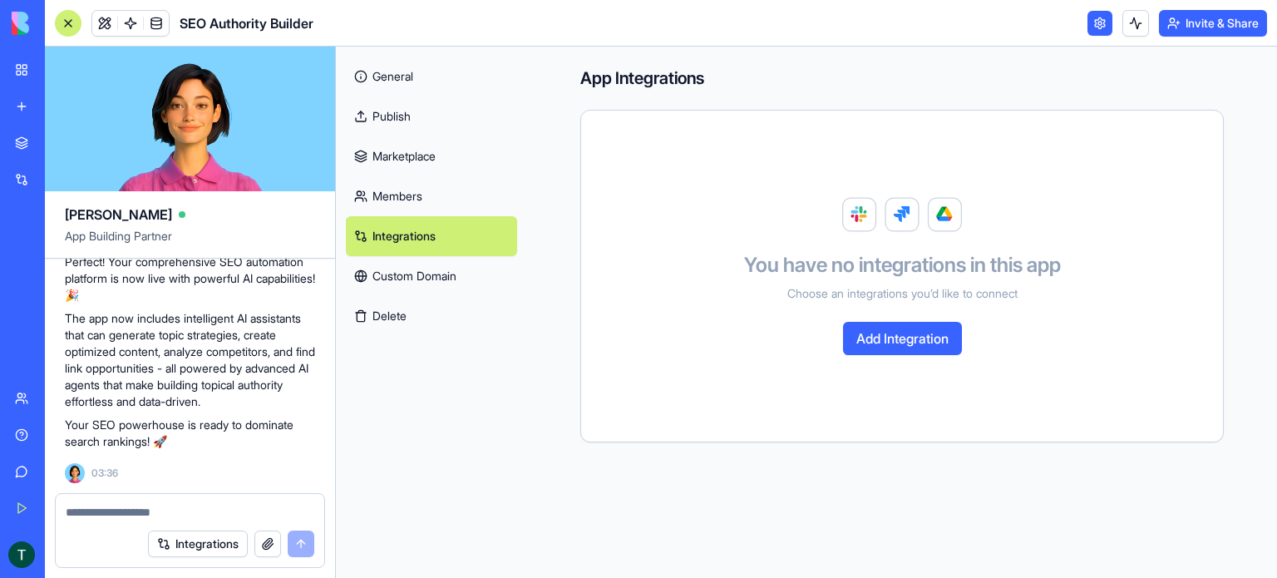
click at [435, 270] on link "Custom Domain" at bounding box center [431, 276] width 171 height 40
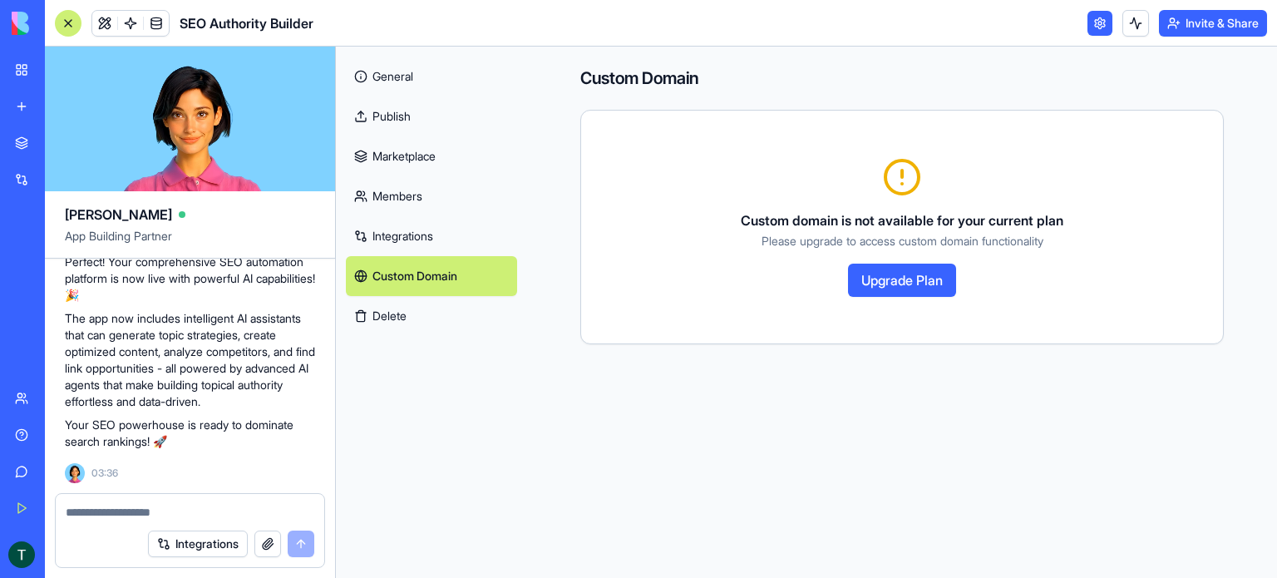
click at [416, 240] on link "Integrations" at bounding box center [431, 236] width 171 height 40
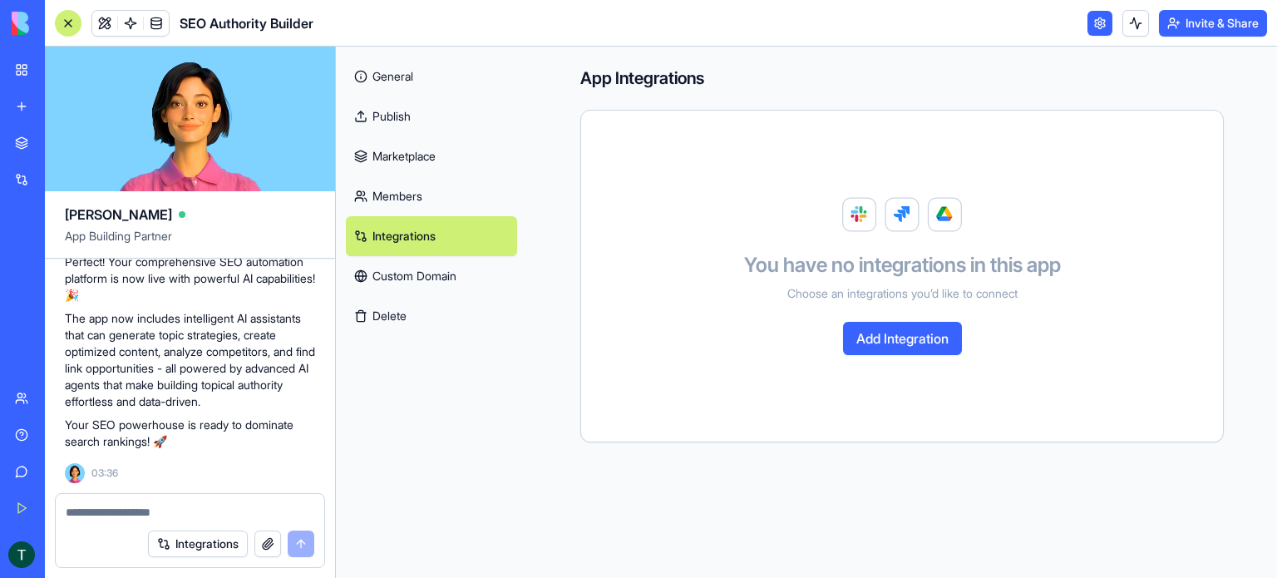
click at [869, 339] on button "Add Integration" at bounding box center [902, 338] width 119 height 33
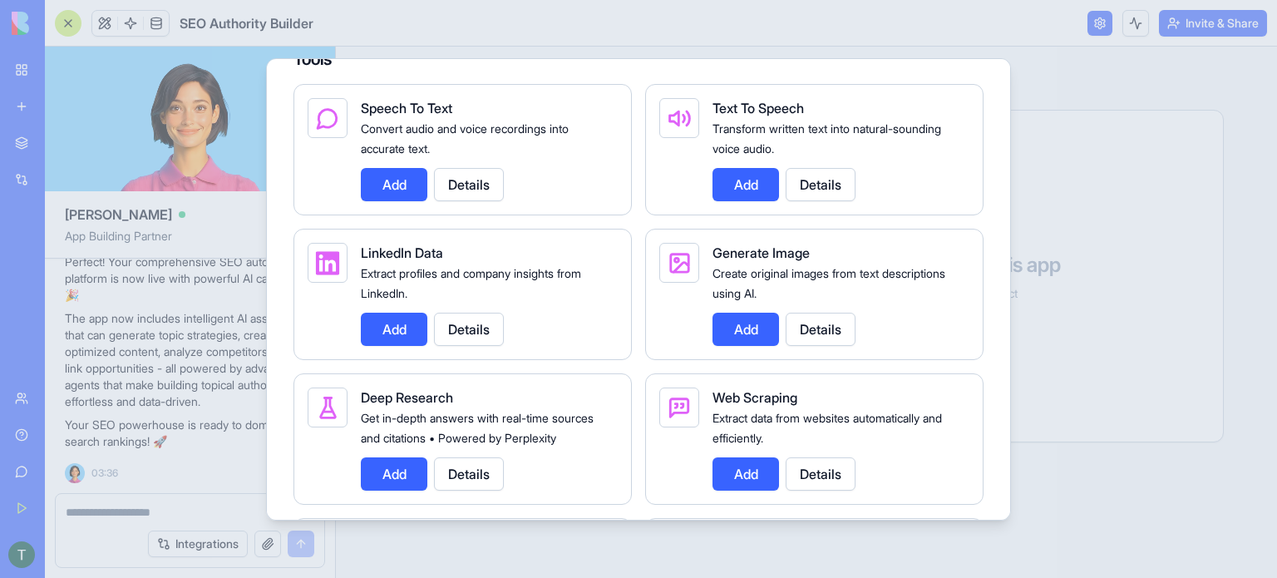
scroll to position [1912, 0]
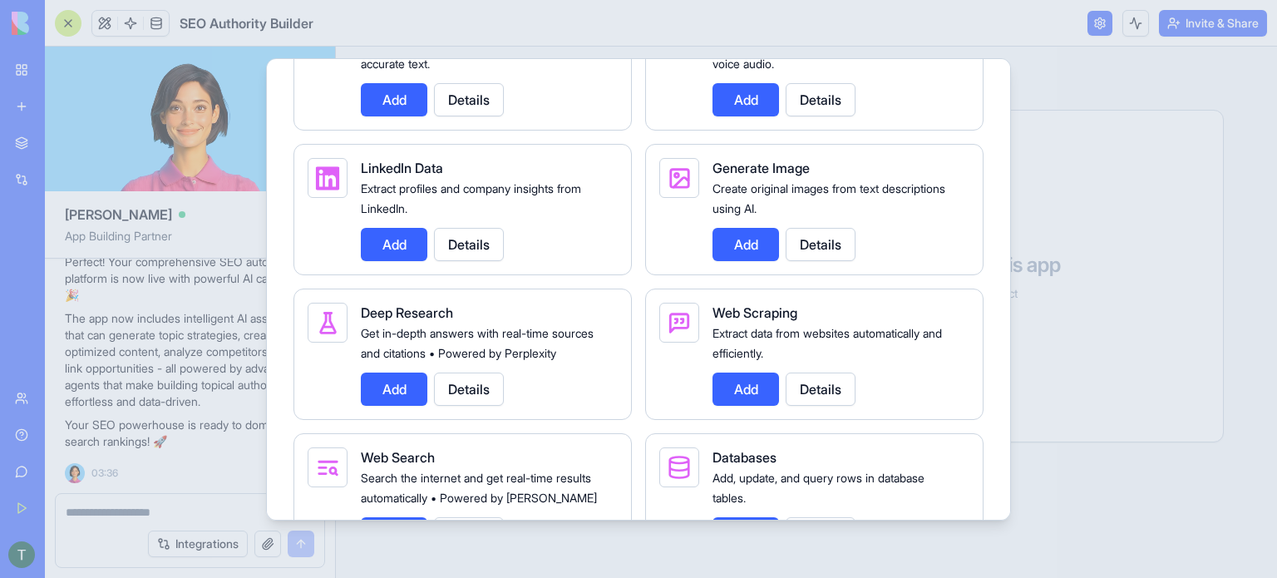
click at [747, 275] on div "Generate Image Create original images from text descriptions using AI. Add Deta…" at bounding box center [814, 209] width 338 height 131
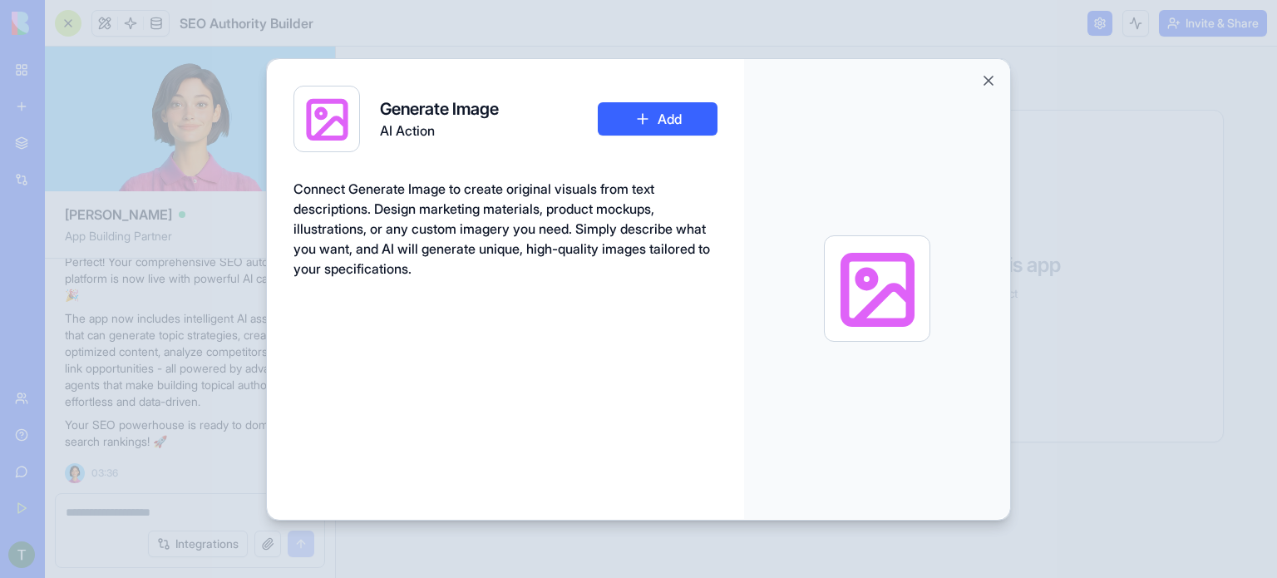
click at [670, 122] on button "Add" at bounding box center [658, 118] width 120 height 33
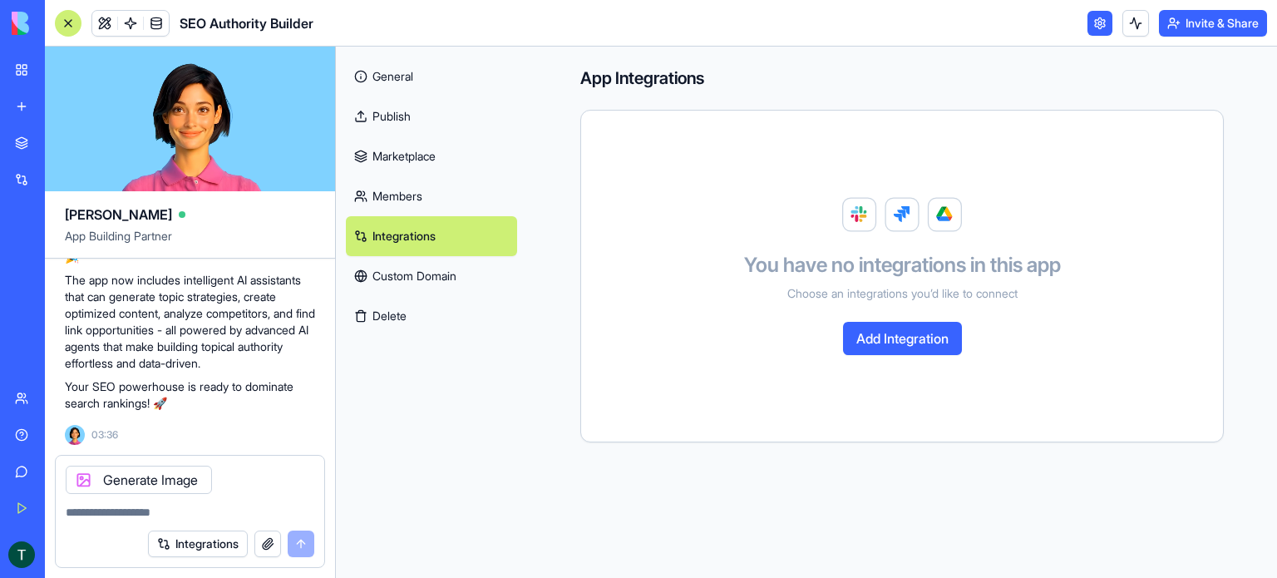
click at [883, 344] on button "Add Integration" at bounding box center [902, 338] width 119 height 33
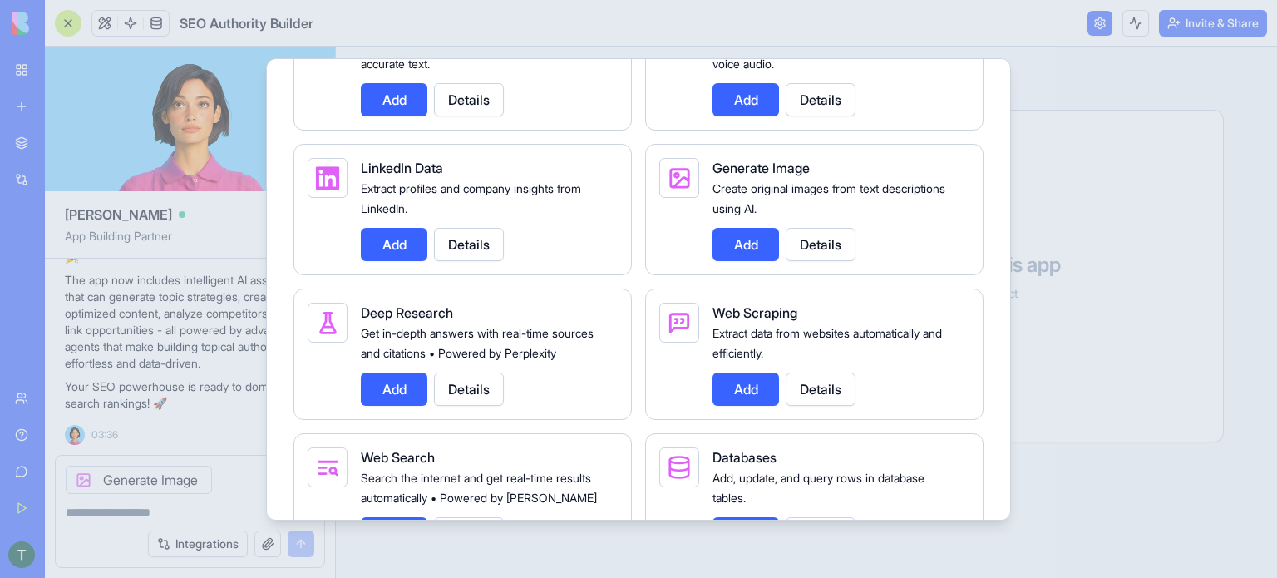
click at [387, 406] on button "Add" at bounding box center [394, 388] width 67 height 33
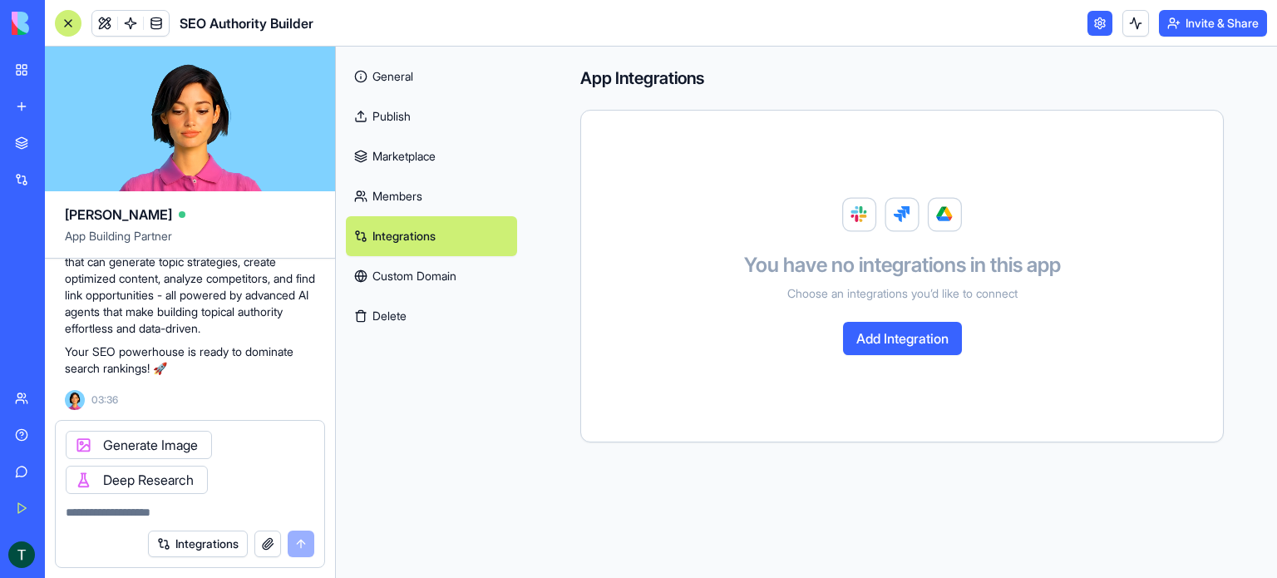
click at [856, 337] on button "Add Integration" at bounding box center [902, 338] width 119 height 33
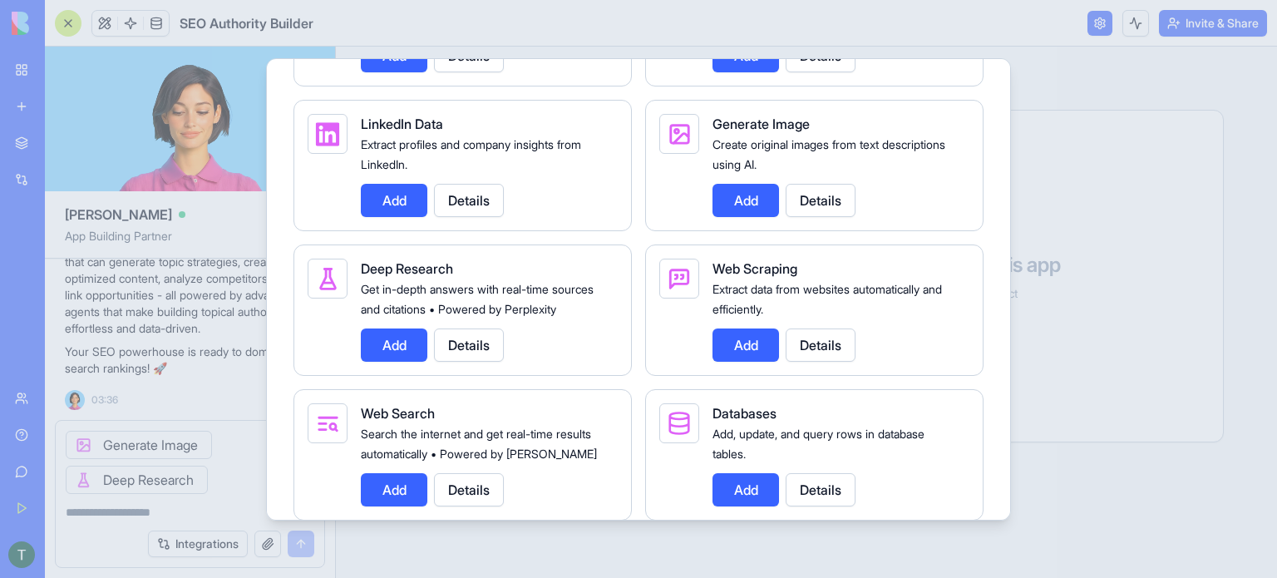
scroll to position [1995, 0]
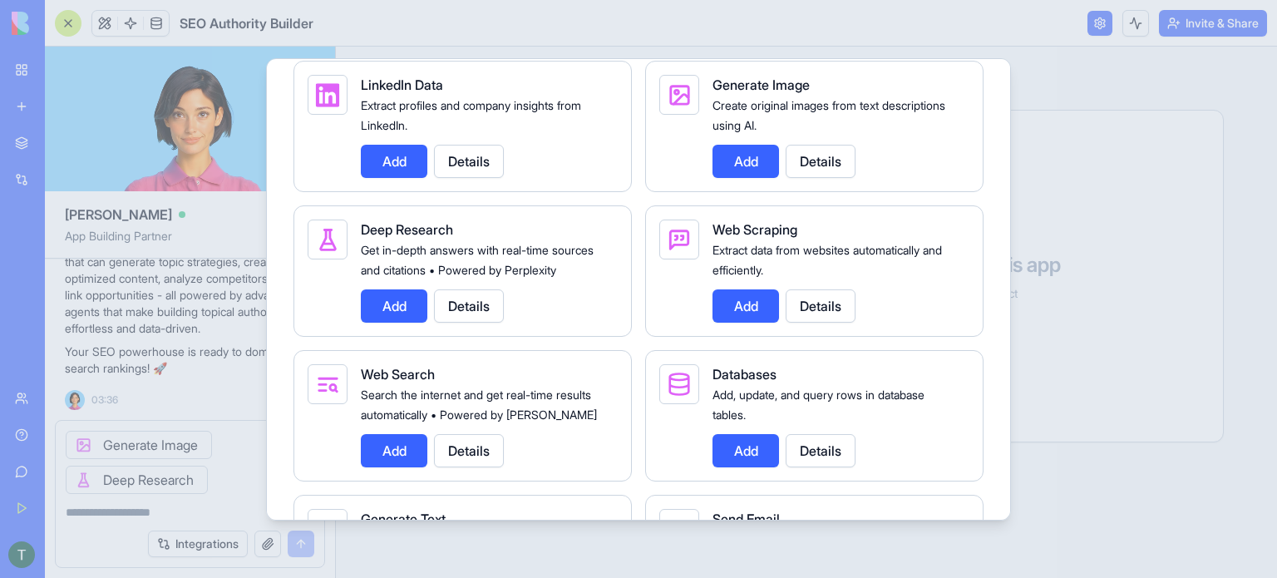
click at [735, 323] on button "Add" at bounding box center [746, 305] width 67 height 33
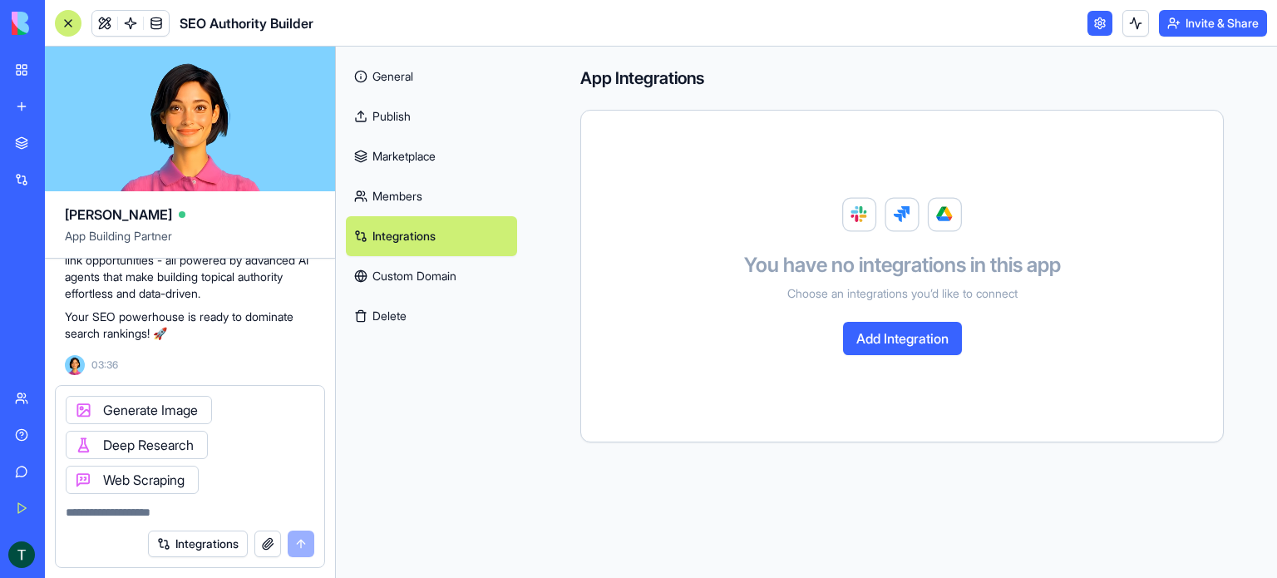
click at [880, 336] on button "Add Integration" at bounding box center [902, 338] width 119 height 33
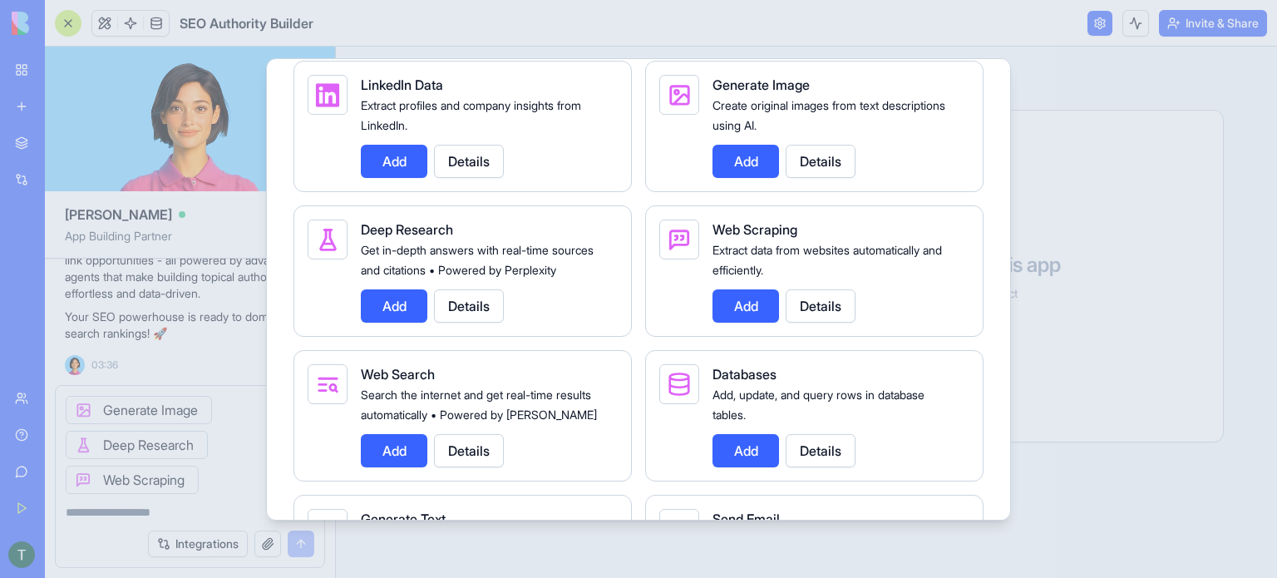
scroll to position [2079, 0]
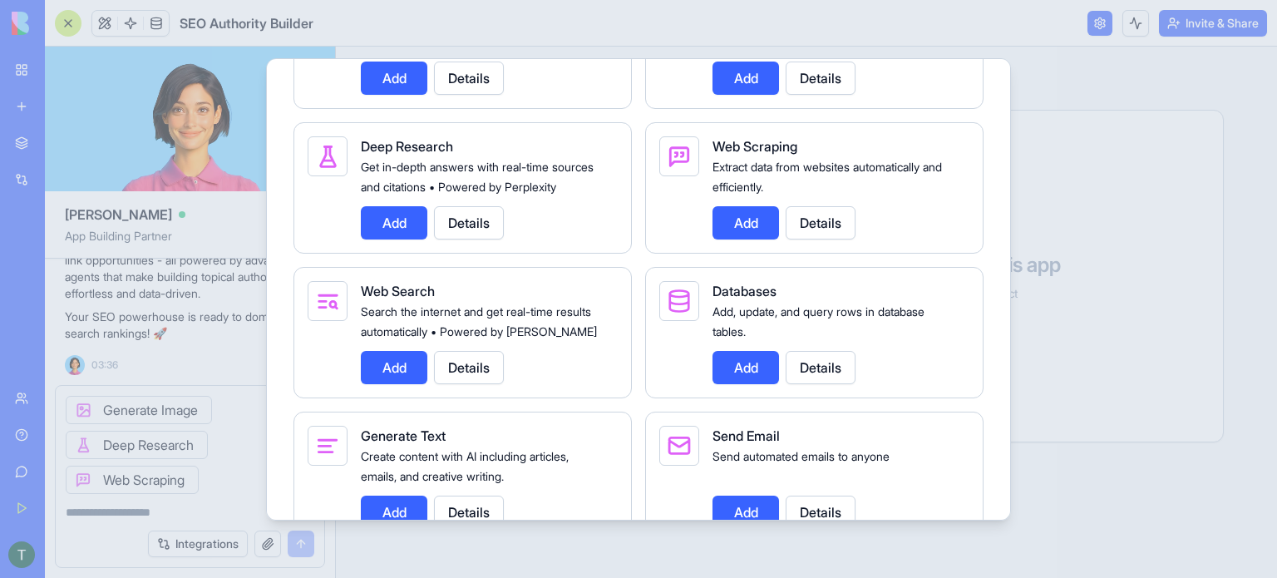
click at [411, 384] on button "Add" at bounding box center [394, 367] width 67 height 33
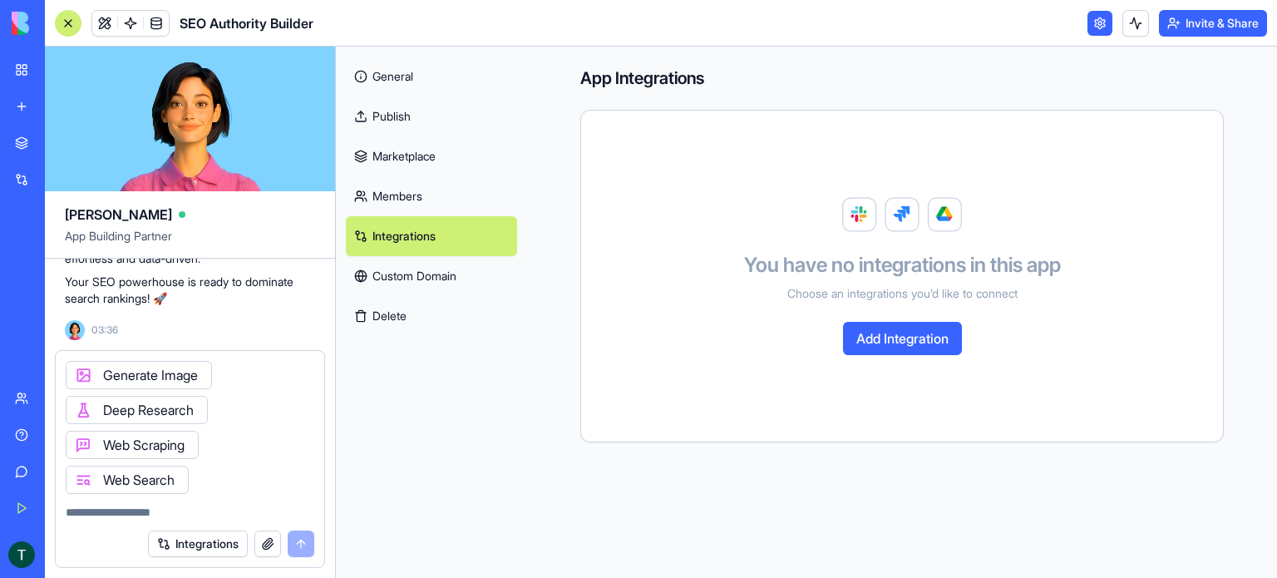
click at [889, 342] on button "Add Integration" at bounding box center [902, 338] width 119 height 33
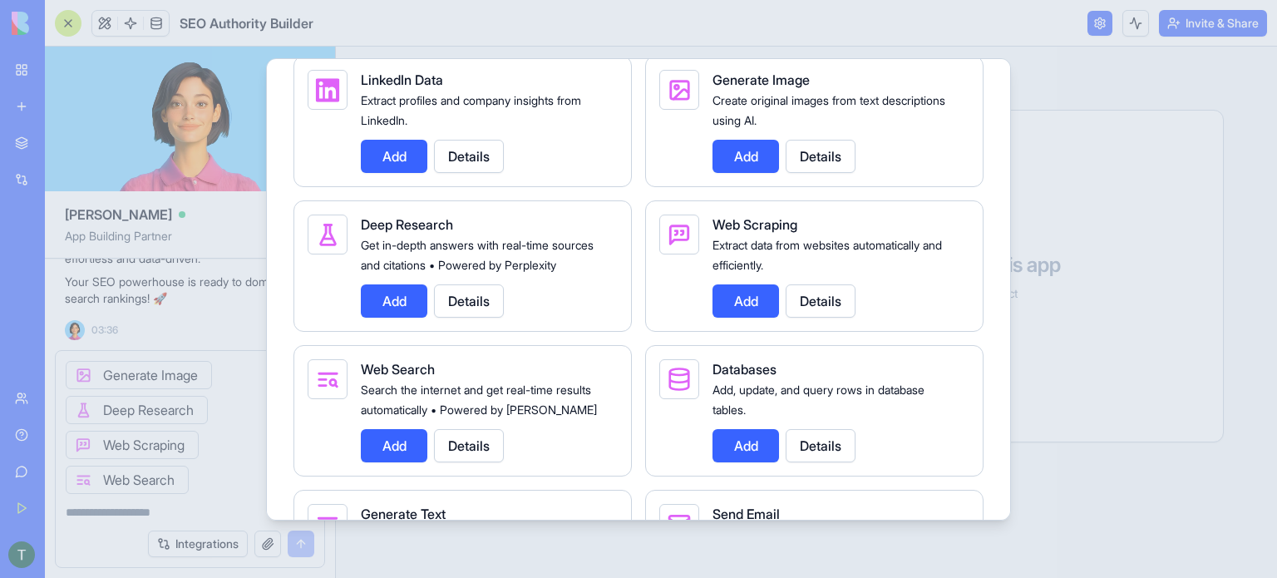
scroll to position [2162, 0]
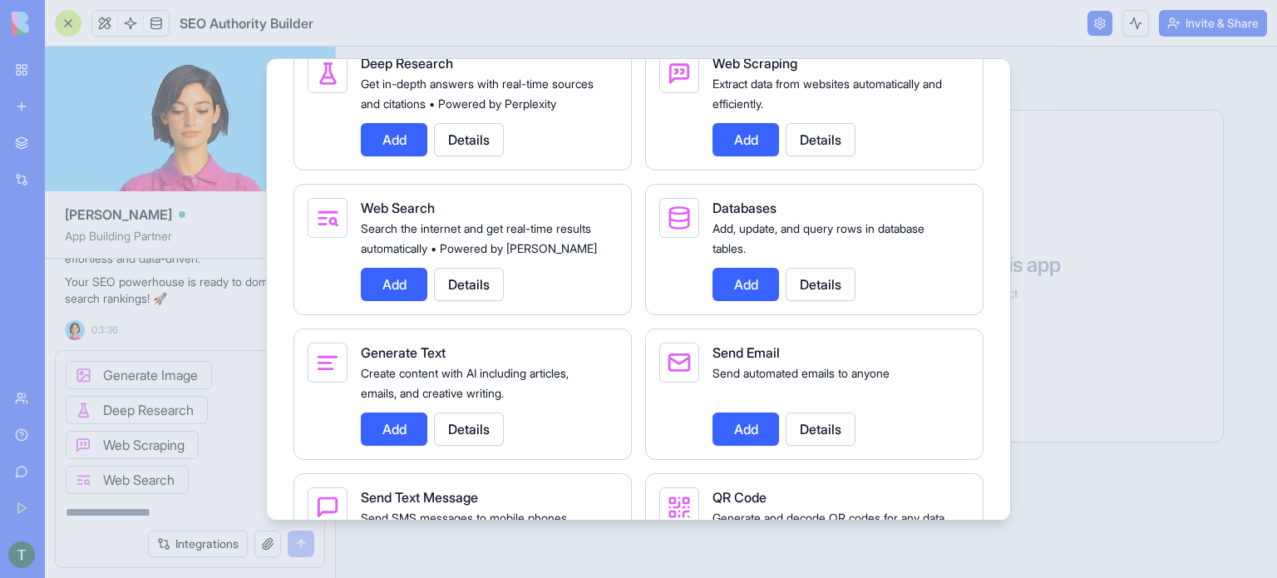
click at [383, 446] on button "Add" at bounding box center [394, 428] width 67 height 33
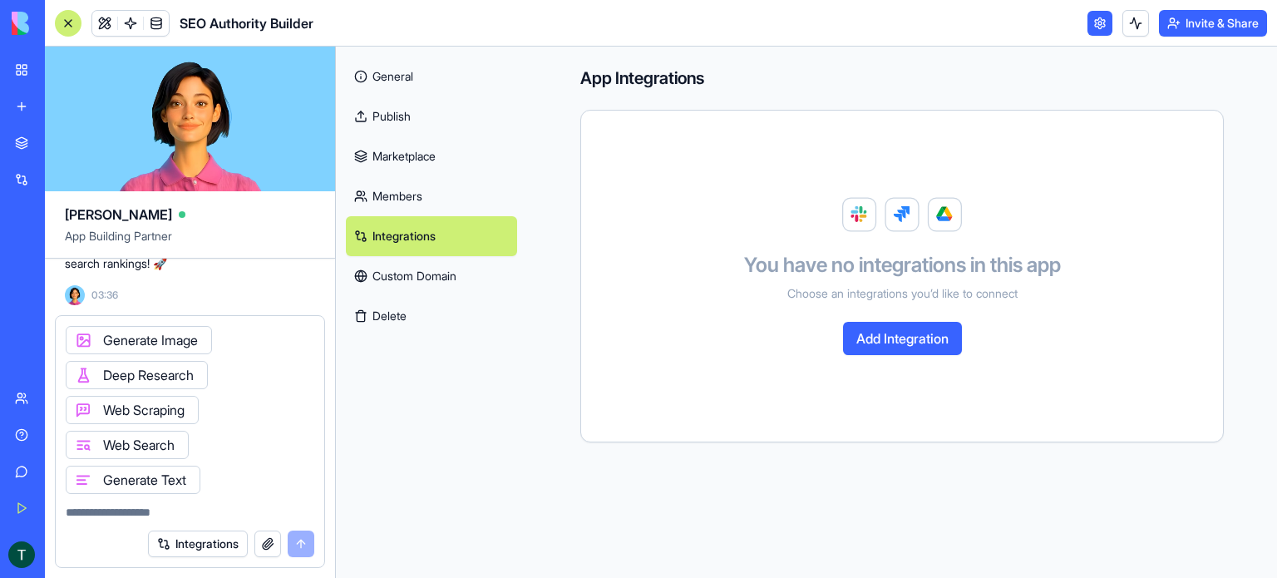
click at [192, 518] on textarea at bounding box center [190, 512] width 249 height 17
click at [175, 533] on button "Integrations" at bounding box center [198, 543] width 100 height 27
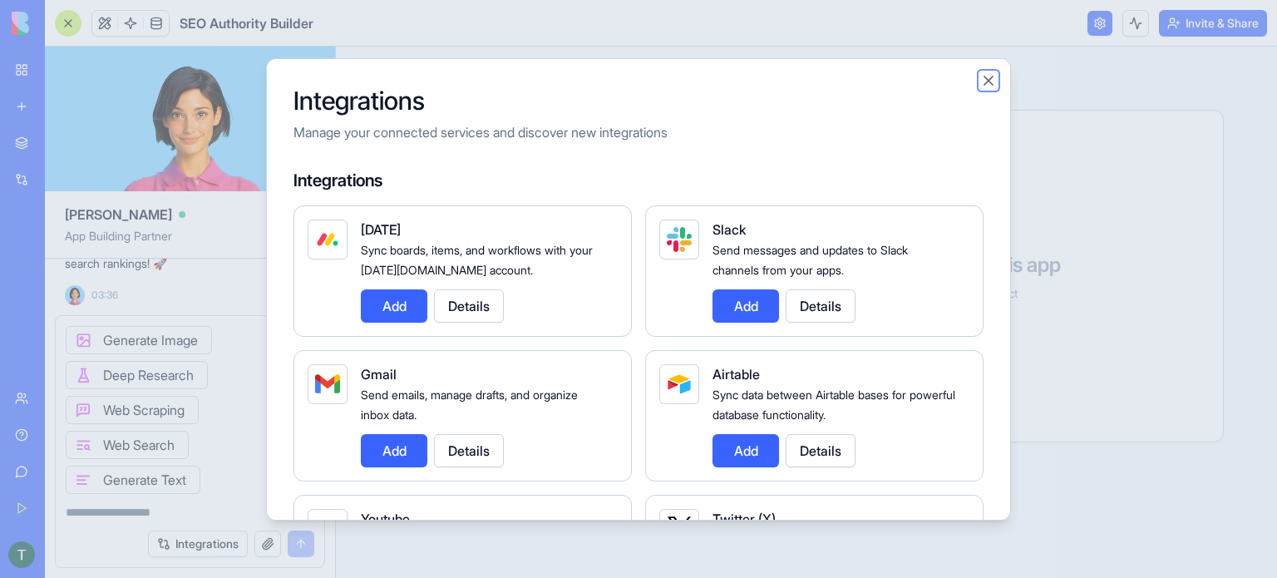
click at [989, 76] on button "Close" at bounding box center [988, 80] width 17 height 17
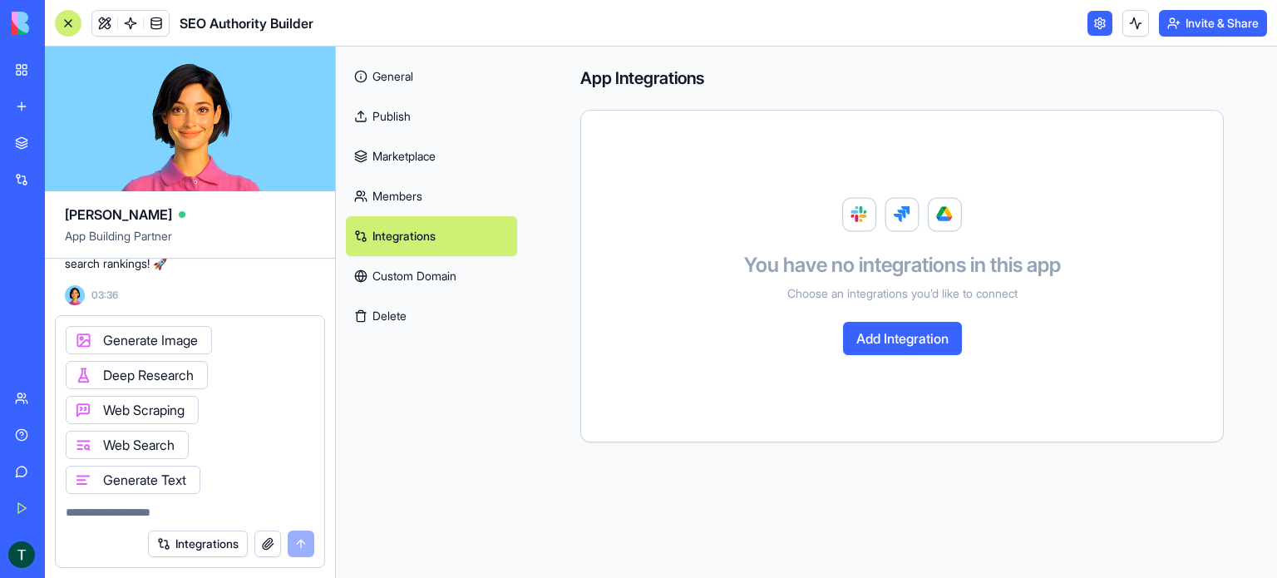
click at [166, 506] on textarea at bounding box center [190, 512] width 249 height 17
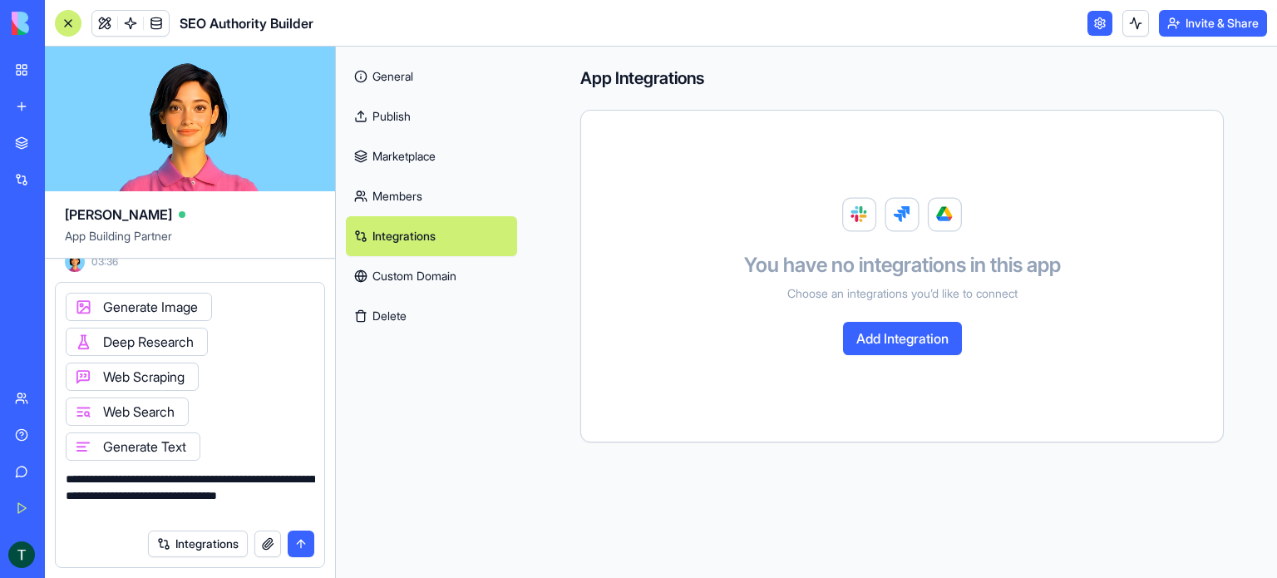
type textarea "**********"
click at [301, 541] on button "submit" at bounding box center [301, 543] width 27 height 27
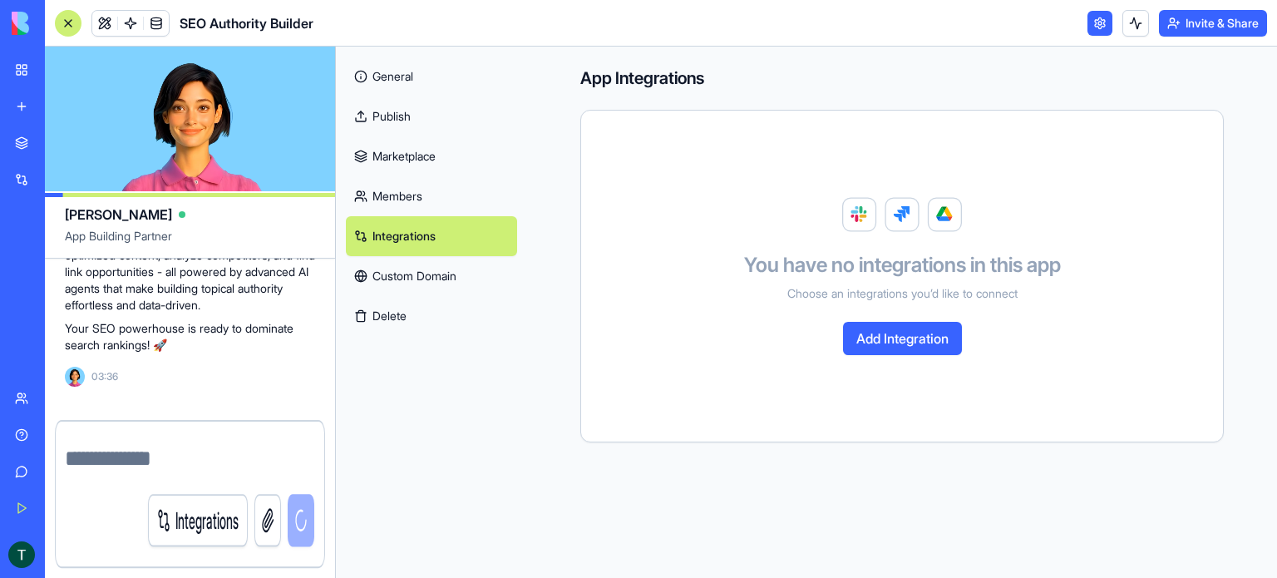
scroll to position [5973, 0]
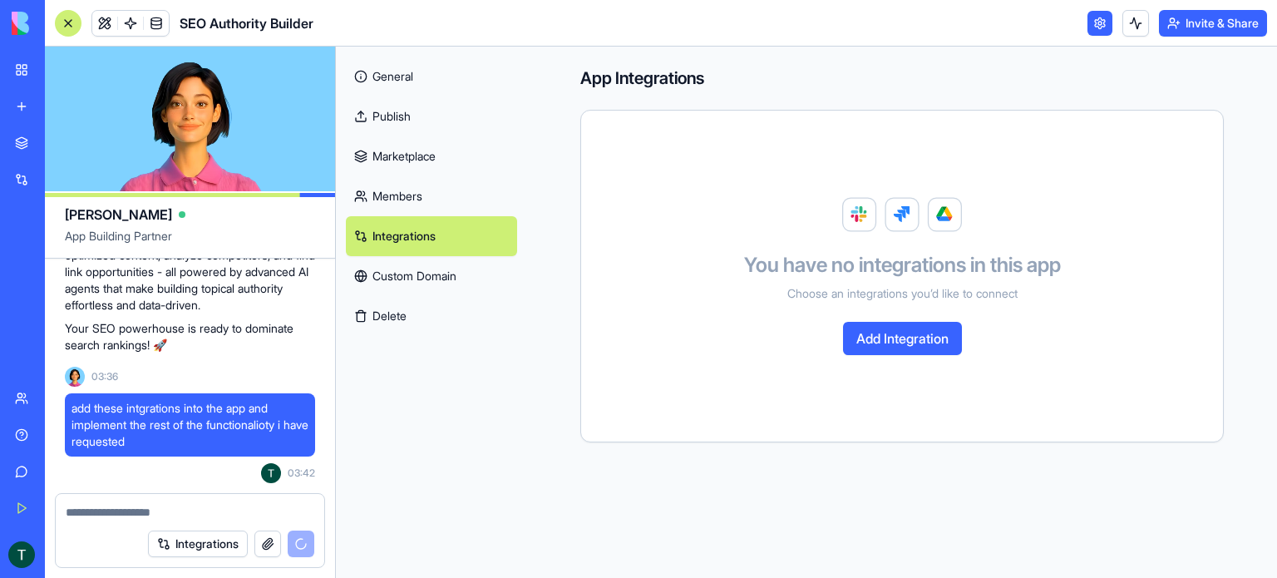
click at [405, 83] on link "General" at bounding box center [431, 77] width 171 height 40
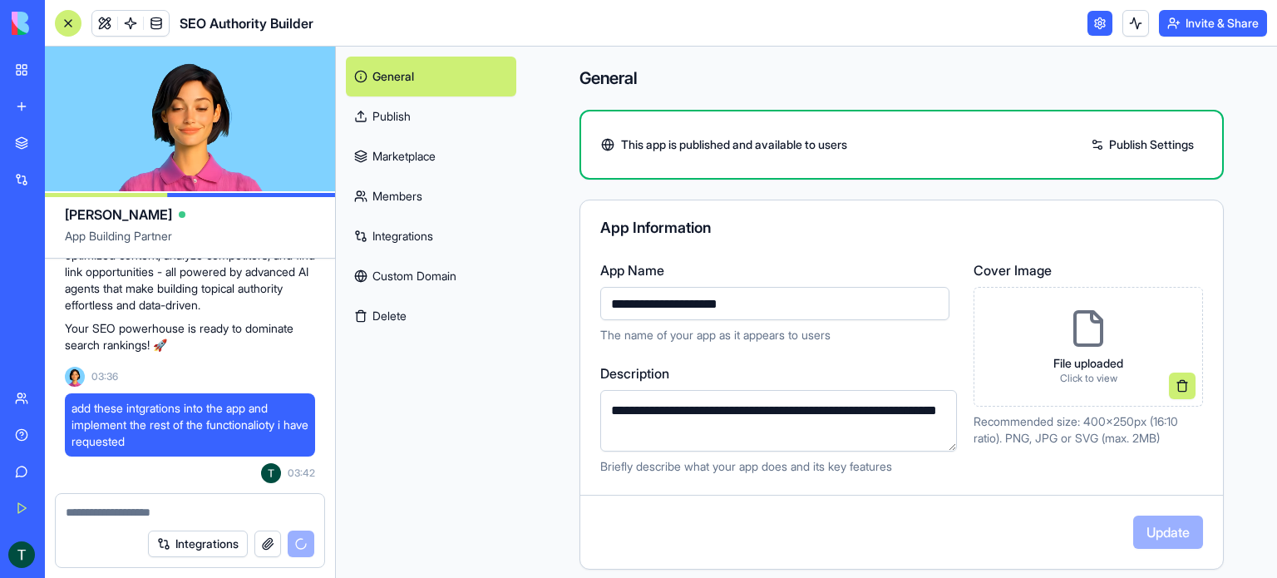
scroll to position [6086, 0]
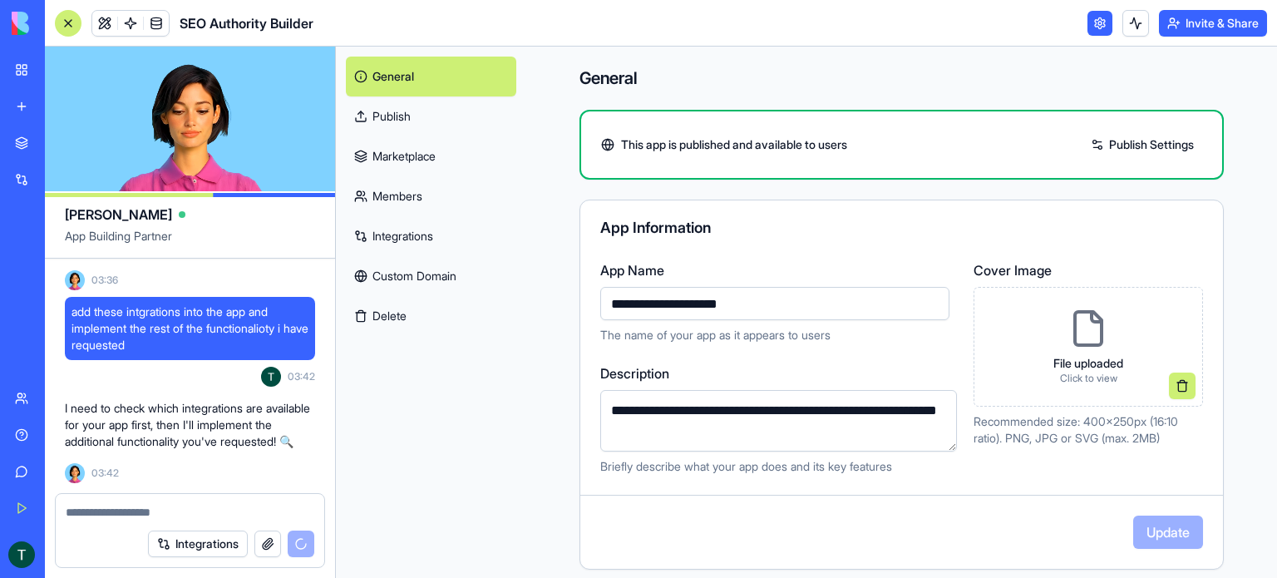
click at [410, 239] on link "Integrations" at bounding box center [431, 236] width 170 height 40
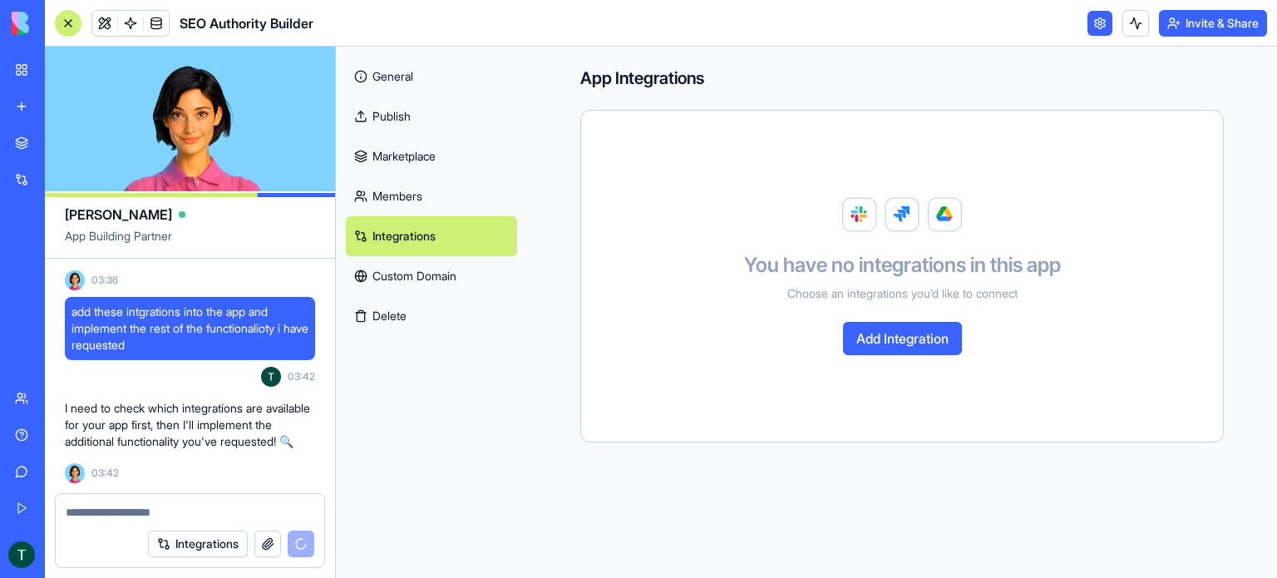
click at [397, 200] on link "Members" at bounding box center [431, 196] width 171 height 40
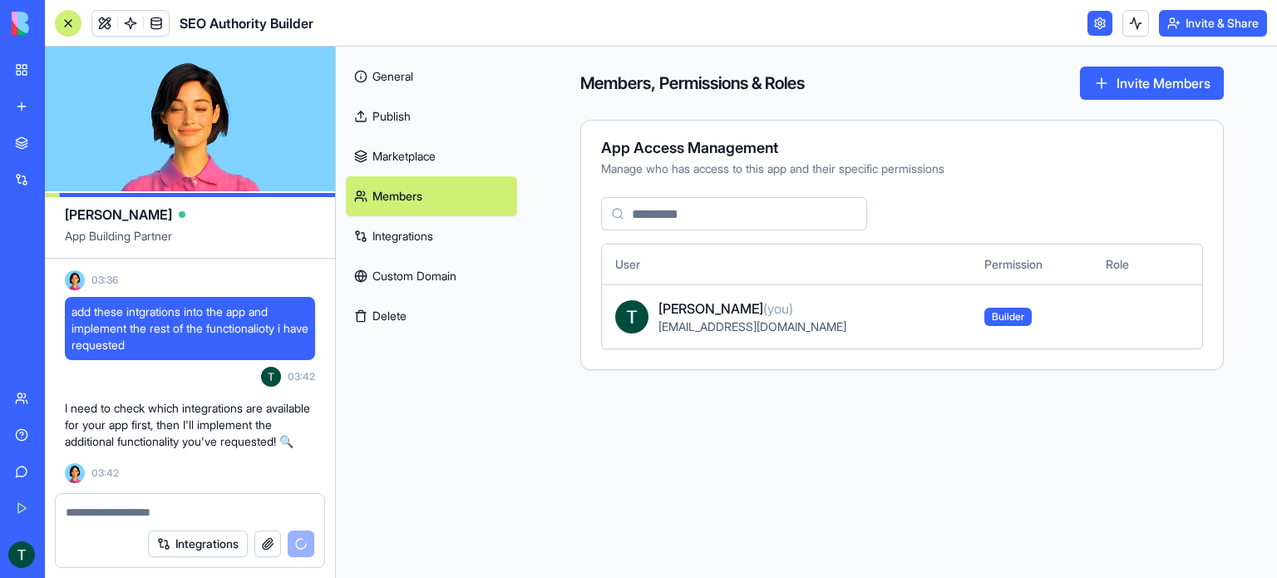
click at [401, 160] on link "Marketplace" at bounding box center [431, 156] width 171 height 40
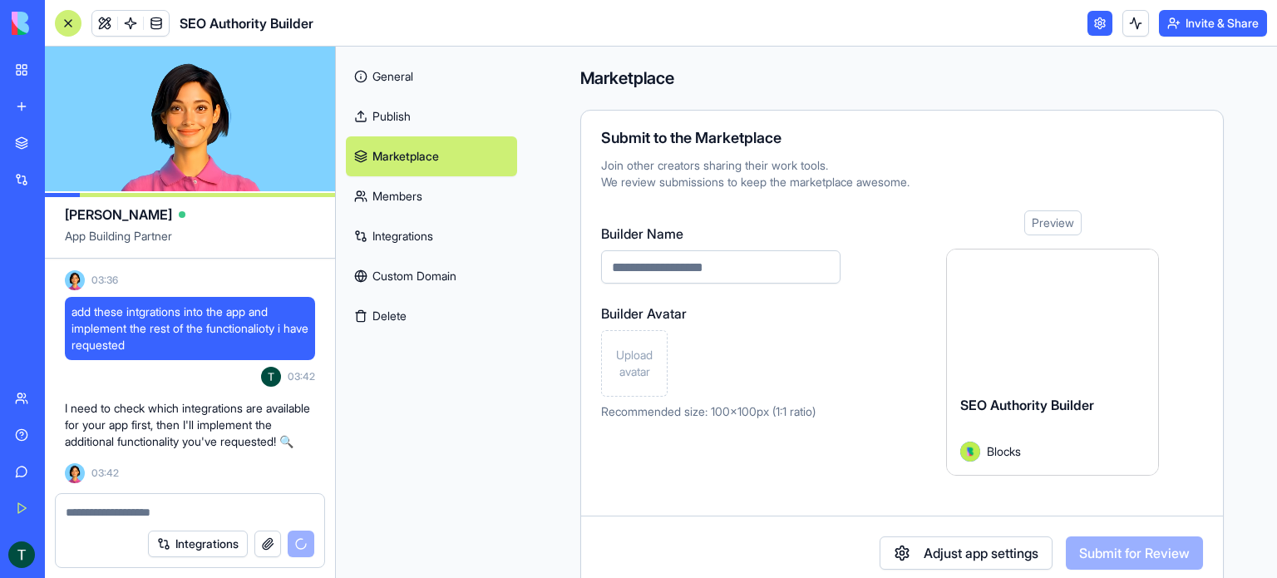
click at [401, 115] on link "Publish" at bounding box center [431, 116] width 171 height 40
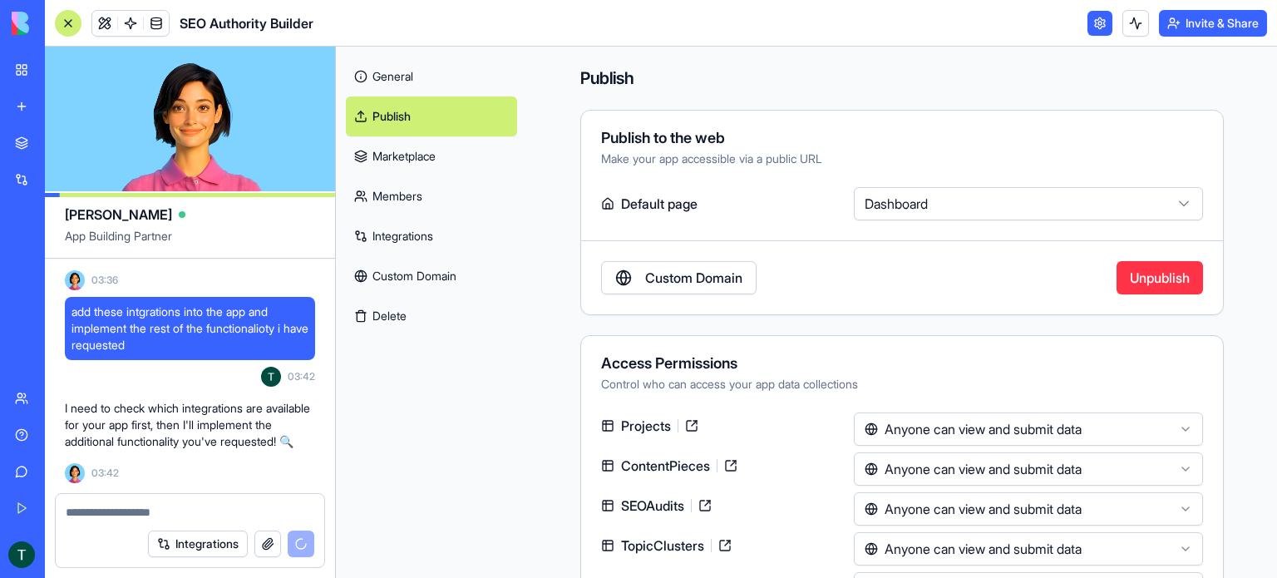
click at [868, 207] on html "BETA My Workspace New app Marketplace Integrations Recent Blog Generator SEO Au…" at bounding box center [638, 289] width 1277 height 578
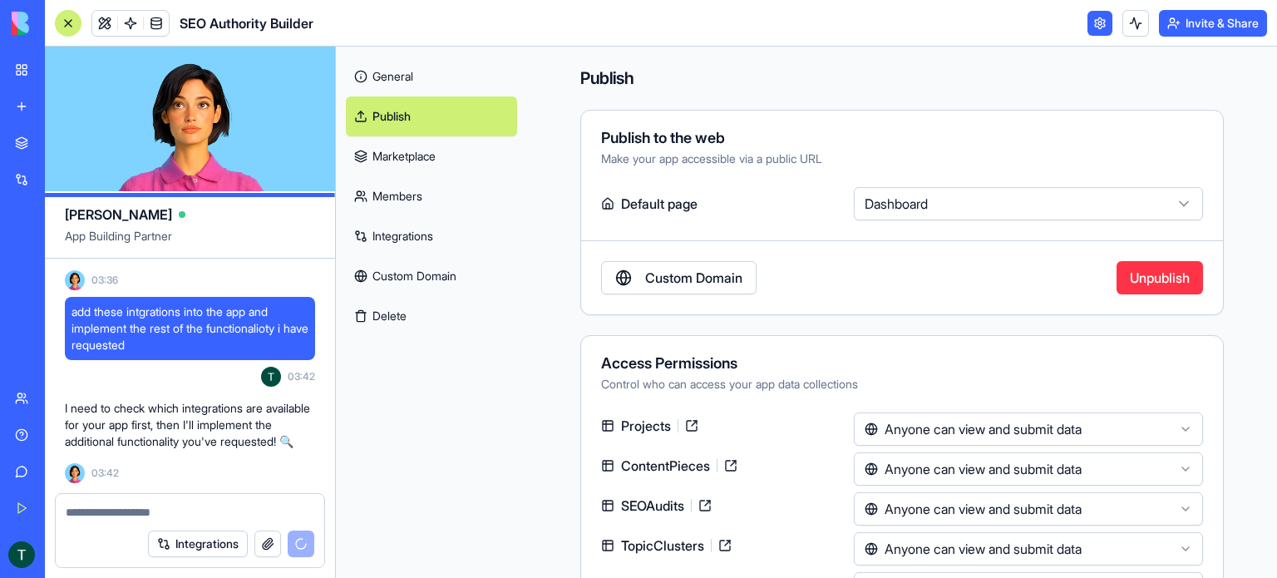
click at [868, 207] on html "BETA My Workspace New app Marketplace Integrations Recent Blog Generator SEO Au…" at bounding box center [638, 289] width 1277 height 578
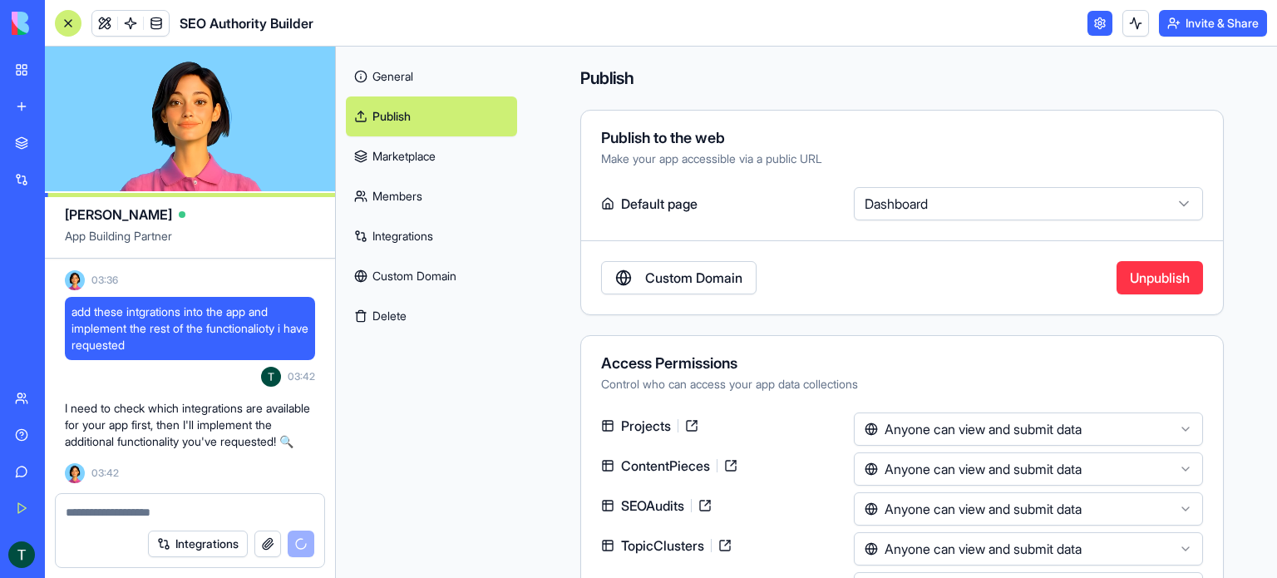
click at [409, 88] on link "General" at bounding box center [431, 77] width 171 height 40
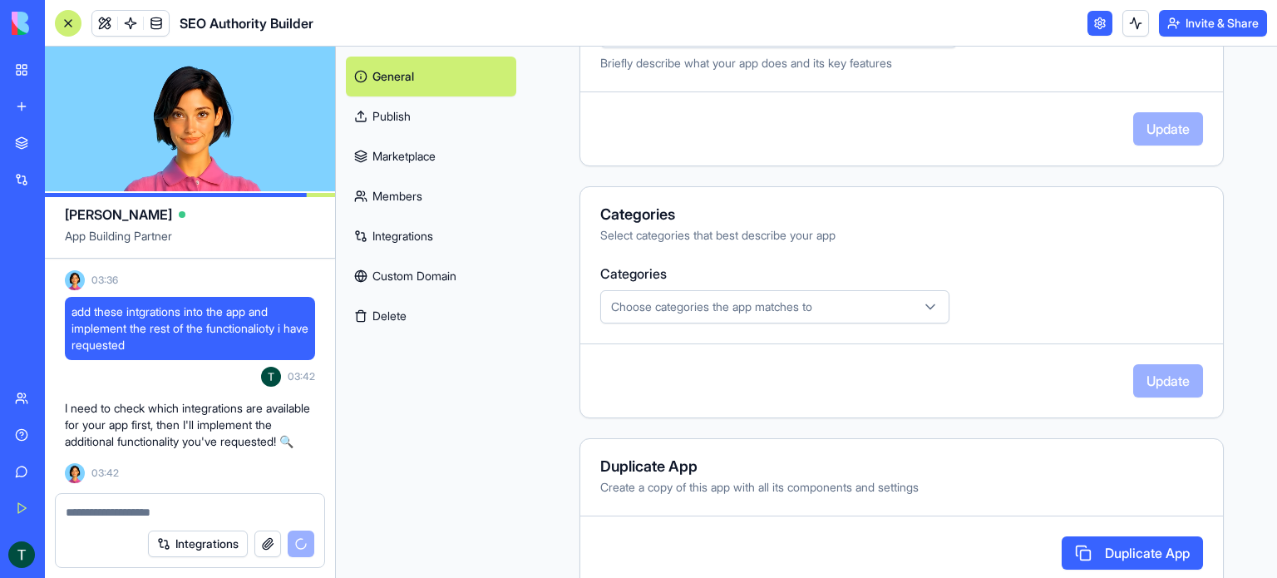
scroll to position [434, 0]
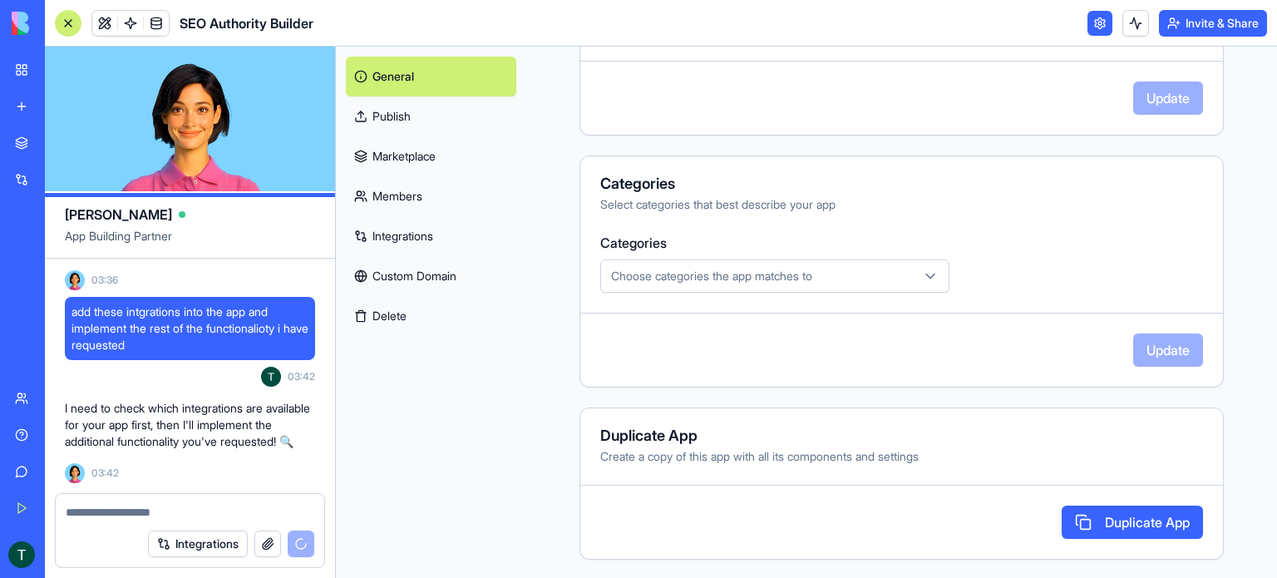
click at [811, 279] on div "Choose categories the app matches to" at bounding box center [774, 276] width 341 height 17
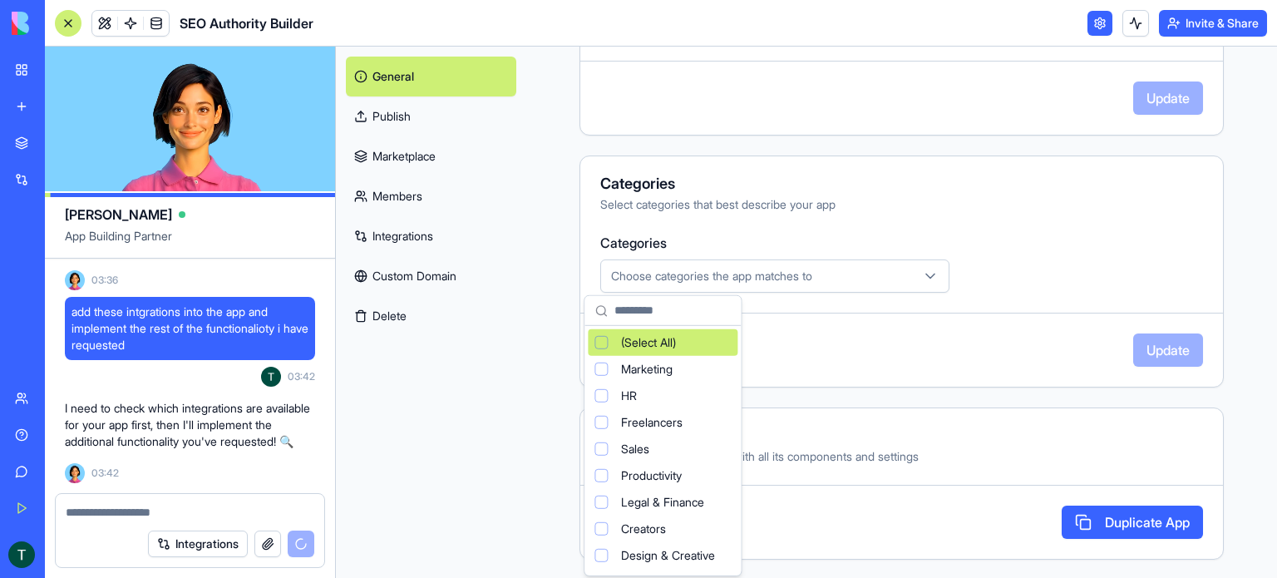
click at [811, 279] on html "BETA My Workspace New app Marketplace Integrations Recent Blog Generator SEO Au…" at bounding box center [638, 289] width 1277 height 578
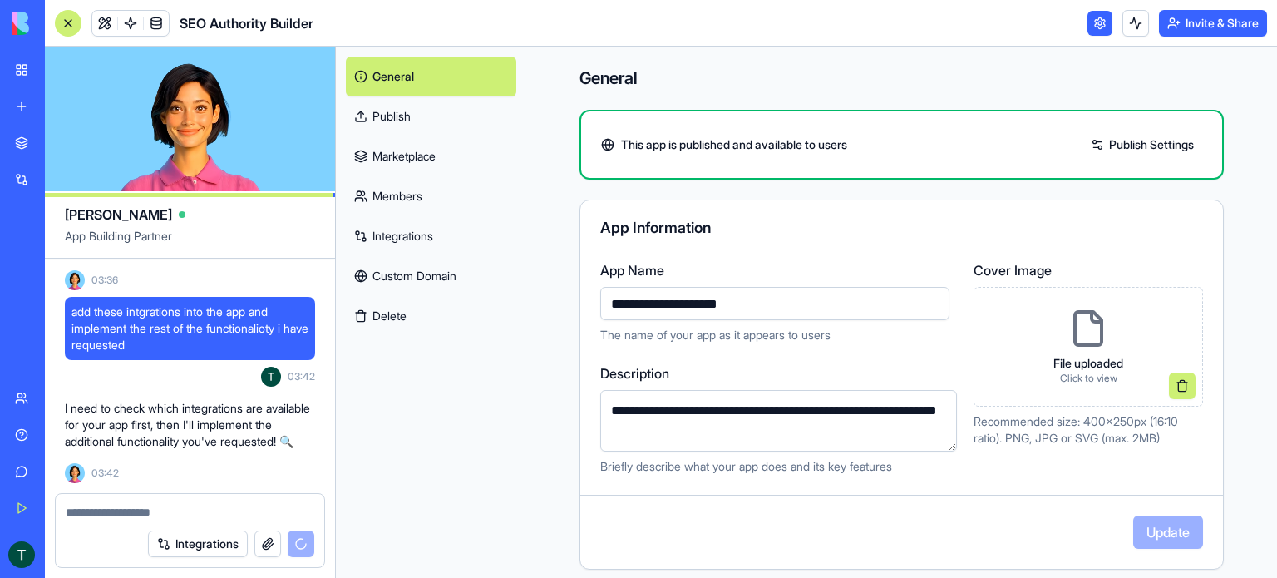
scroll to position [6182, 0]
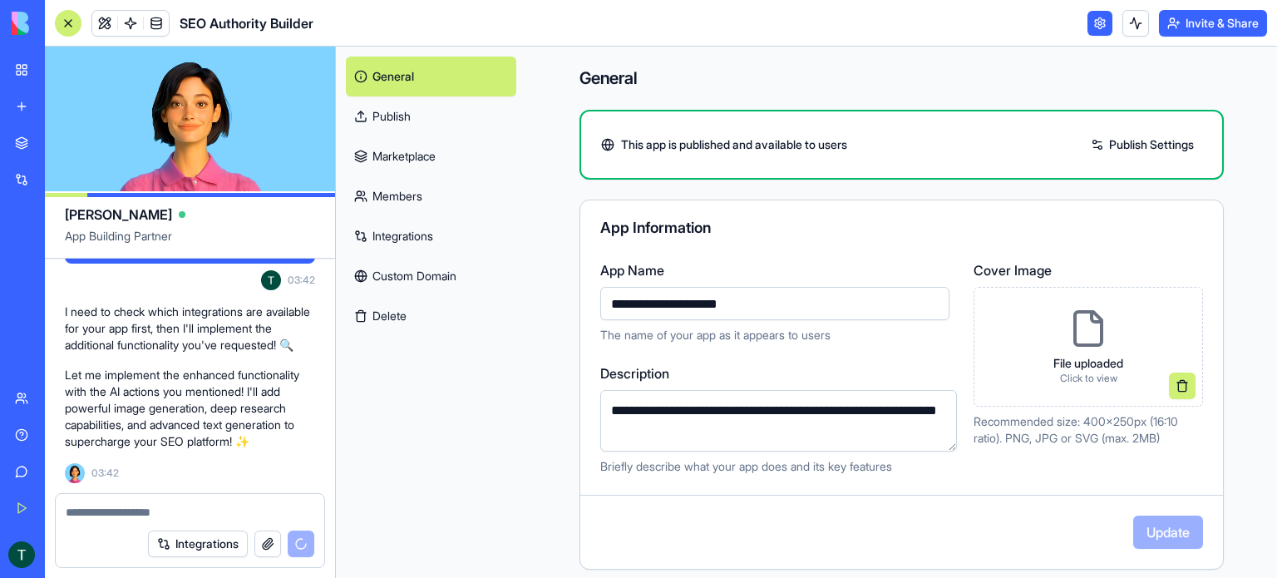
click at [1099, 149] on link "Publish Settings" at bounding box center [1143, 144] width 120 height 27
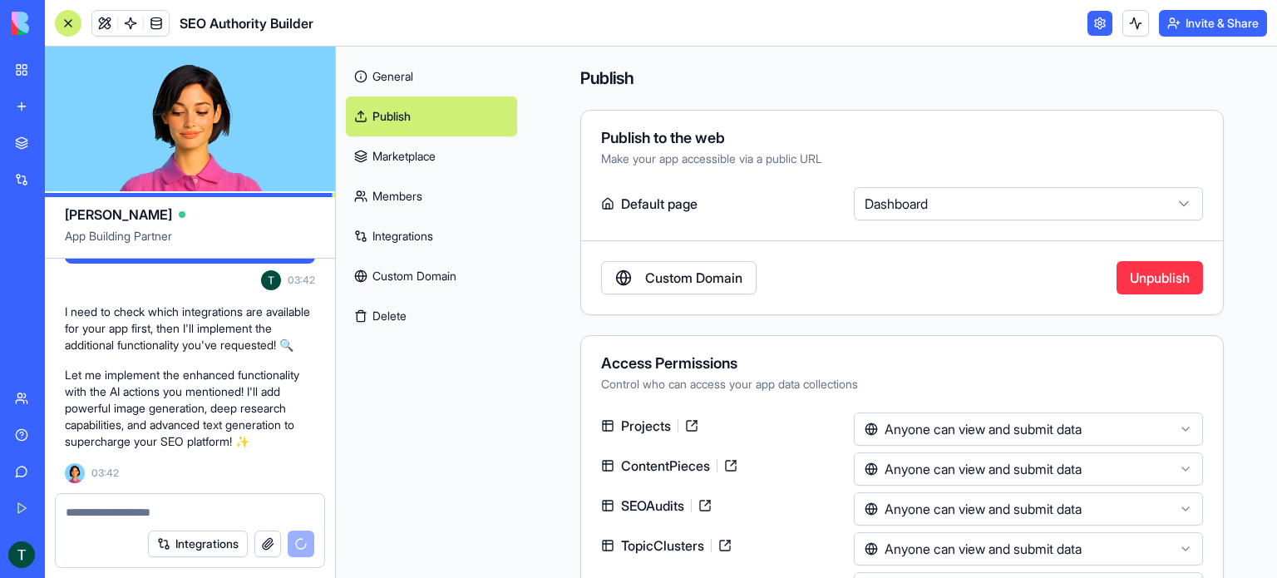
click at [1126, 282] on button "Unpublish" at bounding box center [1160, 277] width 86 height 33
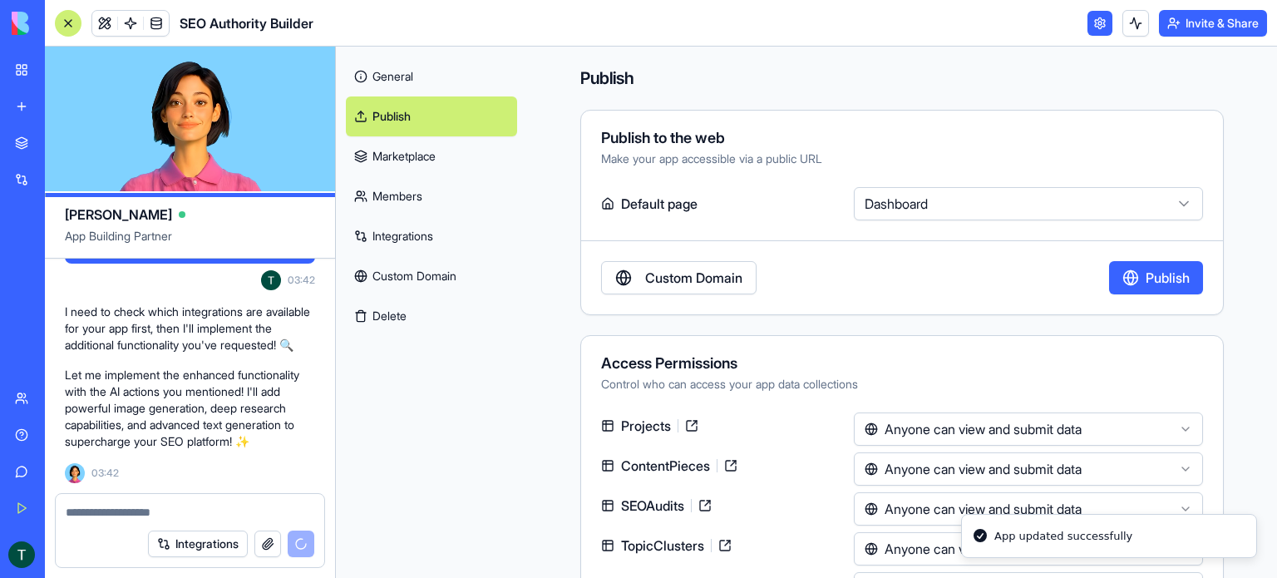
scroll to position [6395, 0]
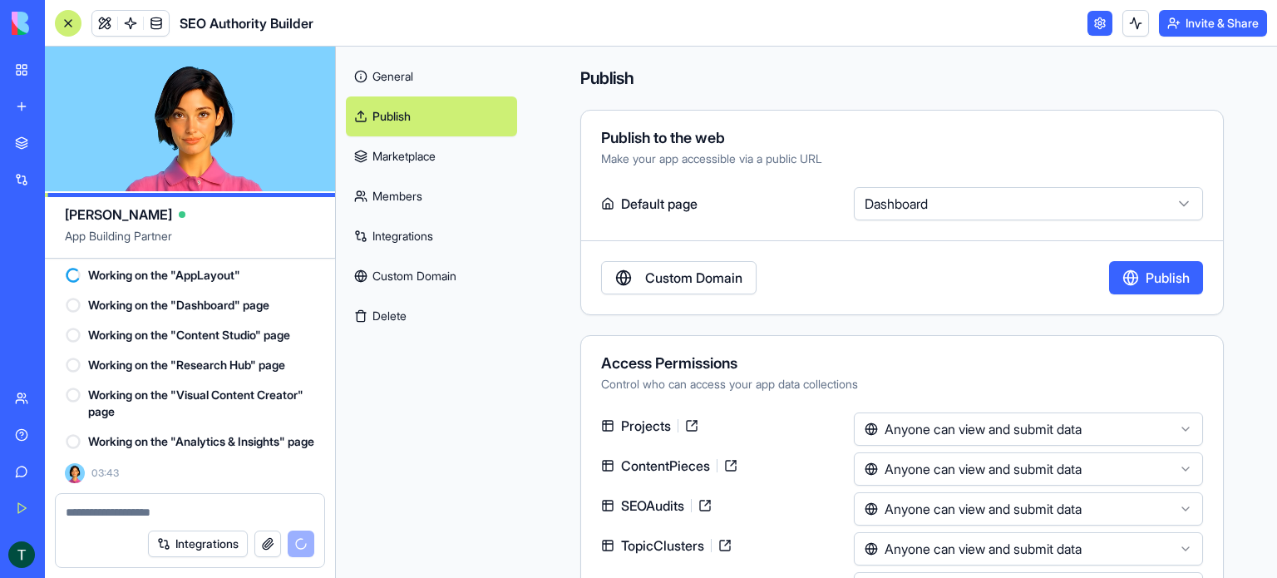
click at [404, 78] on link "General" at bounding box center [431, 77] width 171 height 40
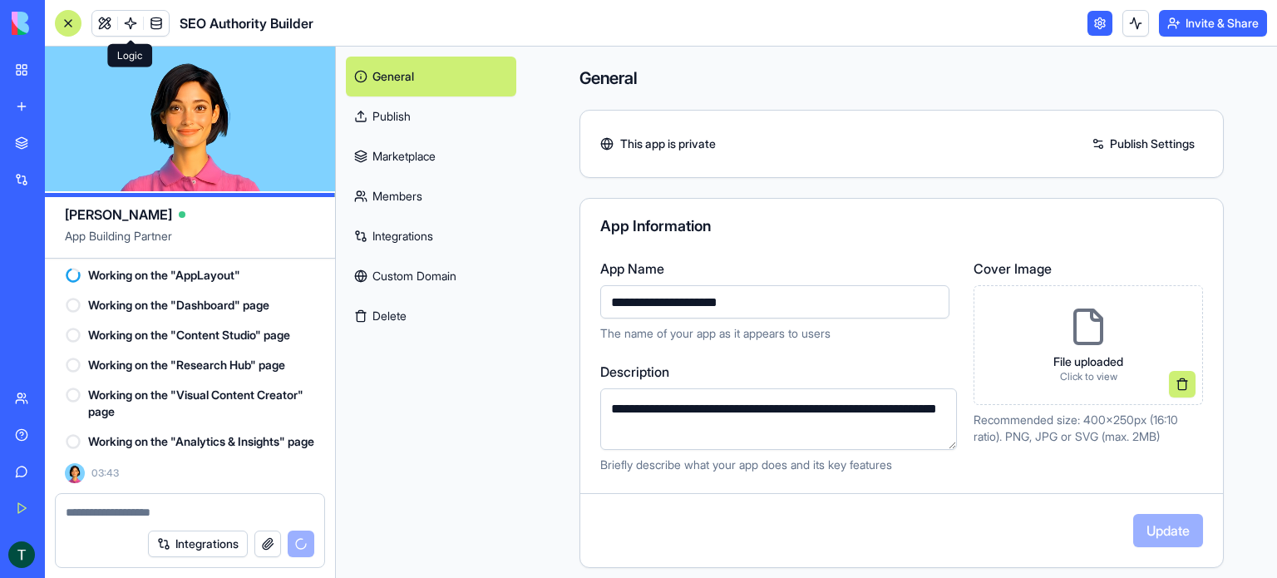
click at [107, 25] on span at bounding box center [130, 23] width 47 height 47
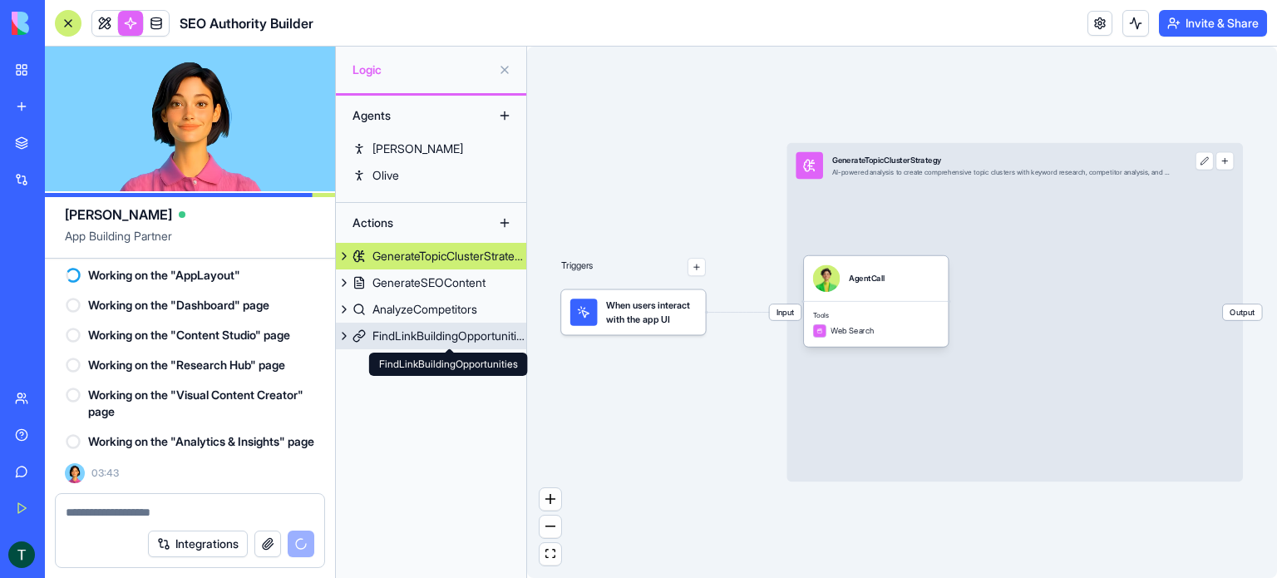
click at [422, 331] on div "FindLinkBuildingOpportunities" at bounding box center [449, 336] width 154 height 17
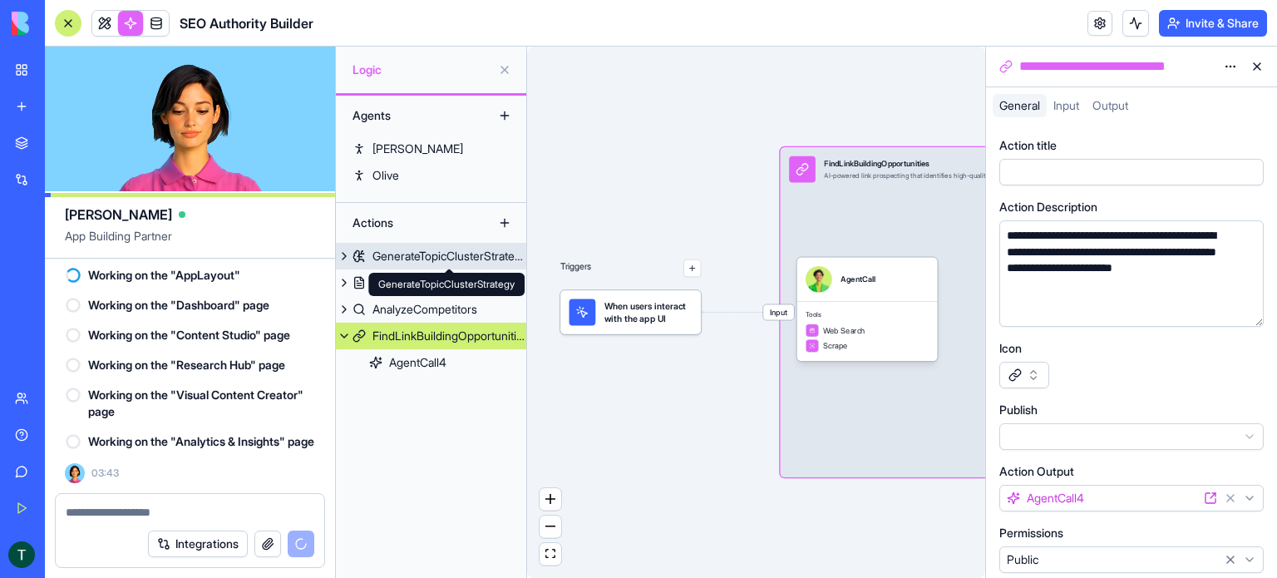
click at [404, 249] on div "GenerateTopicClusterStrategy" at bounding box center [449, 256] width 154 height 17
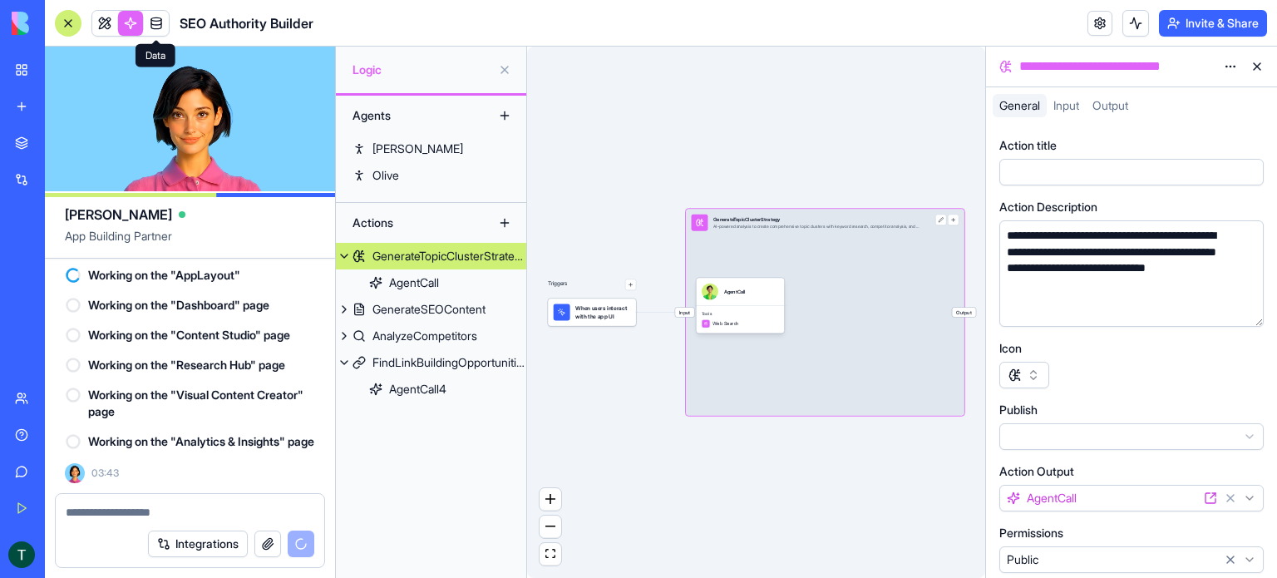
click at [157, 22] on link at bounding box center [156, 23] width 25 height 25
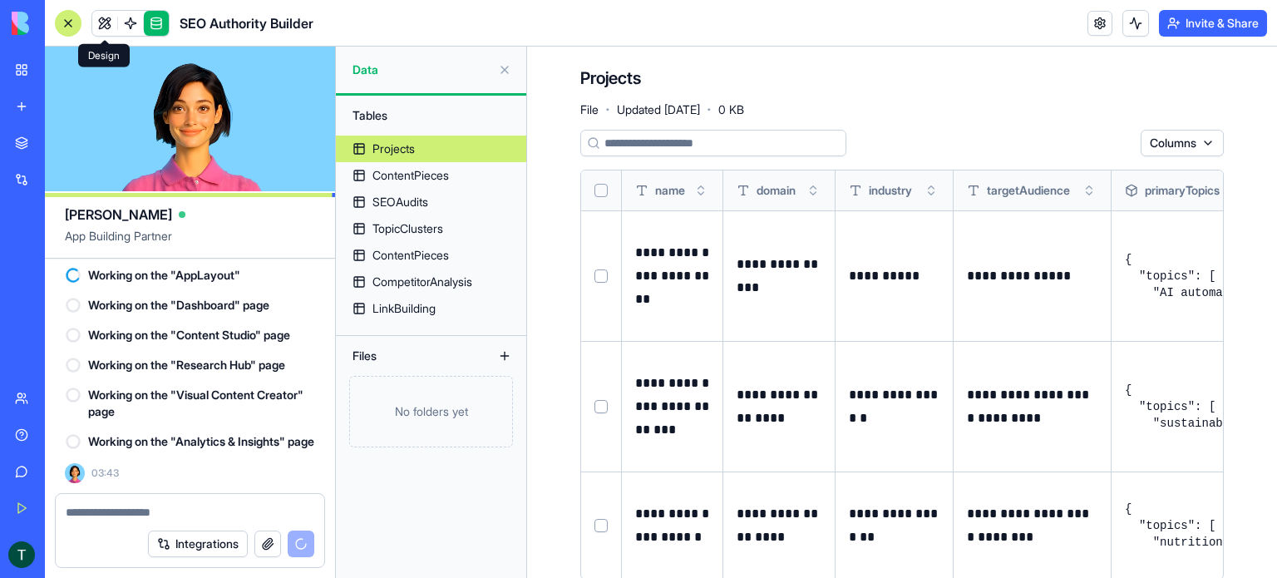
click at [110, 28] on span at bounding box center [104, 23] width 47 height 47
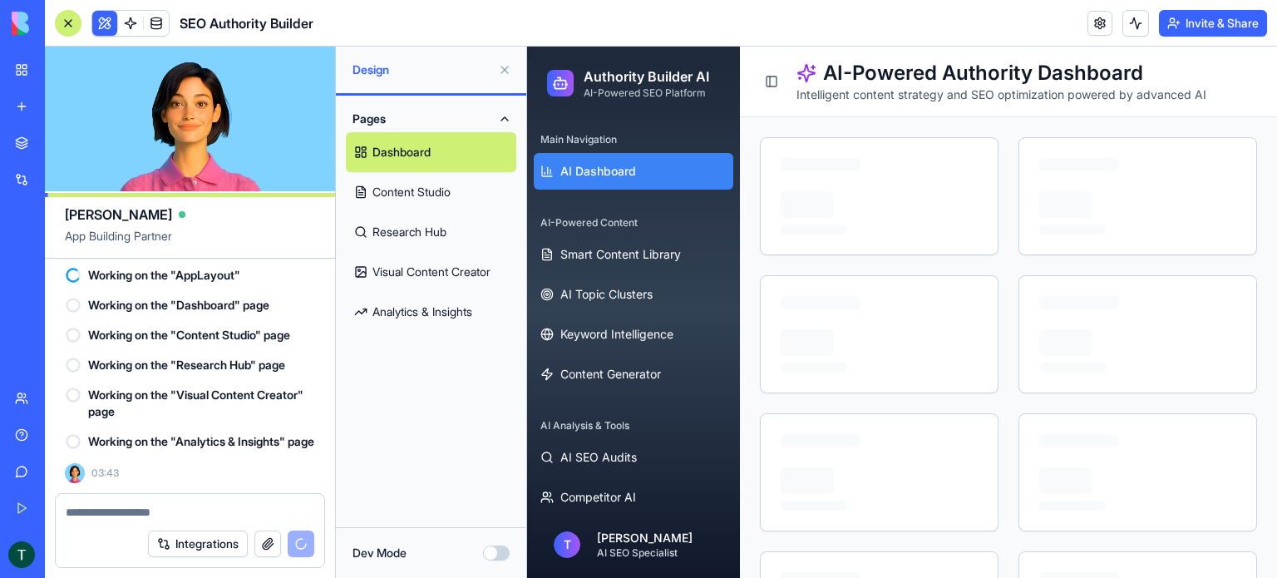
scroll to position [6395, 0]
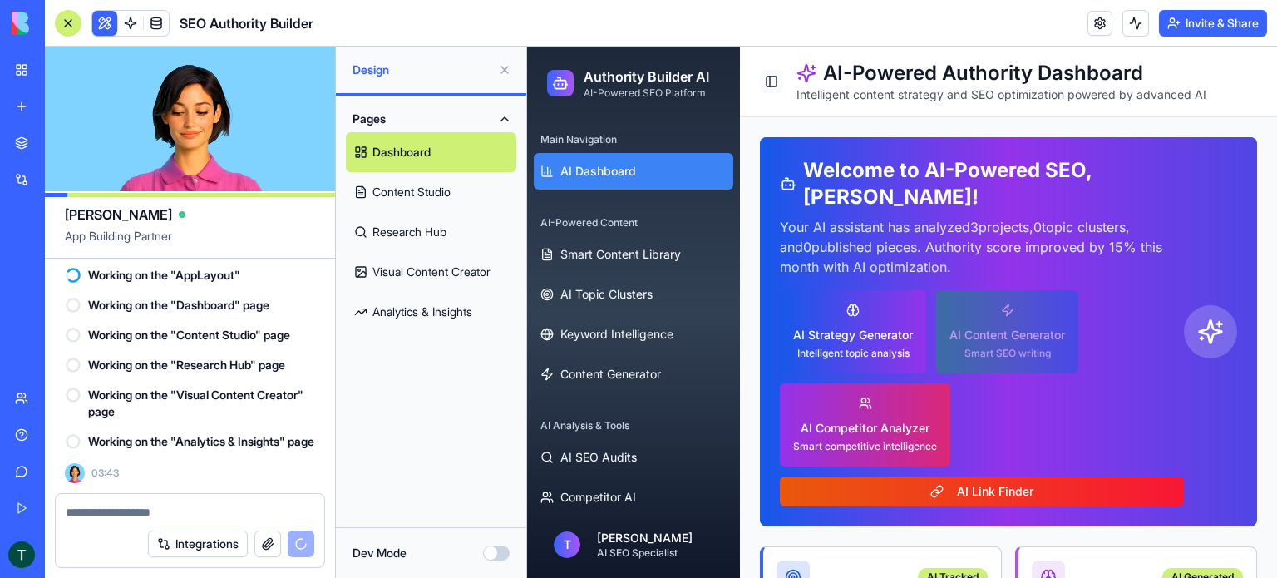
click at [770, 84] on button "Toggle Sidebar" at bounding box center [771, 81] width 23 height 23
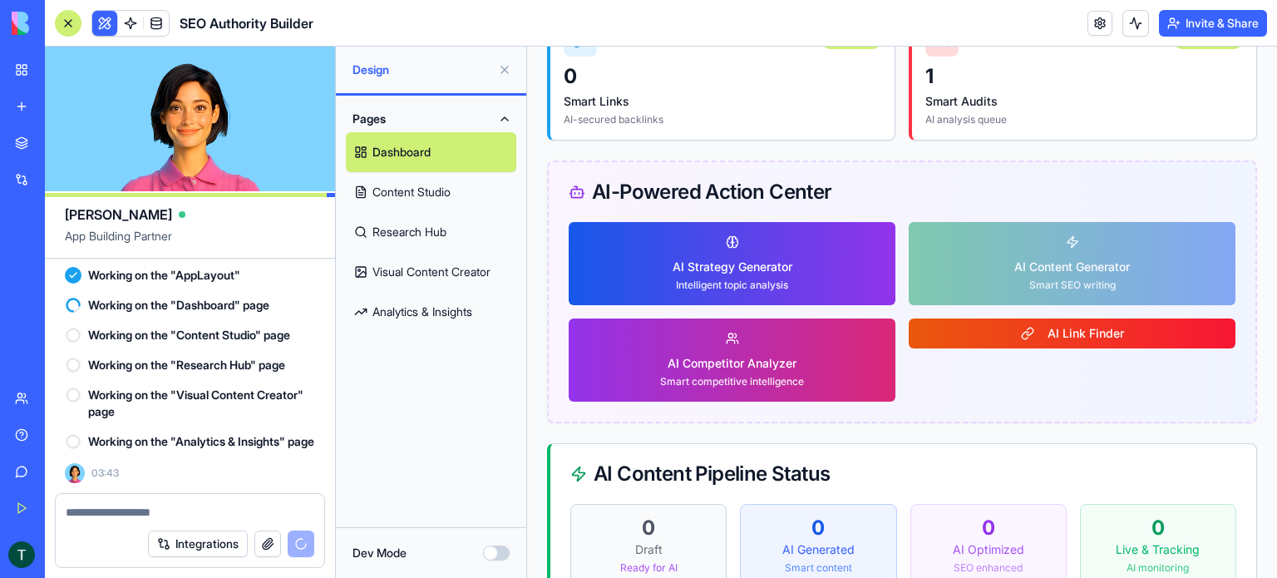
click at [404, 189] on link "Content Studio" at bounding box center [431, 192] width 170 height 40
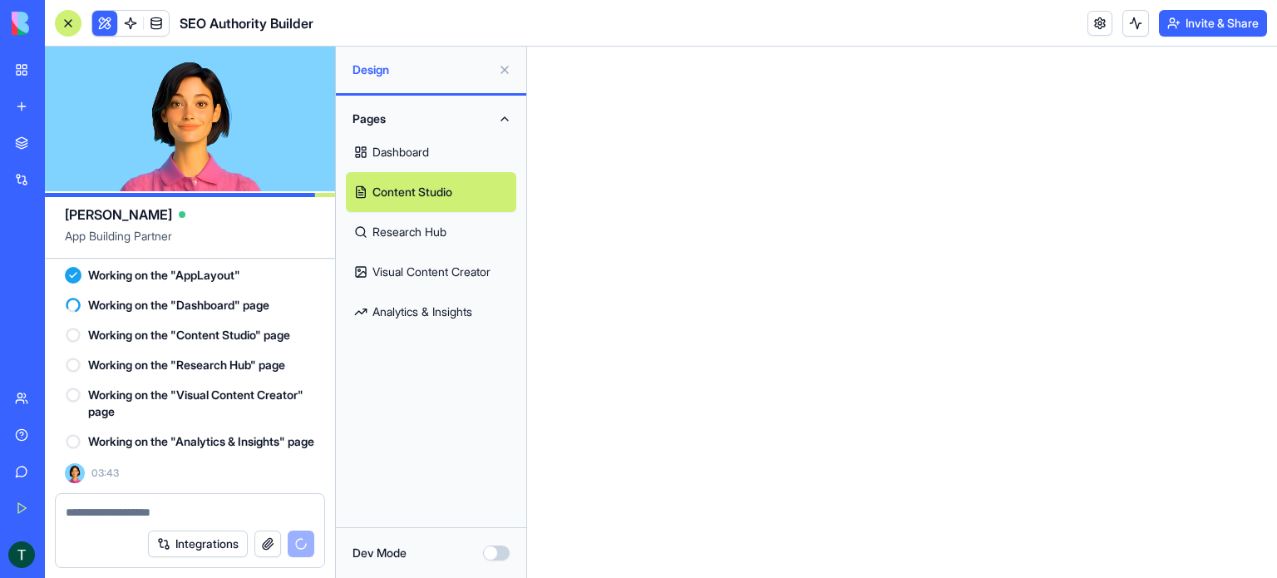
click at [409, 228] on link "Research Hub" at bounding box center [431, 232] width 170 height 40
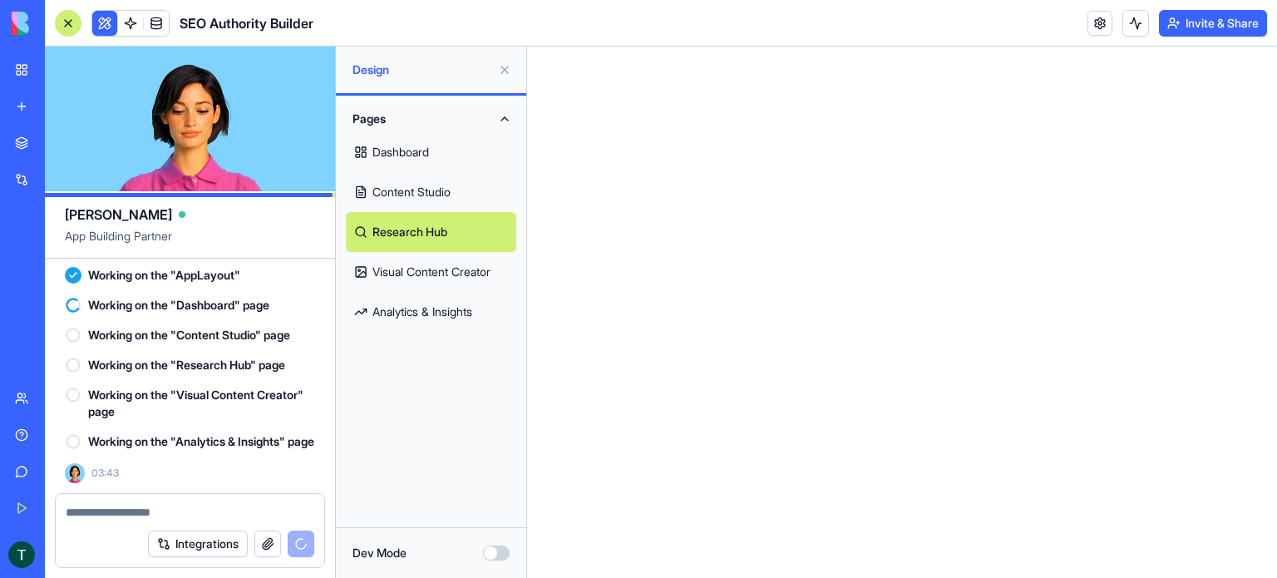
click at [409, 272] on link "Visual Content Creator" at bounding box center [431, 272] width 170 height 40
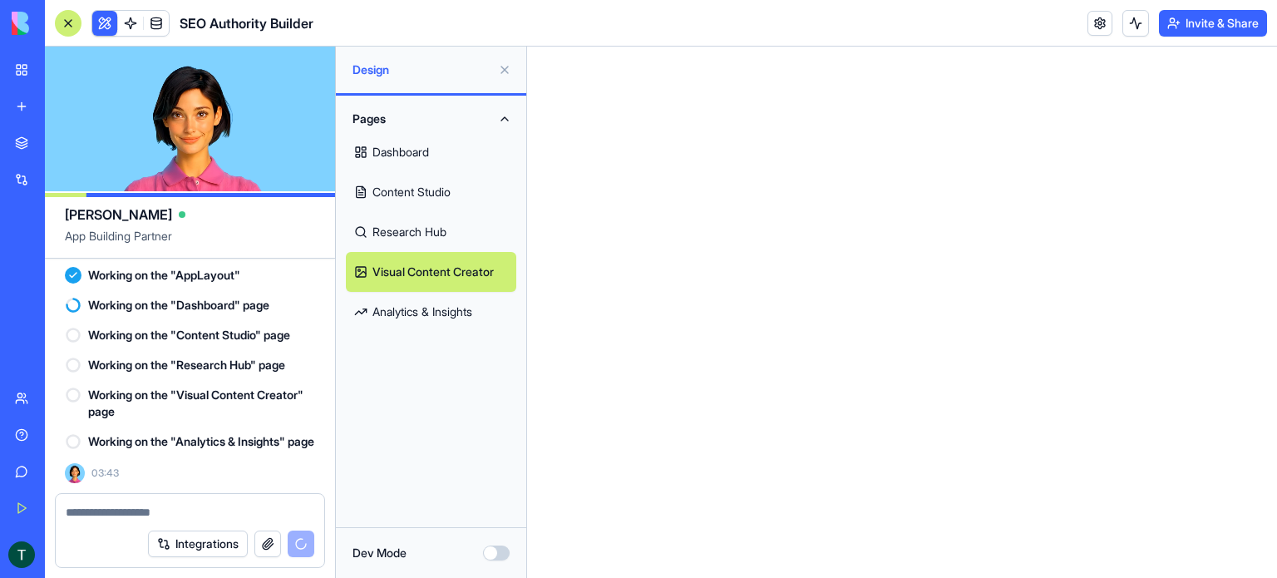
click at [411, 303] on link "Analytics & Insights" at bounding box center [431, 312] width 170 height 40
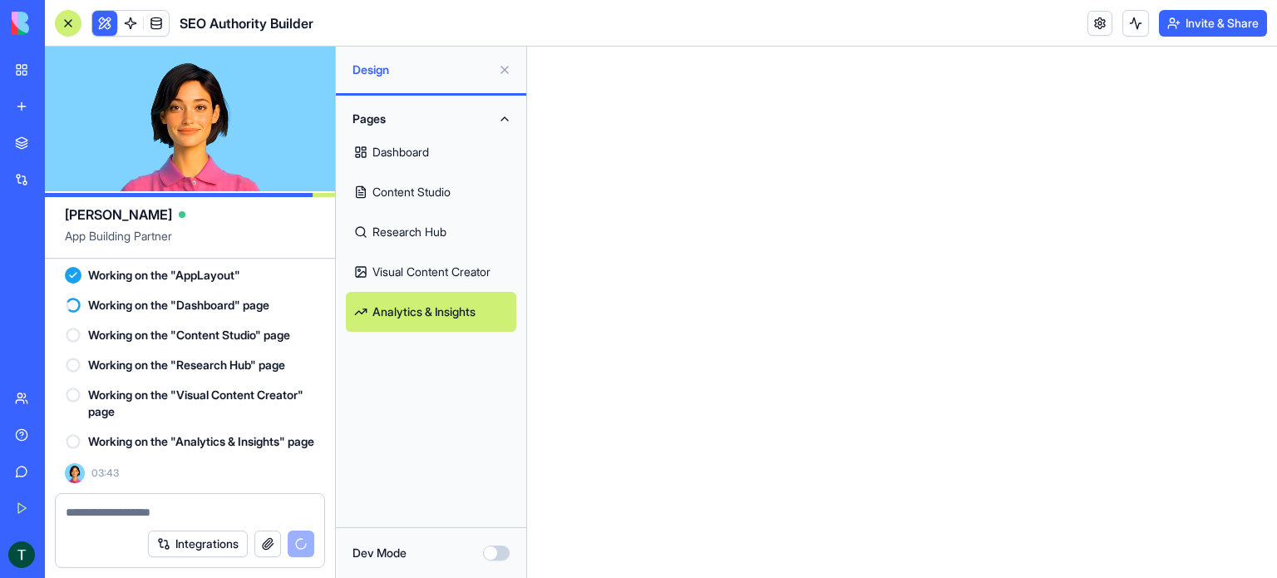
click at [403, 196] on link "Content Studio" at bounding box center [431, 192] width 170 height 40
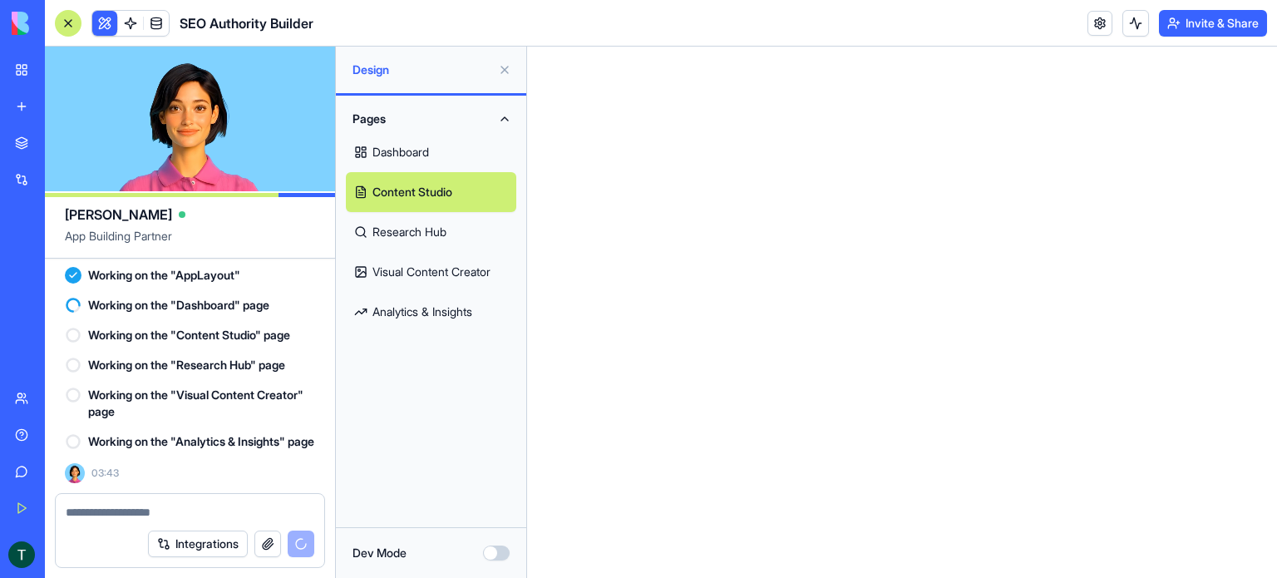
click at [409, 153] on link "Dashboard" at bounding box center [431, 152] width 170 height 40
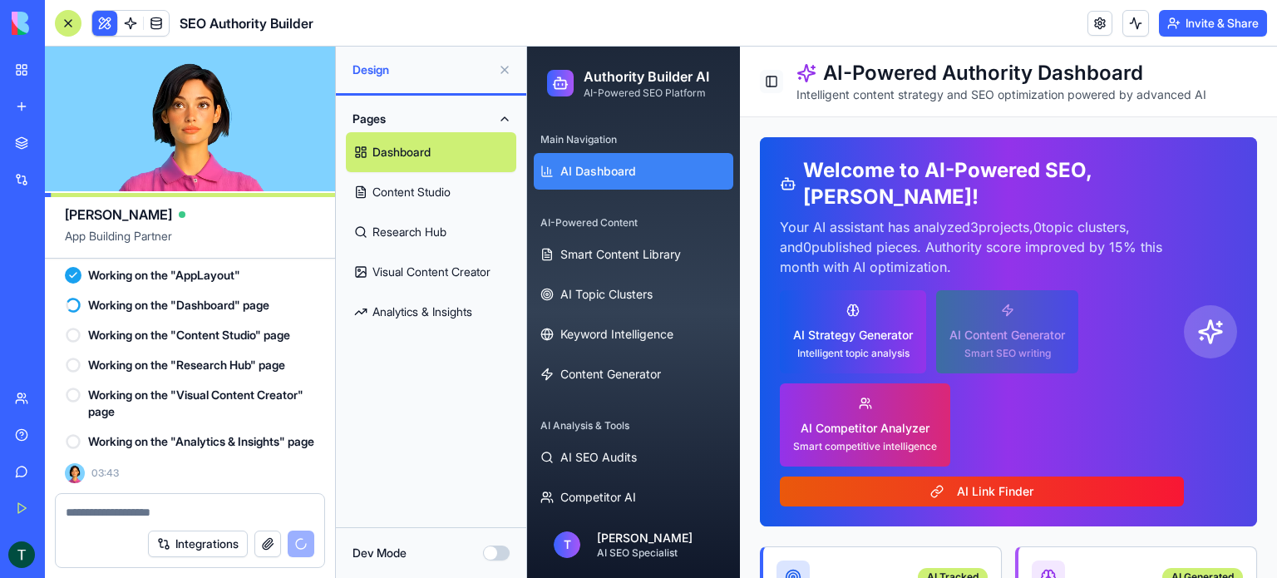
click at [770, 84] on button "Toggle Sidebar" at bounding box center [771, 81] width 23 height 23
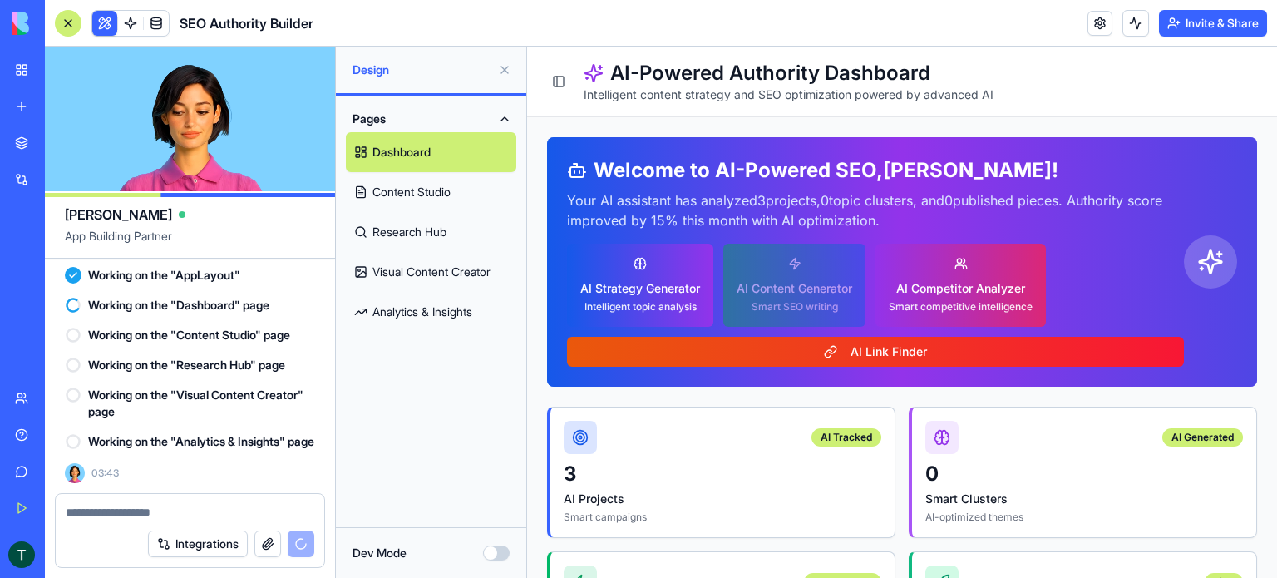
scroll to position [6395, 0]
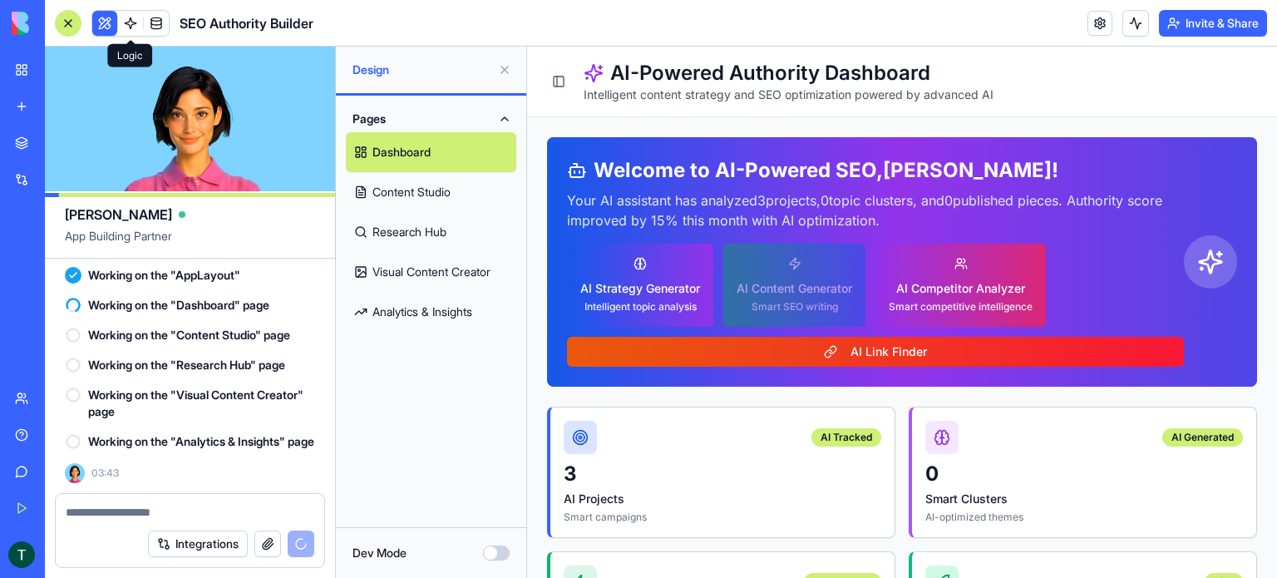
click at [126, 22] on link at bounding box center [130, 23] width 25 height 25
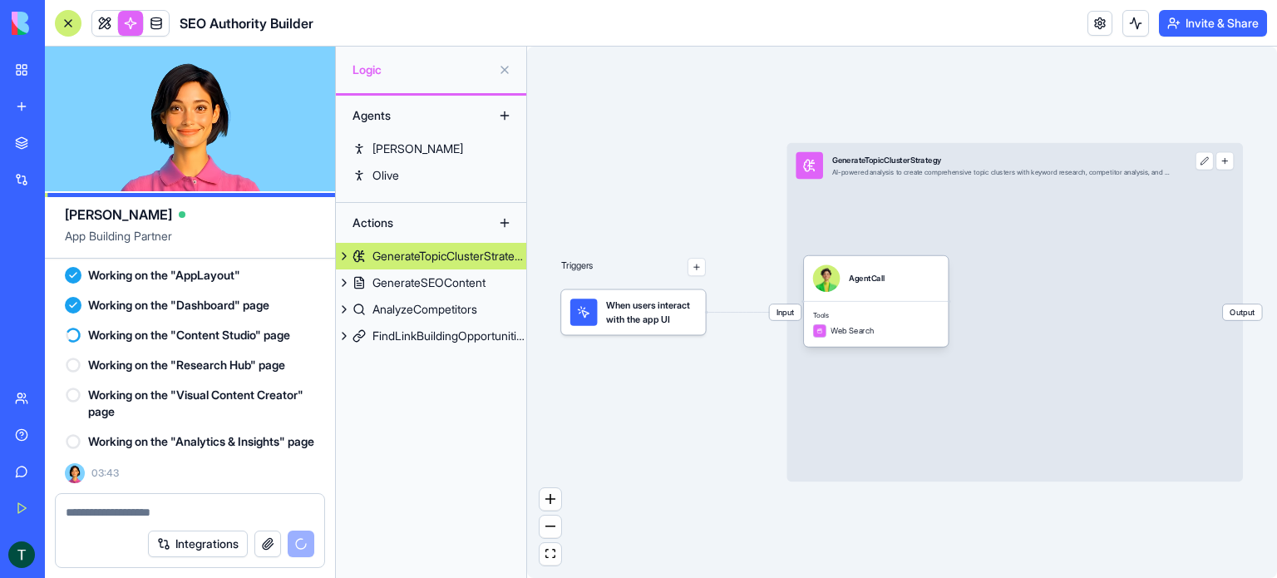
click at [343, 257] on button at bounding box center [344, 256] width 17 height 27
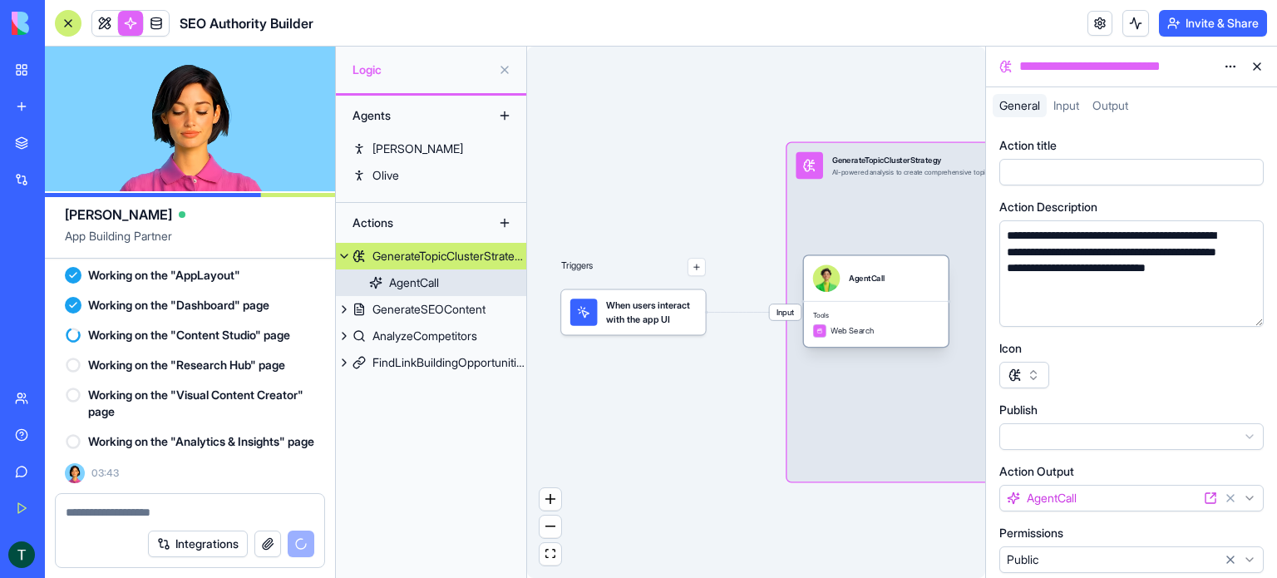
click at [420, 289] on div "AgentCall" at bounding box center [414, 282] width 50 height 17
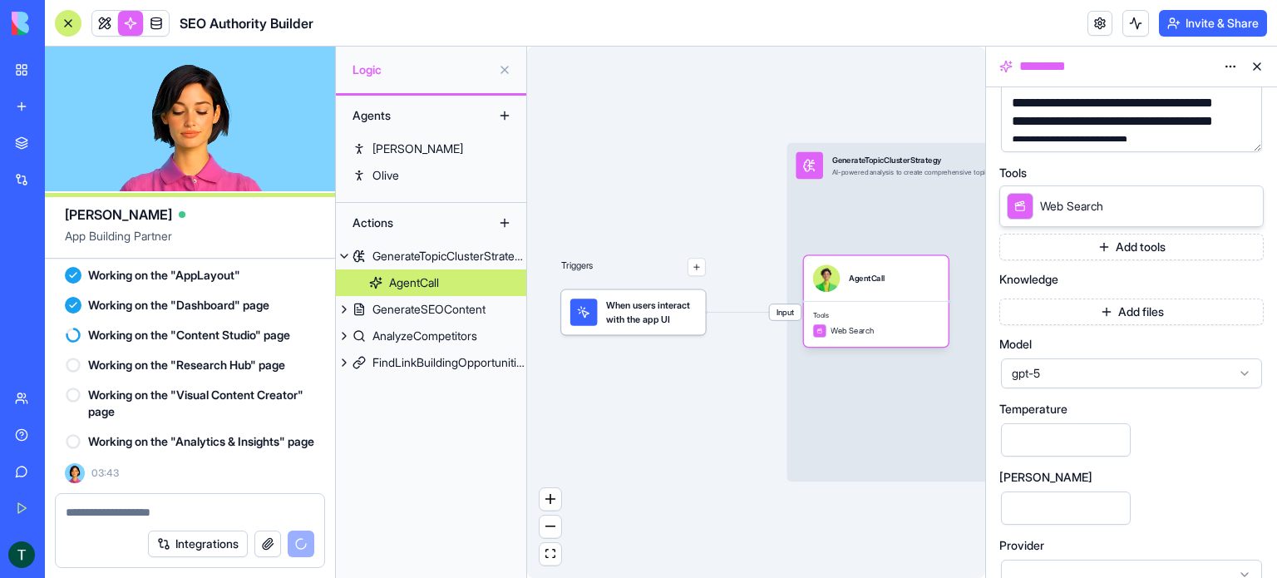
scroll to position [310, 0]
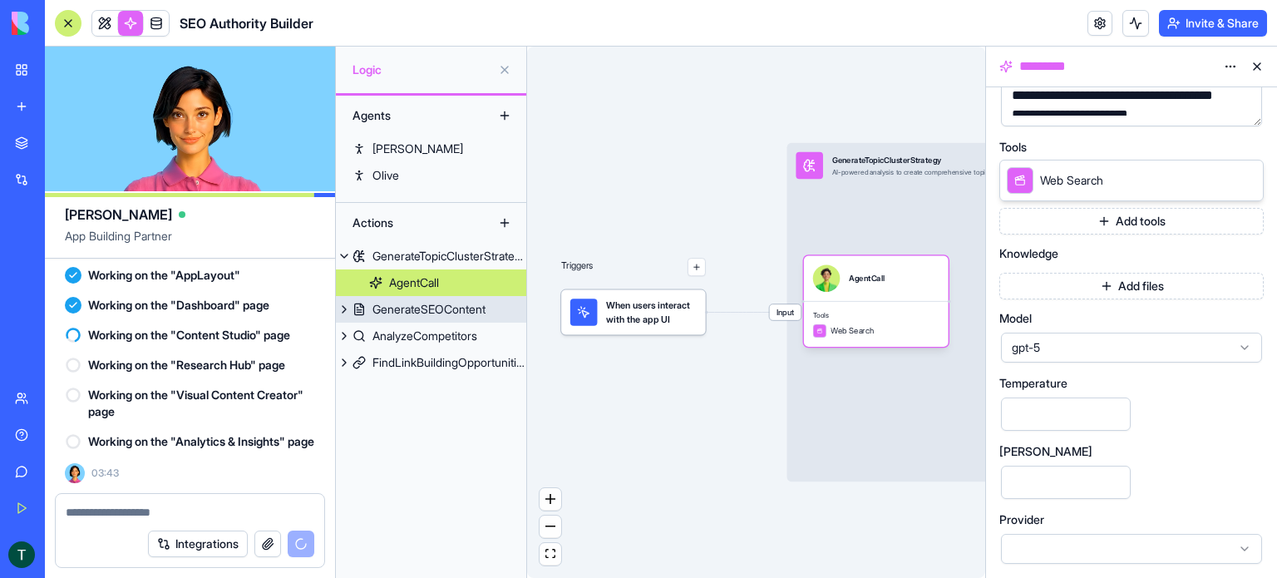
click at [446, 312] on div "GenerateSEOContent" at bounding box center [428, 309] width 113 height 17
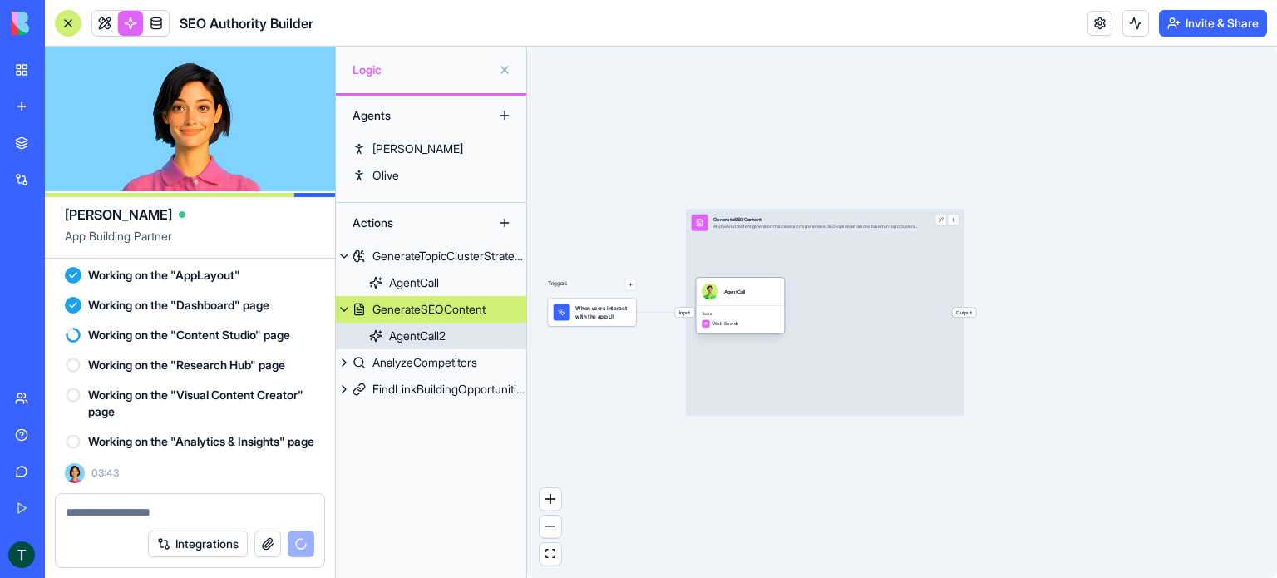
click at [422, 328] on div "AgentCall2" at bounding box center [417, 336] width 57 height 17
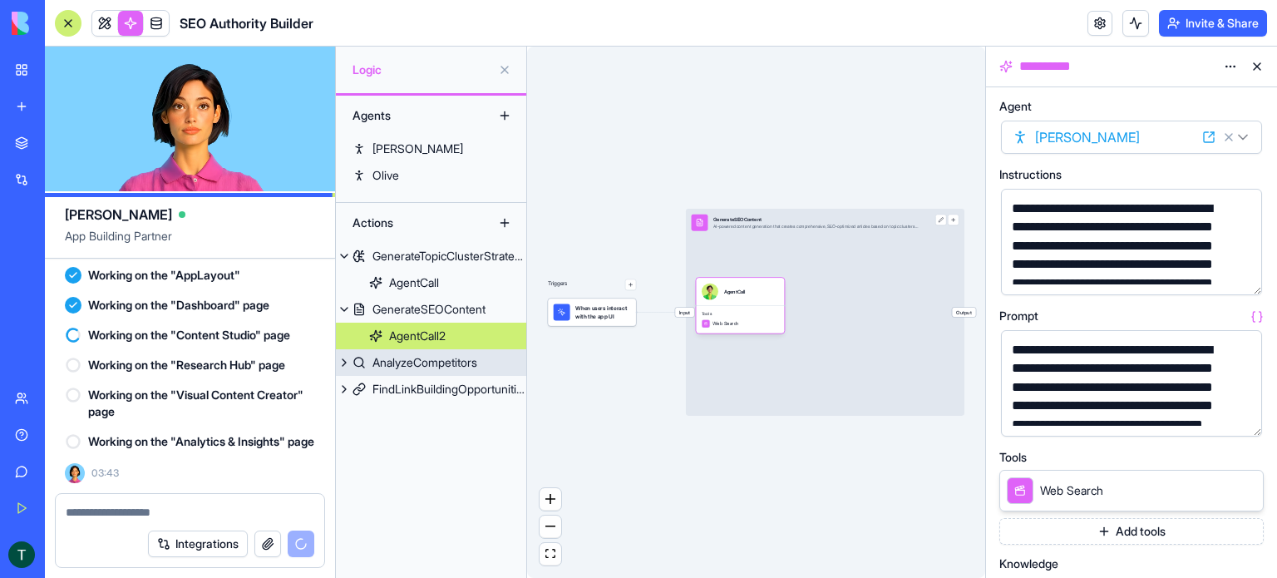
click at [447, 359] on div "AnalyzeCompetitors" at bounding box center [424, 362] width 105 height 17
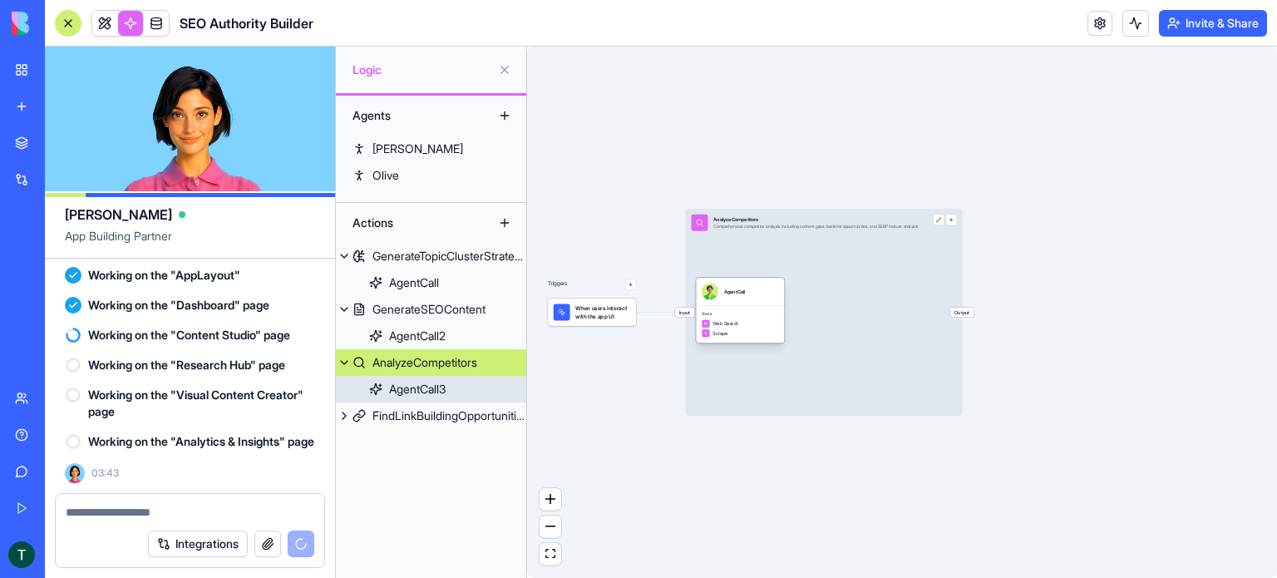
click at [427, 382] on div "AgentCall3" at bounding box center [417, 389] width 57 height 17
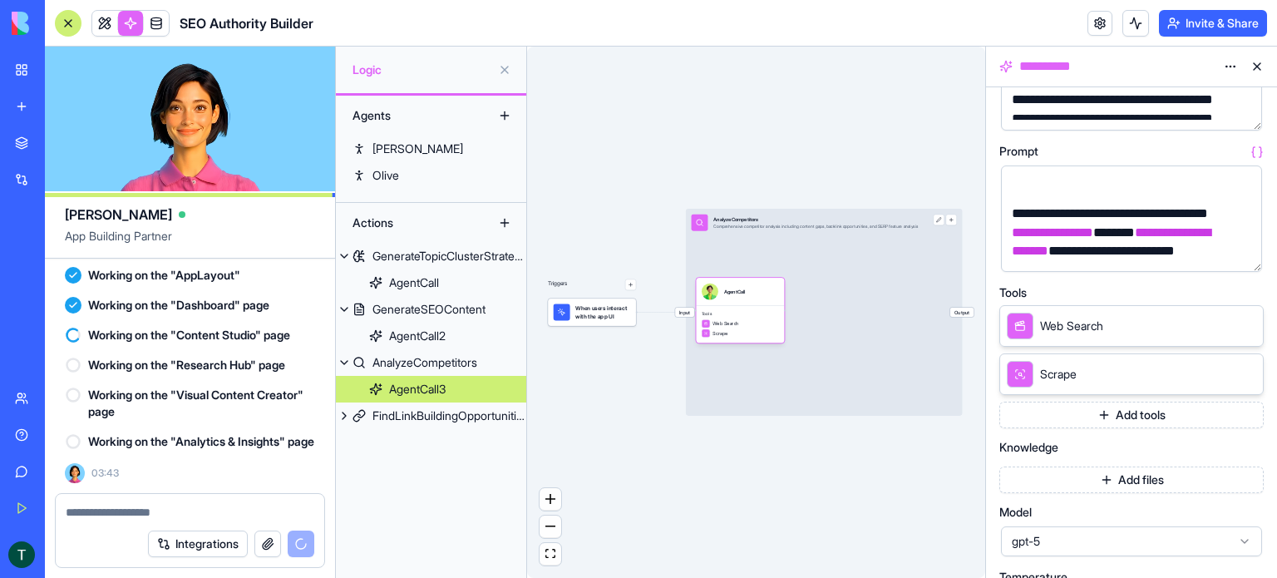
scroll to position [166, 0]
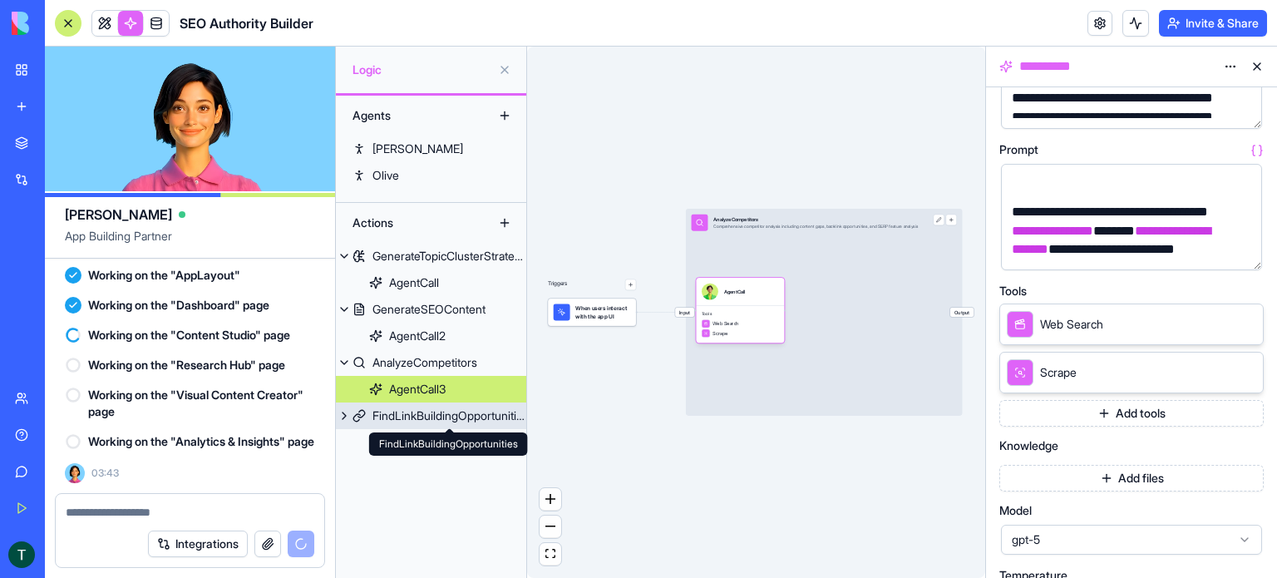
click at [426, 422] on div "FindLinkBuildingOpportunities" at bounding box center [449, 415] width 154 height 17
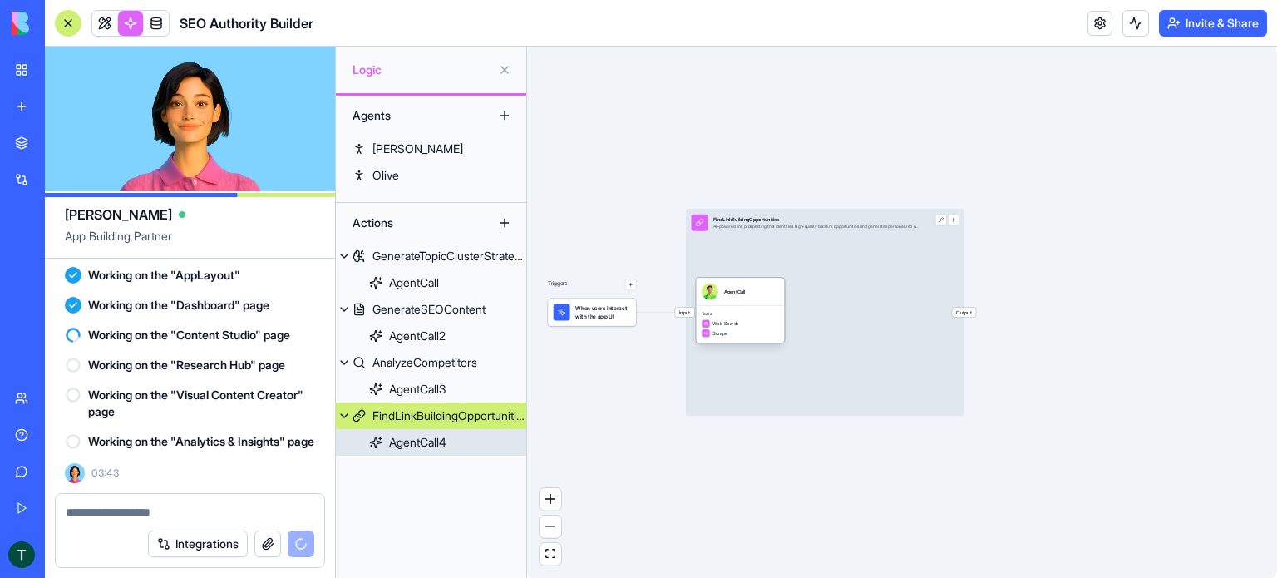
click at [394, 437] on div "AgentCall4" at bounding box center [417, 442] width 57 height 17
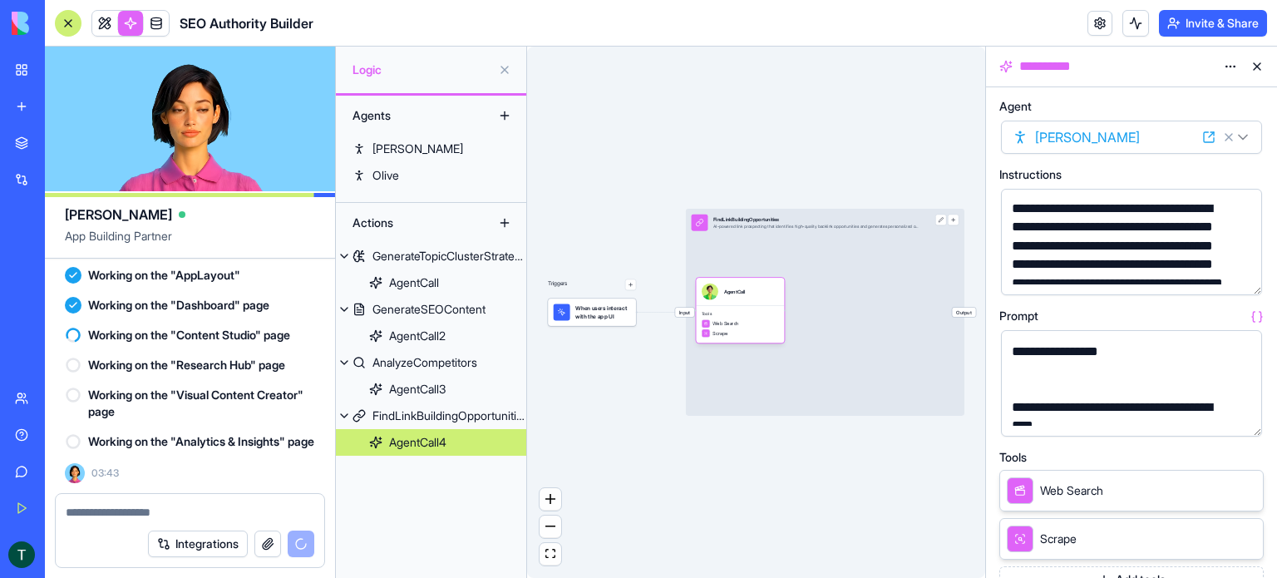
scroll to position [166, 0]
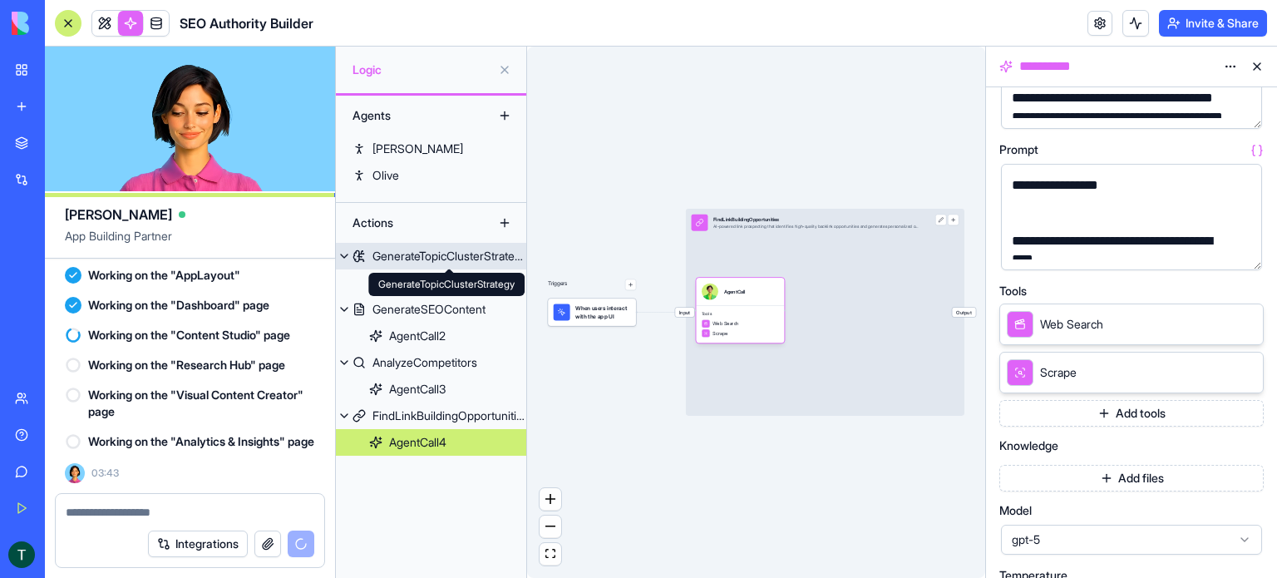
click at [409, 253] on div "GenerateTopicClusterStrategy" at bounding box center [449, 256] width 154 height 17
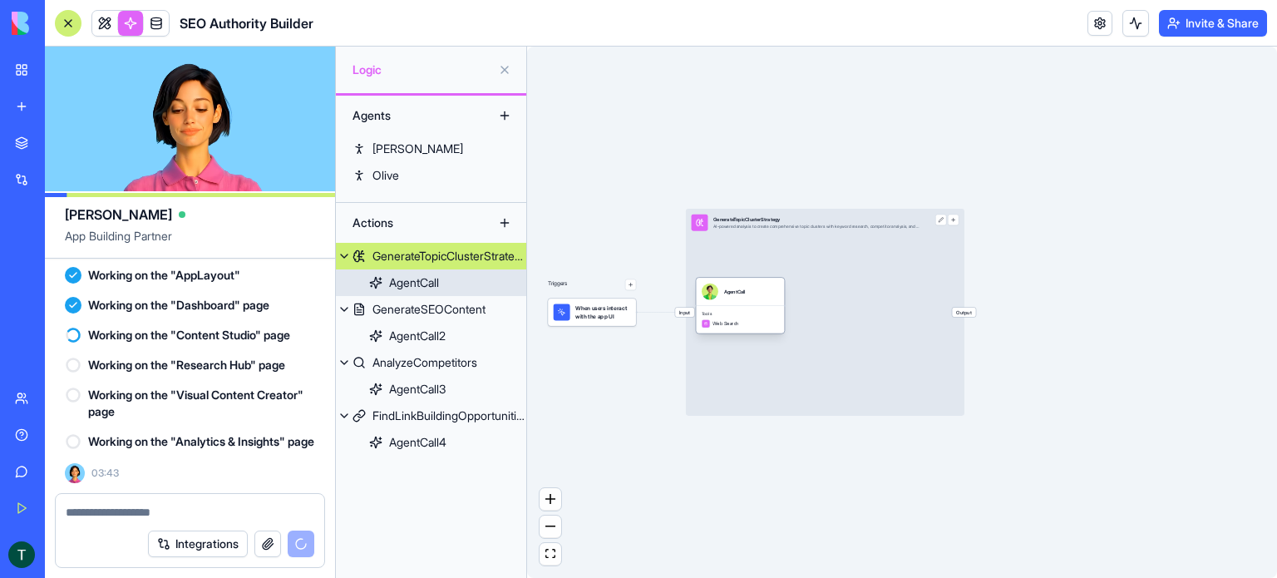
click at [407, 277] on div "AgentCall" at bounding box center [414, 282] width 50 height 17
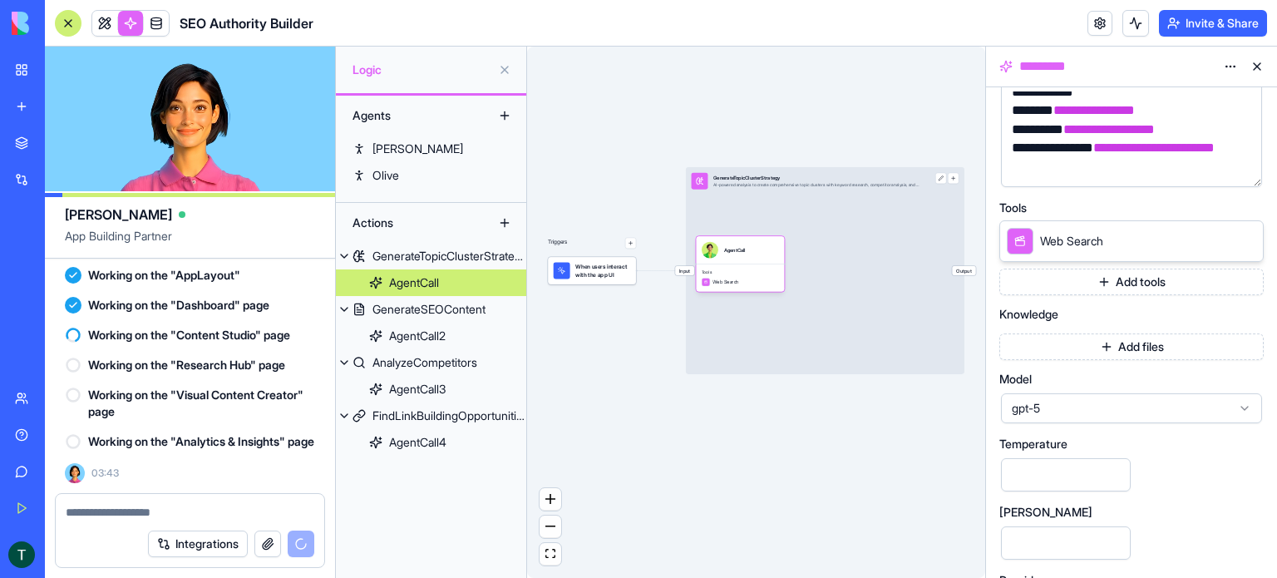
scroll to position [310, 0]
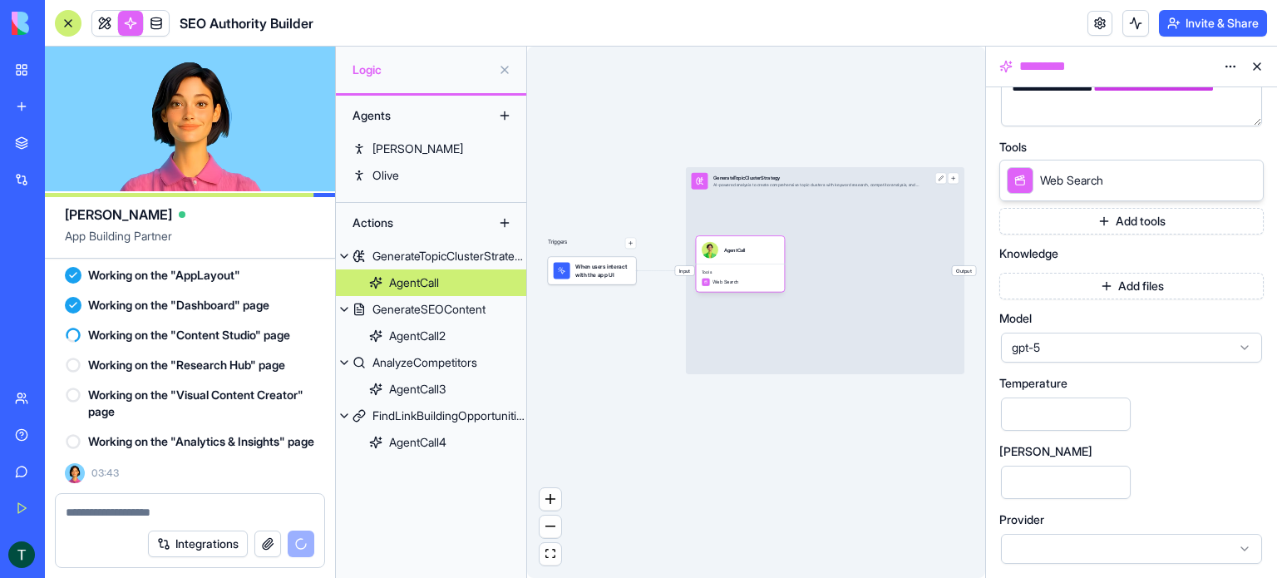
click at [1078, 351] on span "gpt-5" at bounding box center [1121, 347] width 219 height 17
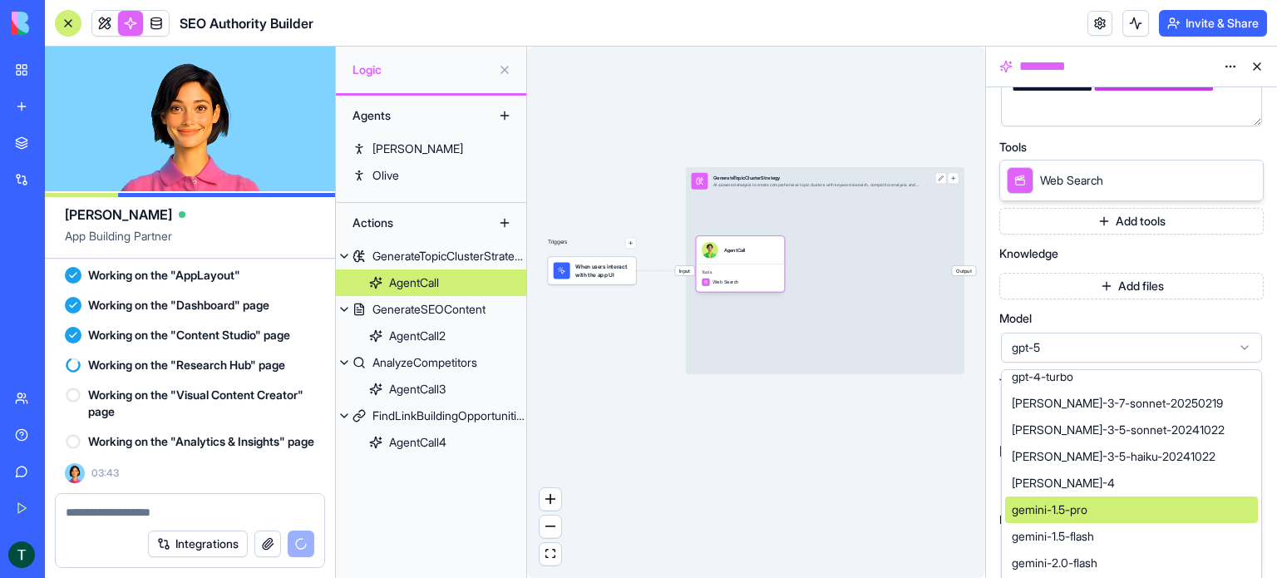
click at [894, 463] on div "Triggers When users interact with the app UI Input GenerateTopicClusterStrategy…" at bounding box center [756, 312] width 458 height 531
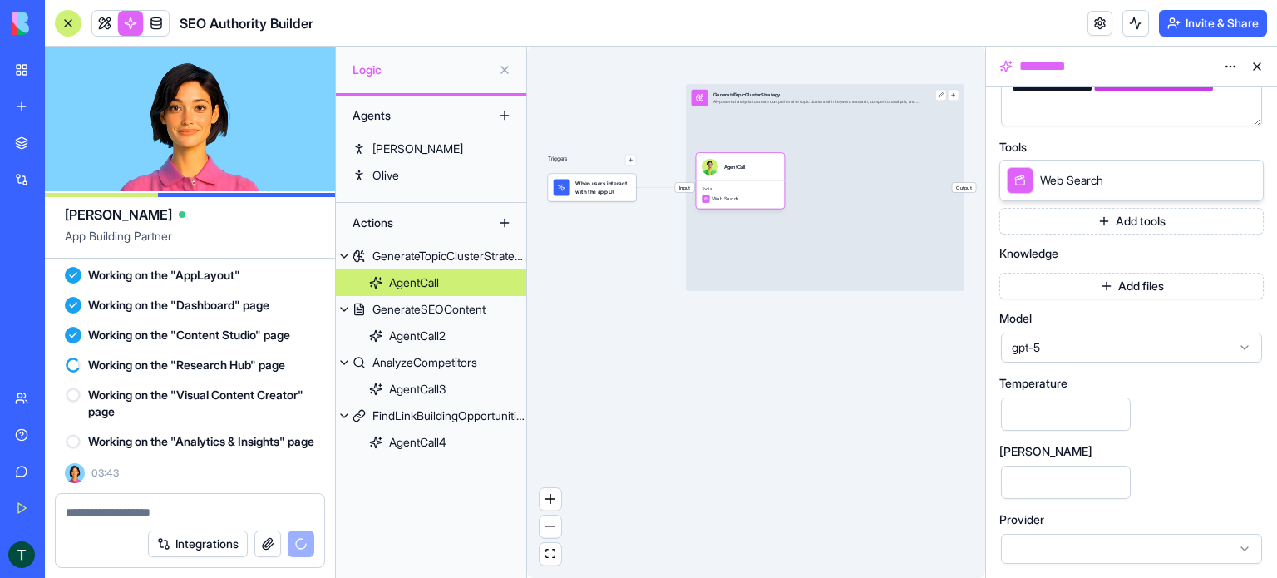
click at [1063, 541] on div at bounding box center [1131, 549] width 261 height 30
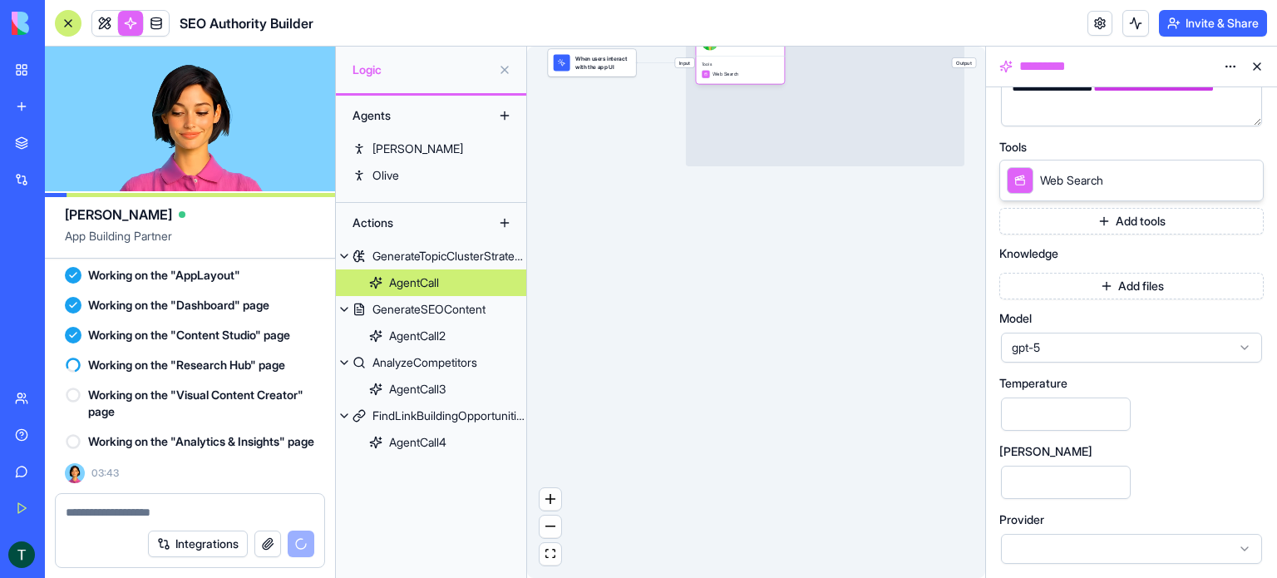
click at [959, 464] on div "Triggers When users interact with the app UI Input GenerateTopicClusterStrategy…" at bounding box center [756, 312] width 458 height 531
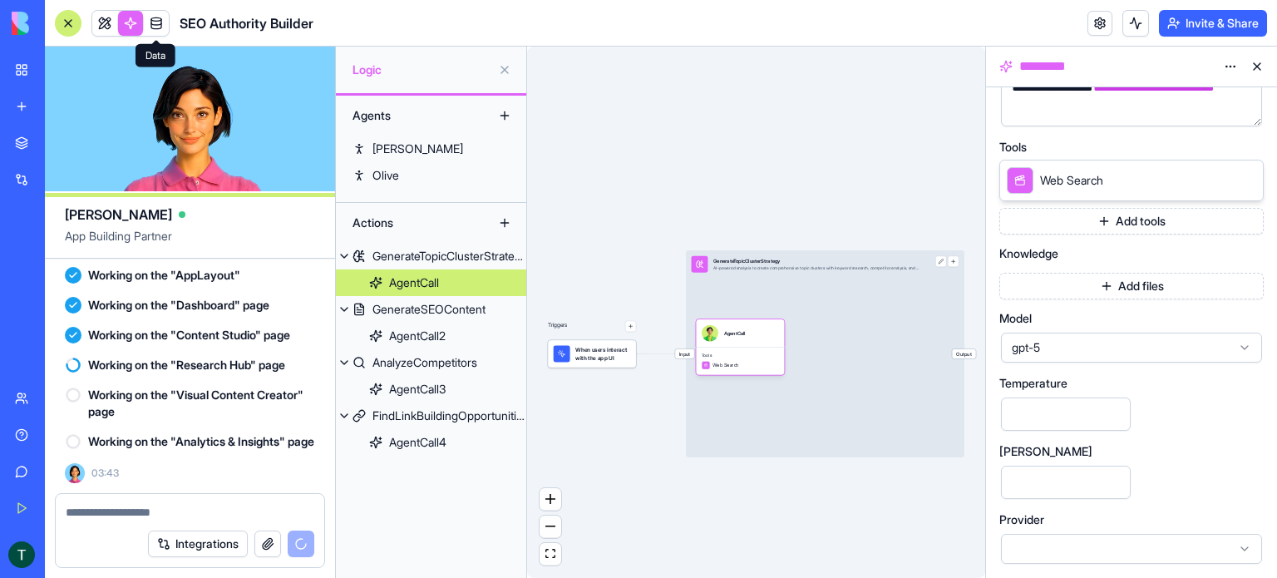
click at [154, 27] on link at bounding box center [156, 23] width 25 height 25
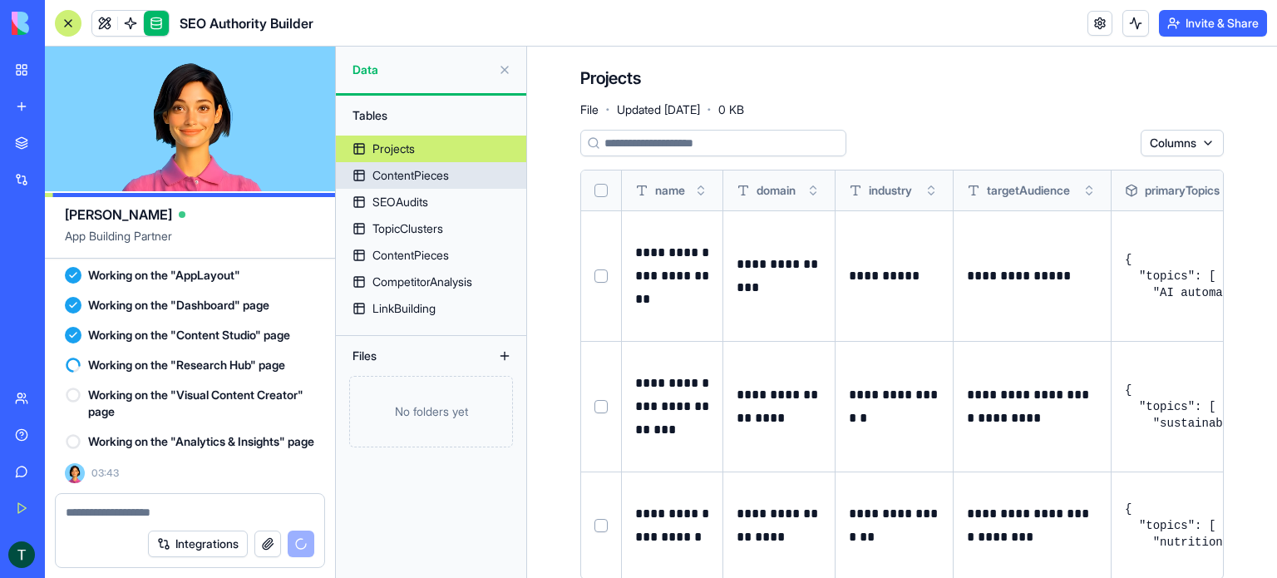
click at [399, 171] on div "ContentPieces" at bounding box center [410, 175] width 76 height 17
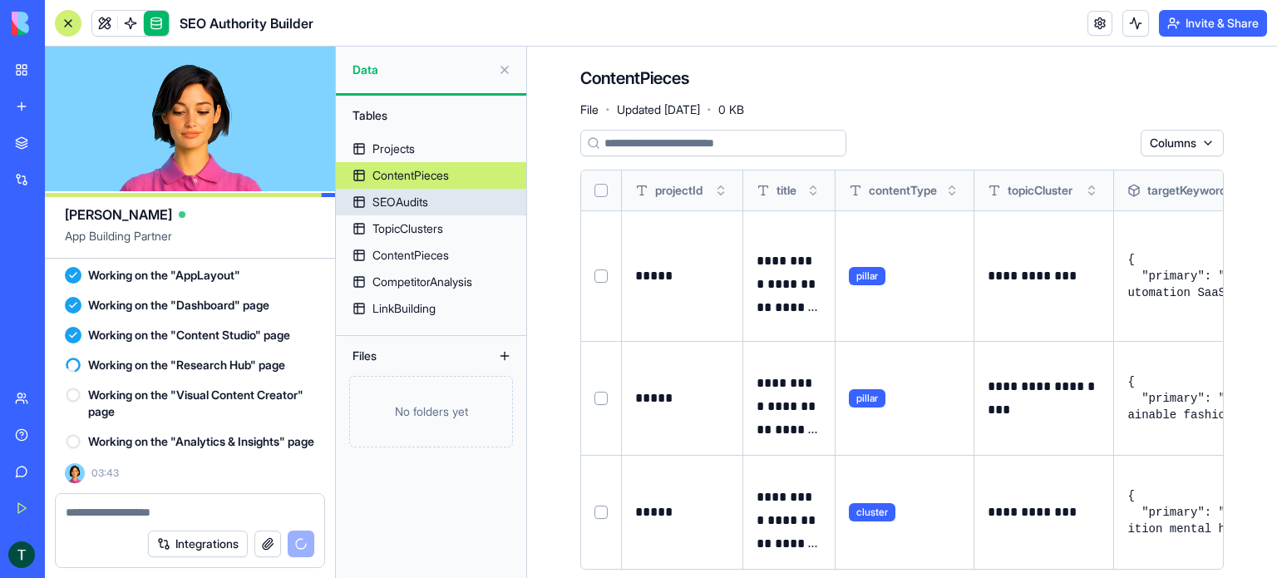
click at [399, 205] on div "SEOAudits" at bounding box center [400, 202] width 56 height 17
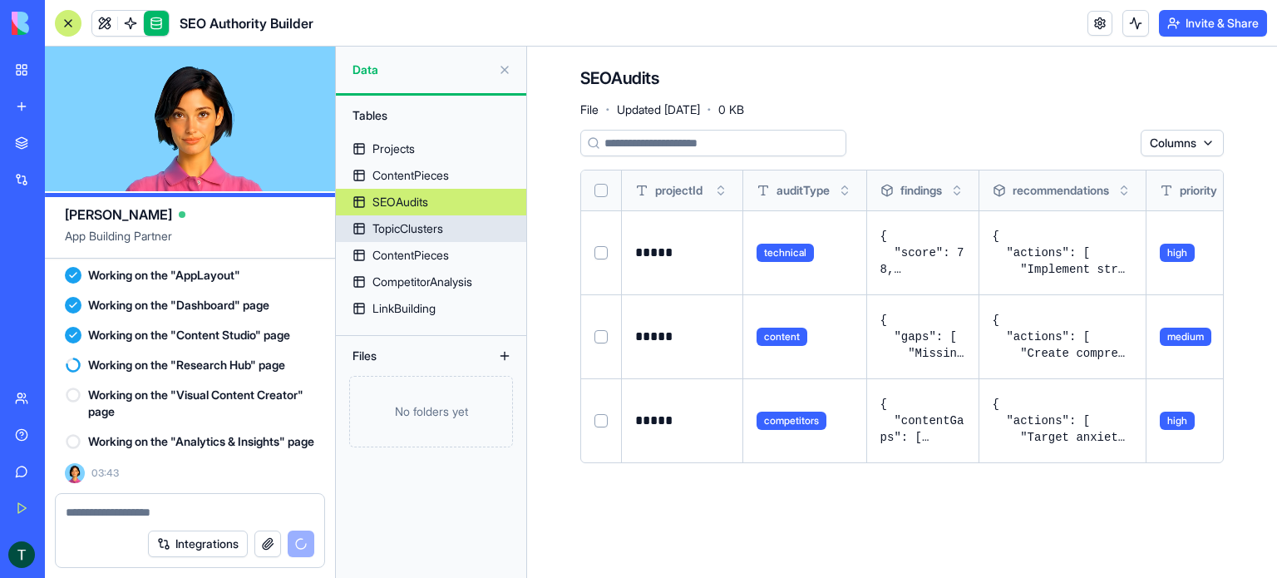
click at [402, 230] on div "TopicClusters" at bounding box center [407, 228] width 71 height 17
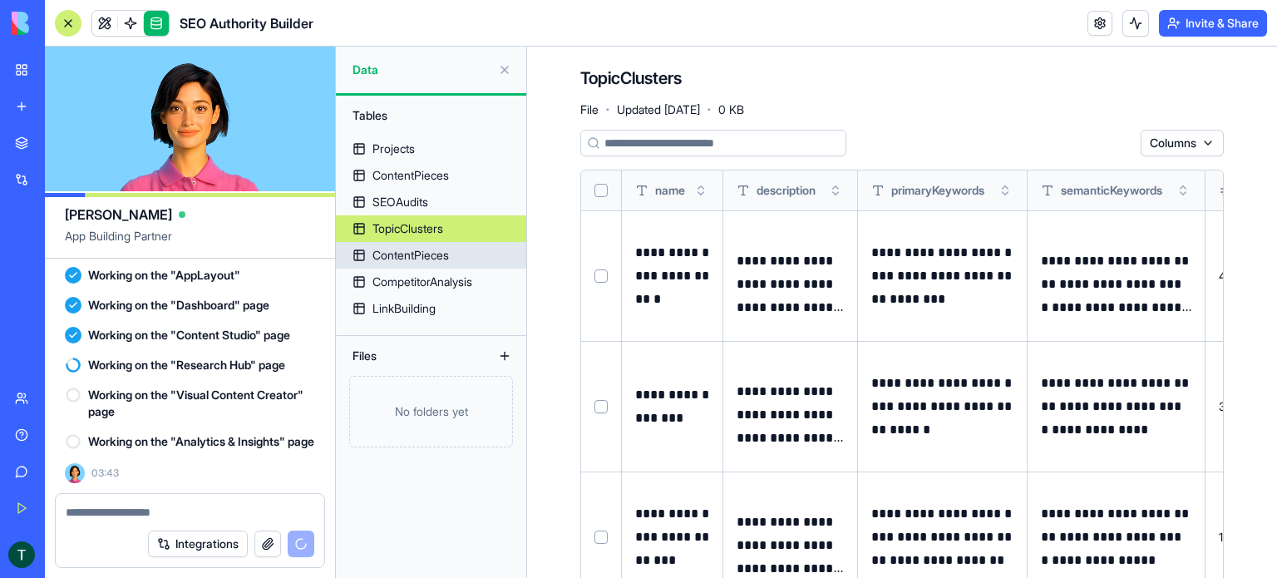
click at [404, 260] on div "ContentPieces" at bounding box center [410, 255] width 76 height 17
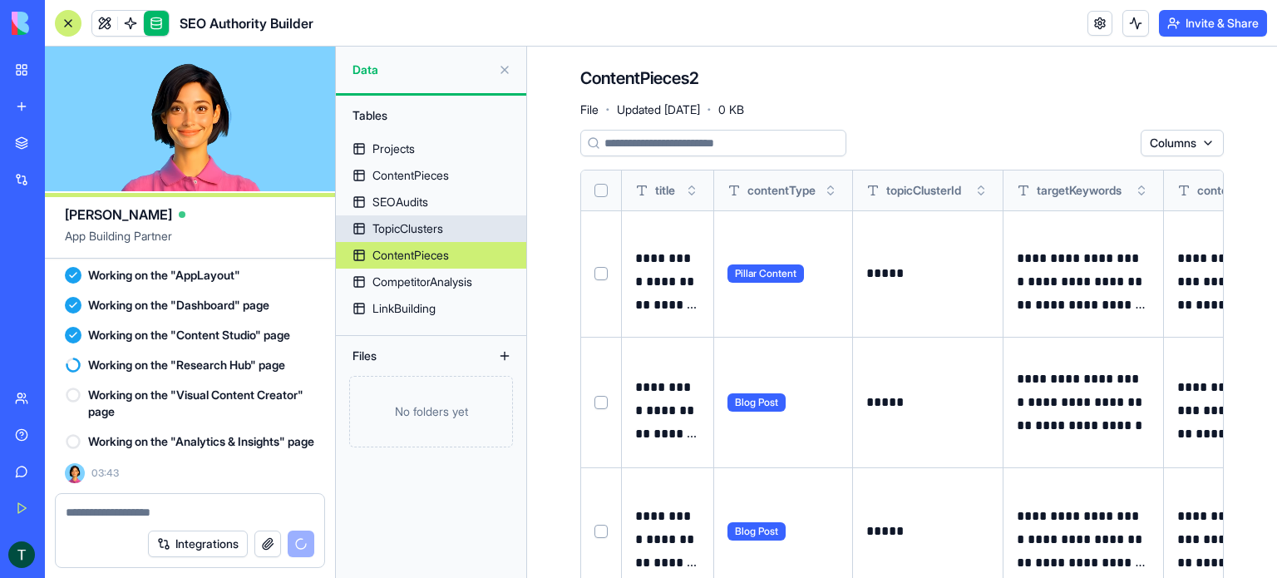
click at [412, 220] on div "TopicClusters" at bounding box center [407, 228] width 71 height 17
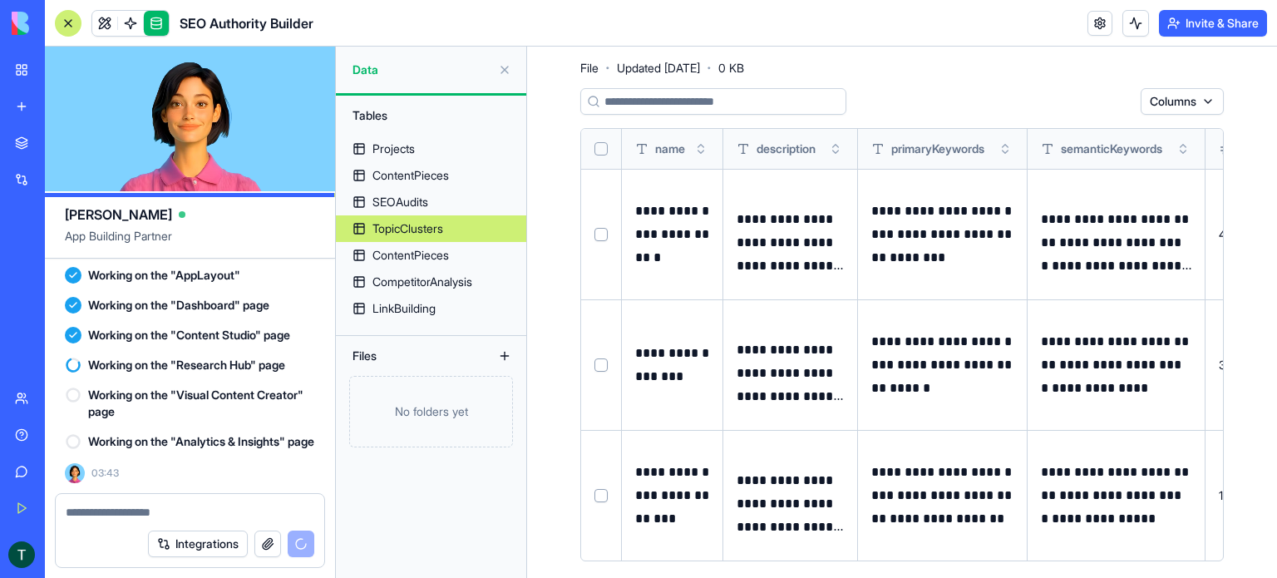
scroll to position [57, 0]
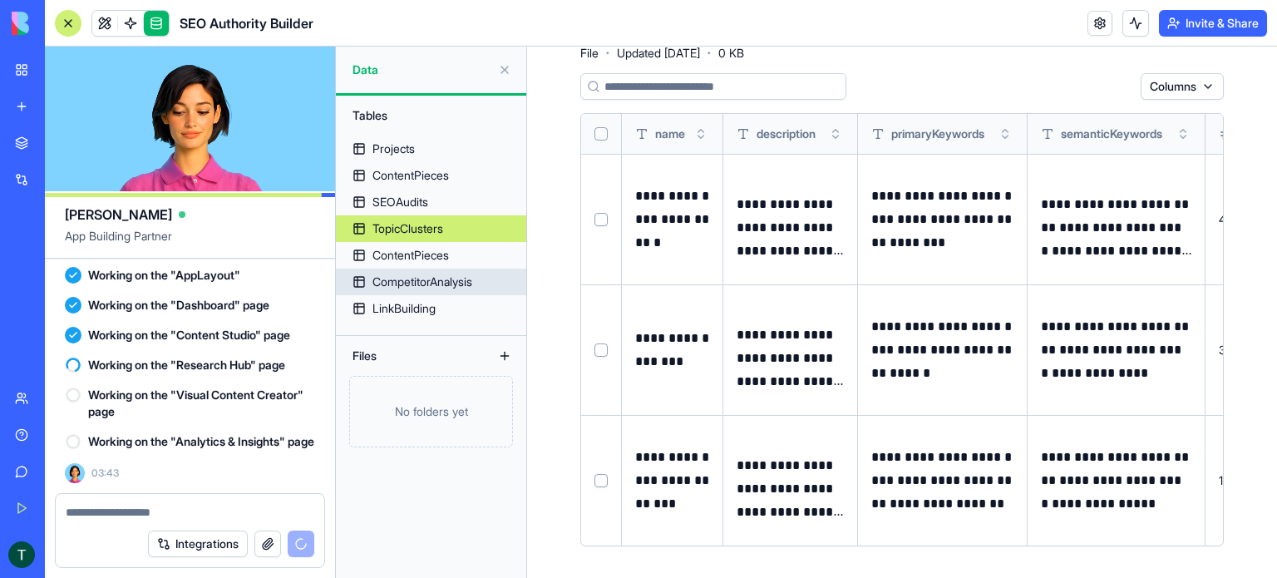
click at [422, 287] on div "CompetitorAnalysis" at bounding box center [422, 282] width 100 height 17
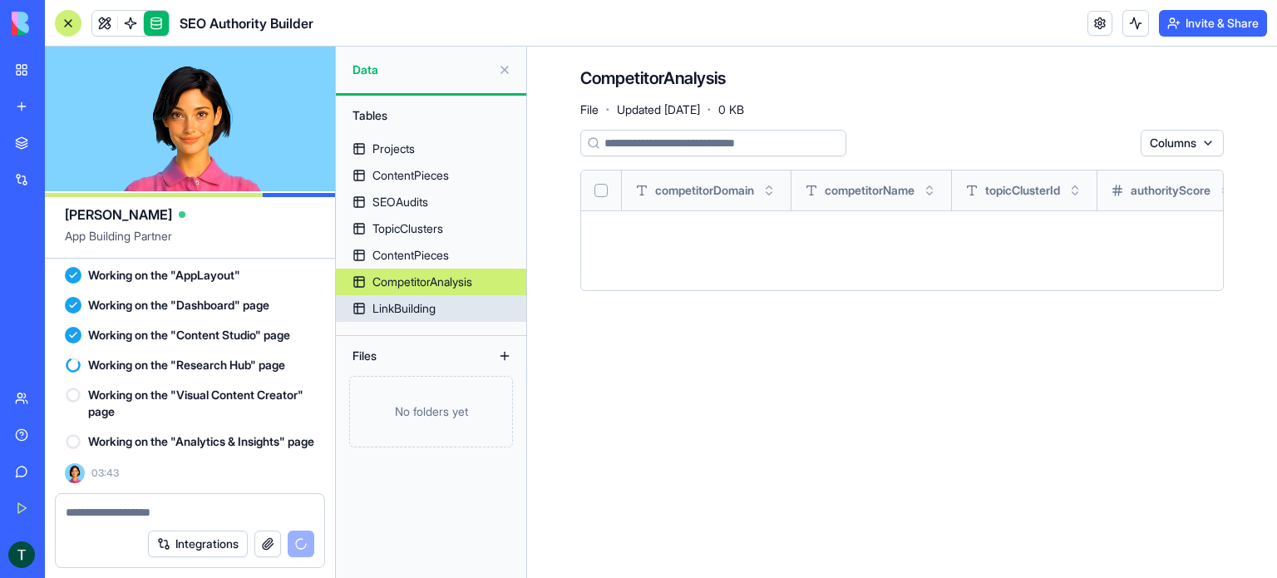
click at [414, 313] on div "LinkBuilding" at bounding box center [403, 308] width 63 height 17
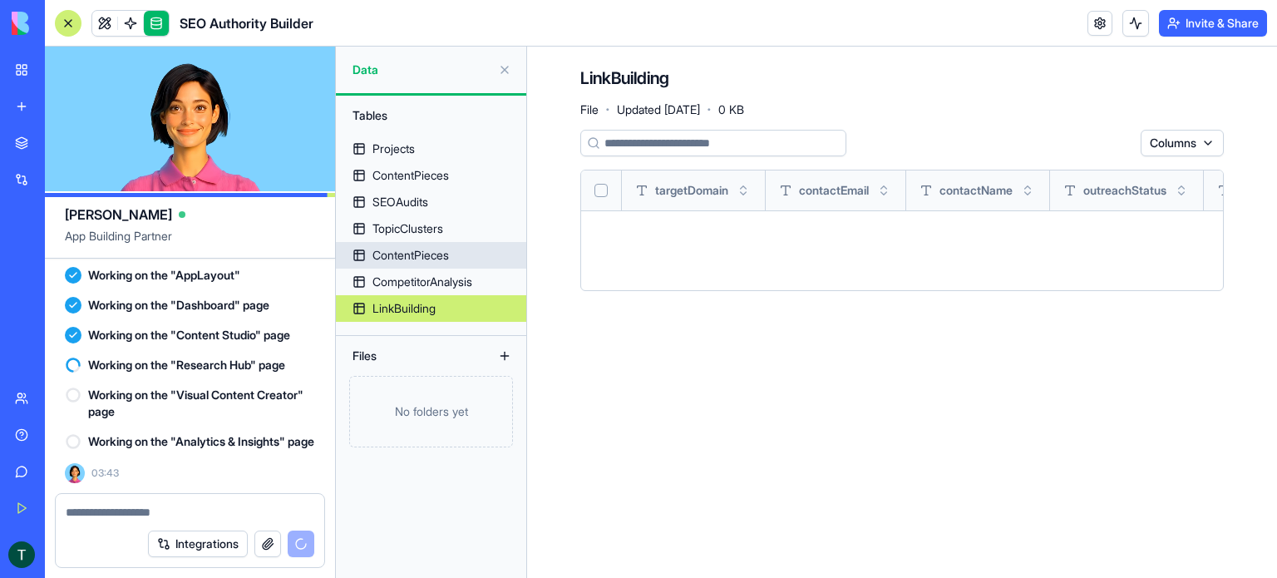
click at [412, 257] on div "ContentPieces" at bounding box center [410, 255] width 76 height 17
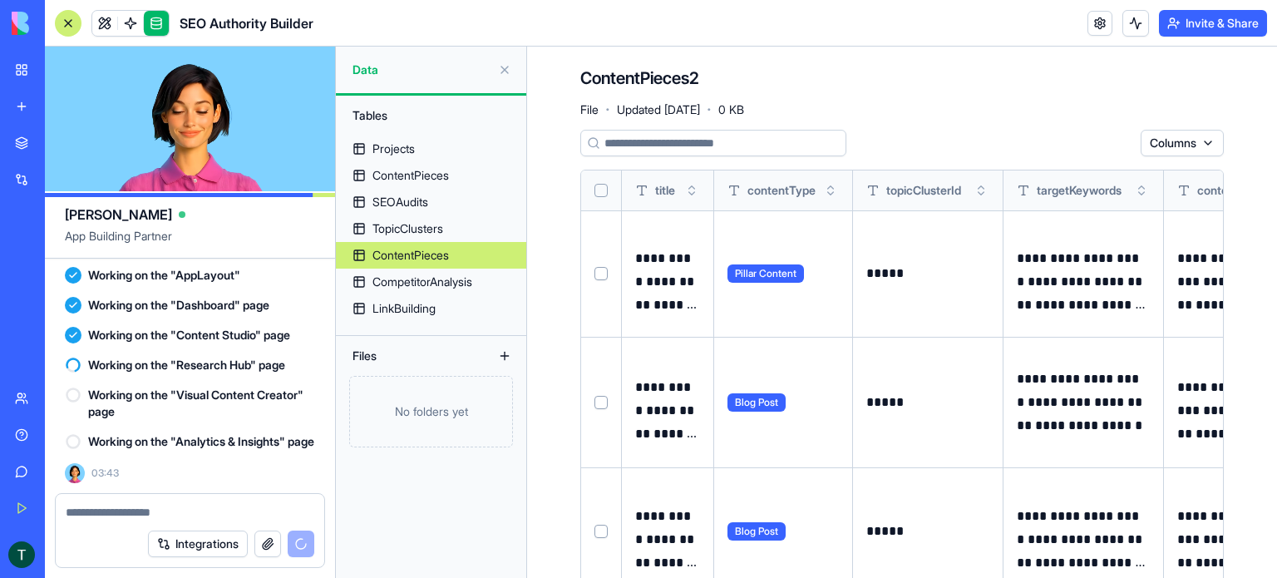
scroll to position [6146, 0]
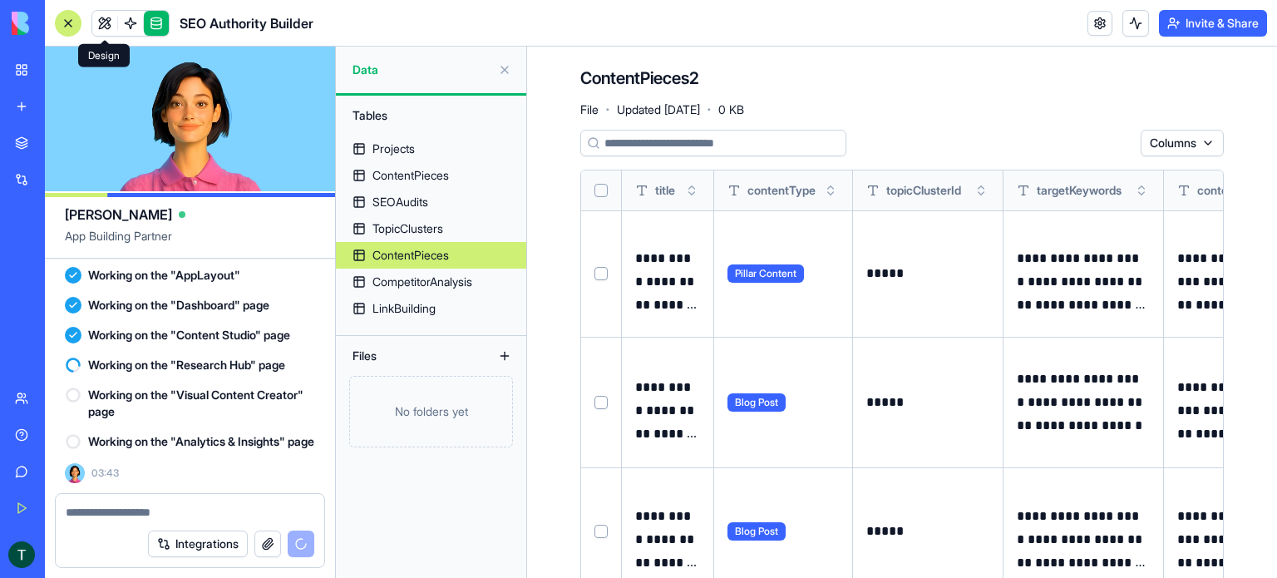
click at [104, 25] on link at bounding box center [104, 23] width 25 height 25
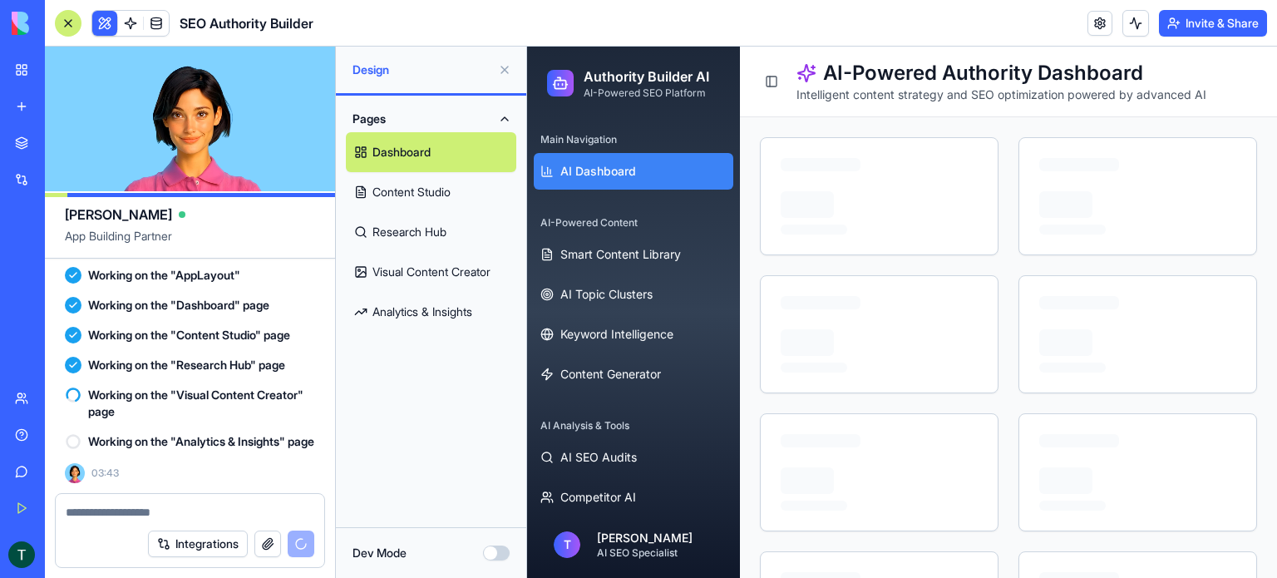
click at [409, 155] on link "Dashboard" at bounding box center [431, 152] width 170 height 40
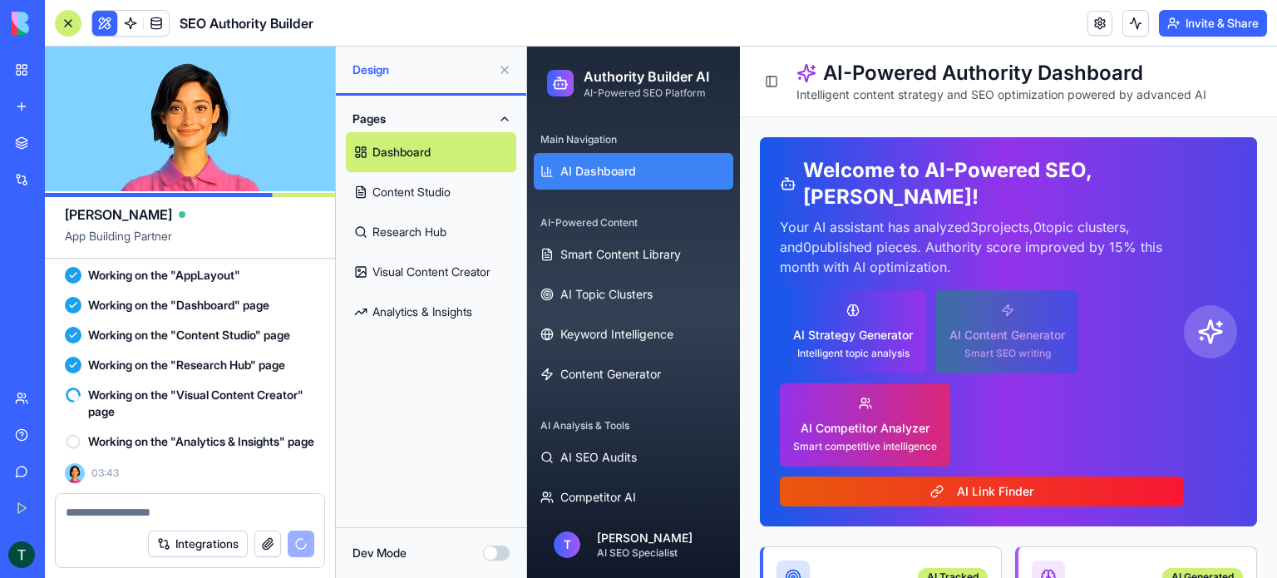
click at [416, 199] on link "Content Studio" at bounding box center [431, 192] width 170 height 40
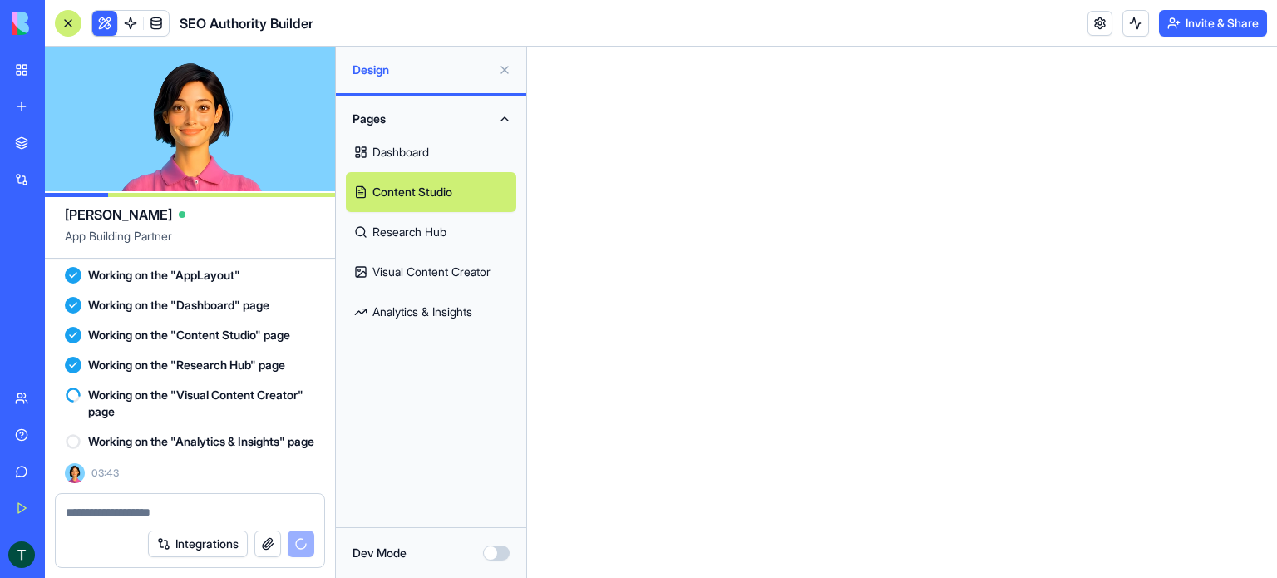
scroll to position [6395, 0]
click at [397, 237] on link "Research Hub" at bounding box center [431, 232] width 170 height 40
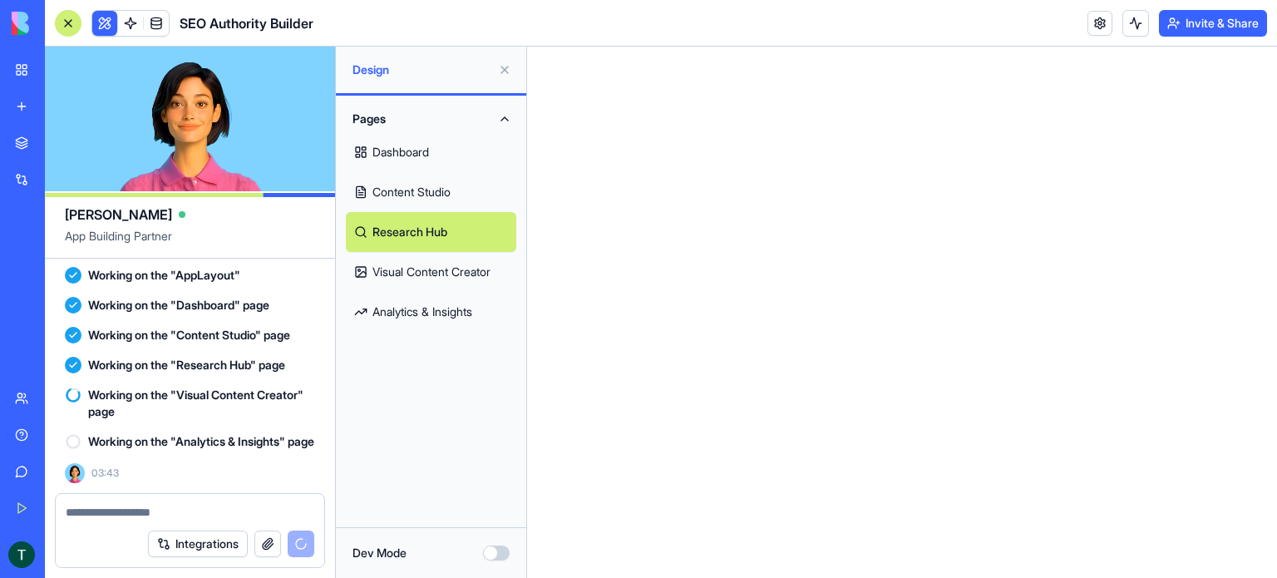
click at [397, 272] on link "Visual Content Creator" at bounding box center [431, 272] width 170 height 40
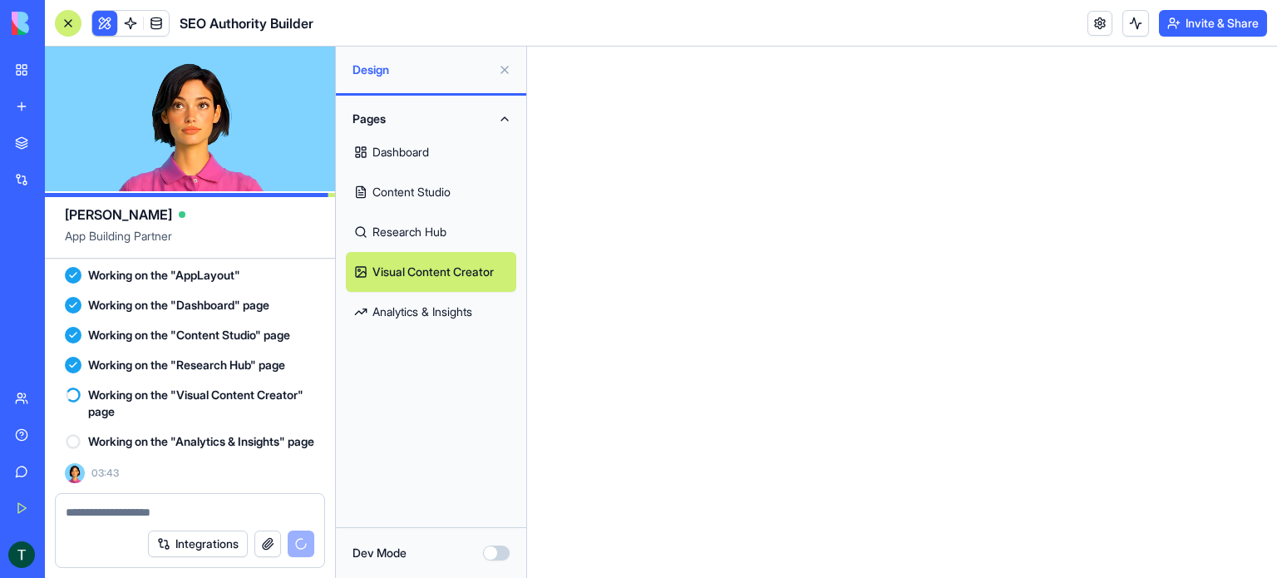
click at [405, 309] on link "Analytics & Insights" at bounding box center [431, 312] width 170 height 40
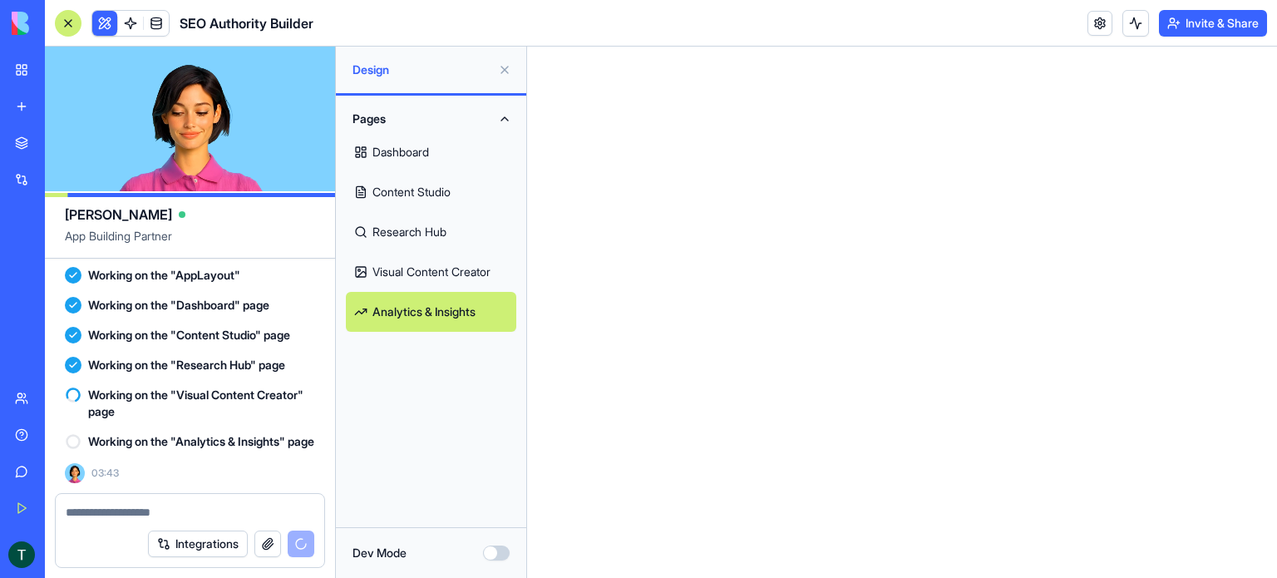
click at [390, 153] on link "Dashboard" at bounding box center [431, 152] width 170 height 40
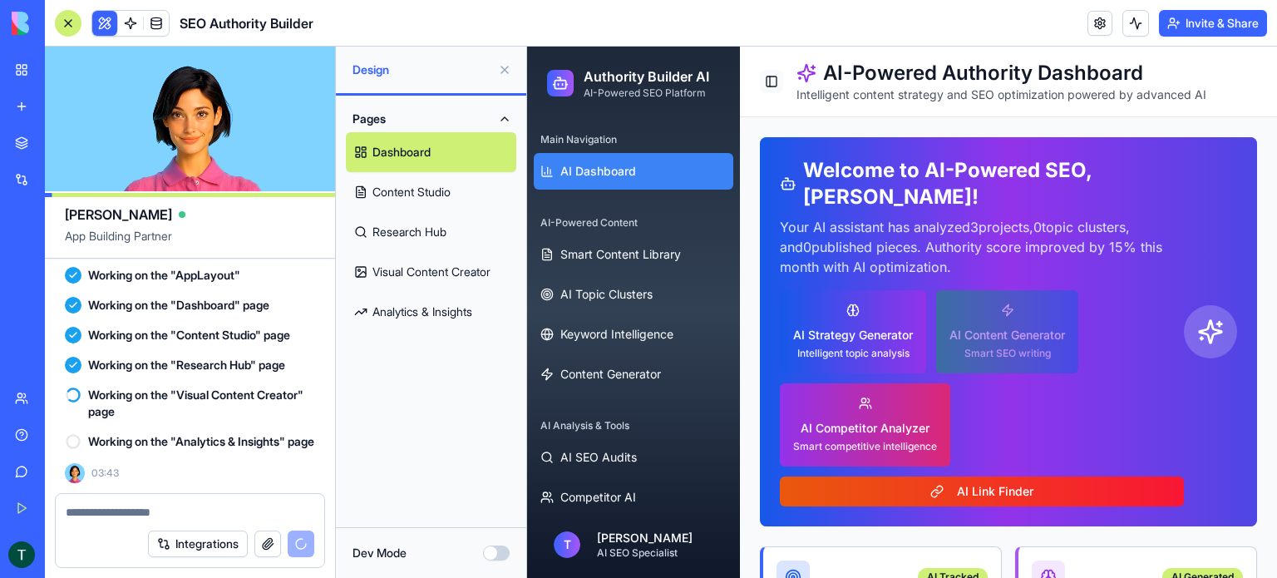
click at [782, 86] on button "Toggle Sidebar" at bounding box center [771, 81] width 23 height 23
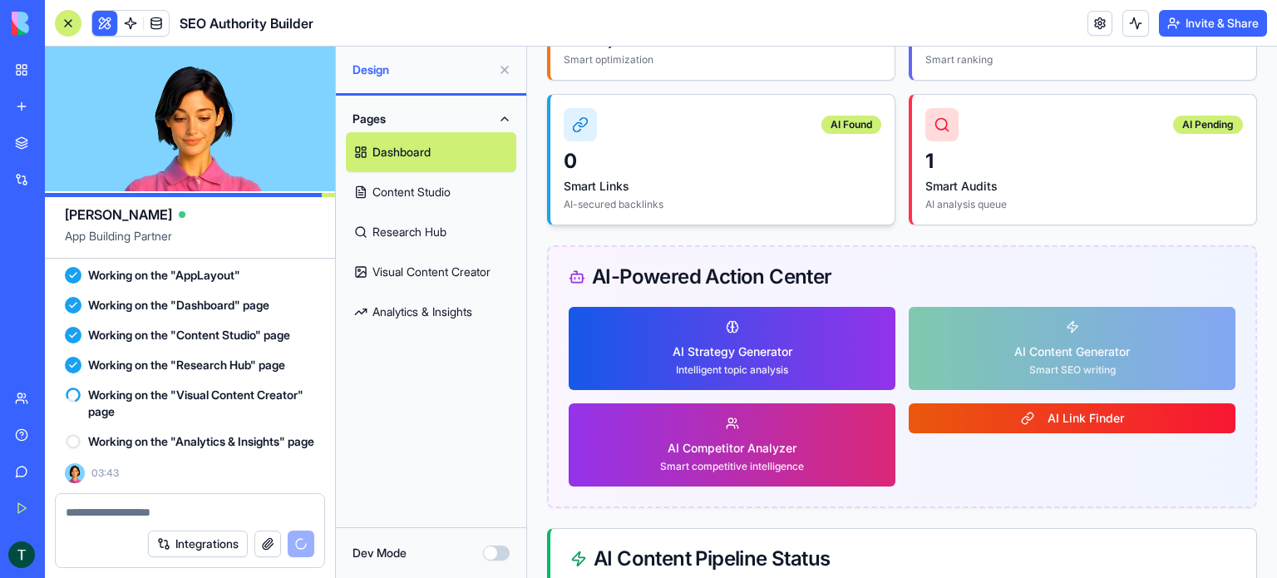
scroll to position [831, 0]
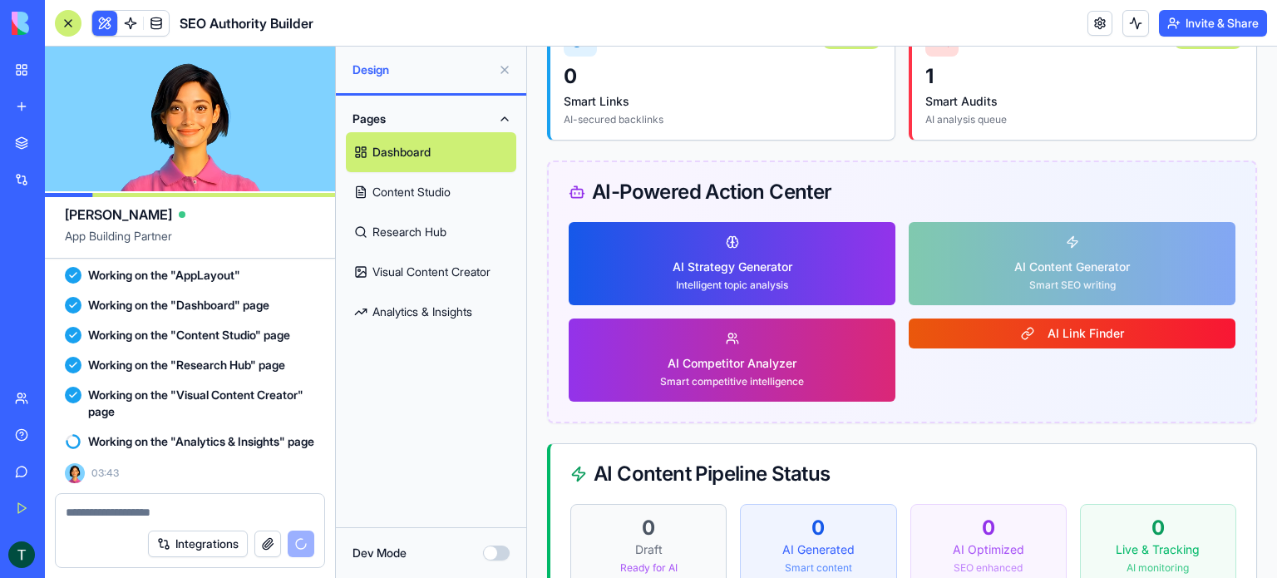
click at [481, 275] on link "Visual Content Creator" at bounding box center [431, 272] width 170 height 40
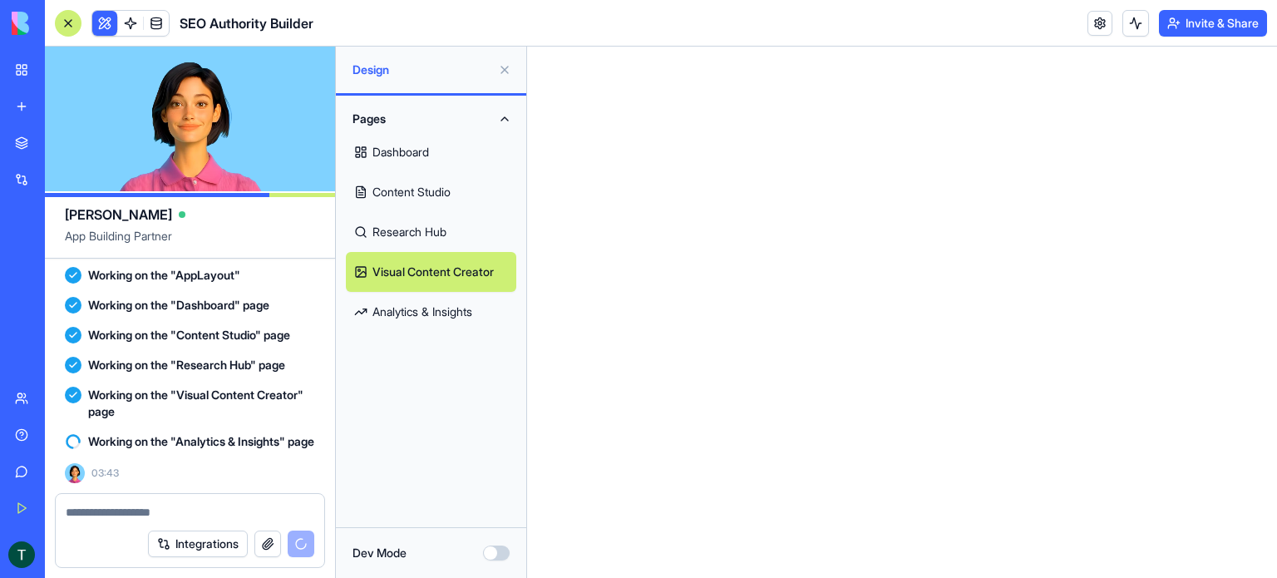
click at [444, 162] on link "Dashboard" at bounding box center [431, 152] width 170 height 40
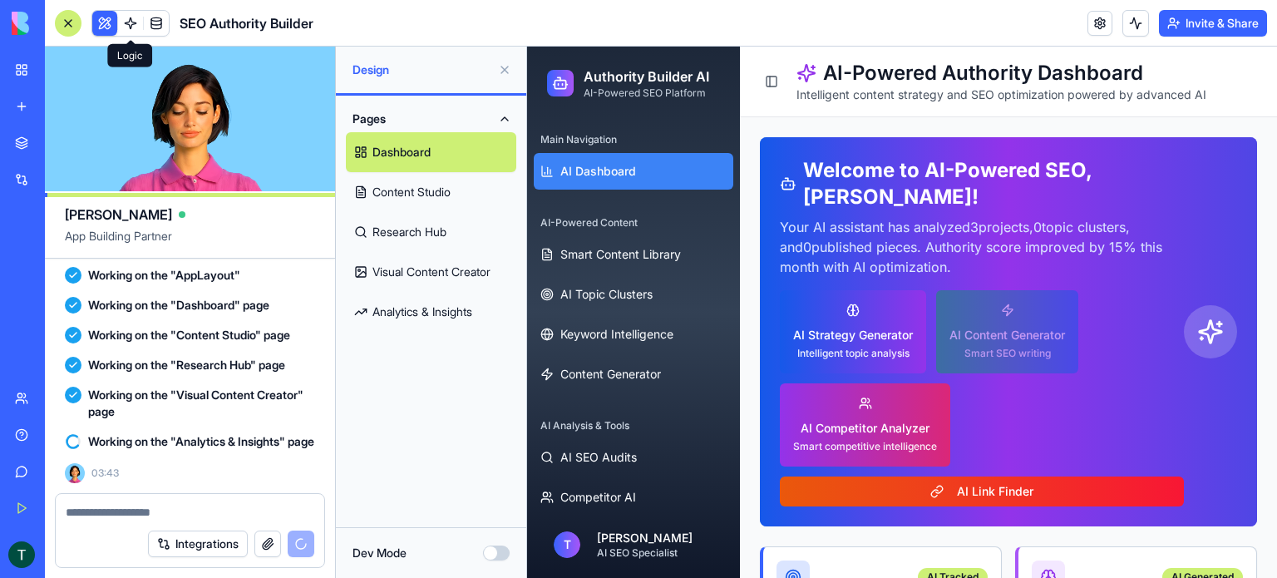
click at [137, 21] on link at bounding box center [130, 23] width 25 height 25
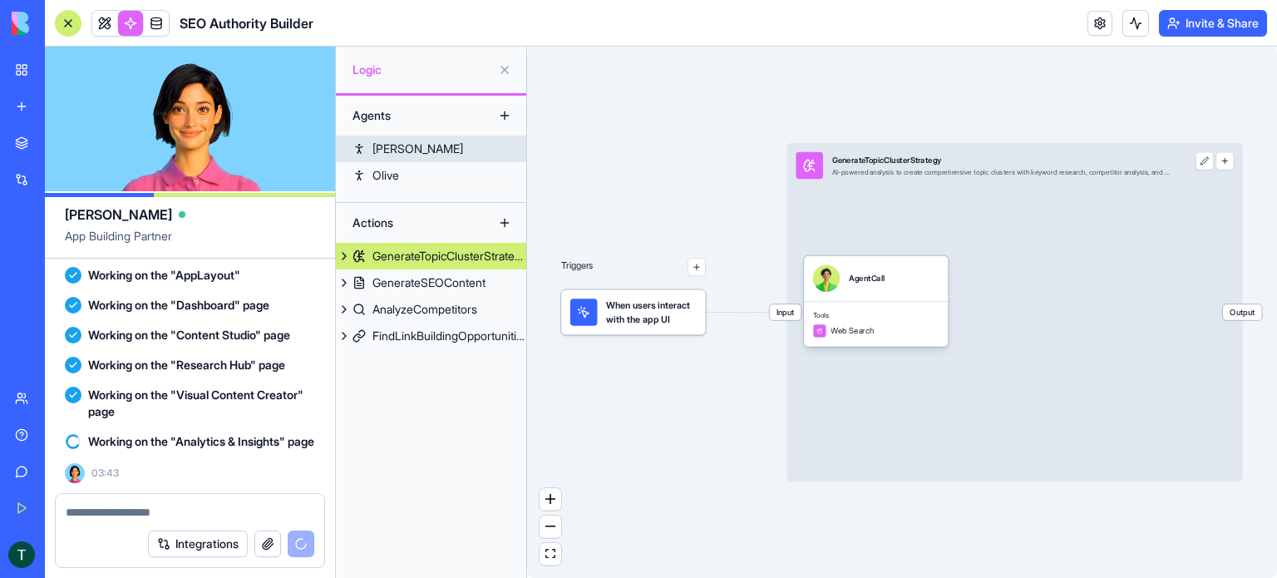
click at [394, 150] on div "Morgan" at bounding box center [417, 149] width 91 height 17
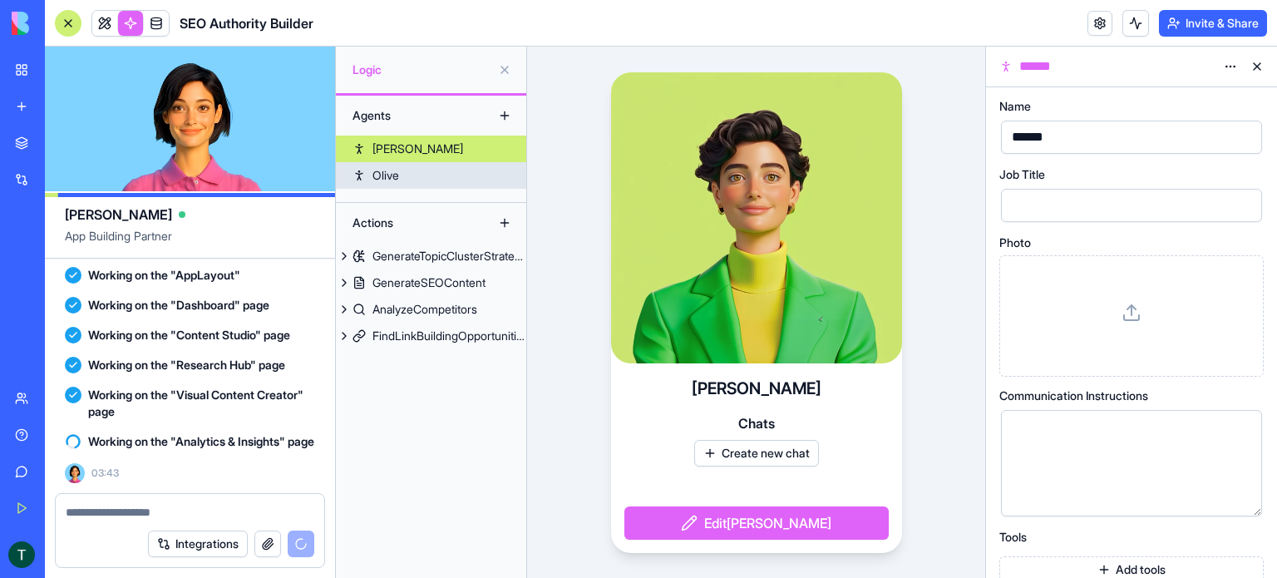
click at [392, 185] on link "Olive" at bounding box center [431, 175] width 190 height 27
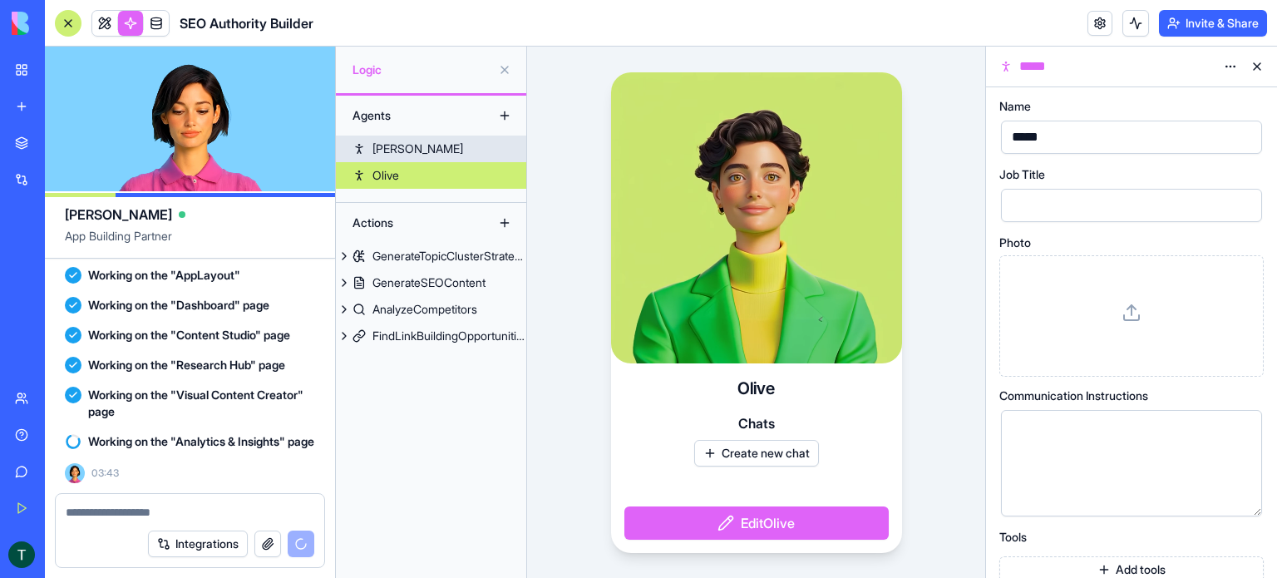
click at [393, 151] on div "Morgan" at bounding box center [417, 149] width 91 height 17
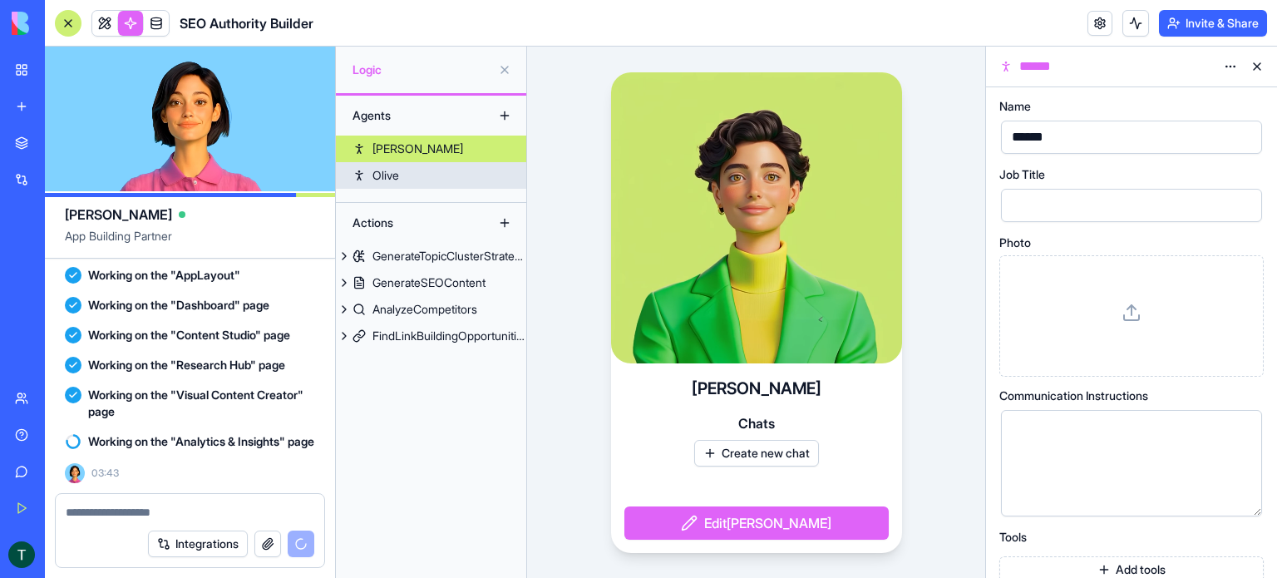
click at [392, 175] on div "Olive" at bounding box center [385, 175] width 27 height 17
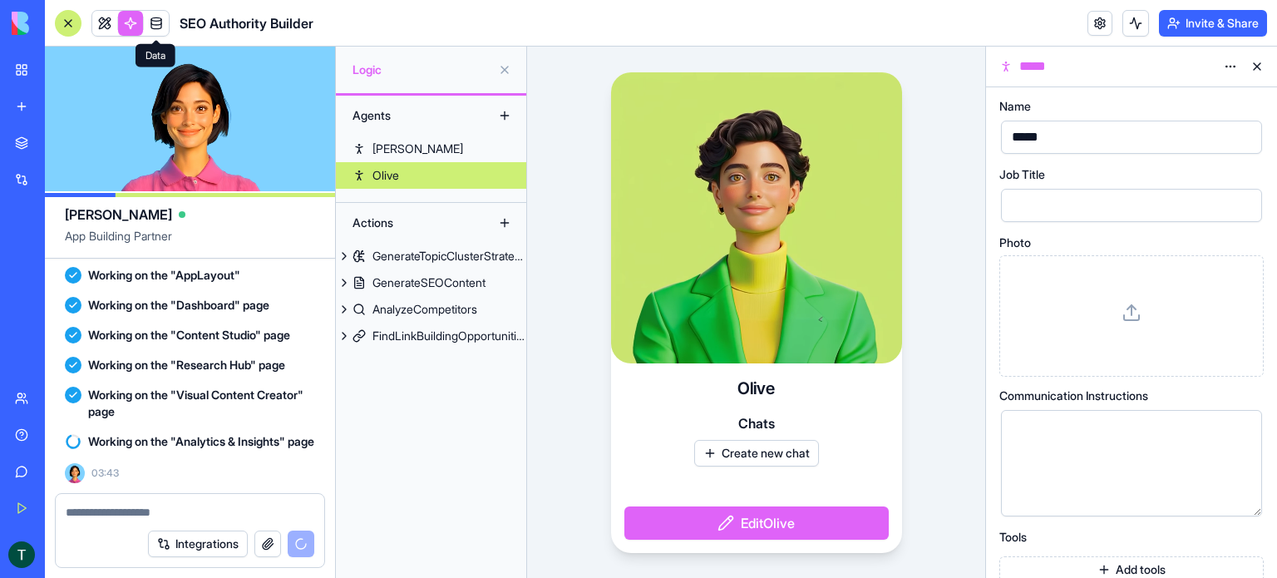
click at [155, 22] on link at bounding box center [156, 23] width 25 height 25
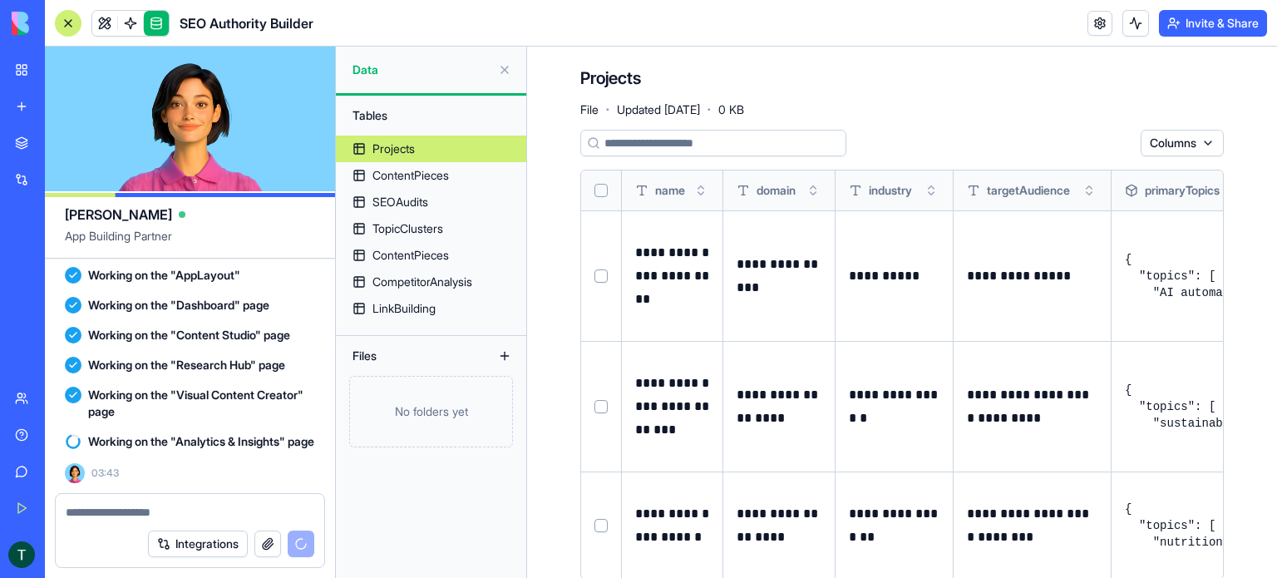
scroll to position [6395, 0]
click at [111, 22] on link at bounding box center [104, 23] width 25 height 25
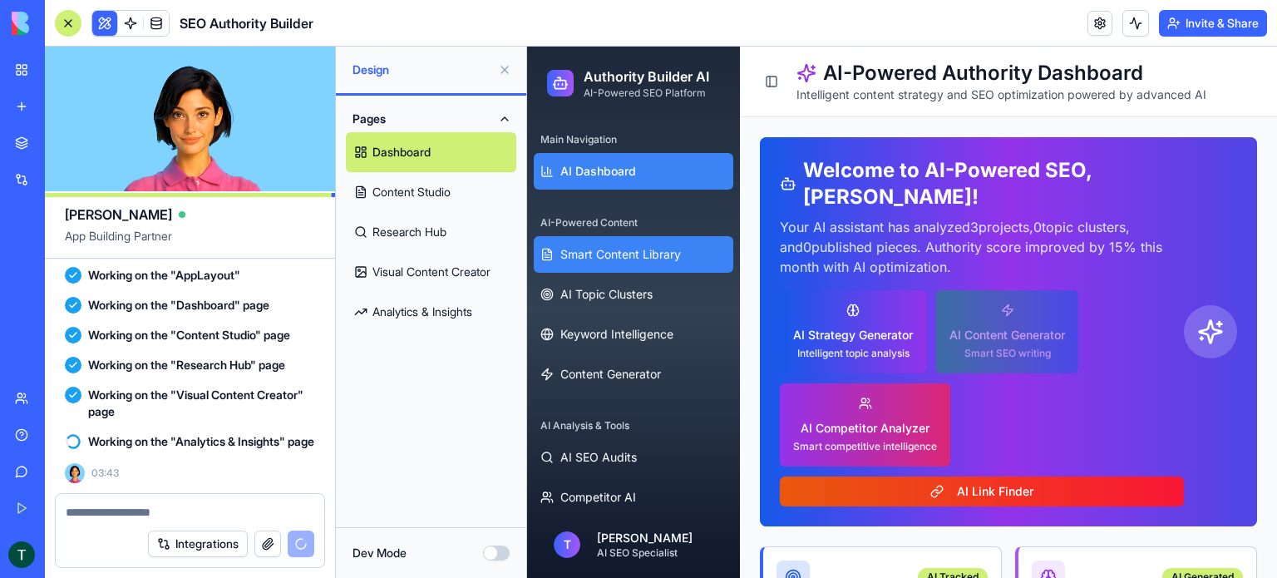
click at [579, 249] on span "Smart Content Library" at bounding box center [620, 254] width 121 height 17
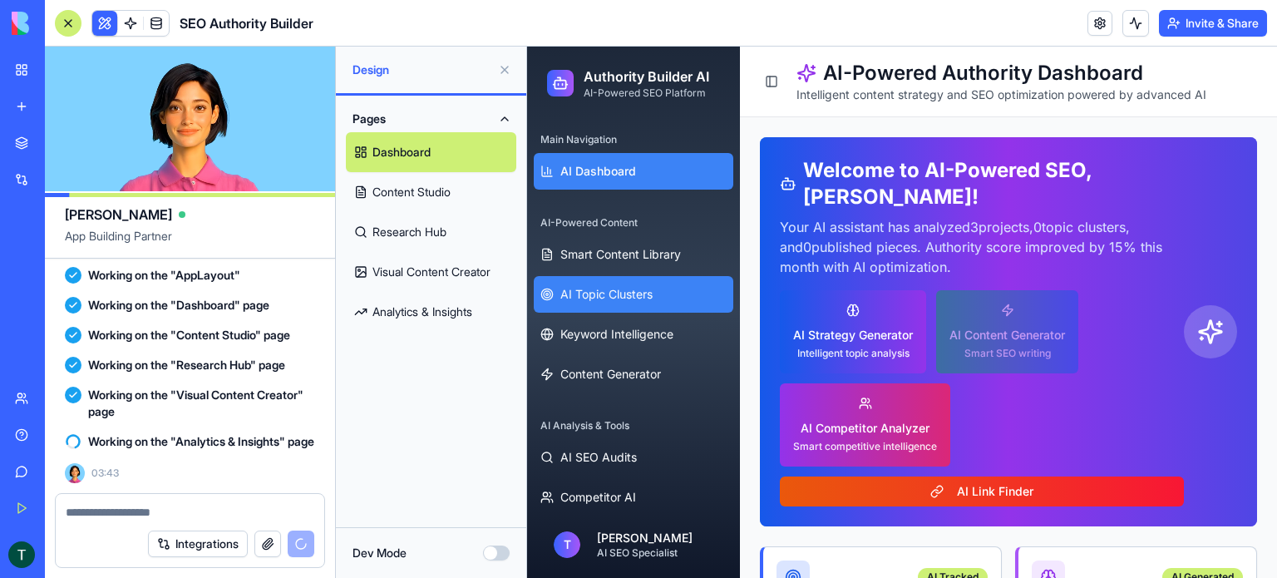
click at [586, 289] on span "AI Topic Clusters" at bounding box center [606, 294] width 92 height 17
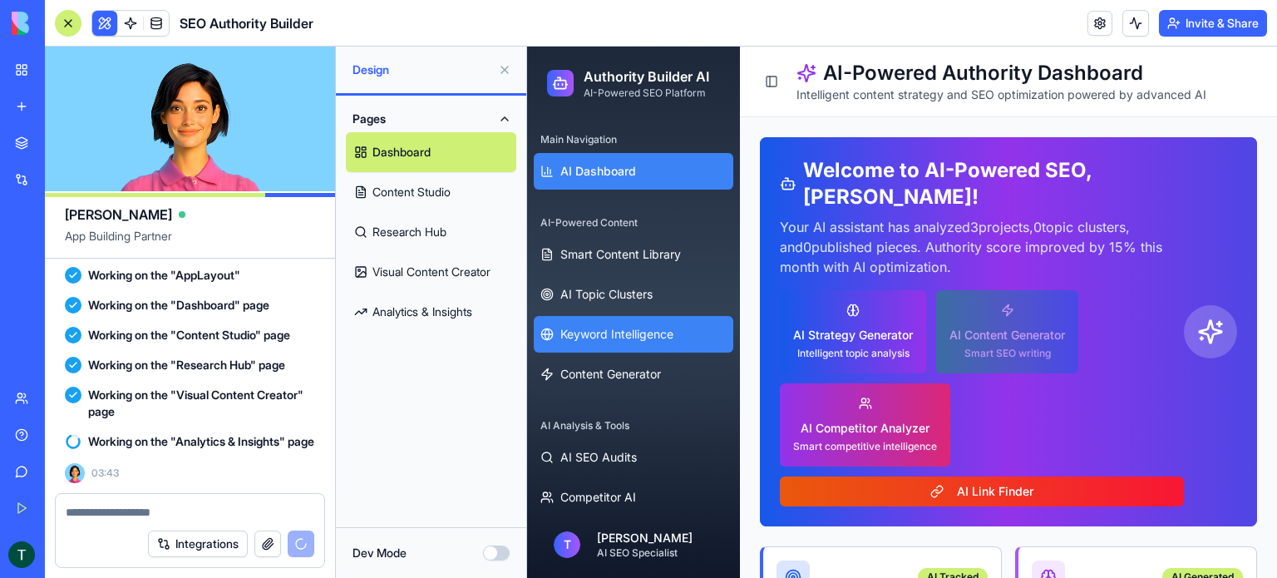
click at [586, 333] on span "Keyword Intelligence" at bounding box center [616, 334] width 113 height 17
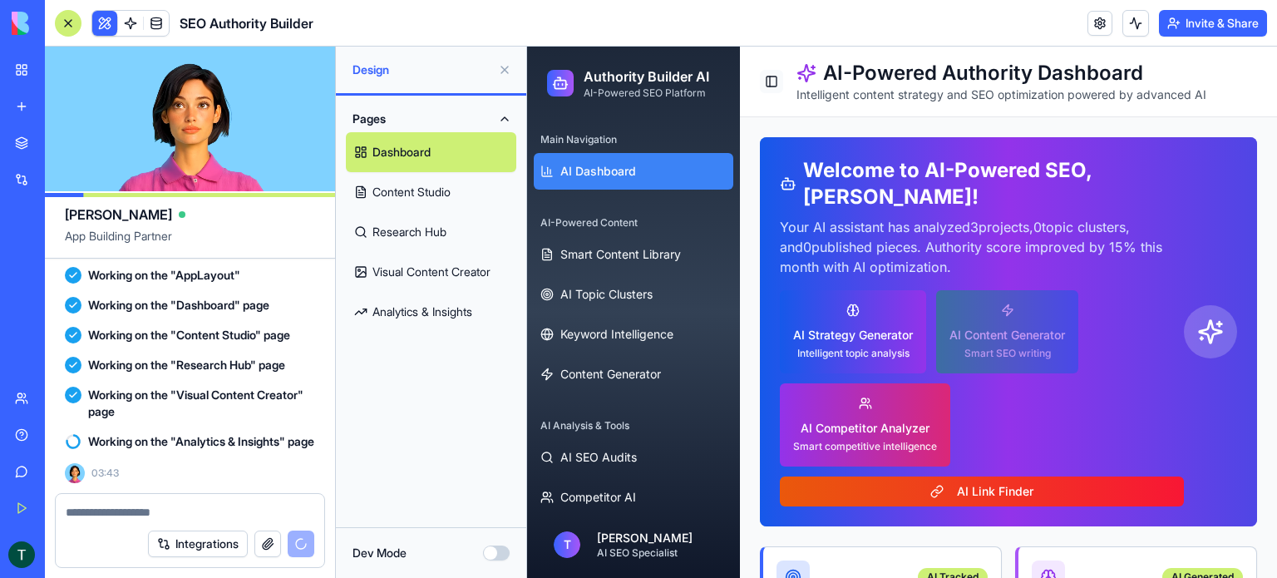
click at [774, 84] on button "Toggle Sidebar" at bounding box center [771, 81] width 23 height 23
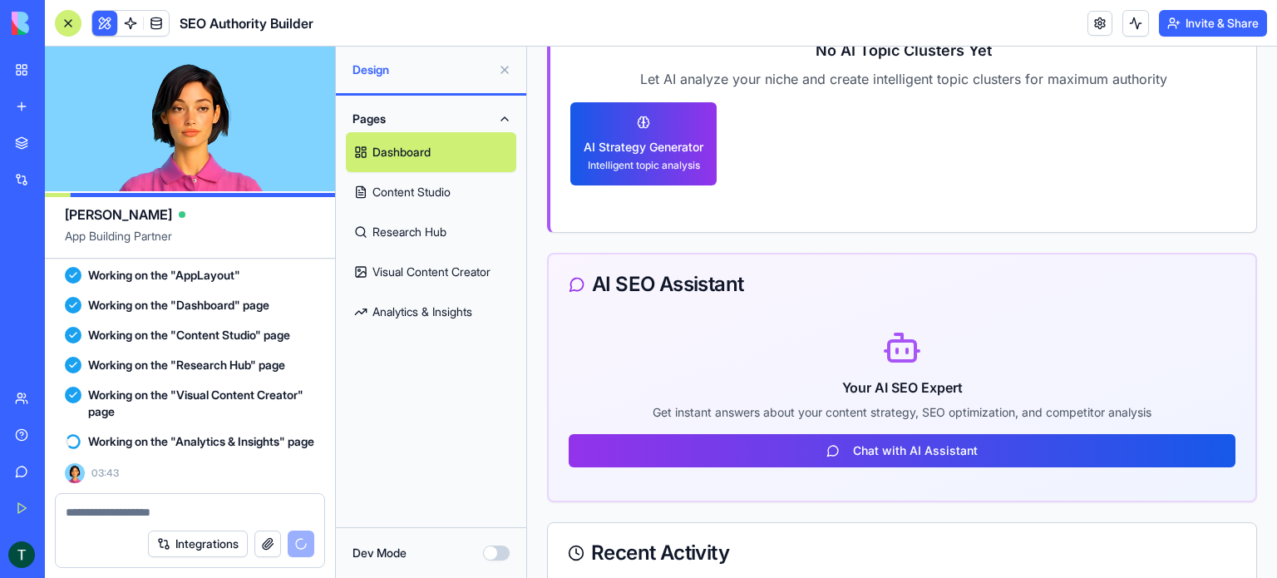
scroll to position [1580, 0]
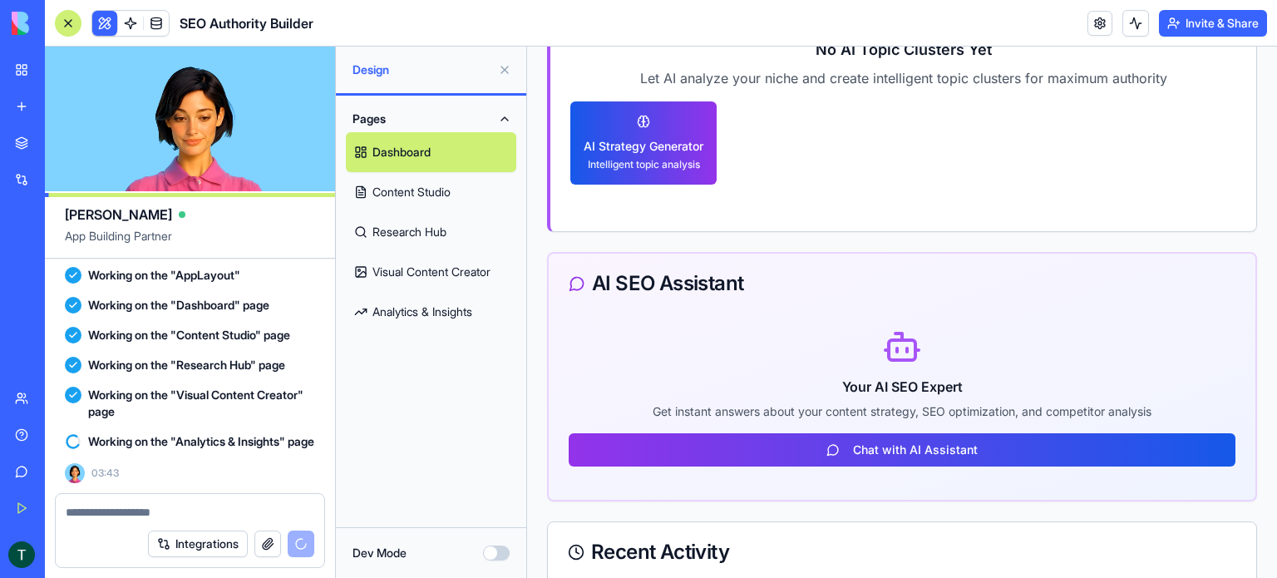
click at [505, 550] on button "Dev Mode" at bounding box center [496, 552] width 27 height 15
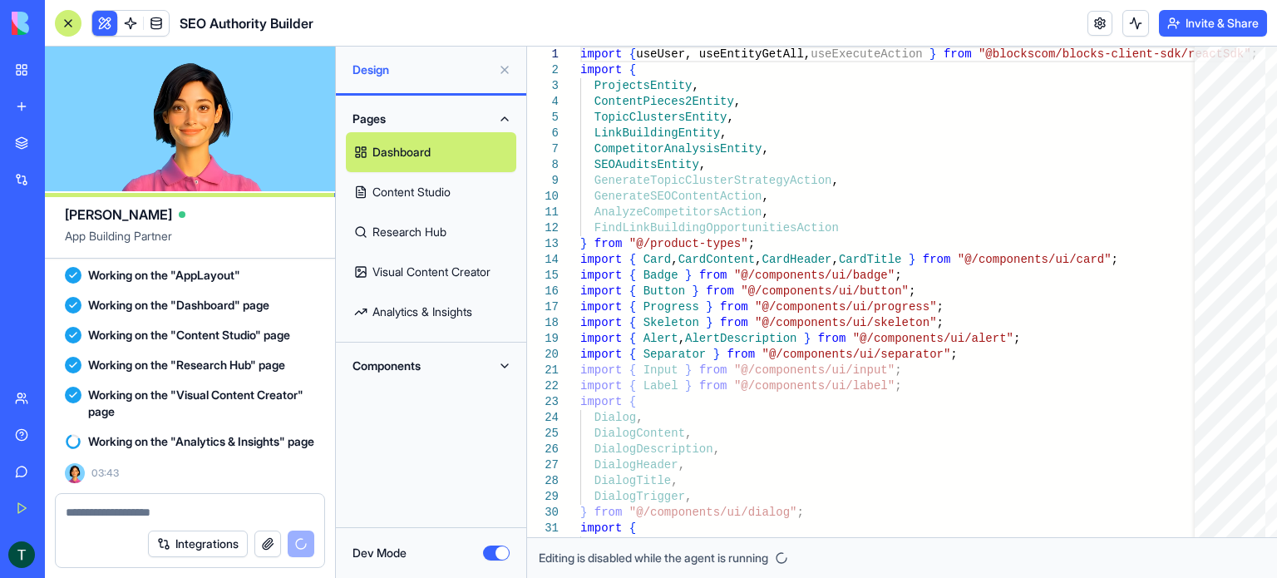
click at [497, 555] on button "Dev Mode" at bounding box center [496, 552] width 27 height 15
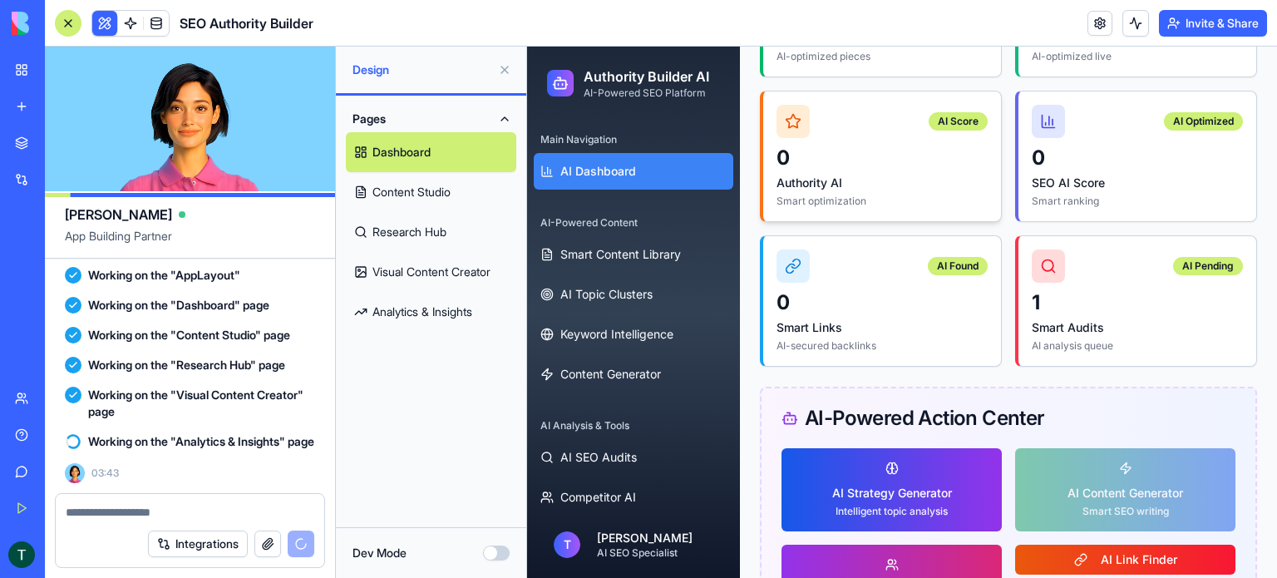
scroll to position [915, 0]
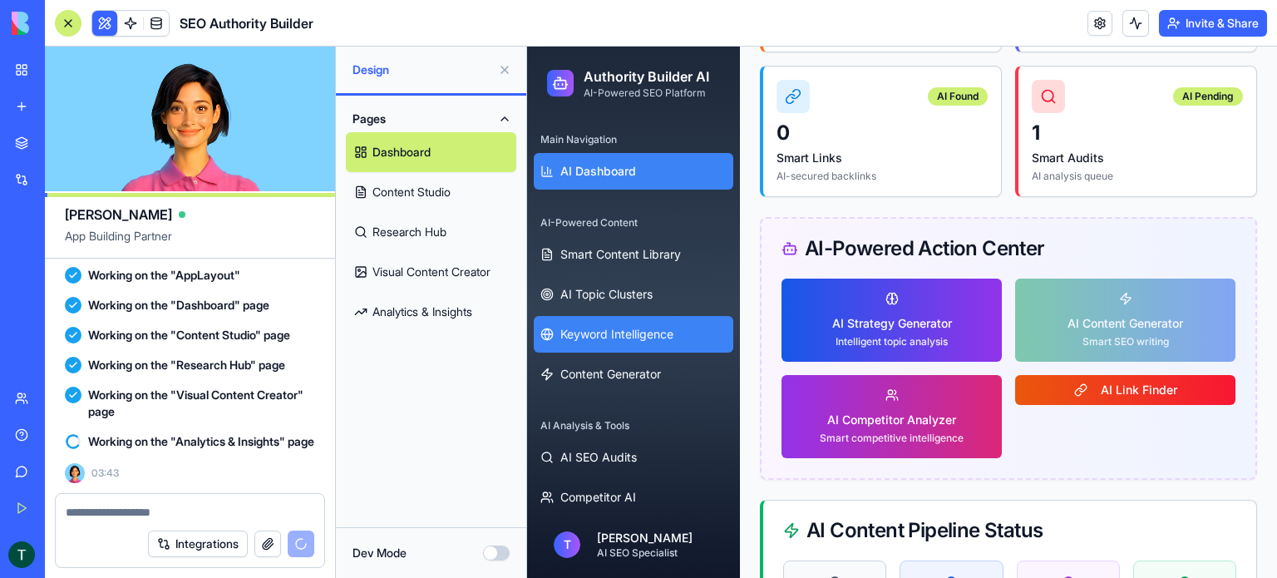
click at [623, 332] on span "Keyword Intelligence" at bounding box center [616, 334] width 113 height 17
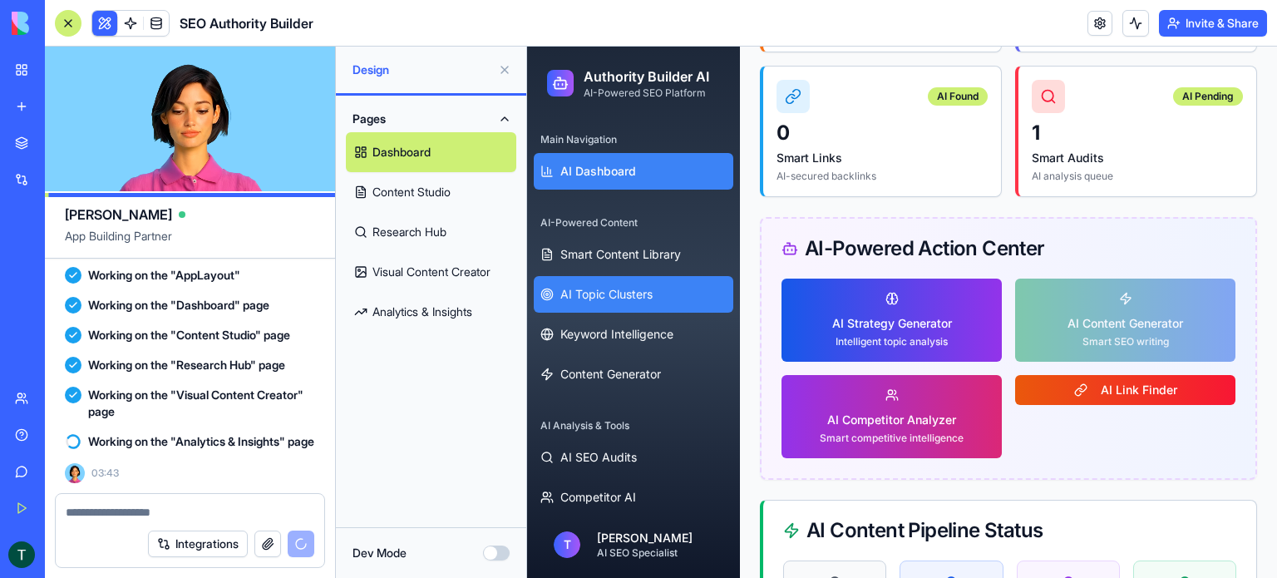
click at [614, 299] on span "AI Topic Clusters" at bounding box center [606, 294] width 92 height 17
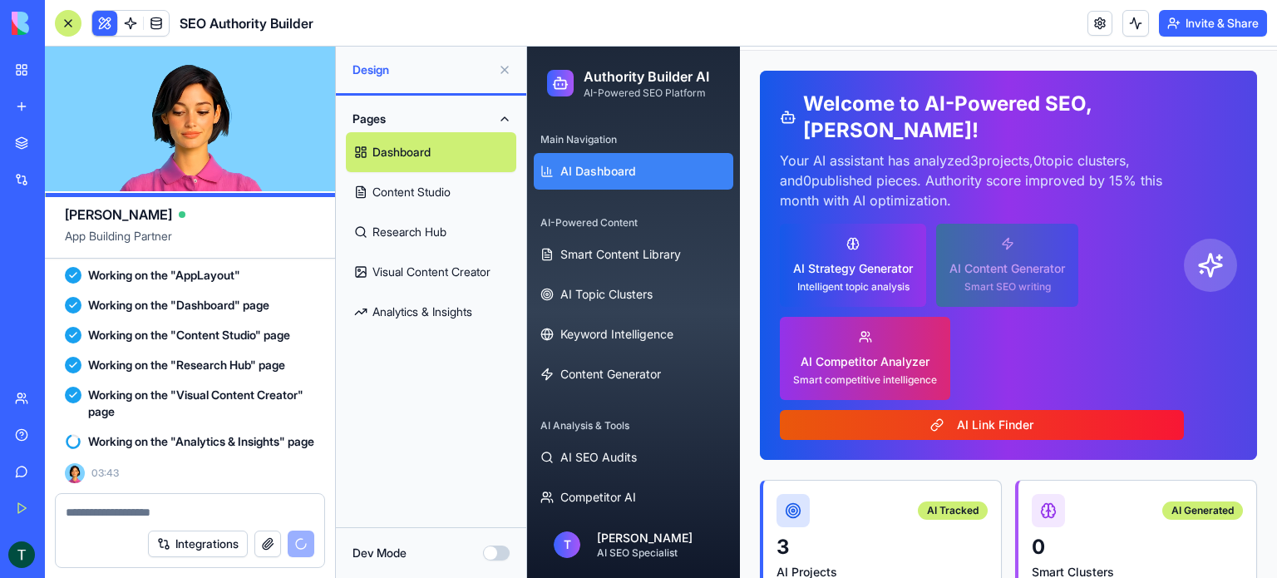
scroll to position [0, 0]
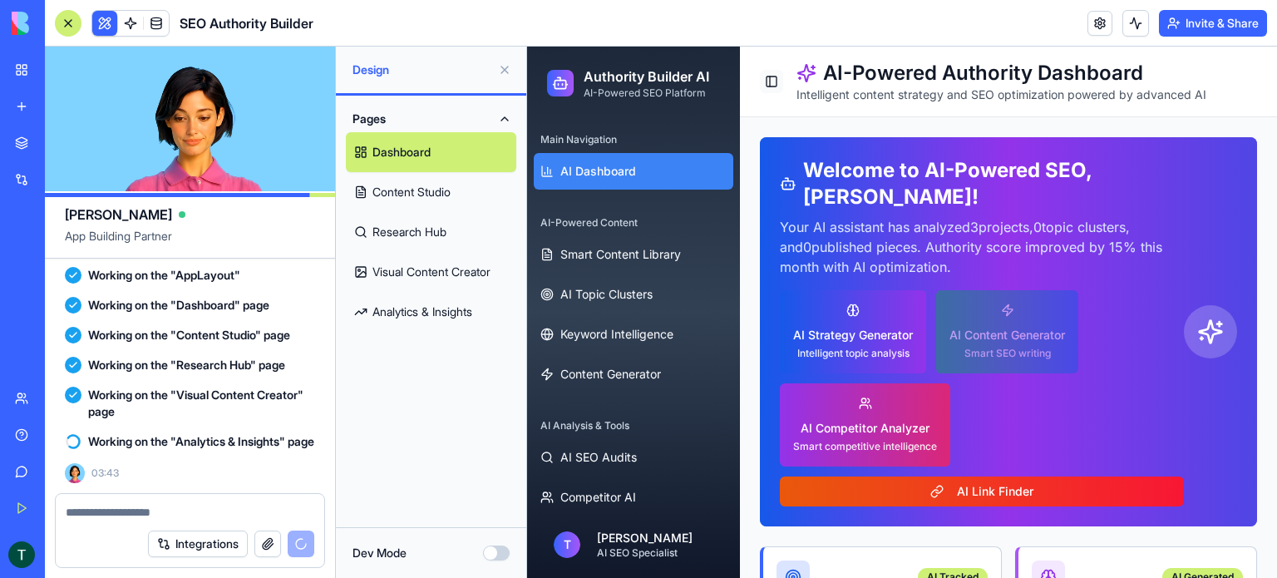
click at [765, 82] on button "Toggle Sidebar" at bounding box center [771, 81] width 23 height 23
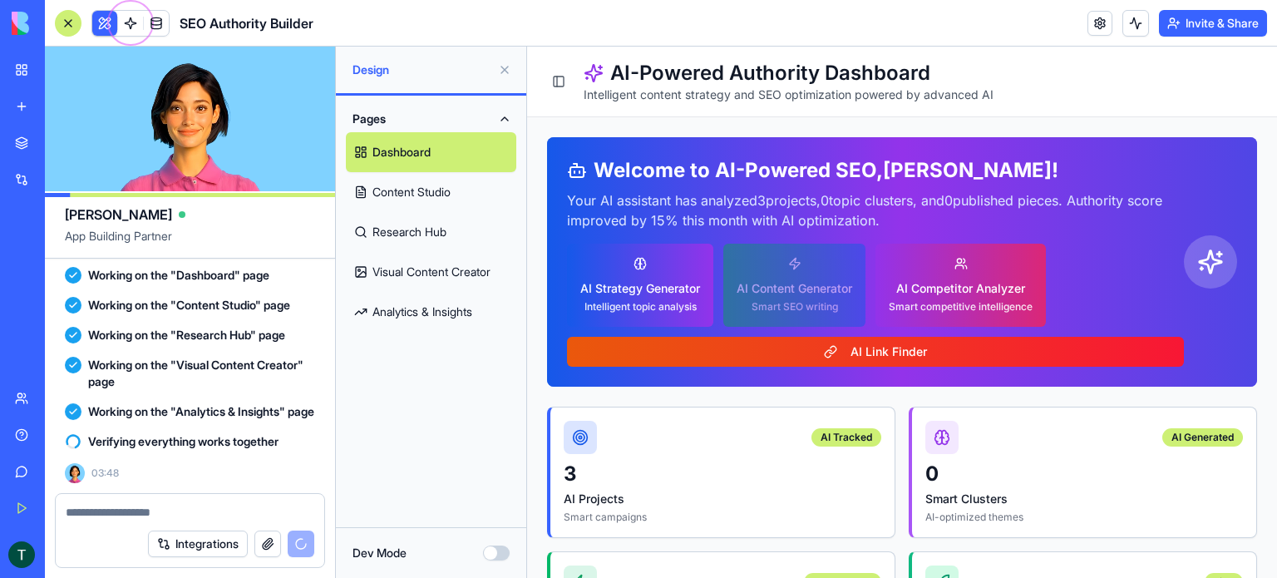
scroll to position [6425, 0]
click at [133, 30] on span at bounding box center [130, 23] width 47 height 47
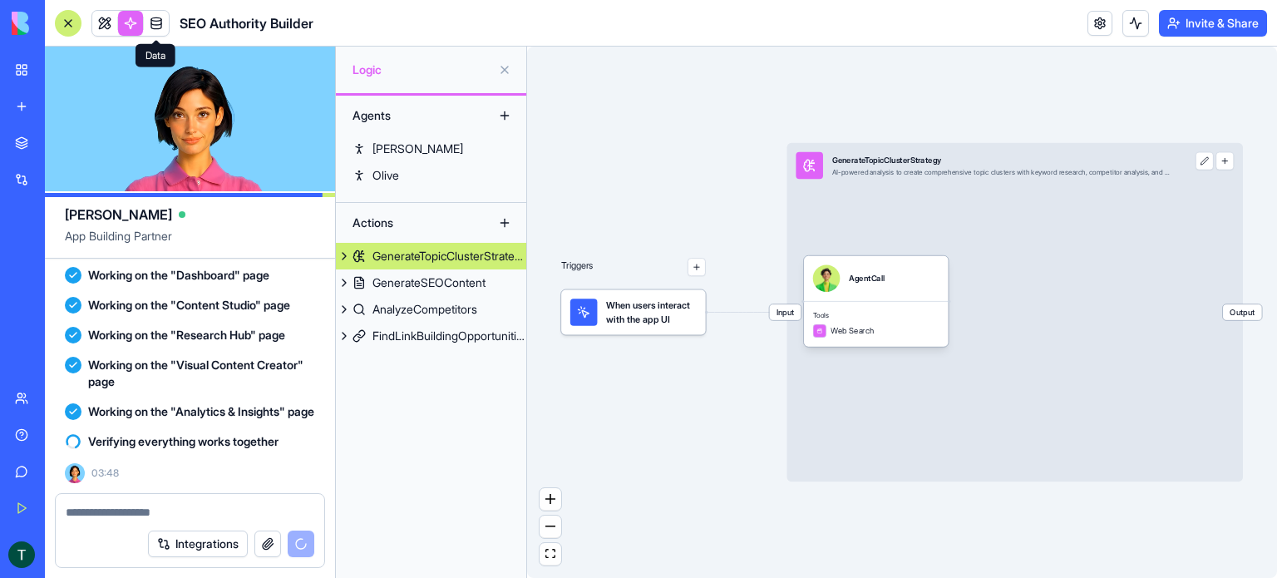
click at [156, 27] on link at bounding box center [156, 23] width 25 height 25
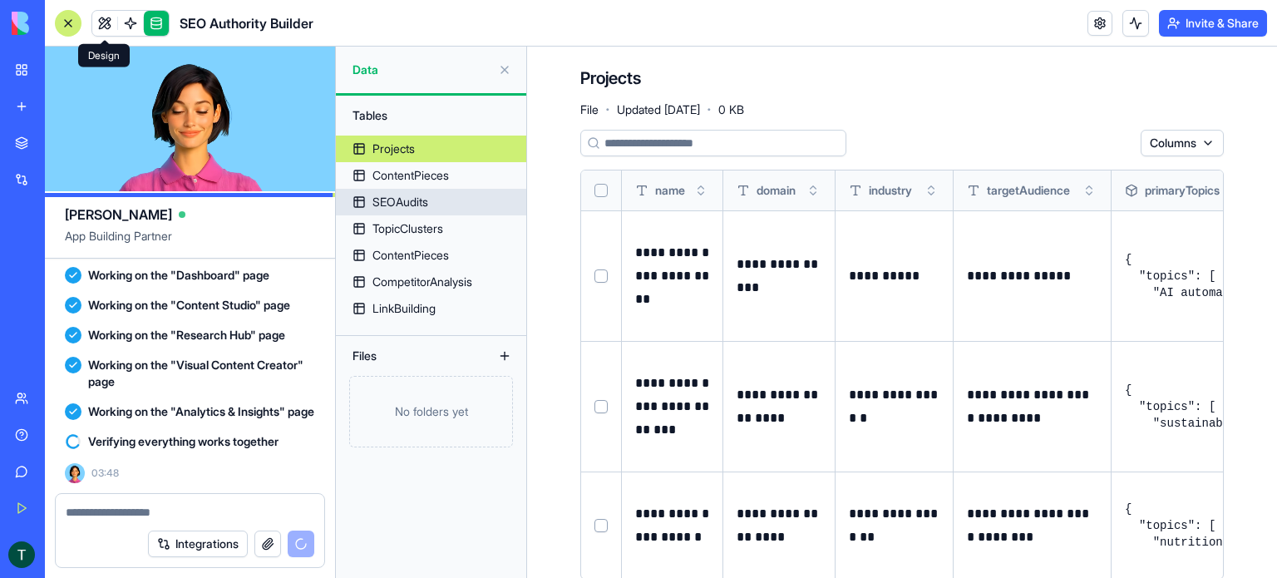
click at [105, 28] on link at bounding box center [104, 23] width 25 height 25
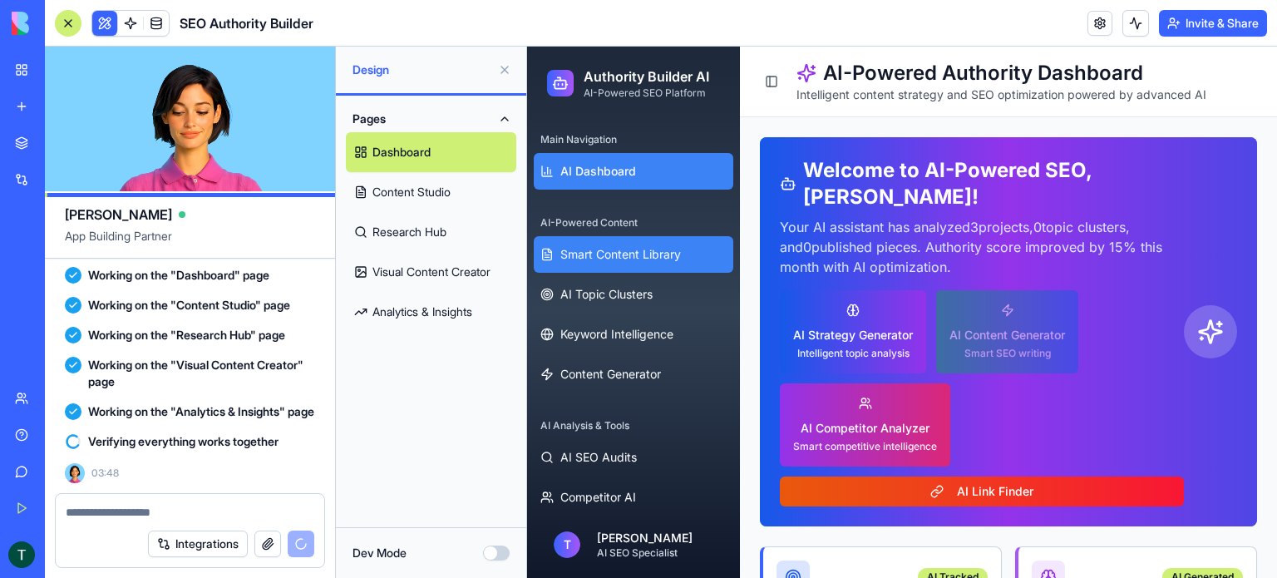
click at [616, 262] on span "Smart Content Library" at bounding box center [620, 254] width 121 height 17
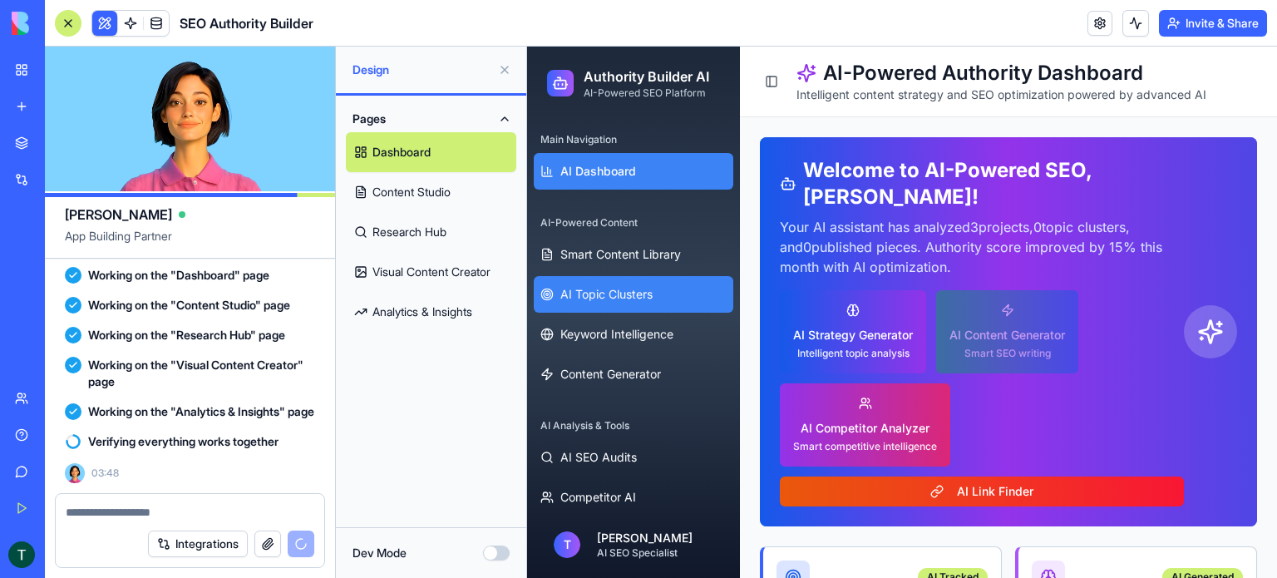
click at [612, 295] on span "AI Topic Clusters" at bounding box center [606, 294] width 92 height 17
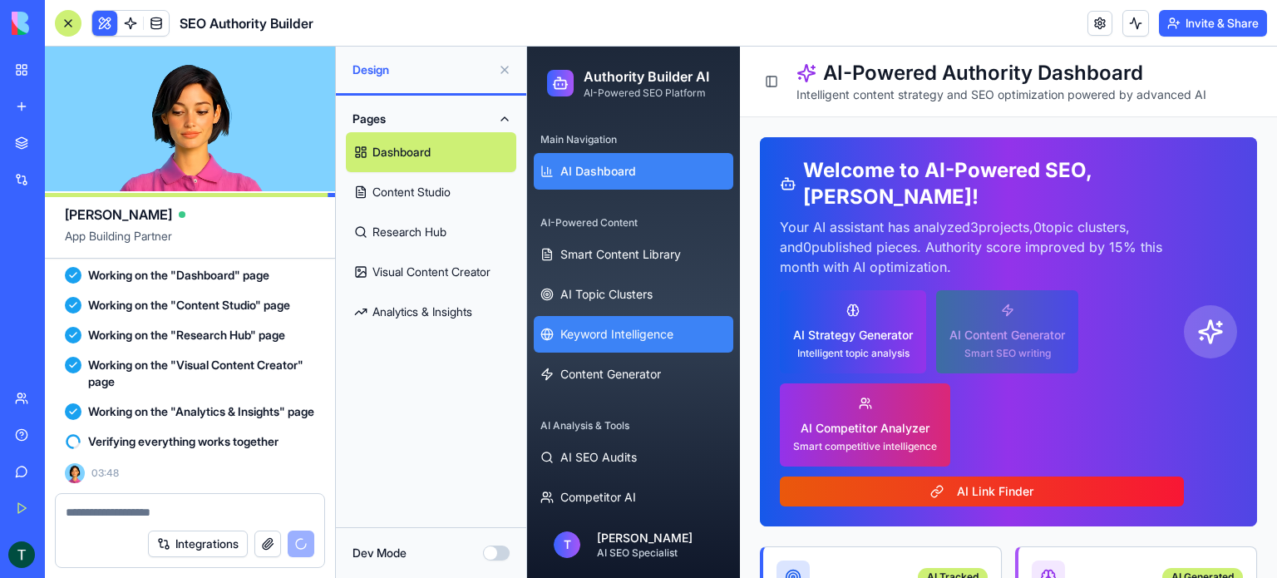
click at [605, 335] on span "Keyword Intelligence" at bounding box center [616, 334] width 113 height 17
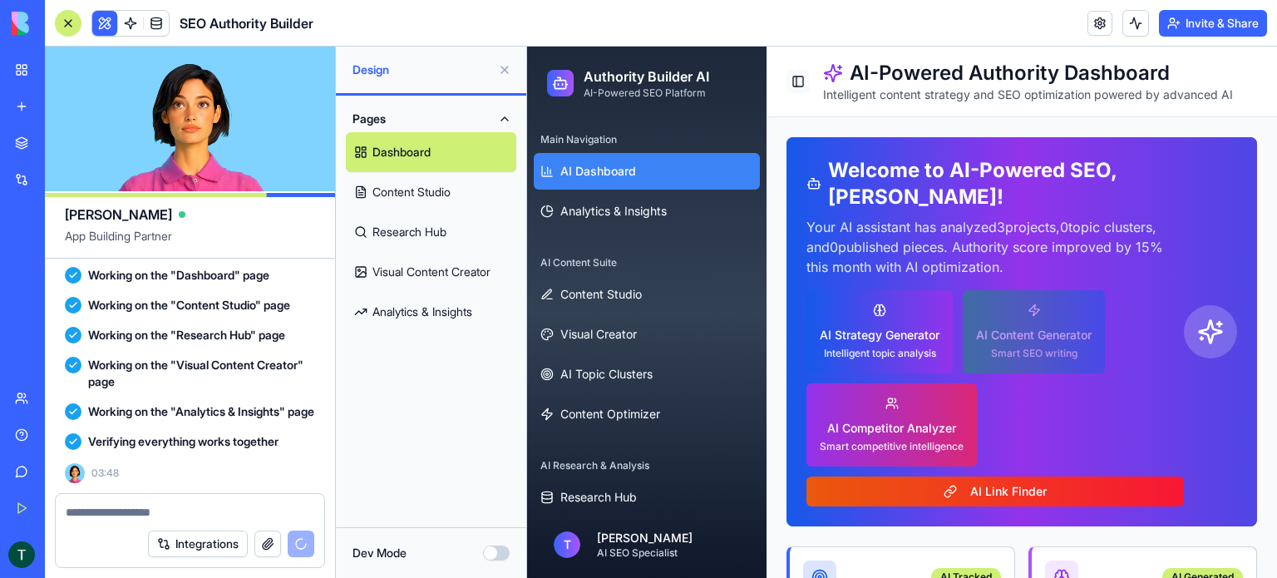
click at [804, 88] on button "Toggle Sidebar" at bounding box center [798, 81] width 23 height 23
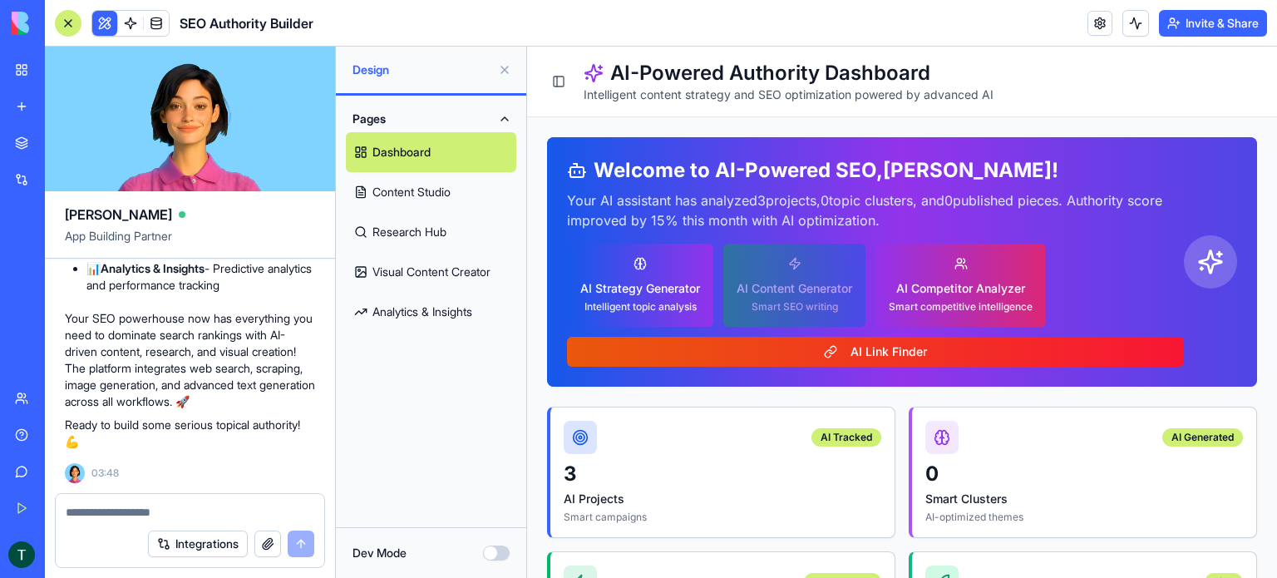
scroll to position [6705, 0]
click at [417, 193] on link "Content Studio" at bounding box center [431, 192] width 170 height 40
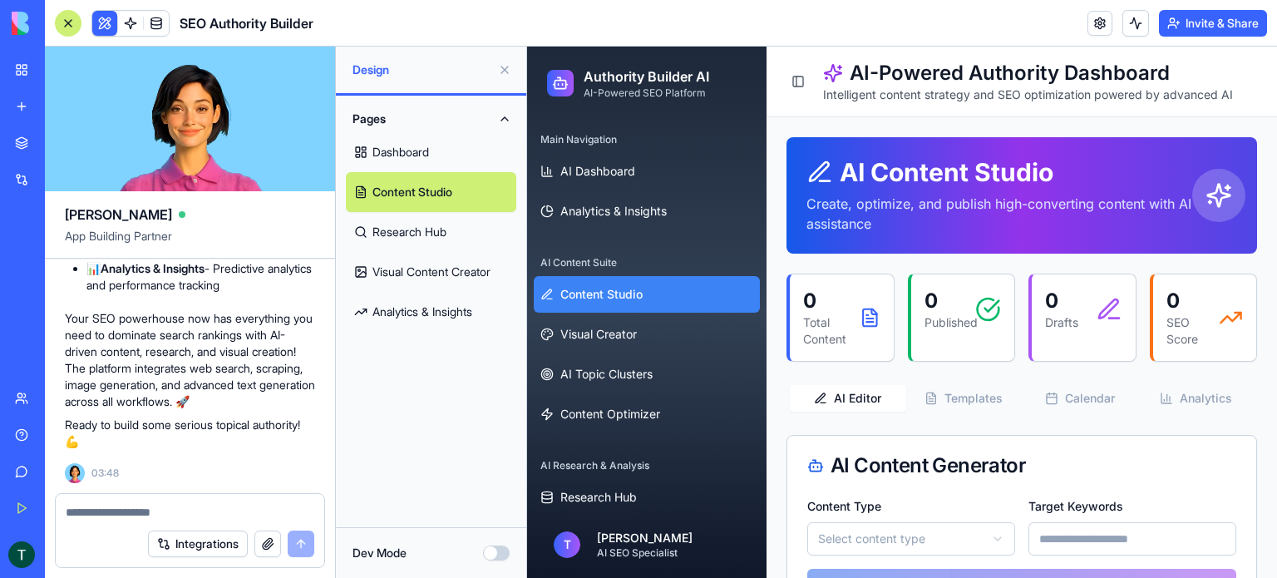
click at [408, 231] on link "Research Hub" at bounding box center [431, 232] width 170 height 40
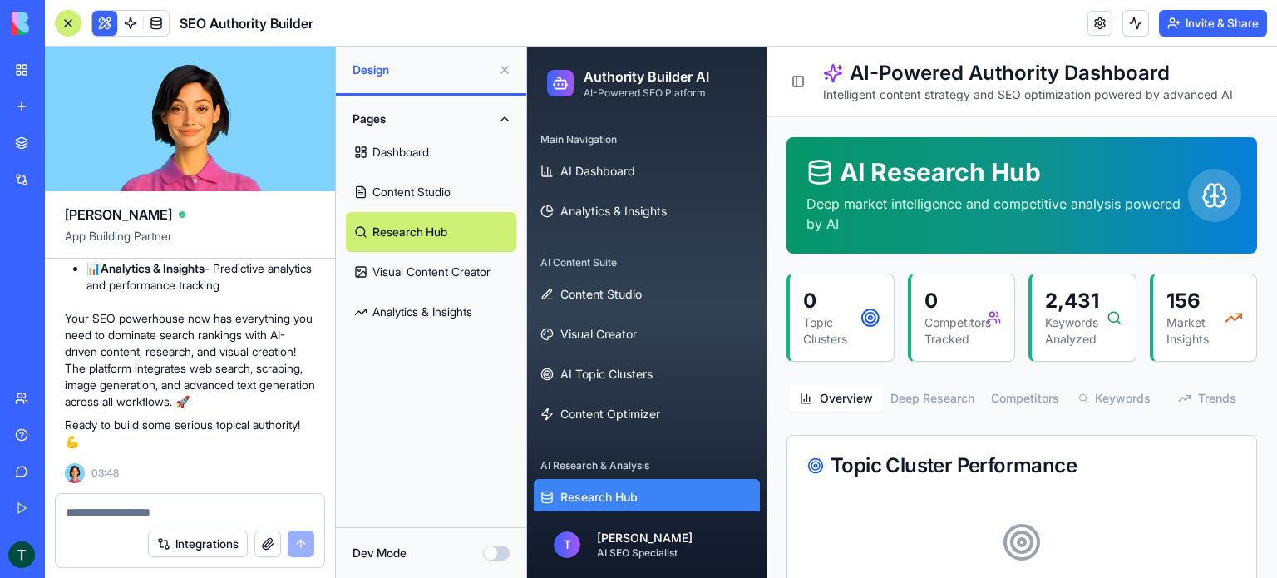
click at [406, 277] on link "Visual Content Creator" at bounding box center [431, 272] width 170 height 40
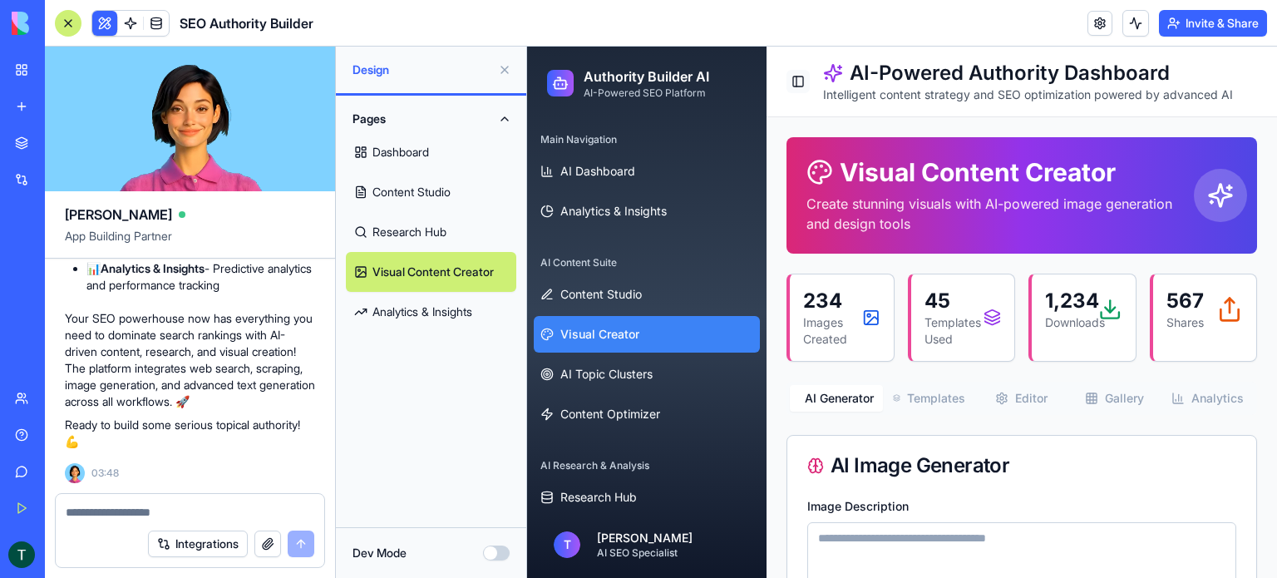
click at [801, 86] on button "Toggle Sidebar" at bounding box center [798, 81] width 23 height 23
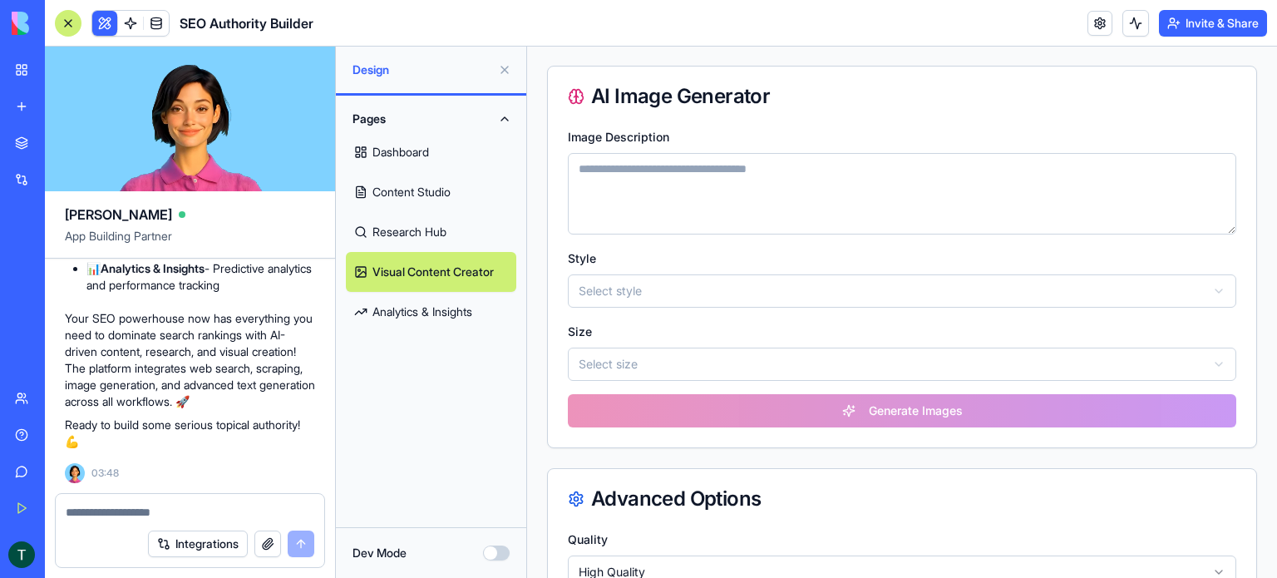
scroll to position [416, 0]
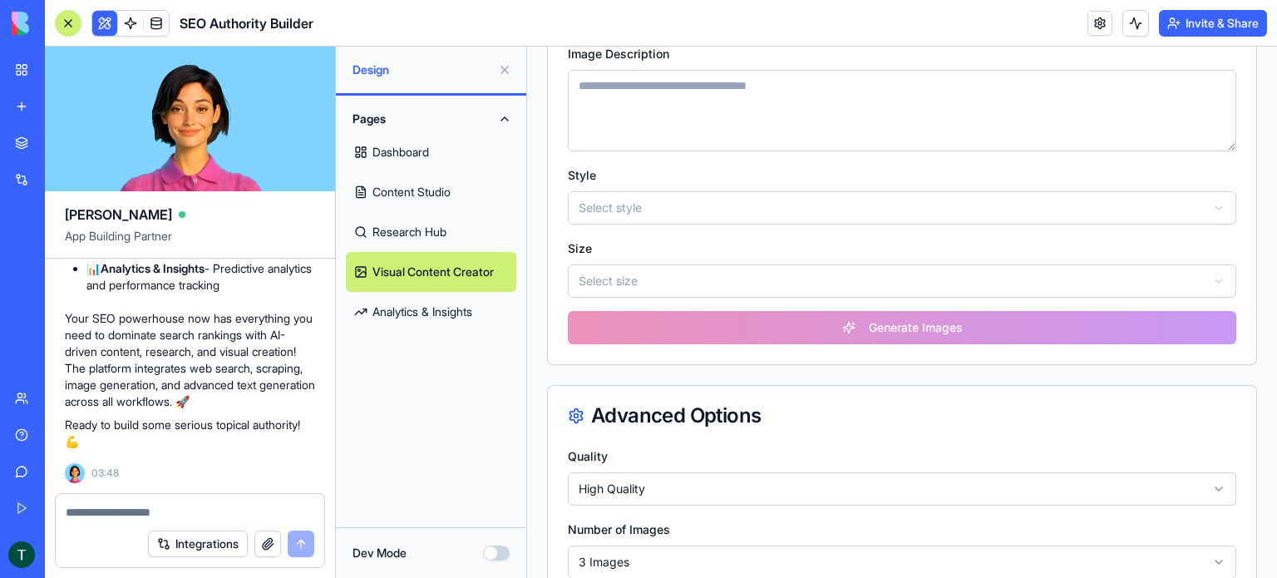
click at [663, 289] on html "Authority Builder AI AI-Powered SEO Platform Main Navigation AI Dashboard Analy…" at bounding box center [902, 307] width 750 height 1353
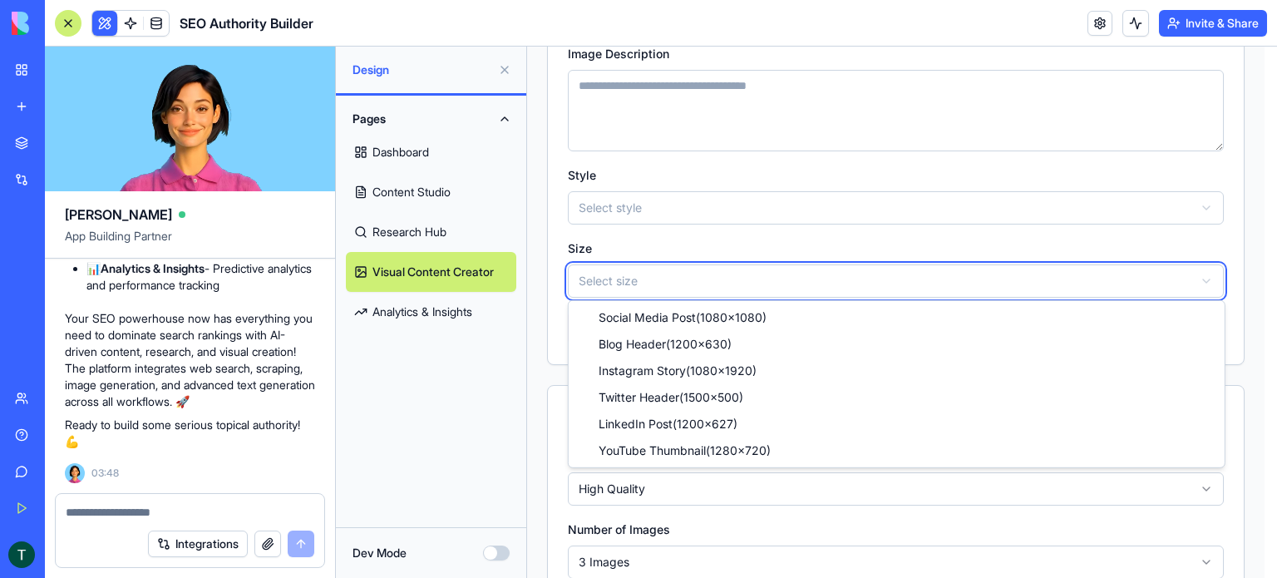
click at [663, 286] on html "Authority Builder AI AI-Powered SEO Platform Main Navigation AI Dashboard Analy…" at bounding box center [902, 307] width 750 height 1353
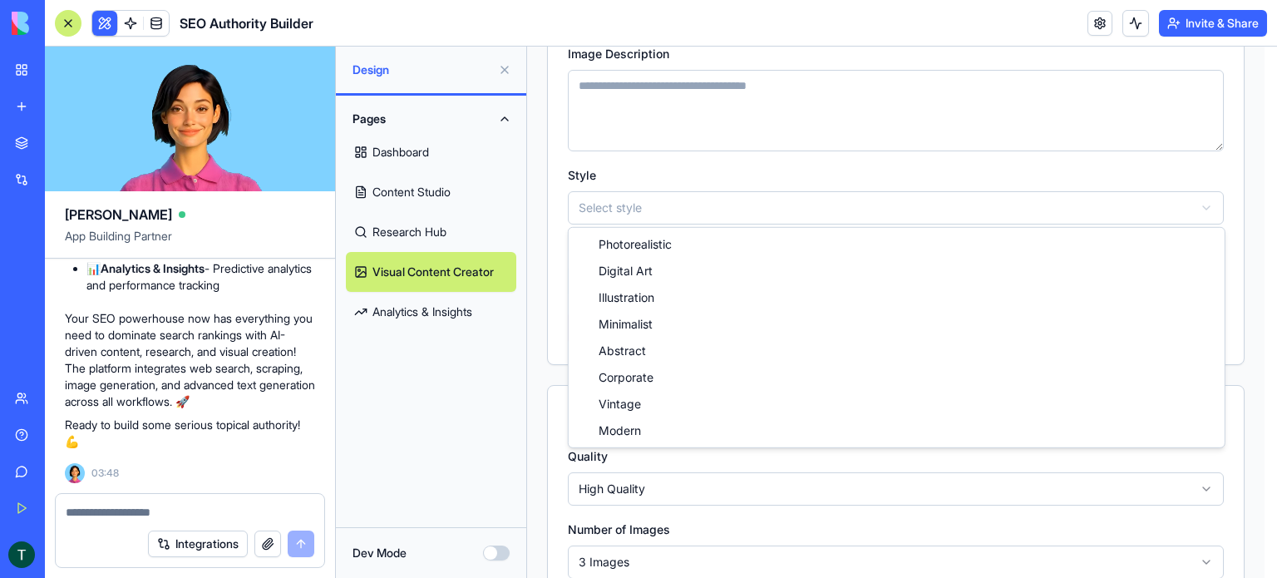
click at [657, 213] on html "Authority Builder AI AI-Powered SEO Platform Main Navigation AI Dashboard Analy…" at bounding box center [902, 307] width 750 height 1353
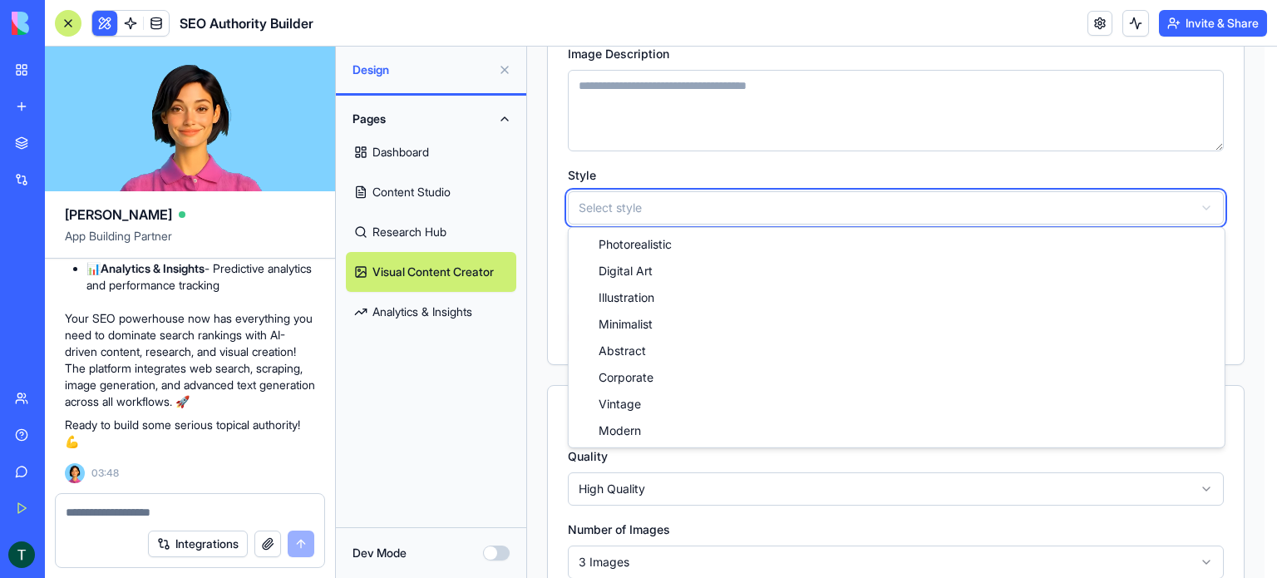
click at [658, 207] on html "Authority Builder AI AI-Powered SEO Platform Main Navigation AI Dashboard Analy…" at bounding box center [902, 307] width 750 height 1353
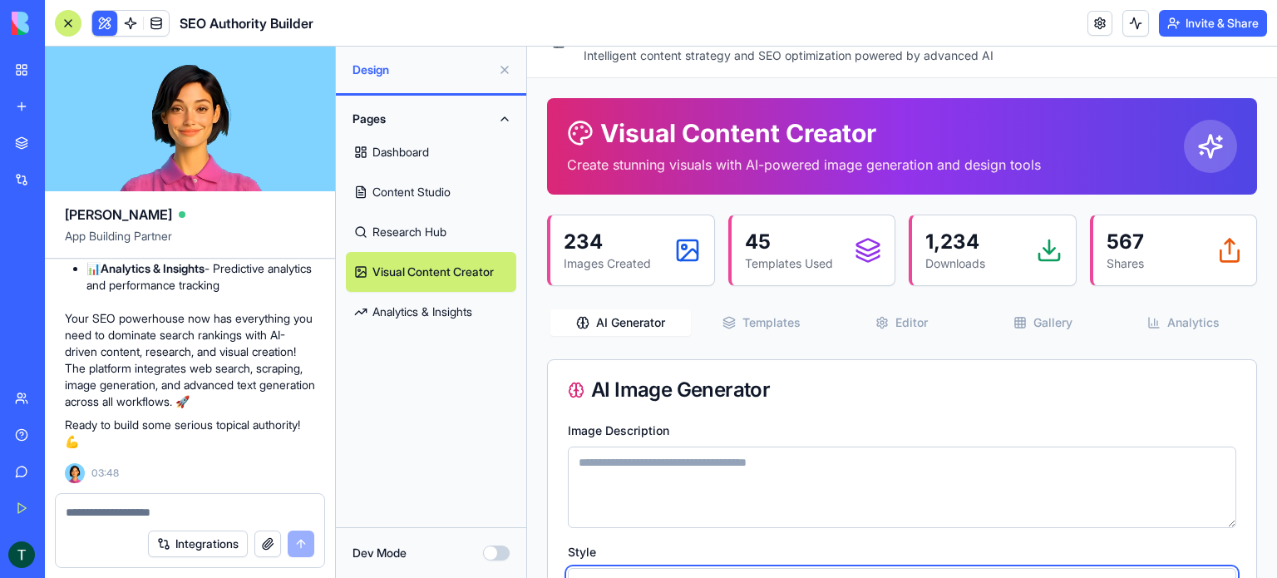
scroll to position [0, 0]
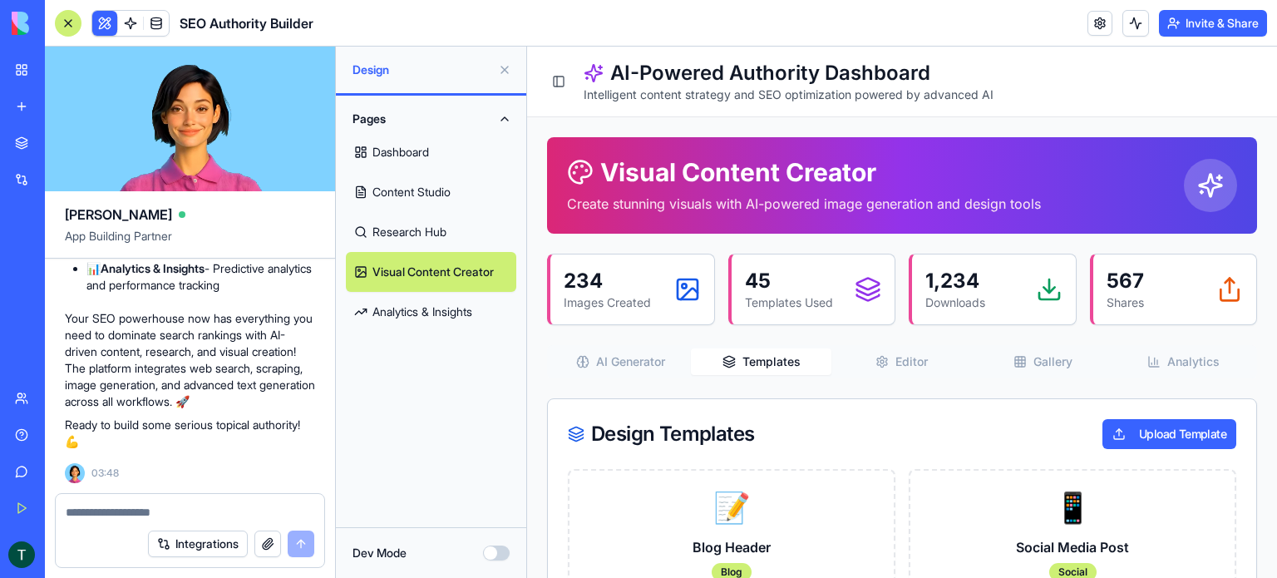
click at [726, 359] on icon "button" at bounding box center [729, 361] width 13 height 13
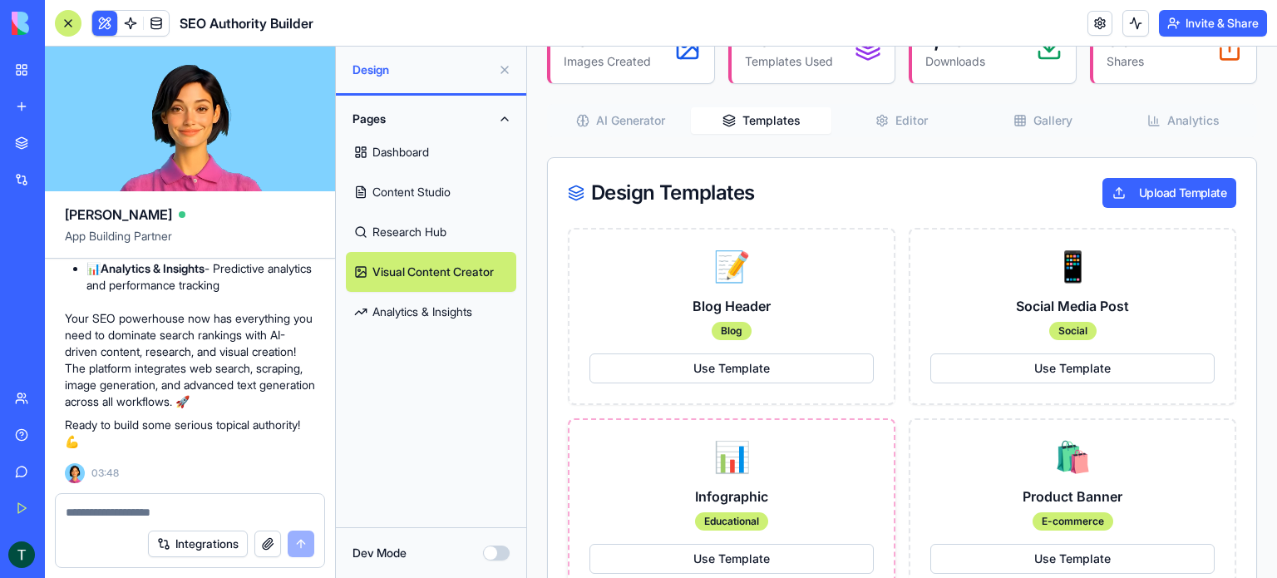
scroll to position [166, 0]
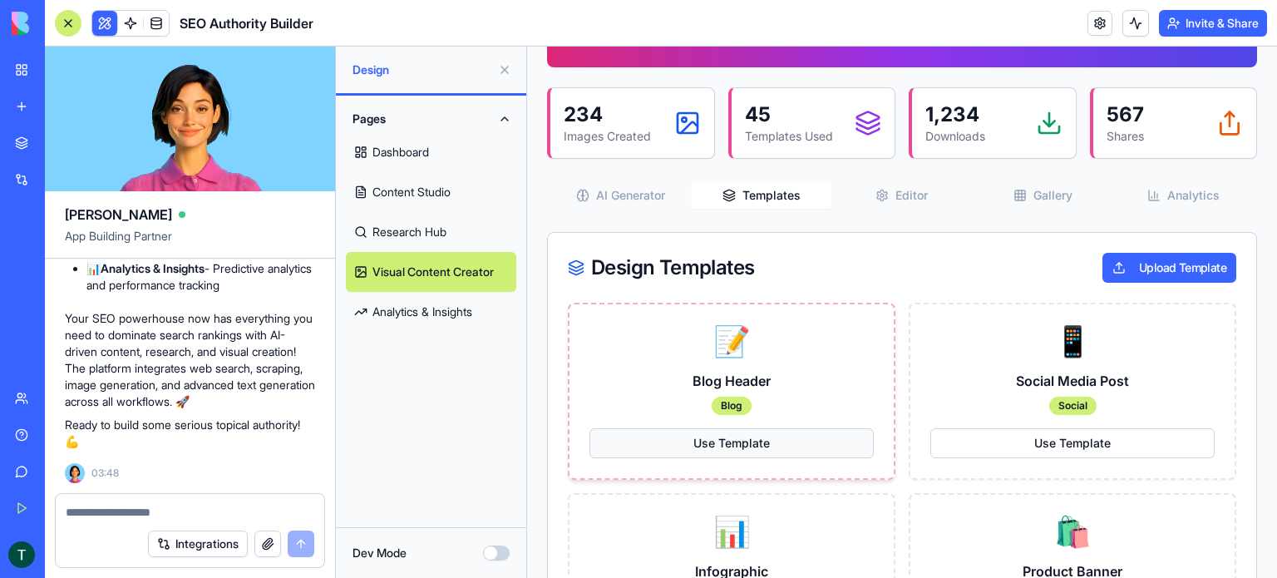
click at [742, 439] on button "Use Template" at bounding box center [731, 443] width 284 height 30
click at [745, 434] on button "Use Template" at bounding box center [731, 443] width 284 height 30
click at [937, 432] on button "Use Template" at bounding box center [1072, 443] width 284 height 30
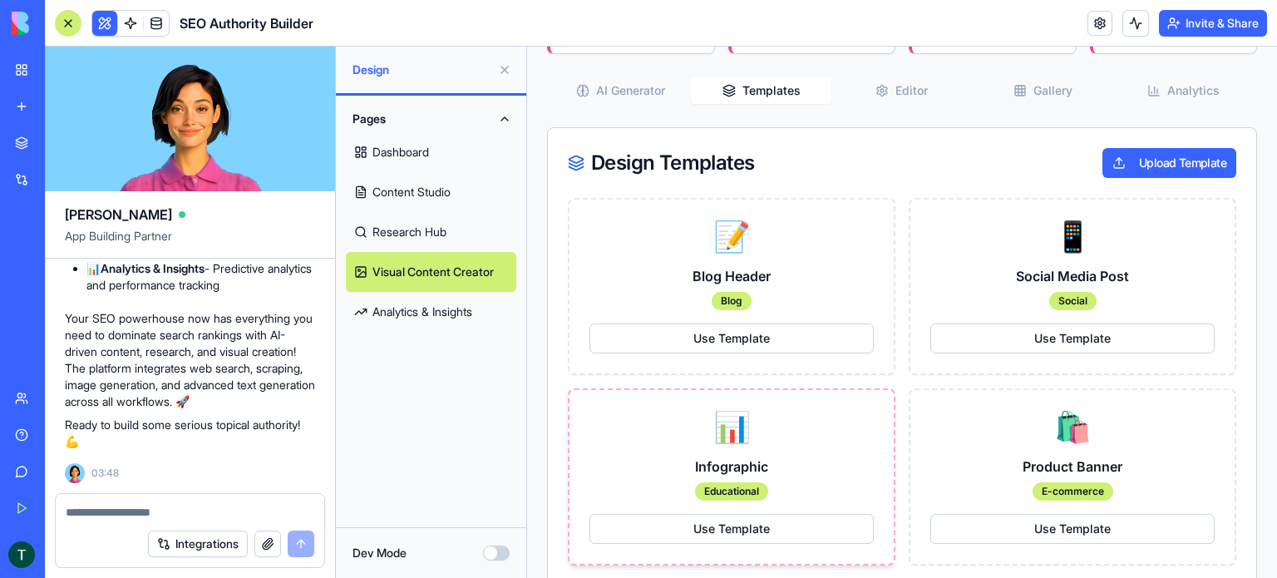
scroll to position [333, 0]
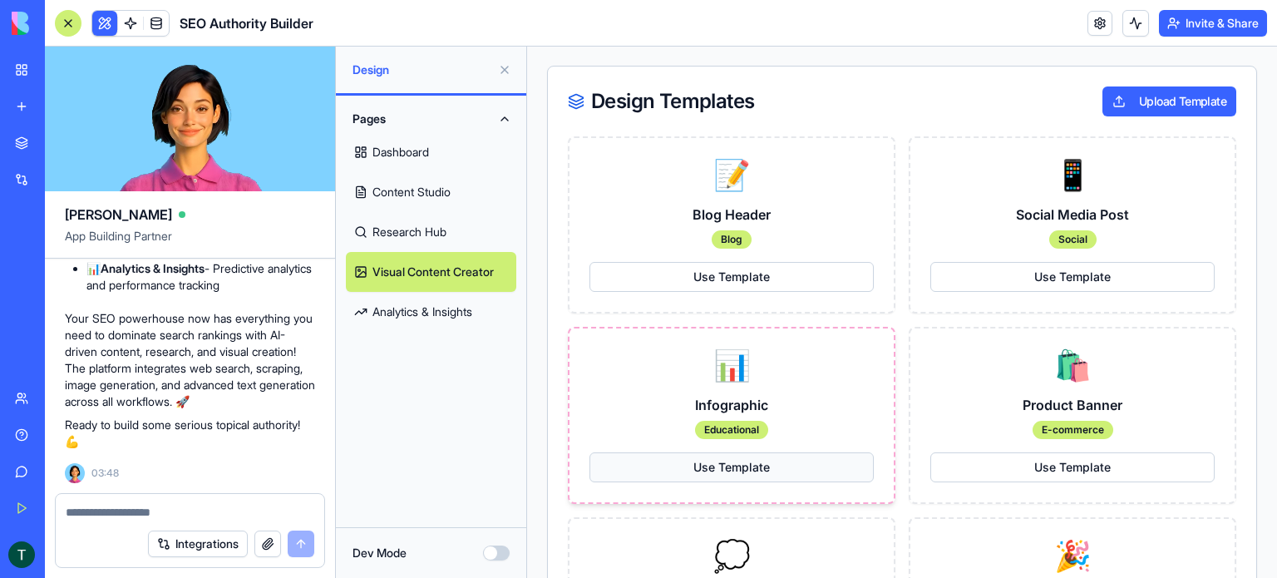
click at [728, 469] on button "Use Template" at bounding box center [731, 467] width 284 height 30
click at [981, 463] on button "Use Template" at bounding box center [1072, 467] width 284 height 30
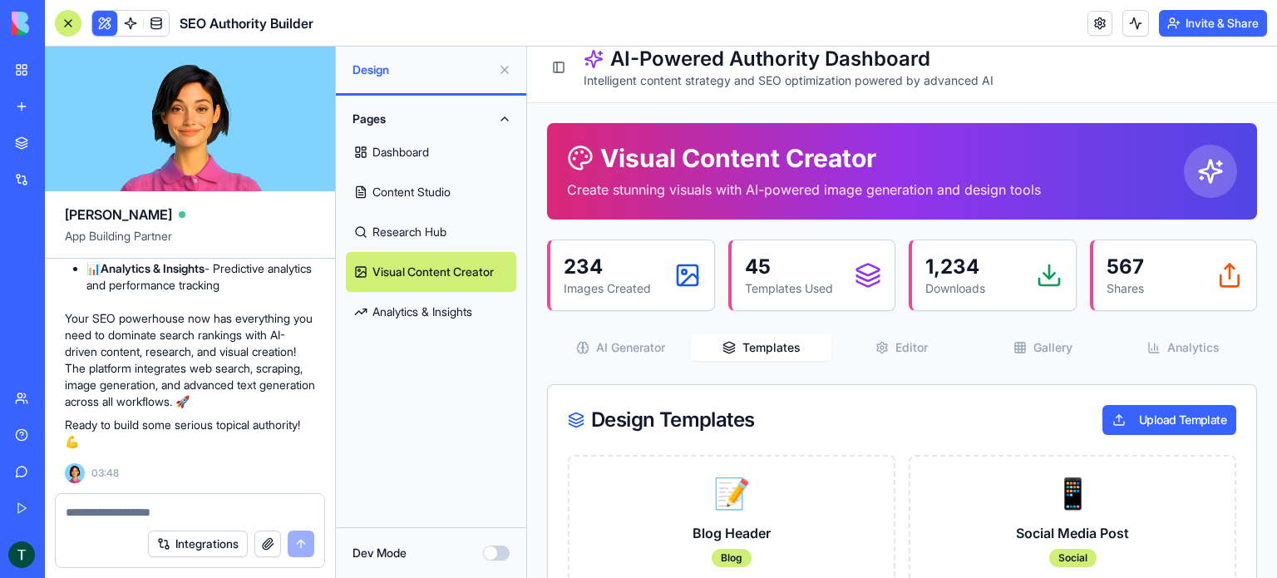
scroll to position [0, 0]
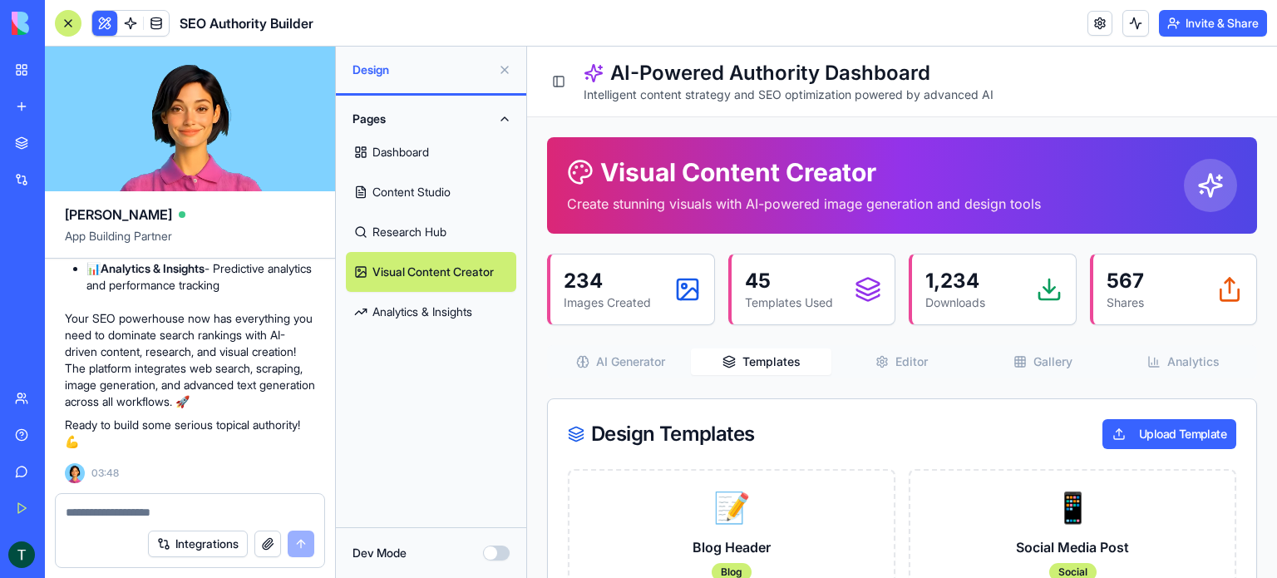
click at [891, 367] on button "Editor" at bounding box center [901, 361] width 141 height 27
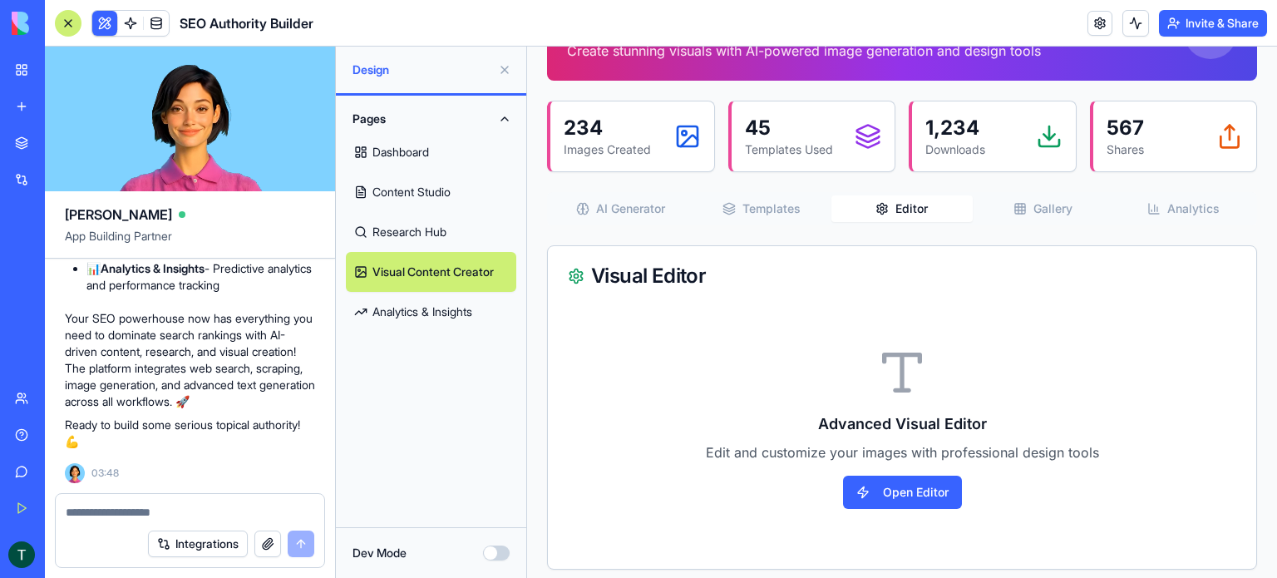
scroll to position [163, 0]
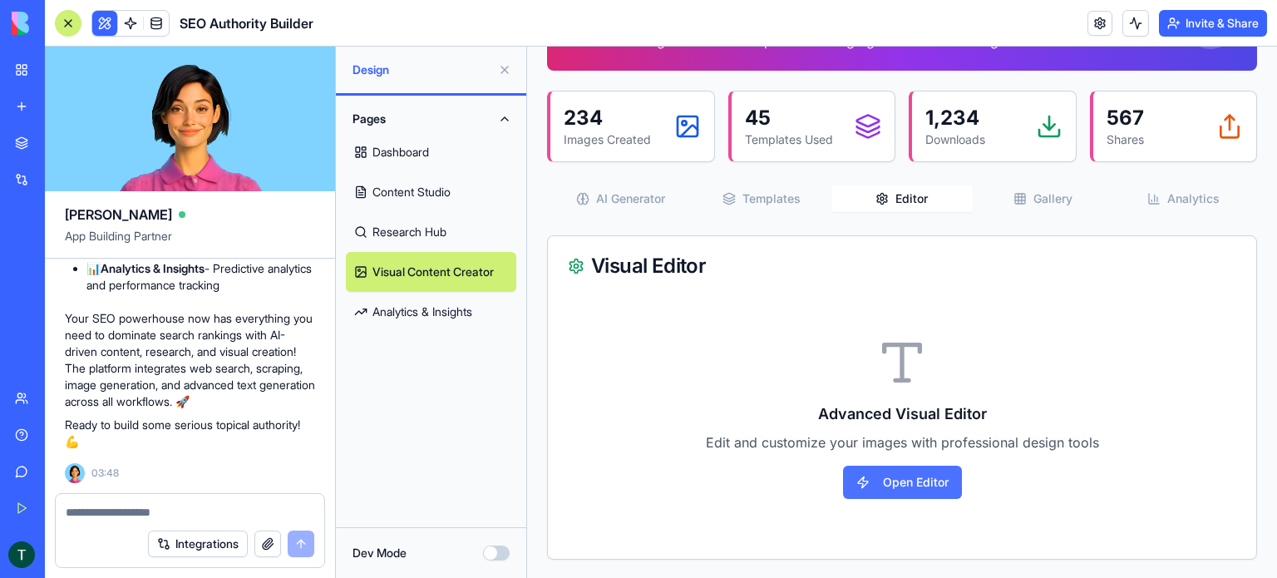
click at [870, 474] on button "Open Editor" at bounding box center [902, 482] width 119 height 33
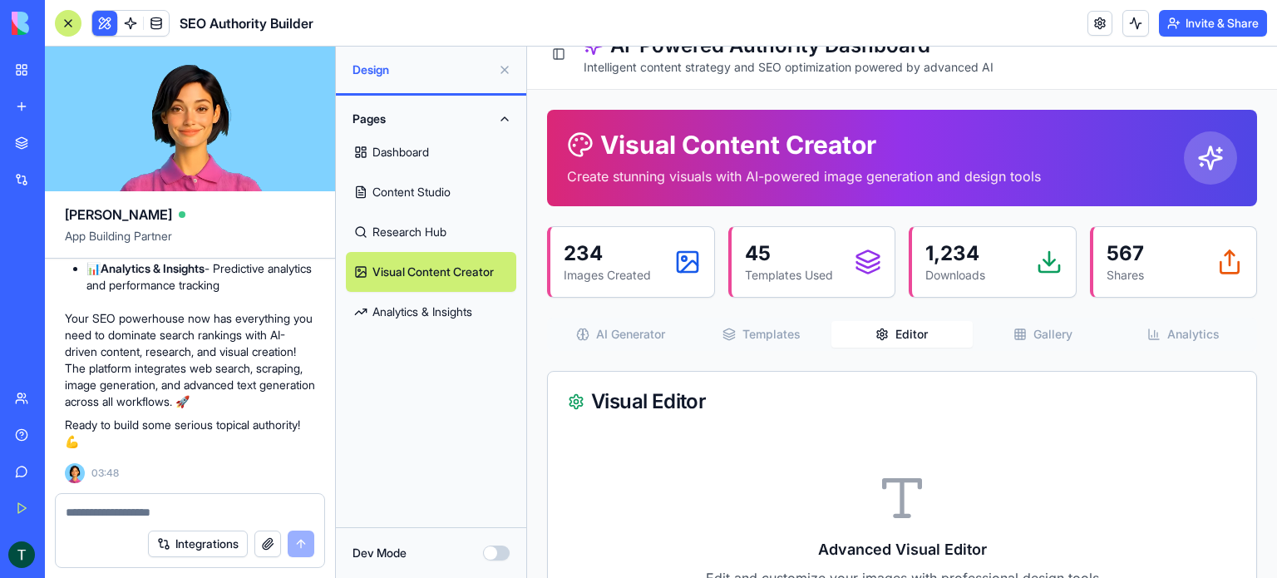
scroll to position [0, 0]
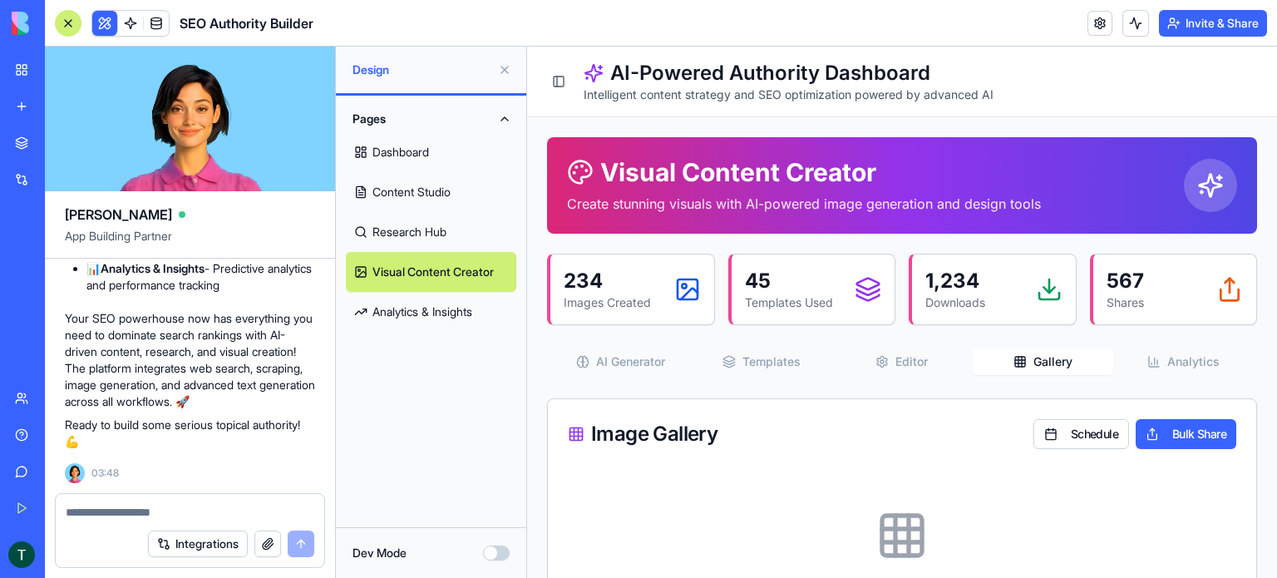
click at [1014, 355] on icon "button" at bounding box center [1020, 361] width 13 height 13
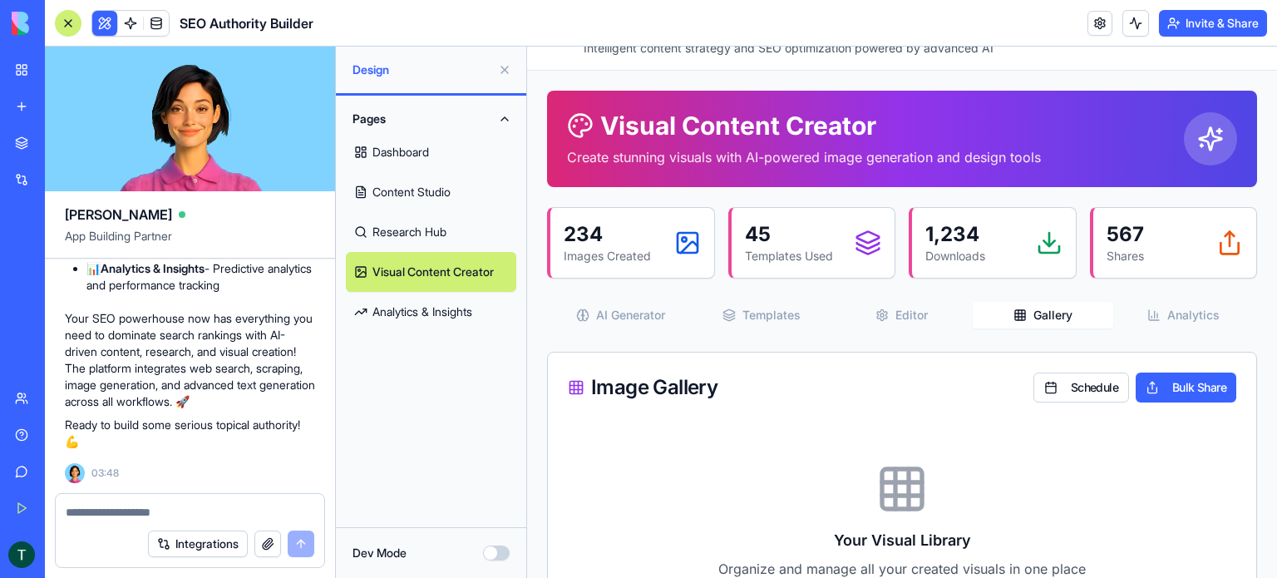
scroll to position [173, 0]
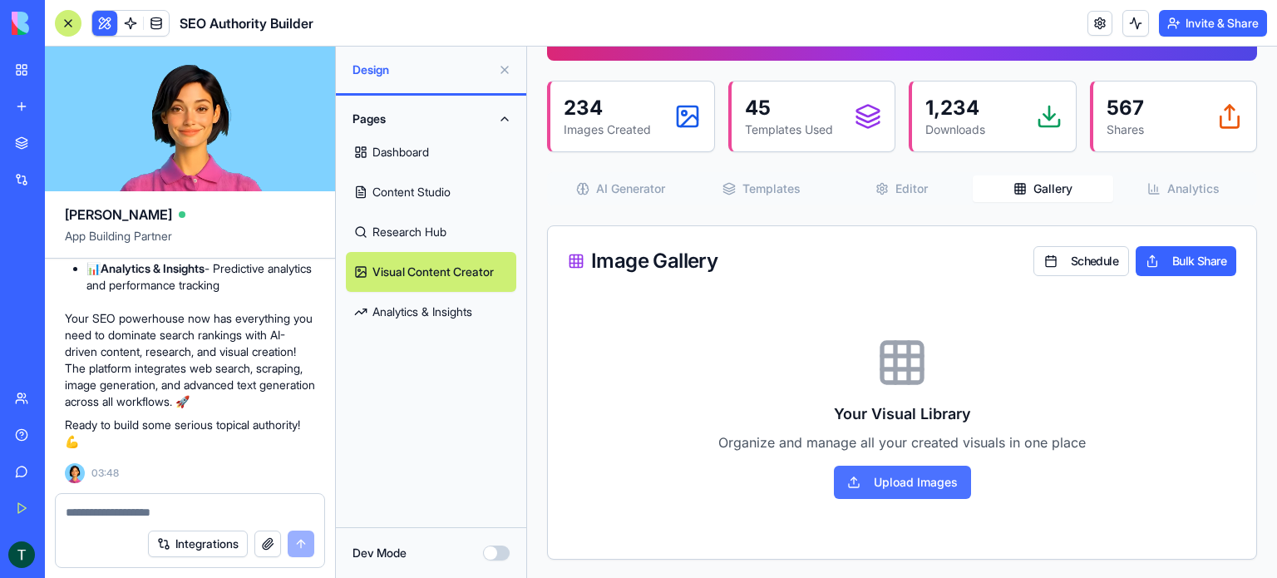
click at [877, 470] on button "Upload Images" at bounding box center [902, 482] width 137 height 33
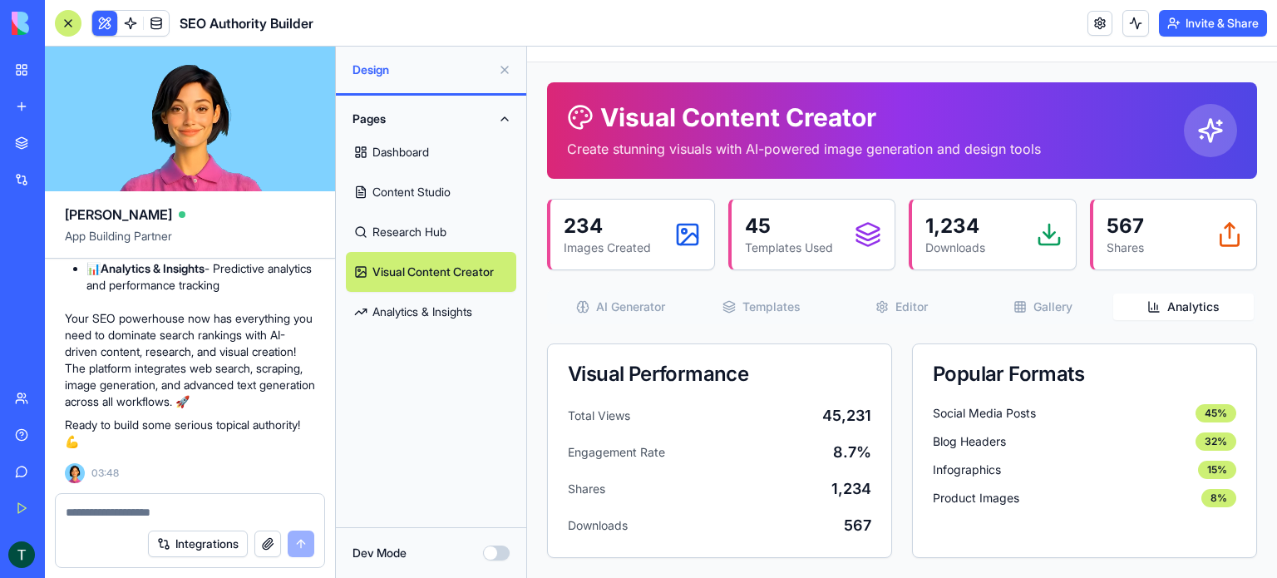
scroll to position [53, 0]
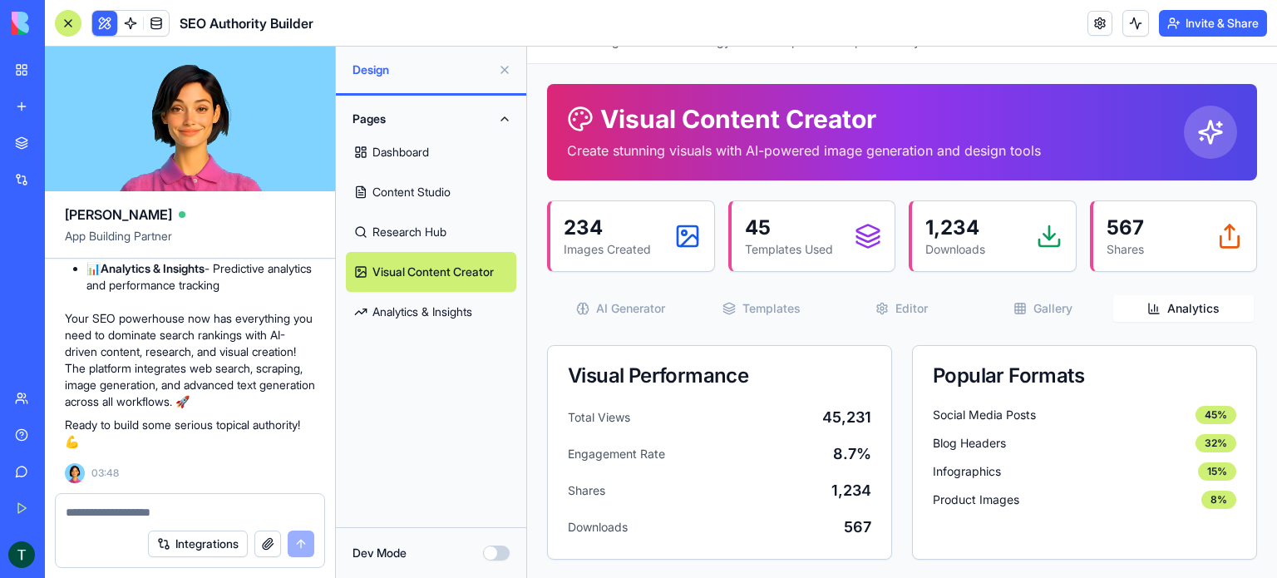
click at [1151, 270] on div "Visual Content Creator Create stunning visuals with AI-powered image generation…" at bounding box center [902, 322] width 710 height 476
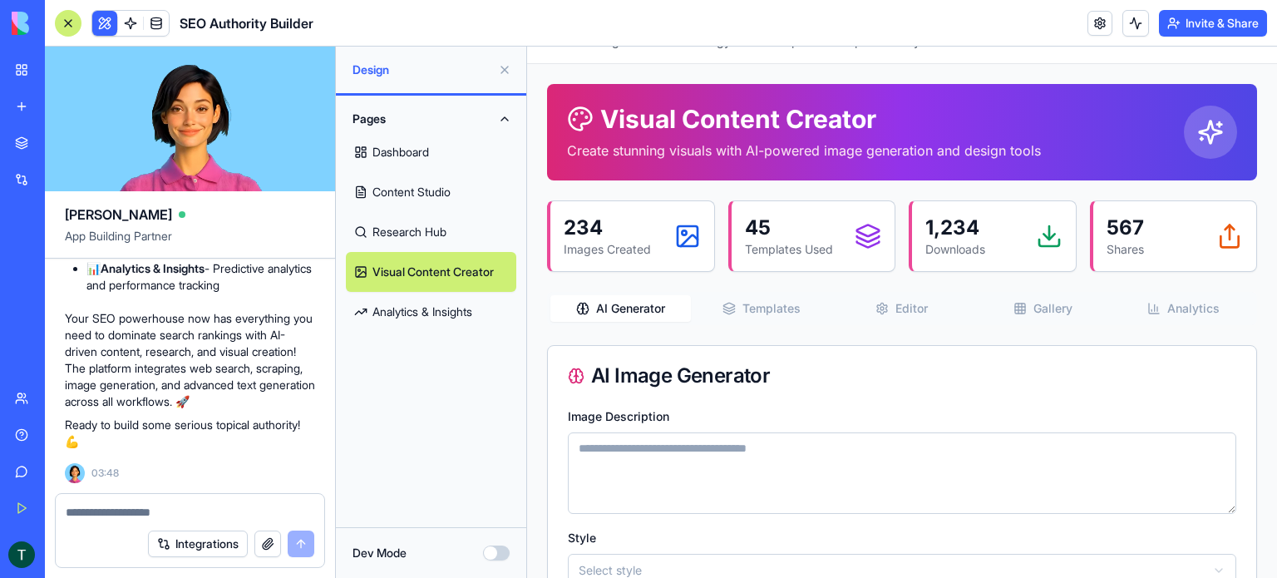
click at [639, 313] on button "AI Generator" at bounding box center [620, 308] width 141 height 27
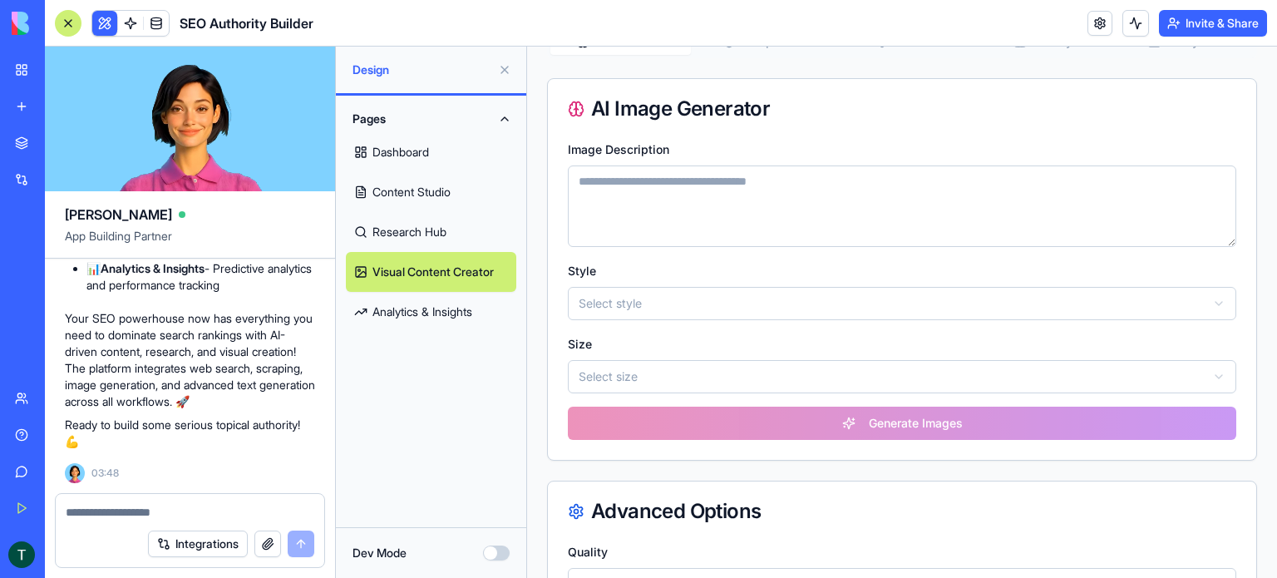
scroll to position [303, 0]
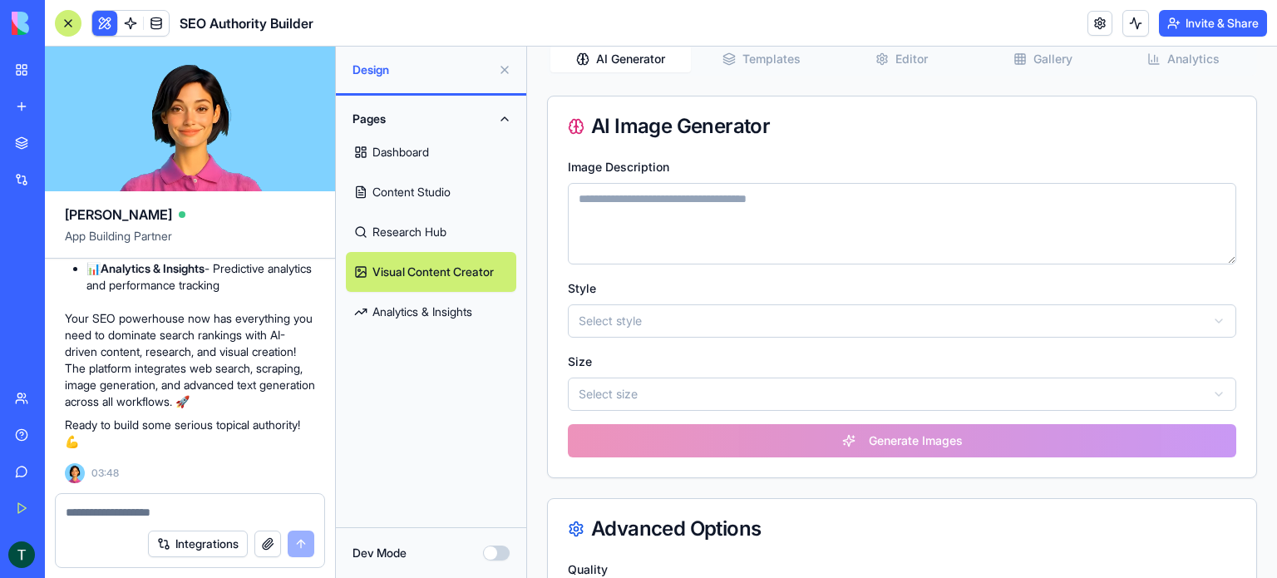
click at [697, 211] on textarea at bounding box center [902, 223] width 668 height 81
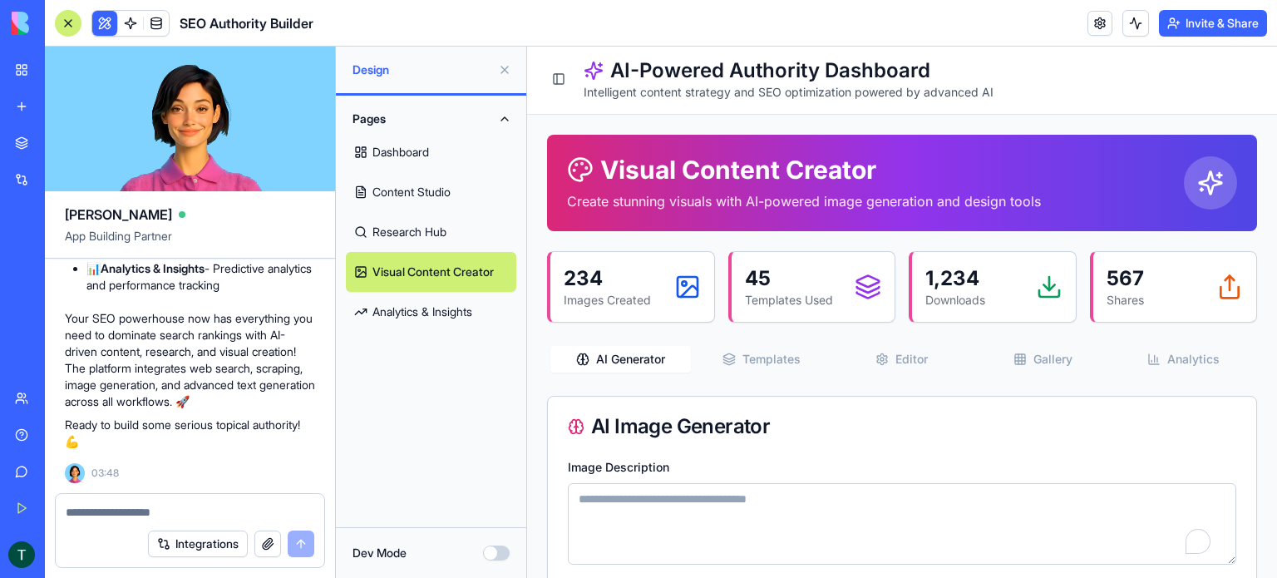
scroll to position [0, 0]
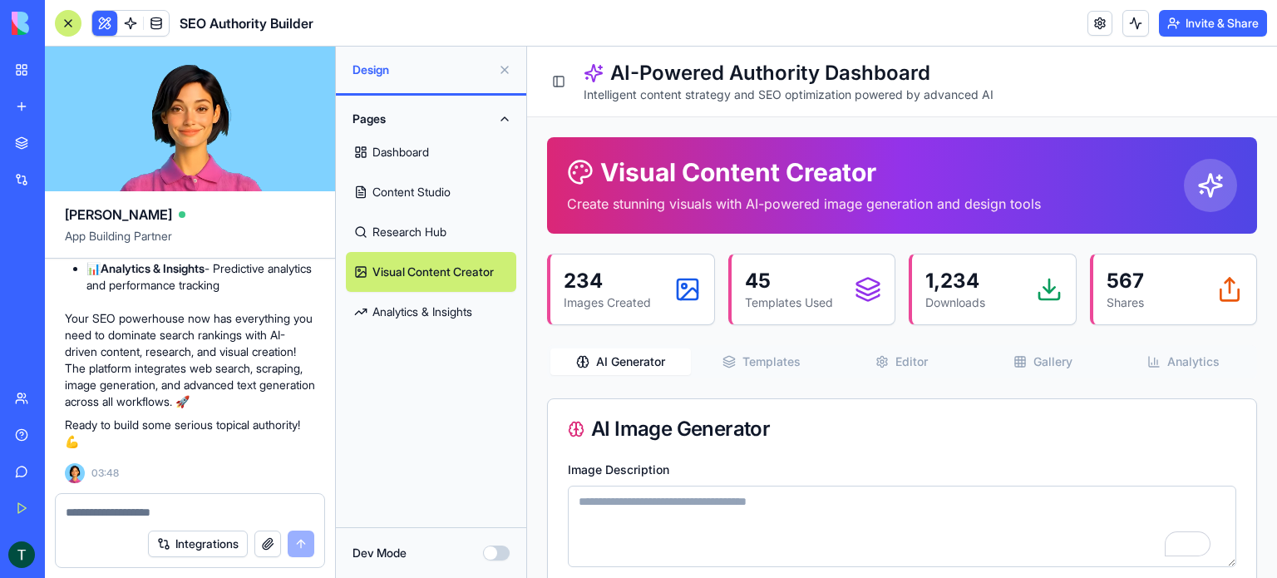
click at [432, 306] on link "Analytics & Insights" at bounding box center [431, 312] width 170 height 40
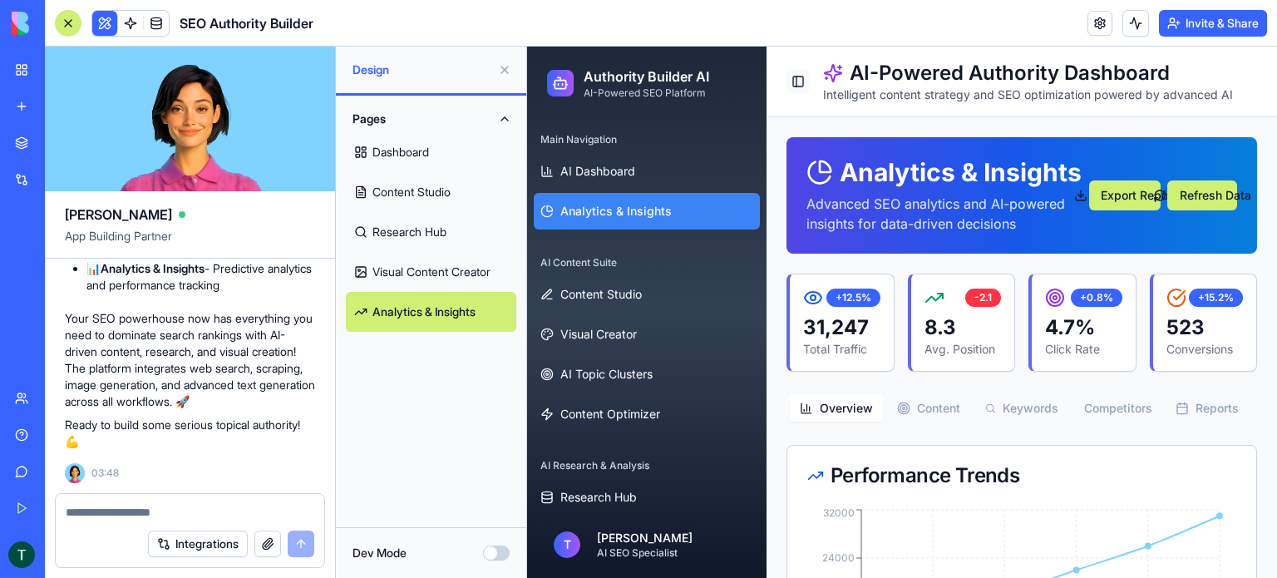
click at [791, 87] on button "Toggle Sidebar" at bounding box center [798, 81] width 23 height 23
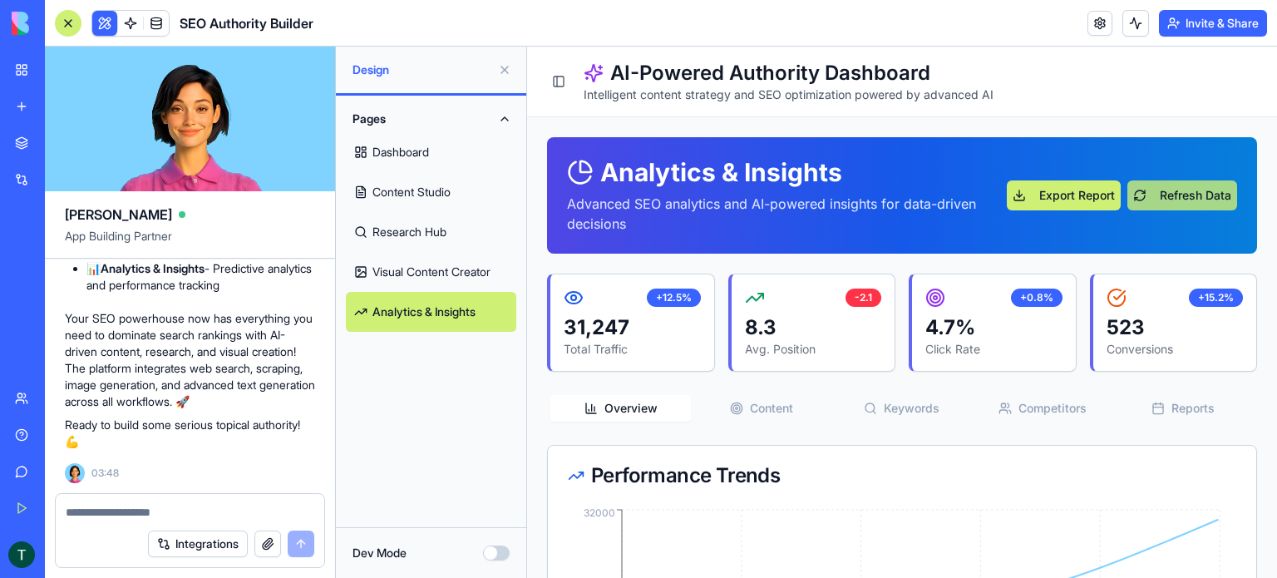
click at [1146, 183] on button "Refresh Data" at bounding box center [1182, 195] width 110 height 30
click at [1151, 198] on button "Refresh Data" at bounding box center [1182, 195] width 110 height 30
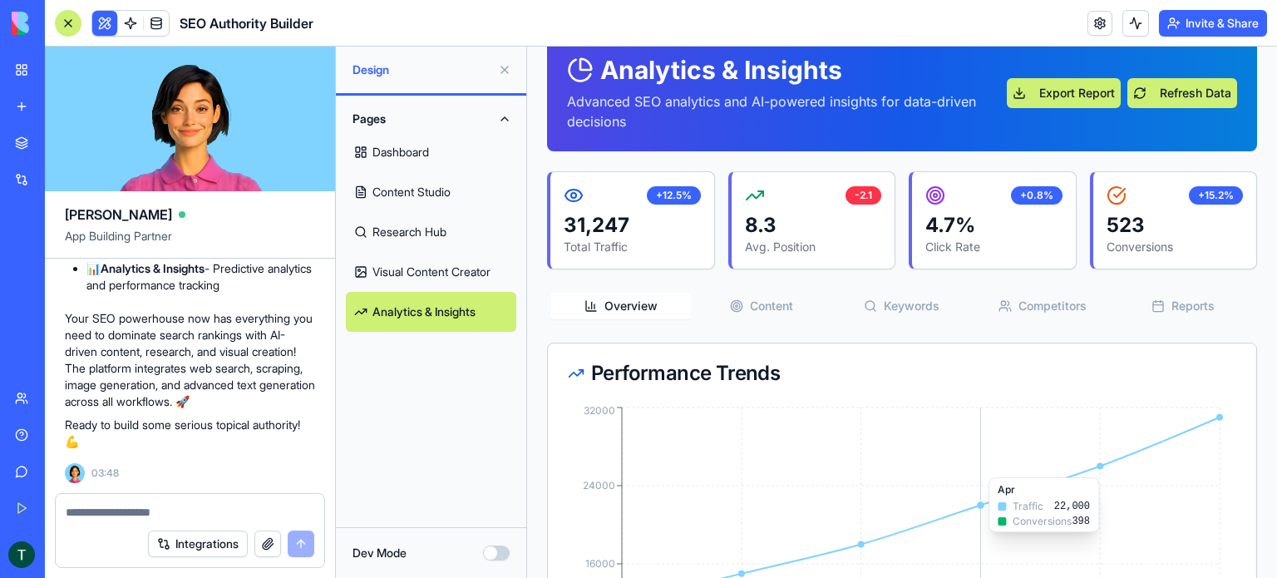
scroll to position [83, 0]
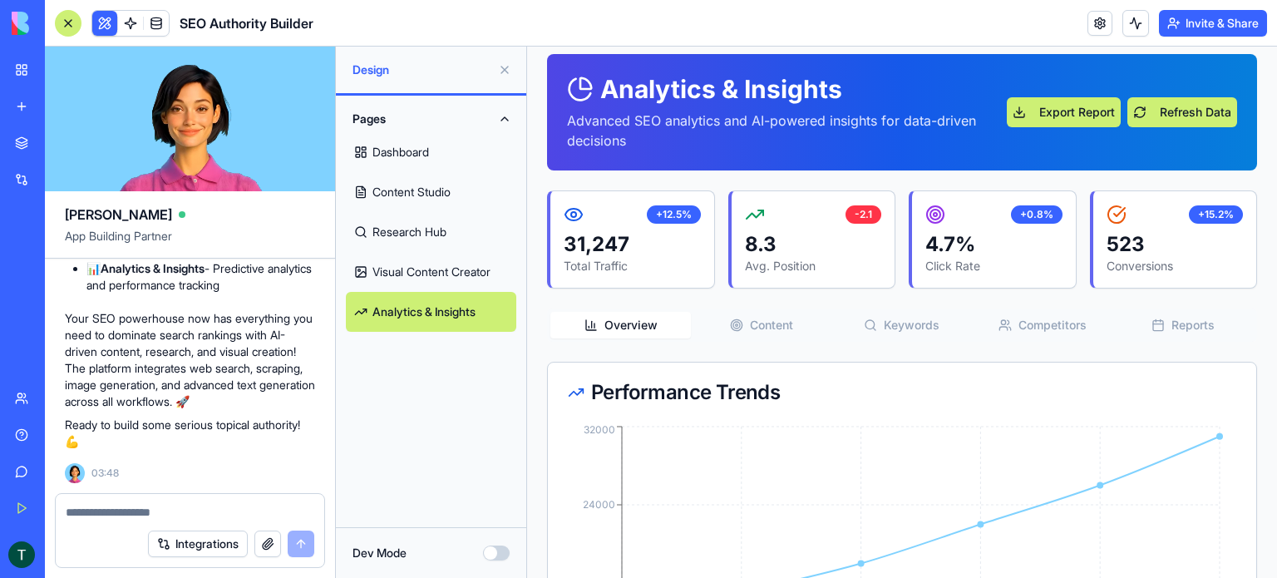
click at [767, 329] on button "Content" at bounding box center [761, 325] width 141 height 27
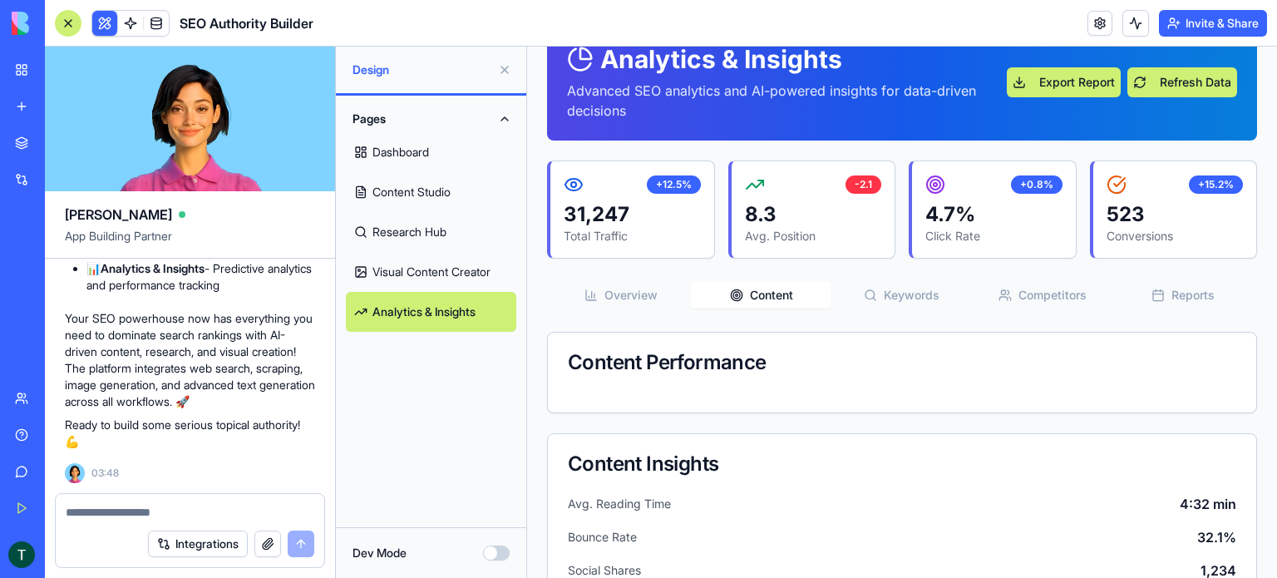
scroll to position [105, 0]
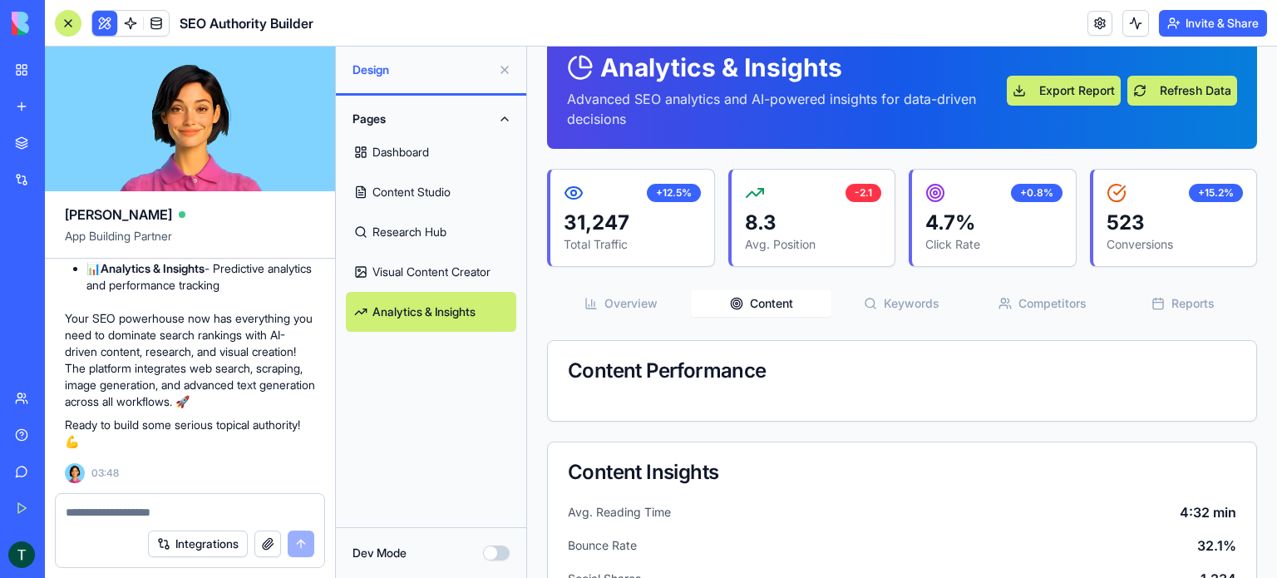
click at [886, 309] on button "Keywords" at bounding box center [901, 303] width 141 height 27
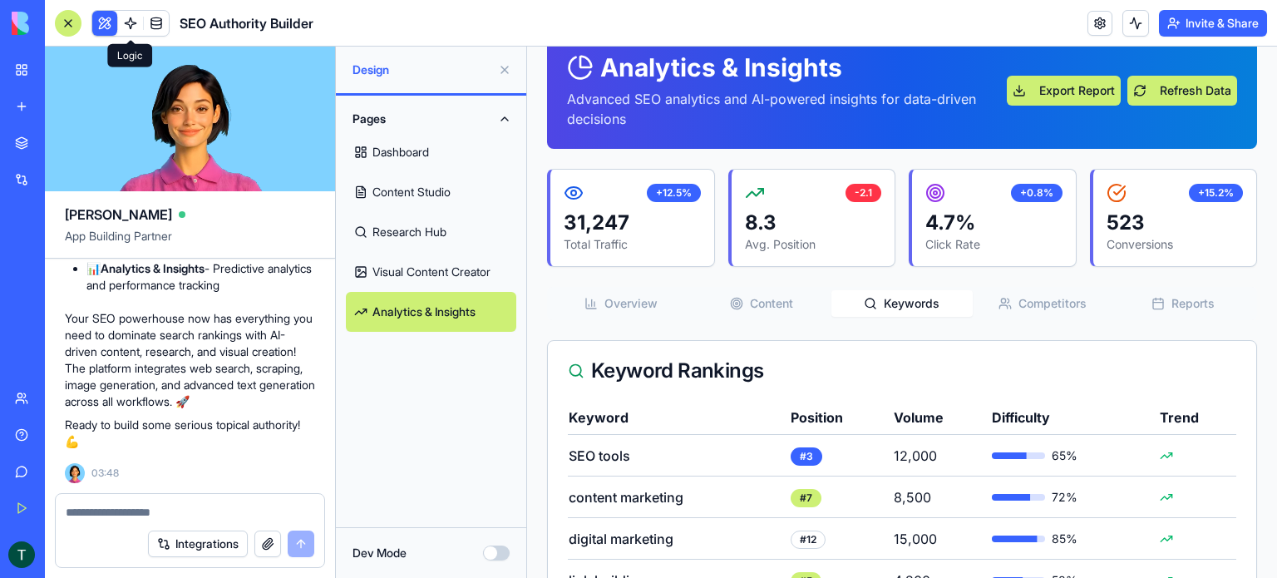
click at [126, 25] on link at bounding box center [130, 23] width 25 height 25
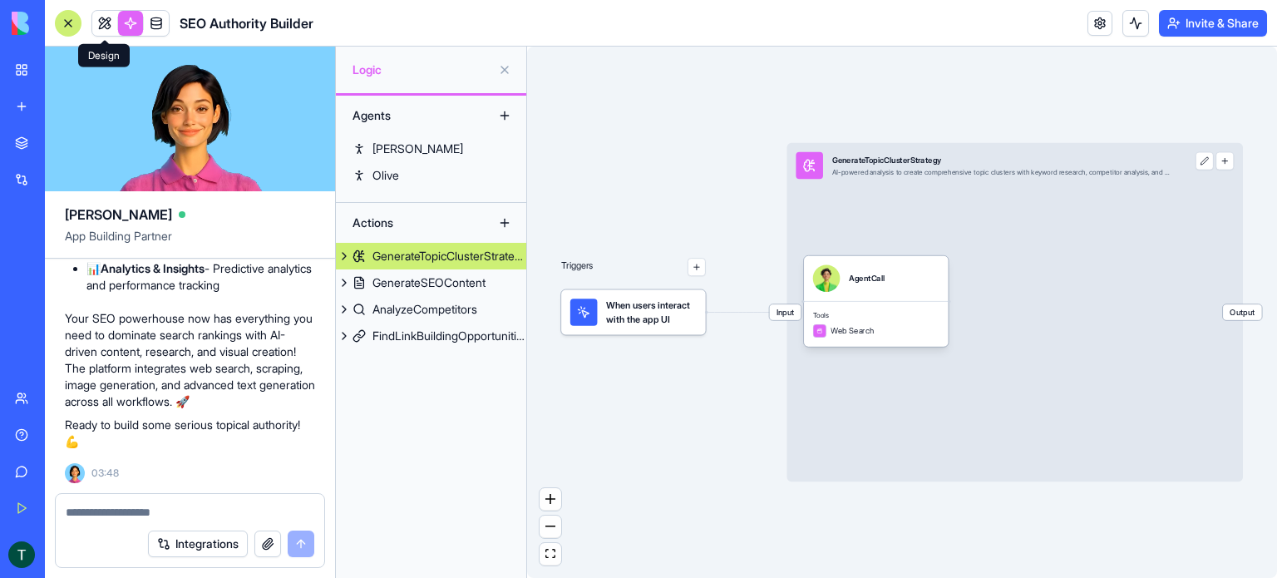
click at [102, 24] on link at bounding box center [104, 23] width 25 height 25
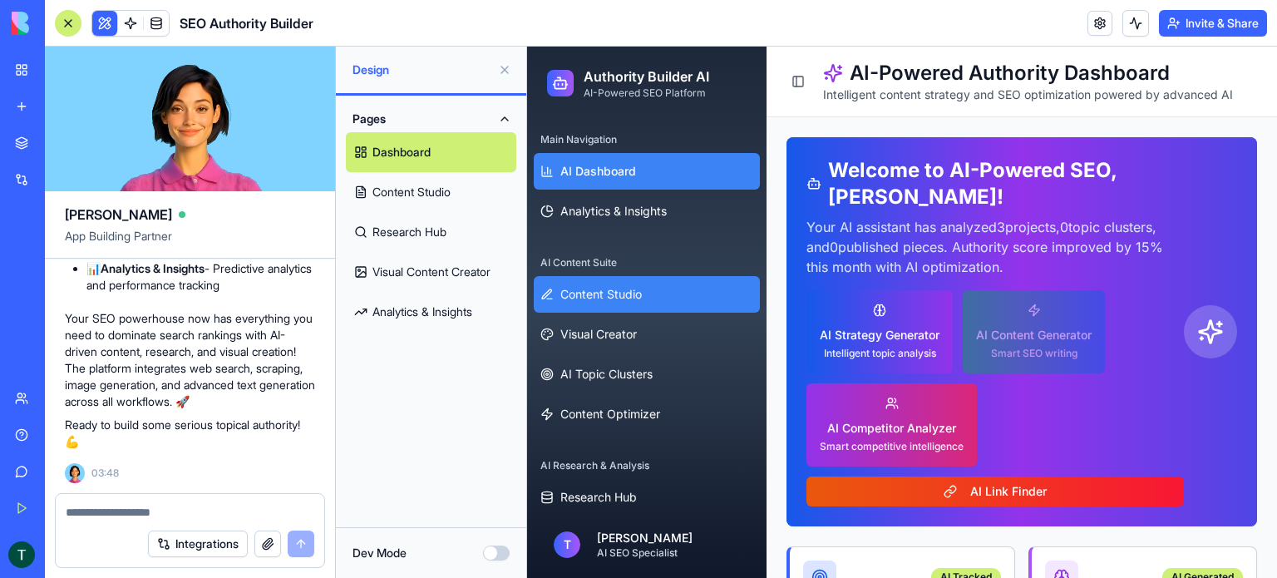
click at [588, 291] on span "Content Studio" at bounding box center [600, 294] width 81 height 17
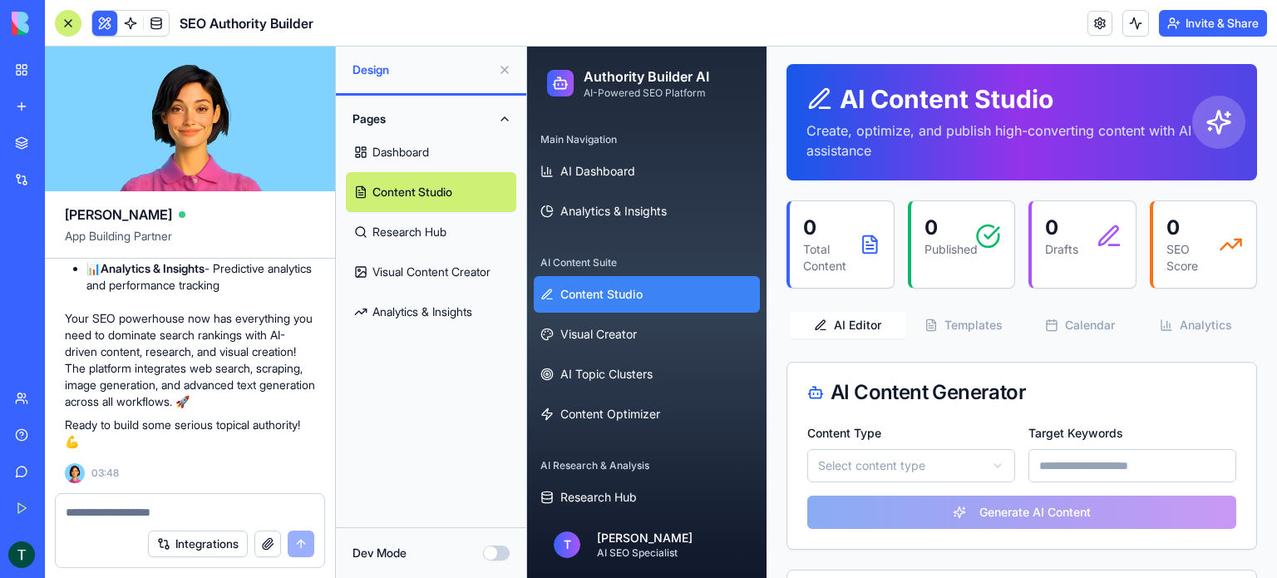
scroll to position [166, 0]
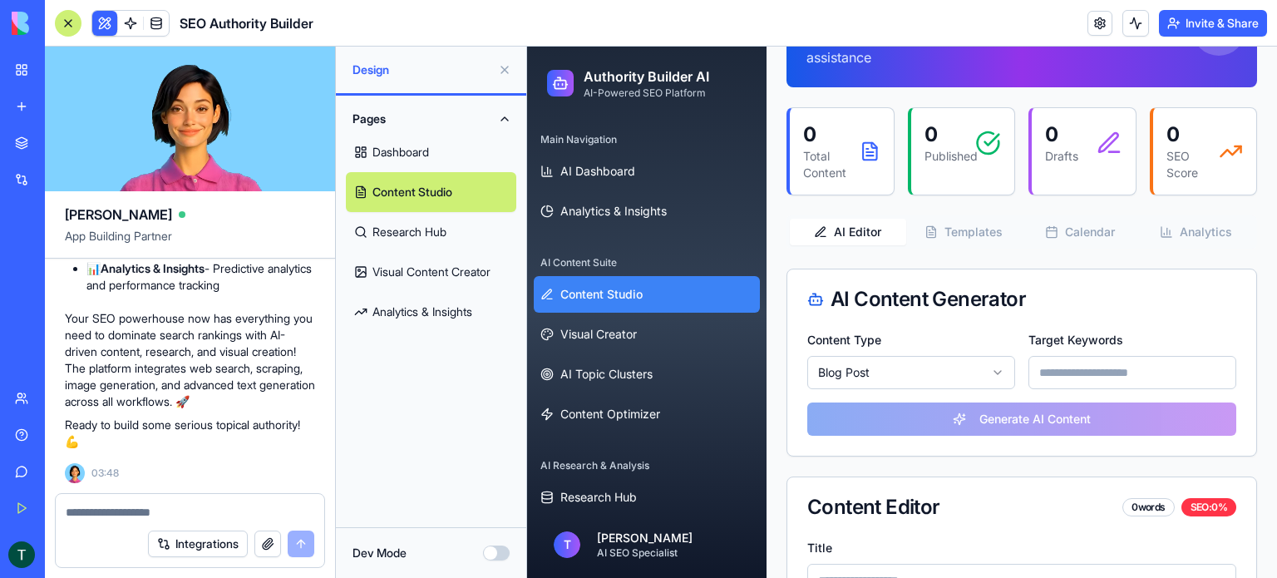
click at [1053, 382] on input at bounding box center [1132, 372] width 208 height 33
click at [1041, 422] on div "Content Type Blog Post Target Keywords Generate AI Content" at bounding box center [1021, 392] width 469 height 126
click at [1054, 378] on input at bounding box center [1132, 372] width 208 height 33
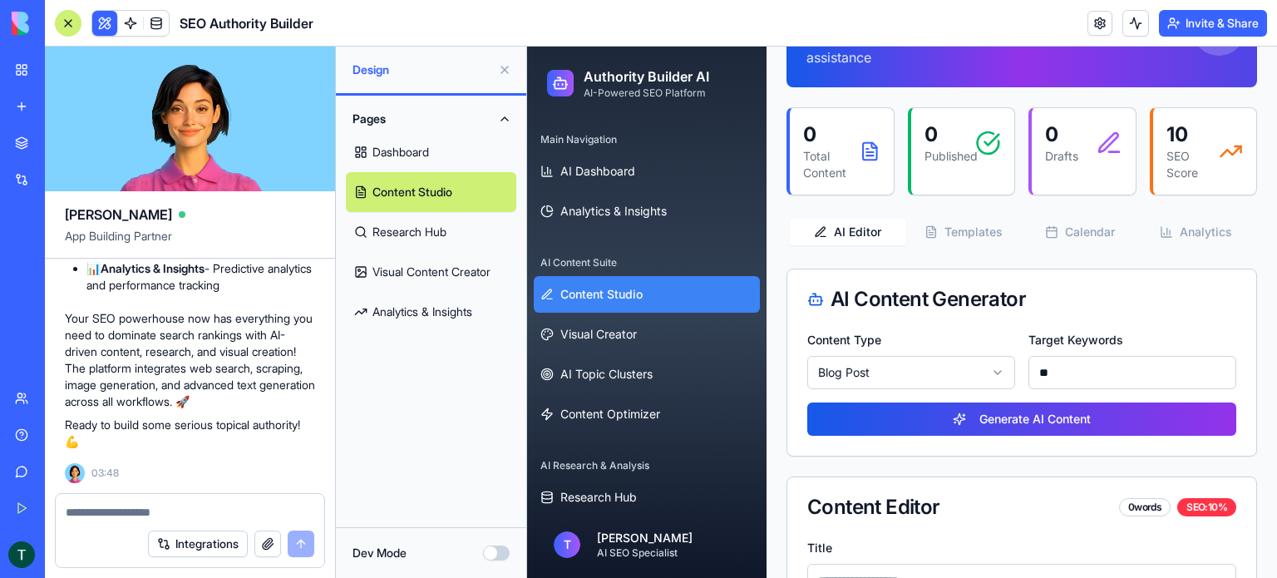
type input "*"
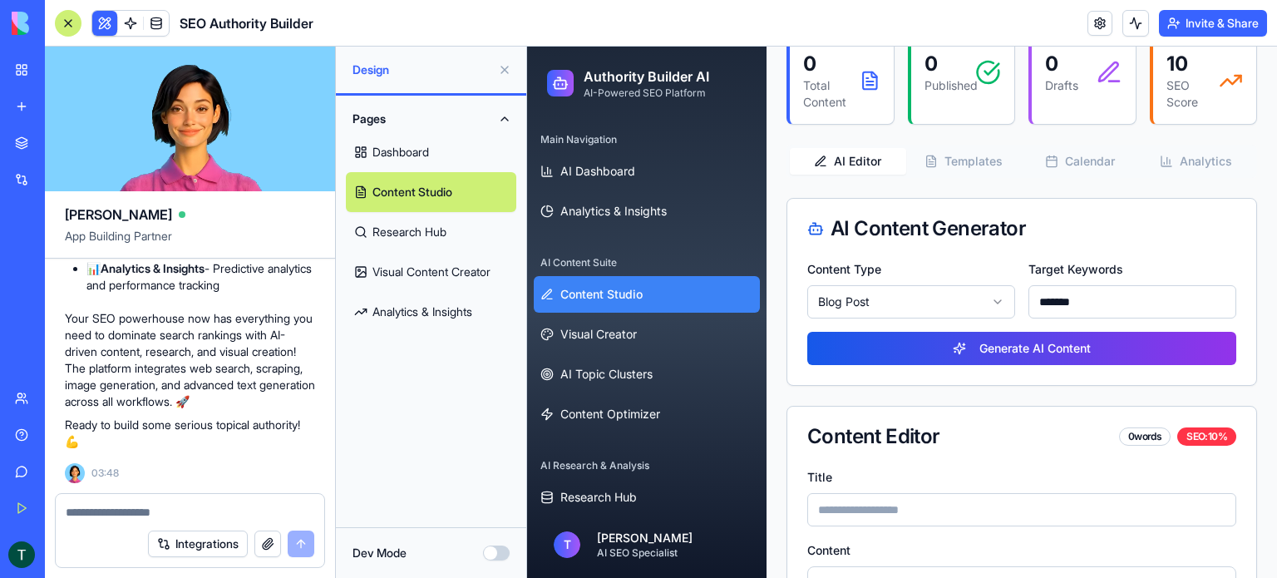
scroll to position [333, 0]
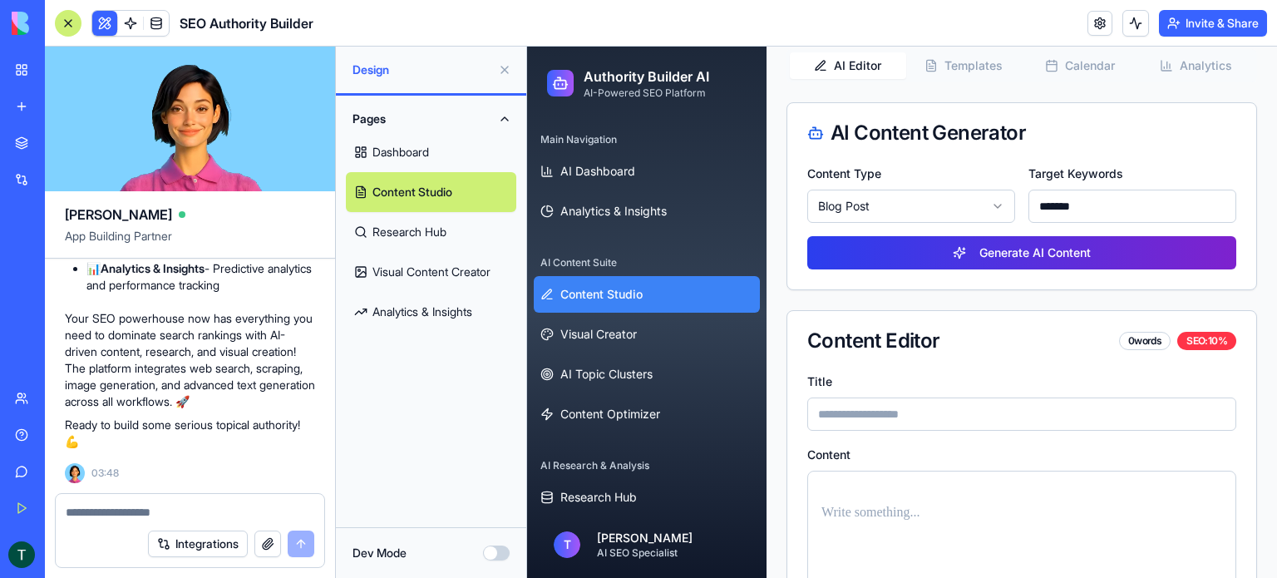
type input "*******"
click at [1014, 253] on button "Generate AI Content" at bounding box center [1021, 252] width 429 height 33
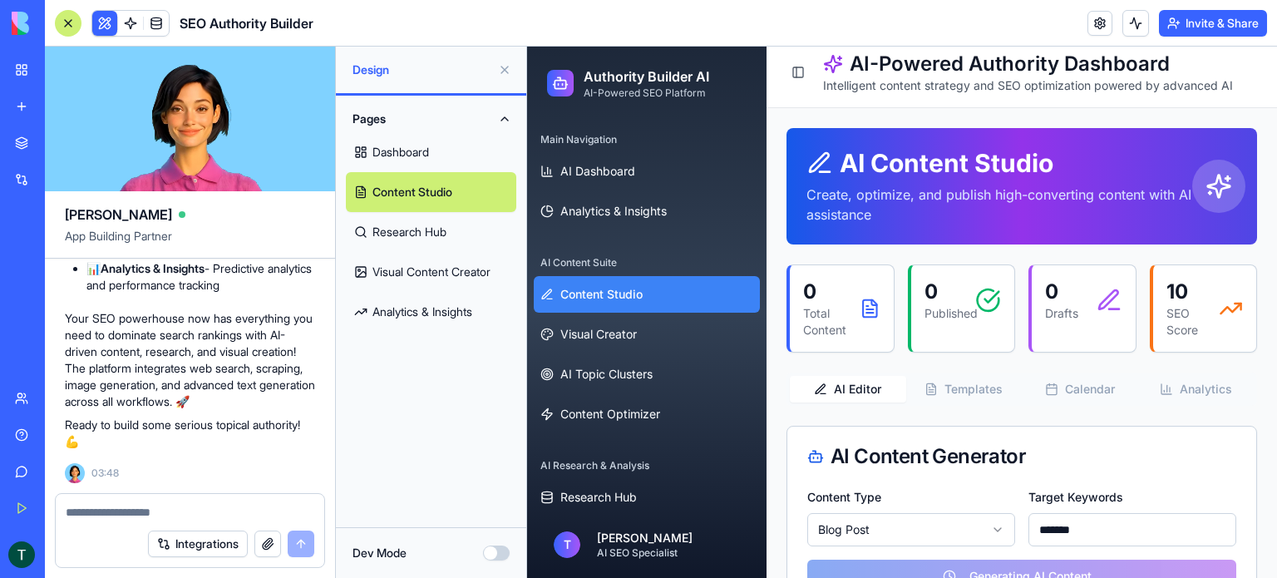
scroll to position [0, 0]
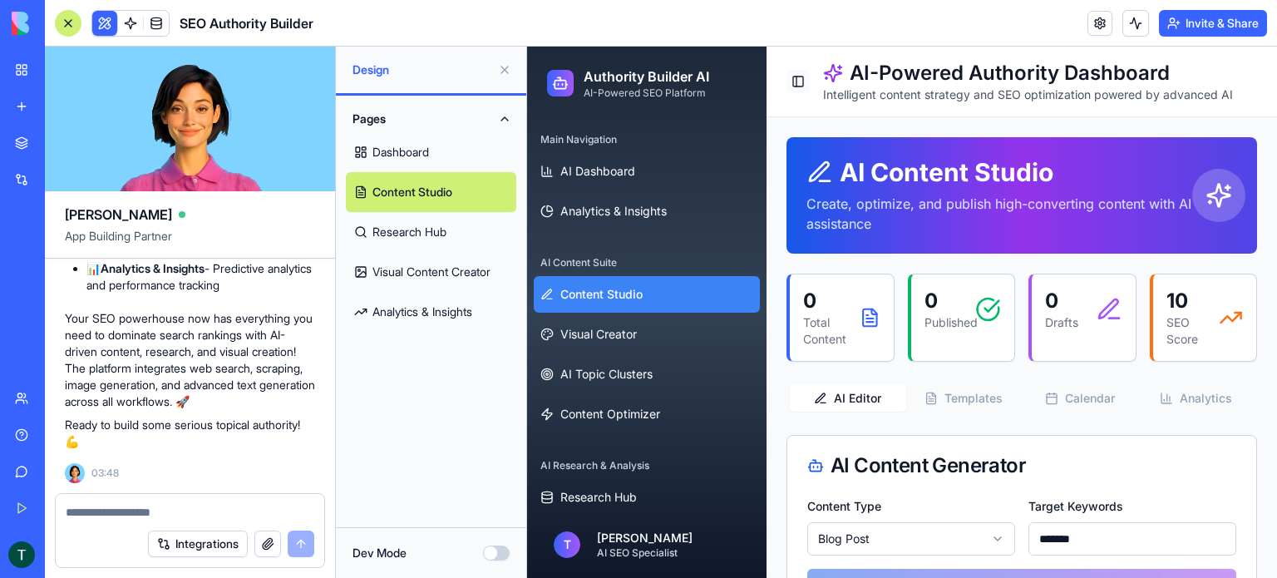
click at [806, 82] on button "Toggle Sidebar" at bounding box center [798, 81] width 23 height 23
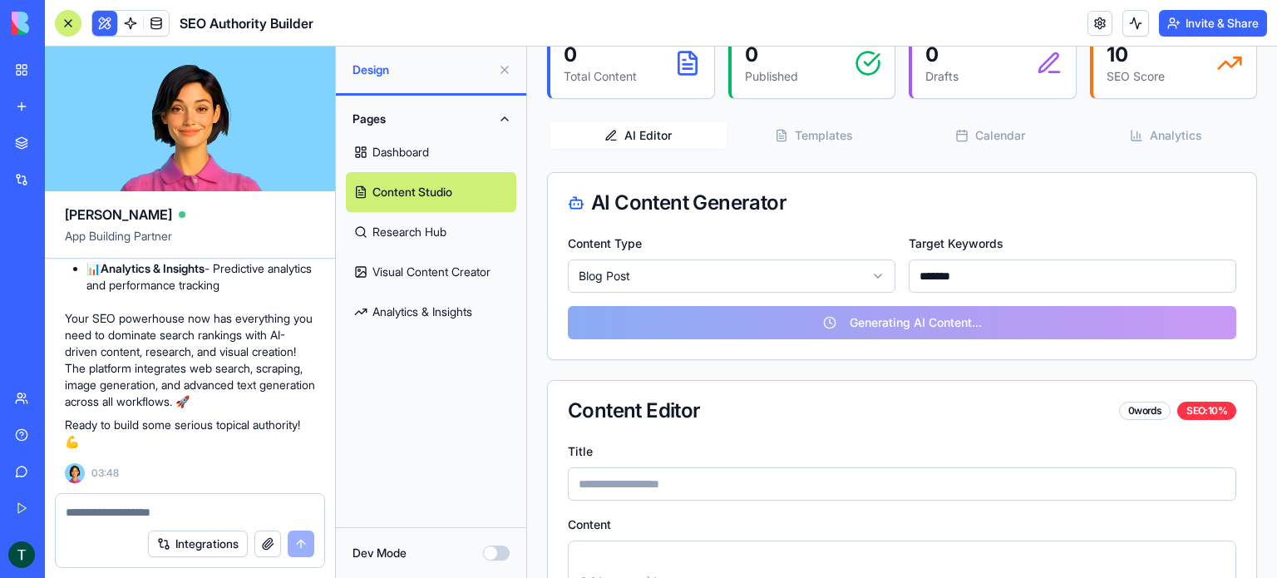
scroll to position [134, 0]
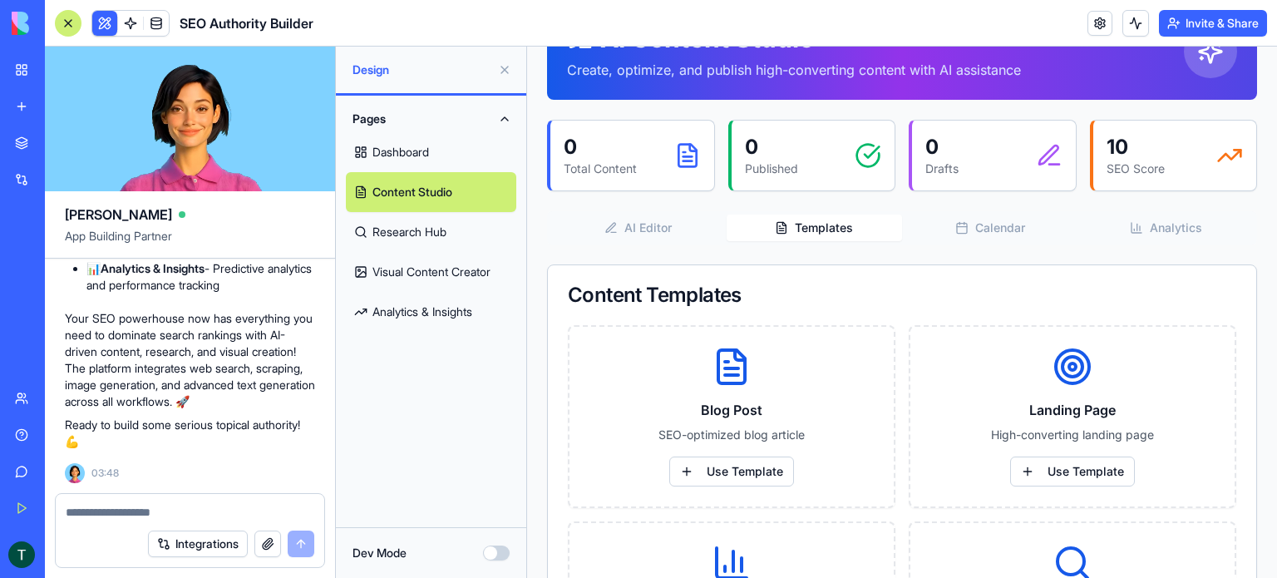
click at [797, 231] on button "Templates" at bounding box center [815, 228] width 176 height 27
click at [621, 226] on button "AI Editor" at bounding box center [638, 228] width 176 height 27
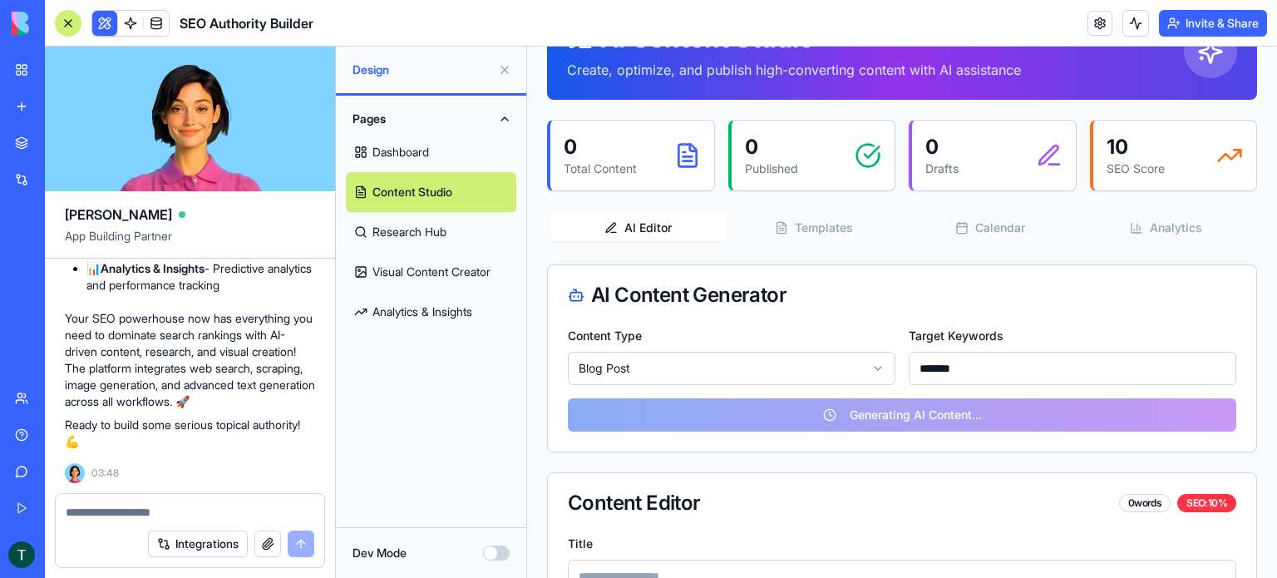
click at [787, 228] on button "Templates" at bounding box center [815, 228] width 176 height 27
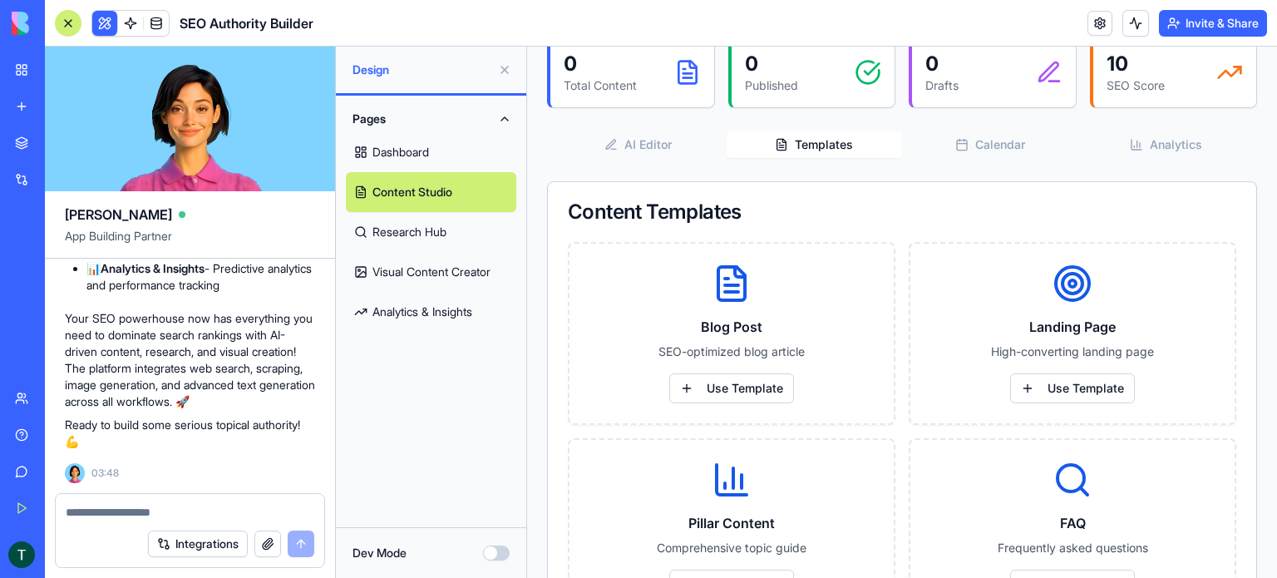
scroll to position [163, 0]
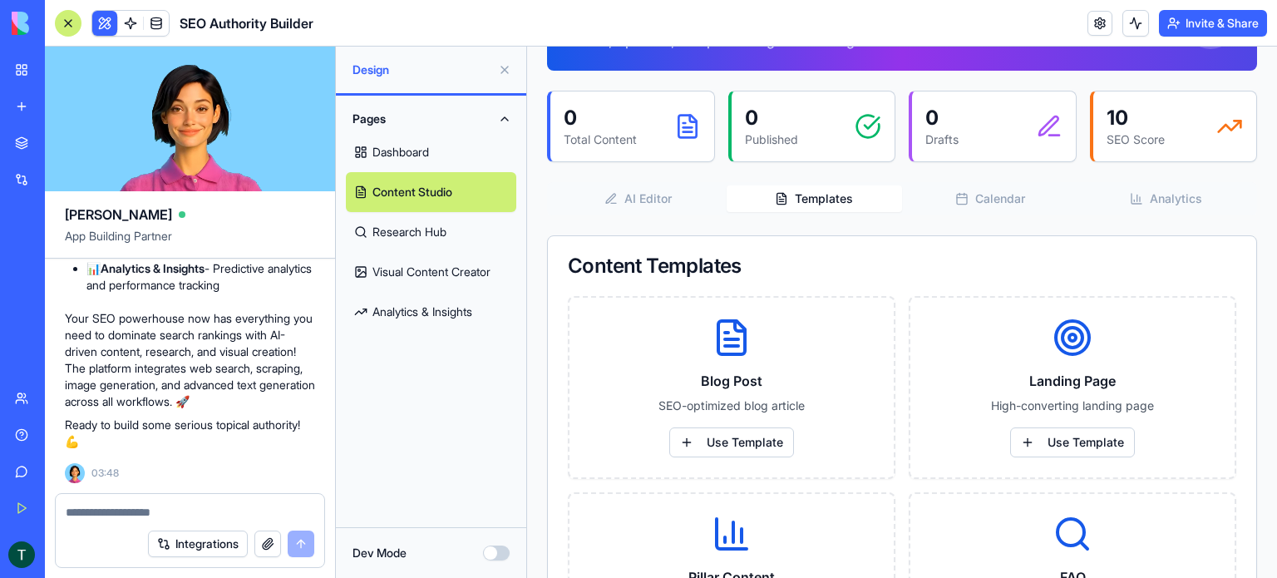
click at [962, 147] on div "AI Content Studio Create, optimize, and publish high-converting content with AI…" at bounding box center [902, 433] width 710 height 918
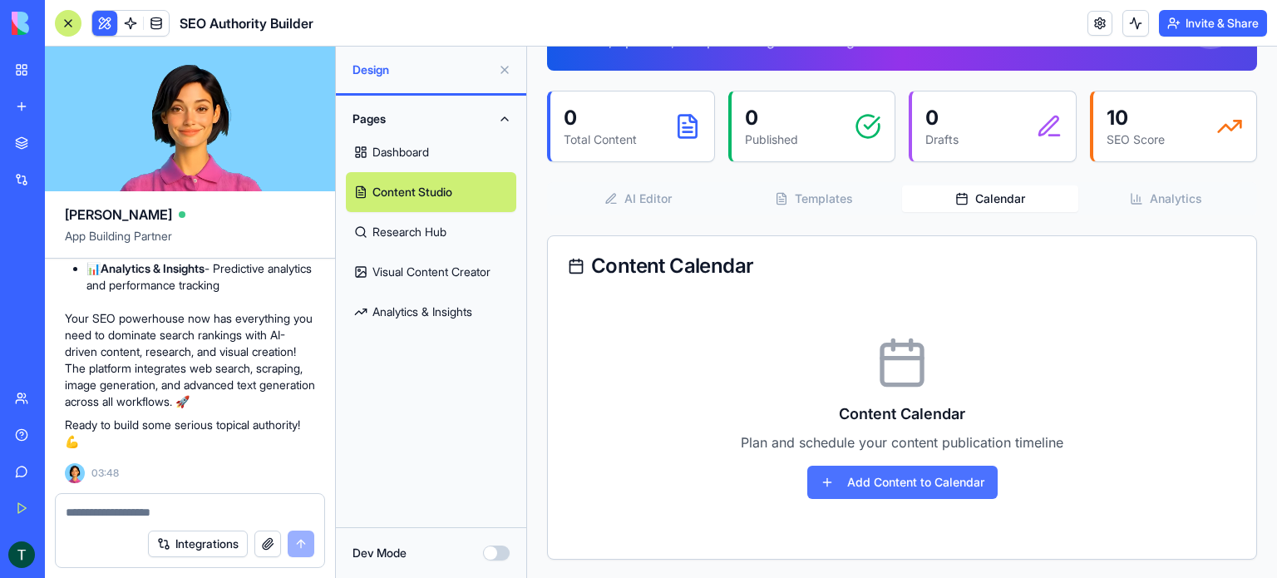
click at [910, 476] on button "Add Content to Calendar" at bounding box center [902, 482] width 190 height 33
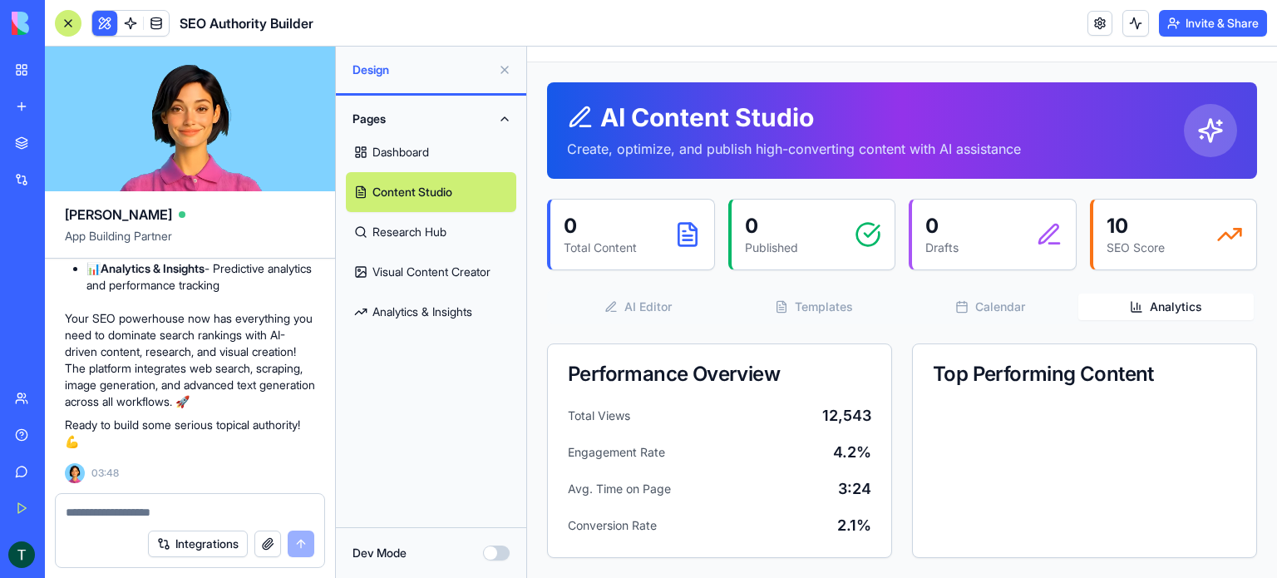
click at [1169, 195] on div "AI Content Studio Create, optimize, and publish high-converting content with AI…" at bounding box center [902, 320] width 710 height 476
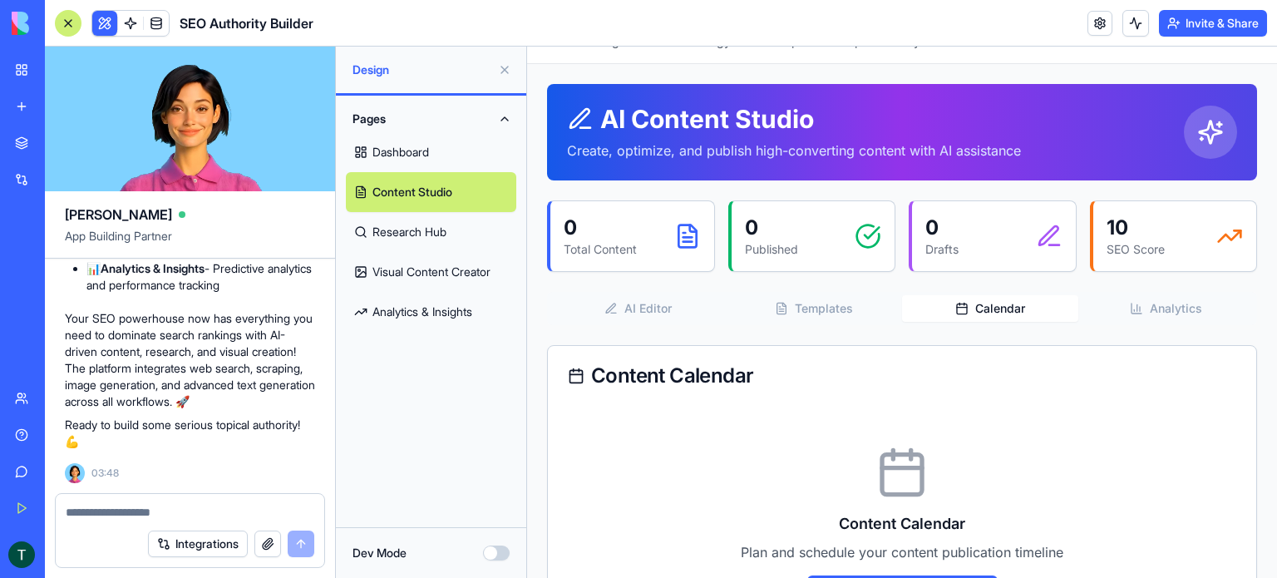
click at [977, 312] on button "Calendar" at bounding box center [990, 308] width 176 height 27
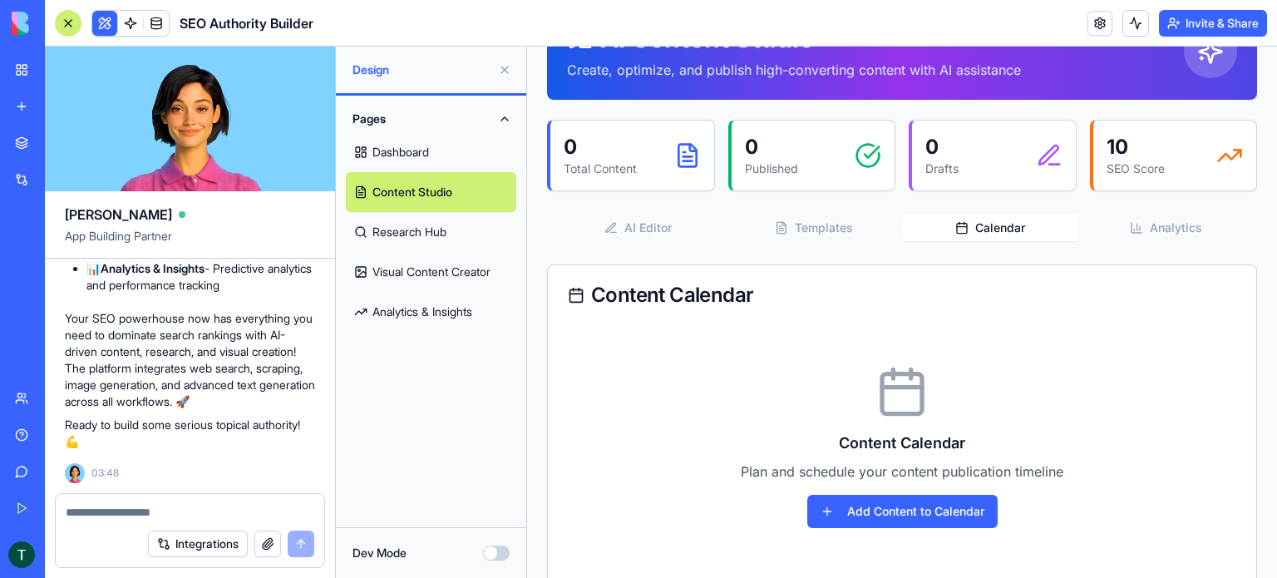
scroll to position [163, 0]
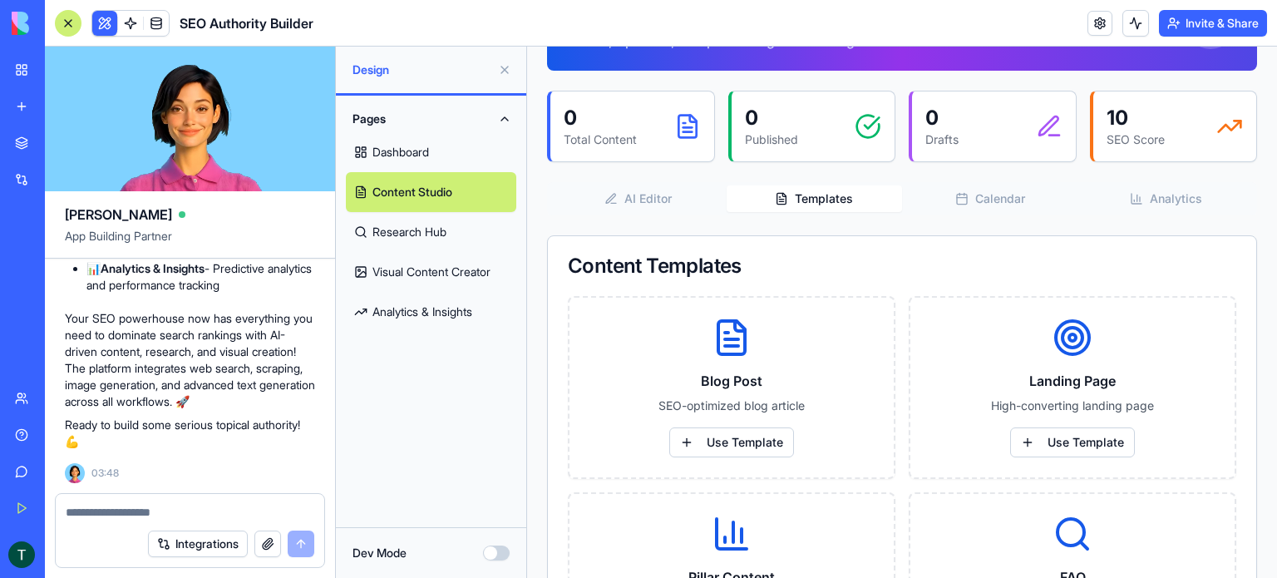
click at [821, 197] on button "Templates" at bounding box center [815, 198] width 176 height 27
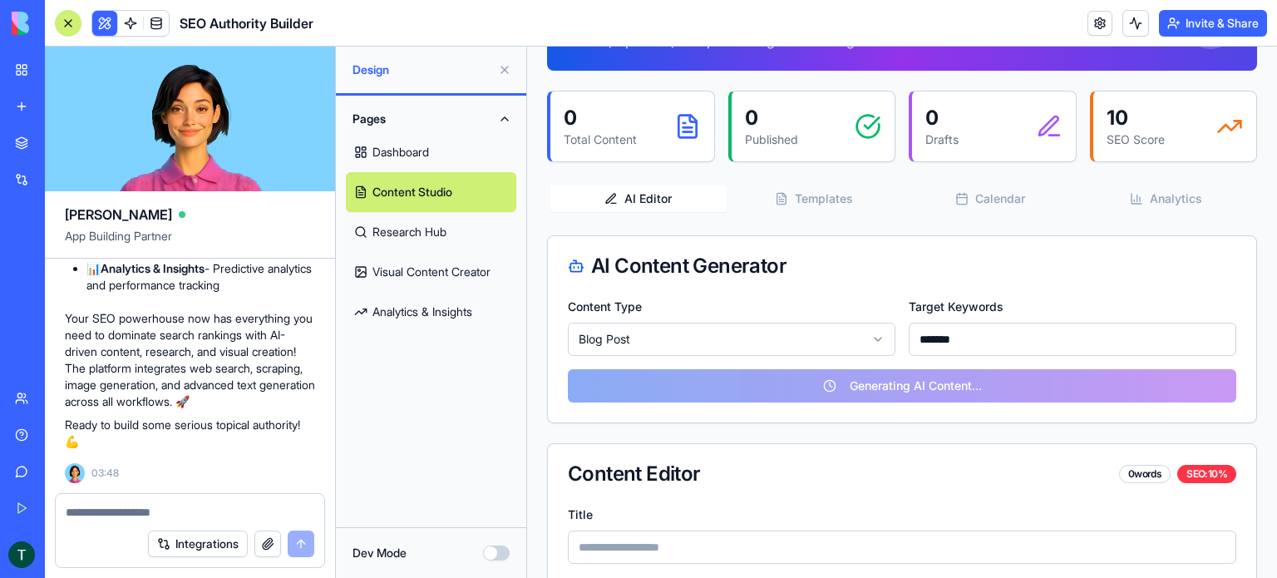
click at [656, 200] on button "AI Editor" at bounding box center [638, 198] width 176 height 27
click at [432, 231] on link "Research Hub" at bounding box center [431, 232] width 170 height 40
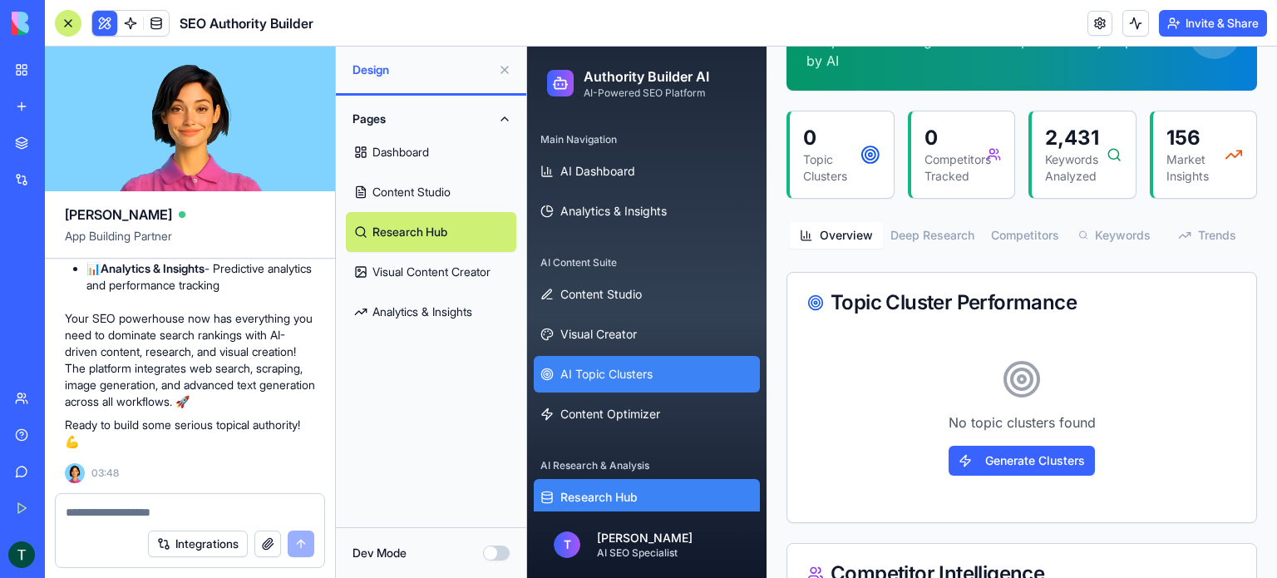
click at [605, 380] on span "AI Topic Clusters" at bounding box center [606, 374] width 92 height 17
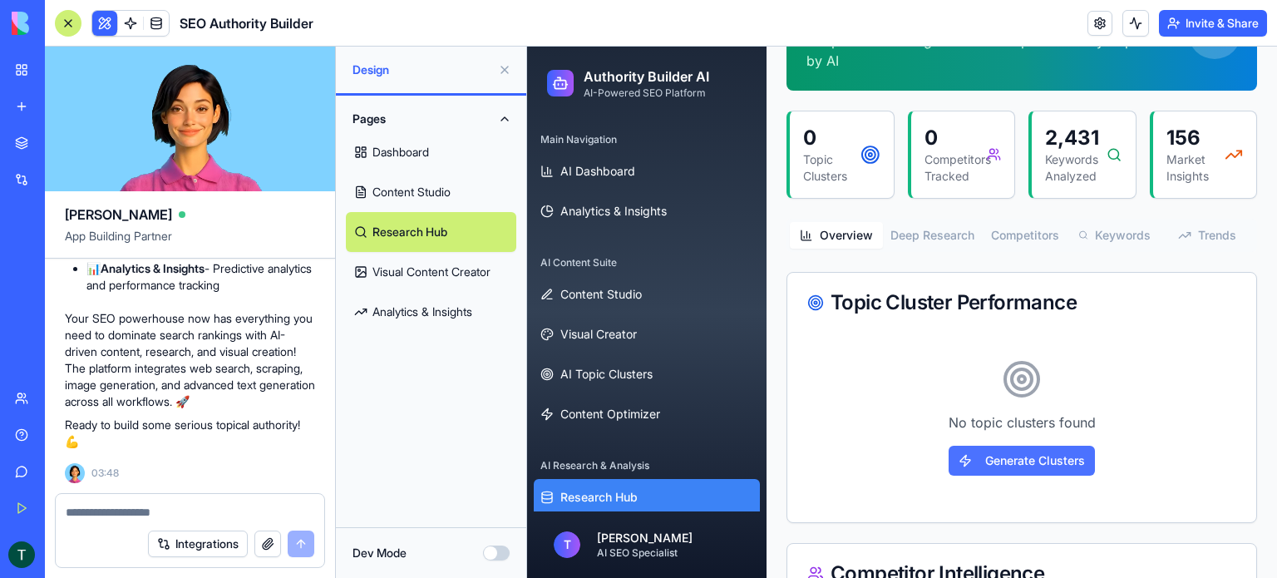
click at [964, 458] on button "Generate Clusters" at bounding box center [1022, 461] width 146 height 30
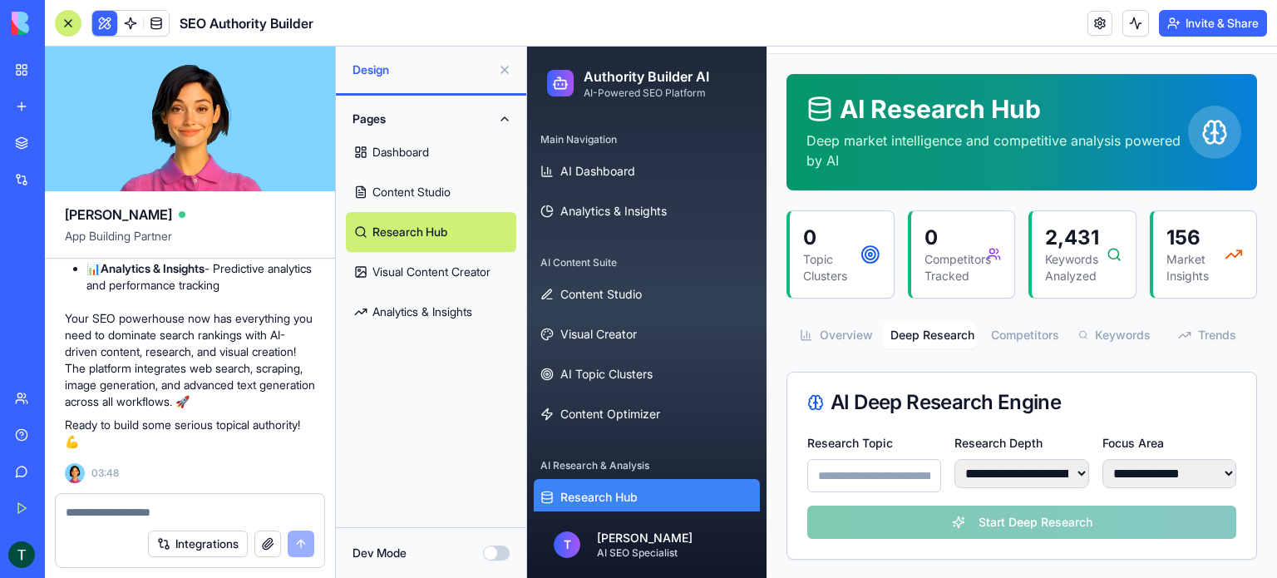
click at [1043, 476] on select "**********" at bounding box center [1021, 473] width 134 height 29
click at [1112, 472] on select "**********" at bounding box center [1169, 473] width 134 height 29
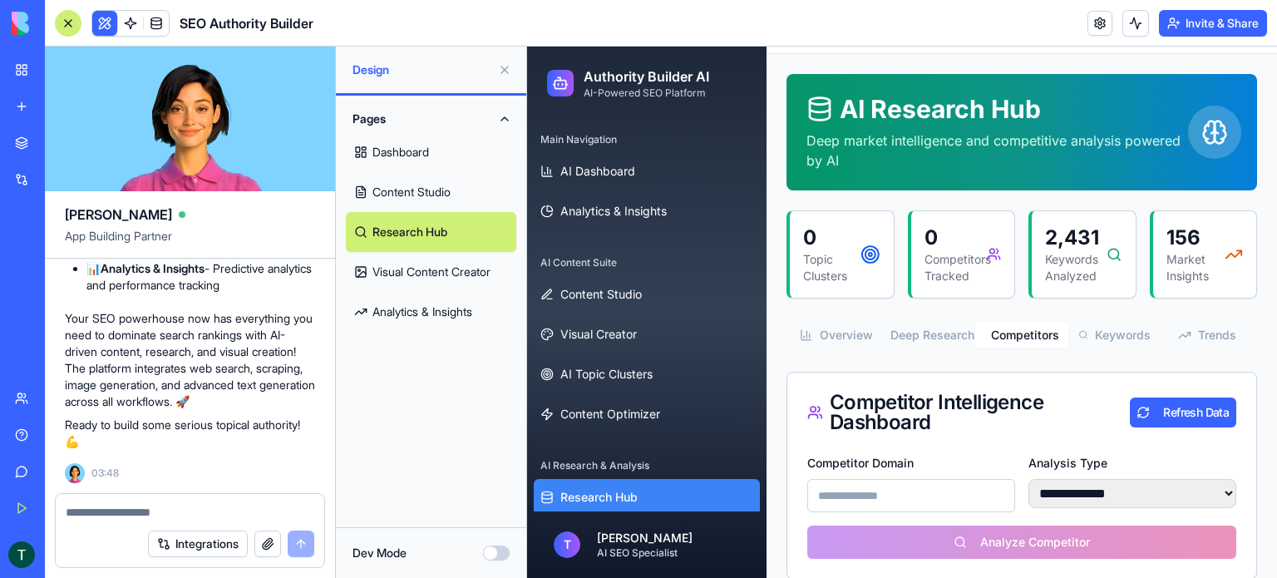
click at [1004, 340] on button "Competitors" at bounding box center [1021, 335] width 93 height 27
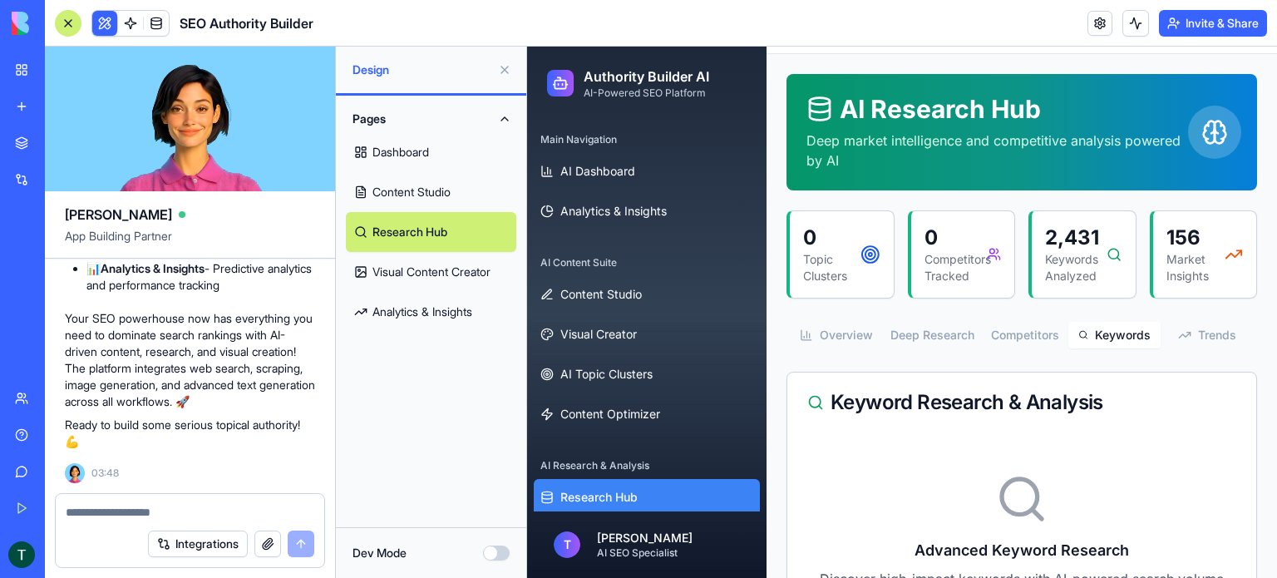
click at [1112, 343] on button "Keywords" at bounding box center [1114, 335] width 93 height 27
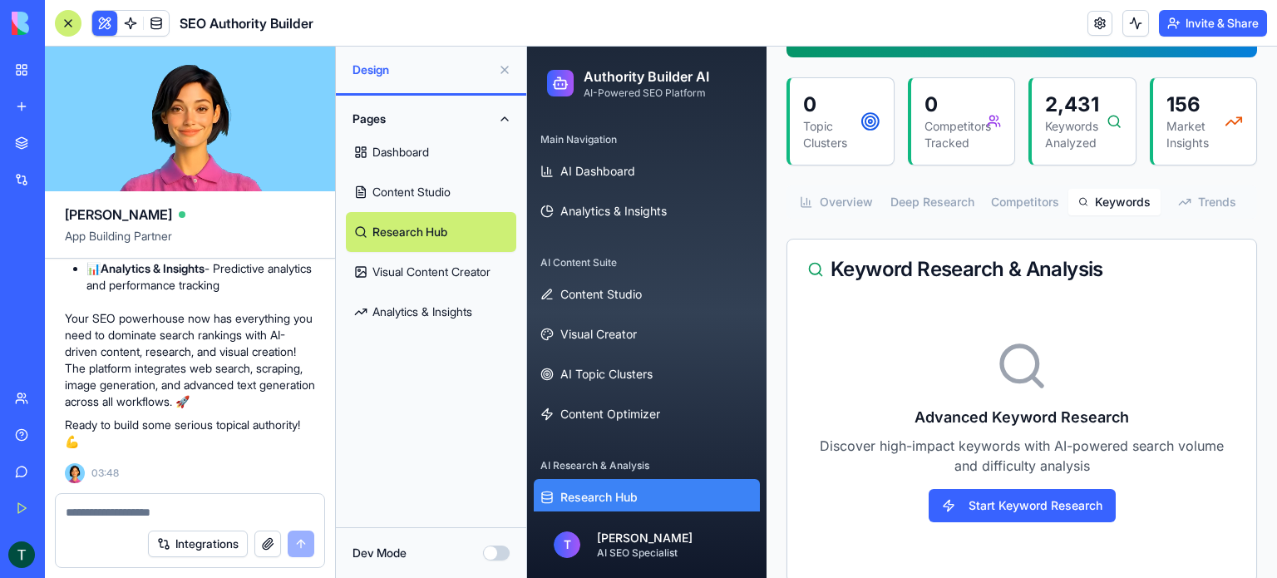
scroll to position [219, 0]
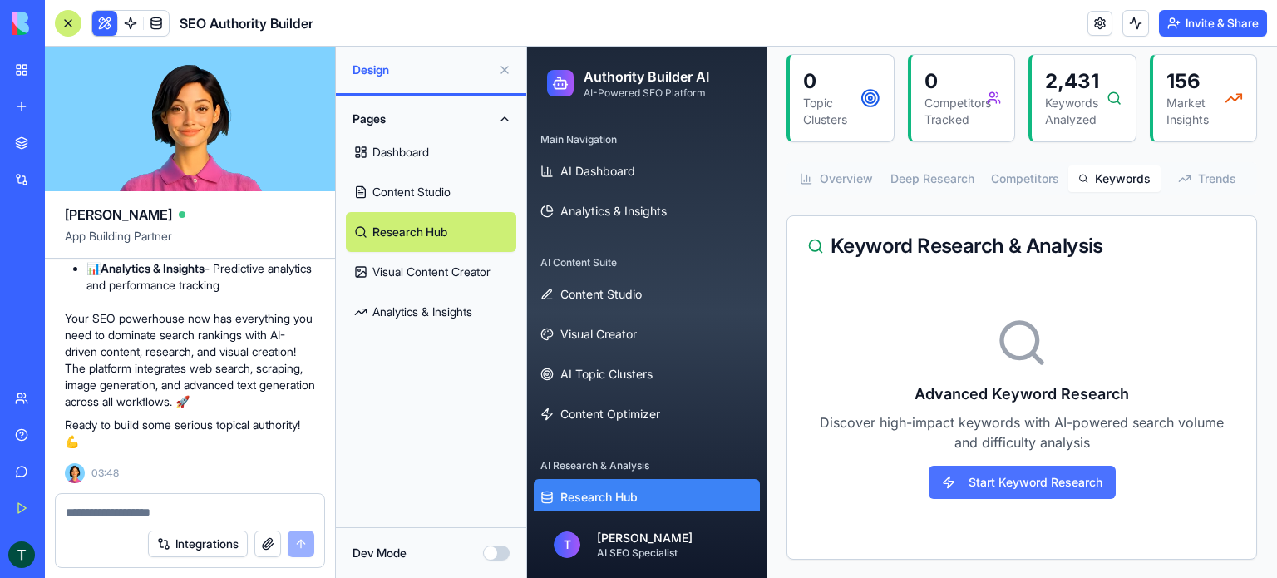
click at [981, 466] on button "Start Keyword Research" at bounding box center [1022, 482] width 187 height 33
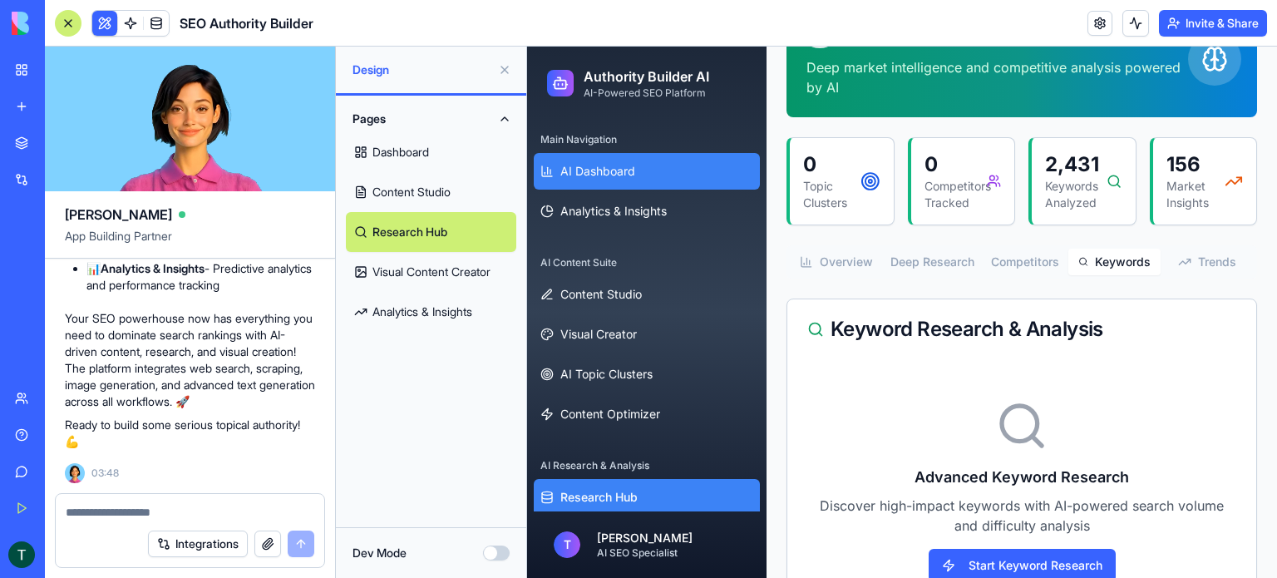
click at [609, 175] on span "AI Dashboard" at bounding box center [597, 171] width 75 height 17
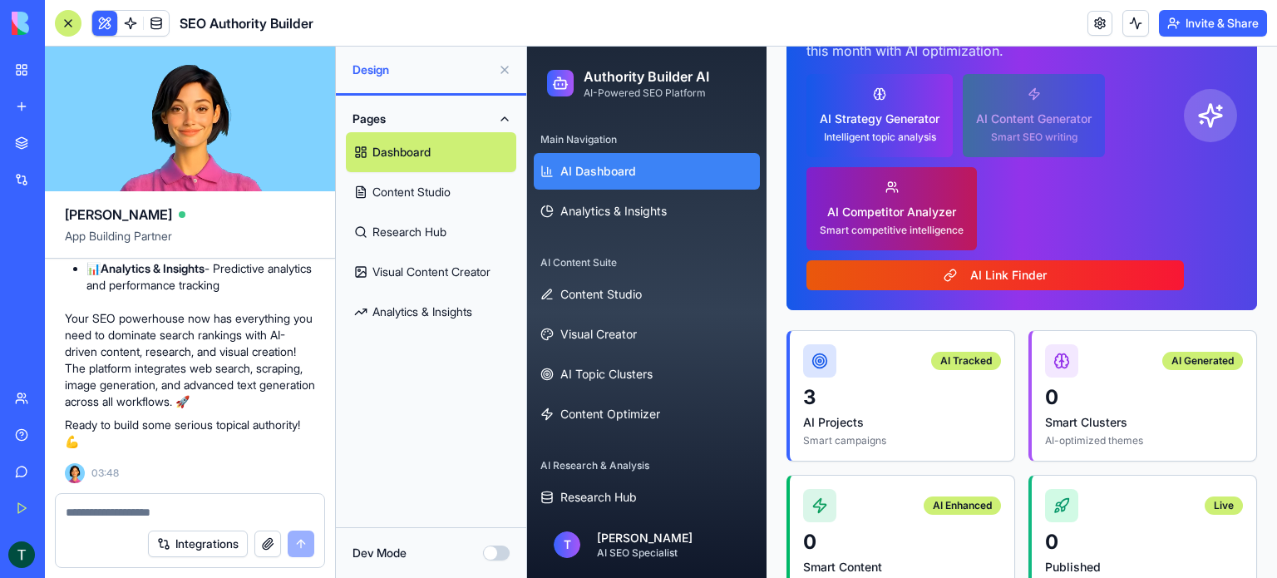
scroll to position [219, 0]
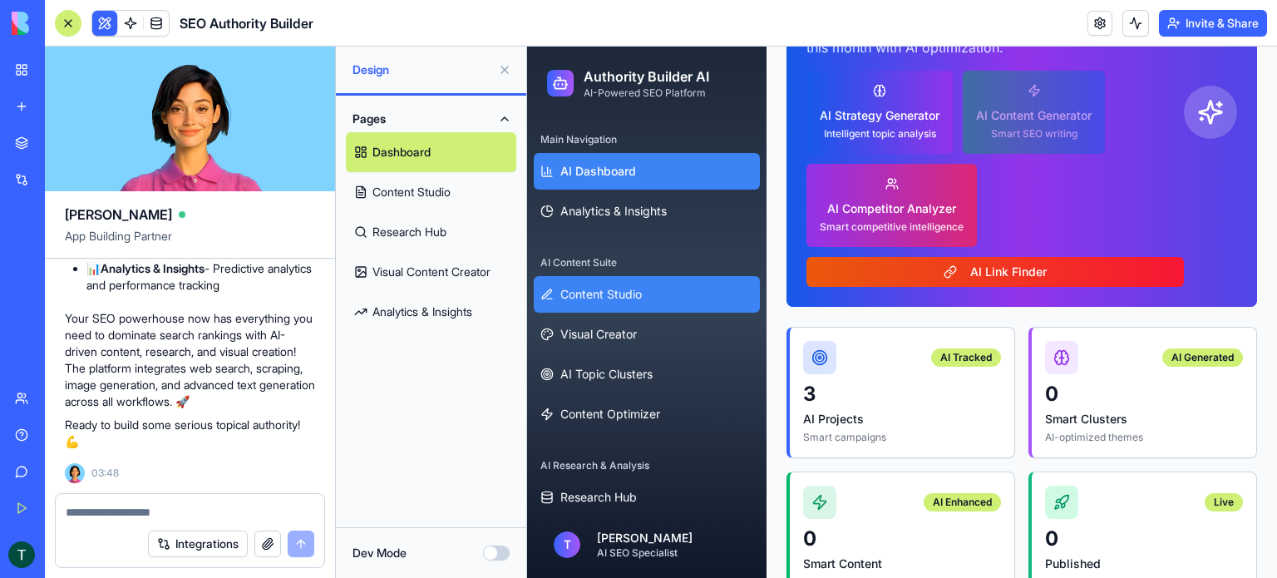
click at [632, 293] on span "Content Studio" at bounding box center [600, 294] width 81 height 17
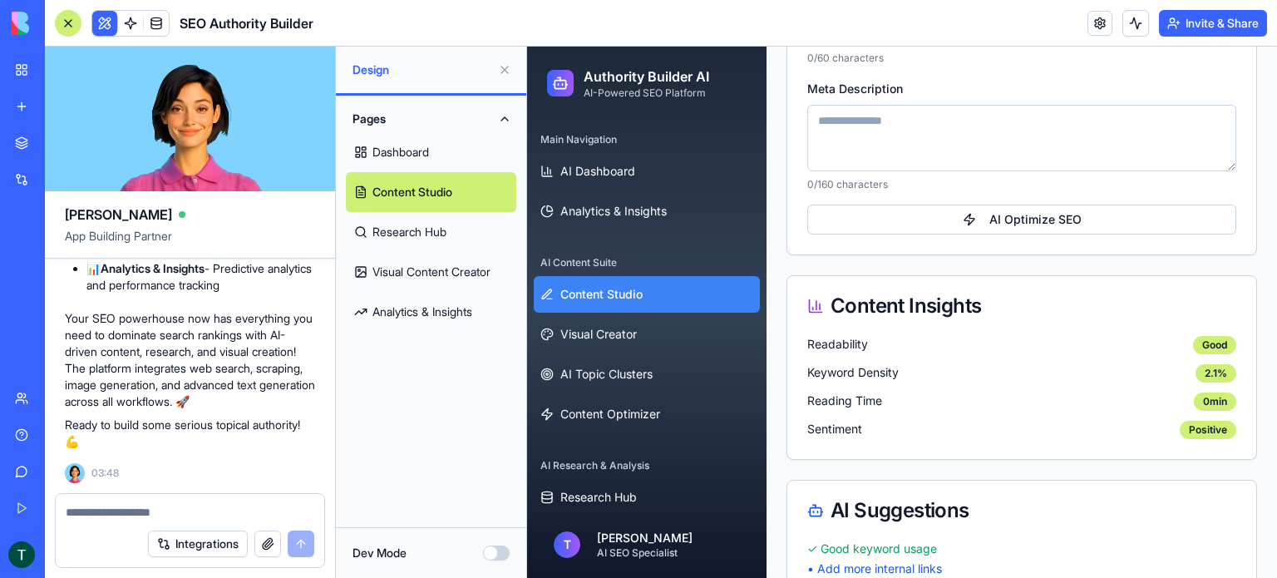
scroll to position [1330, 0]
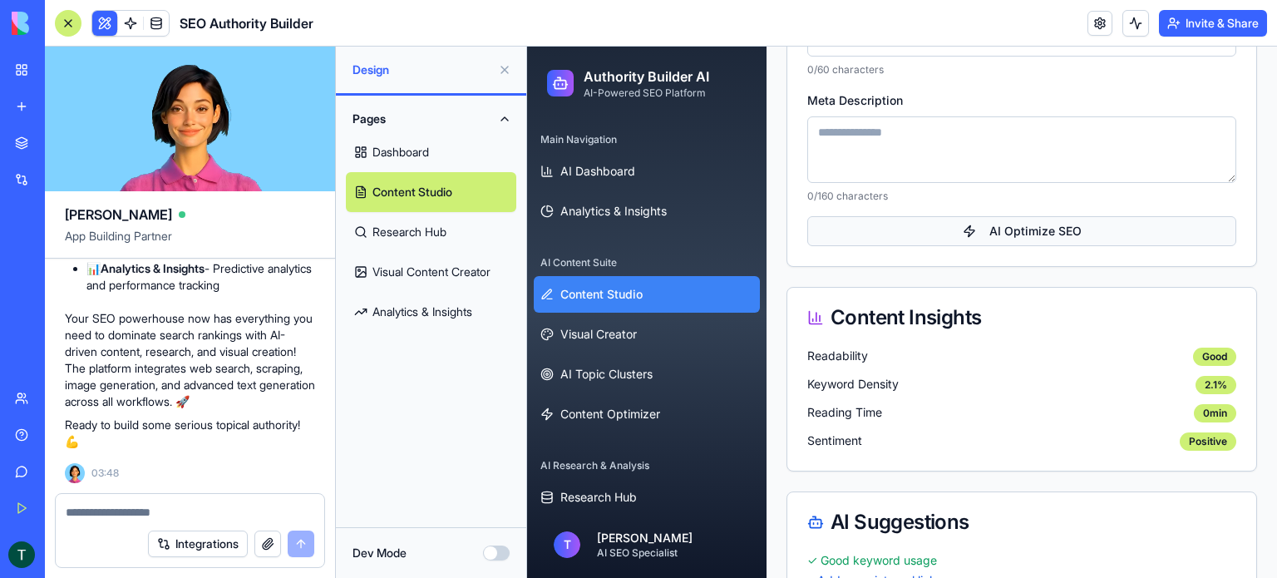
click at [979, 231] on button "AI Optimize SEO" at bounding box center [1021, 231] width 429 height 30
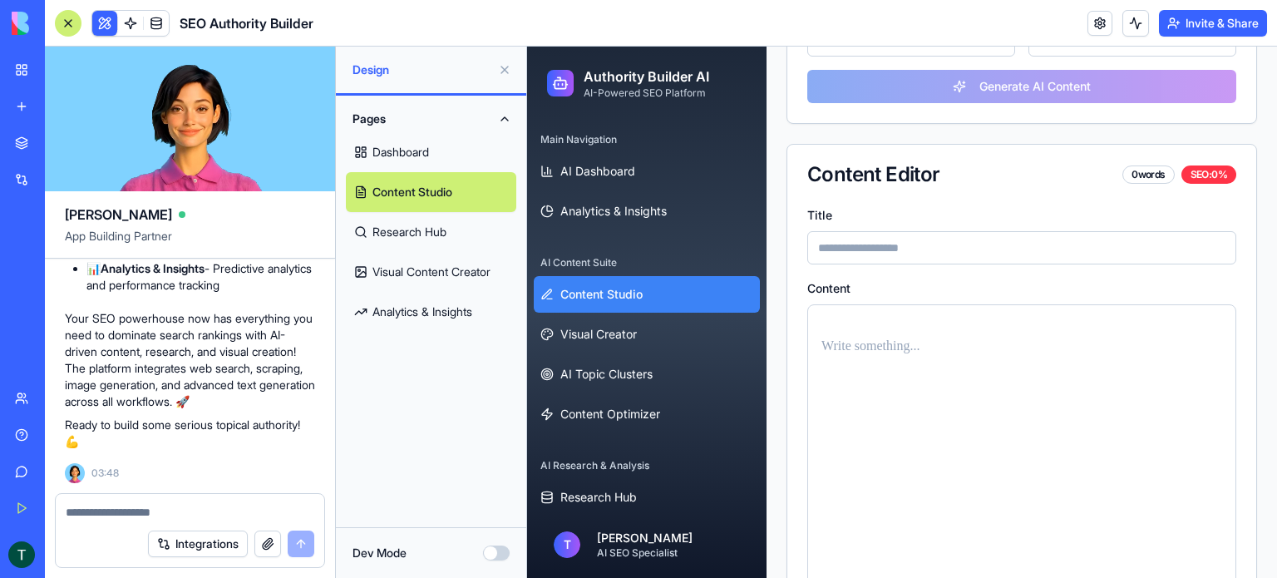
scroll to position [0, 0]
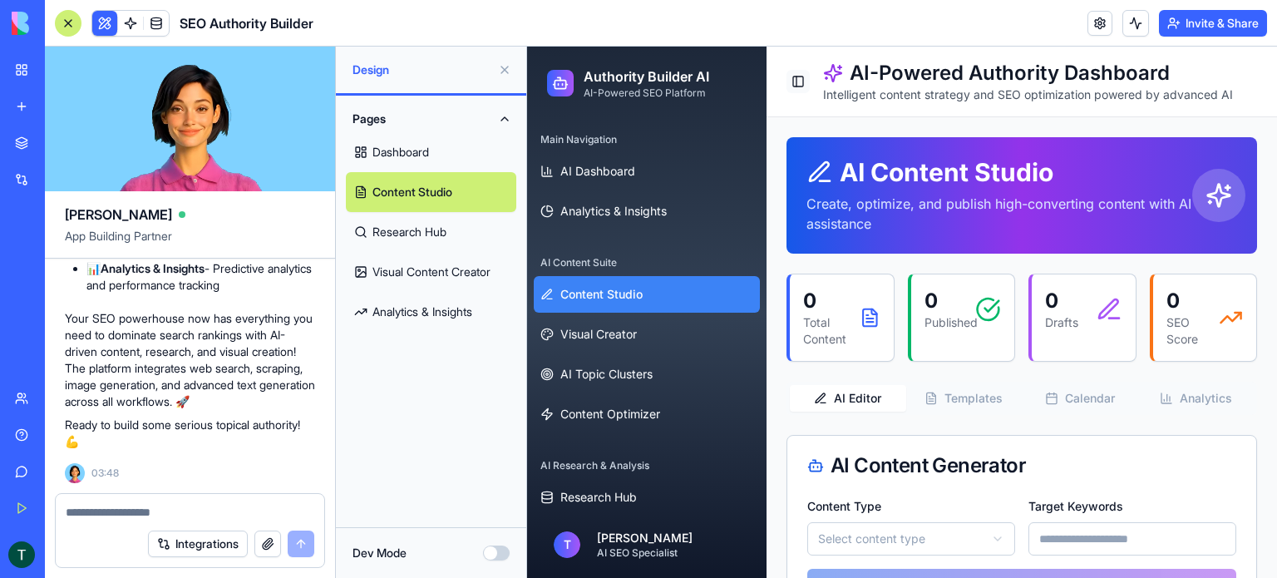
click at [799, 81] on button "Toggle Sidebar" at bounding box center [798, 81] width 23 height 23
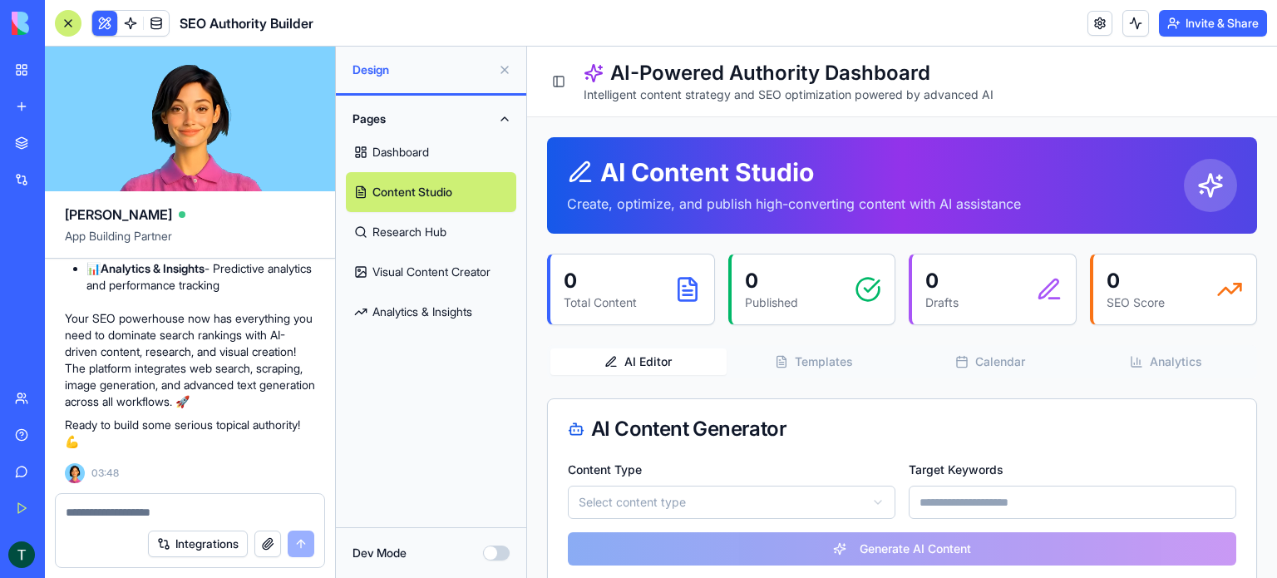
scroll to position [6871, 0]
click at [184, 501] on div at bounding box center [190, 507] width 269 height 27
click at [178, 508] on textarea at bounding box center [190, 512] width 249 height 17
click at [1099, 27] on link at bounding box center [1100, 23] width 25 height 25
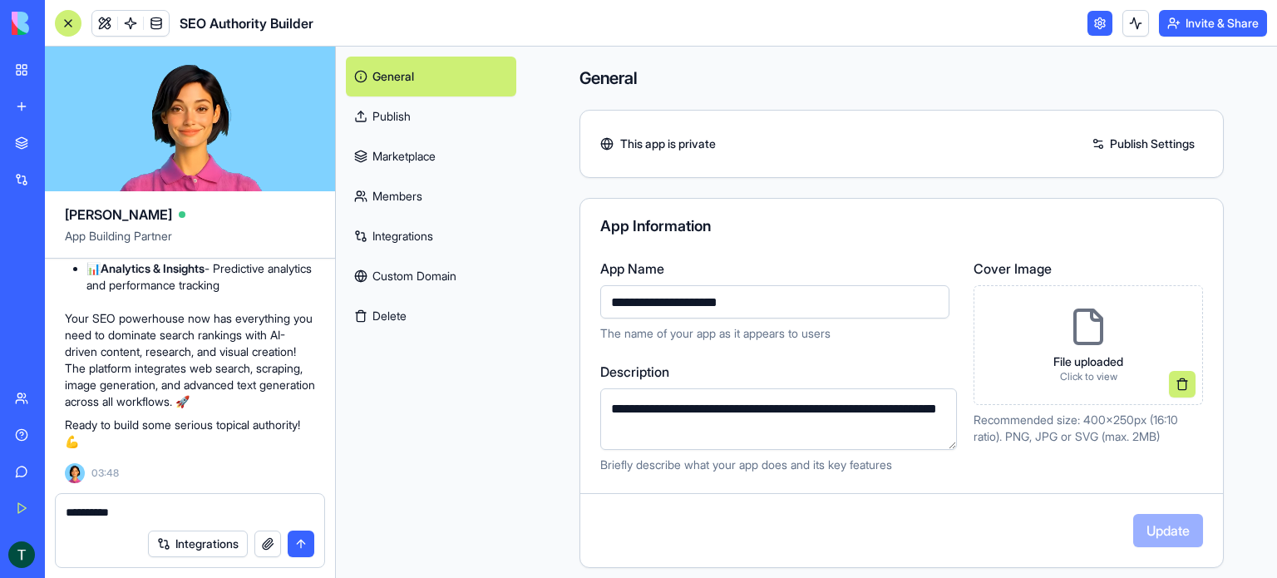
click at [1148, 150] on link "Publish Settings" at bounding box center [1143, 144] width 120 height 27
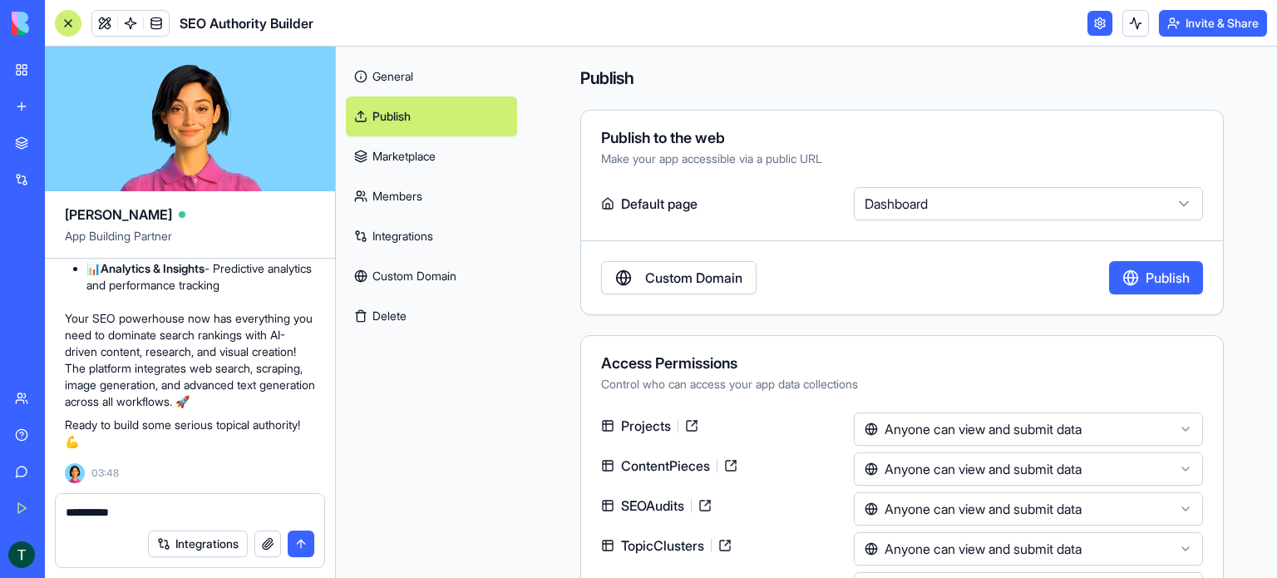
click at [1121, 272] on button "Publish" at bounding box center [1156, 277] width 94 height 33
click at [890, 204] on html "BETA My Workspace New app Marketplace Integrations Recent Blog Generator SEO Au…" at bounding box center [638, 289] width 1277 height 578
click at [1187, 28] on button "Invite & Share" at bounding box center [1213, 23] width 108 height 27
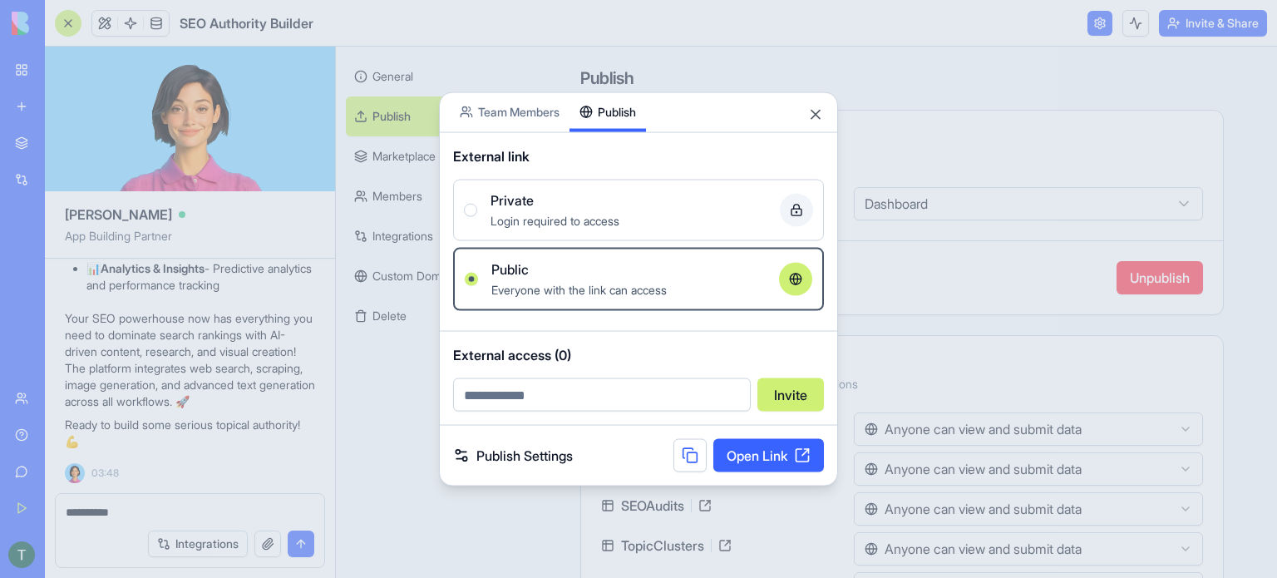
click at [622, 139] on div "Share App Team Members Publish External link Private Login required to access P…" at bounding box center [638, 288] width 399 height 395
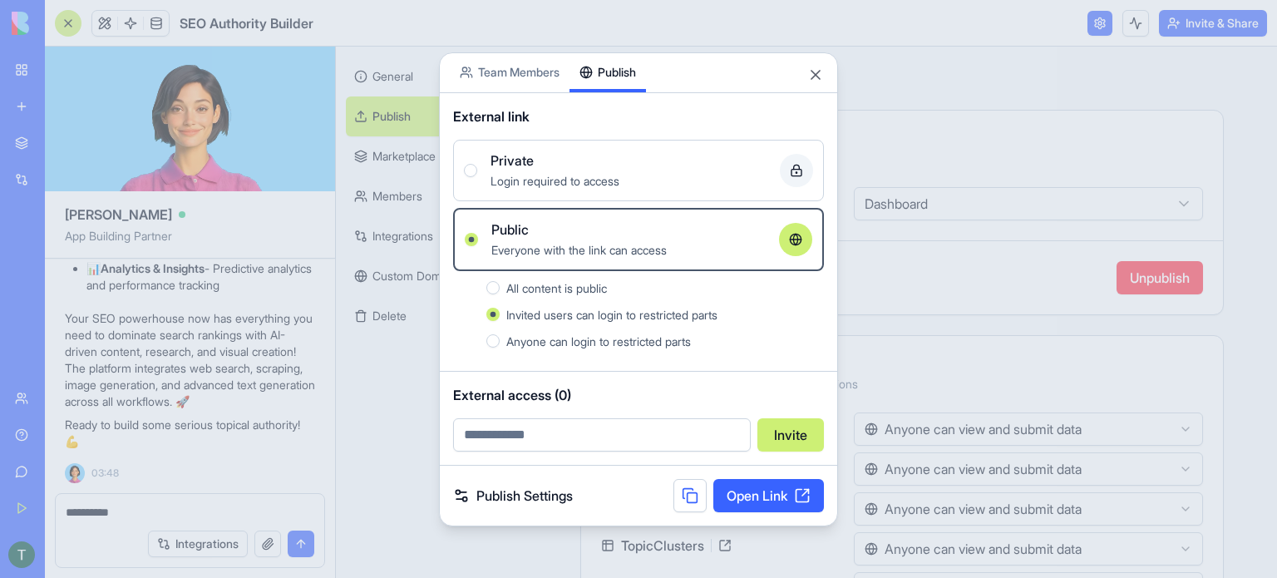
click at [760, 491] on link "Open Link" at bounding box center [768, 495] width 111 height 33
click at [493, 339] on button "Anyone can login to restricted parts" at bounding box center [492, 340] width 13 height 13
click at [757, 501] on link "Open Link" at bounding box center [768, 495] width 111 height 33
click at [491, 496] on link "Publish Settings" at bounding box center [513, 496] width 120 height 20
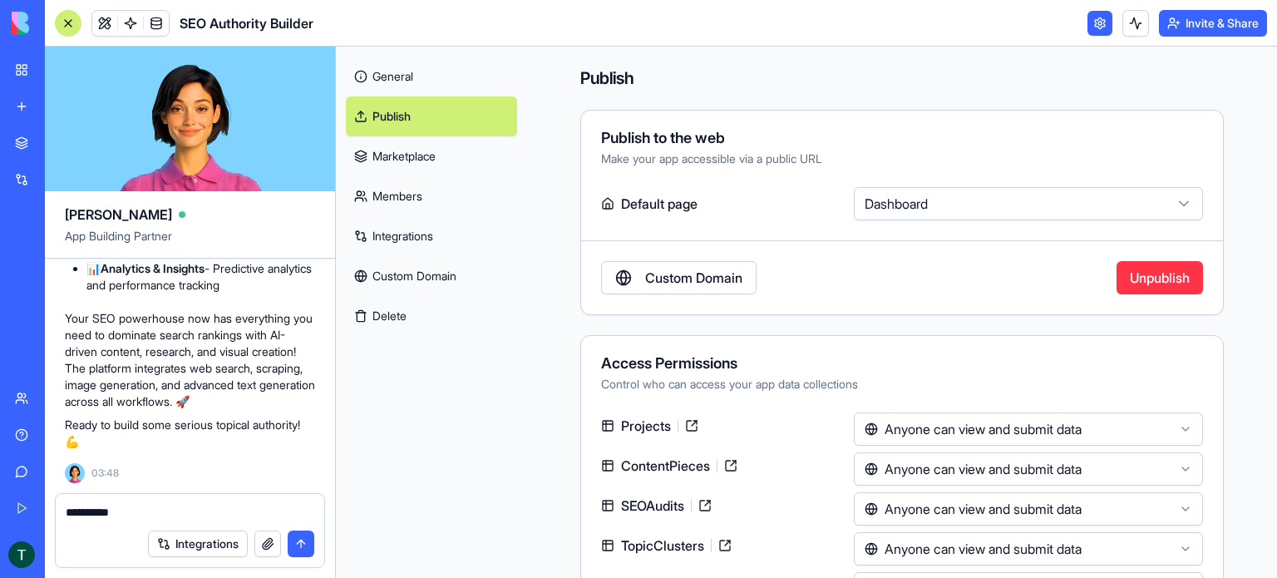
scroll to position [6871, 0]
click at [1101, 15] on link at bounding box center [1100, 23] width 25 height 25
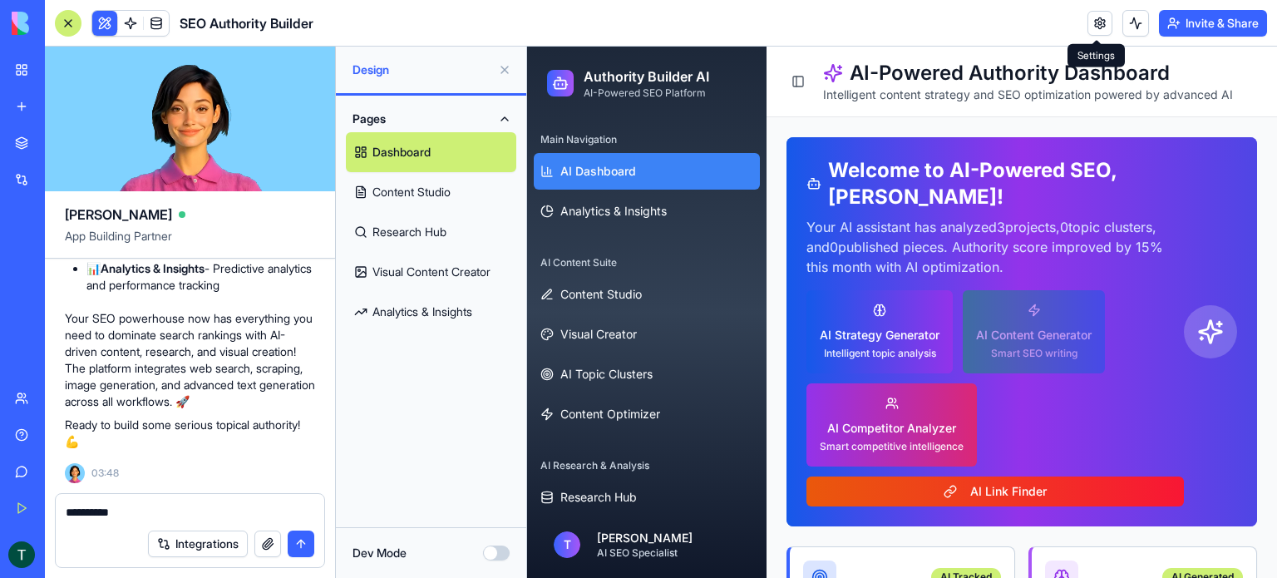
click at [1092, 14] on link at bounding box center [1100, 23] width 25 height 25
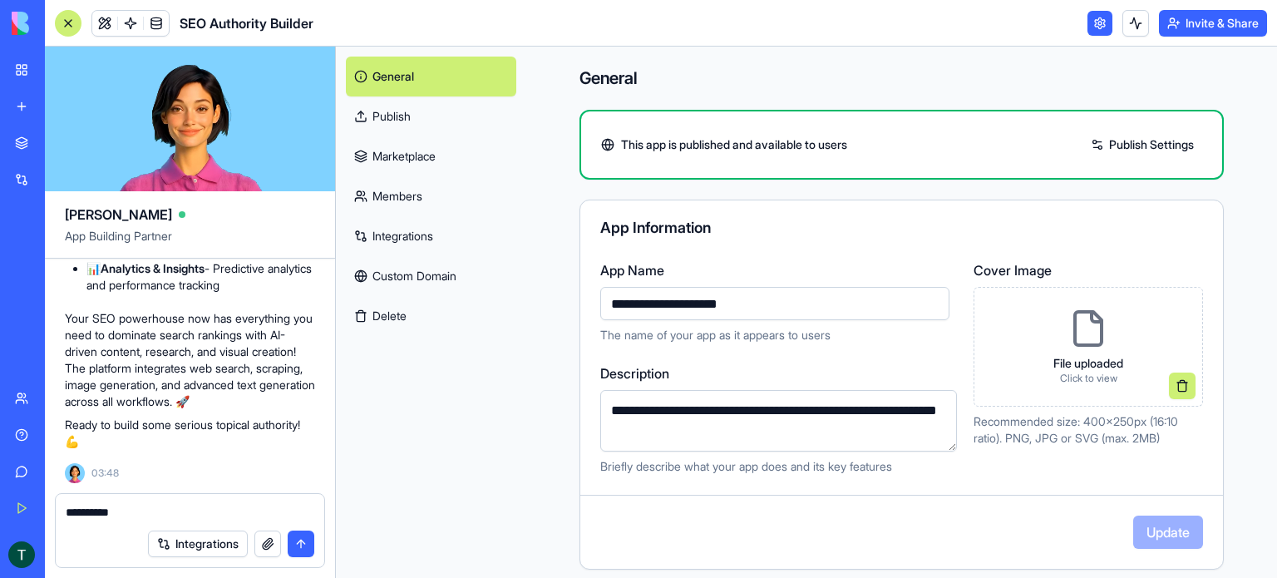
click at [1083, 137] on link "Publish Settings" at bounding box center [1143, 144] width 120 height 27
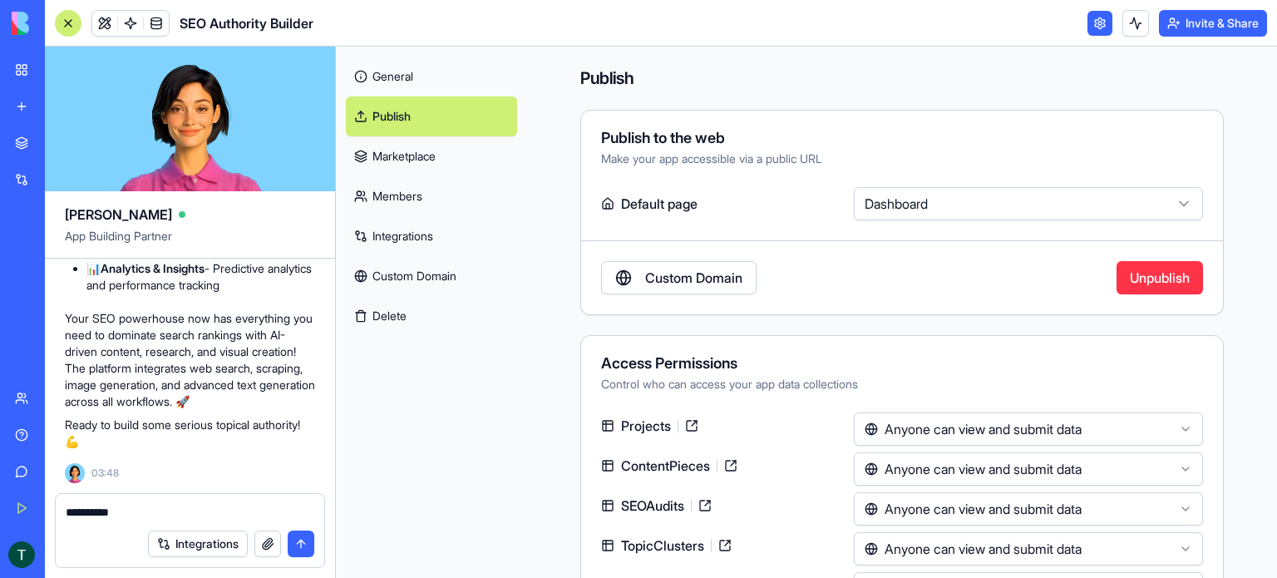
click at [1121, 274] on button "Unpublish" at bounding box center [1160, 277] width 86 height 33
click at [136, 509] on textarea "*********" at bounding box center [190, 512] width 249 height 17
type textarea "**********"
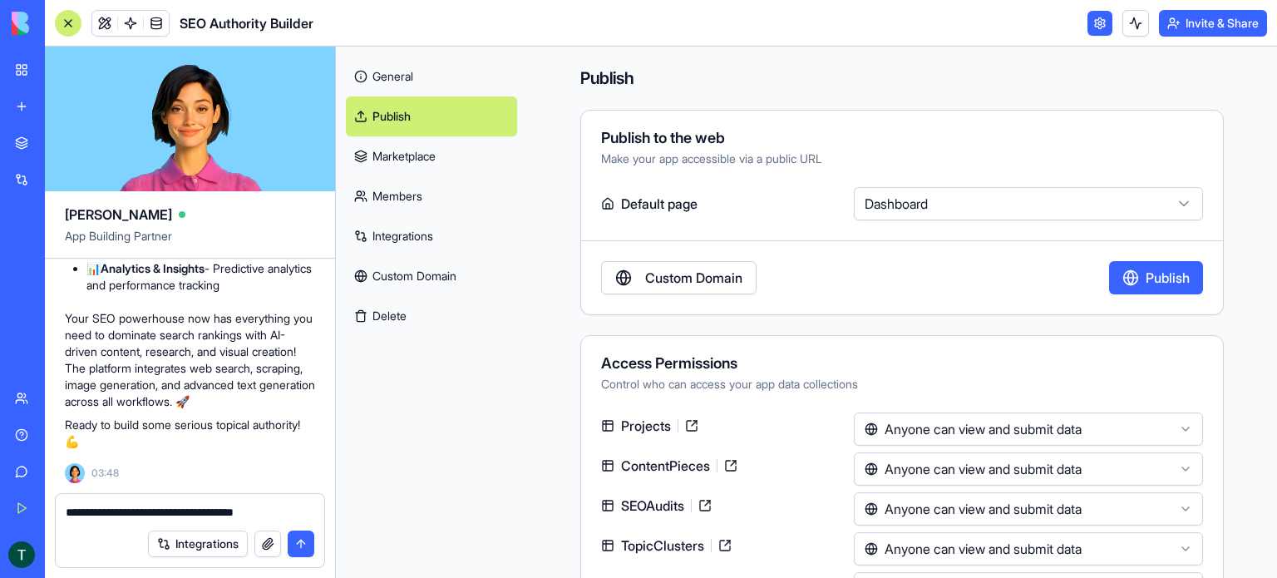
click at [294, 547] on button "submit" at bounding box center [301, 543] width 27 height 27
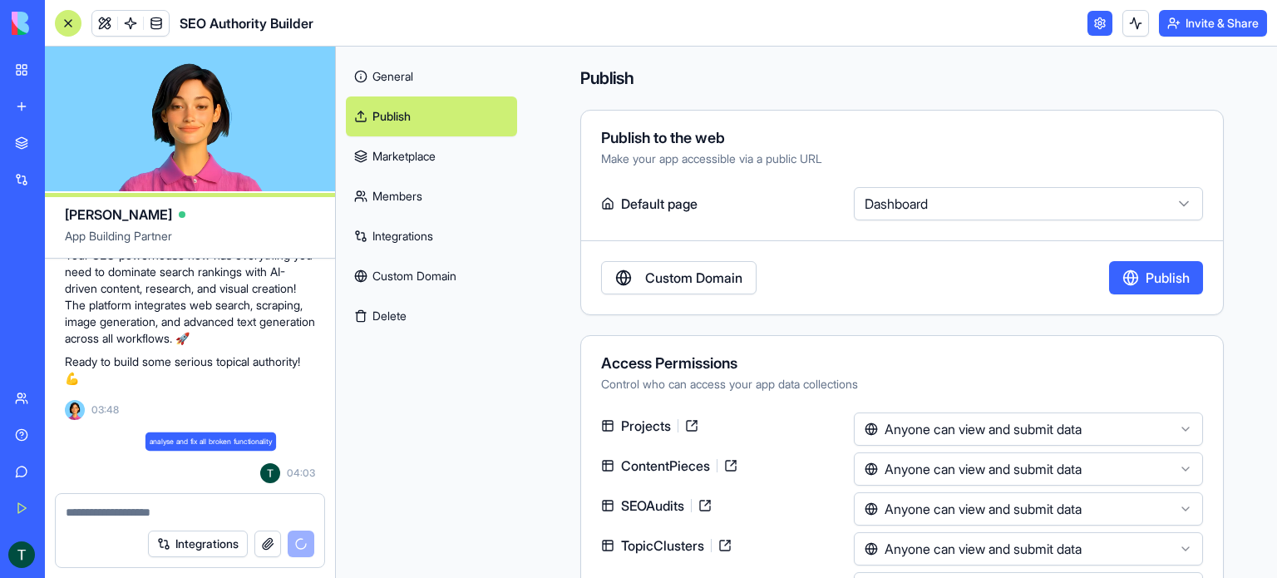
scroll to position [6934, 0]
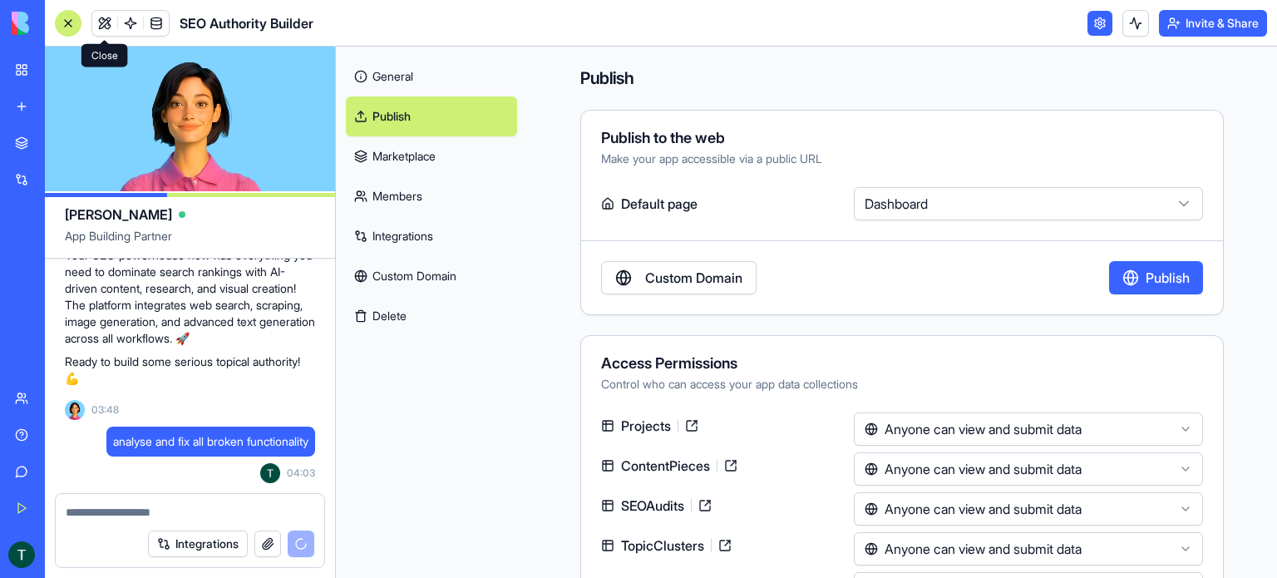
click at [111, 30] on link at bounding box center [104, 23] width 25 height 25
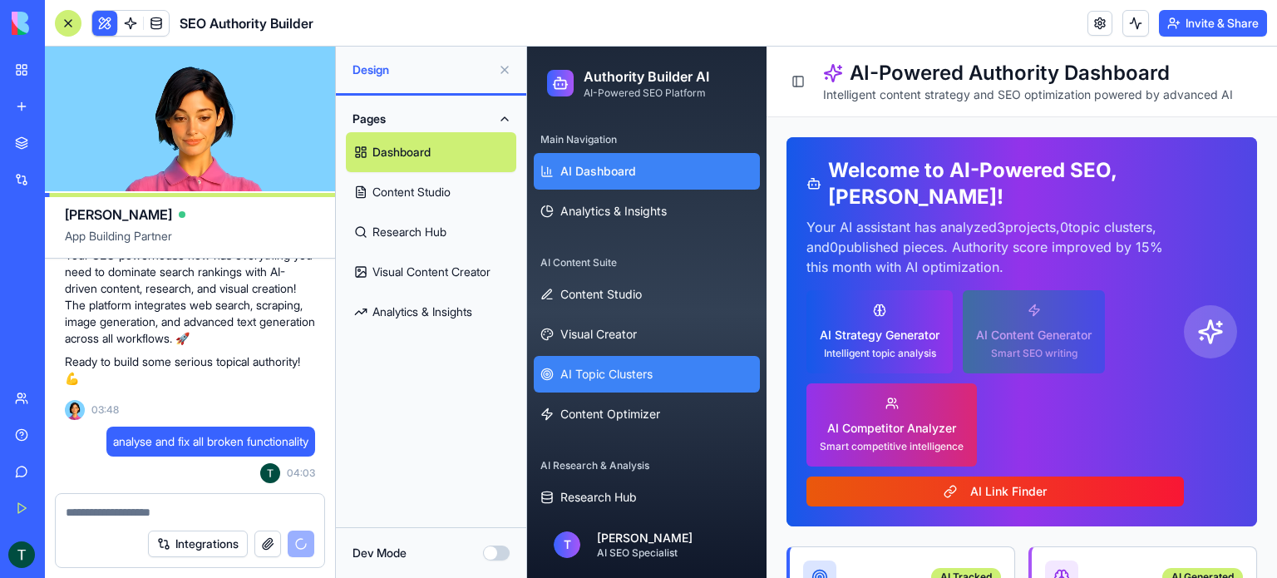
click at [605, 367] on span "AI Topic Clusters" at bounding box center [606, 374] width 92 height 17
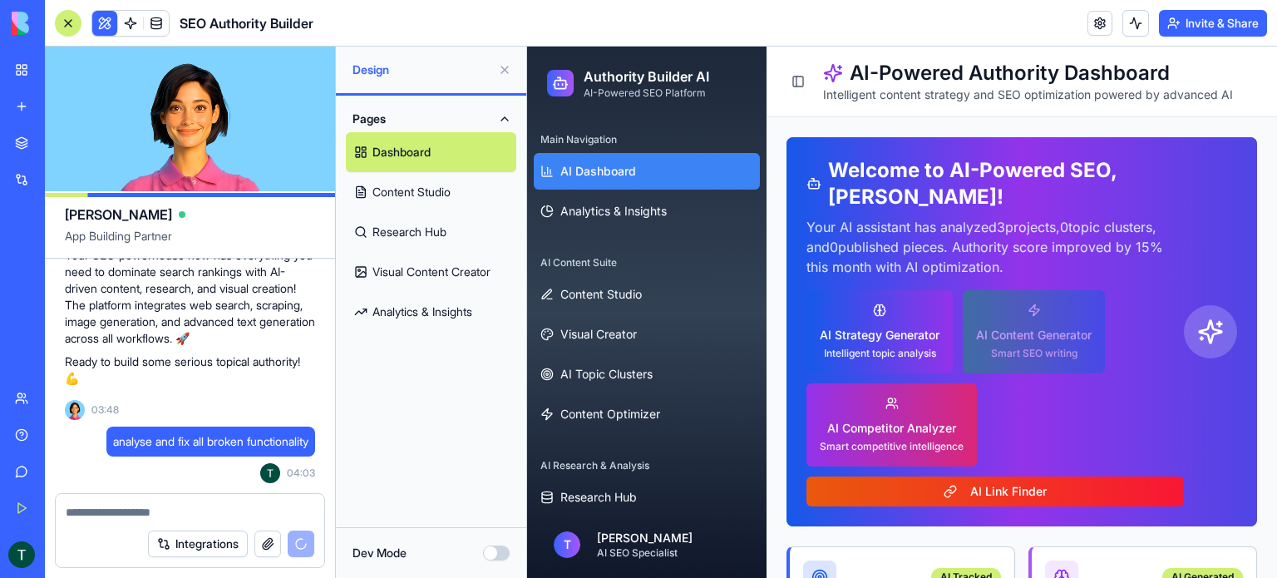
click at [501, 546] on button "Dev Mode" at bounding box center [496, 552] width 27 height 15
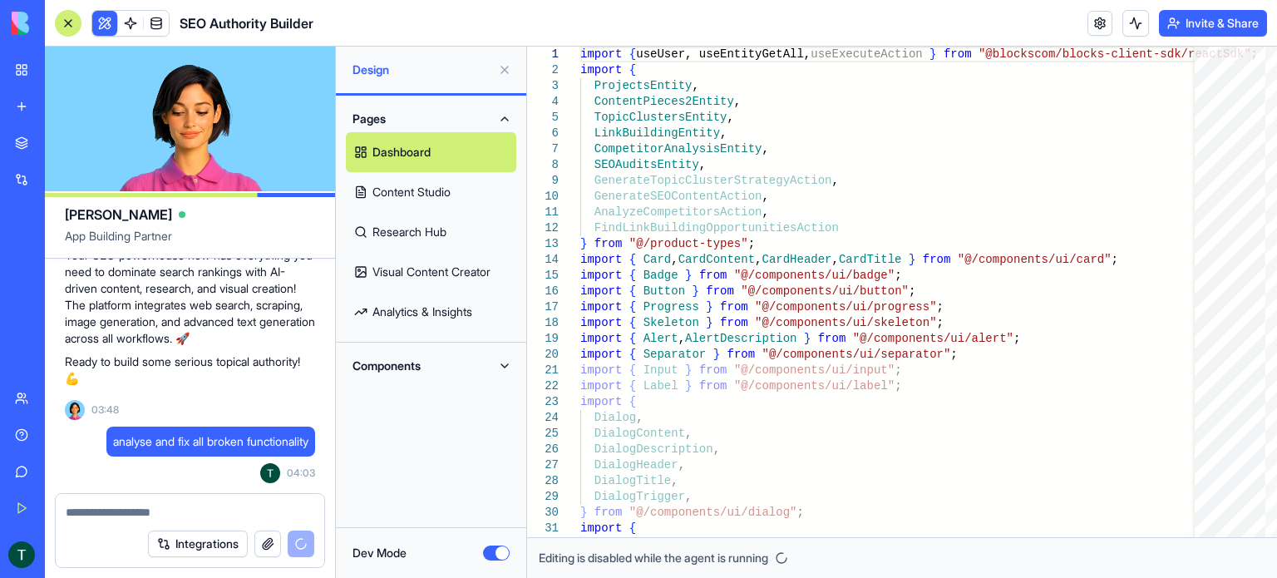
click at [496, 551] on button "Dev Mode" at bounding box center [496, 552] width 27 height 15
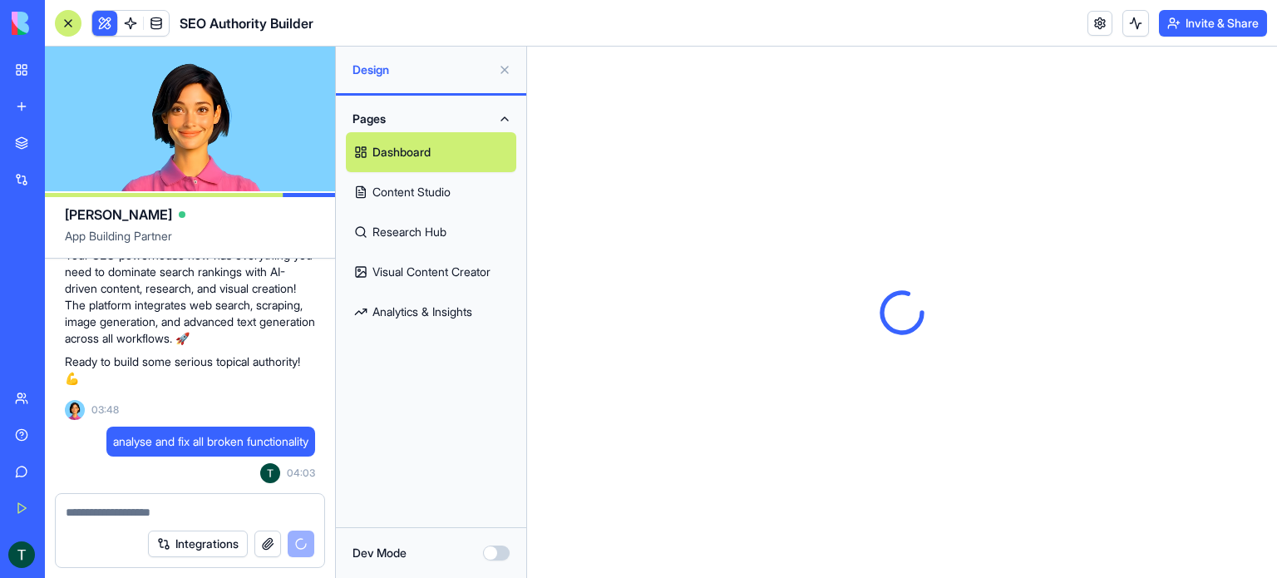
click at [496, 551] on button "Dev Mode" at bounding box center [496, 552] width 27 height 15
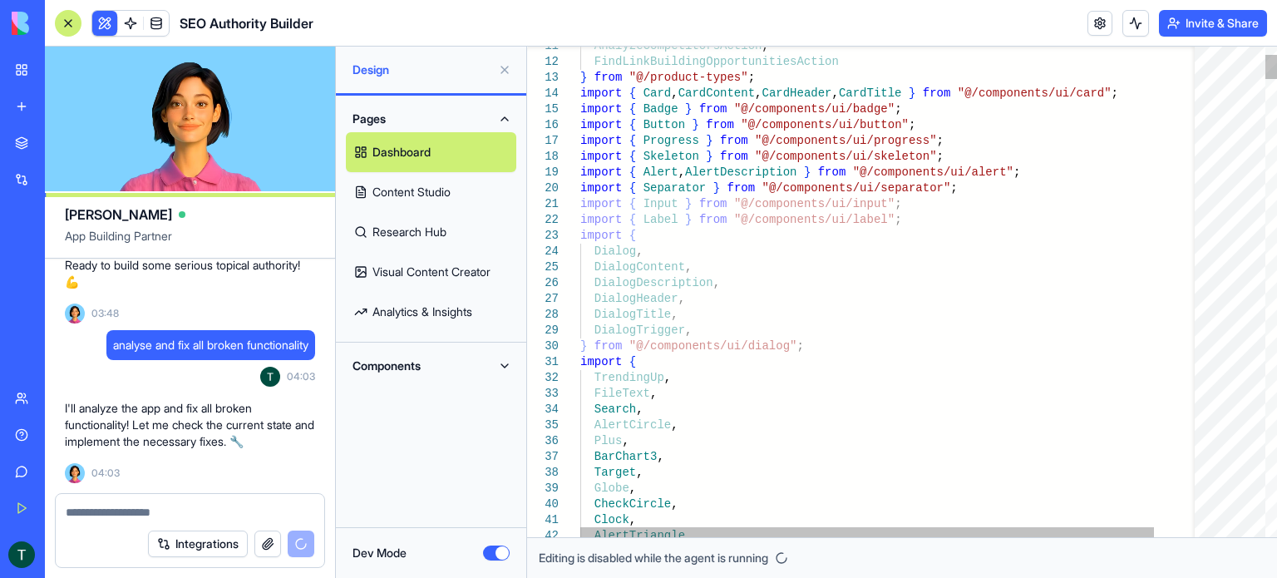
scroll to position [7227, 0]
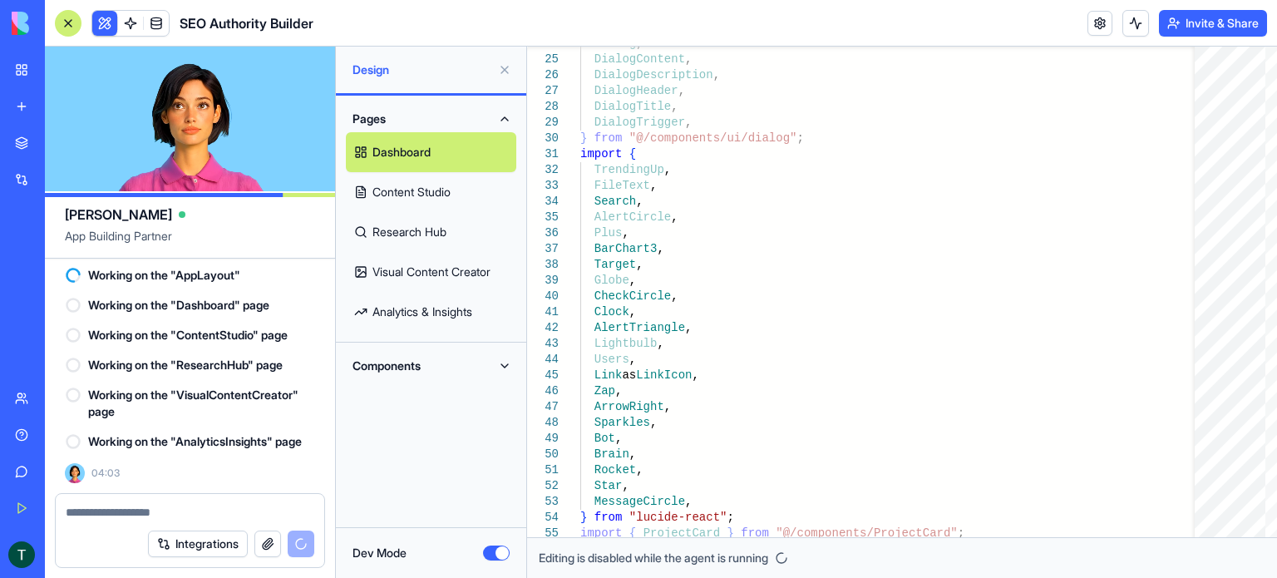
click at [503, 550] on button "Dev Mode" at bounding box center [496, 552] width 27 height 15
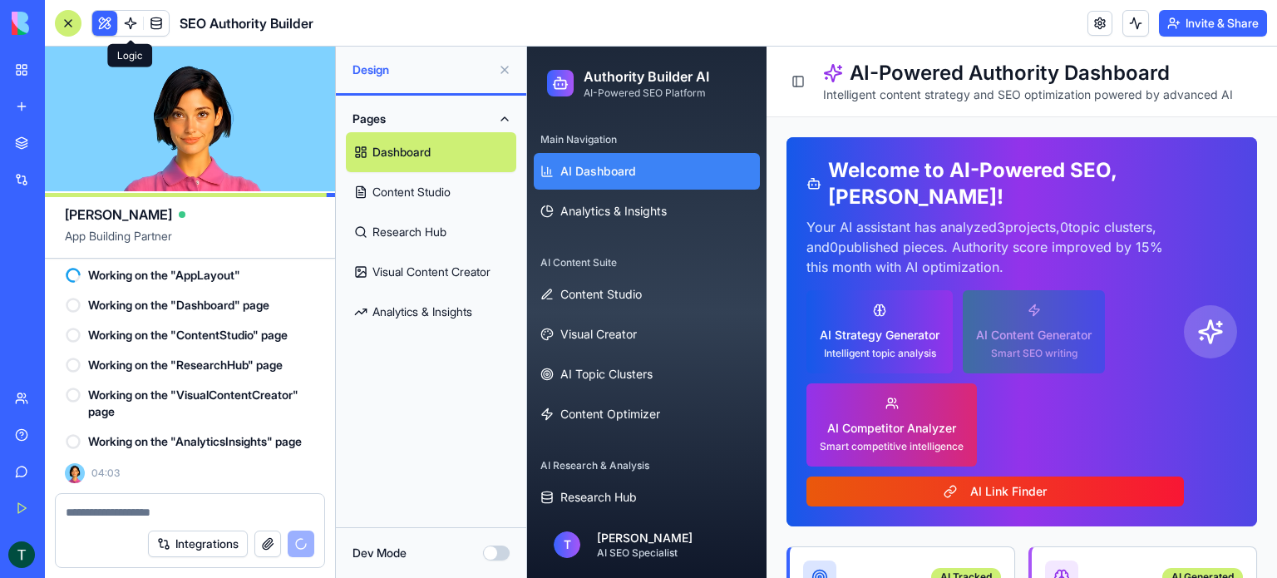
click at [127, 29] on link at bounding box center [130, 23] width 25 height 25
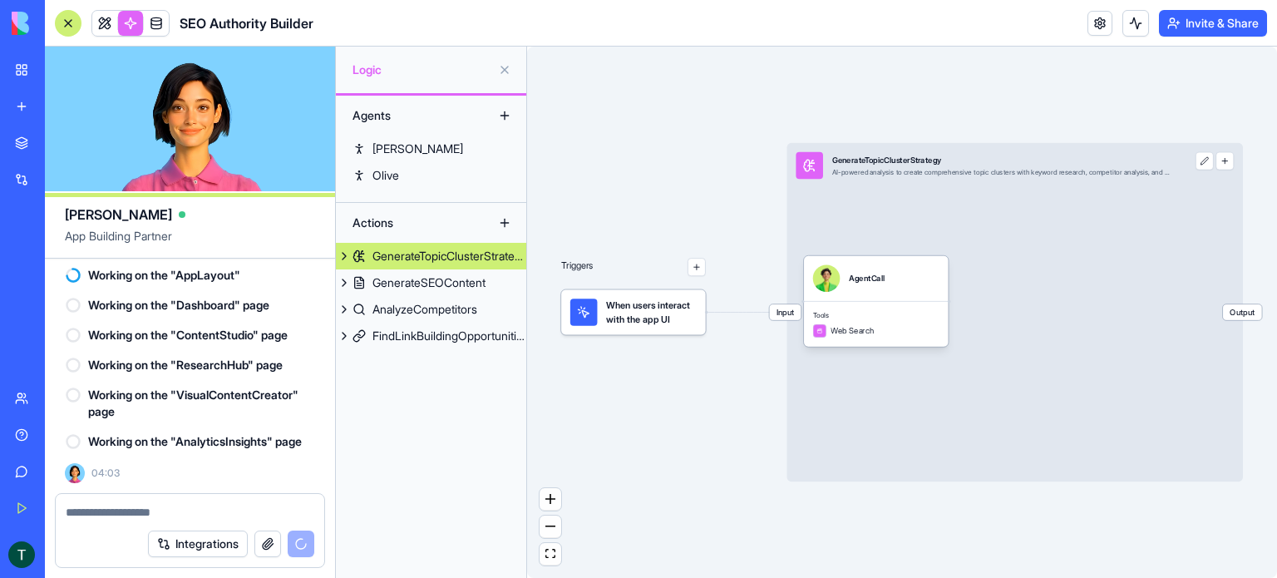
click at [346, 256] on button at bounding box center [344, 256] width 17 height 27
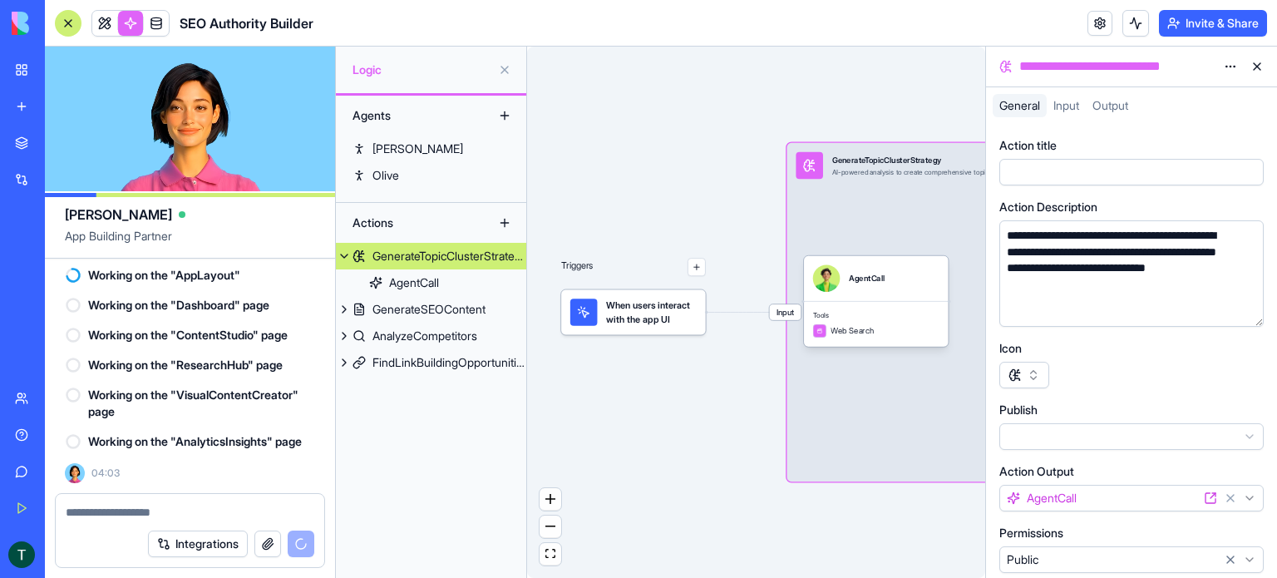
click at [1070, 105] on span "Input" at bounding box center [1066, 105] width 26 height 14
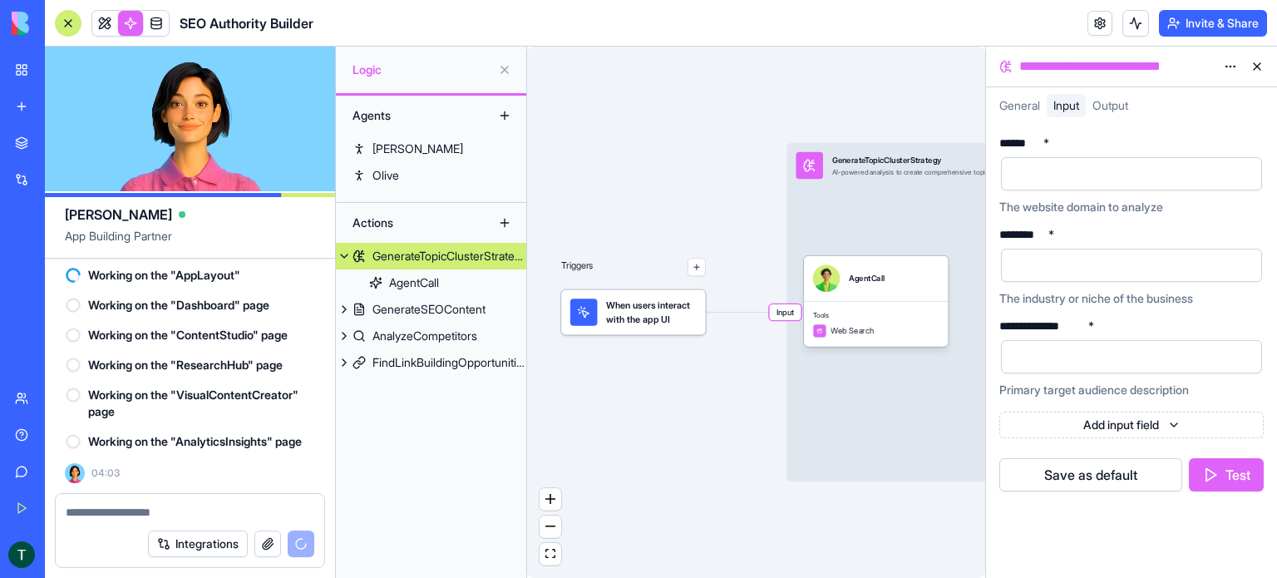
click at [1119, 105] on span "Output" at bounding box center [1110, 105] width 36 height 14
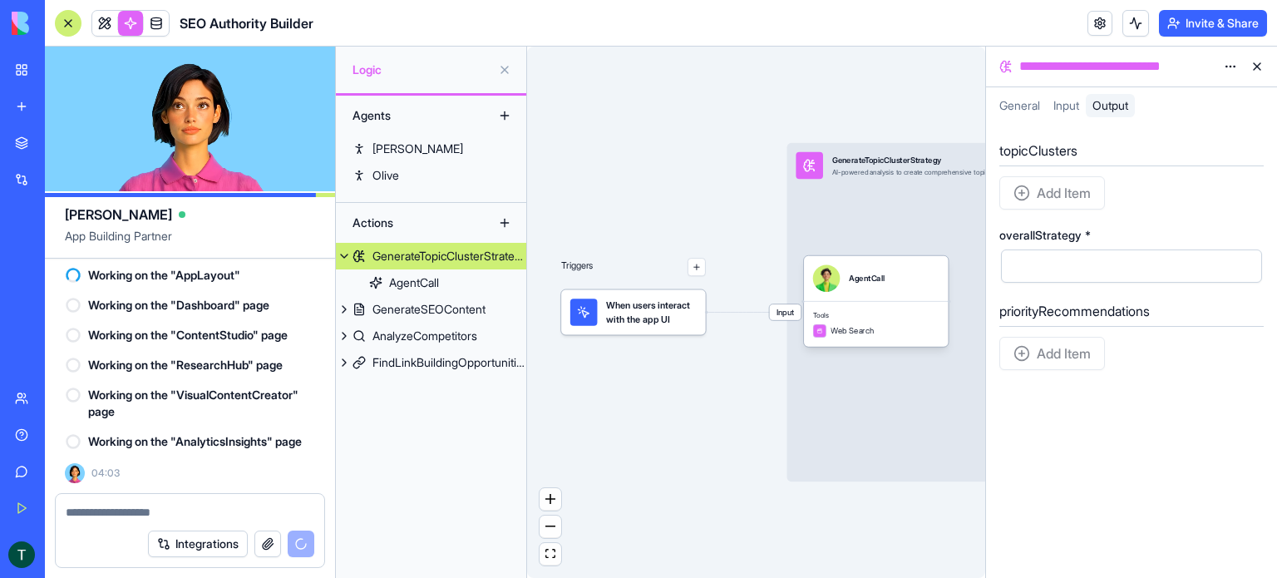
click at [1026, 111] on span "General" at bounding box center [1019, 105] width 41 height 14
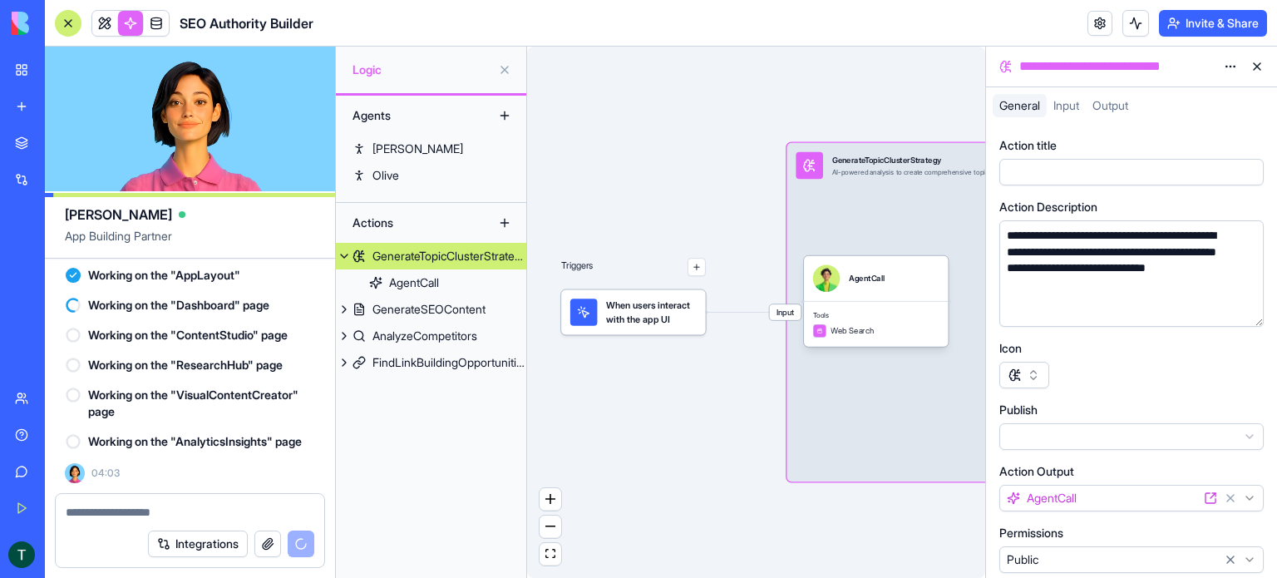
click at [1253, 64] on button at bounding box center [1257, 66] width 27 height 27
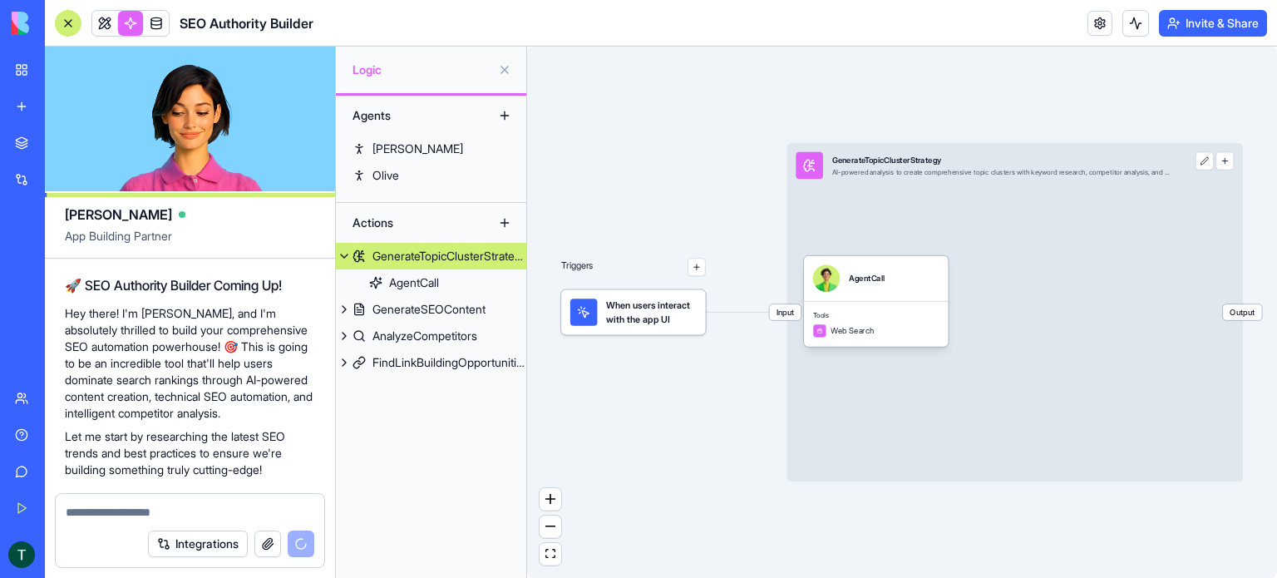
scroll to position [7227, 0]
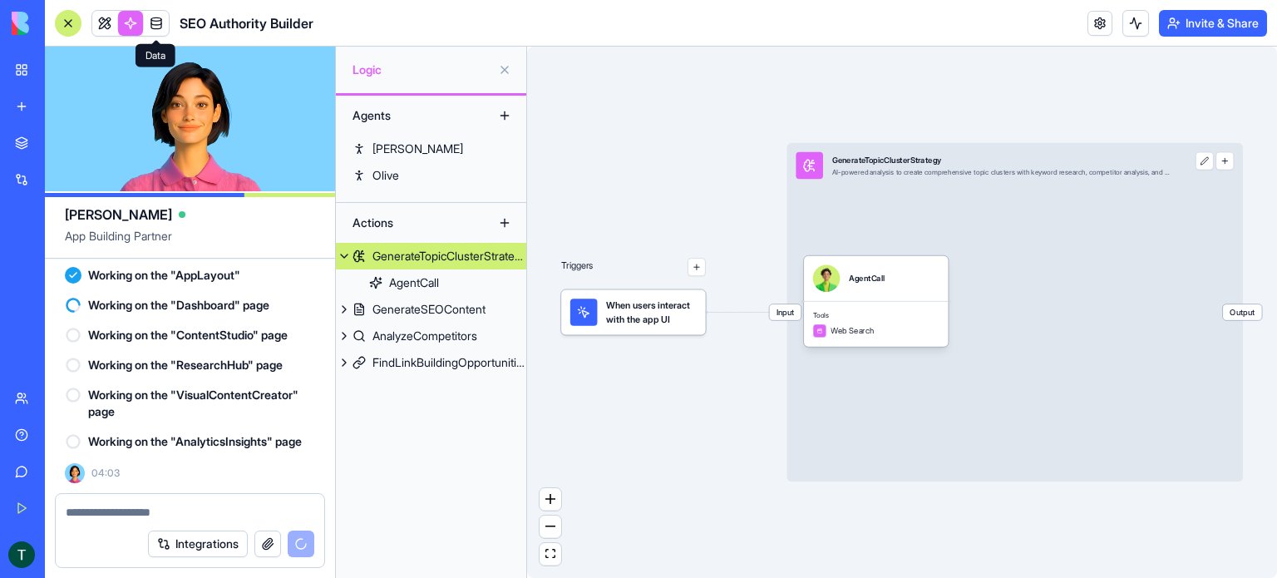
click at [156, 22] on link at bounding box center [156, 23] width 25 height 25
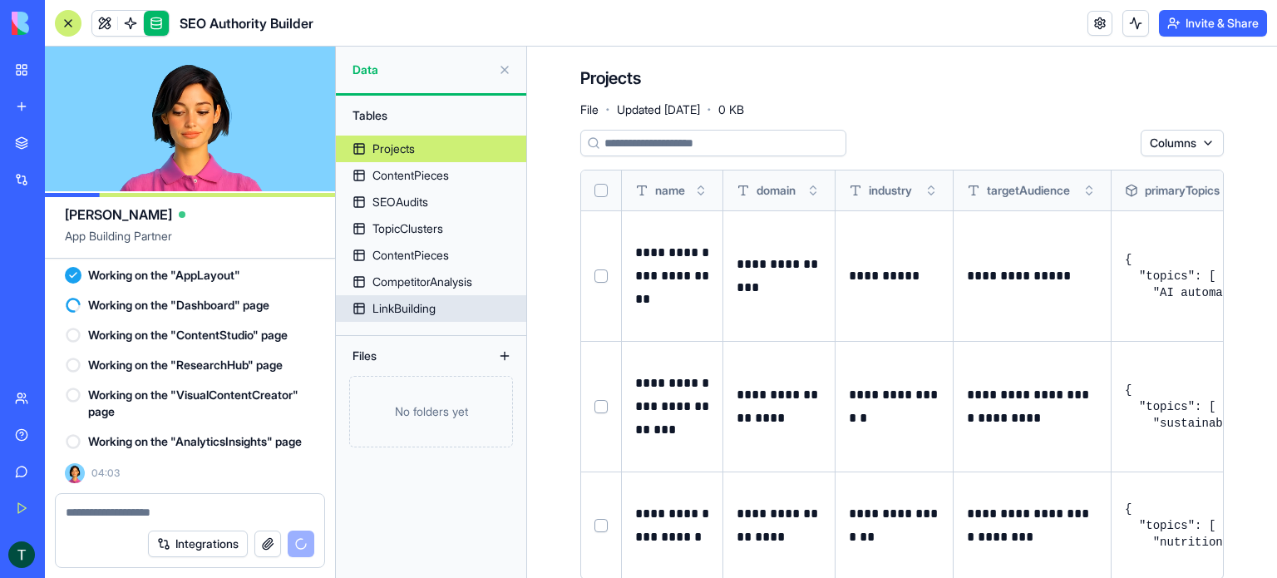
click at [405, 302] on div "LinkBuilding" at bounding box center [403, 308] width 63 height 17
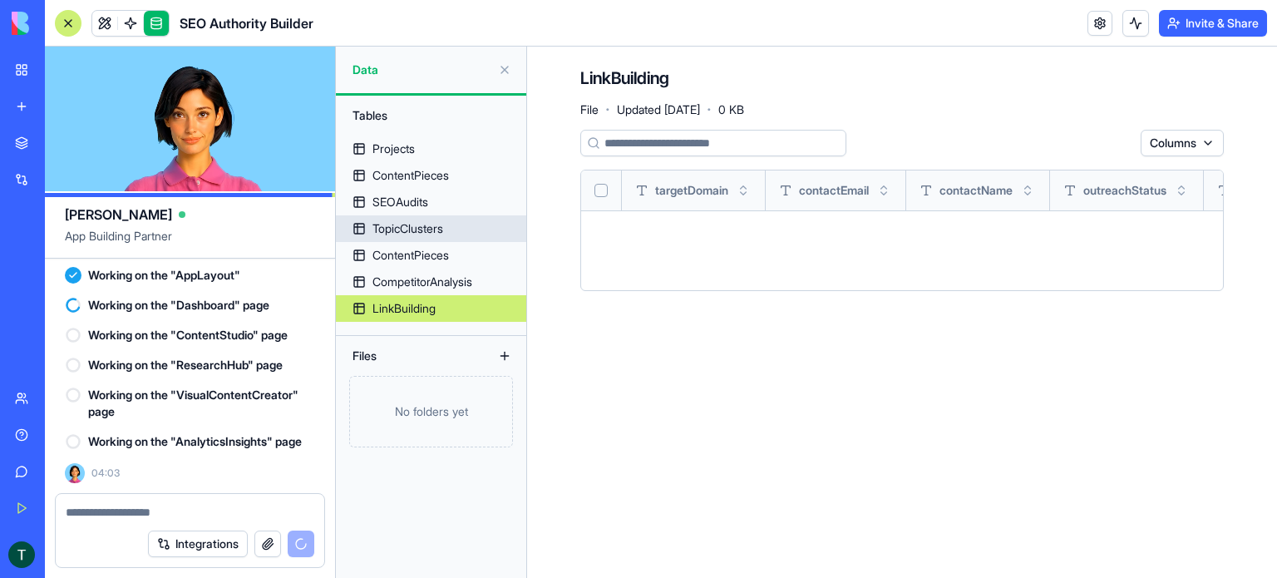
click at [408, 234] on div "TopicClusters" at bounding box center [407, 228] width 71 height 17
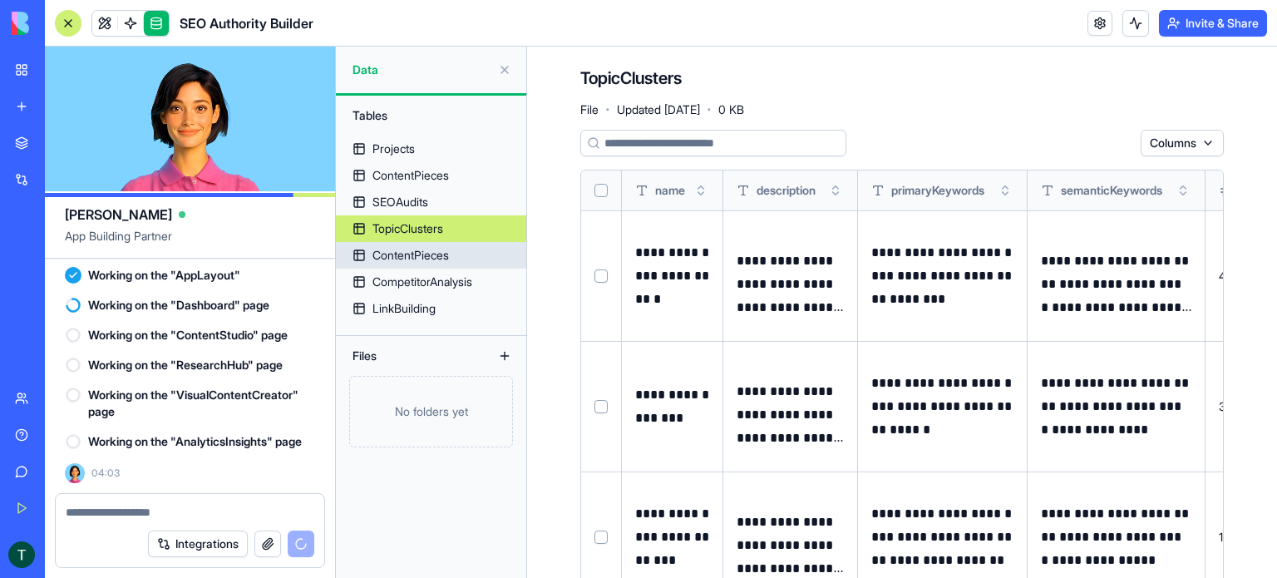
click at [449, 252] on div "ContentPieces" at bounding box center [410, 255] width 76 height 17
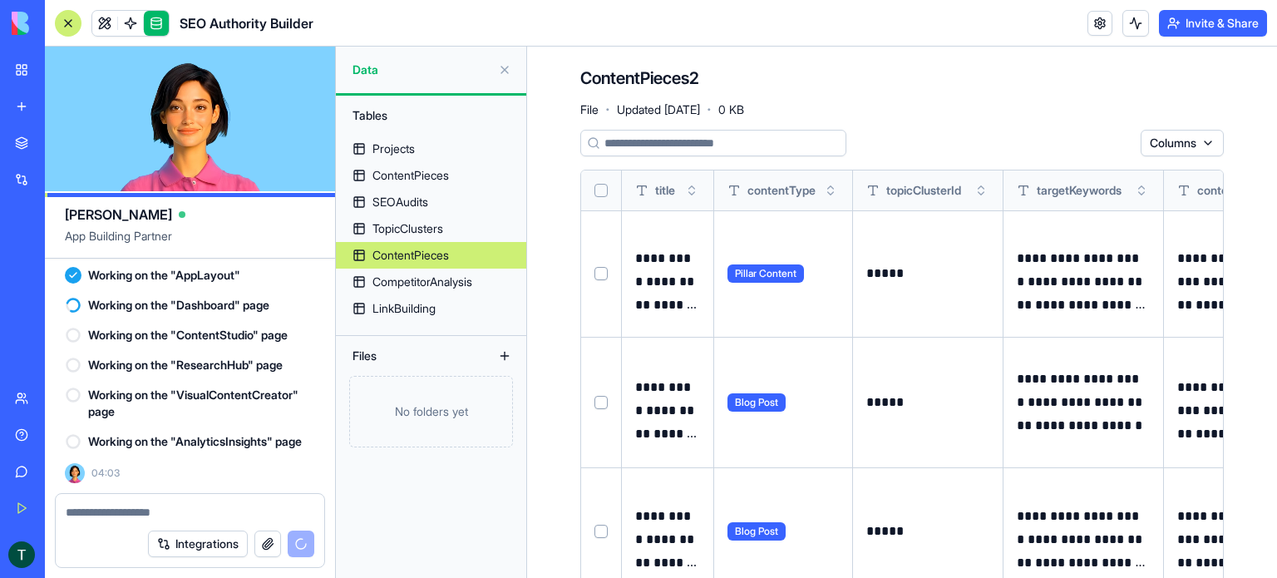
click at [0, 0] on button at bounding box center [0, 0] width 0 height 0
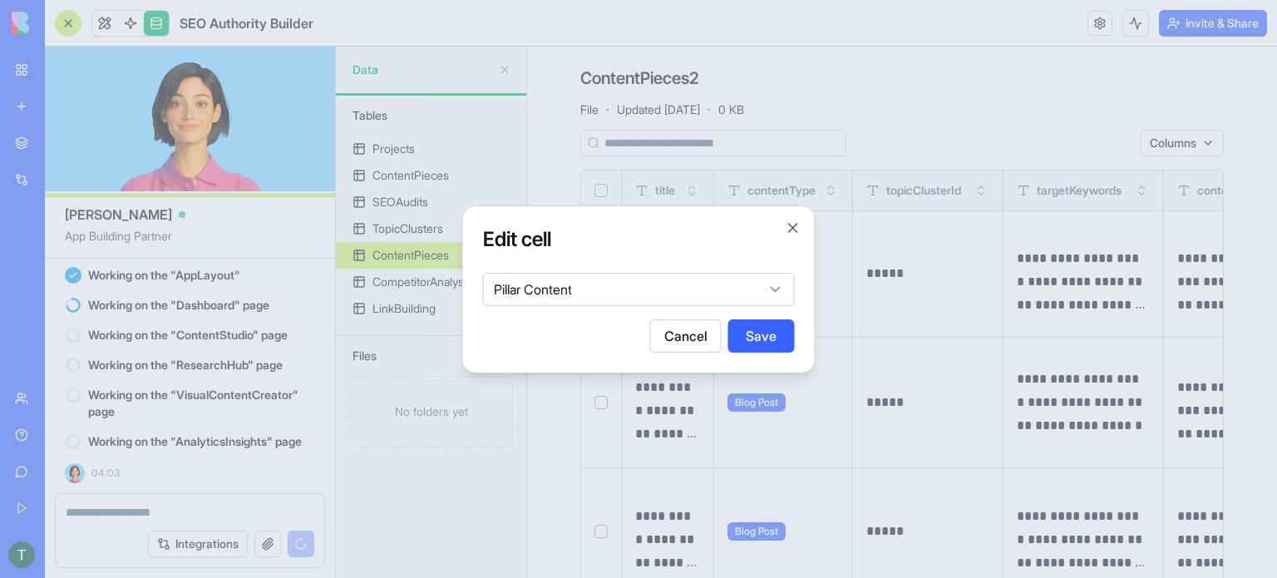
click at [770, 333] on button "Save" at bounding box center [761, 335] width 67 height 33
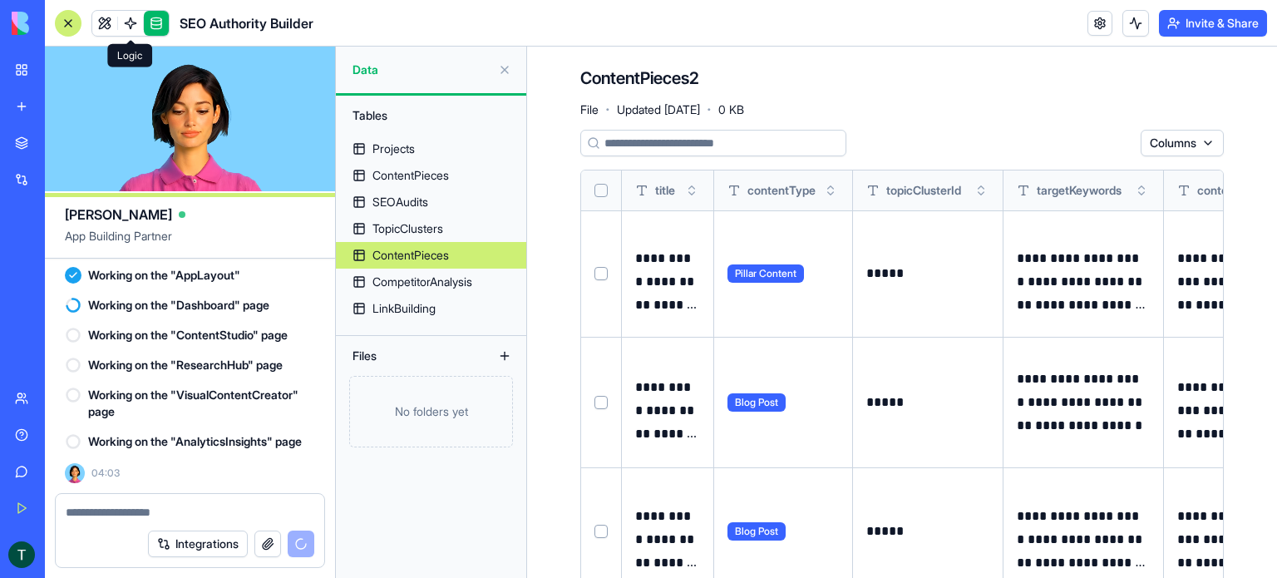
click at [128, 27] on link at bounding box center [130, 23] width 25 height 25
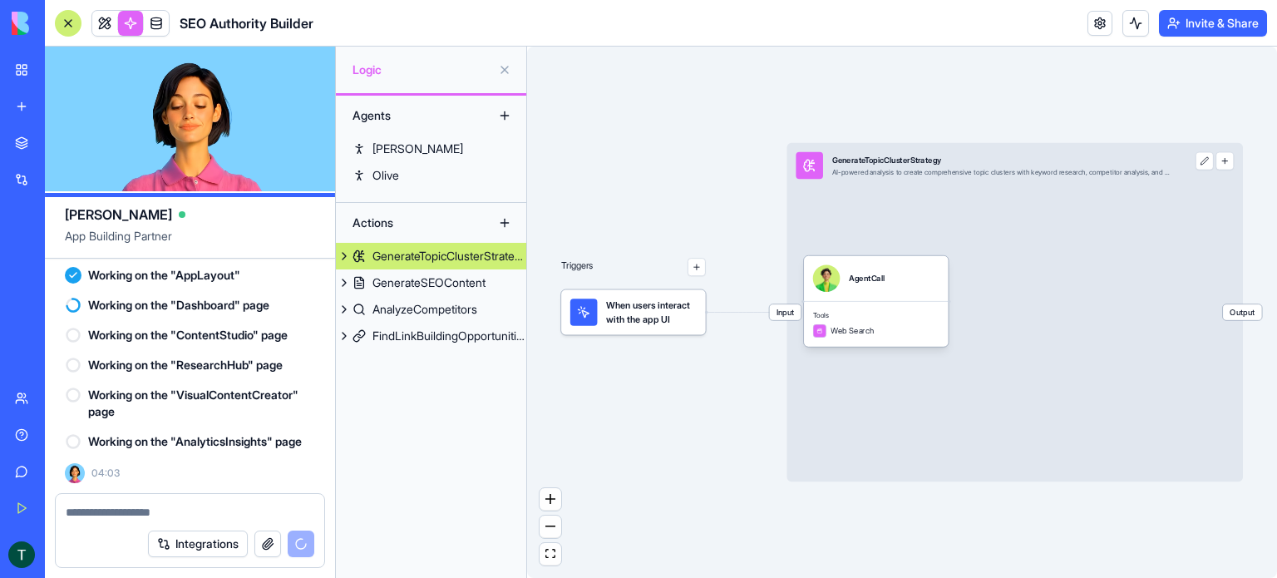
click at [342, 256] on button at bounding box center [344, 256] width 17 height 27
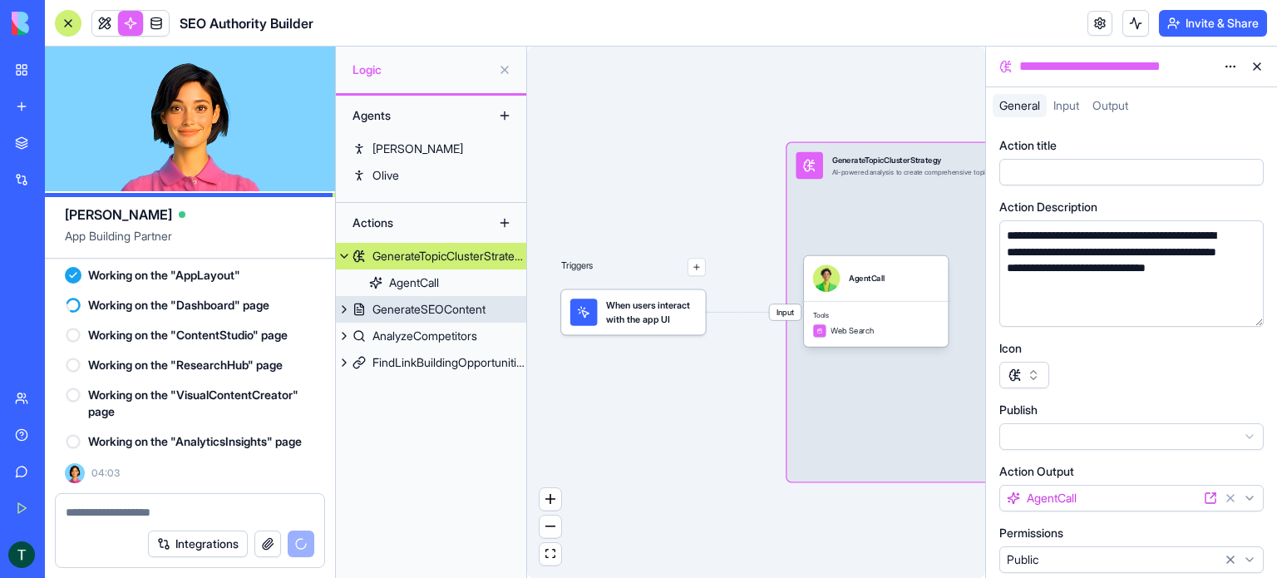
click at [343, 306] on button at bounding box center [344, 309] width 17 height 27
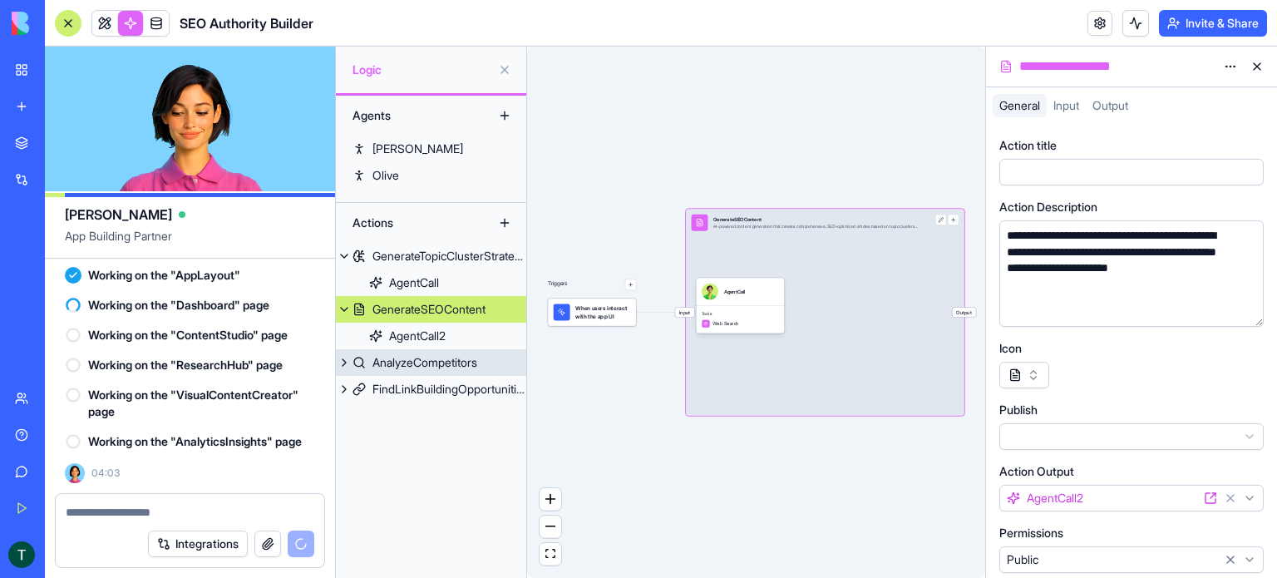
click at [345, 363] on button at bounding box center [344, 362] width 17 height 27
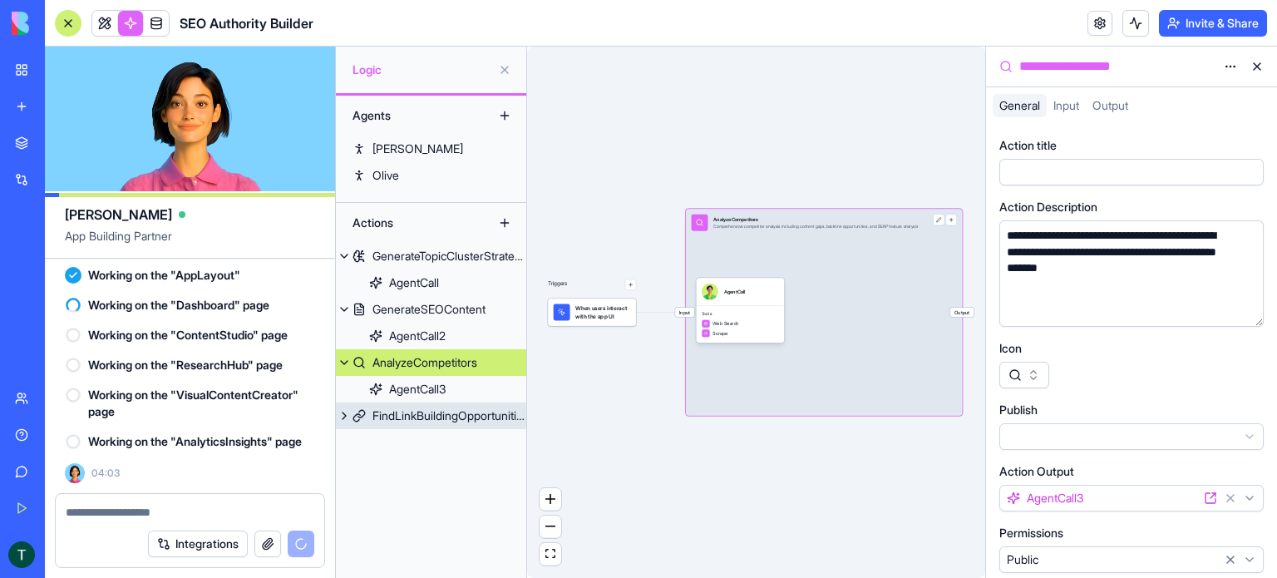
click at [346, 416] on button at bounding box center [344, 415] width 17 height 27
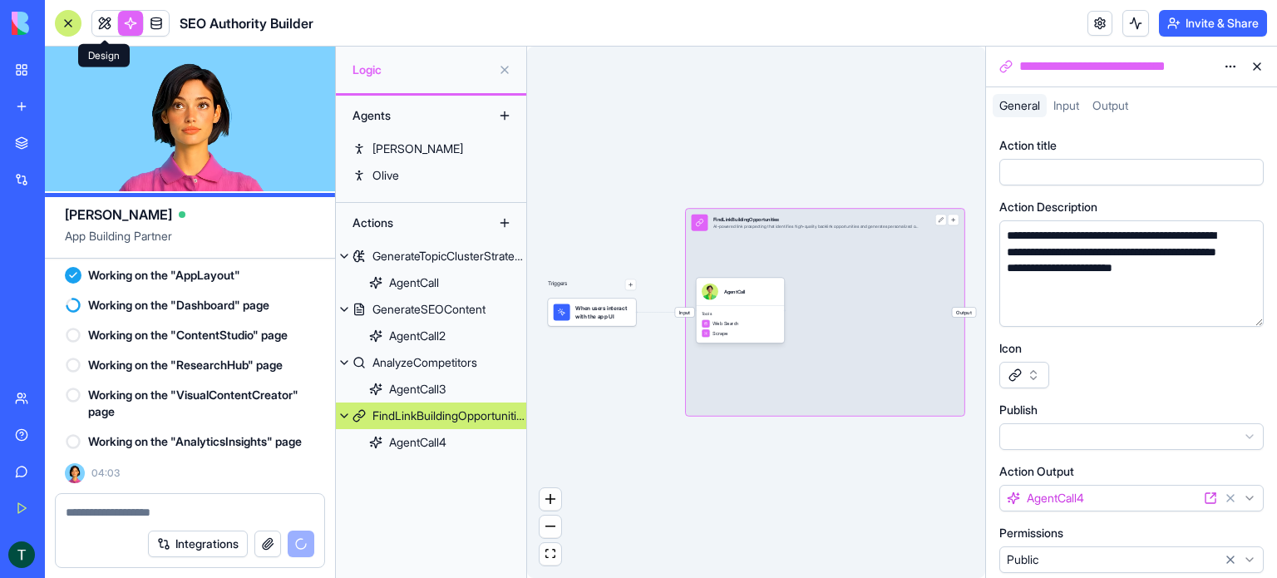
click at [100, 26] on link at bounding box center [104, 23] width 25 height 25
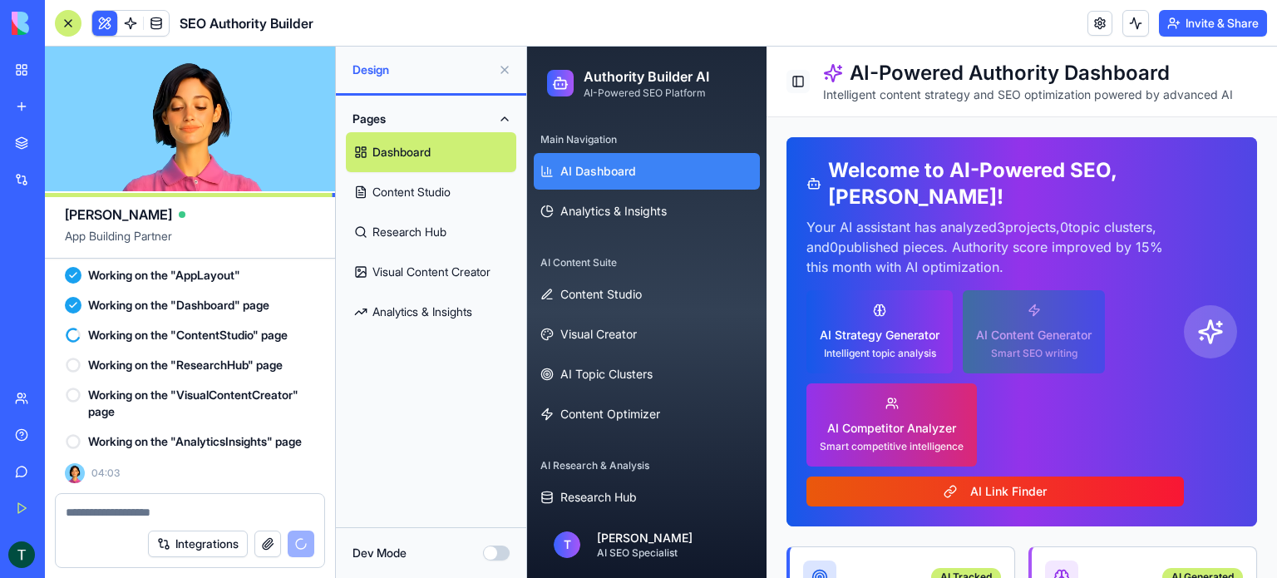
click at [795, 81] on button "Toggle Sidebar" at bounding box center [798, 81] width 23 height 23
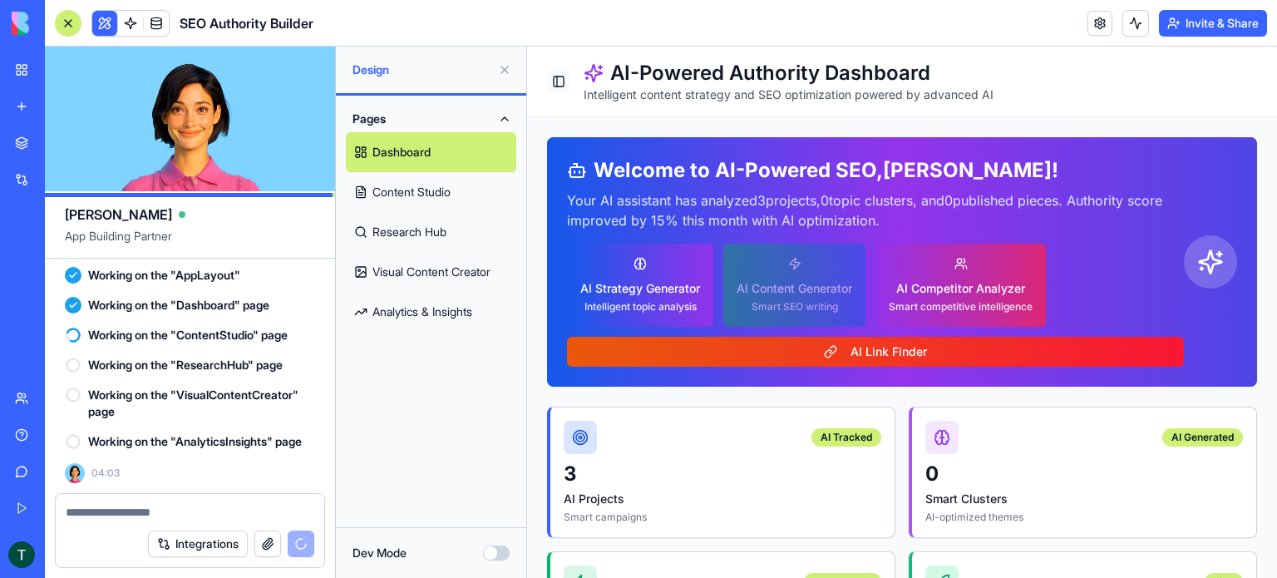
click at [555, 80] on button "Toggle Sidebar" at bounding box center [558, 81] width 23 height 23
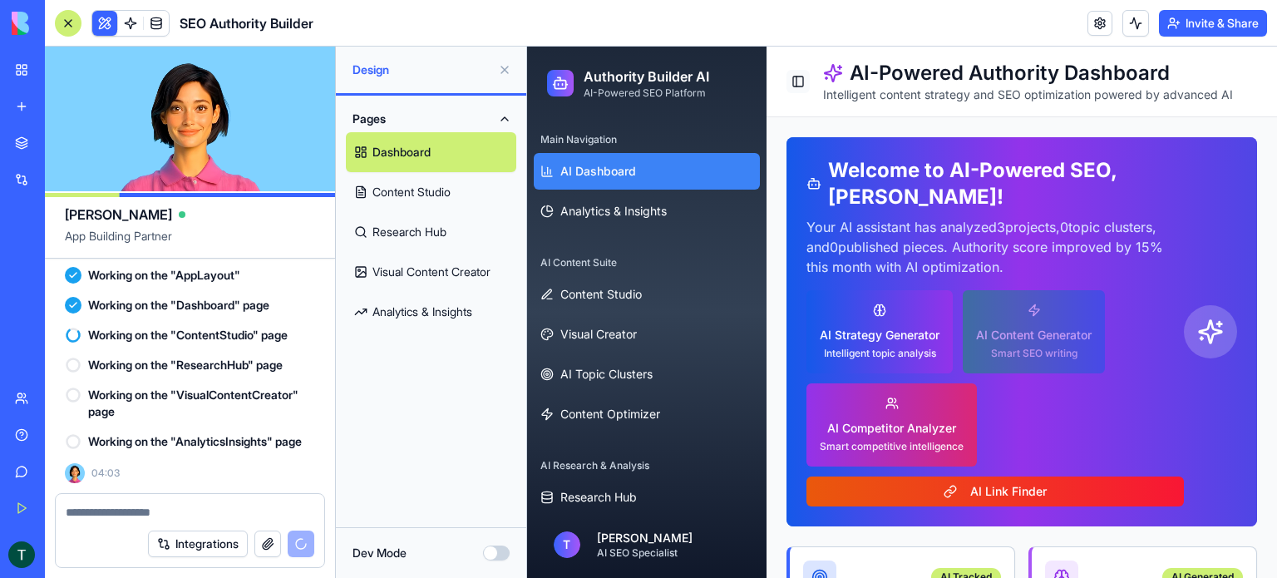
click at [797, 82] on button "Toggle Sidebar" at bounding box center [798, 81] width 23 height 23
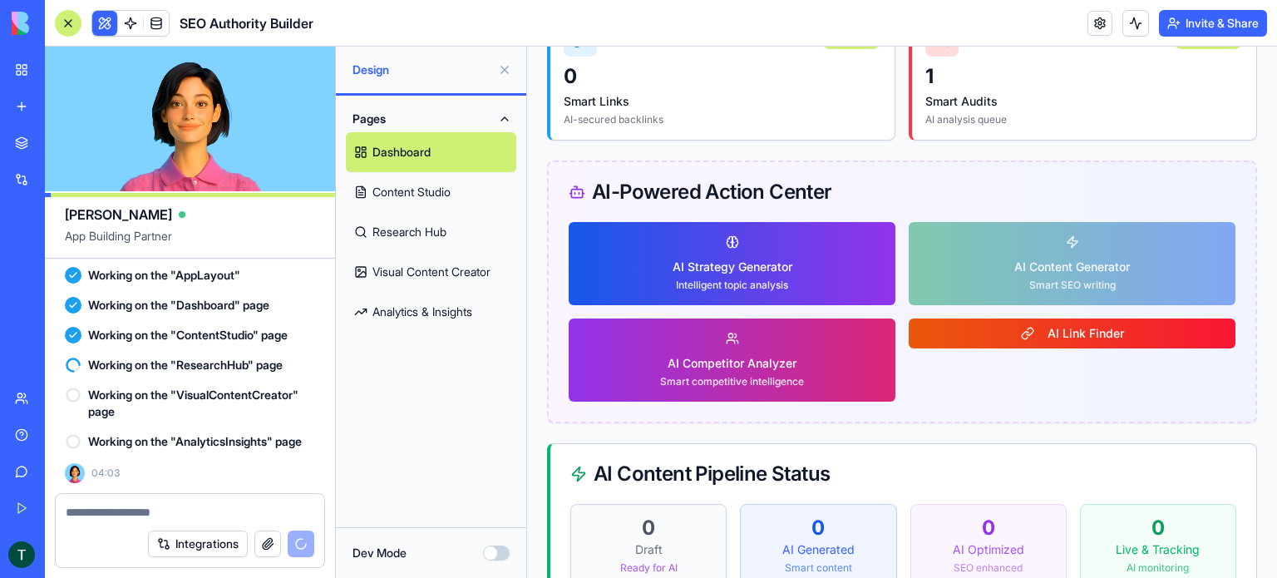
scroll to position [7257, 0]
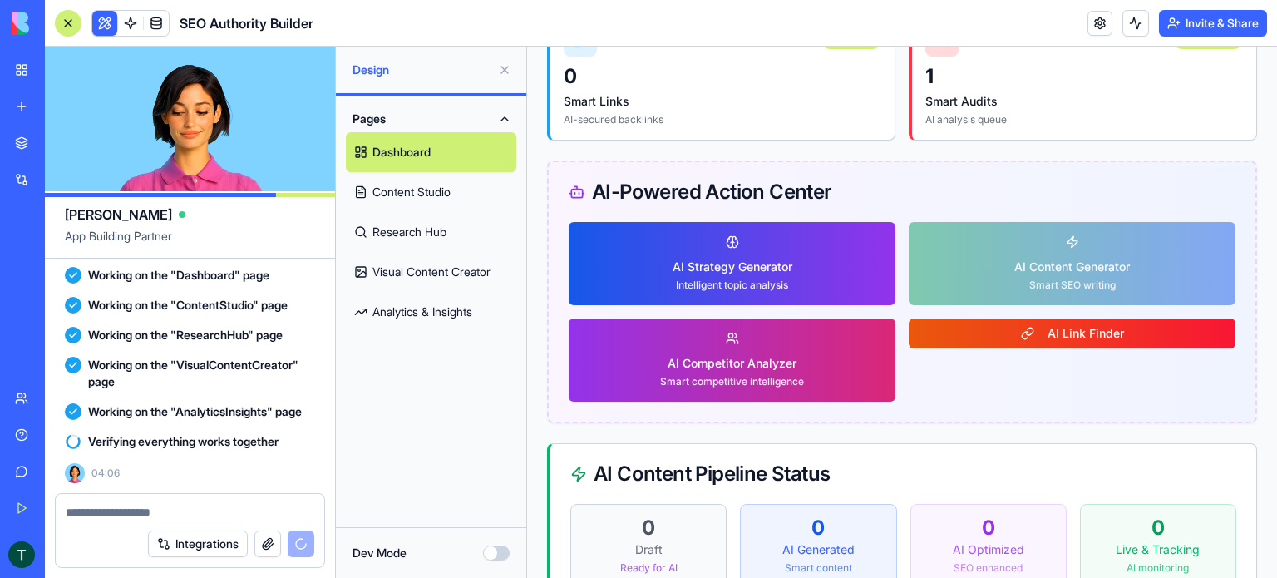
click at [423, 192] on link "Content Studio" at bounding box center [431, 192] width 170 height 40
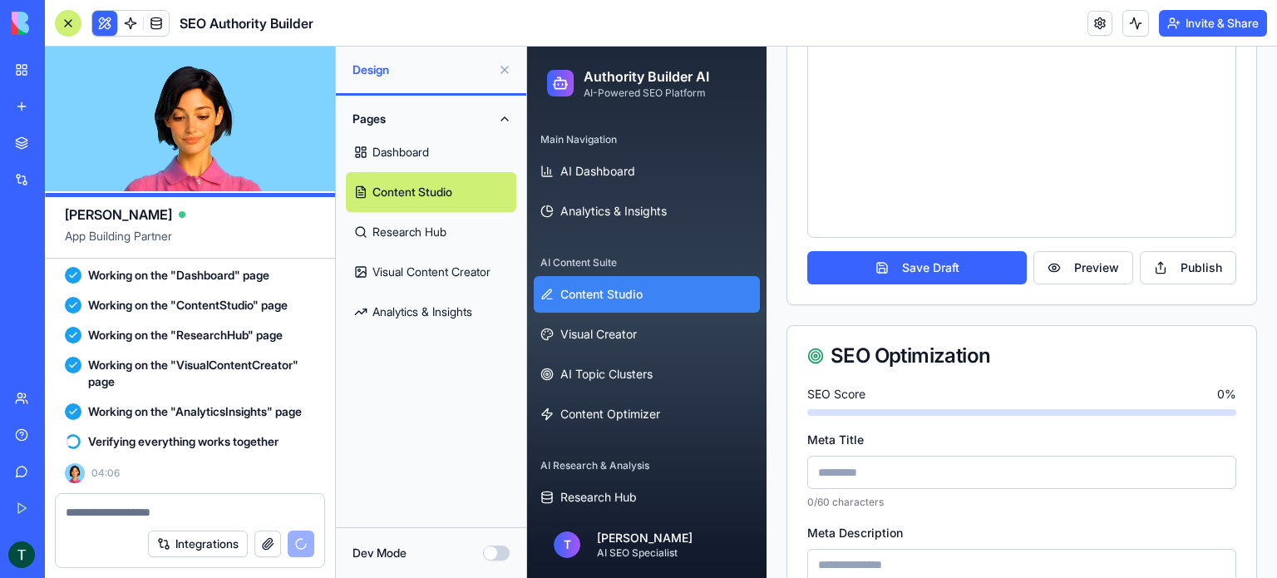
scroll to position [915, 0]
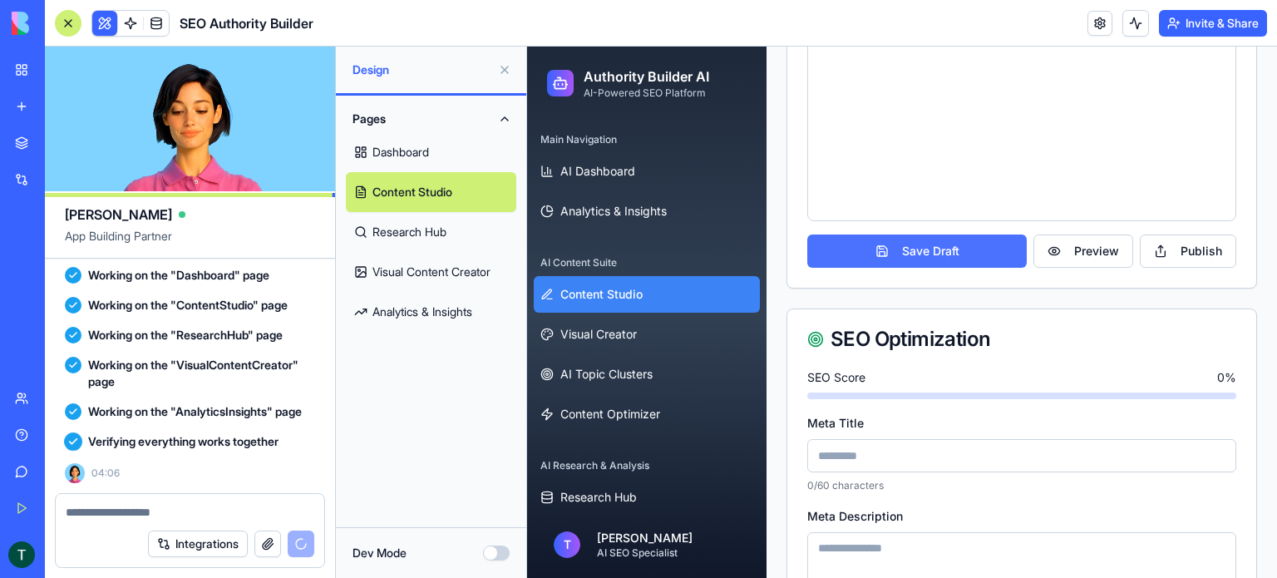
click at [928, 258] on button "Save Draft" at bounding box center [916, 250] width 219 height 33
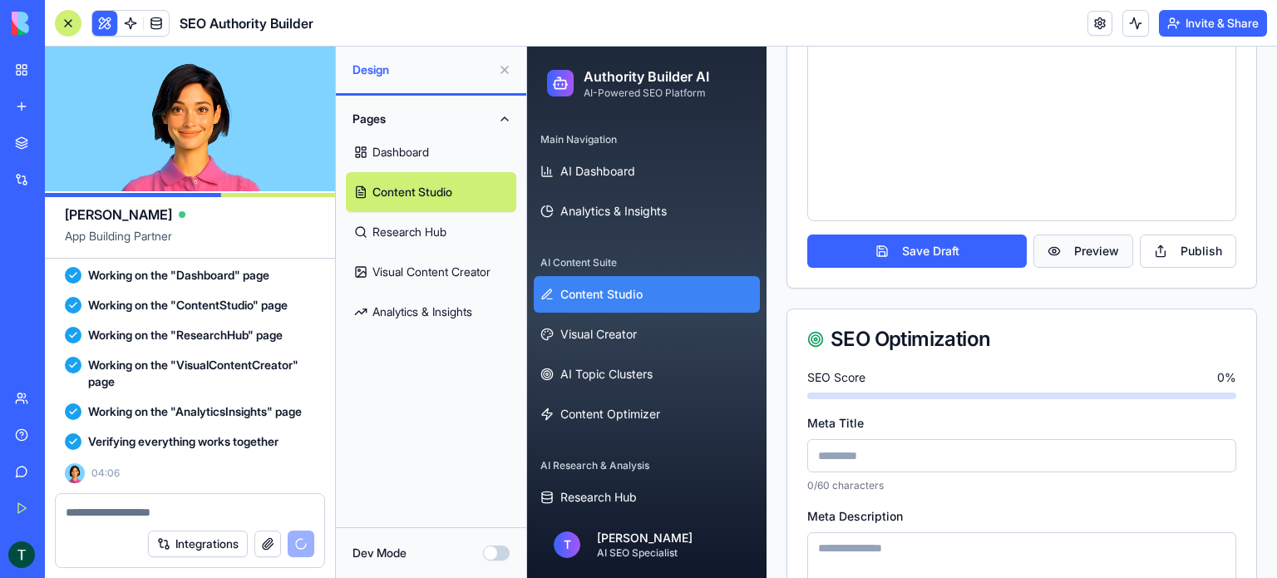
click at [1051, 252] on button "Preview" at bounding box center [1083, 250] width 100 height 33
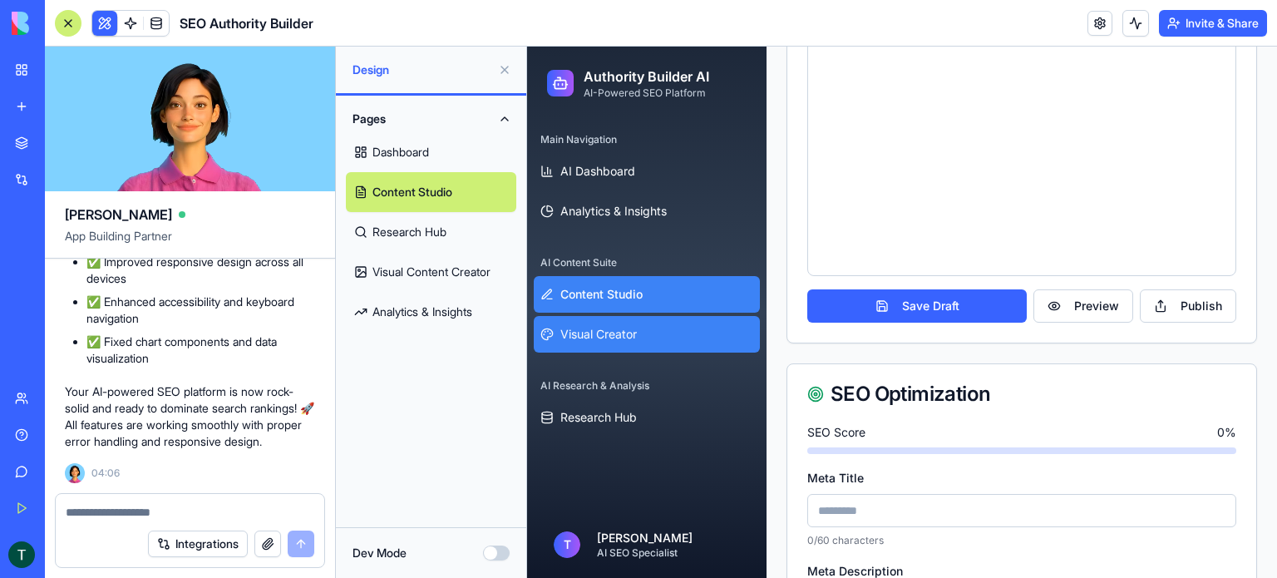
scroll to position [831, 0]
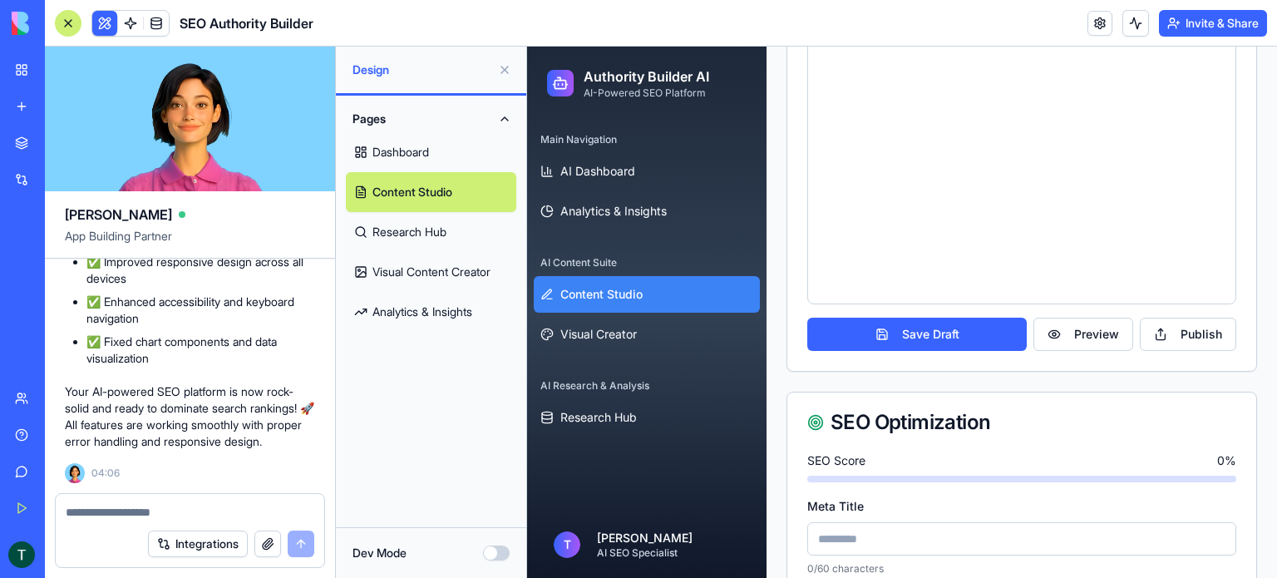
click at [621, 296] on span "Content Studio" at bounding box center [601, 294] width 82 height 17
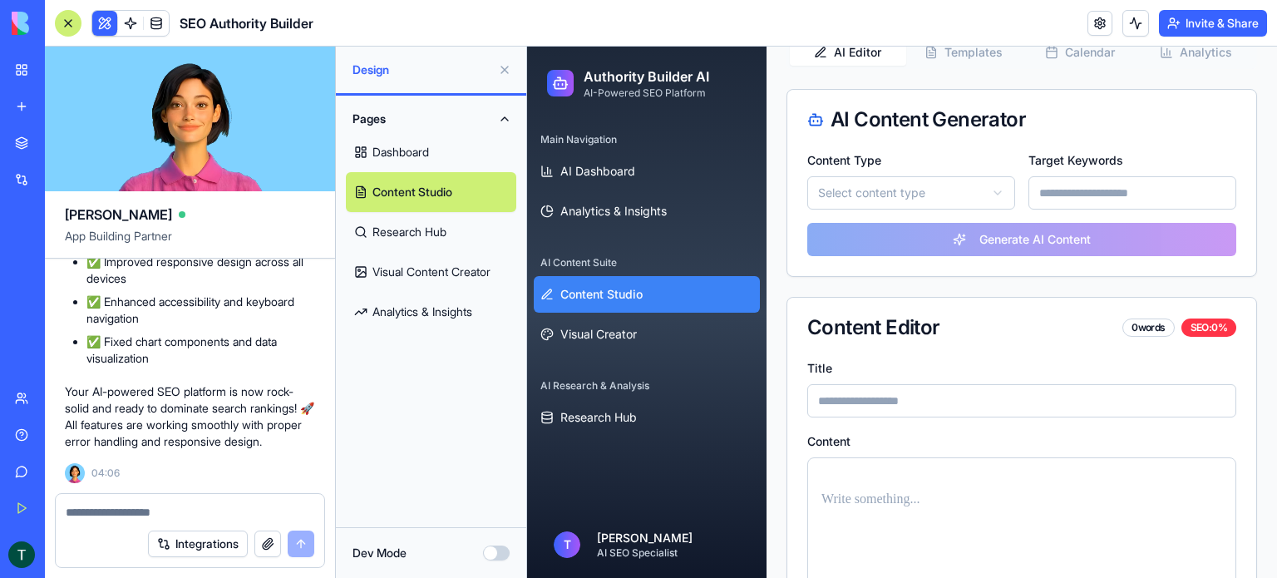
scroll to position [333, 0]
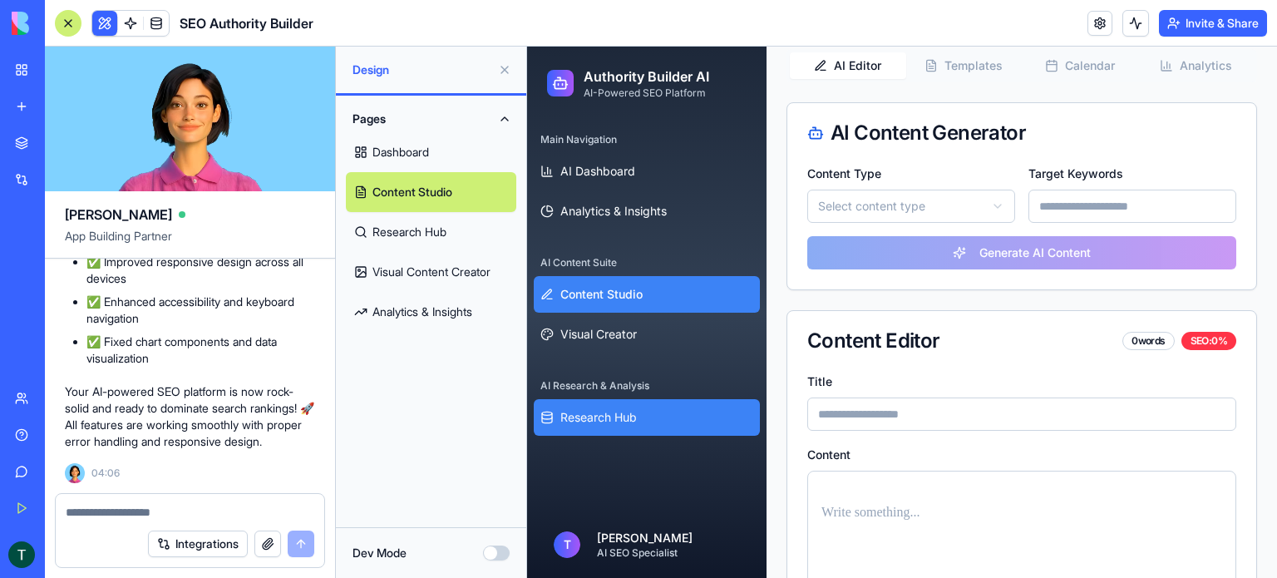
click at [589, 422] on span "Research Hub" at bounding box center [598, 417] width 76 height 17
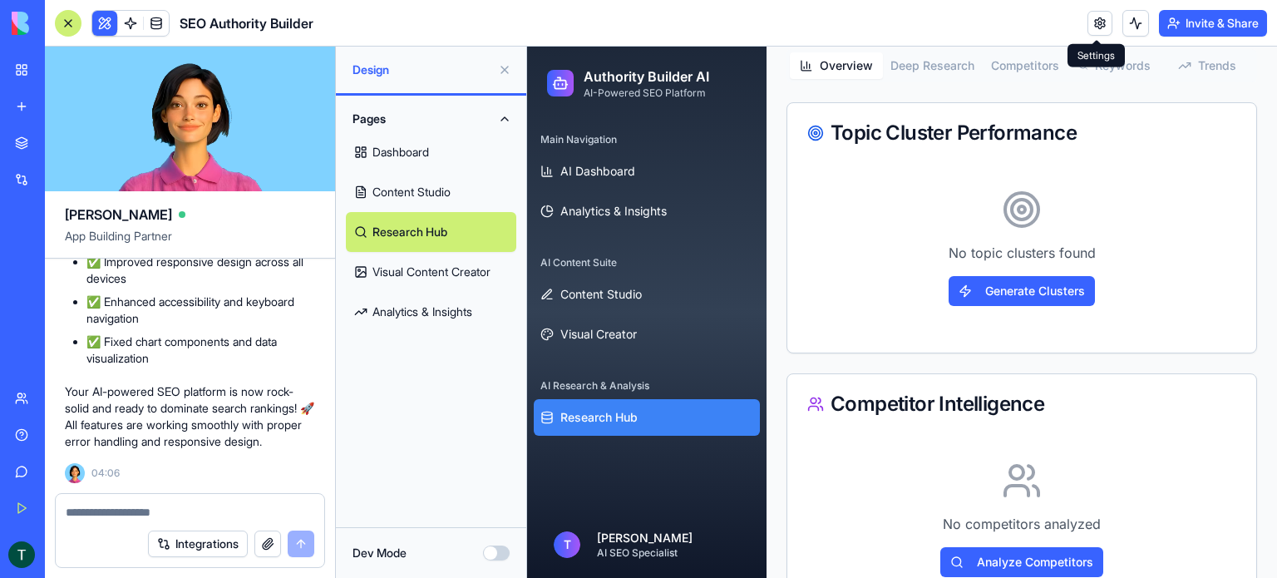
click at [1101, 27] on link at bounding box center [1100, 23] width 25 height 25
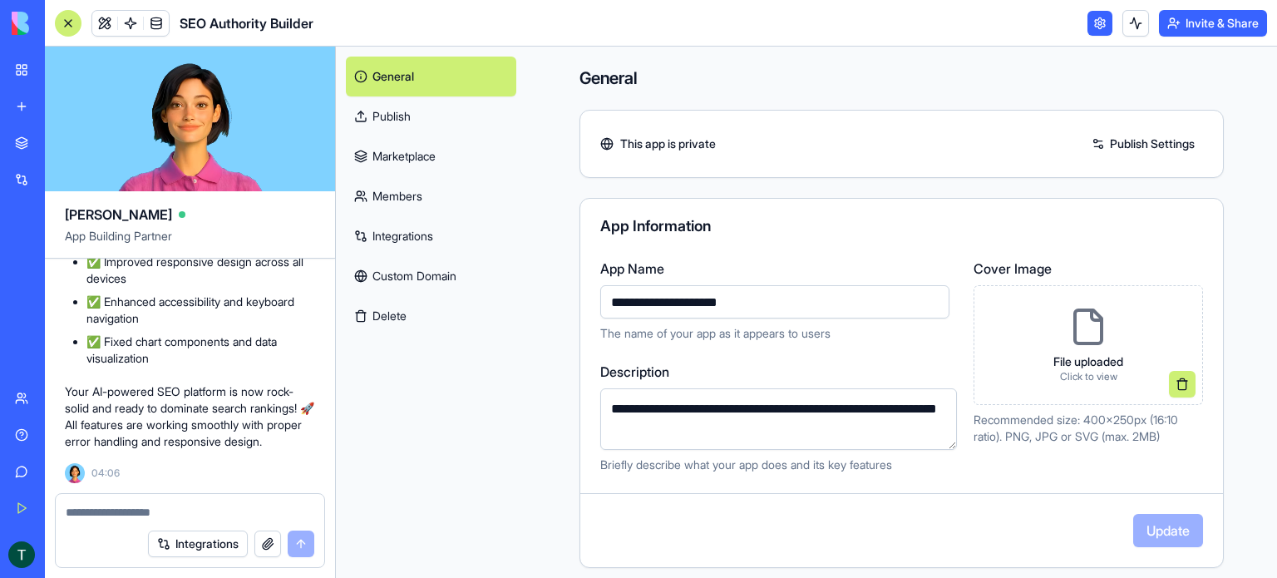
click at [1096, 134] on link "Publish Settings" at bounding box center [1143, 144] width 120 height 27
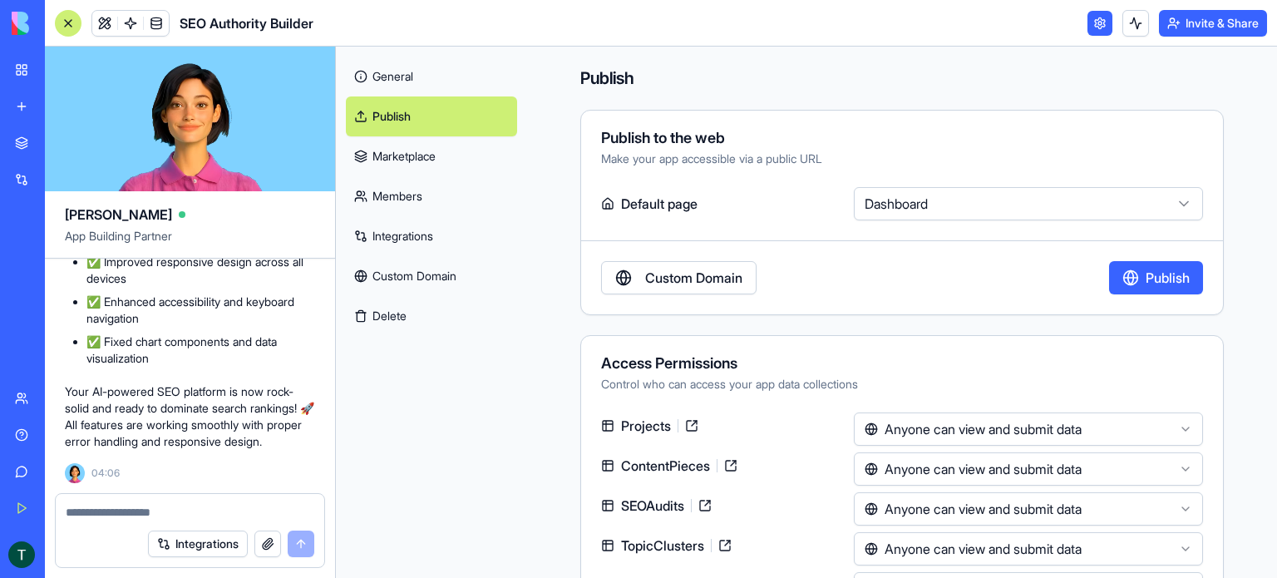
click at [1118, 271] on button "Publish" at bounding box center [1156, 277] width 94 height 33
click at [1131, 26] on button at bounding box center [1135, 23] width 27 height 27
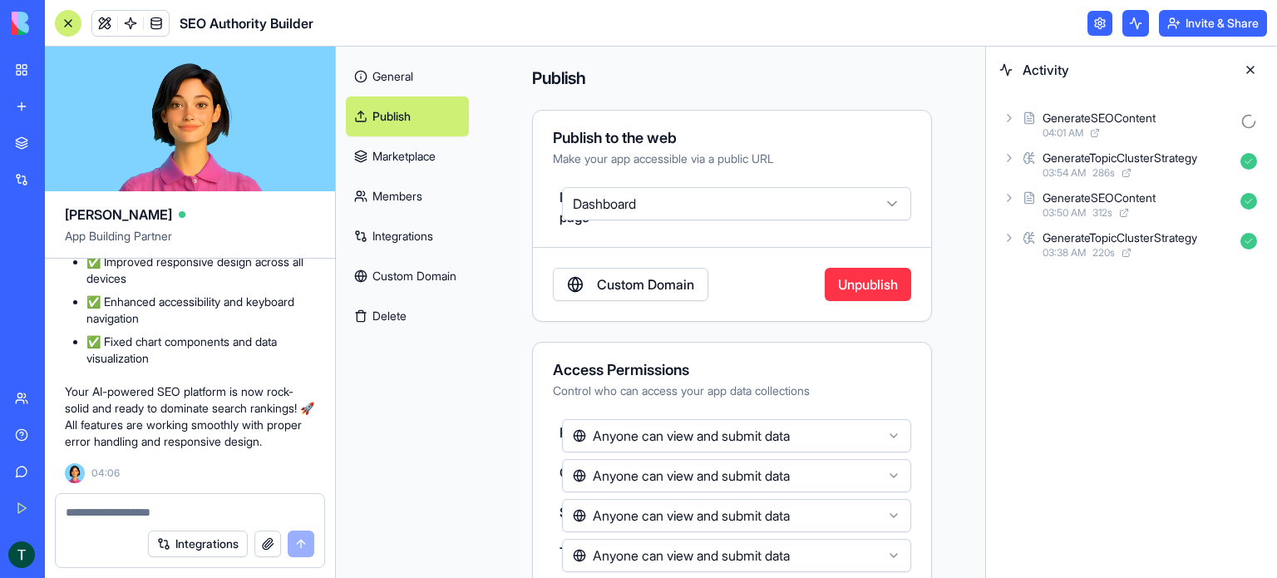
click at [1131, 26] on button at bounding box center [1135, 23] width 27 height 27
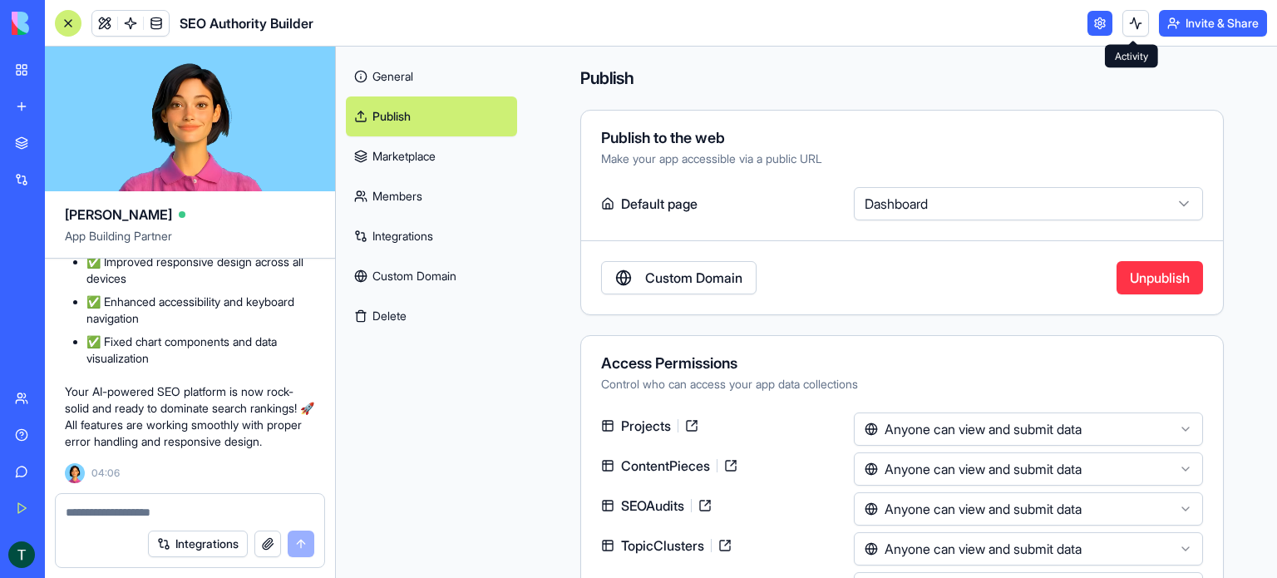
click at [1130, 24] on button at bounding box center [1135, 23] width 27 height 27
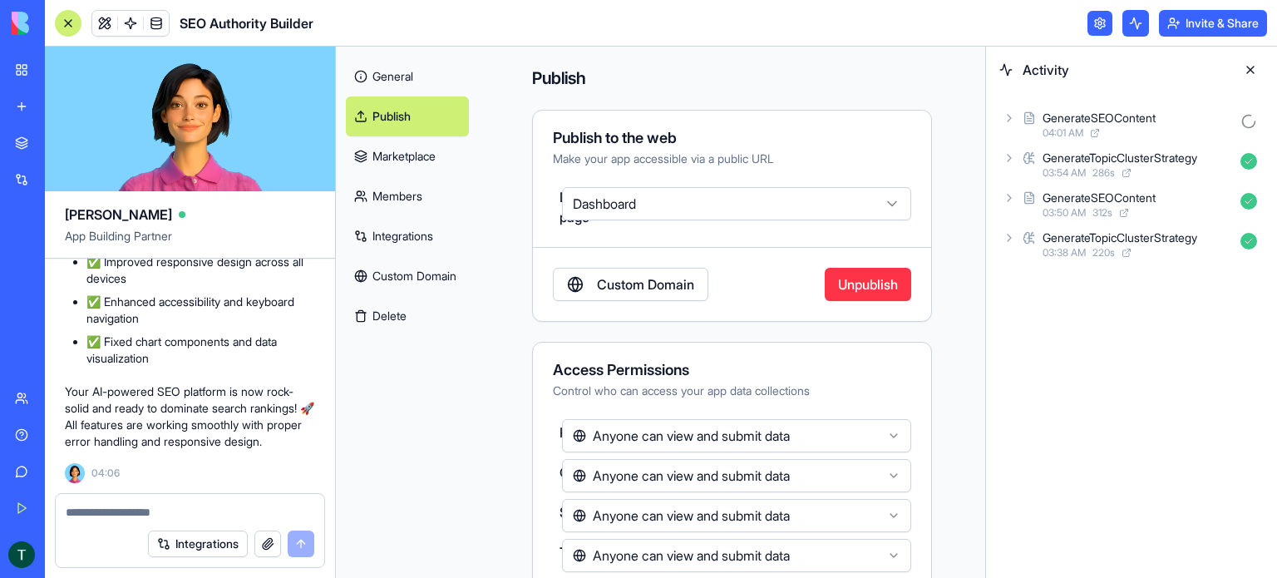
click at [1093, 167] on div "03:54 AM 286 s" at bounding box center [1138, 172] width 191 height 13
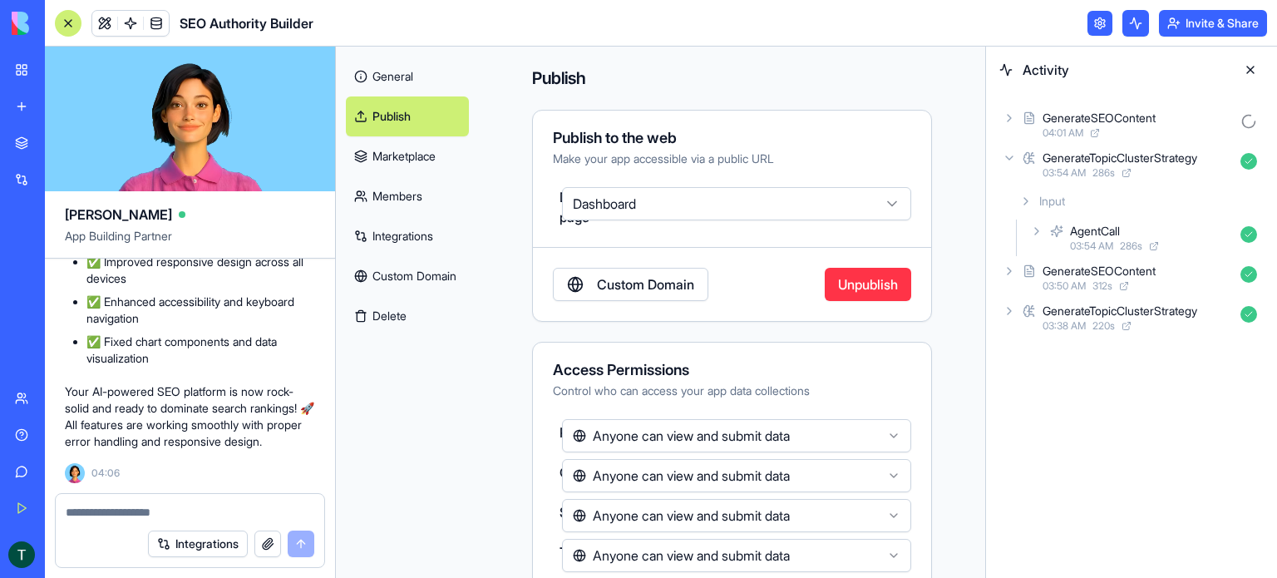
click at [1033, 234] on icon at bounding box center [1036, 230] width 13 height 13
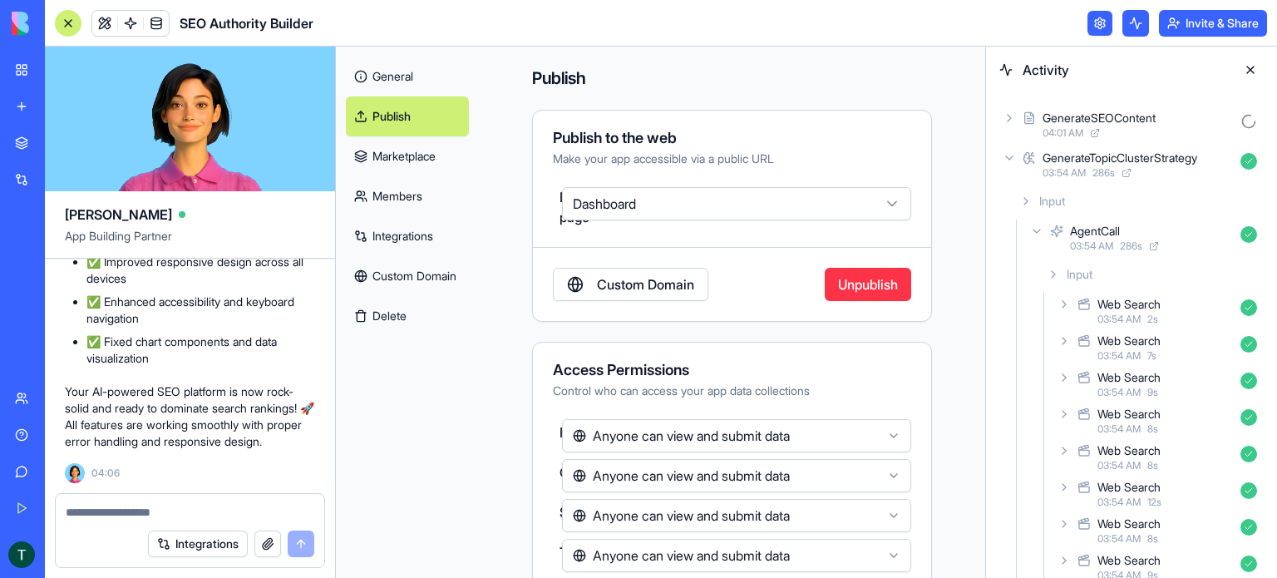
click at [1111, 310] on div "Web Search" at bounding box center [1128, 304] width 63 height 17
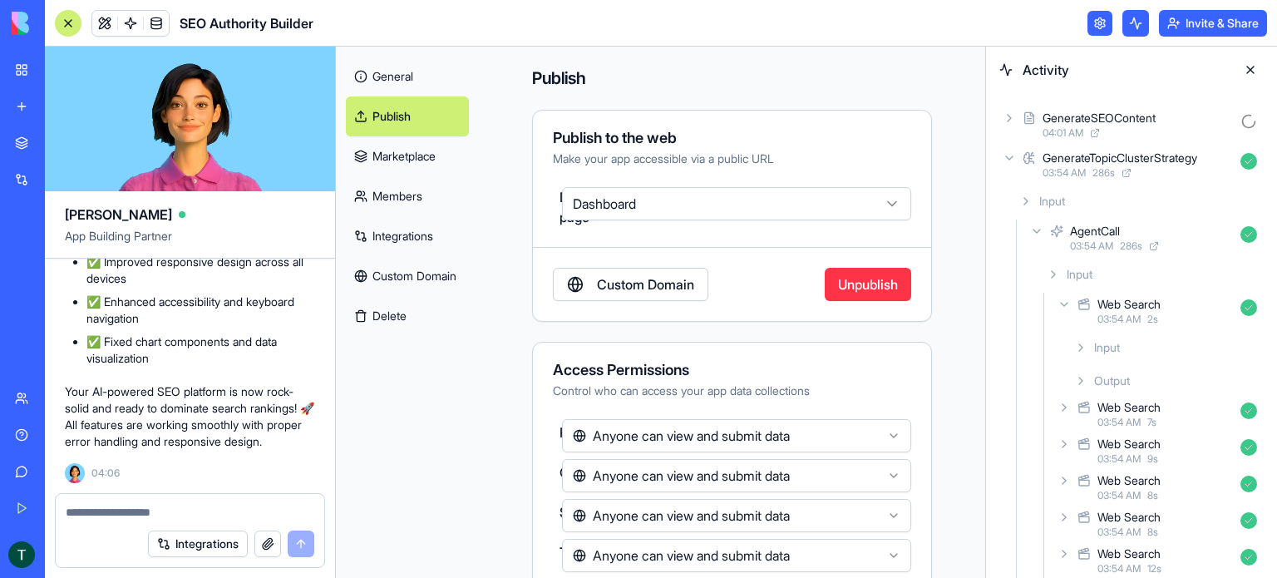
click at [1109, 343] on span "Input" at bounding box center [1107, 347] width 26 height 17
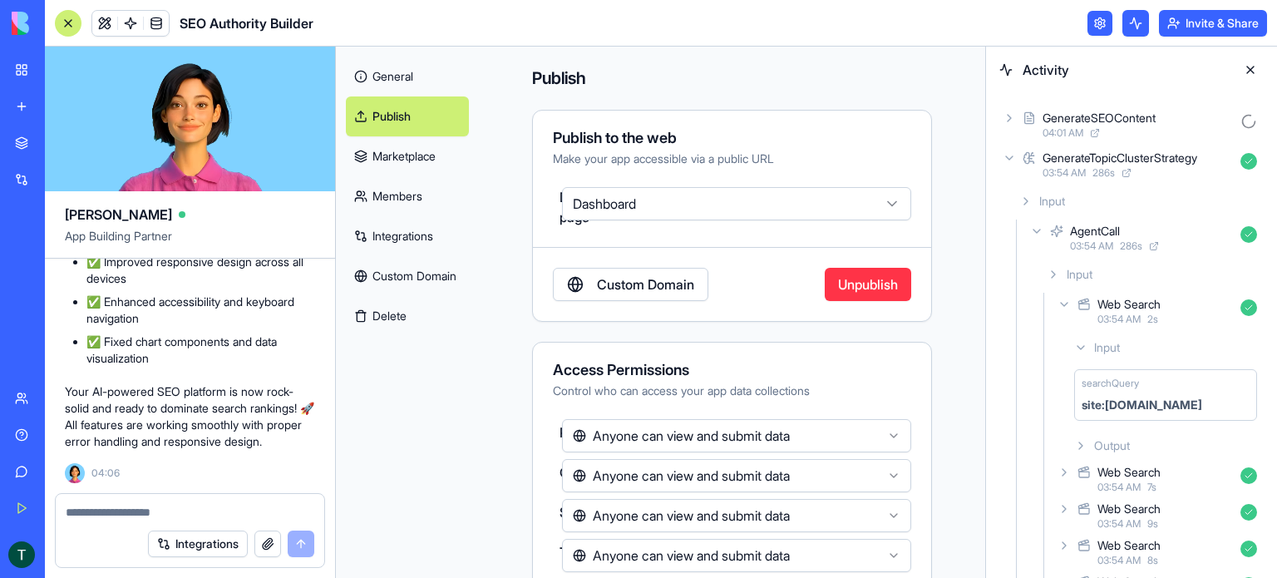
click at [1109, 344] on span "Input" at bounding box center [1107, 347] width 26 height 17
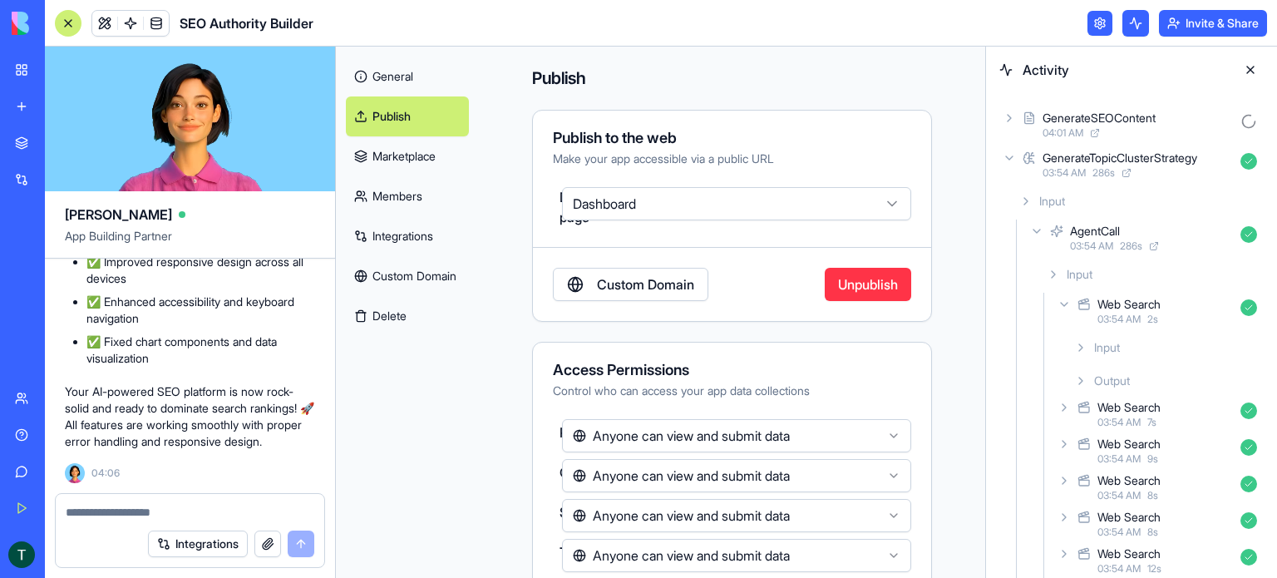
click at [1109, 372] on span "Output" at bounding box center [1112, 380] width 36 height 17
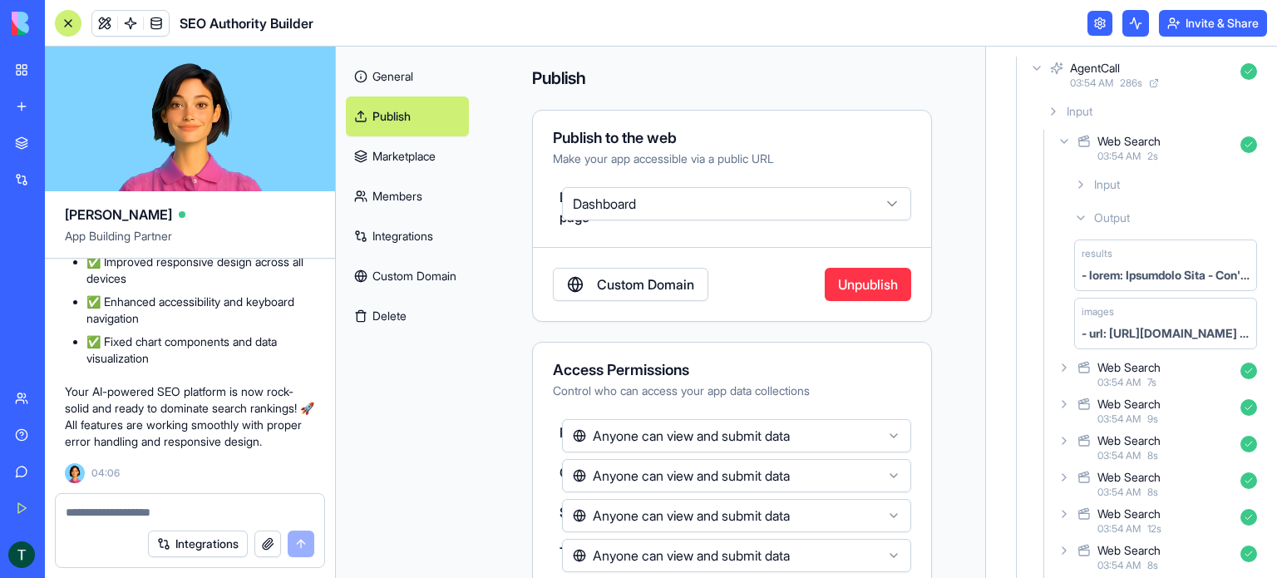
scroll to position [166, 0]
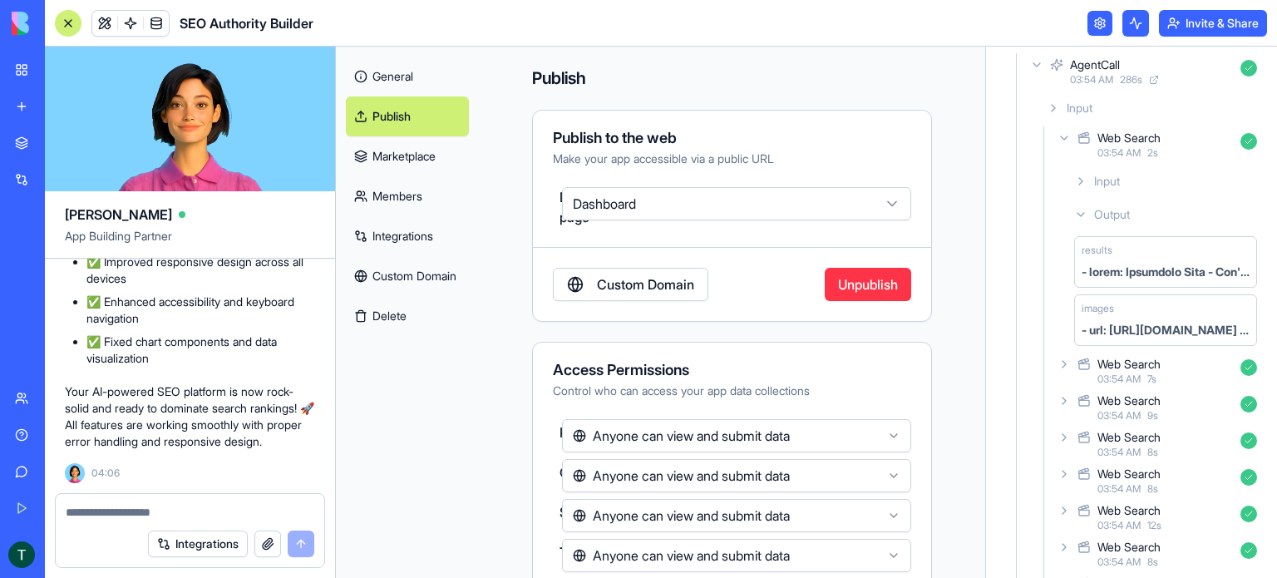
click at [1132, 368] on div "Web Search" at bounding box center [1128, 364] width 63 height 17
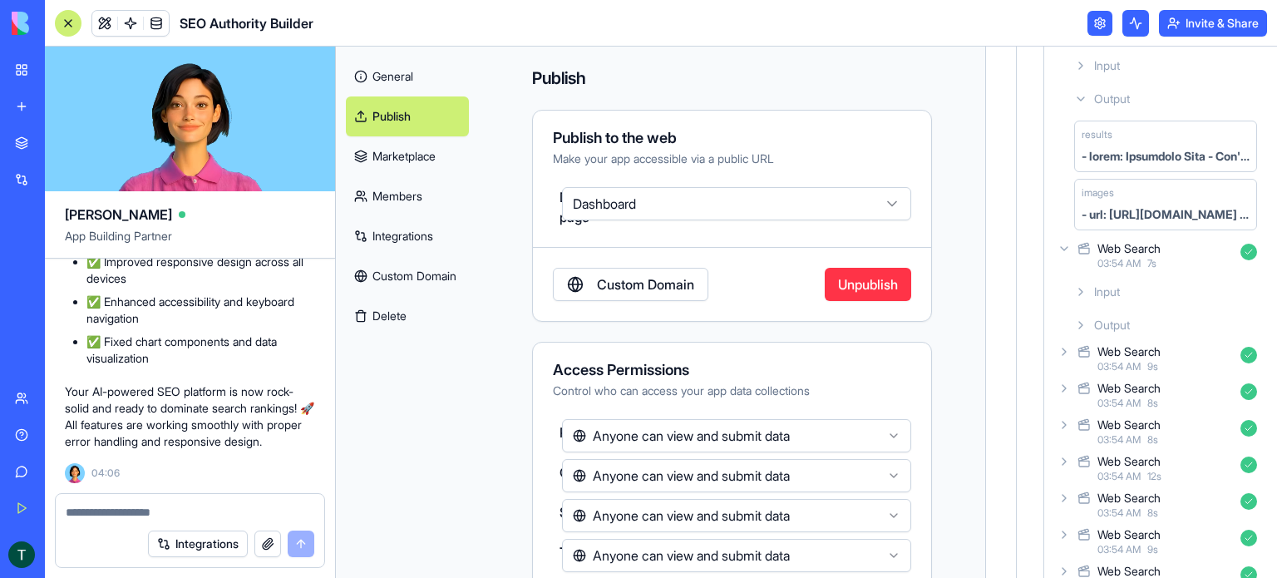
scroll to position [333, 0]
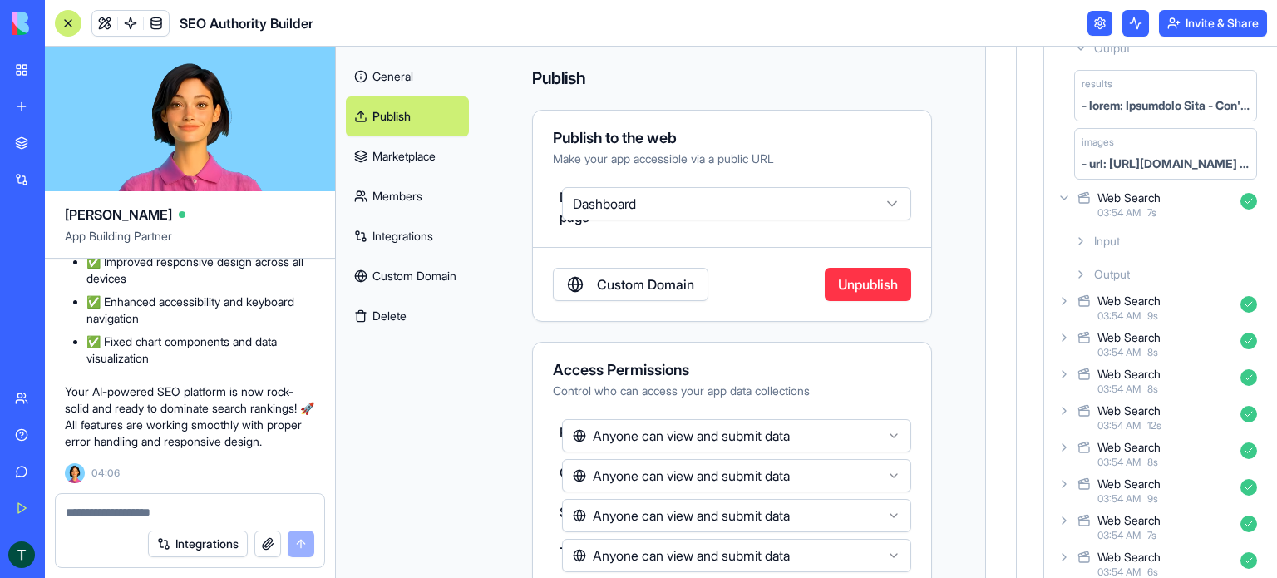
click at [1122, 278] on span "Output" at bounding box center [1112, 274] width 36 height 17
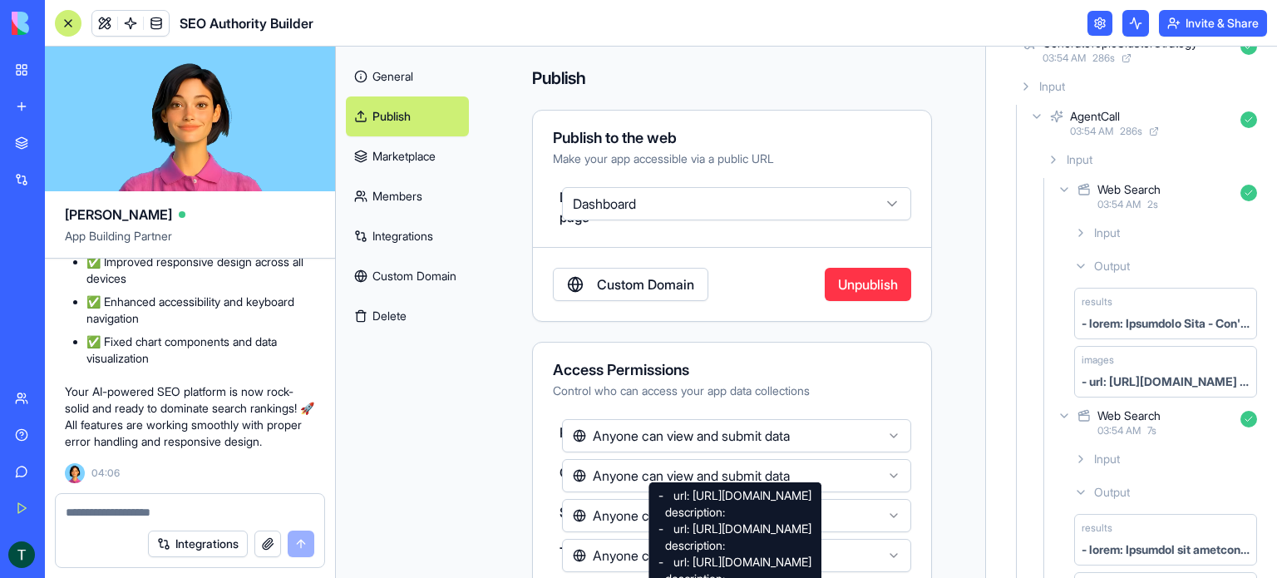
scroll to position [0, 0]
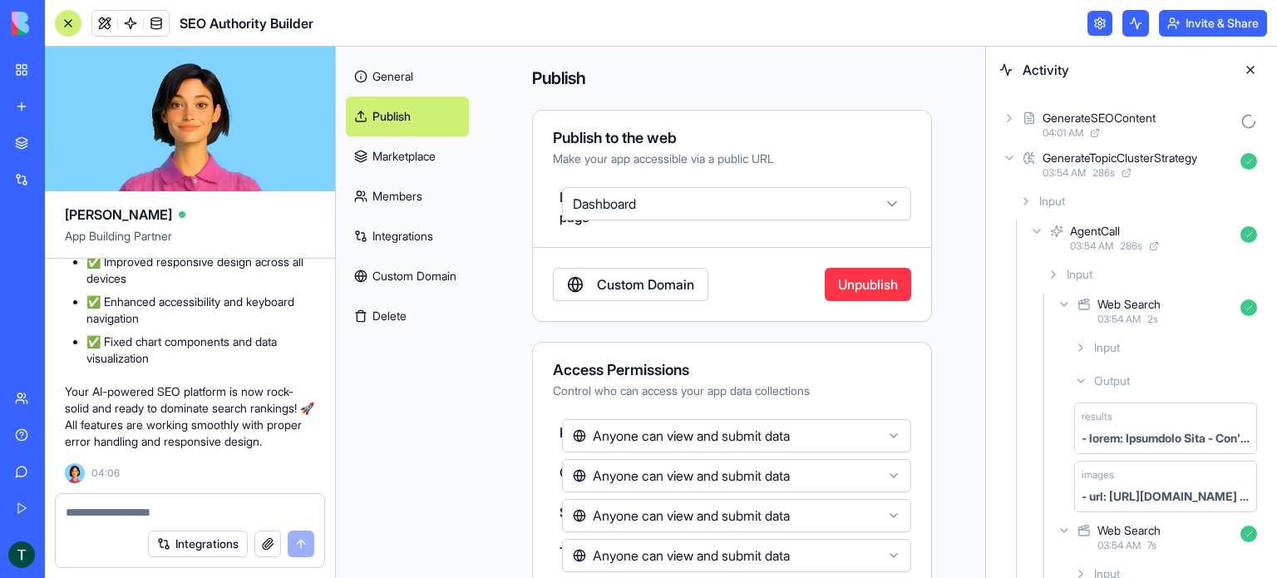
click at [1022, 207] on icon at bounding box center [1025, 201] width 13 height 13
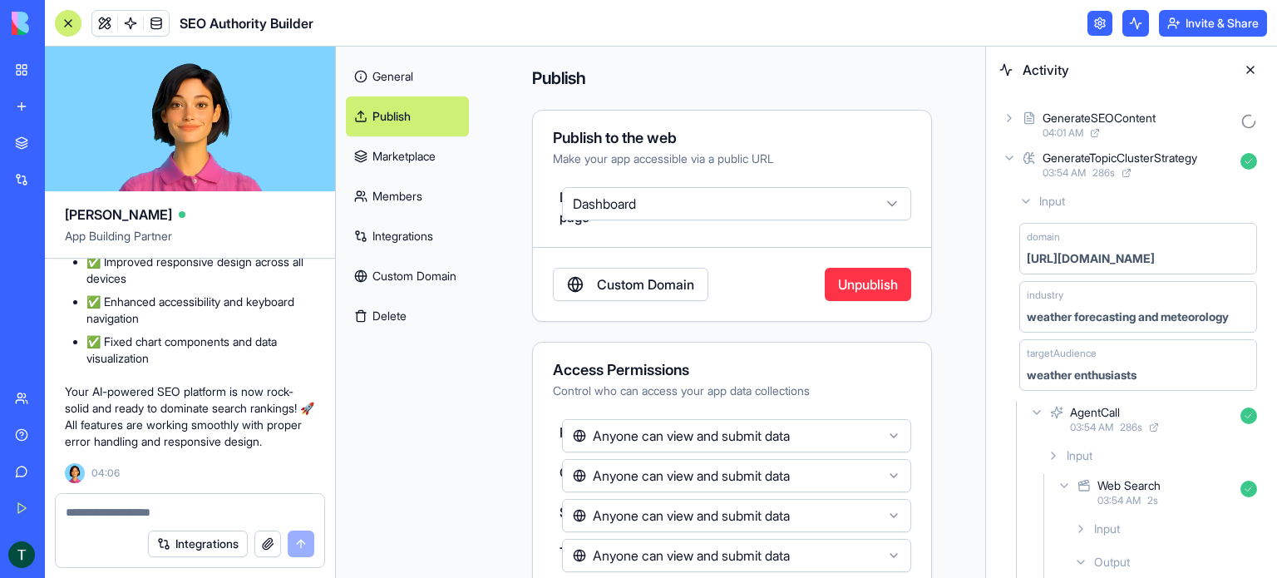
click at [1014, 162] on icon at bounding box center [1009, 157] width 13 height 13
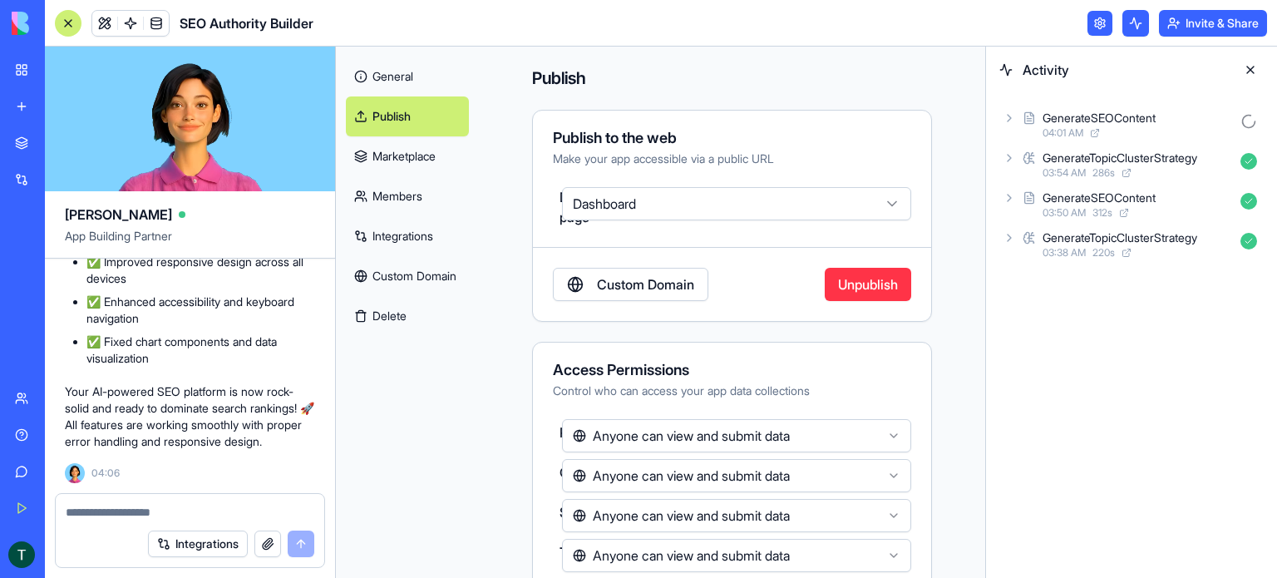
click at [1013, 121] on icon at bounding box center [1009, 117] width 13 height 13
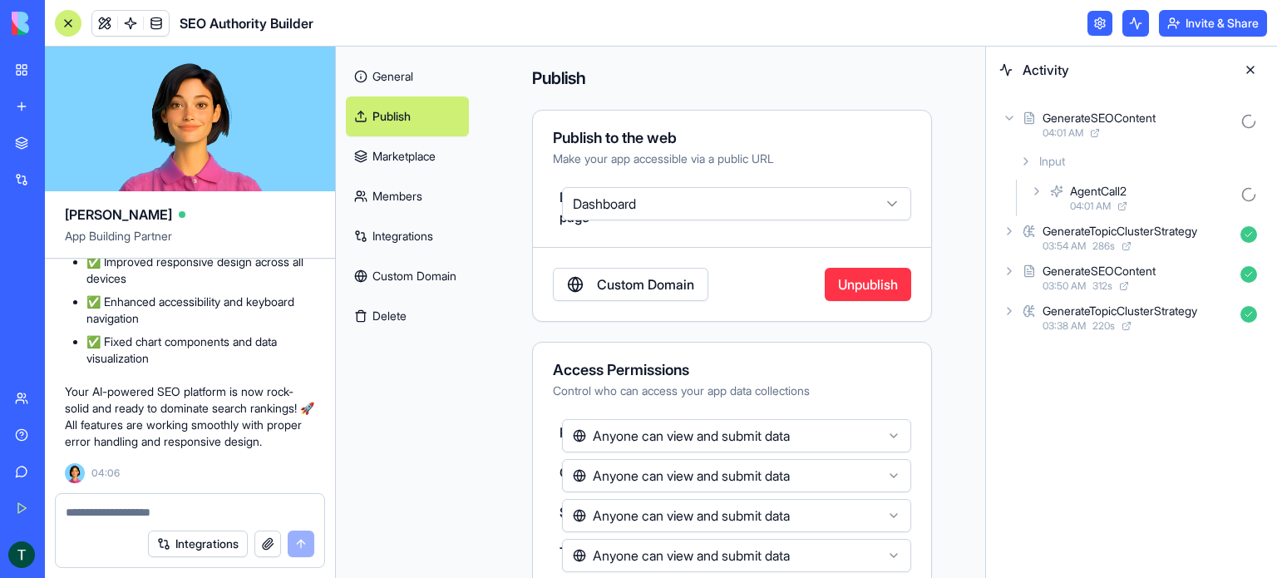
click at [1034, 192] on icon at bounding box center [1036, 191] width 13 height 13
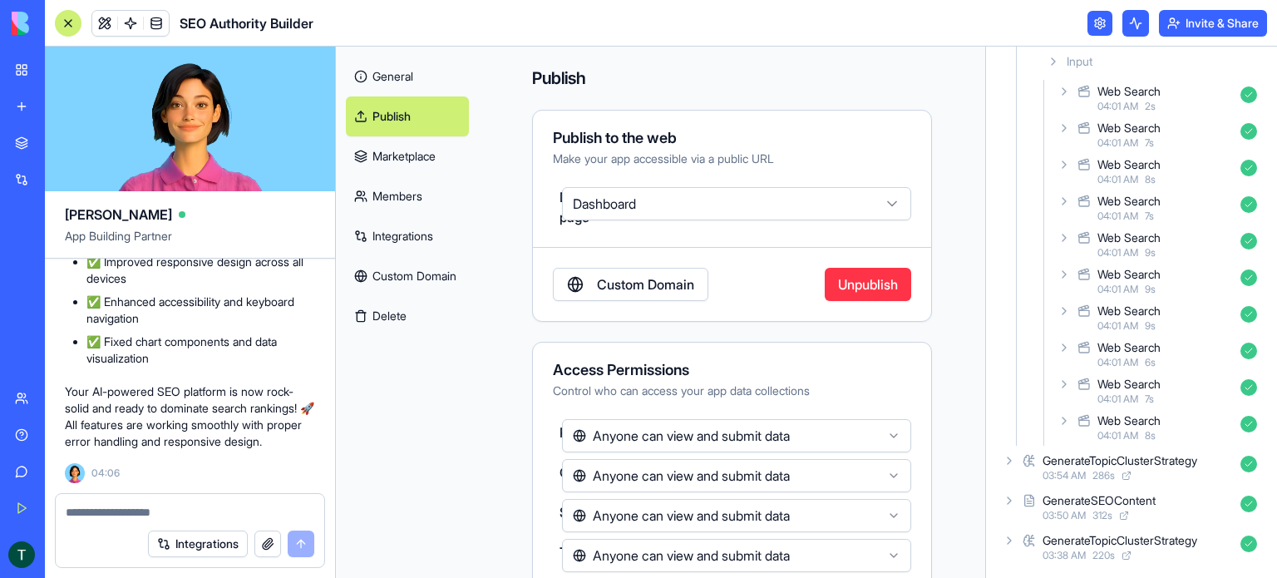
scroll to position [173, 0]
click at [1061, 411] on div "Web Search 04:01 AM 8 s" at bounding box center [1159, 427] width 210 height 37
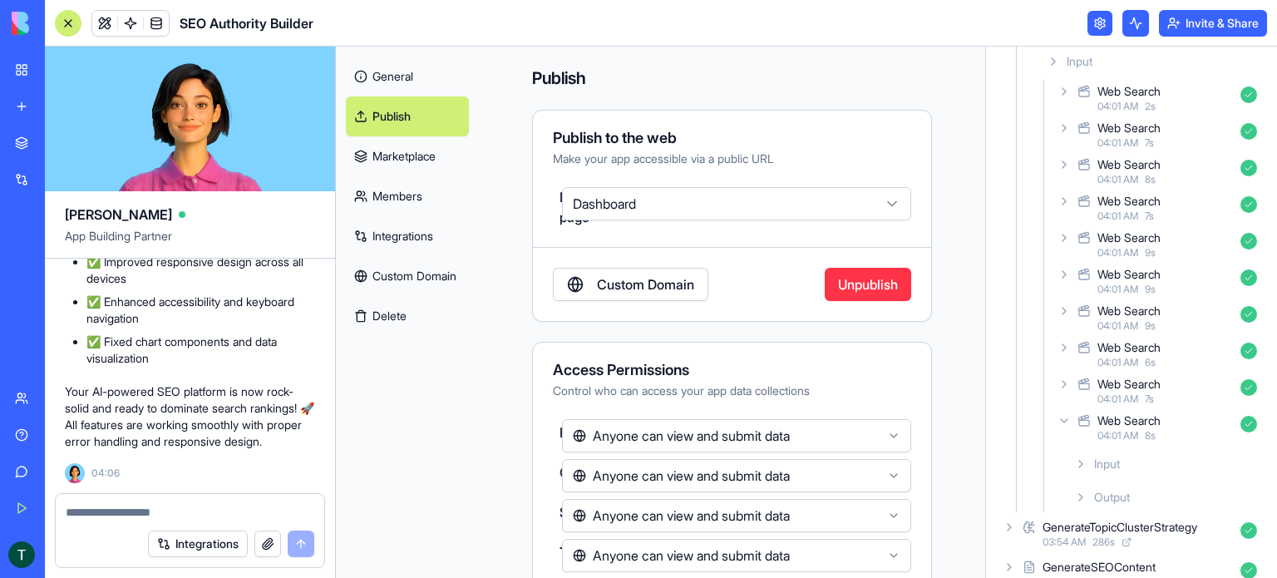
scroll to position [0, 0]
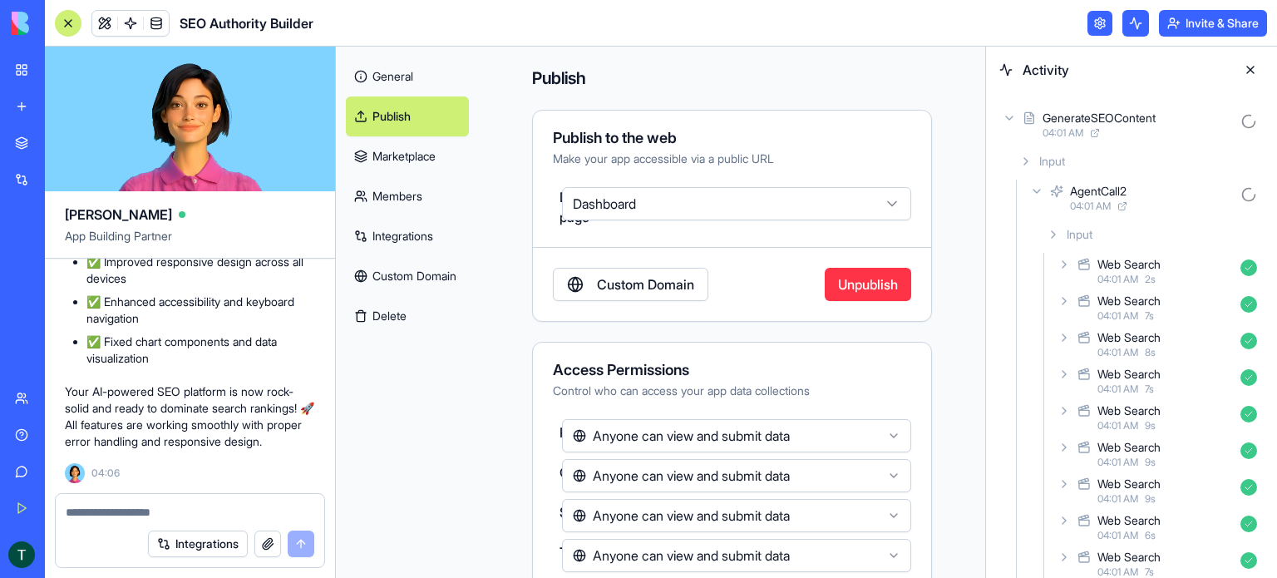
click at [1067, 269] on icon at bounding box center [1064, 264] width 13 height 13
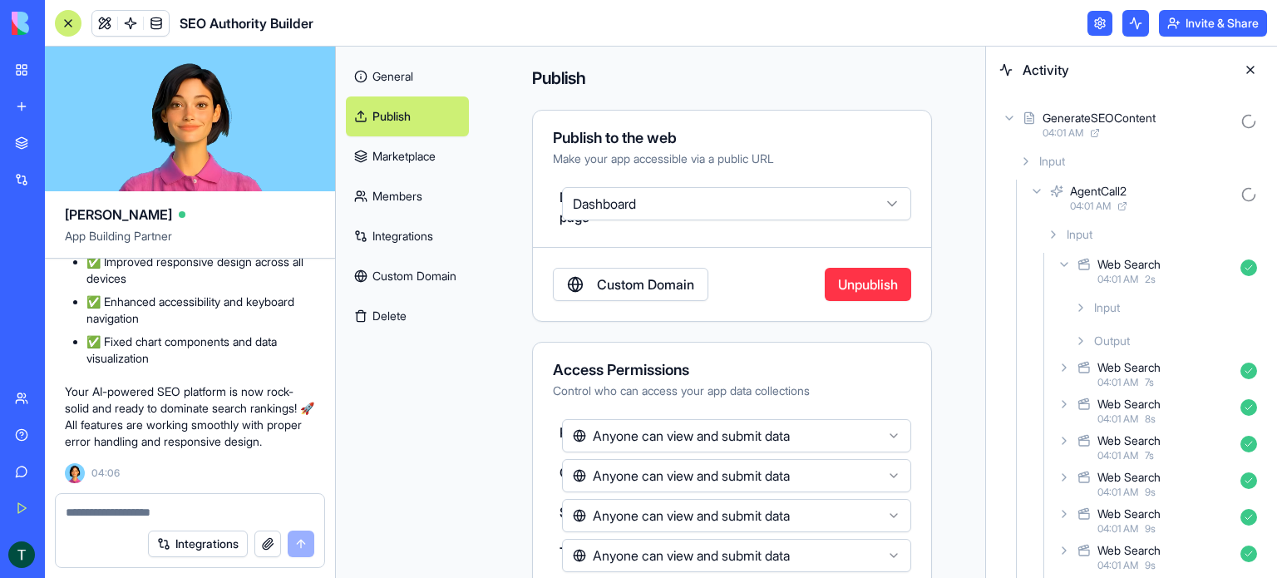
click at [1080, 340] on icon at bounding box center [1080, 340] width 13 height 13
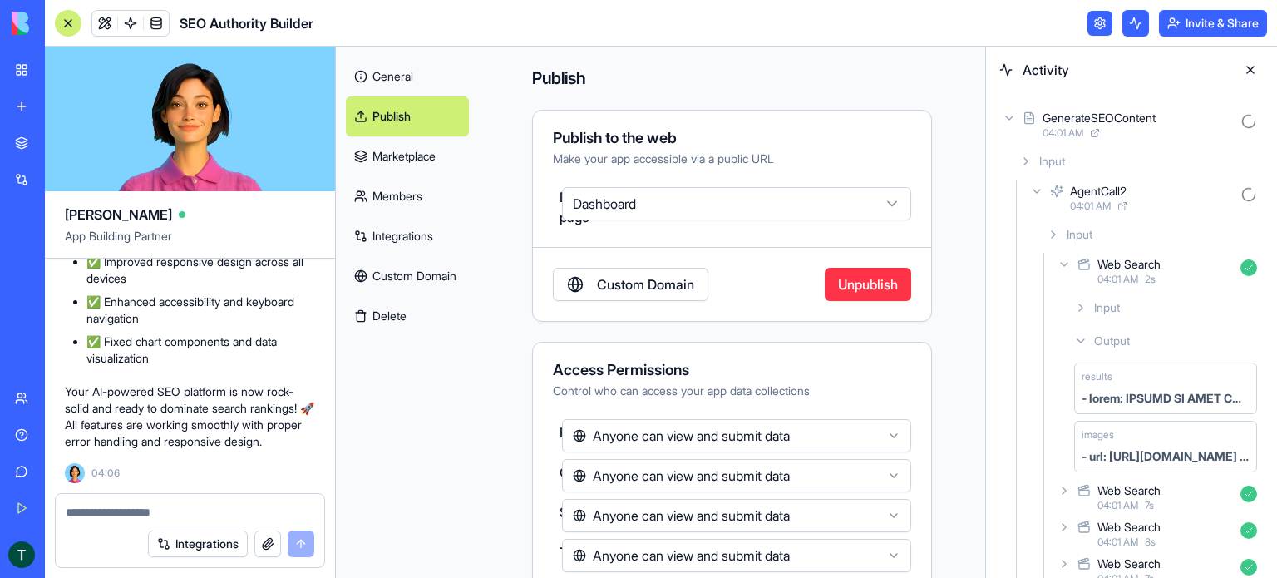
click at [1035, 187] on icon at bounding box center [1036, 191] width 13 height 13
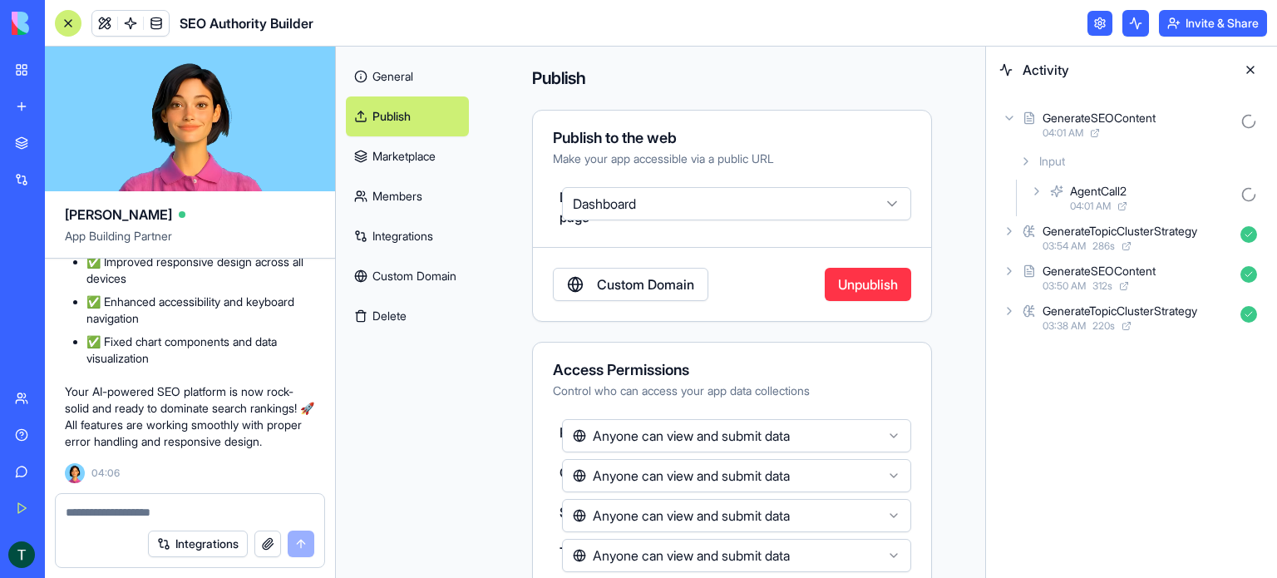
click at [1010, 118] on icon at bounding box center [1009, 117] width 7 height 3
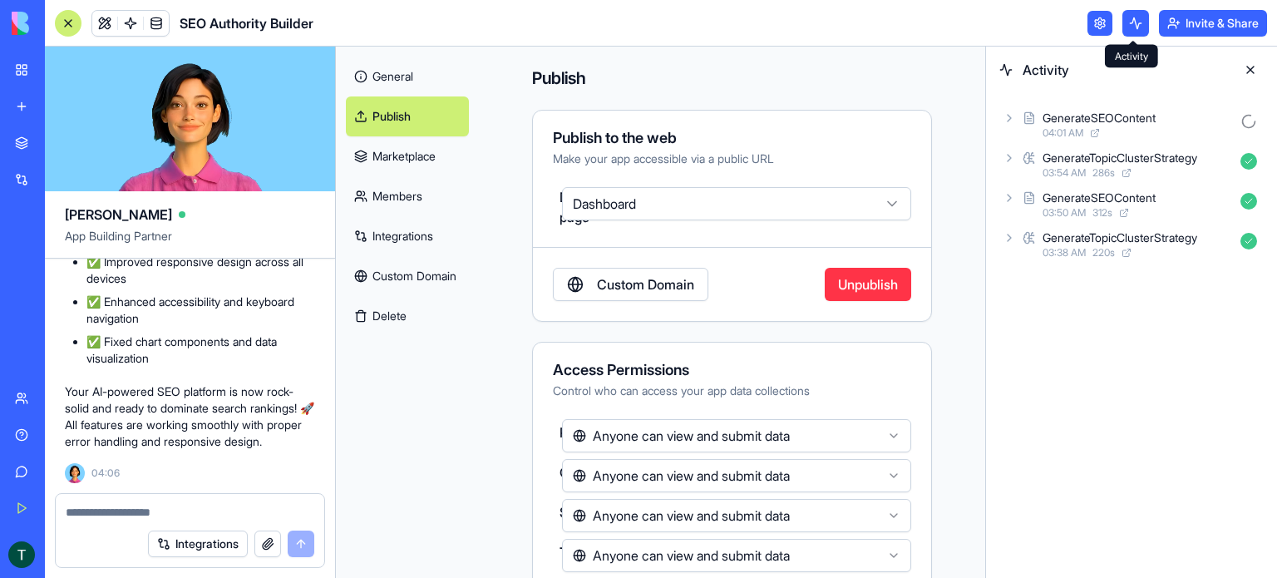
click at [1179, 27] on button "Invite & Share" at bounding box center [1213, 23] width 108 height 27
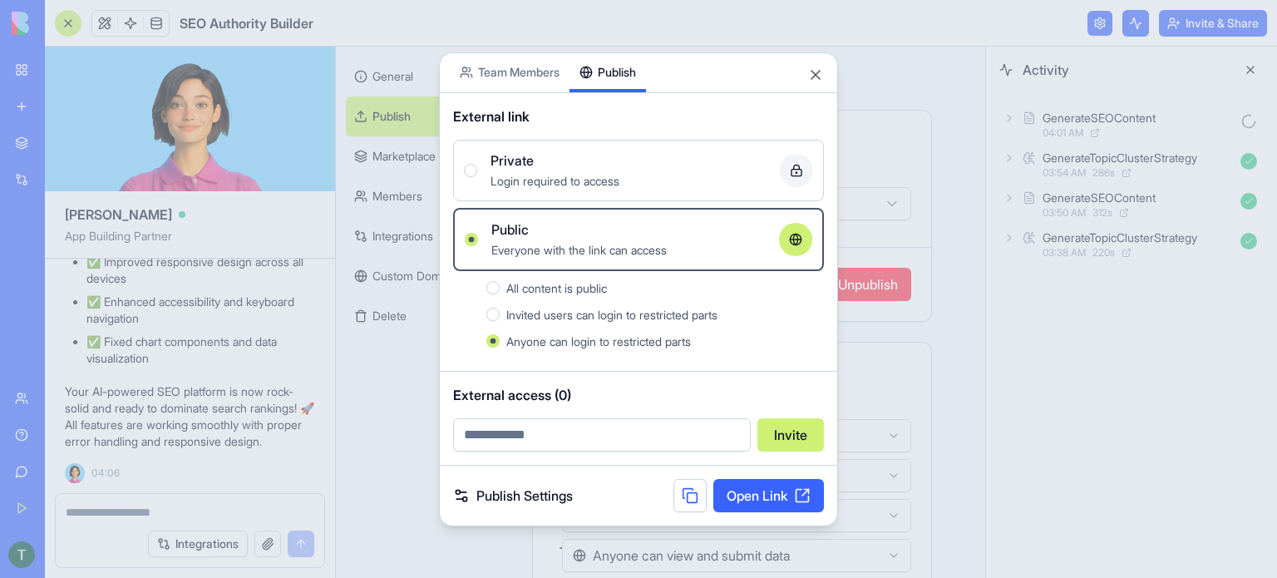
click at [742, 493] on link "Open Link" at bounding box center [768, 495] width 111 height 33
click at [811, 74] on button "Close" at bounding box center [815, 75] width 17 height 17
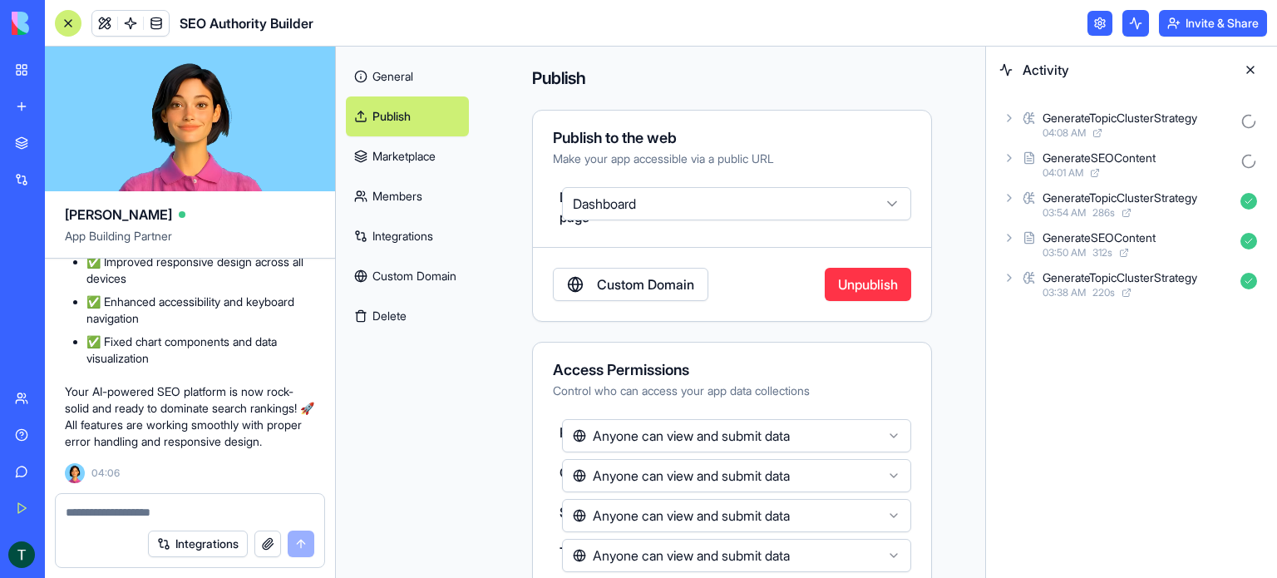
click at [1127, 125] on div "GenerateTopicClusterStrategy" at bounding box center [1120, 118] width 155 height 17
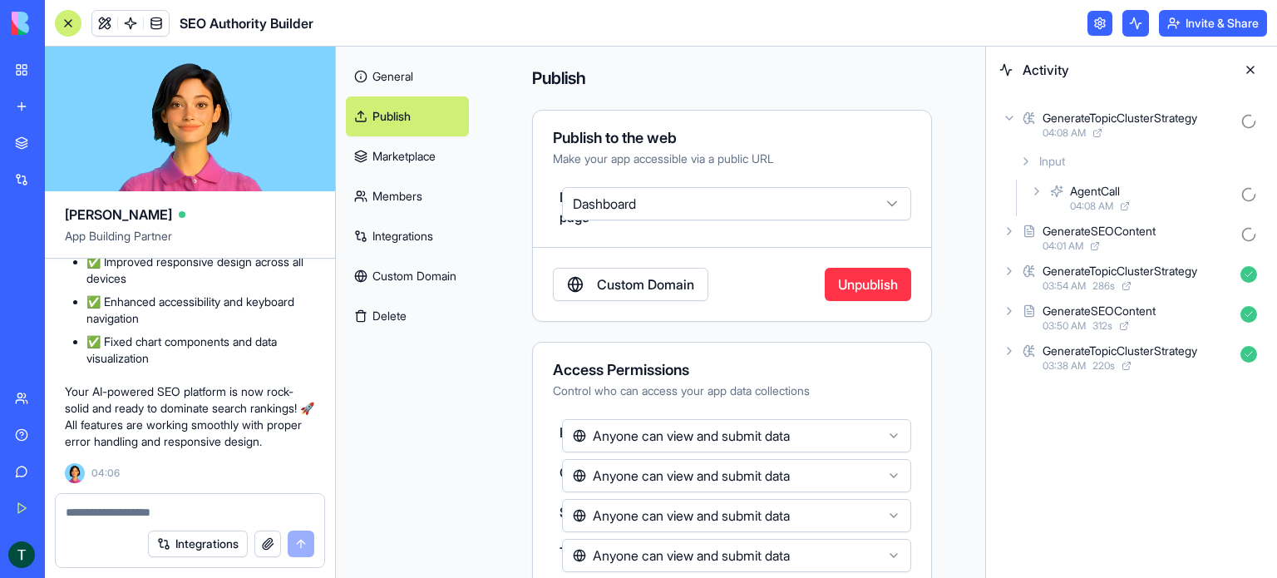
click at [1038, 194] on icon at bounding box center [1036, 191] width 13 height 13
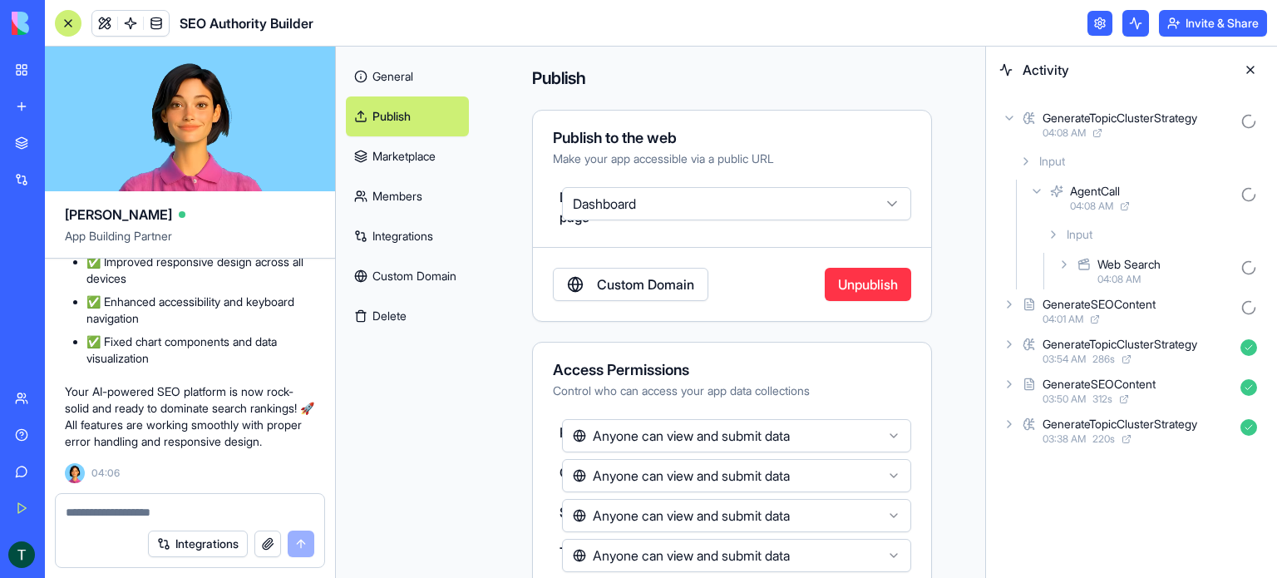
click at [1060, 259] on icon at bounding box center [1064, 264] width 13 height 13
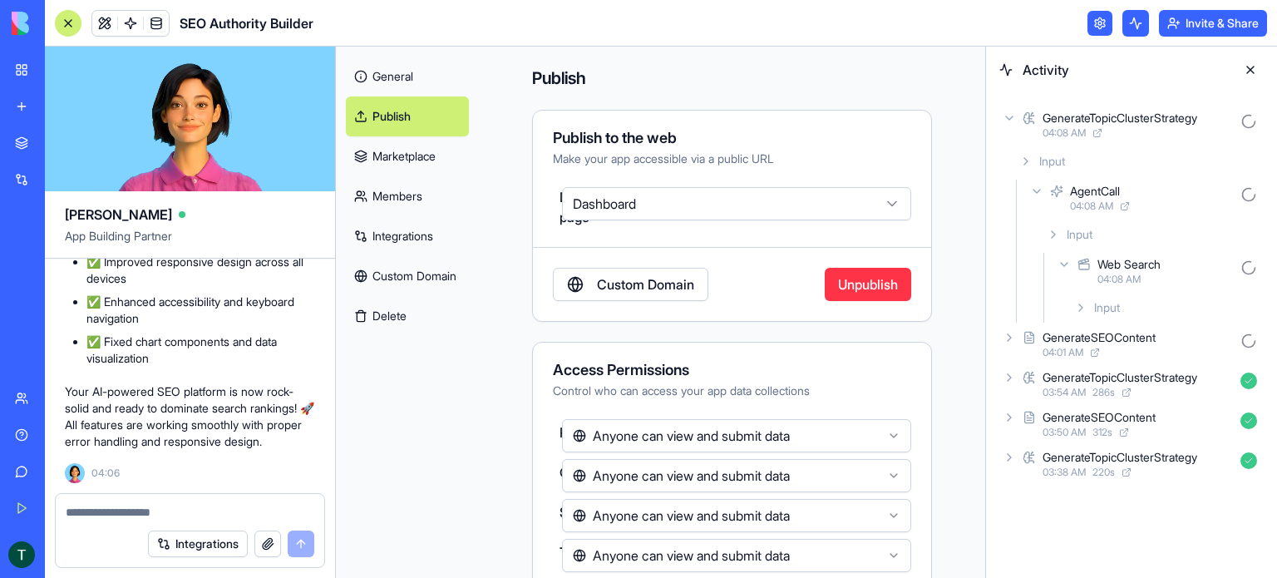
click at [1082, 305] on icon at bounding box center [1080, 307] width 13 height 13
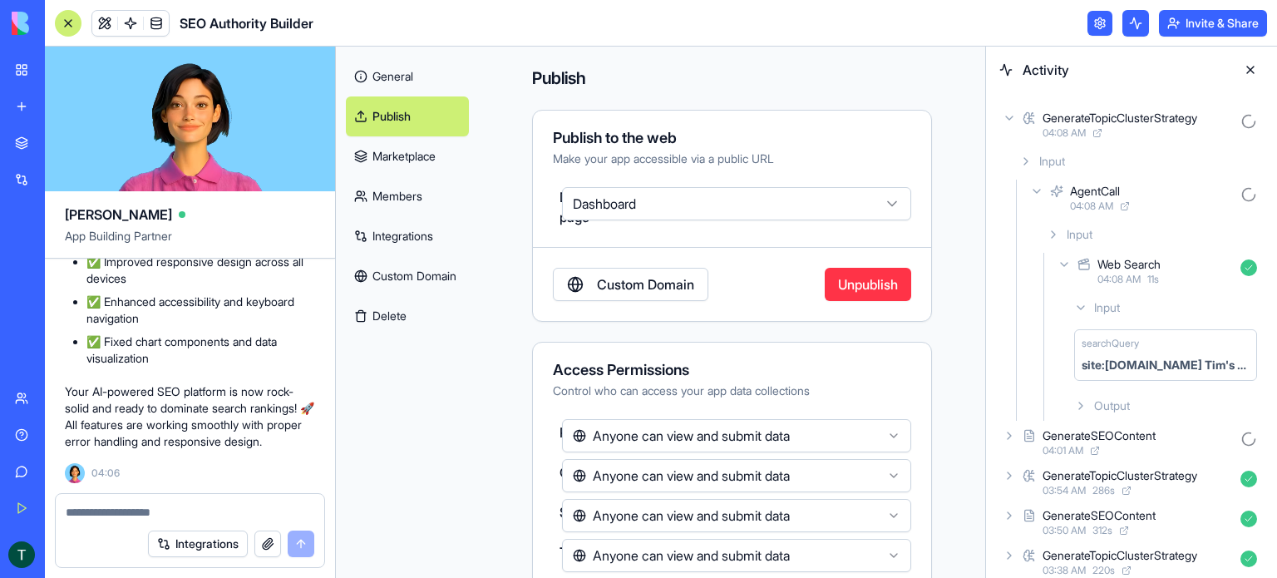
click at [1080, 405] on icon at bounding box center [1080, 405] width 13 height 13
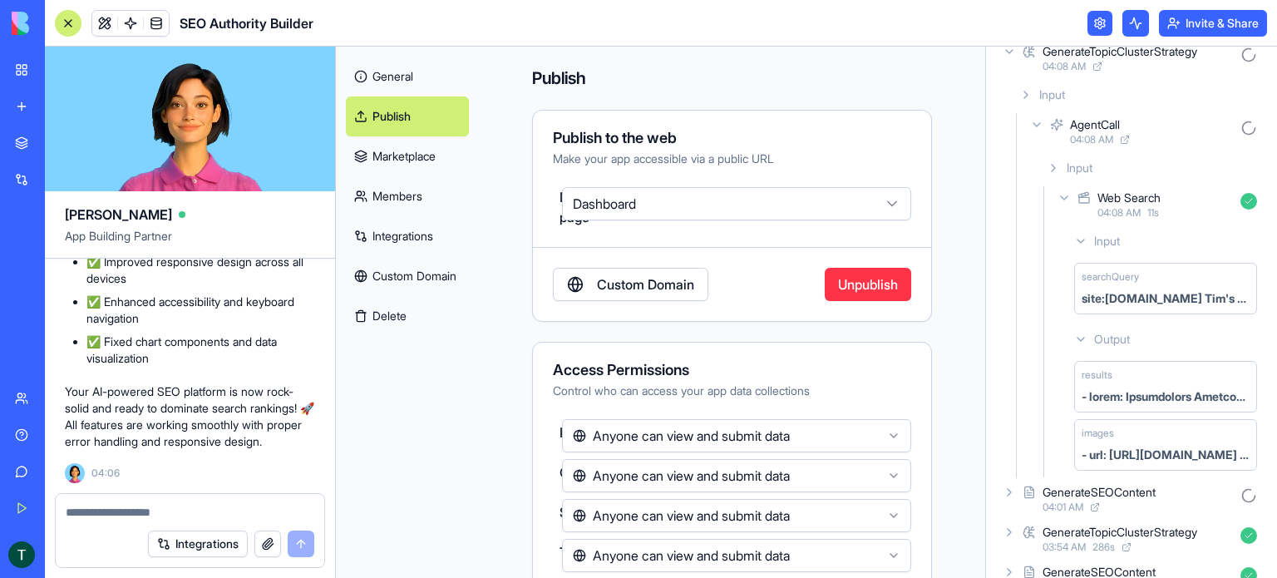
scroll to position [54, 0]
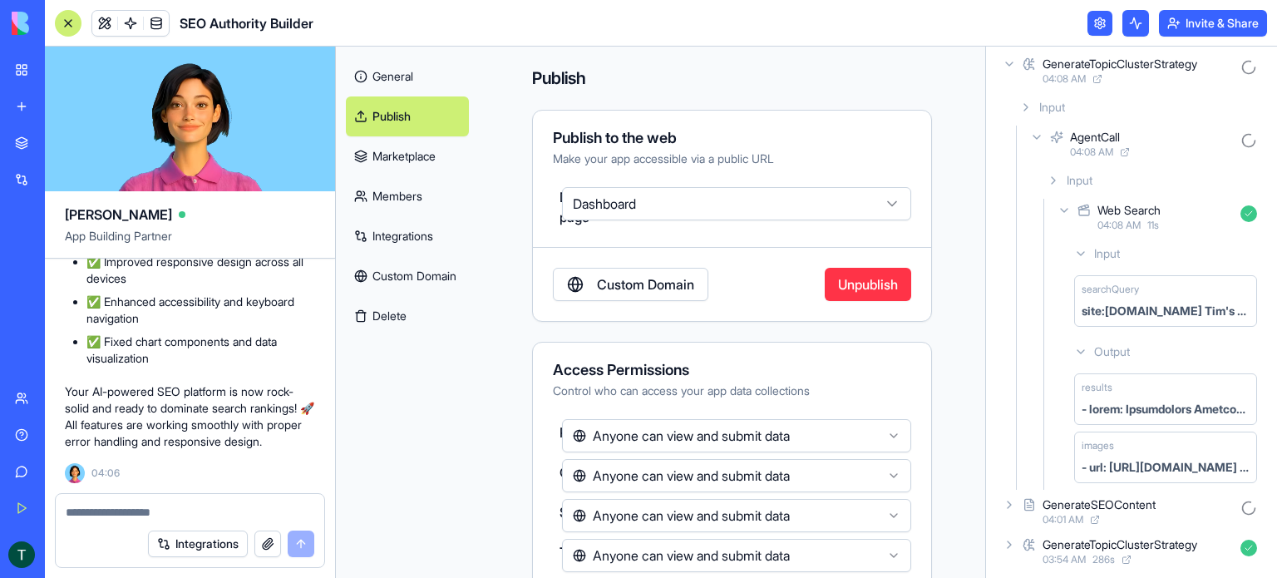
click at [1058, 185] on icon at bounding box center [1053, 180] width 13 height 13
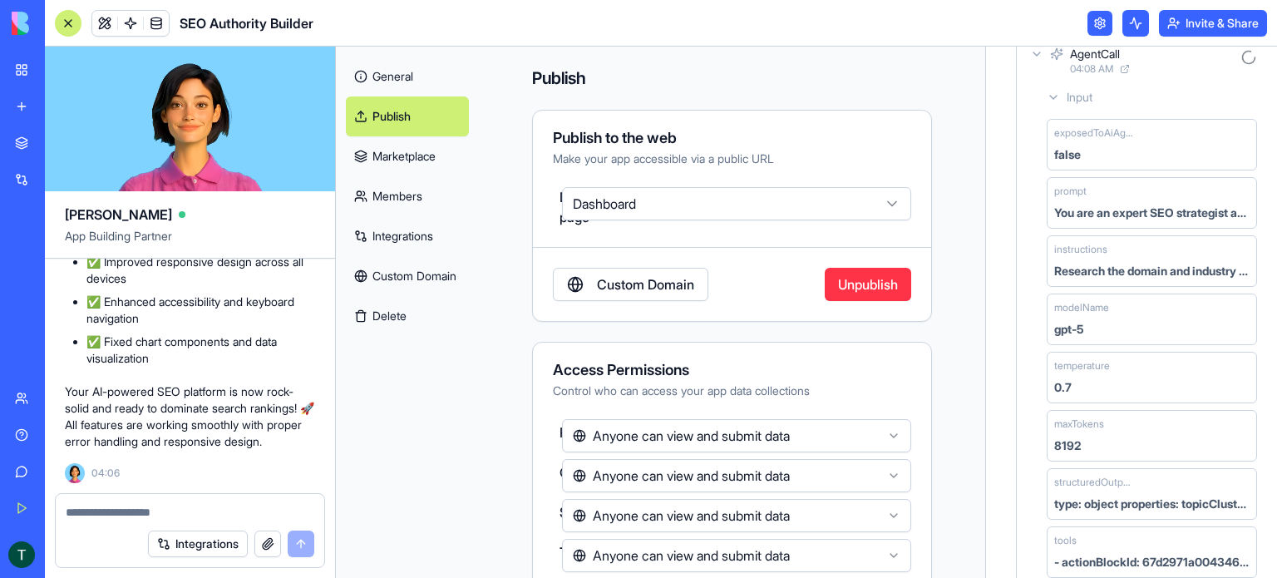
scroll to position [0, 0]
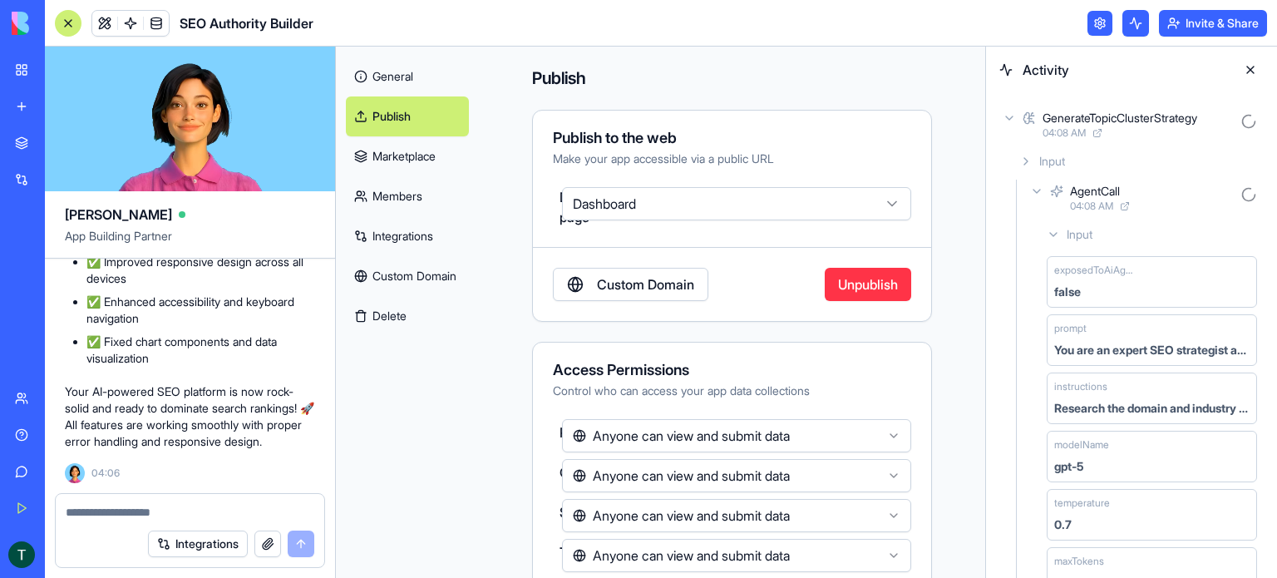
click at [1037, 189] on icon at bounding box center [1036, 191] width 13 height 13
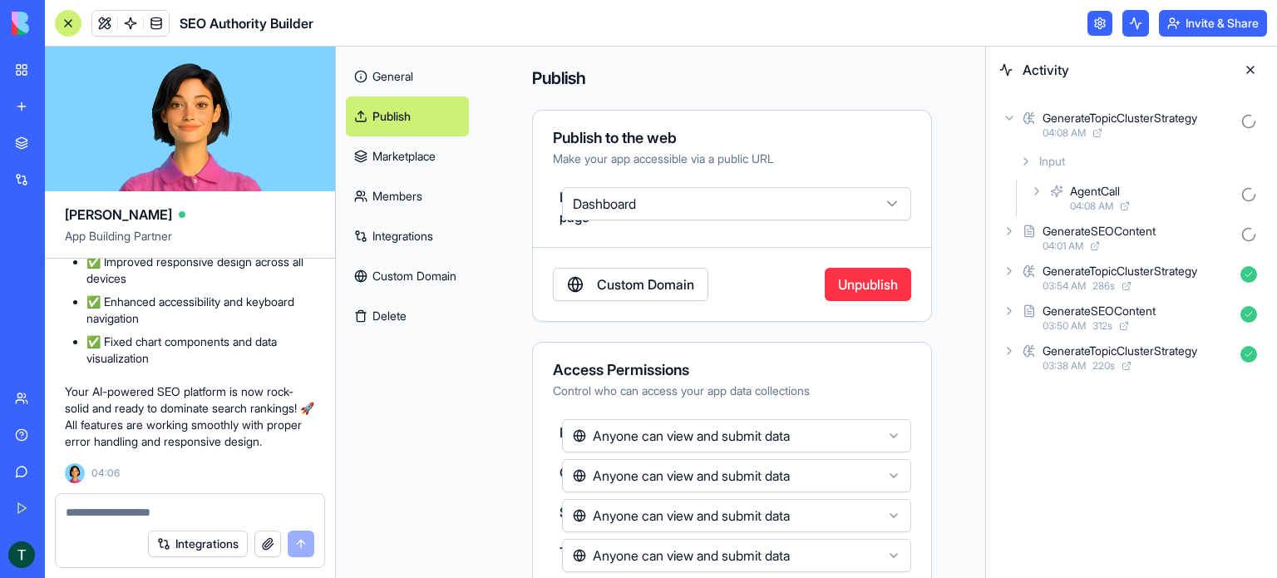
click at [1027, 164] on icon at bounding box center [1025, 161] width 13 height 13
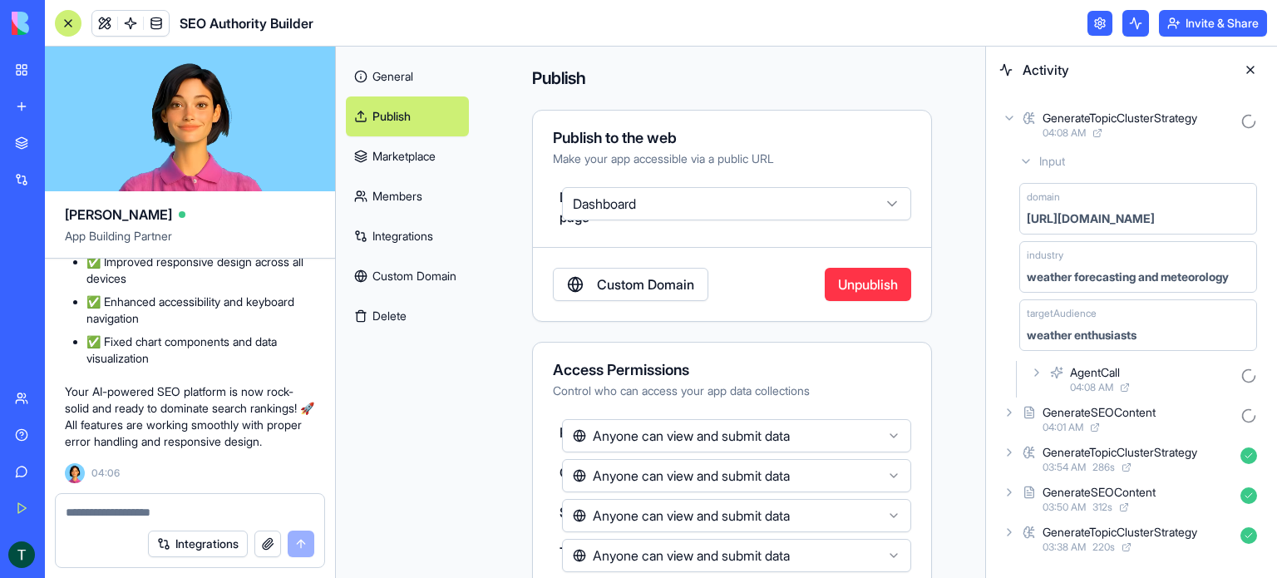
click at [1027, 164] on icon at bounding box center [1025, 161] width 13 height 13
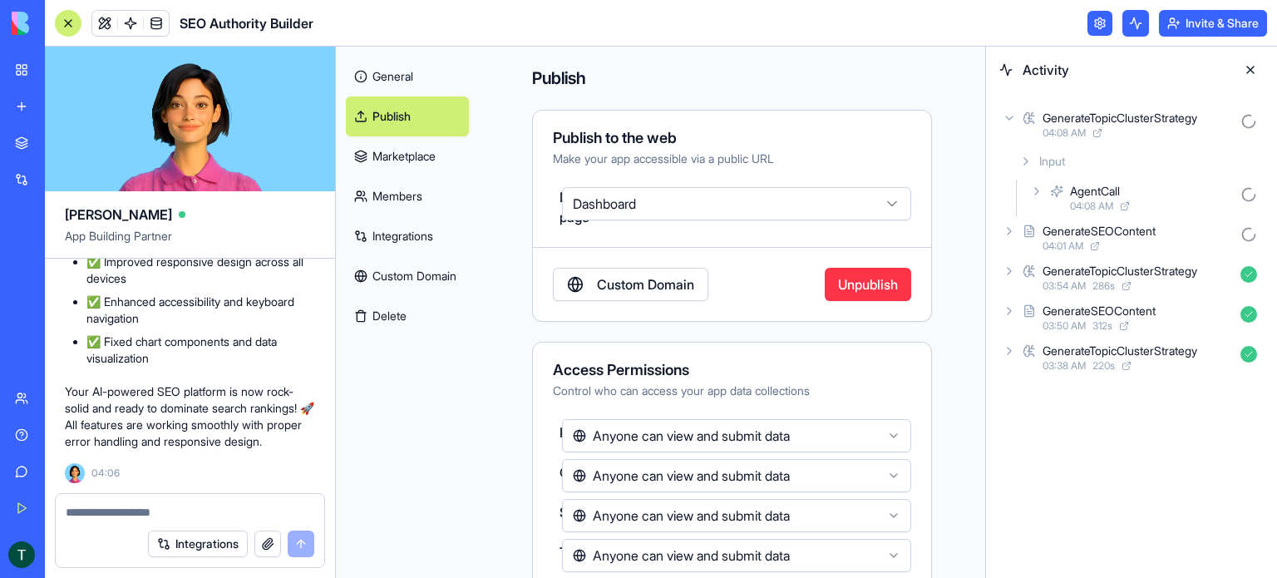
click at [1019, 119] on div "GenerateTopicClusterStrategy 04:08 AM" at bounding box center [1131, 124] width 264 height 37
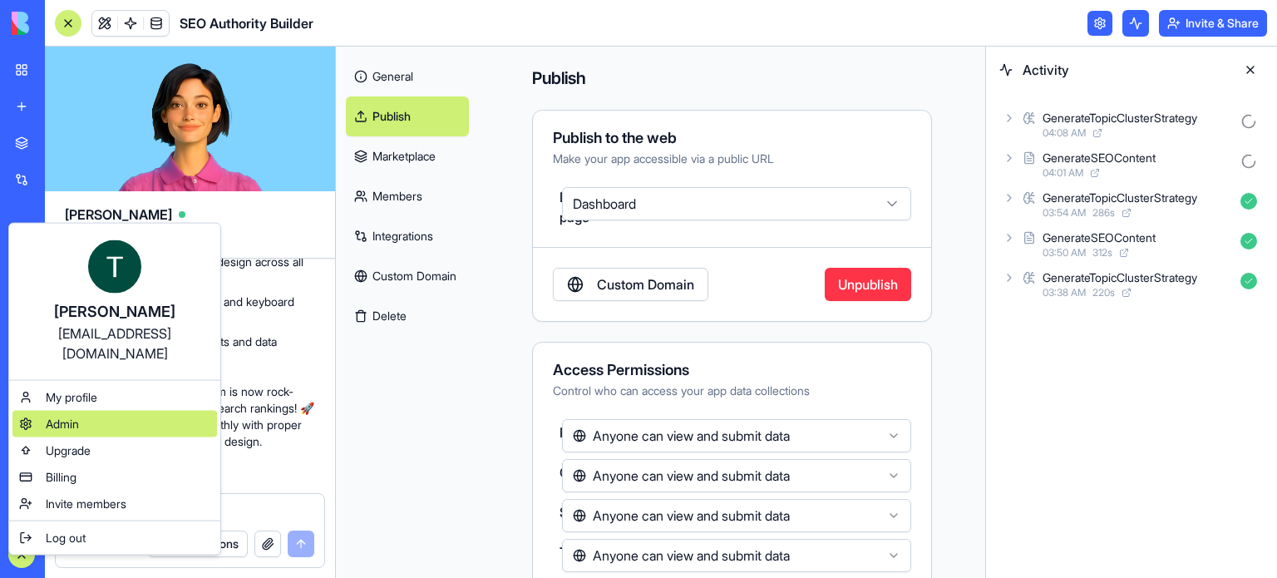
click at [76, 416] on span "Admin" at bounding box center [62, 424] width 33 height 17
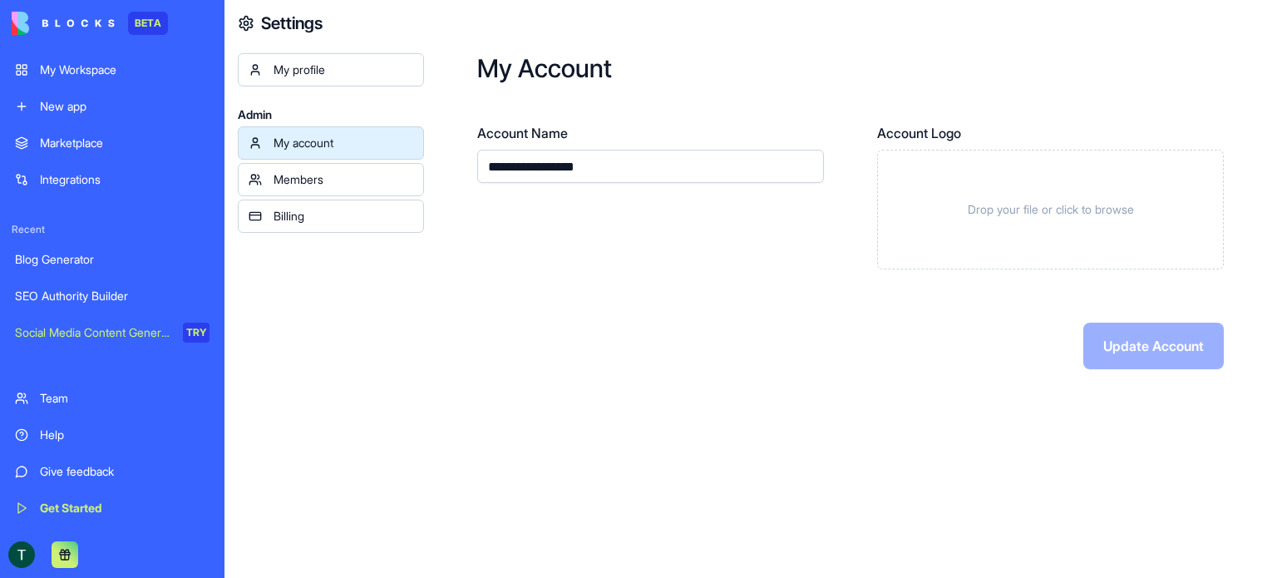
click at [326, 176] on div "Members" at bounding box center [344, 179] width 140 height 17
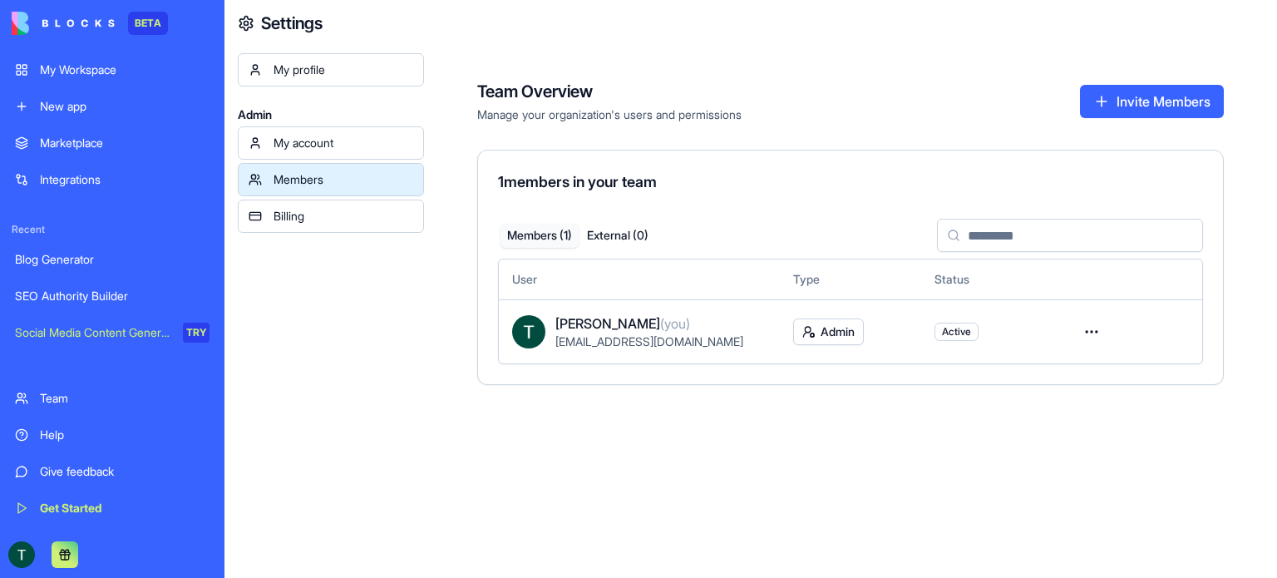
click at [326, 215] on div "Billing" at bounding box center [344, 216] width 140 height 17
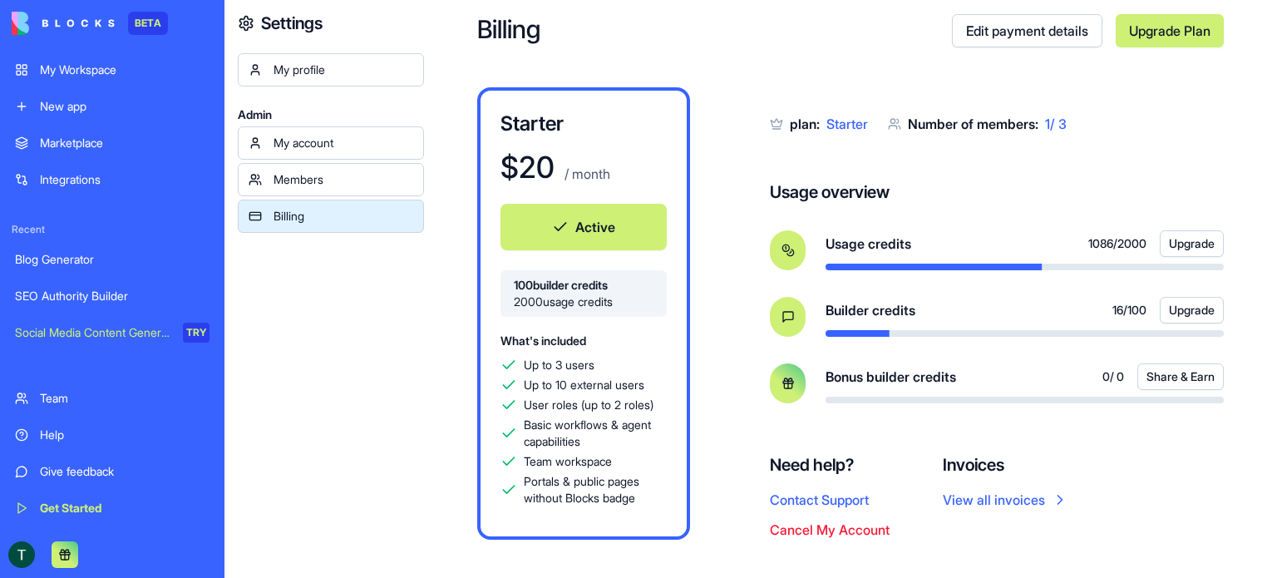
scroll to position [53, 0]
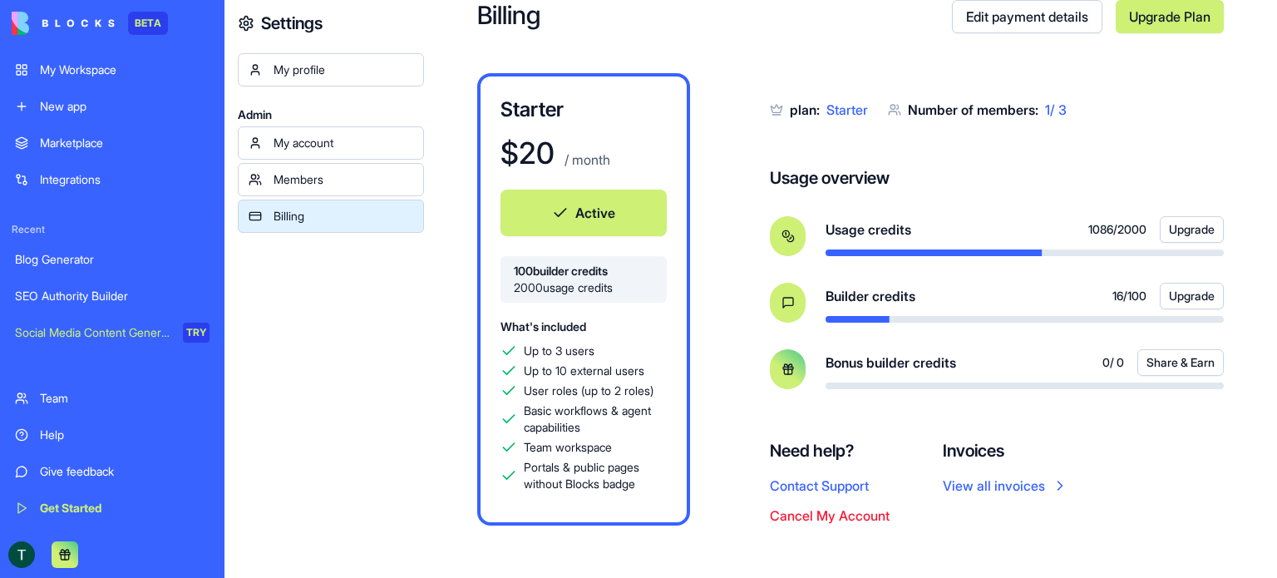
click at [852, 486] on button "Contact Support" at bounding box center [819, 486] width 99 height 20
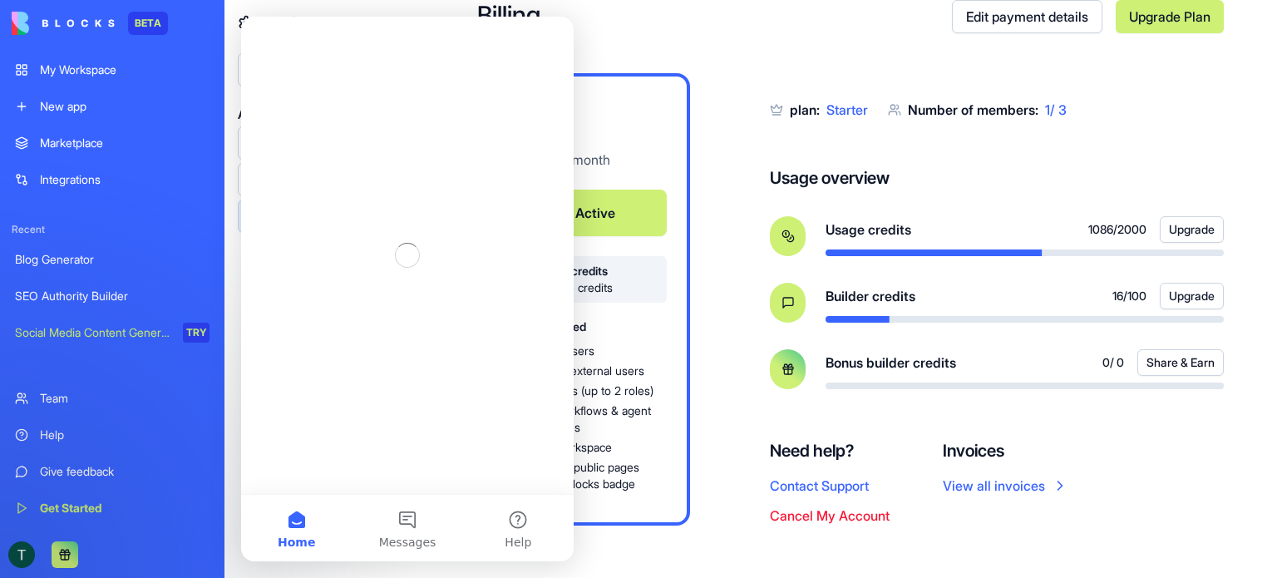
scroll to position [0, 0]
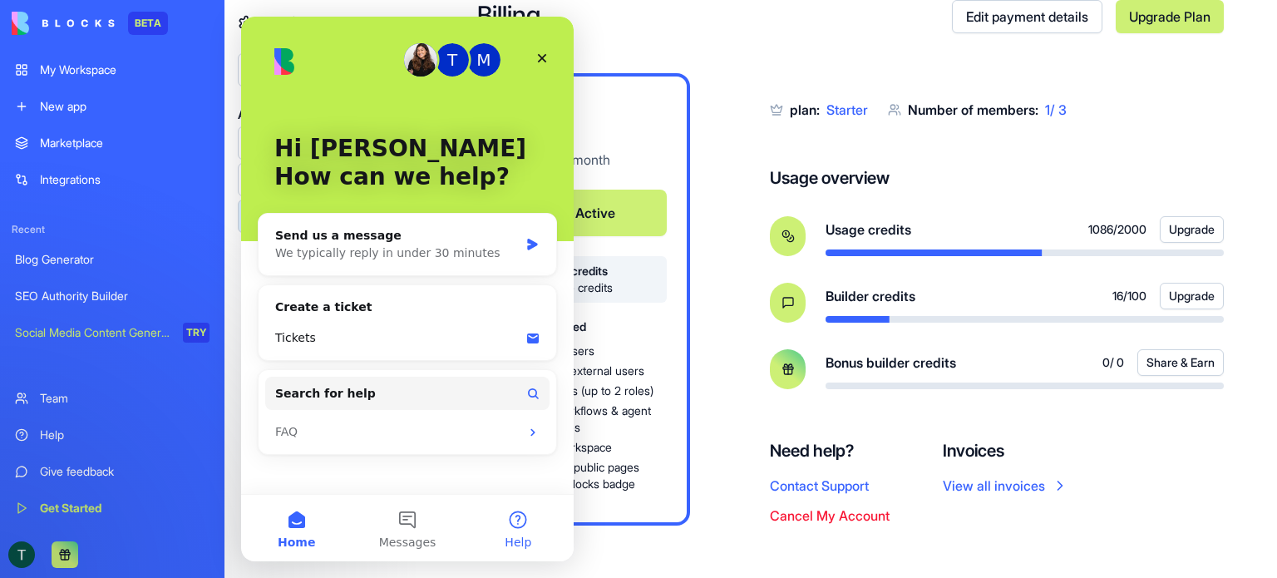
click at [506, 525] on button "Help" at bounding box center [518, 528] width 111 height 67
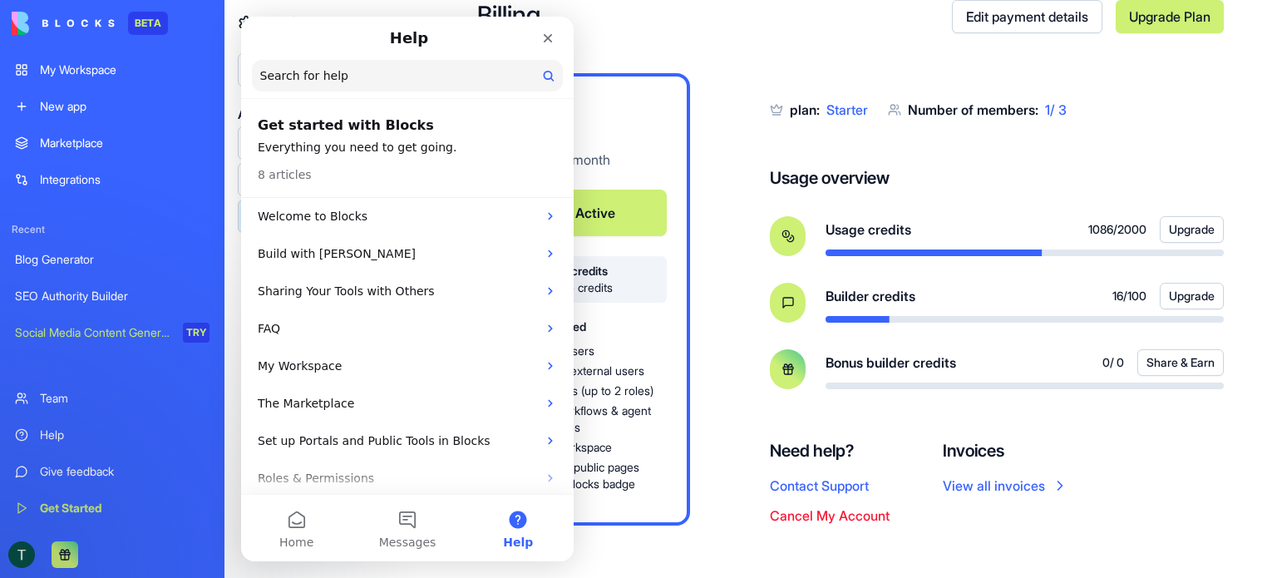
click at [314, 84] on input "Search for help" at bounding box center [407, 76] width 311 height 32
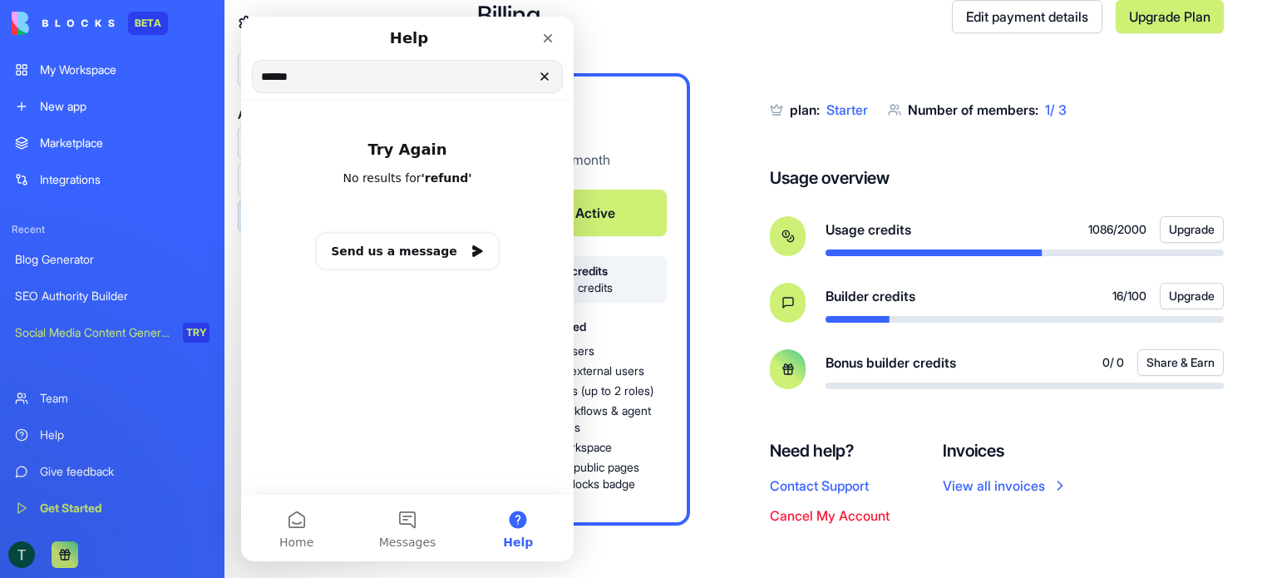
type input "******"
click at [543, 76] on icon "Clear" at bounding box center [544, 76] width 7 height 7
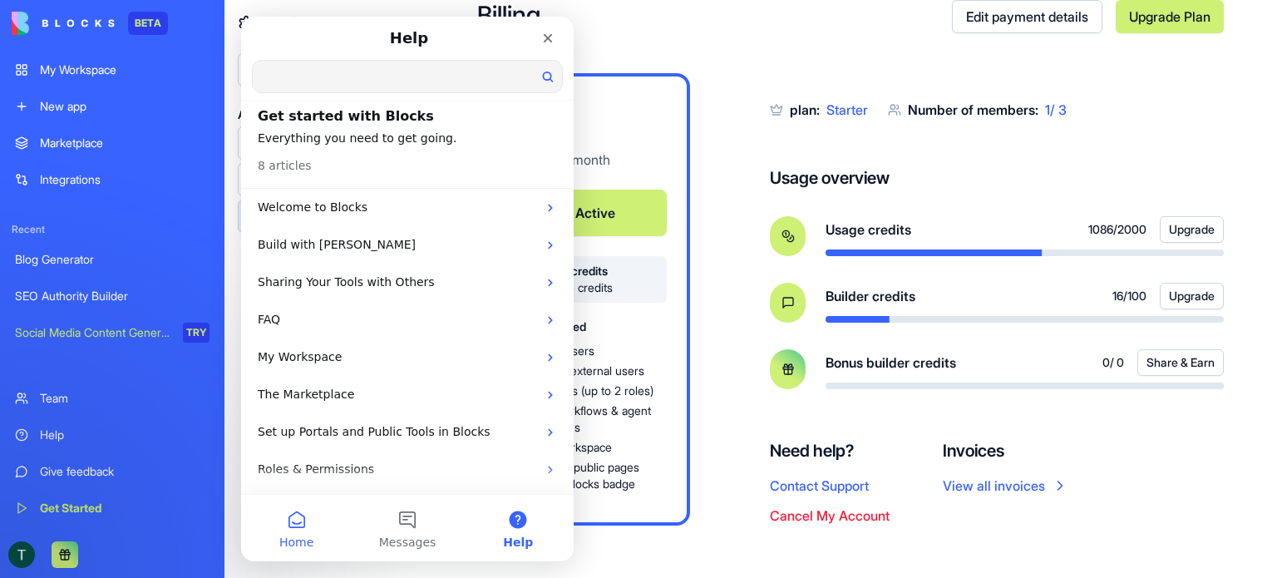
scroll to position [8, 0]
click at [312, 530] on button "Home" at bounding box center [296, 528] width 111 height 67
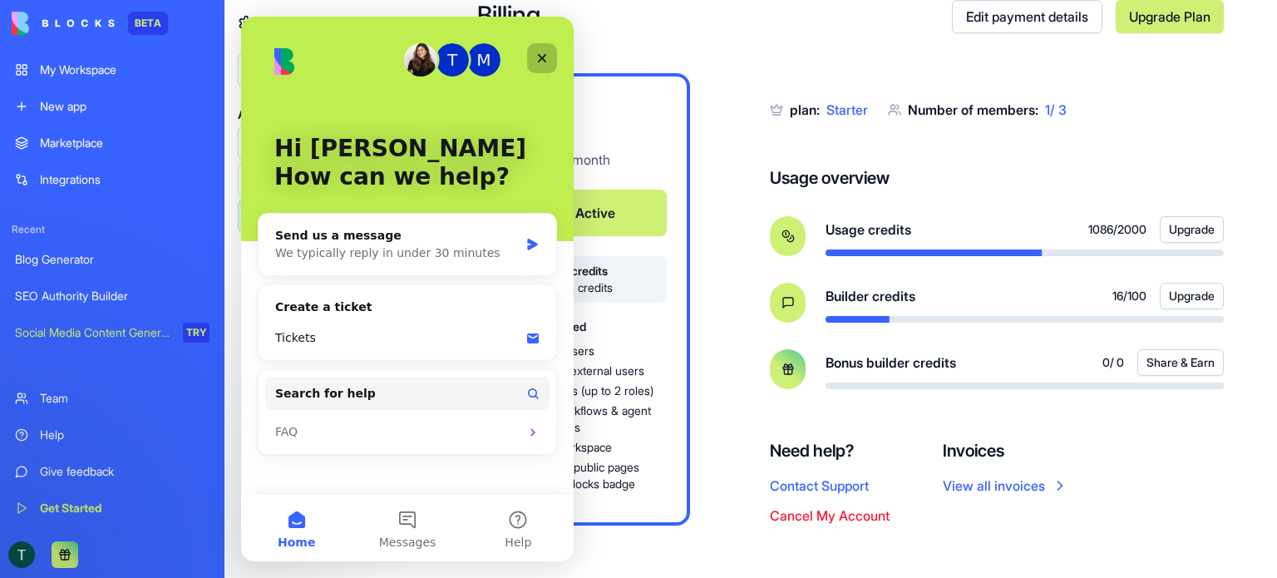
click at [535, 57] on div "Close" at bounding box center [542, 58] width 30 height 30
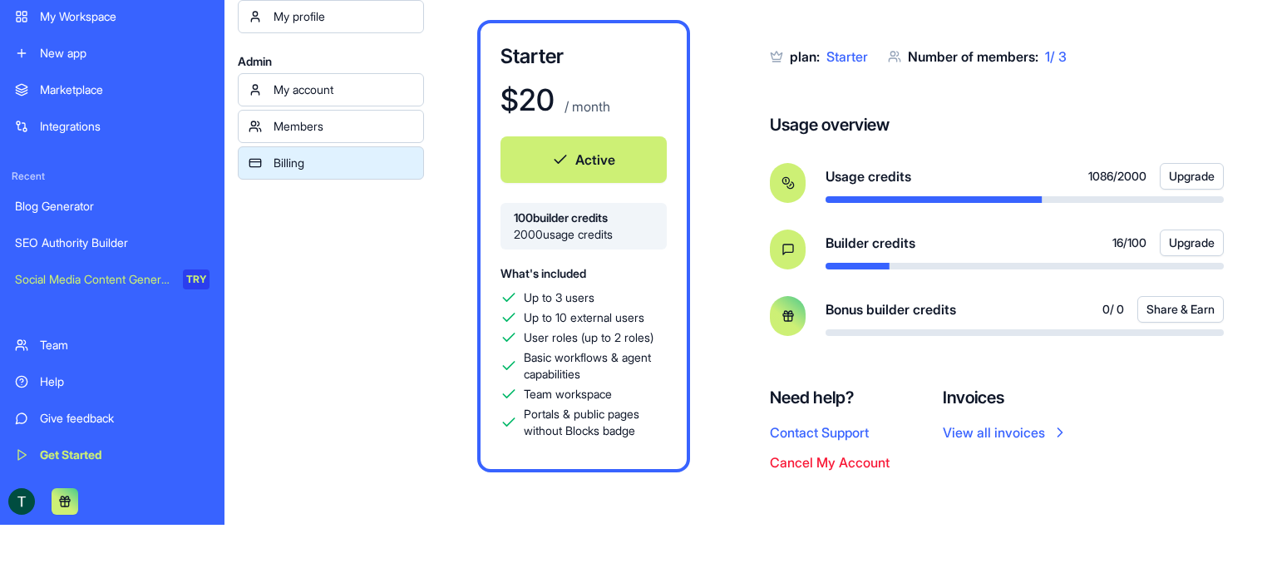
scroll to position [0, 0]
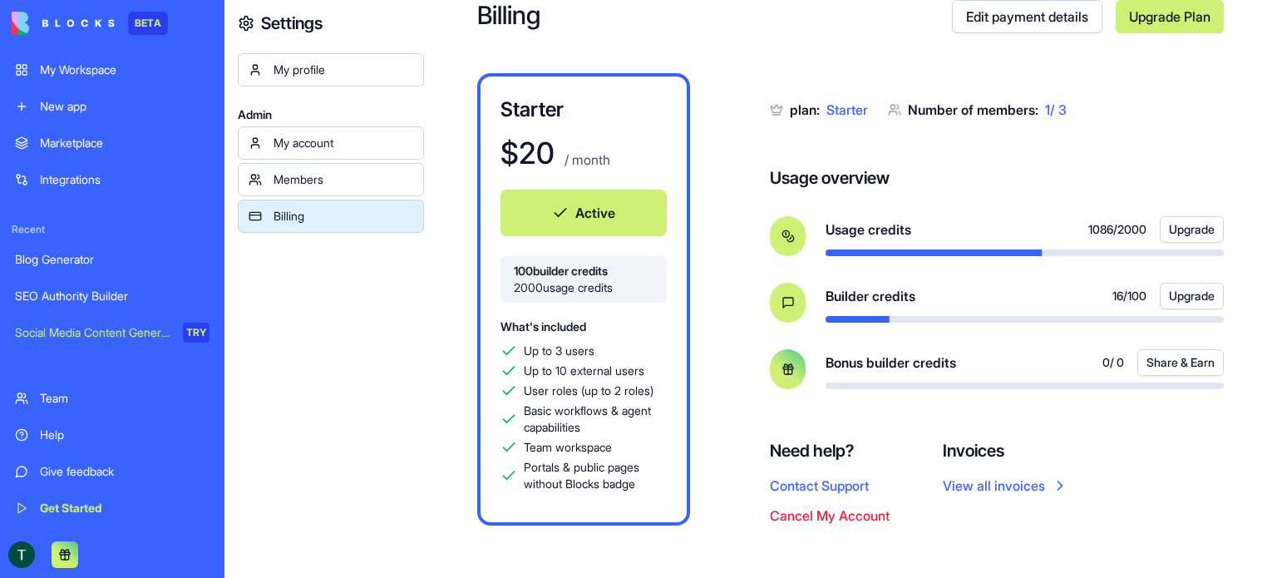
click at [73, 81] on link "My Workspace" at bounding box center [112, 69] width 215 height 33
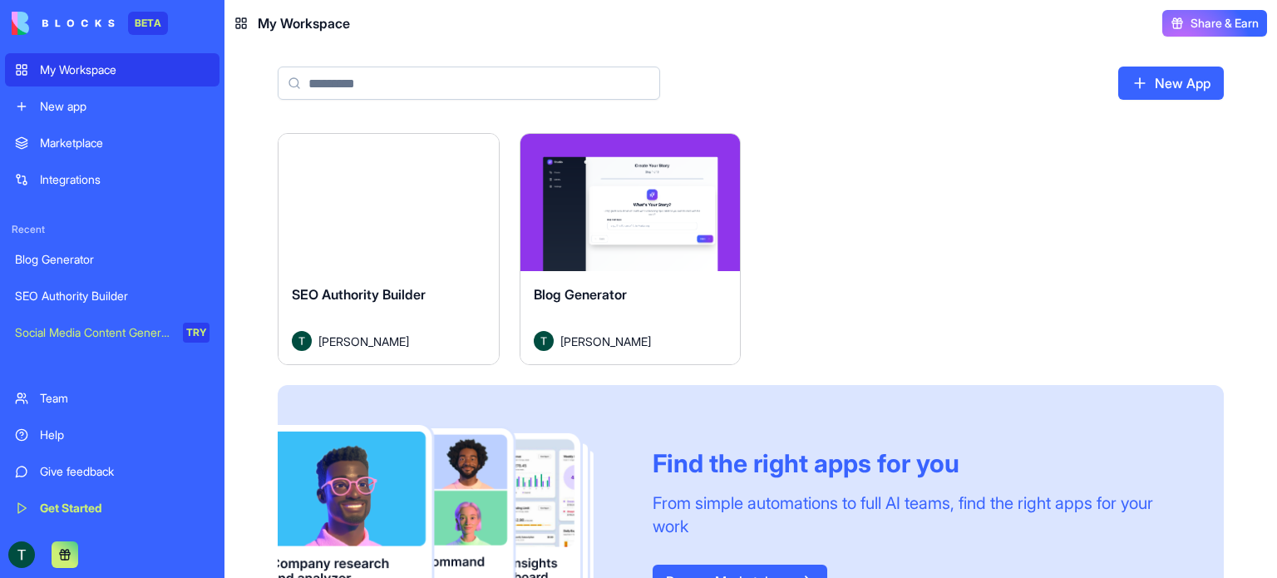
click at [366, 201] on button "Launch" at bounding box center [388, 202] width 125 height 33
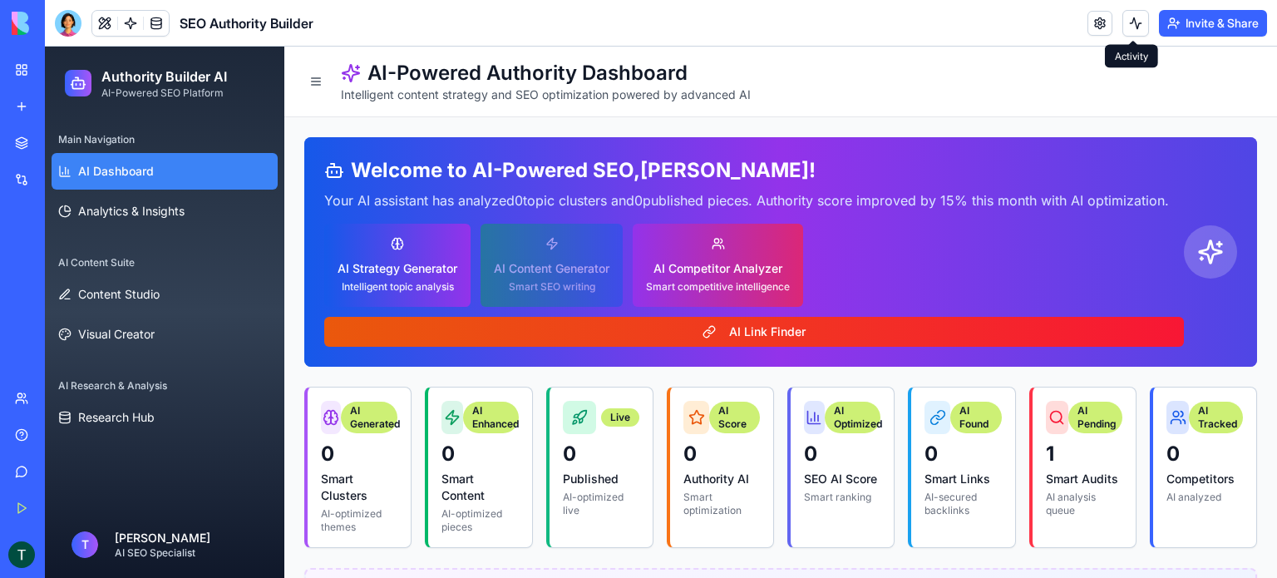
click at [1136, 26] on button at bounding box center [1135, 23] width 27 height 27
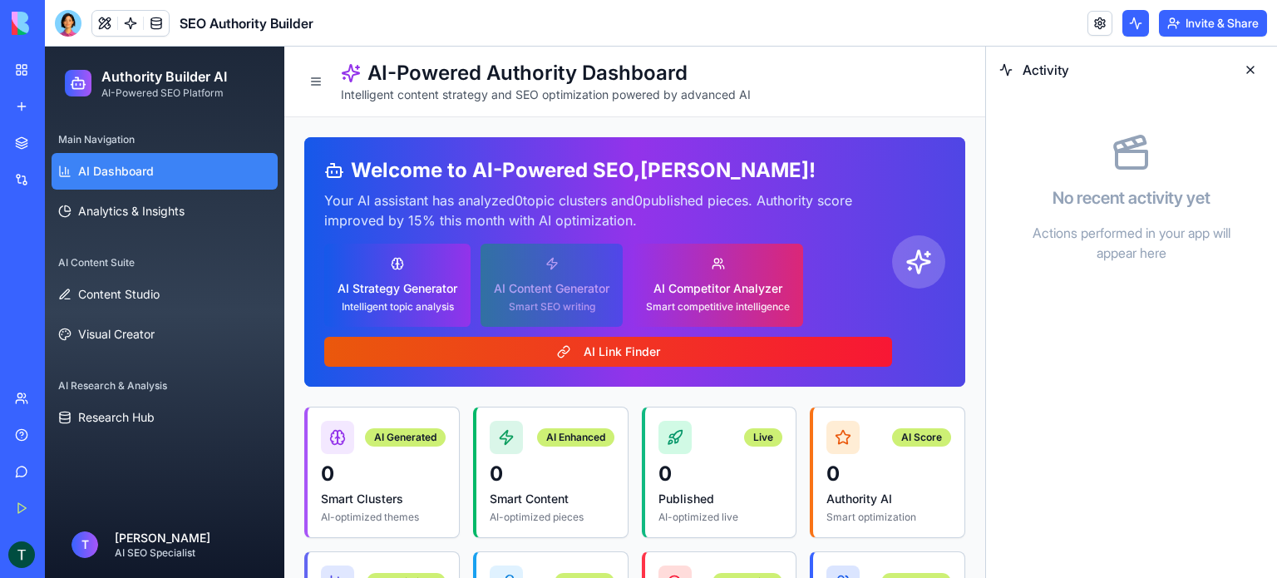
click at [1252, 67] on button at bounding box center [1250, 70] width 27 height 27
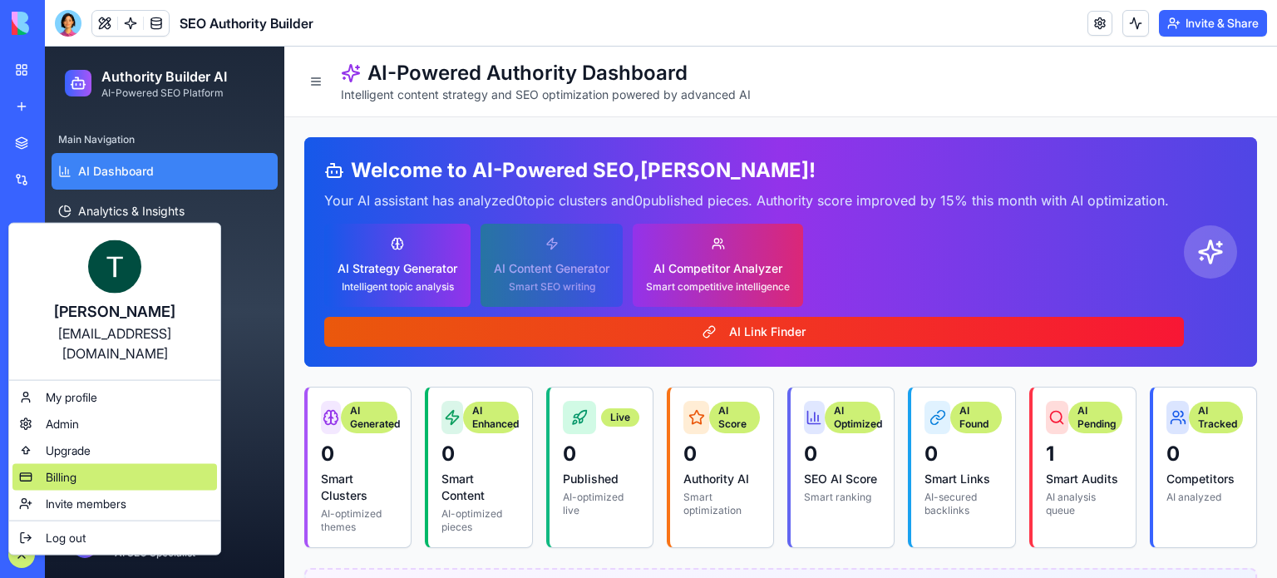
click at [68, 469] on span "Billing" at bounding box center [61, 477] width 31 height 17
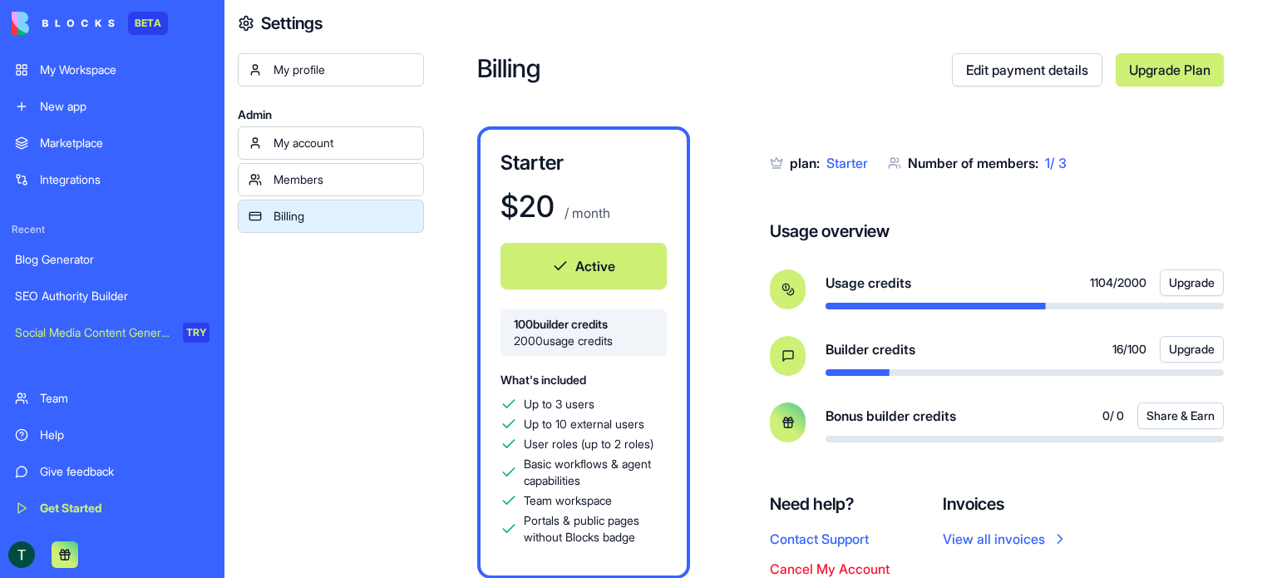
scroll to position [53, 0]
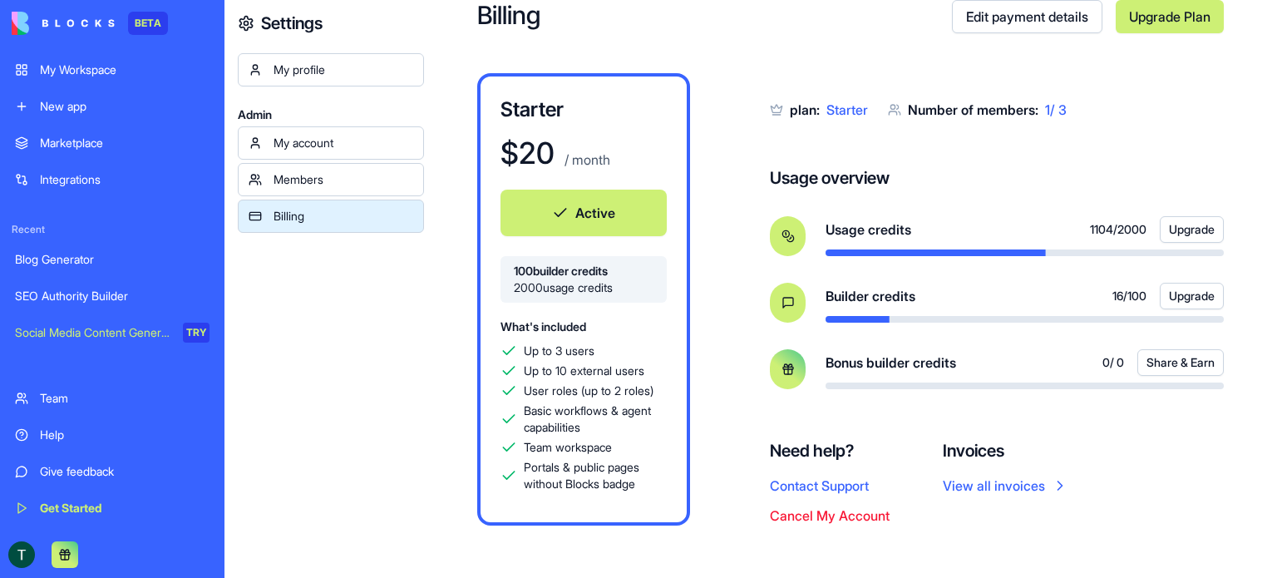
click at [821, 515] on button "Cancel My Account" at bounding box center [830, 516] width 120 height 20
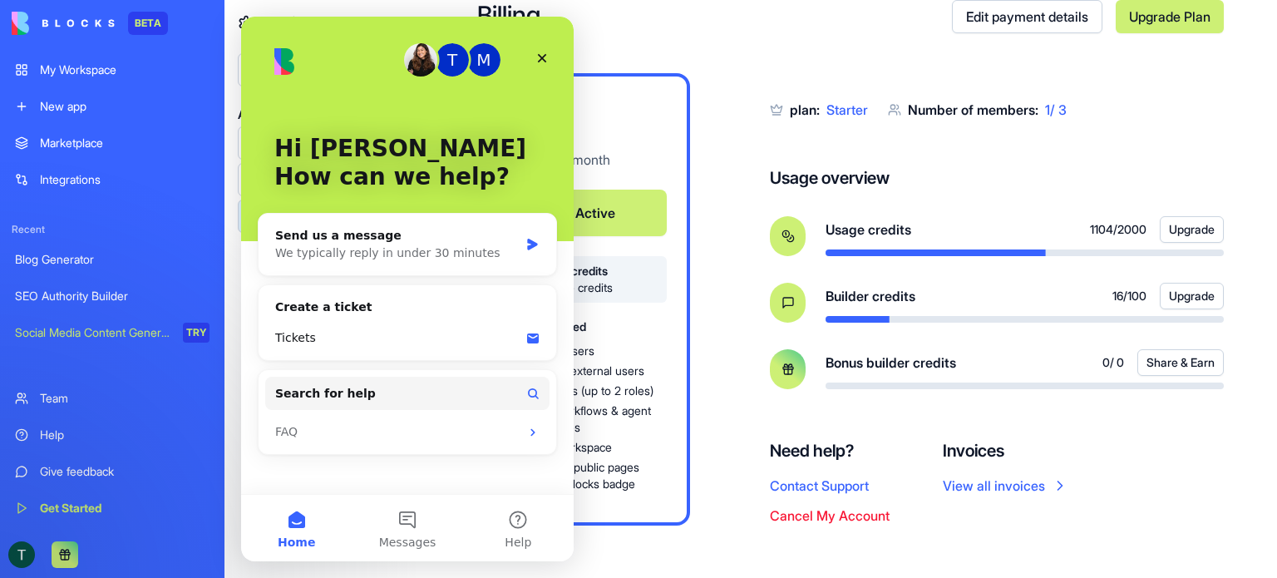
click at [816, 520] on button "Cancel My Account" at bounding box center [830, 516] width 120 height 20
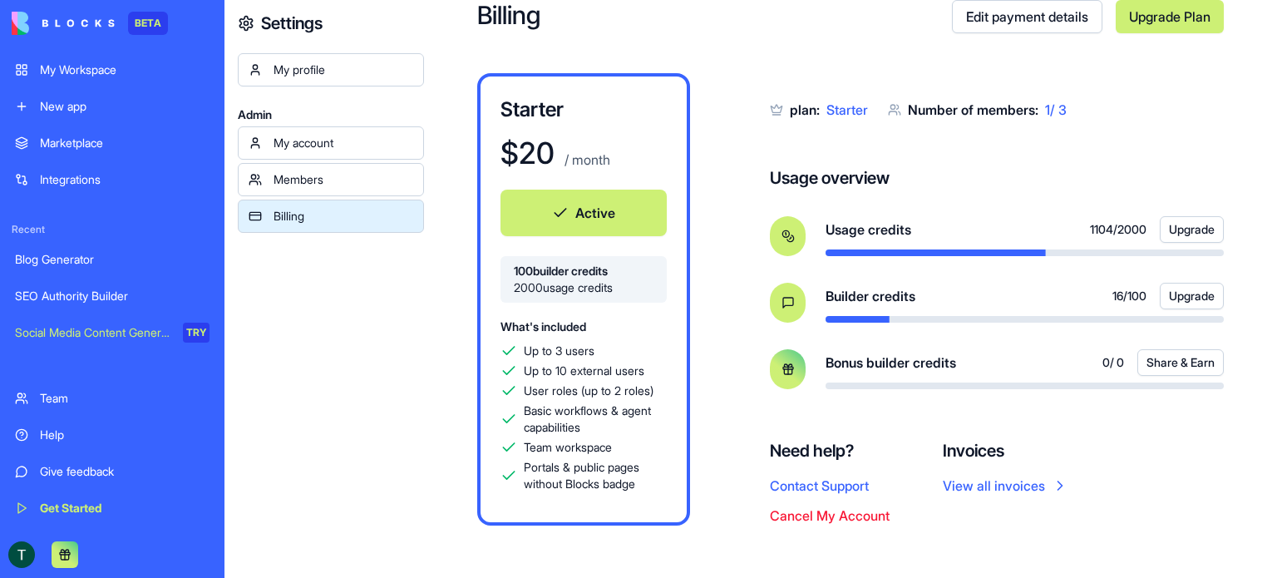
click at [816, 520] on button "Cancel My Account" at bounding box center [830, 516] width 120 height 20
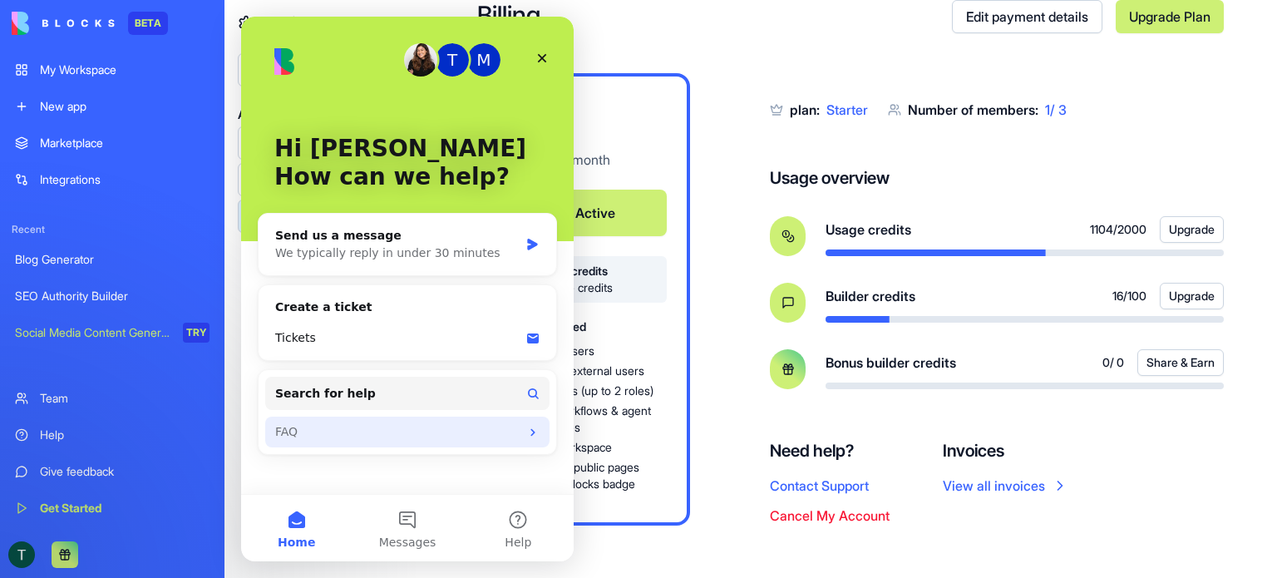
click at [328, 429] on div "FAQ" at bounding box center [397, 431] width 244 height 17
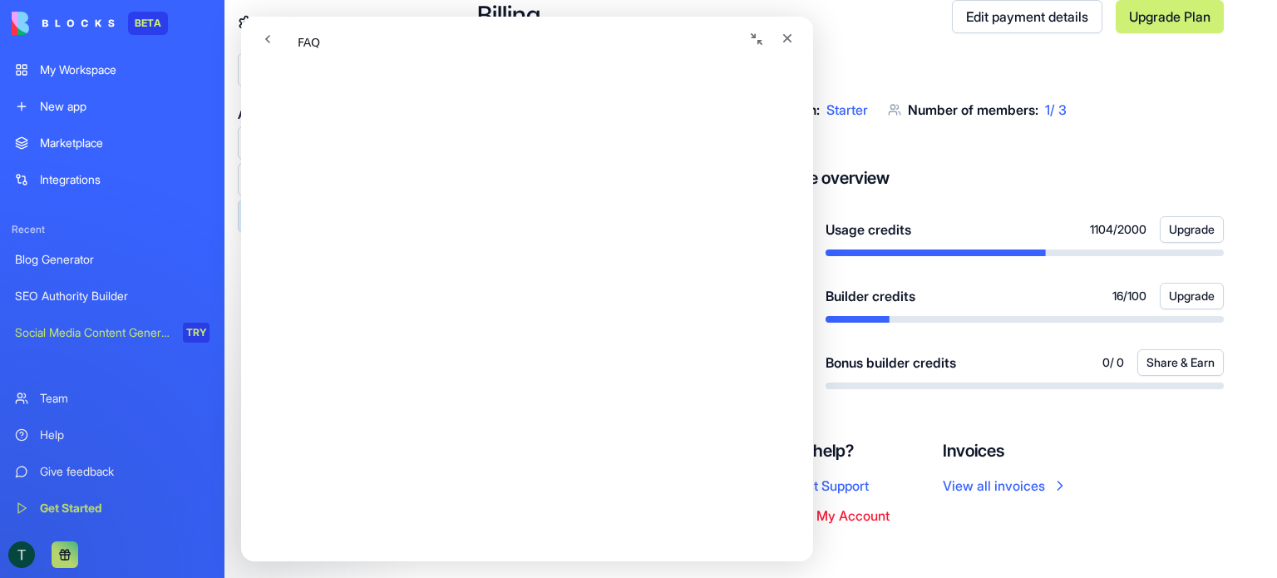
scroll to position [0, 0]
click at [788, 41] on icon "Close" at bounding box center [787, 38] width 13 height 13
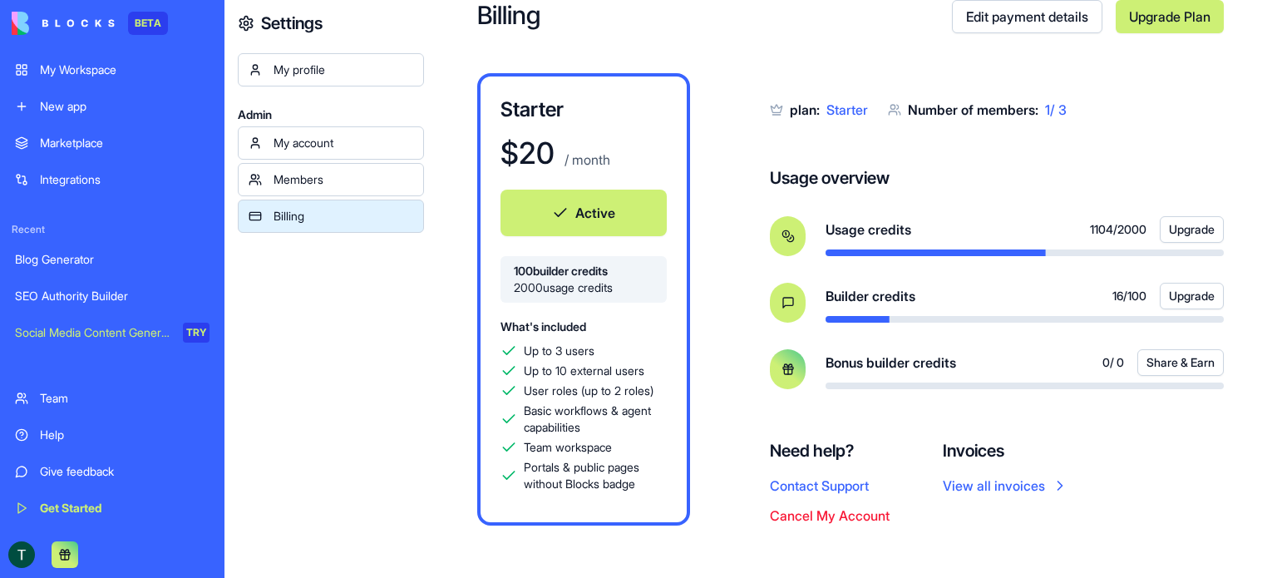
click at [989, 490] on link "View all invoices" at bounding box center [1006, 486] width 126 height 20
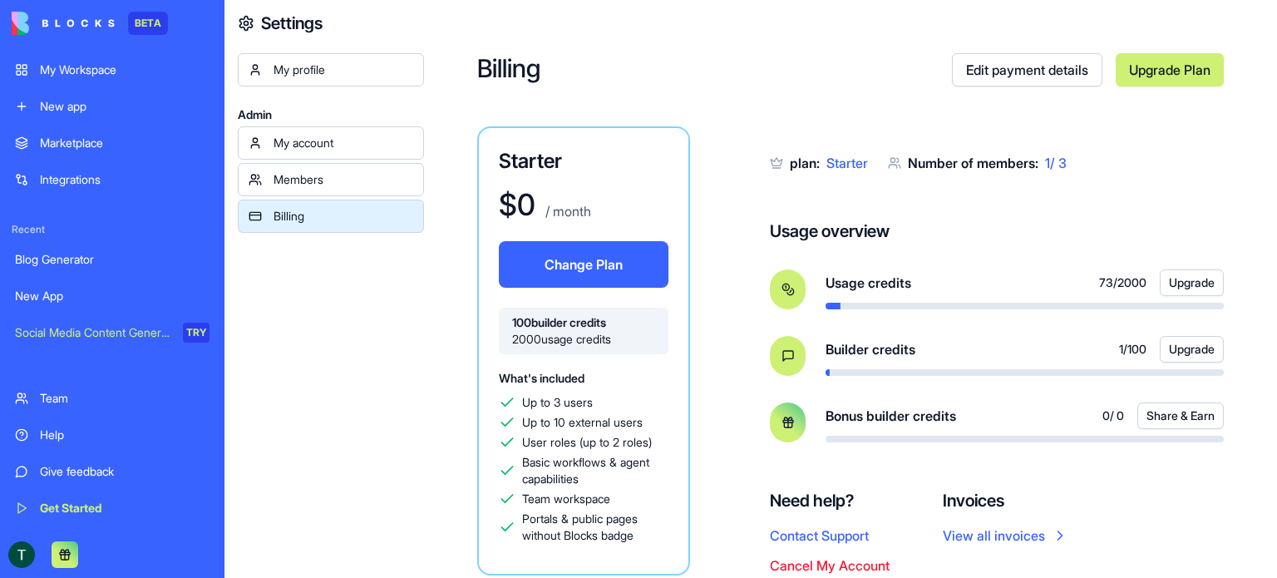
click at [316, 149] on div "My account" at bounding box center [344, 143] width 140 height 17
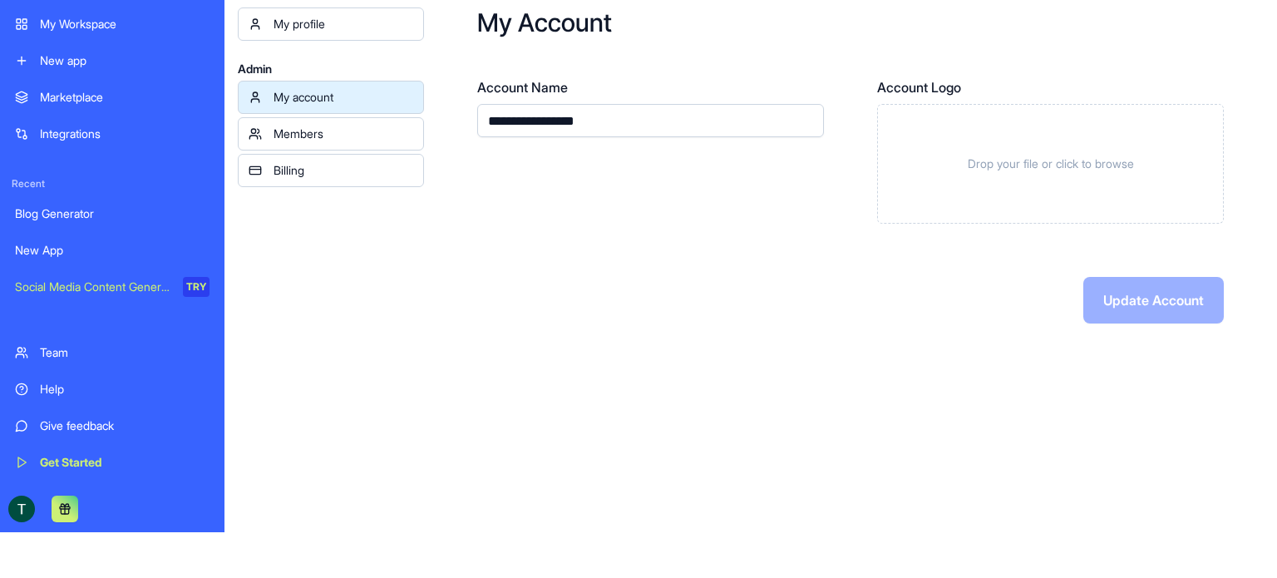
scroll to position [53, 0]
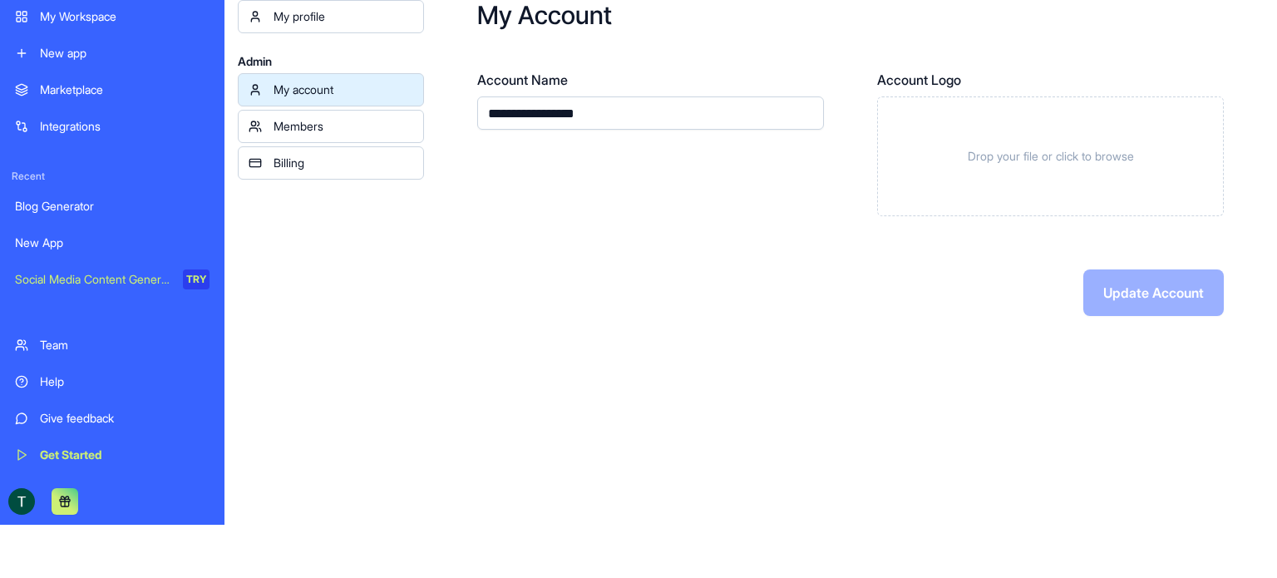
click at [7, 510] on div at bounding box center [112, 501] width 215 height 47
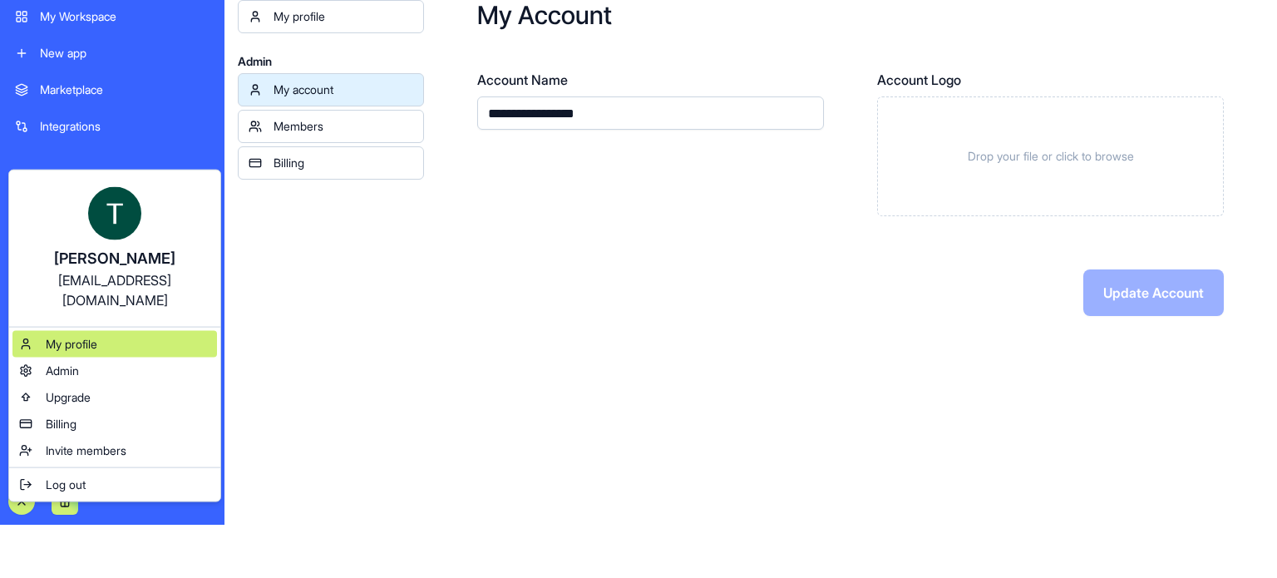
click at [84, 336] on span "My profile" at bounding box center [72, 344] width 52 height 17
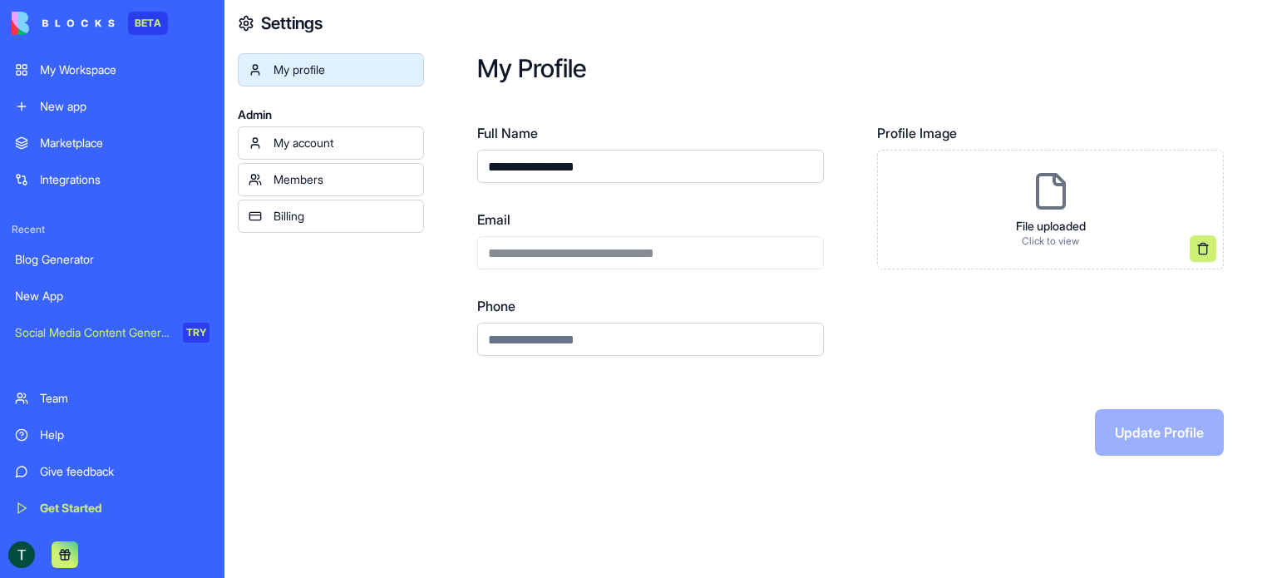
click at [548, 249] on div "**********" at bounding box center [650, 240] width 347 height 60
click at [546, 254] on div "**********" at bounding box center [650, 240] width 347 height 60
